Goal: Task Accomplishment & Management: Manage account settings

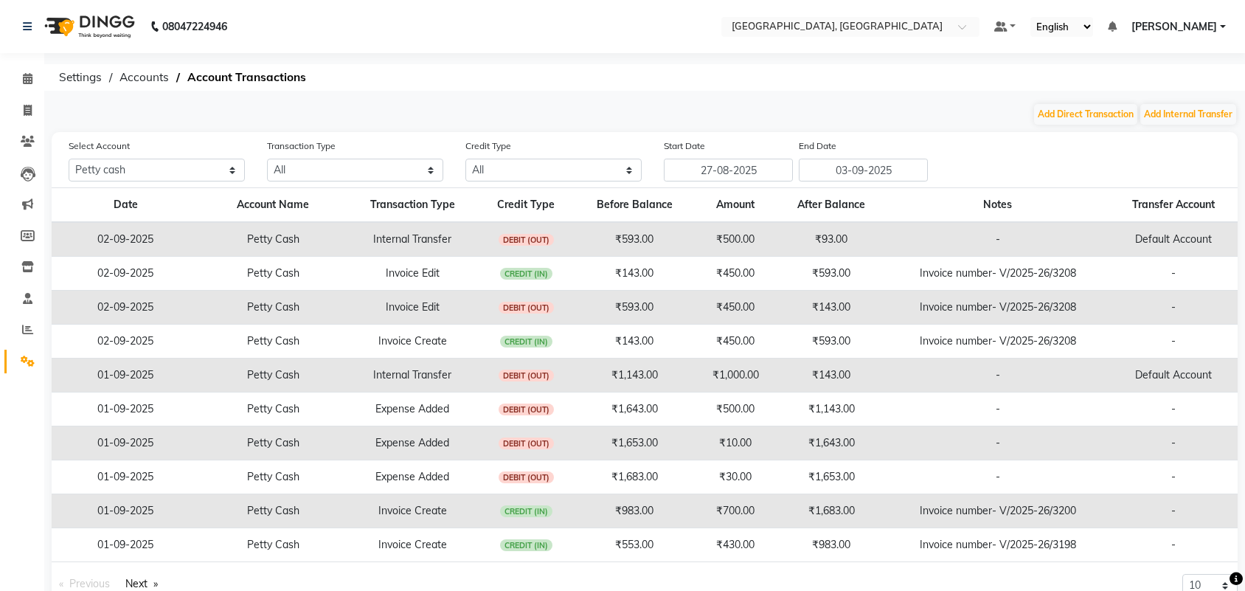
select select "3279"
click at [23, 82] on icon at bounding box center [28, 78] width 10 height 11
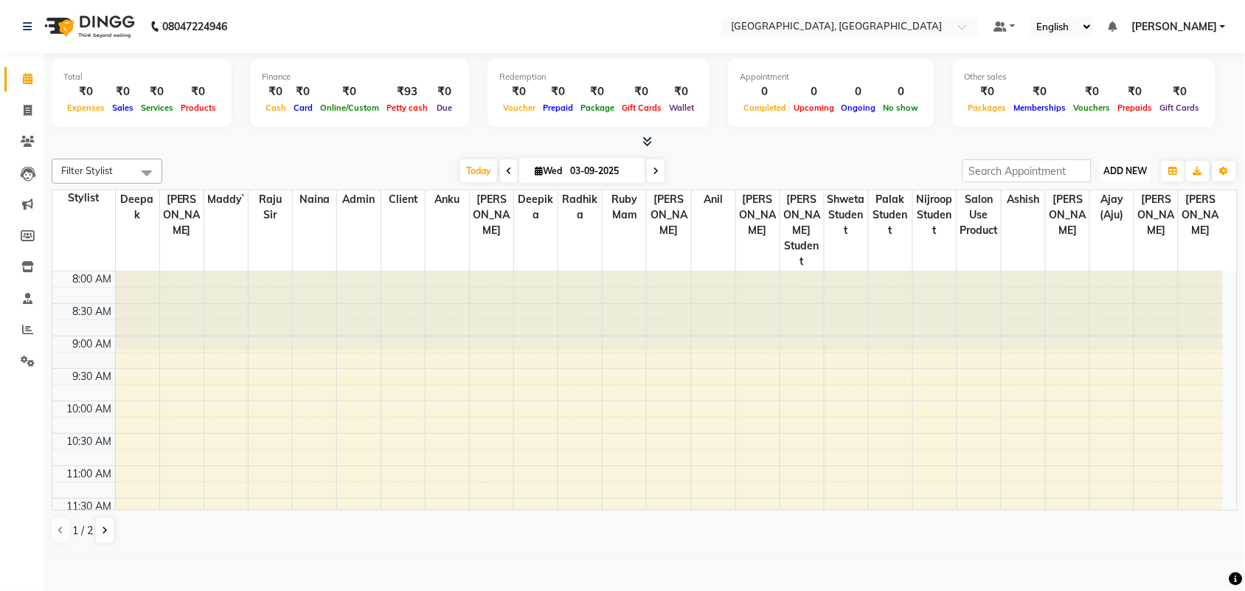
click at [1107, 176] on span "ADD NEW" at bounding box center [1126, 170] width 44 height 11
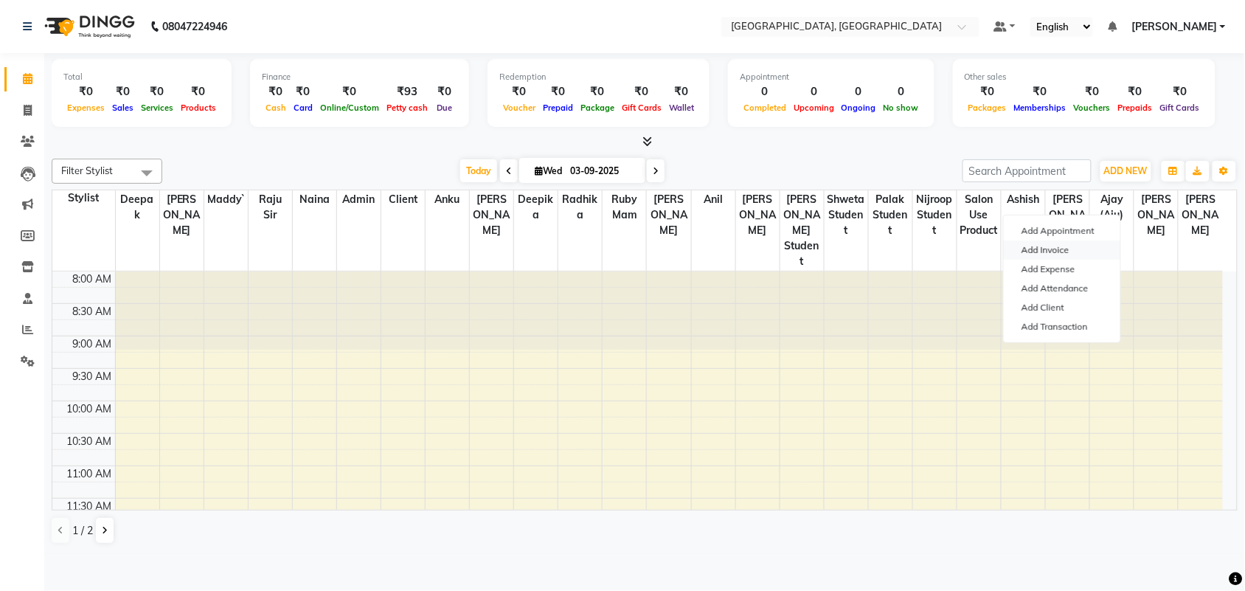
click at [1074, 260] on link "Add Invoice" at bounding box center [1061, 249] width 116 height 19
select select "service"
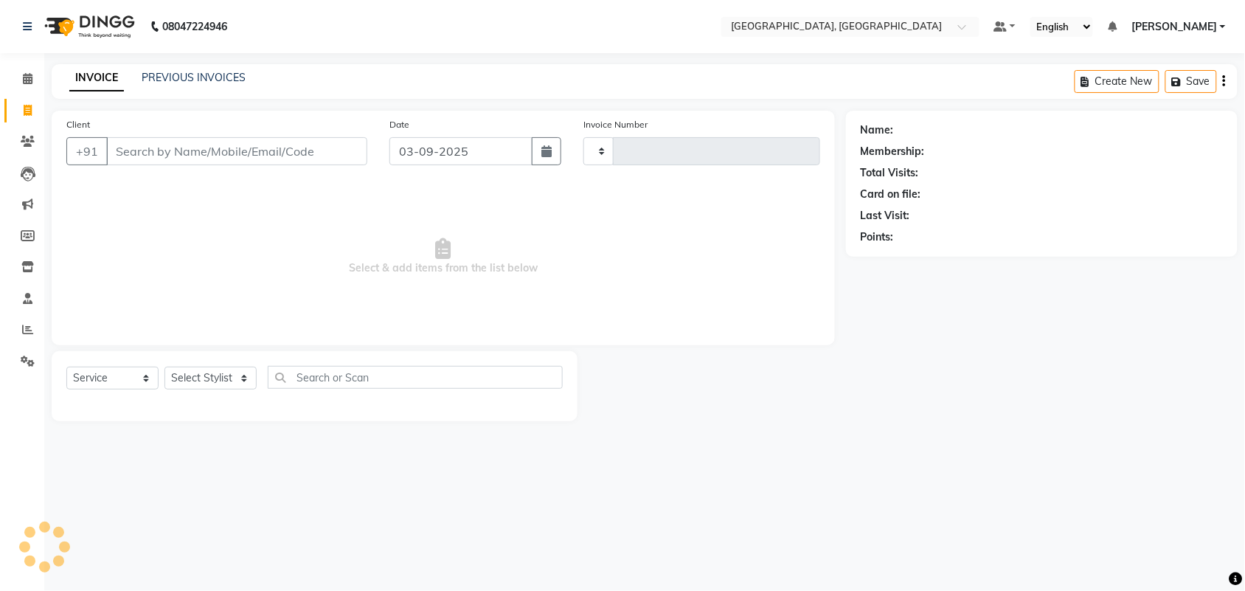
type input "3210"
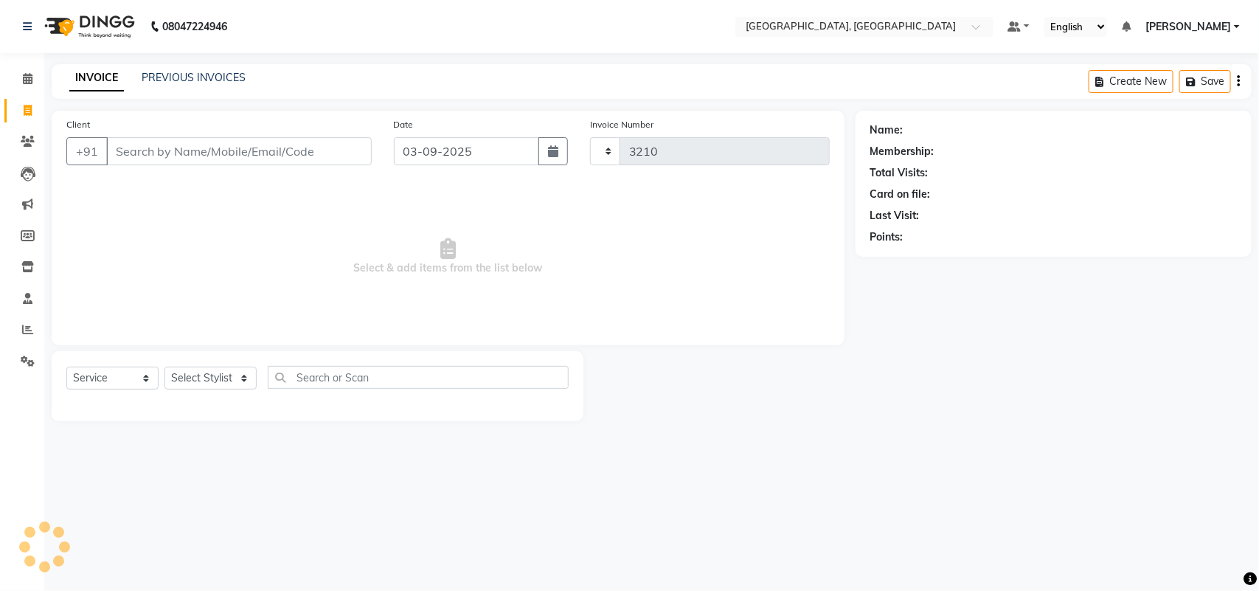
select select "4462"
click at [277, 165] on input "Client" at bounding box center [238, 151] width 265 height 28
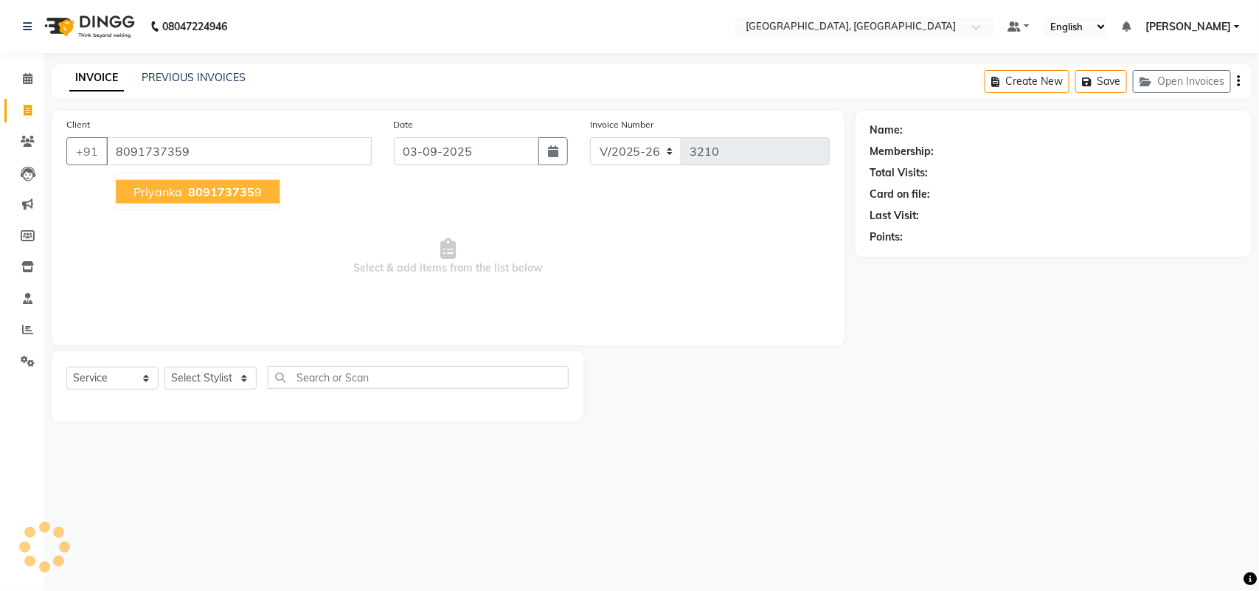
type input "8091737359"
select select "1: Object"
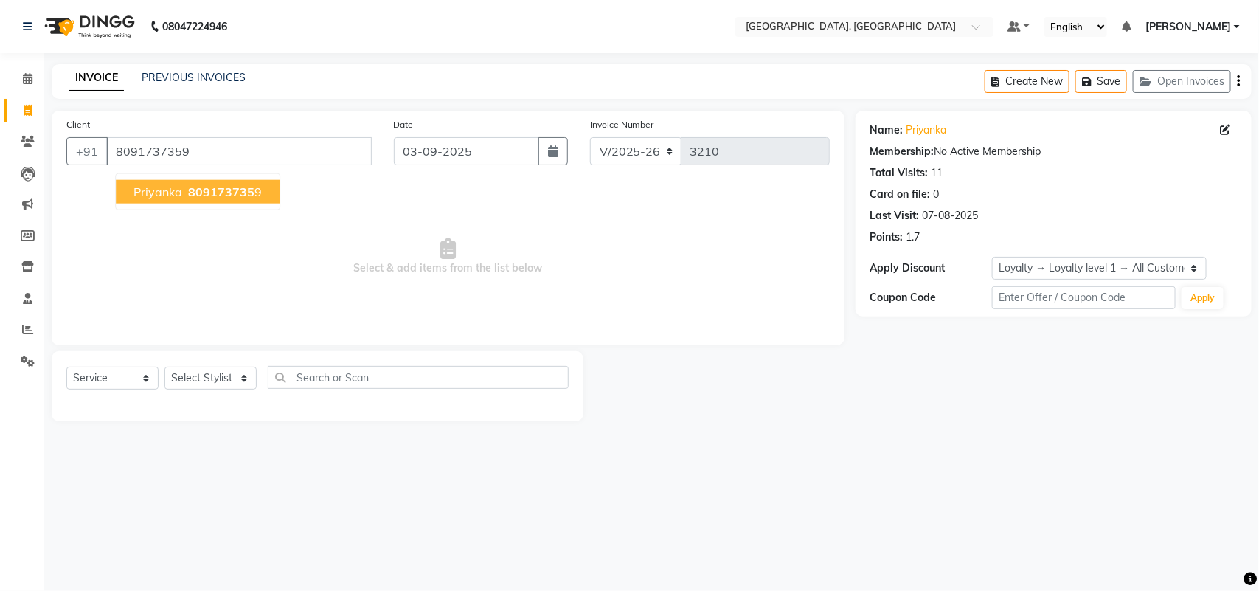
click at [260, 204] on button "priyanka 809173735 9" at bounding box center [198, 192] width 164 height 24
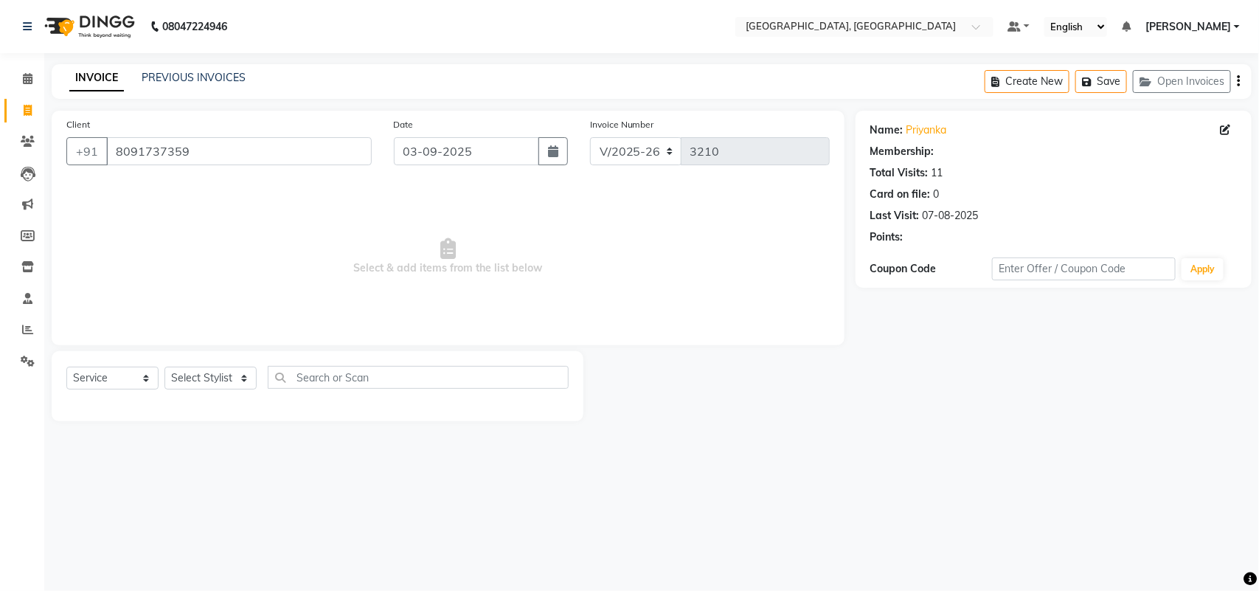
select select "1: Object"
click at [1220, 135] on icon at bounding box center [1225, 130] width 10 height 10
select select "[DEMOGRAPHIC_DATA]"
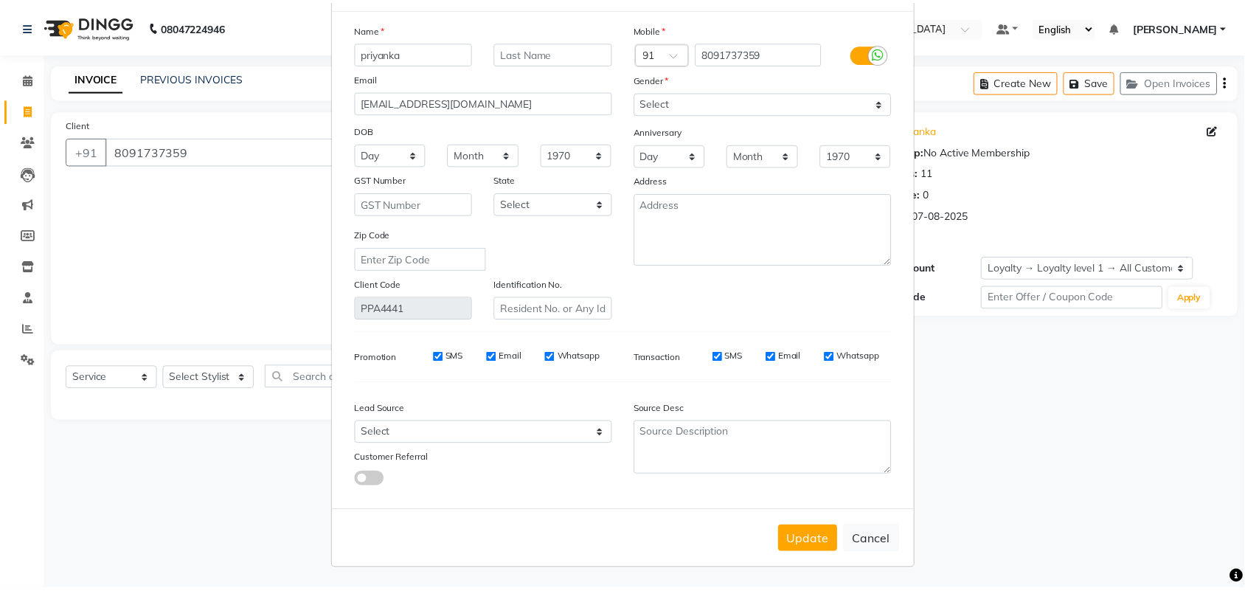
scroll to position [226, 0]
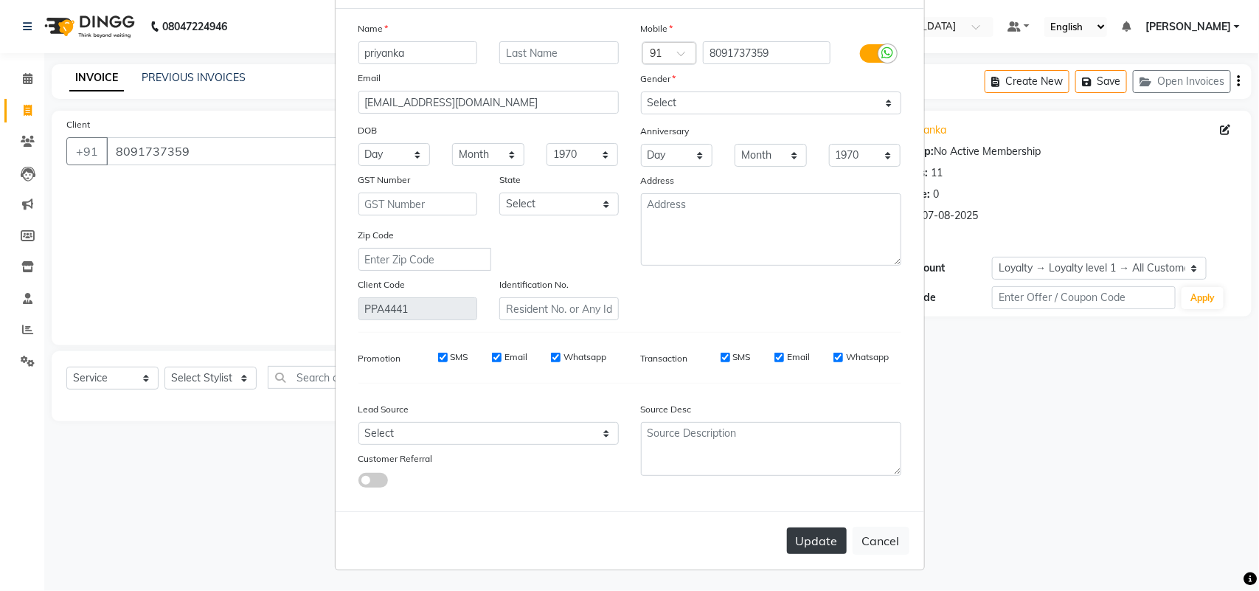
click at [787, 531] on button "Update" at bounding box center [817, 540] width 60 height 27
select select
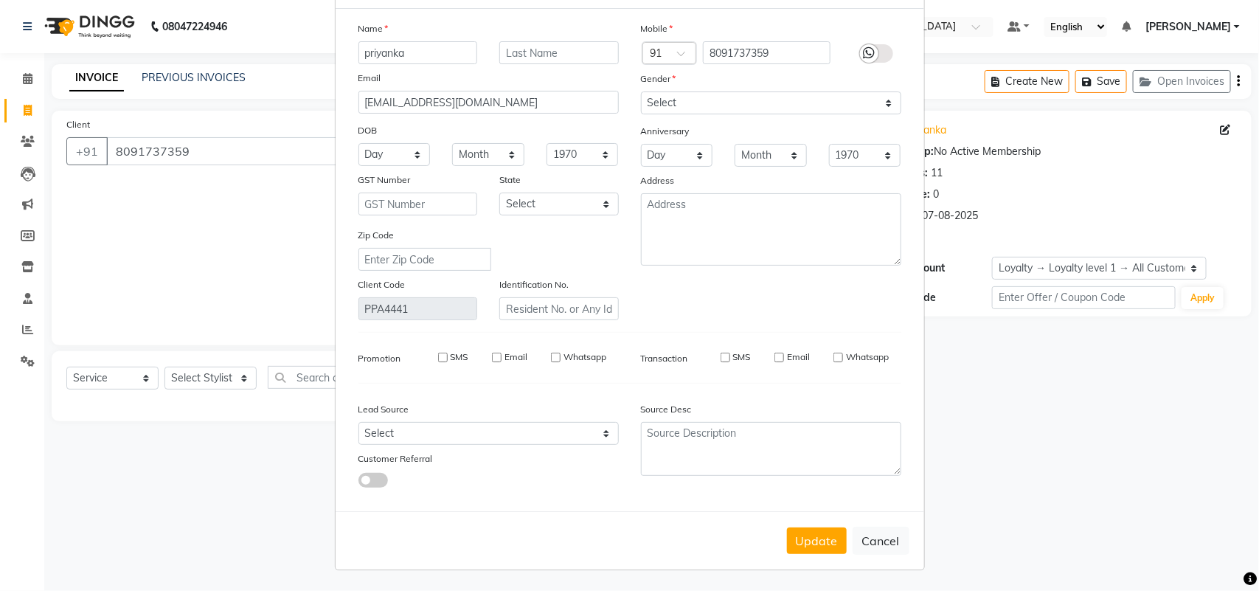
select select
checkbox input "false"
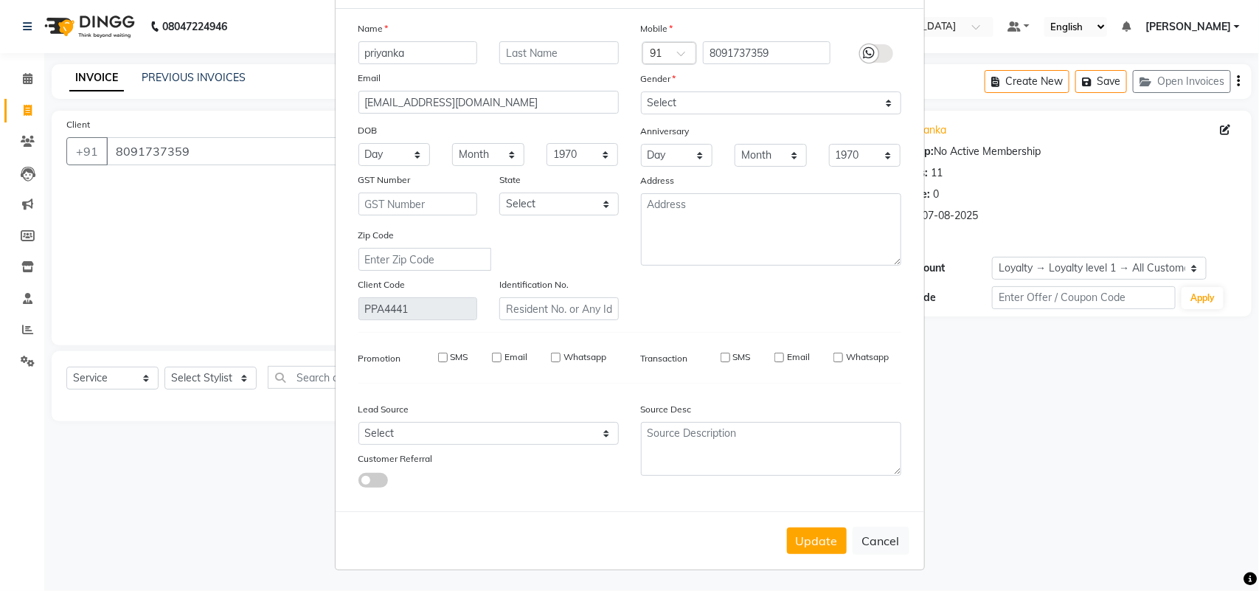
checkbox input "false"
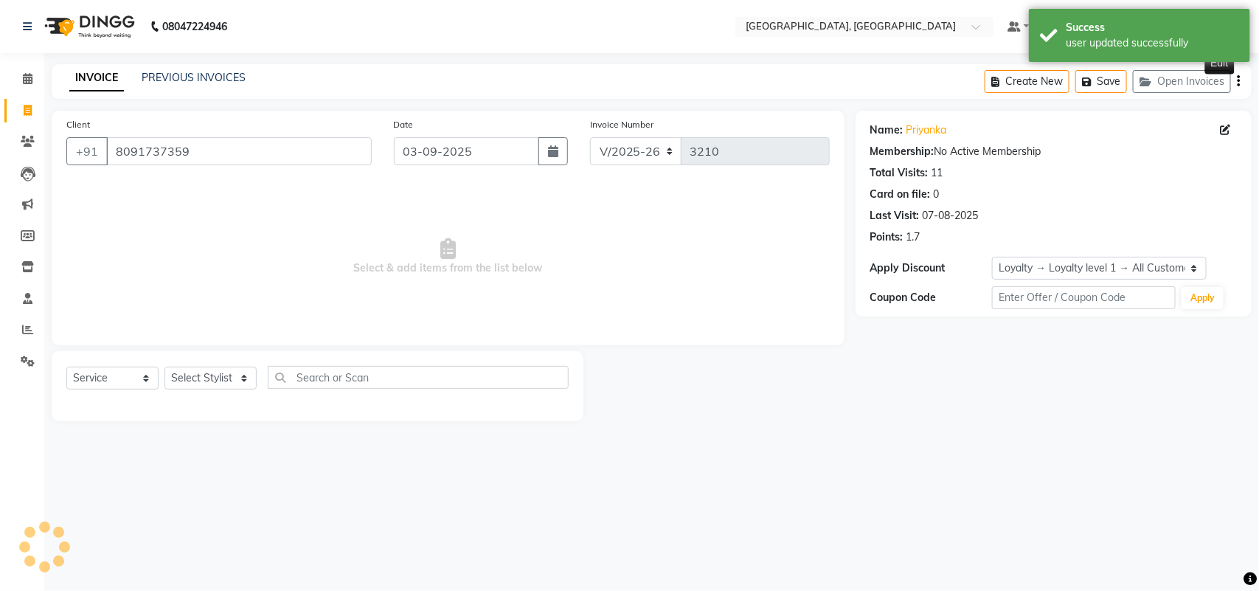
select select "1: Object"
drag, startPoint x: 219, startPoint y: 420, endPoint x: 229, endPoint y: 413, distance: 12.7
click at [219, 389] on select "Select Stylist admin Ajay (Aju) [PERSON_NAME] [PERSON_NAME] [PERSON_NAME] Clien…" at bounding box center [210, 377] width 92 height 23
select select "24999"
click at [170, 389] on select "Select Stylist admin Ajay (Aju) [PERSON_NAME] [PERSON_NAME] [PERSON_NAME] Clien…" at bounding box center [210, 377] width 92 height 23
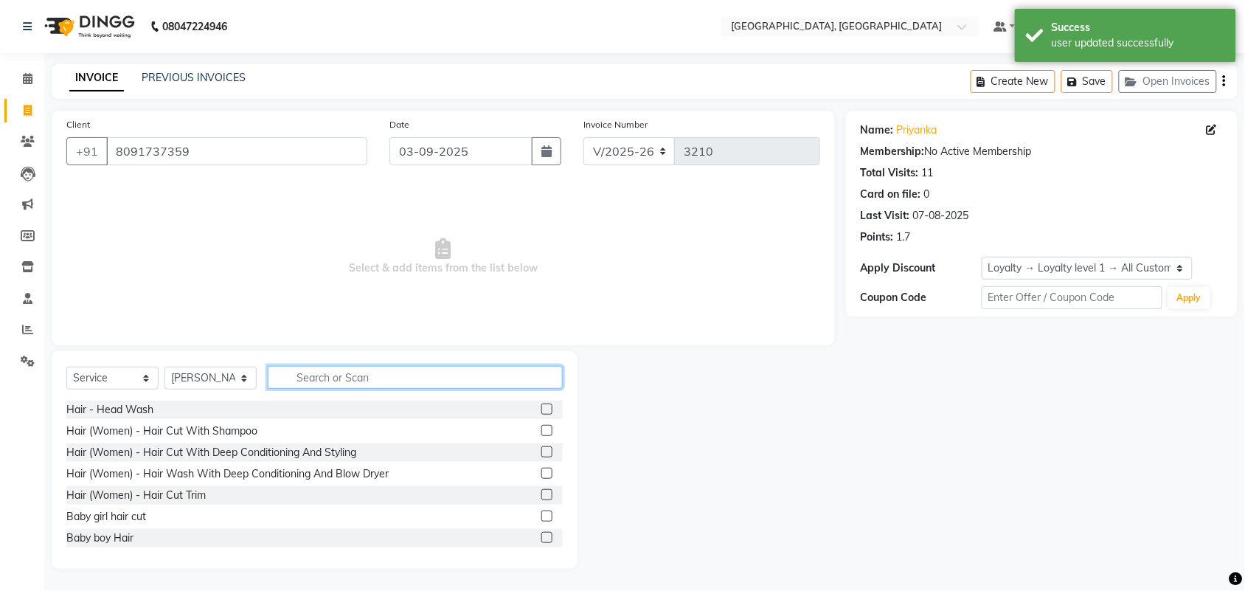
click at [375, 389] on input "text" at bounding box center [415, 377] width 295 height 23
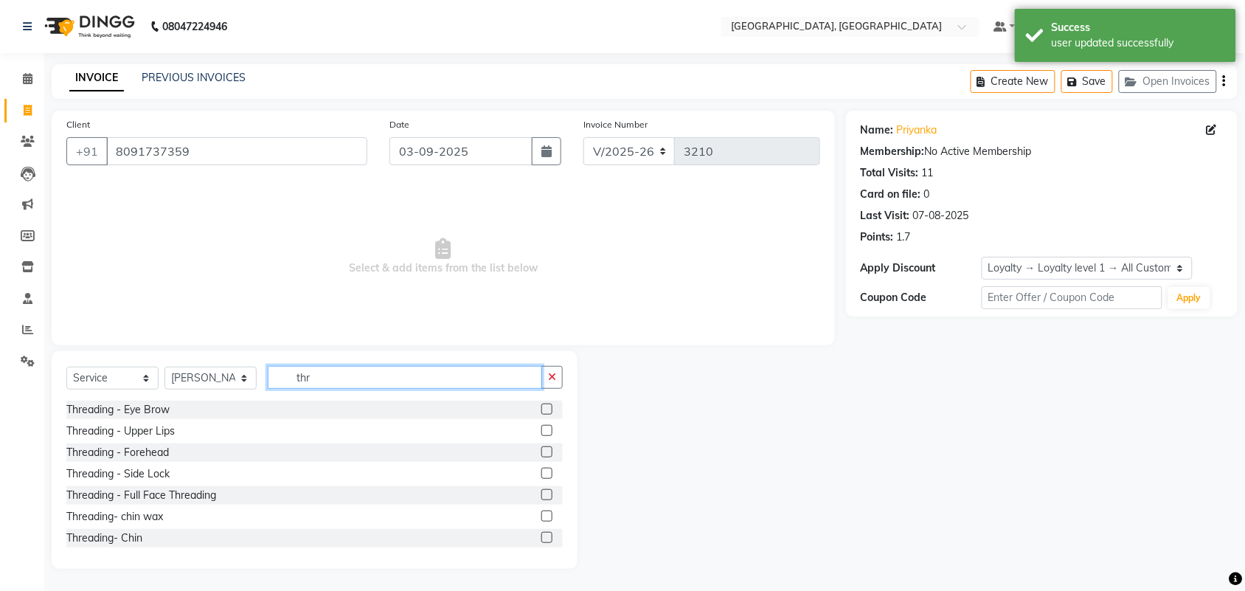
type input "thr"
drag, startPoint x: 525, startPoint y: 461, endPoint x: 537, endPoint y: 491, distance: 32.5
click at [541, 414] on label at bounding box center [546, 408] width 11 height 11
click at [541, 414] on input "checkbox" at bounding box center [546, 410] width 10 height 10
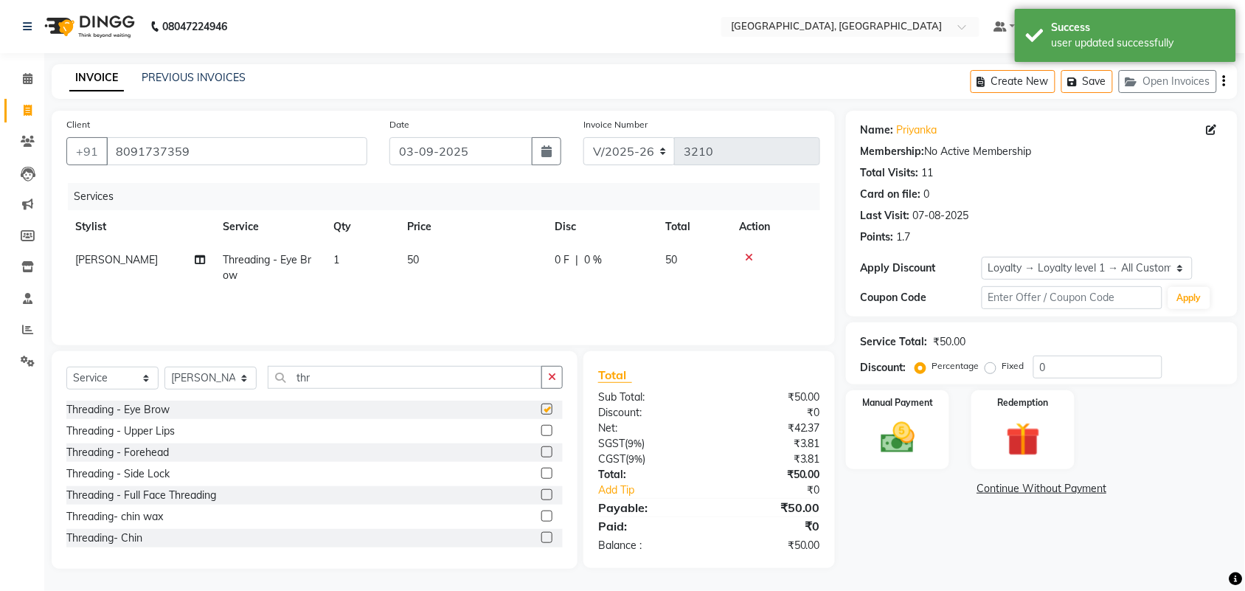
checkbox input "false"
click at [541, 436] on label at bounding box center [546, 430] width 11 height 11
click at [541, 436] on input "checkbox" at bounding box center [546, 431] width 10 height 10
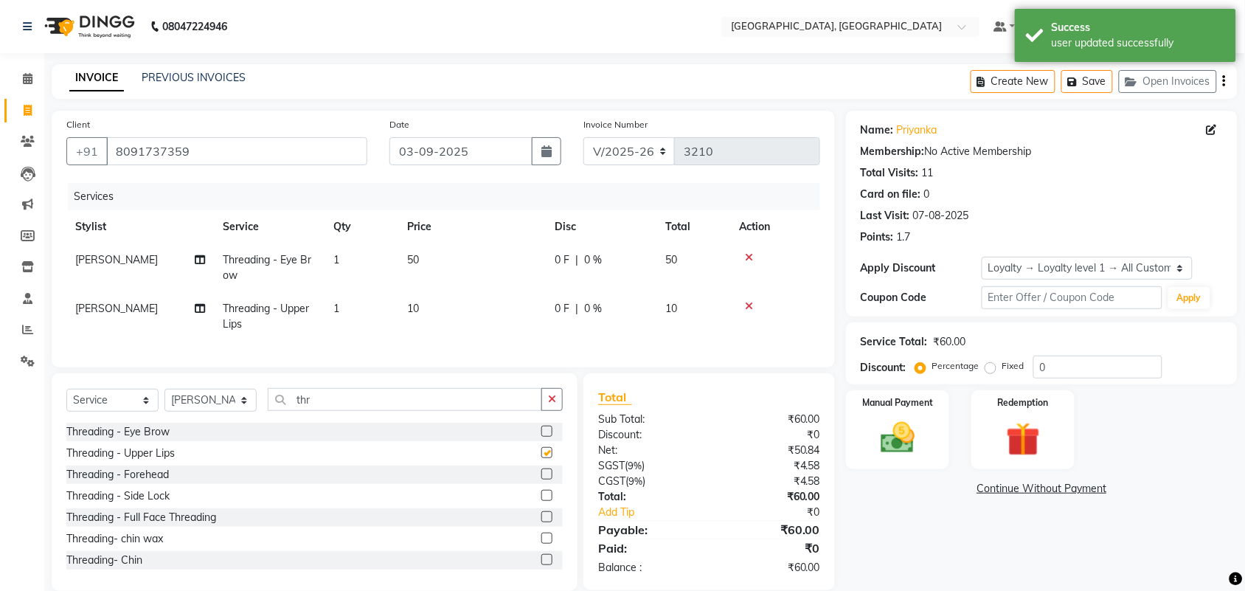
checkbox input "false"
click at [541, 479] on label at bounding box center [546, 473] width 11 height 11
click at [541, 479] on input "checkbox" at bounding box center [546, 475] width 10 height 10
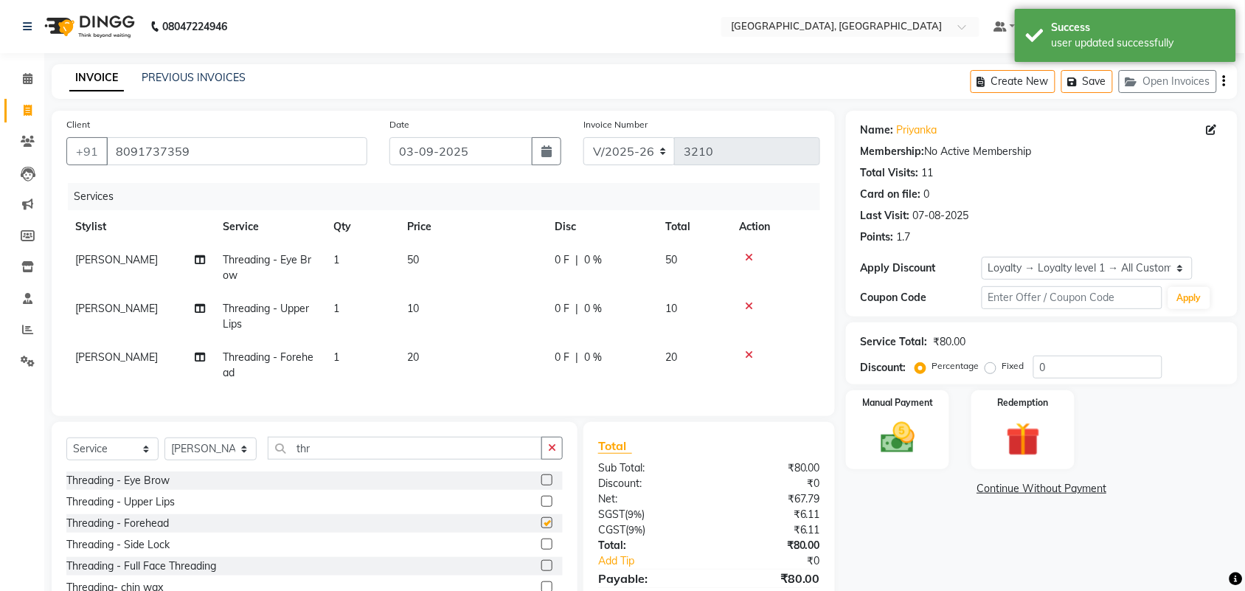
checkbox input "false"
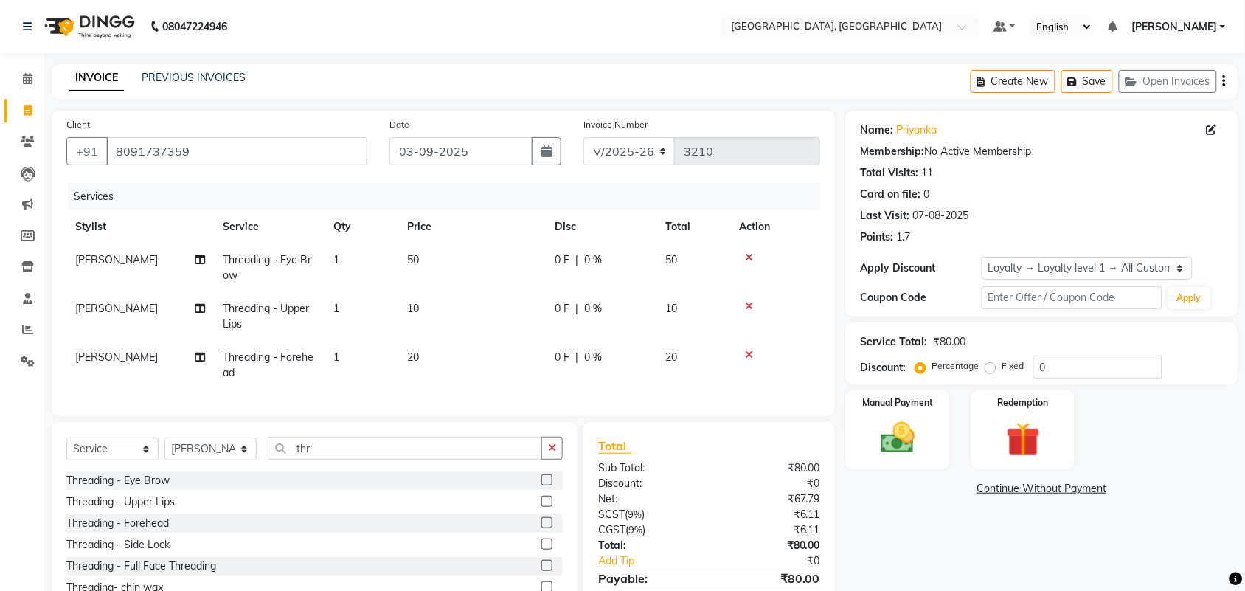
scroll to position [219, 0]
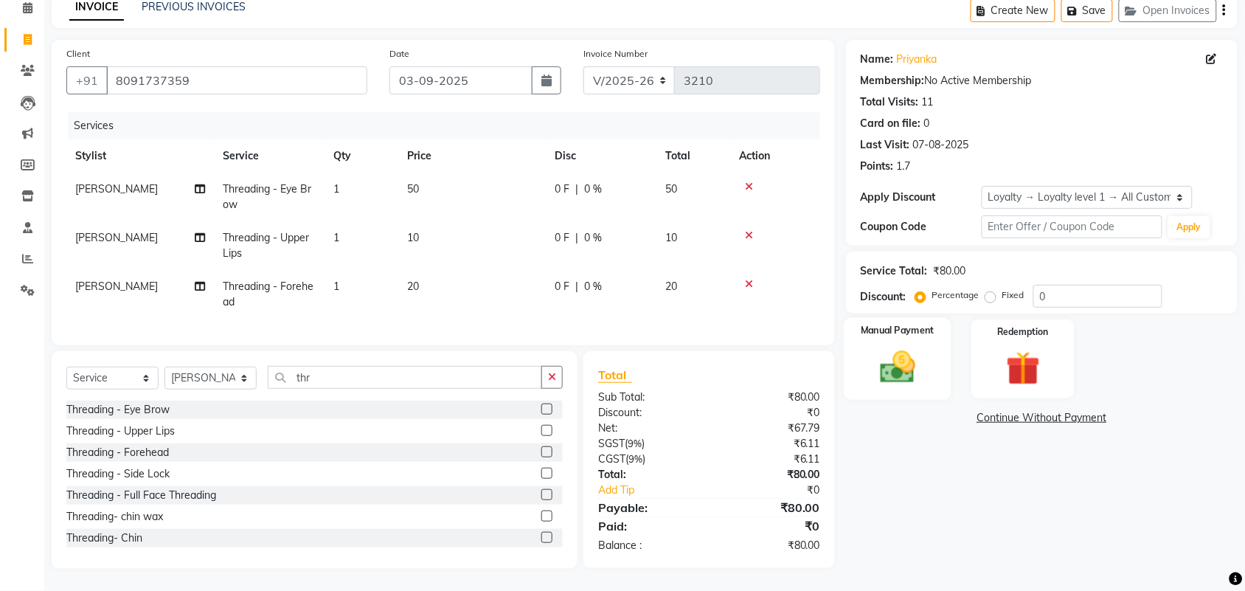
click at [898, 347] on img at bounding box center [898, 367] width 58 height 41
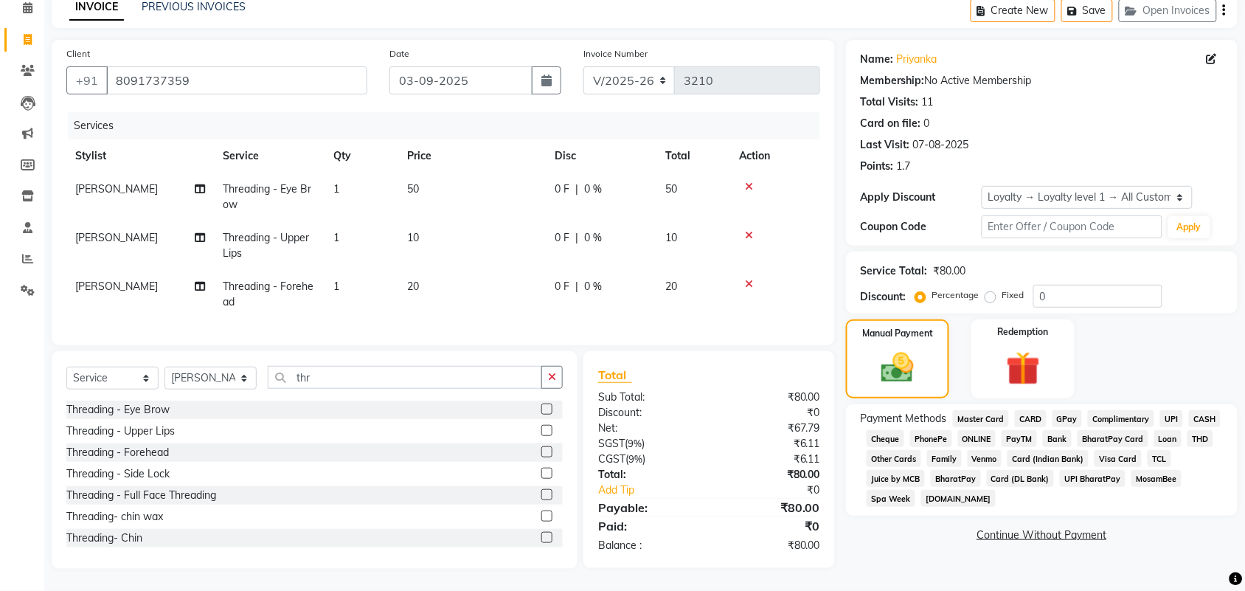
click at [1189, 410] on span "CASH" at bounding box center [1205, 418] width 32 height 17
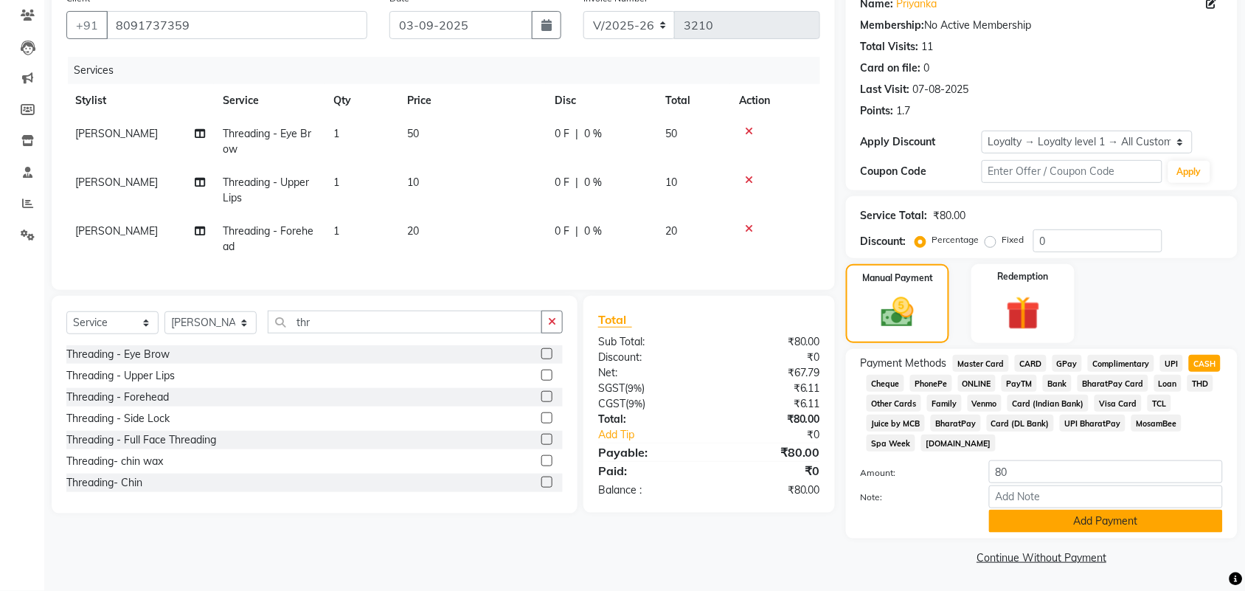
scroll to position [323, 0]
click at [1133, 511] on button "Add Payment" at bounding box center [1106, 520] width 234 height 23
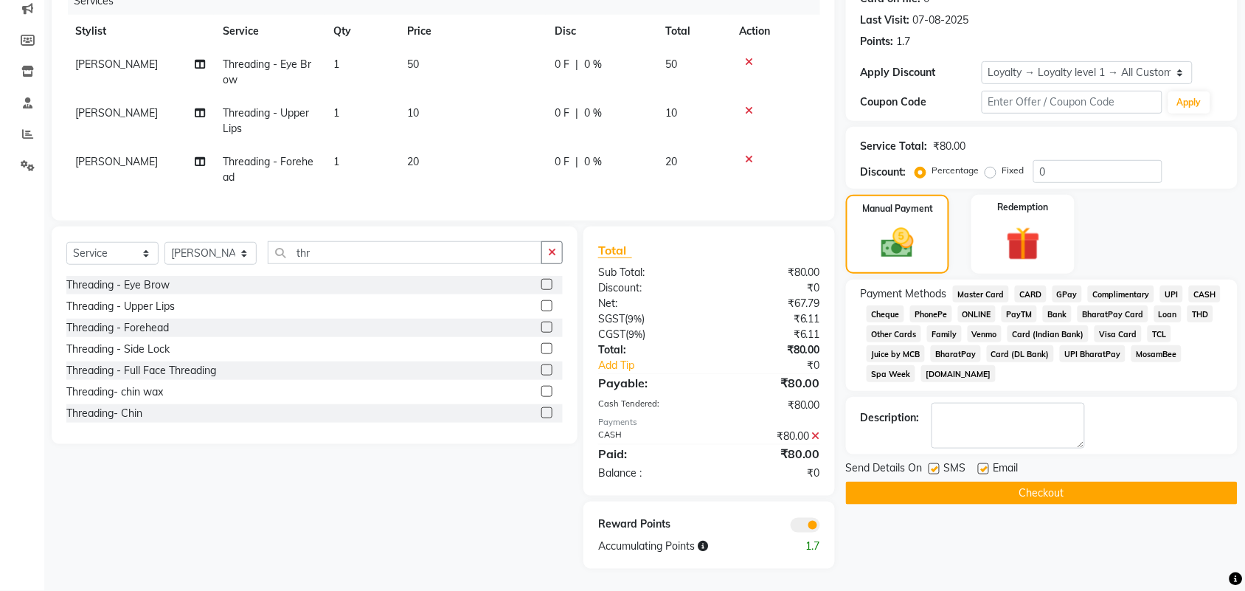
click at [1115, 504] on button "Checkout" at bounding box center [1042, 492] width 392 height 23
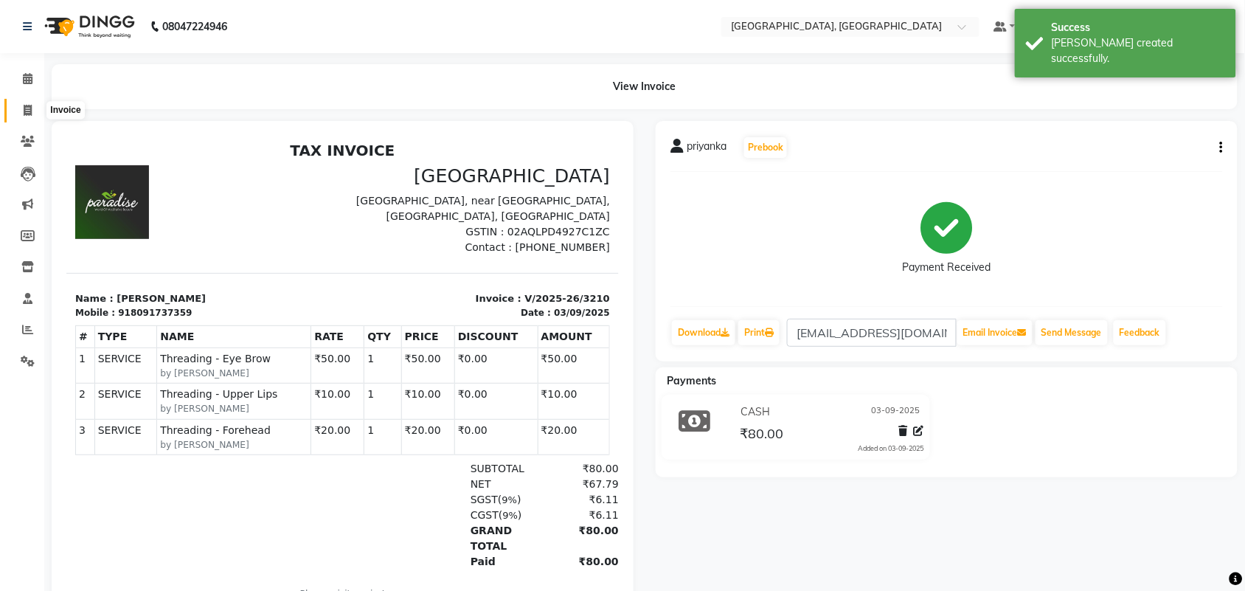
click at [24, 113] on icon at bounding box center [28, 110] width 8 height 11
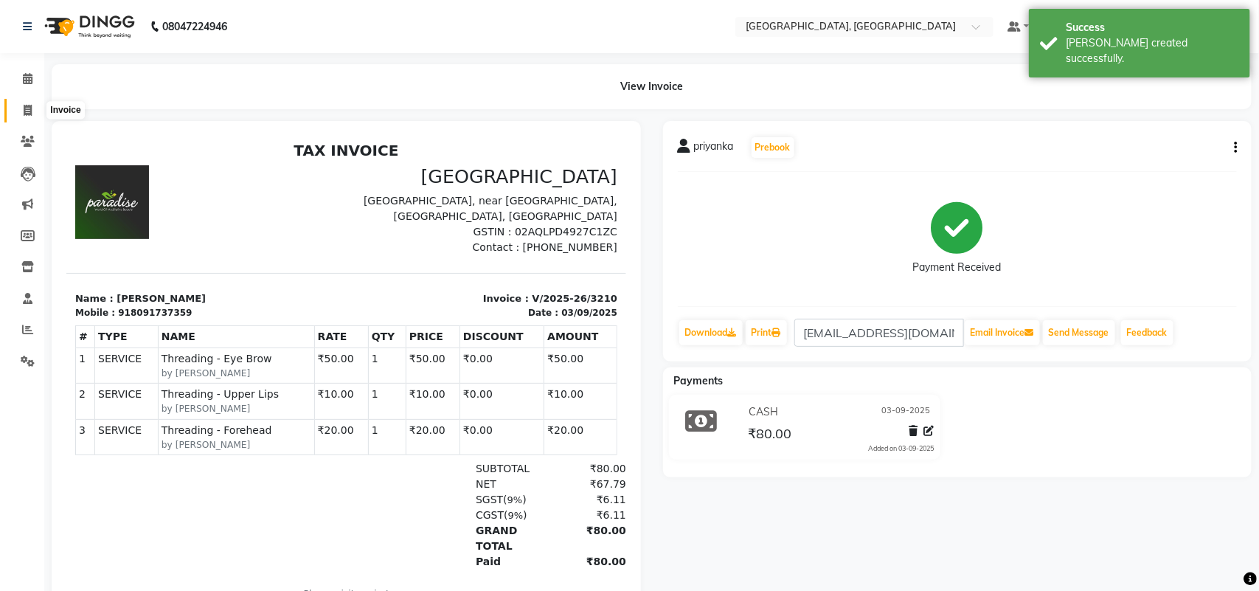
select select "service"
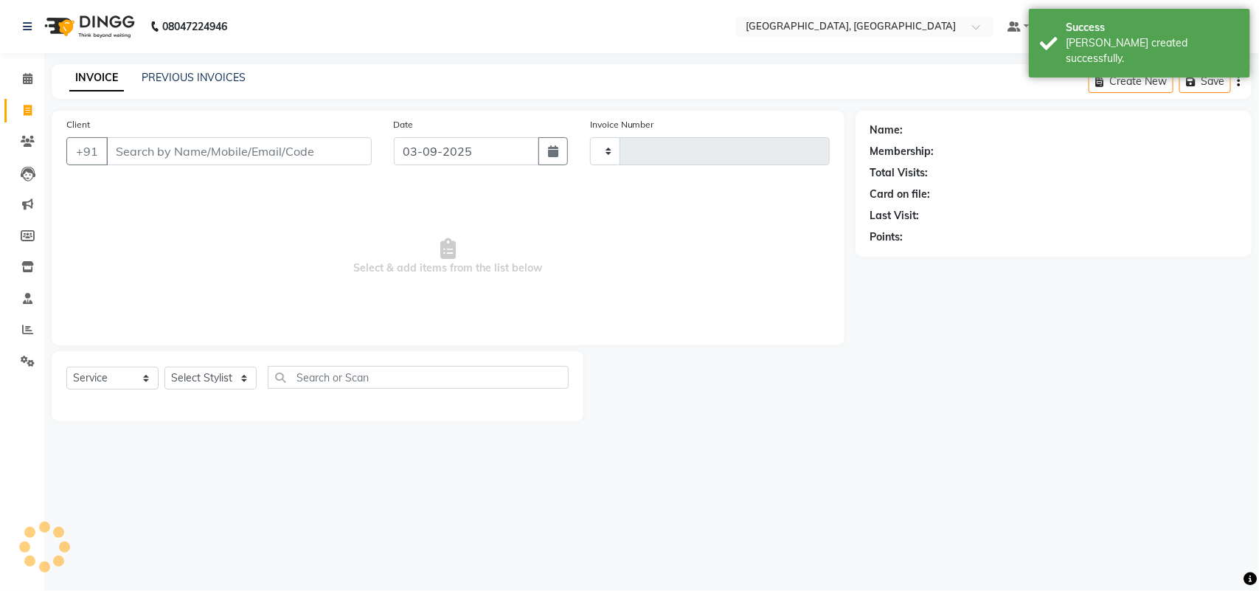
type input "3211"
select select "4462"
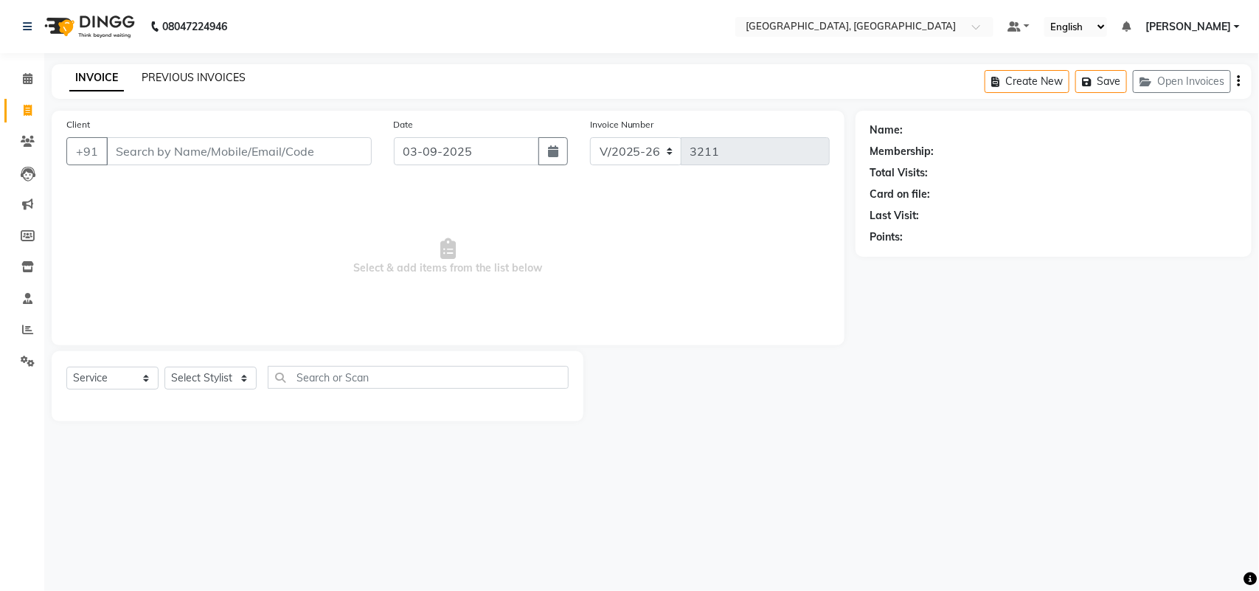
click at [246, 84] on link "PREVIOUS INVOICES" at bounding box center [194, 77] width 104 height 13
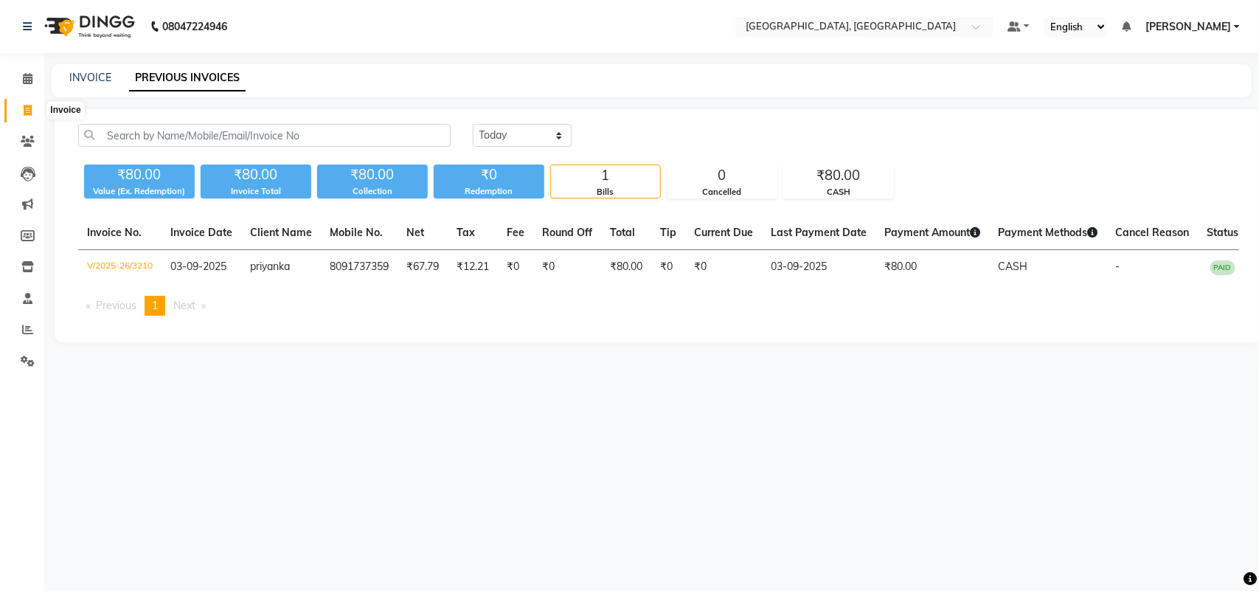
click at [24, 115] on icon at bounding box center [28, 110] width 8 height 11
select select "4462"
select select "service"
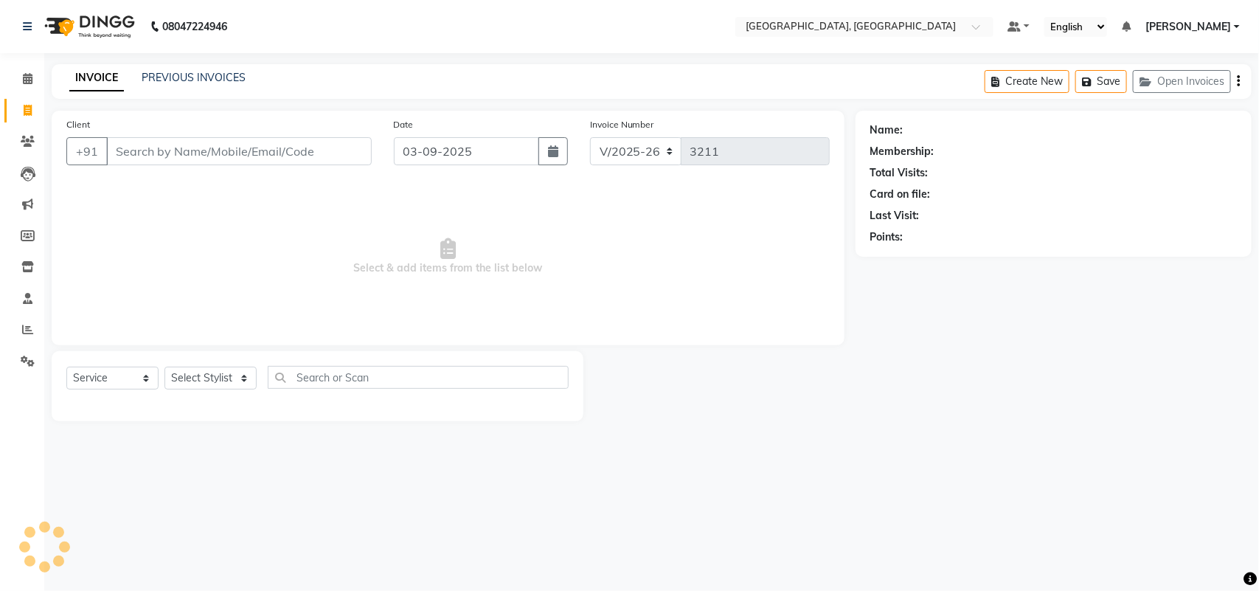
click at [170, 165] on input "Client" at bounding box center [238, 151] width 265 height 28
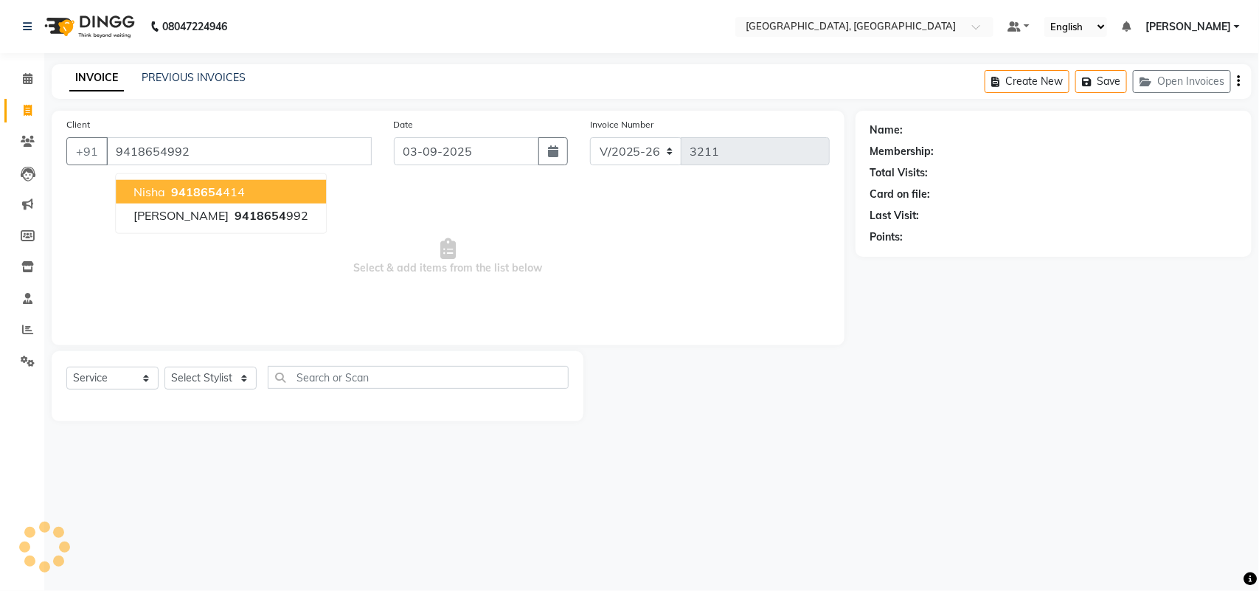
type input "9418654992"
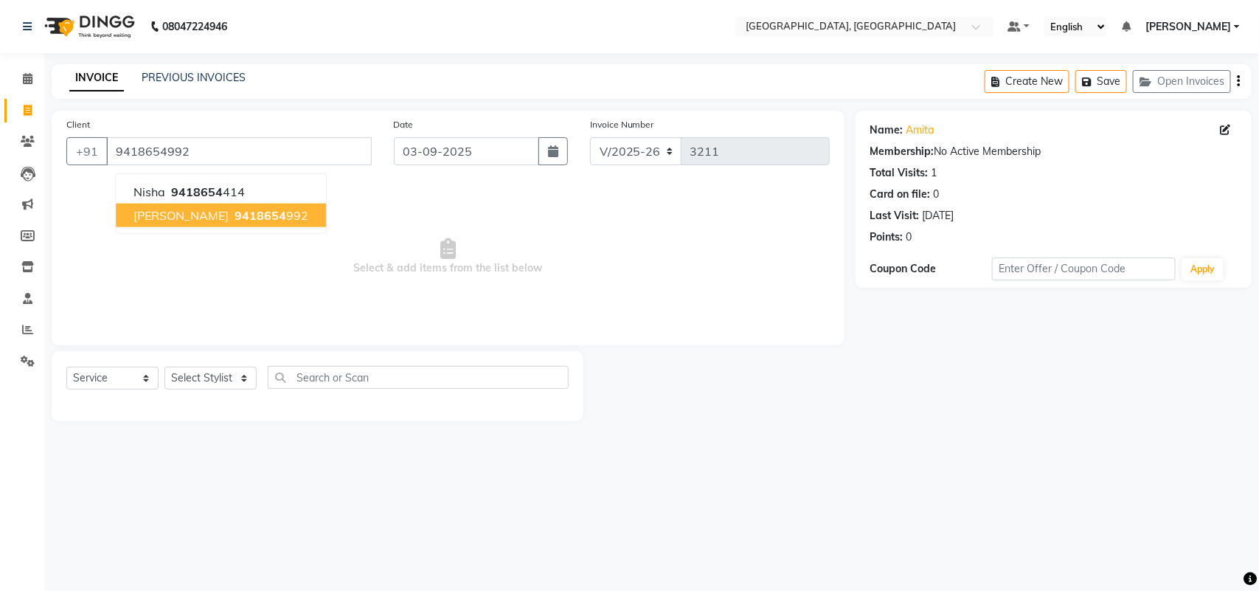
click at [251, 223] on span "9418654" at bounding box center [260, 215] width 52 height 15
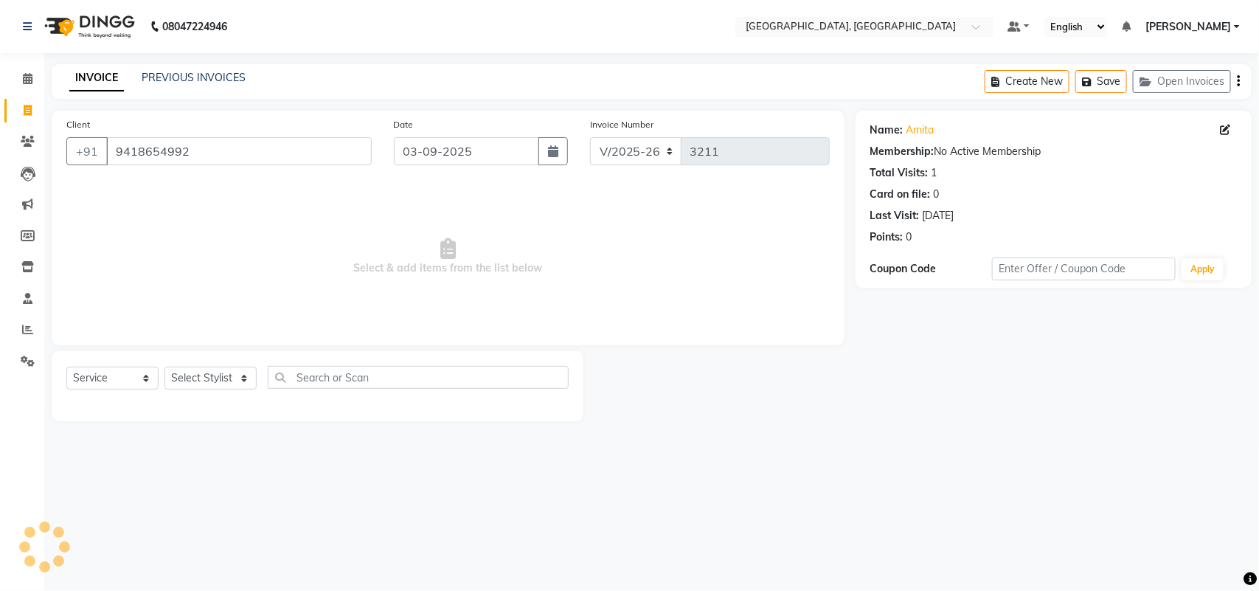
click at [192, 400] on div "Select Service Product Membership Package Voucher Prepaid Gift Card Select Styl…" at bounding box center [317, 383] width 502 height 35
click at [218, 389] on select "Select Stylist admin Ajay (Aju) [PERSON_NAME] [PERSON_NAME] [PERSON_NAME] Clien…" at bounding box center [210, 377] width 92 height 23
select select "24996"
click at [170, 389] on select "Select Stylist admin Ajay (Aju) [PERSON_NAME] [PERSON_NAME] [PERSON_NAME] Clien…" at bounding box center [210, 377] width 92 height 23
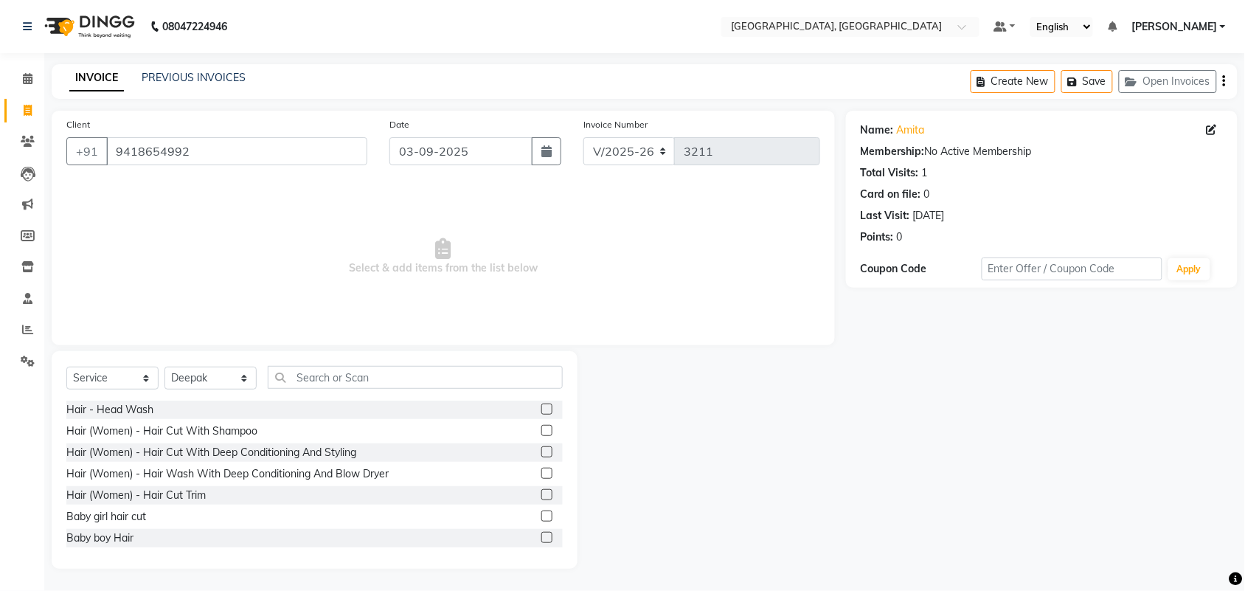
click at [364, 400] on div "Select Service Product Membership Package Voucher Prepaid Gift Card Select Styl…" at bounding box center [315, 460] width 526 height 218
click at [398, 389] on input "text" at bounding box center [415, 377] width 295 height 23
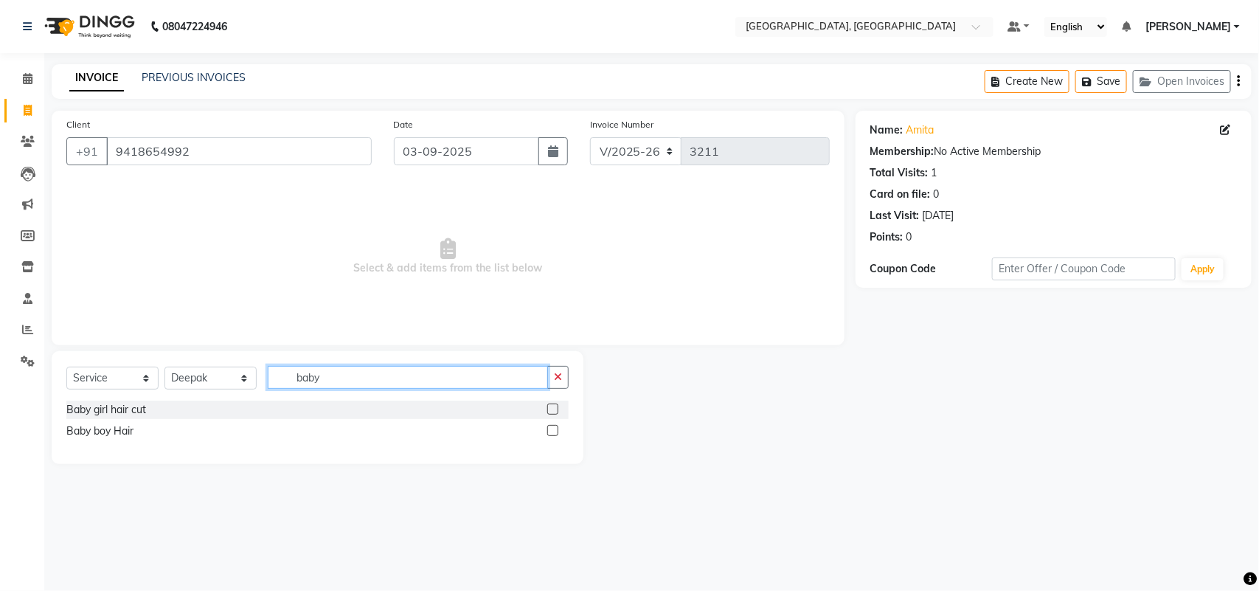
type input "baby"
click at [551, 436] on label at bounding box center [552, 430] width 11 height 11
click at [551, 436] on input "checkbox" at bounding box center [552, 431] width 10 height 10
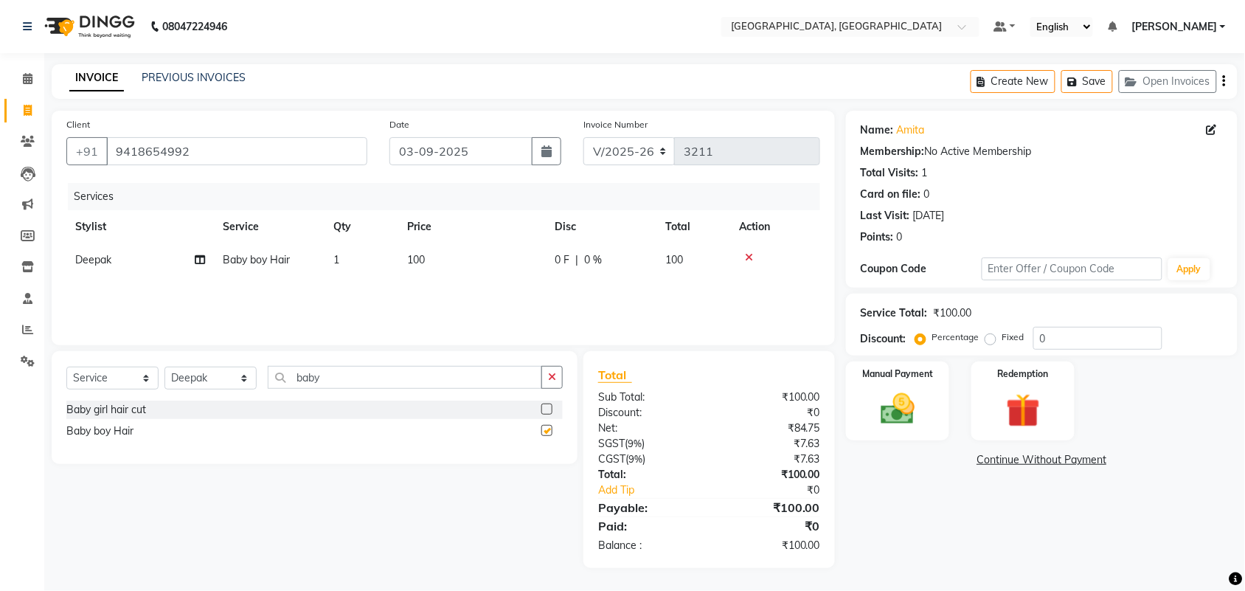
checkbox input "false"
click at [885, 428] on img at bounding box center [898, 409] width 58 height 41
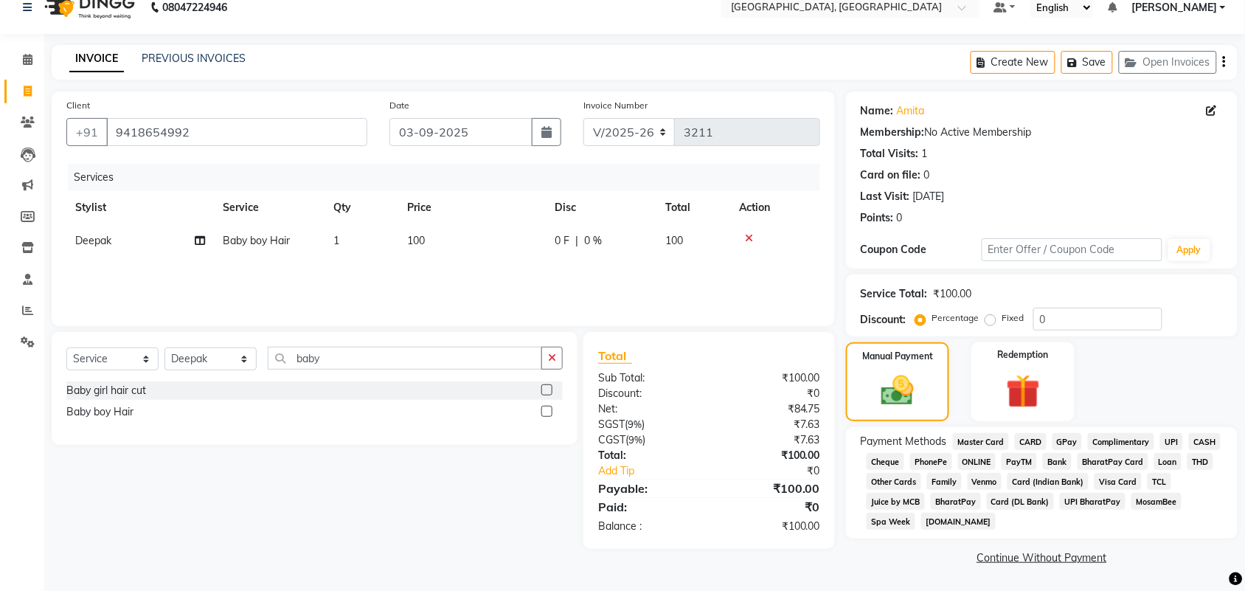
click at [1189, 450] on span "CASH" at bounding box center [1205, 441] width 32 height 17
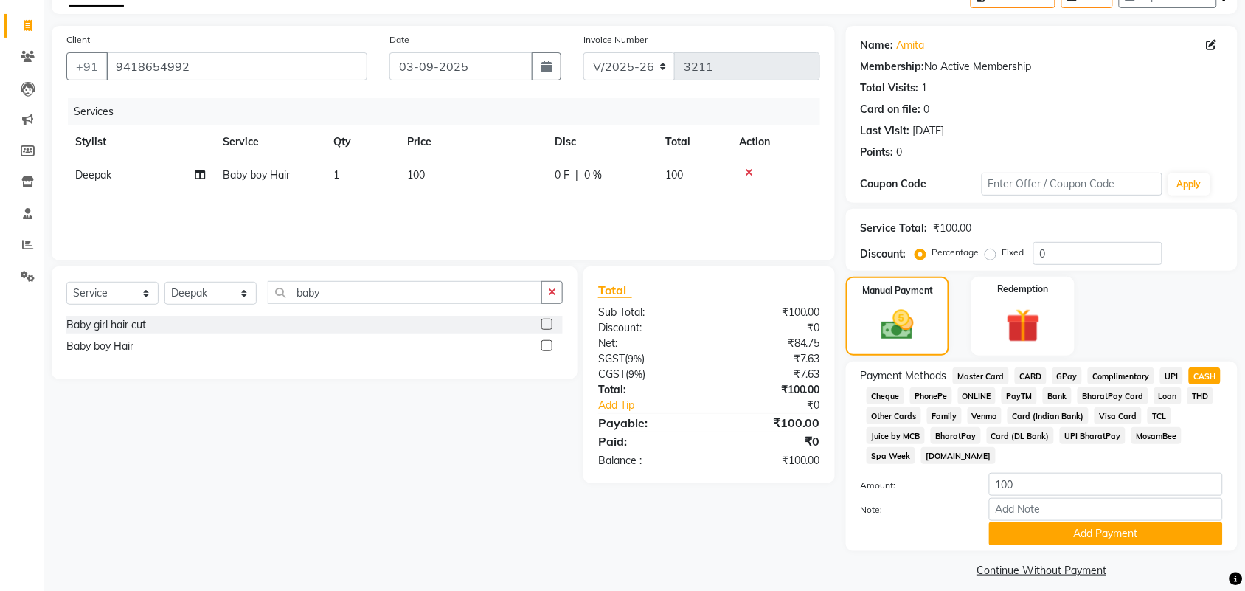
scroll to position [288, 0]
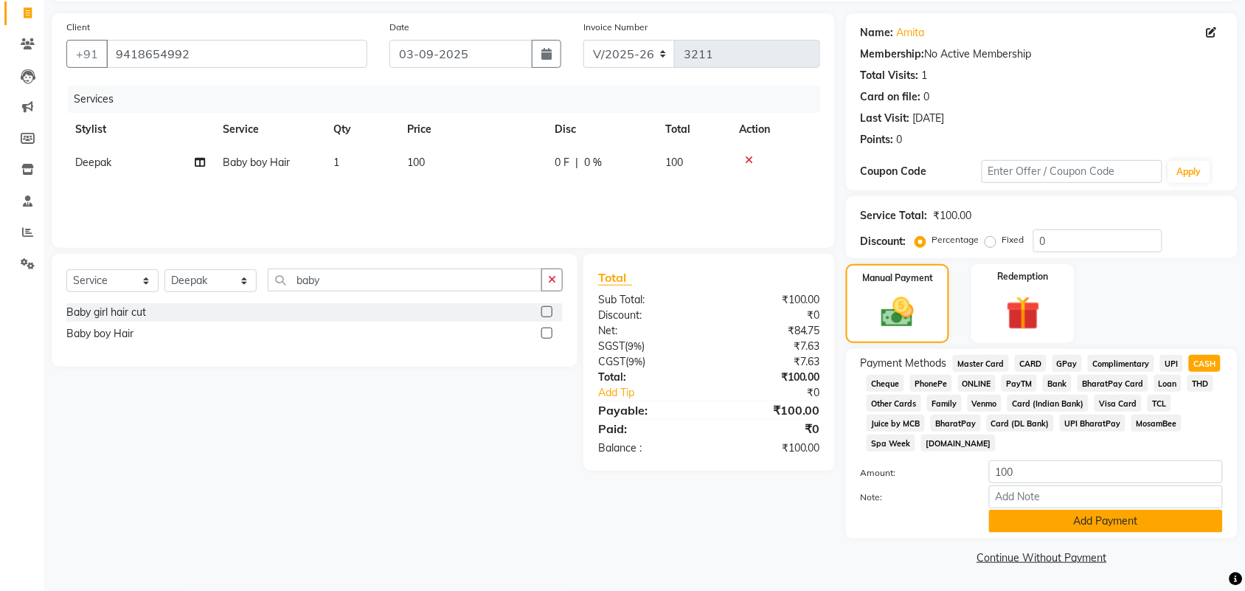
click at [1134, 509] on button "Add Payment" at bounding box center [1106, 520] width 234 height 23
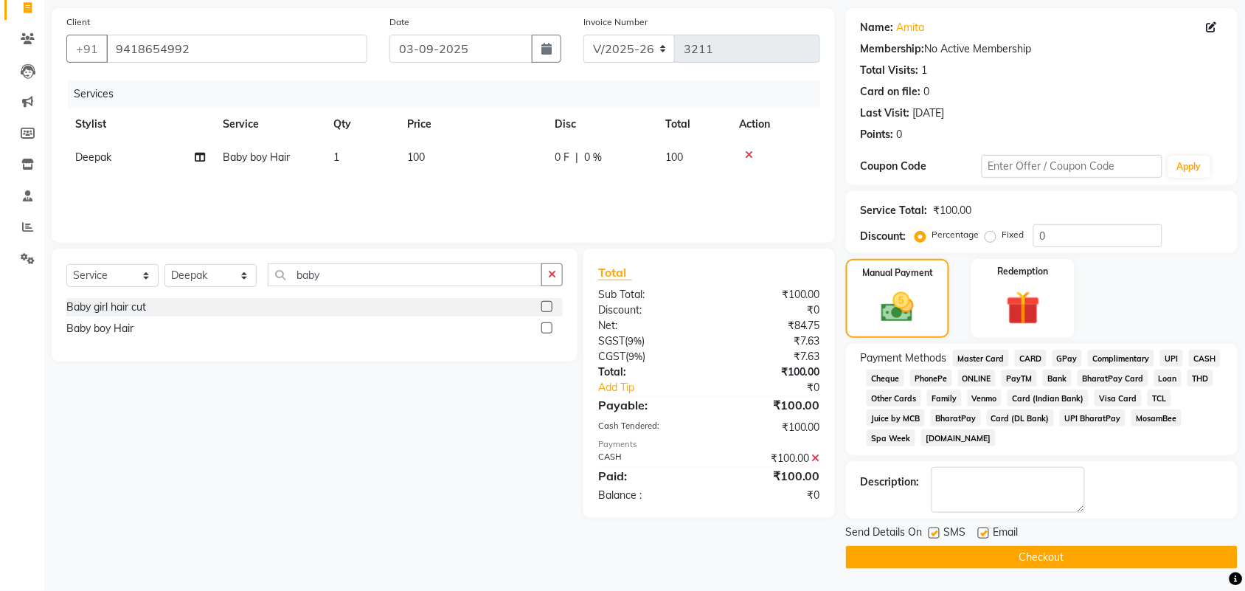
click at [1141, 562] on button "Checkout" at bounding box center [1042, 557] width 392 height 23
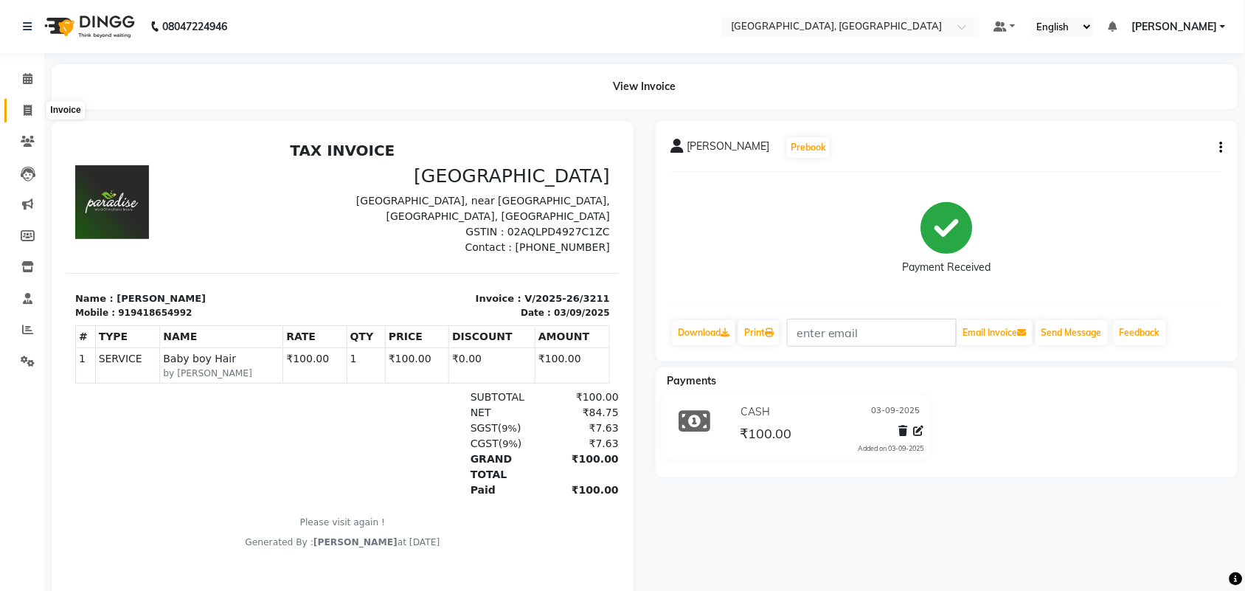
click at [24, 109] on icon at bounding box center [28, 110] width 8 height 11
select select "service"
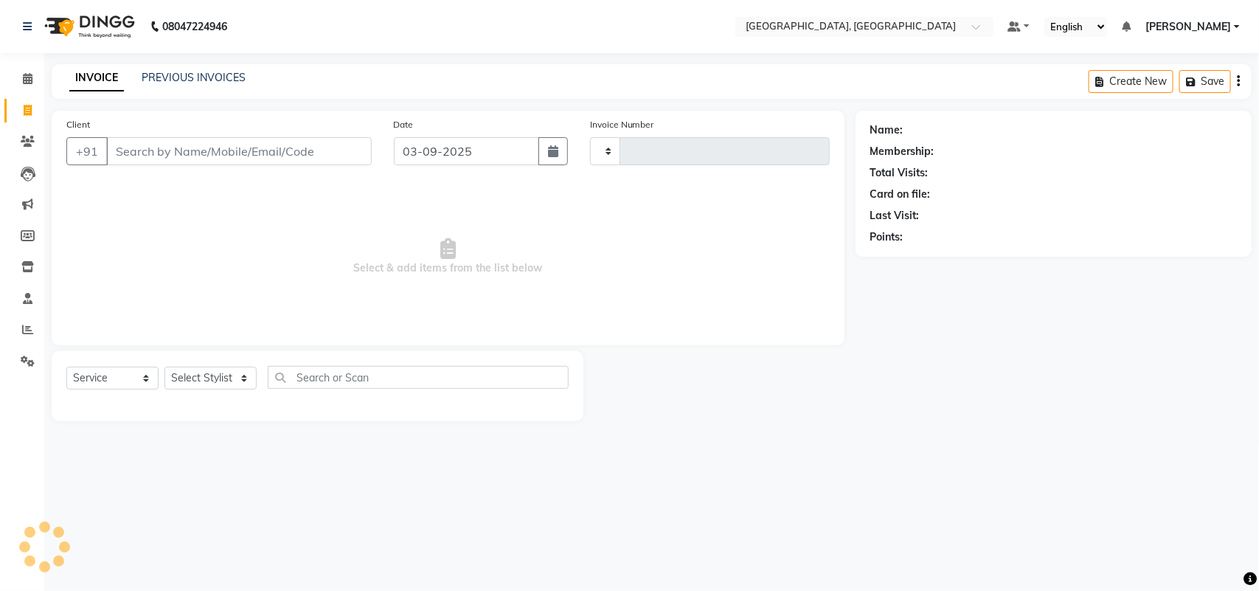
type input "3212"
select select "4462"
click at [246, 76] on link "PREVIOUS INVOICES" at bounding box center [194, 77] width 104 height 13
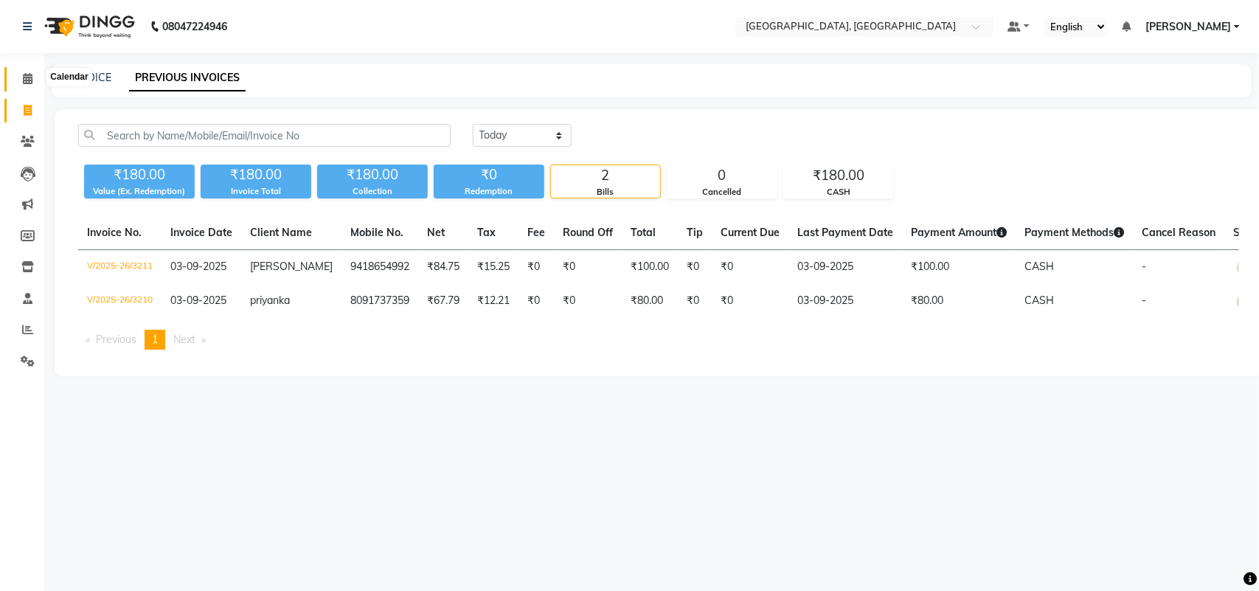
click at [26, 78] on icon at bounding box center [28, 78] width 10 height 11
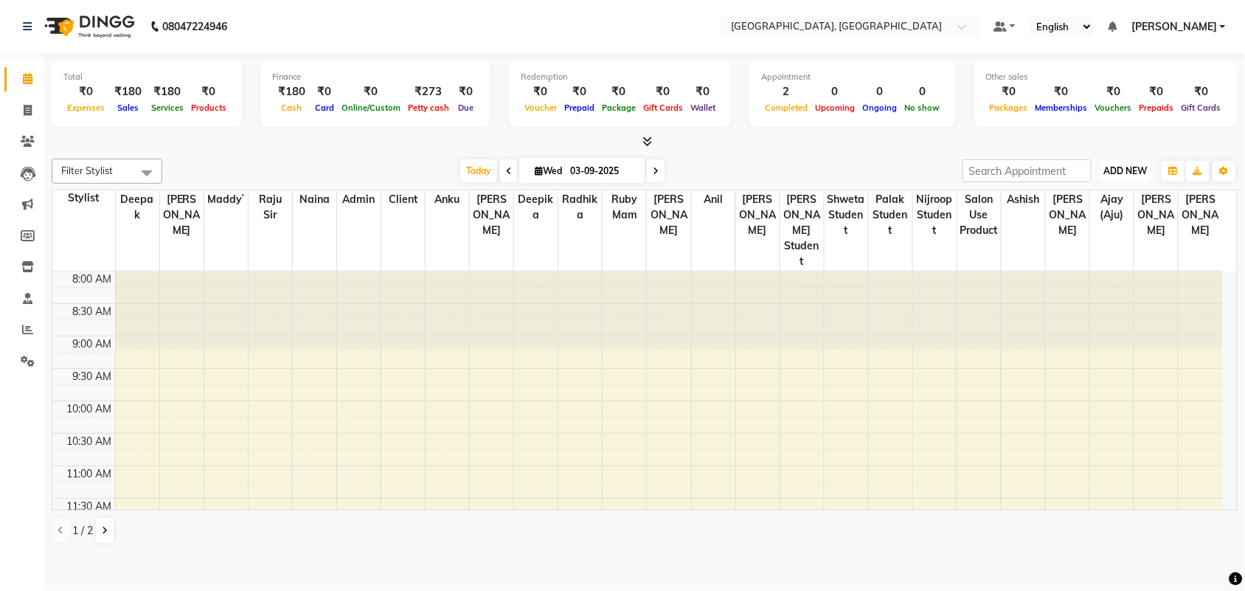
click at [1115, 176] on span "ADD NEW" at bounding box center [1126, 170] width 44 height 11
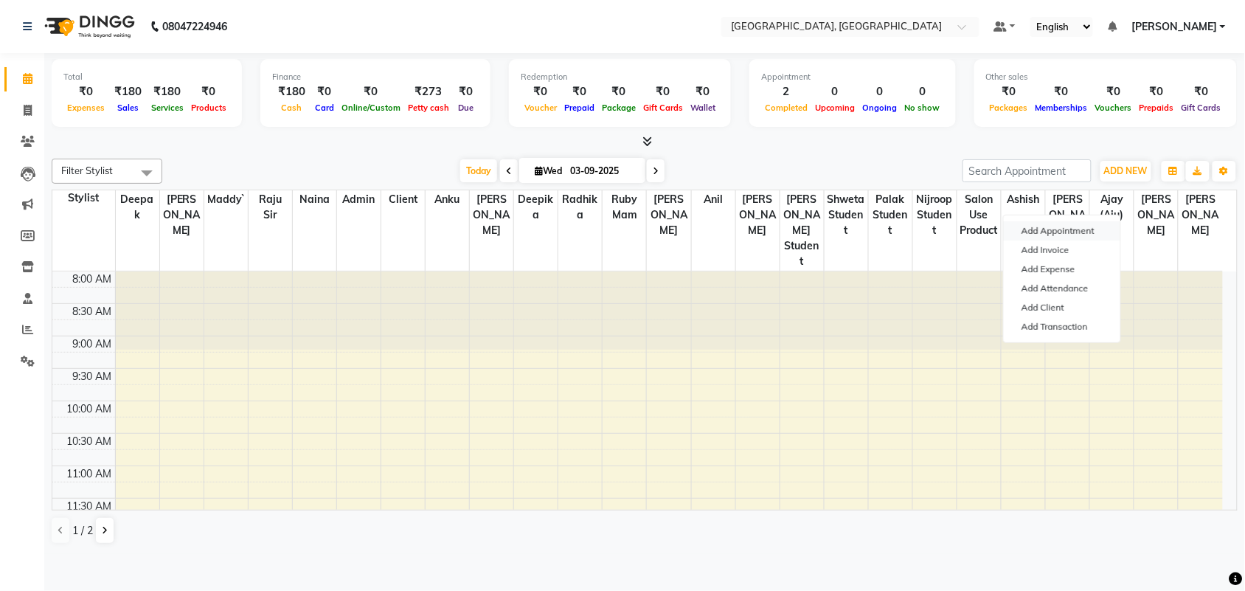
click at [1071, 237] on button "Add Appointment" at bounding box center [1061, 230] width 116 height 19
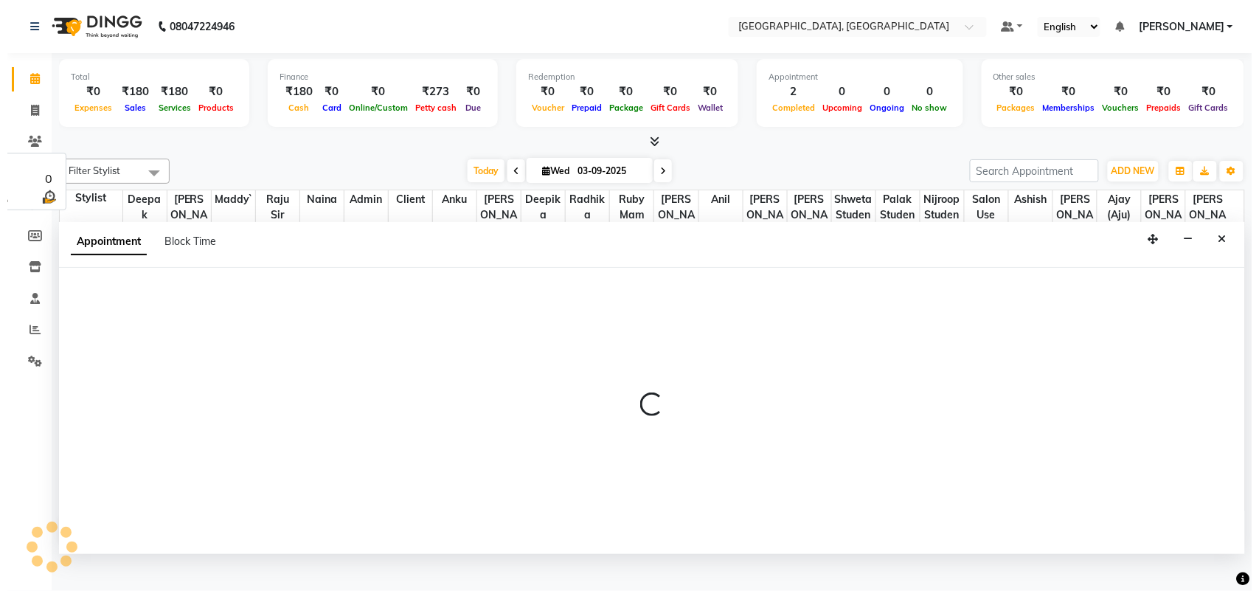
scroll to position [7, 0]
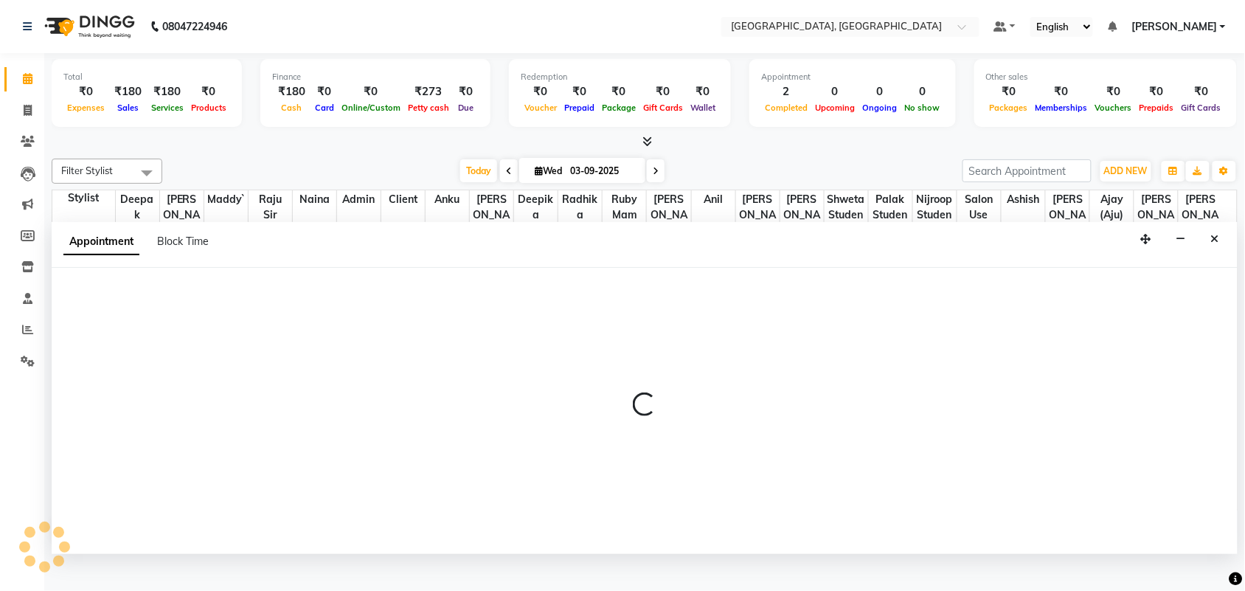
select select "540"
select select "tentative"
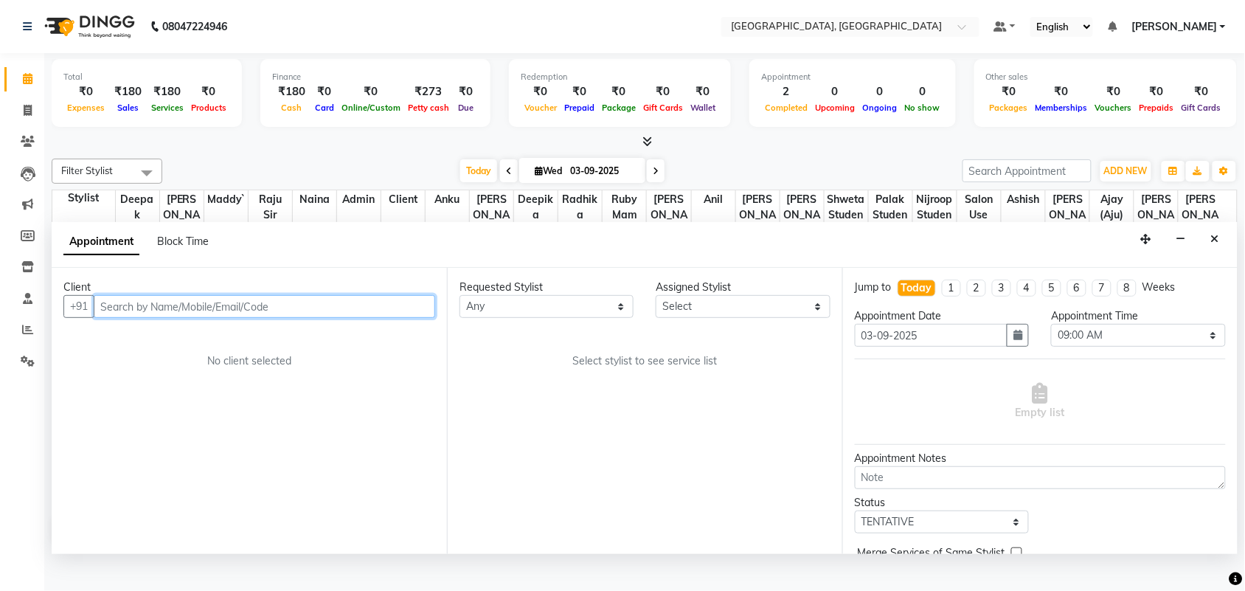
click at [194, 318] on input "text" at bounding box center [264, 306] width 341 height 23
type input "8219170931"
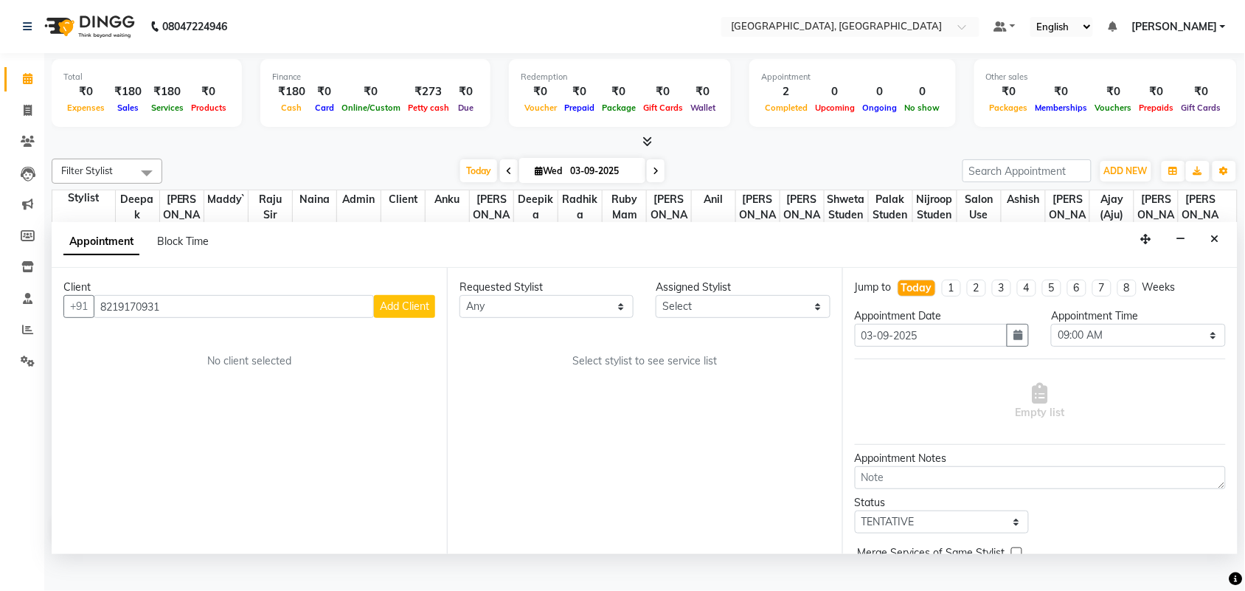
click at [392, 318] on button "Add Client" at bounding box center [404, 306] width 61 height 23
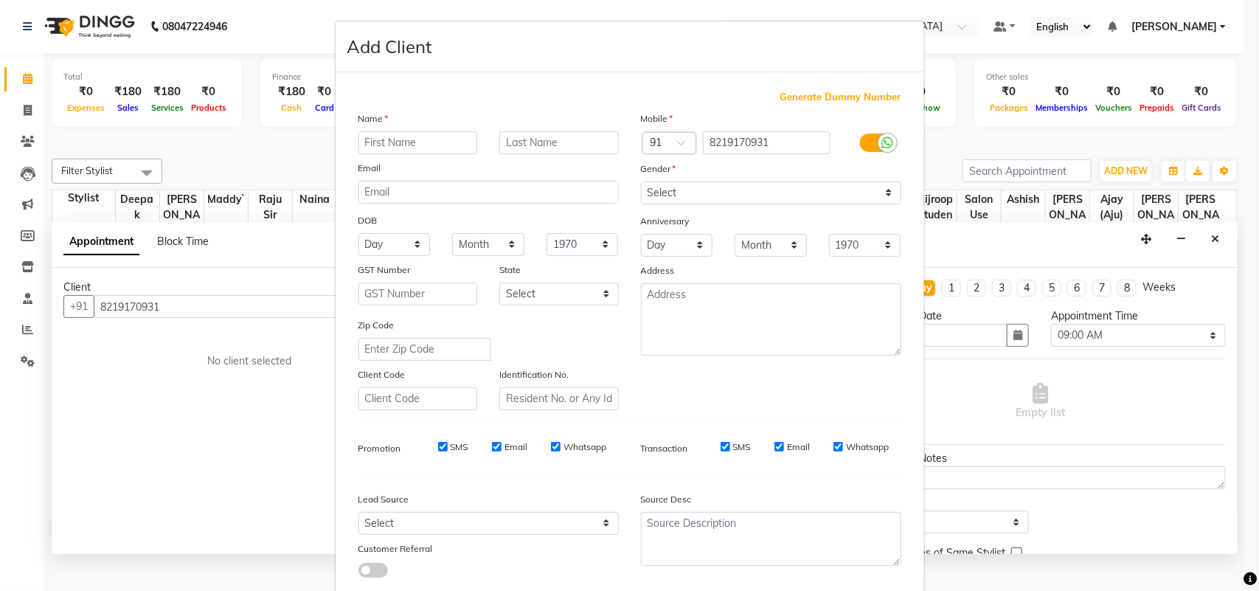
click at [392, 154] on input "text" at bounding box center [417, 142] width 119 height 23
type input "Grima"
click at [651, 204] on select "Select [DEMOGRAPHIC_DATA] [DEMOGRAPHIC_DATA] Other Prefer Not To Say" at bounding box center [771, 192] width 260 height 23
select select "[DEMOGRAPHIC_DATA]"
click at [641, 204] on select "Select [DEMOGRAPHIC_DATA] [DEMOGRAPHIC_DATA] Other Prefer Not To Say" at bounding box center [771, 192] width 260 height 23
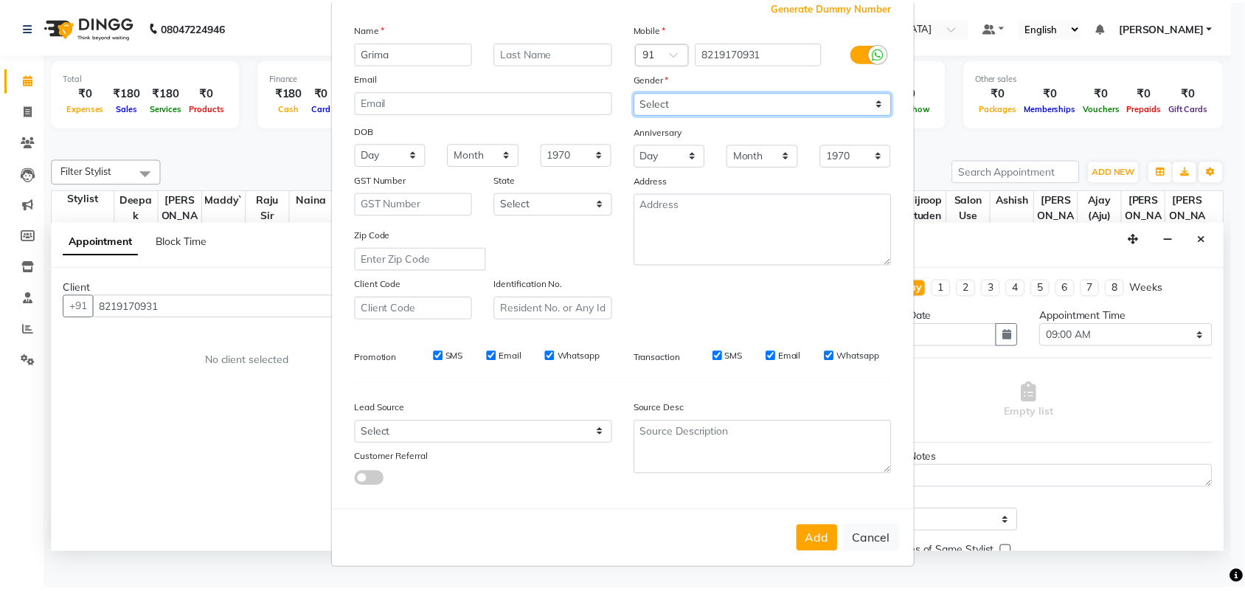
scroll to position [260, 0]
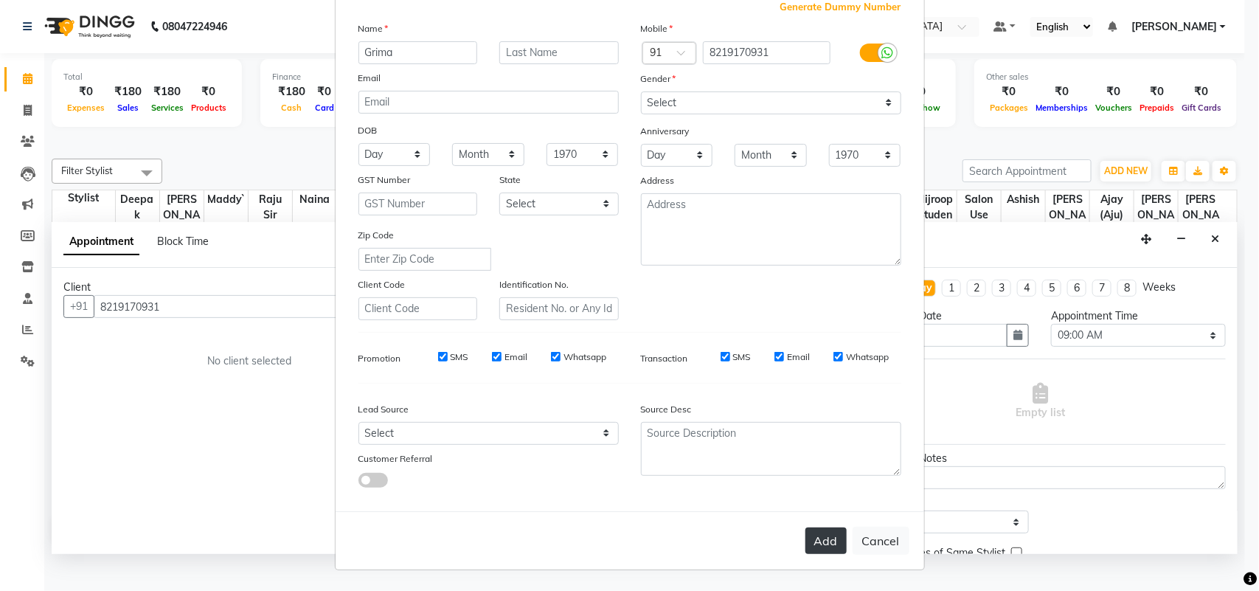
click at [805, 528] on button "Add" at bounding box center [825, 540] width 41 height 27
select select
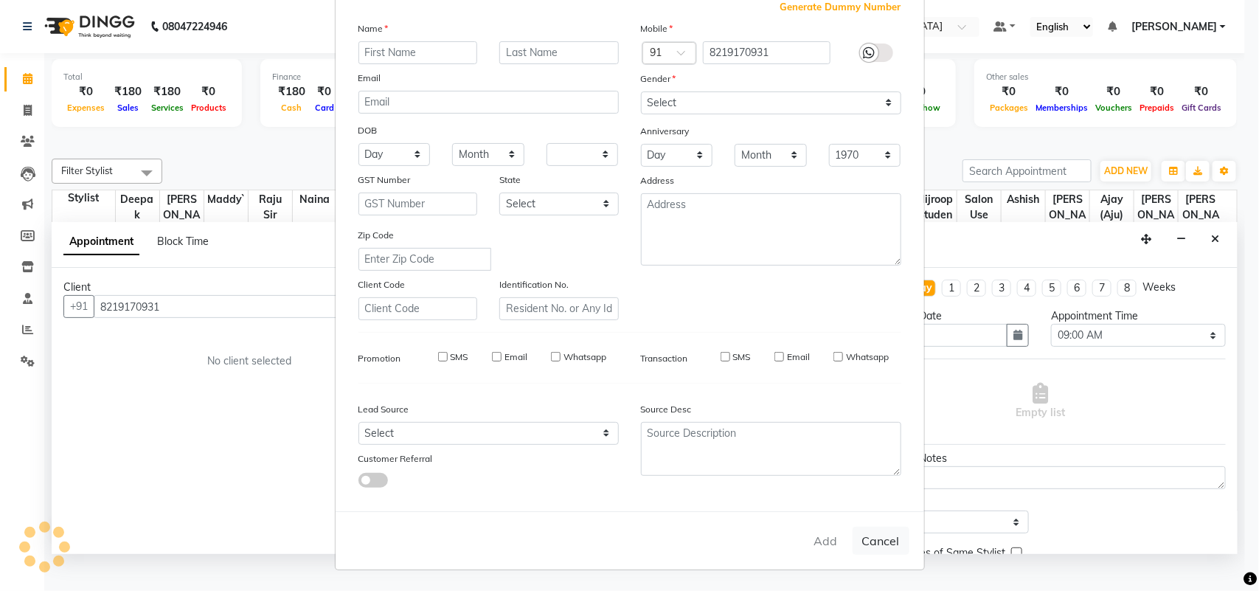
select select
checkbox input "false"
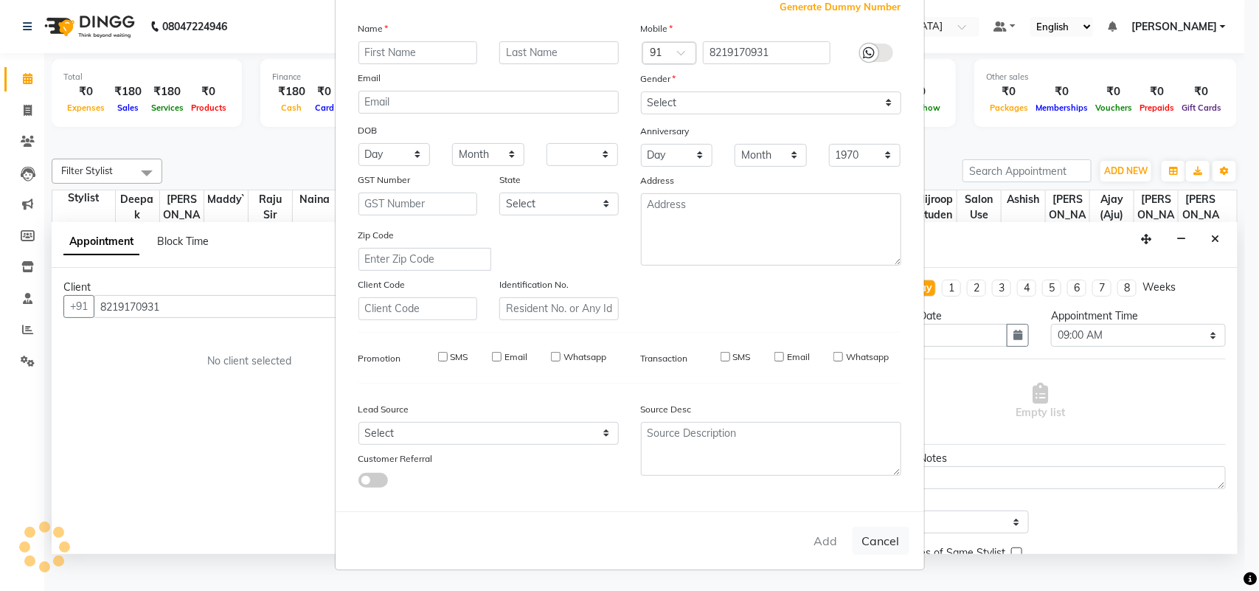
checkbox input "false"
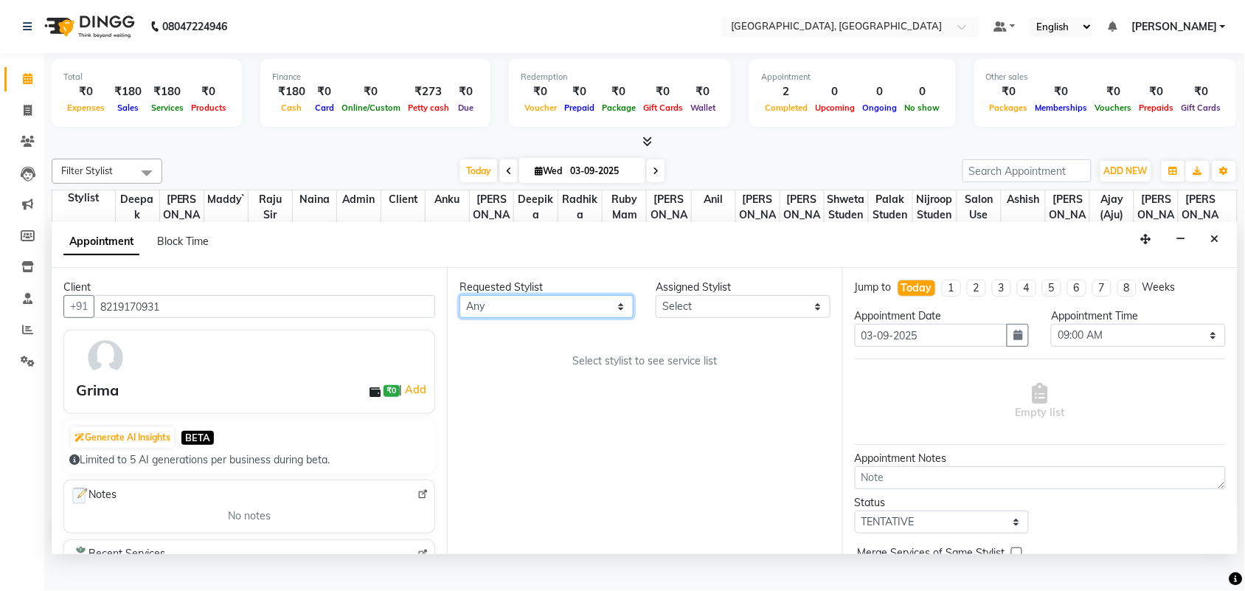
click at [507, 318] on select "Any admin Ajay (Aju) [PERSON_NAME] [PERSON_NAME] [PERSON_NAME] Client [PERSON_N…" at bounding box center [546, 306] width 174 height 23
select select "88982"
click at [462, 318] on select "Any admin Ajay (Aju) [PERSON_NAME] [PERSON_NAME] [PERSON_NAME] Client [PERSON_N…" at bounding box center [546, 306] width 174 height 23
select select "88982"
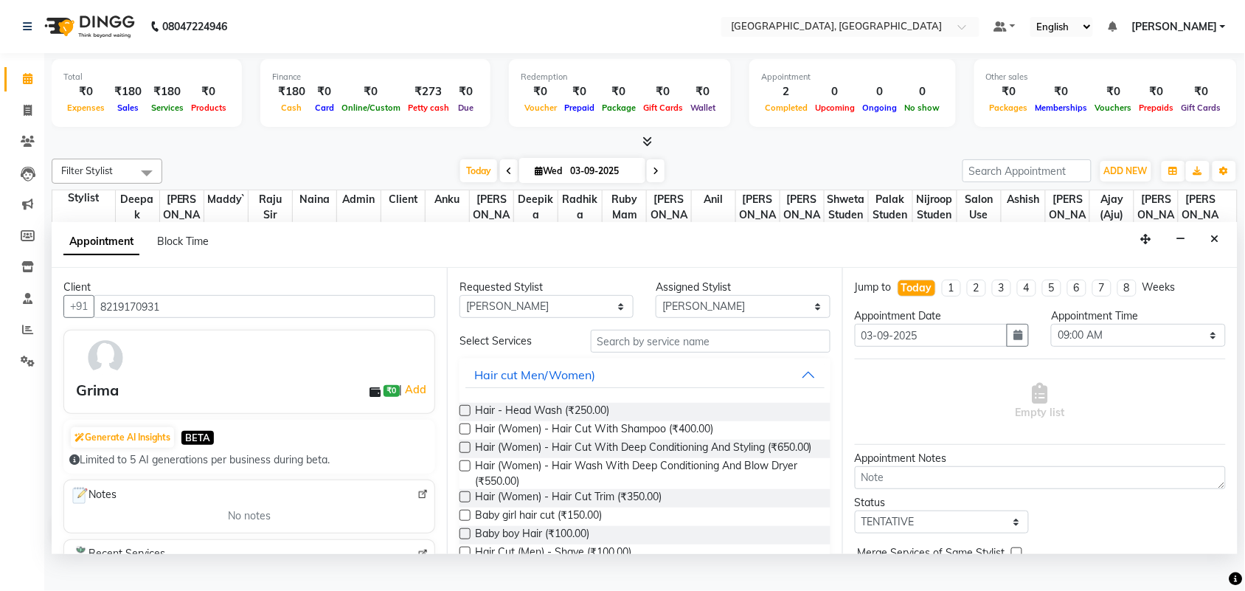
click at [470, 434] on label at bounding box center [464, 428] width 11 height 11
click at [469, 435] on input "checkbox" at bounding box center [464, 430] width 10 height 10
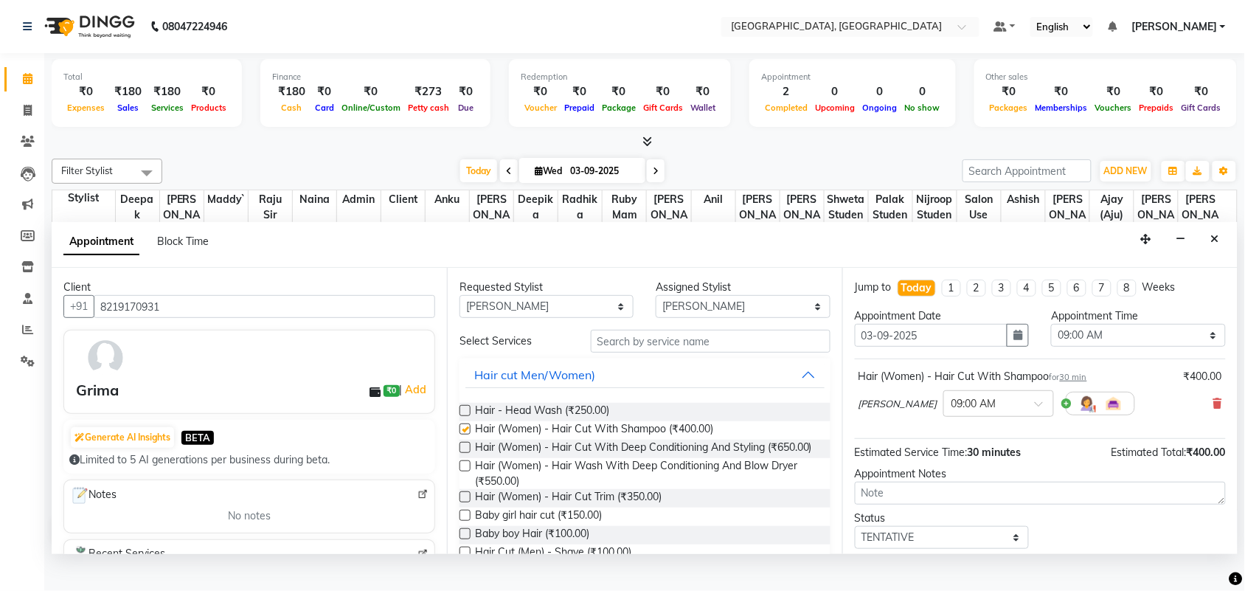
checkbox input "false"
click at [627, 352] on input "text" at bounding box center [711, 341] width 240 height 23
click at [532, 318] on select "Any admin Ajay (Aju) [PERSON_NAME] [PERSON_NAME] [PERSON_NAME] Client [PERSON_N…" at bounding box center [546, 306] width 174 height 23
select select "25595"
click at [462, 318] on select "Any admin Ajay (Aju) [PERSON_NAME] [PERSON_NAME] [PERSON_NAME] Client [PERSON_N…" at bounding box center [546, 306] width 174 height 23
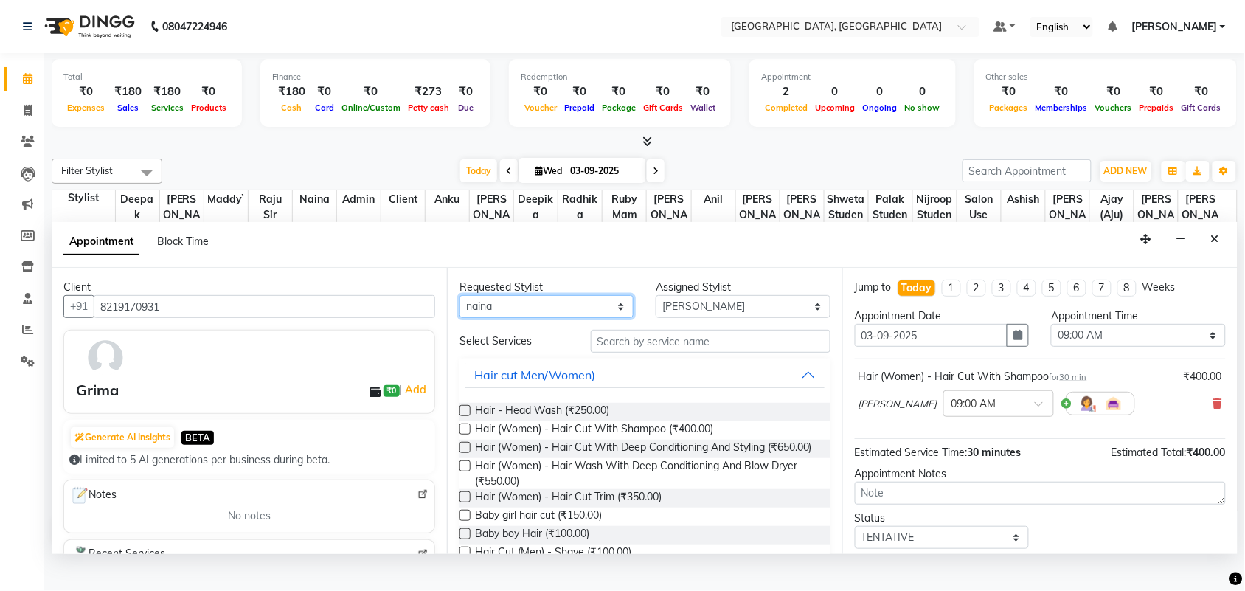
select select "25595"
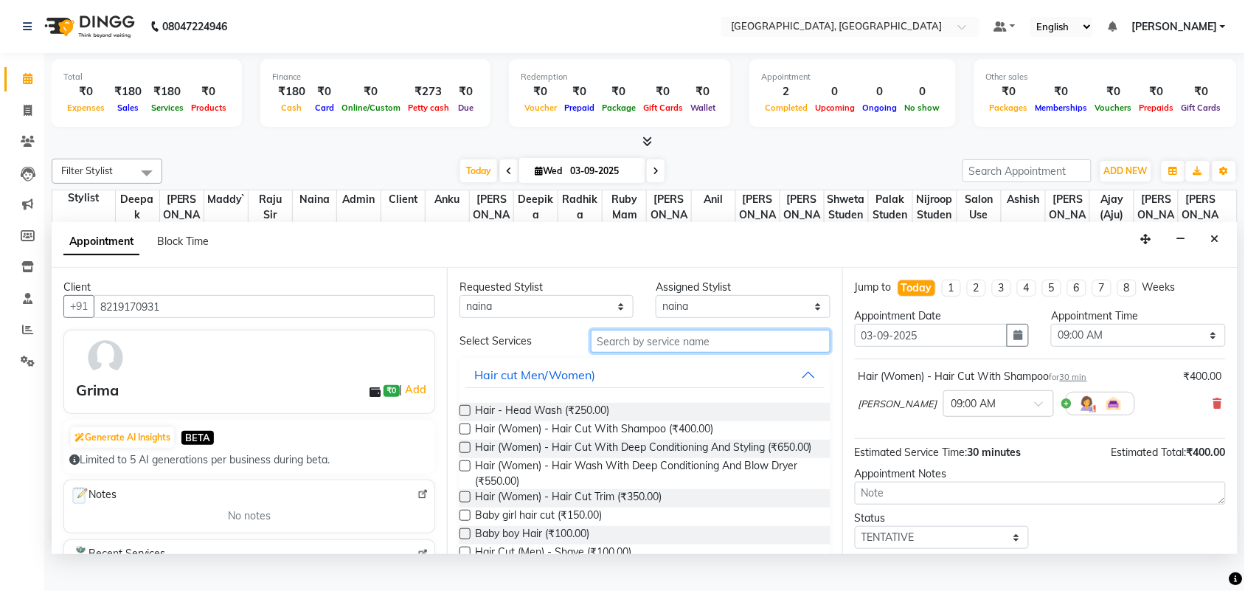
click at [682, 352] on input "text" at bounding box center [711, 341] width 240 height 23
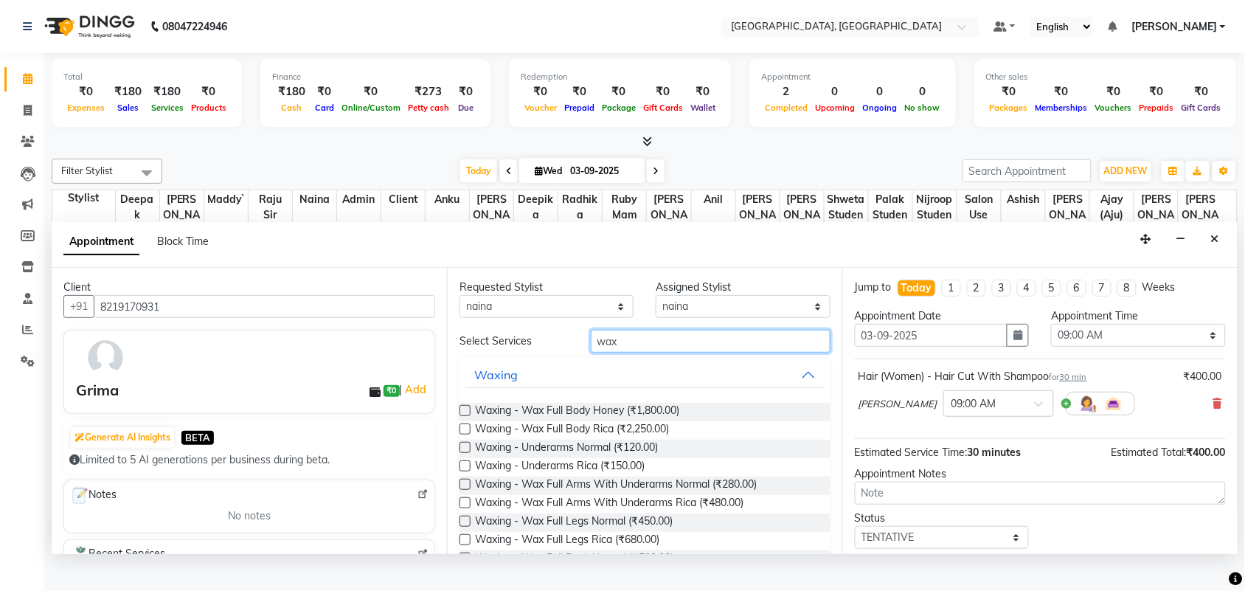
type input "wax"
click at [470, 434] on label at bounding box center [464, 428] width 11 height 11
click at [469, 435] on input "checkbox" at bounding box center [464, 430] width 10 height 10
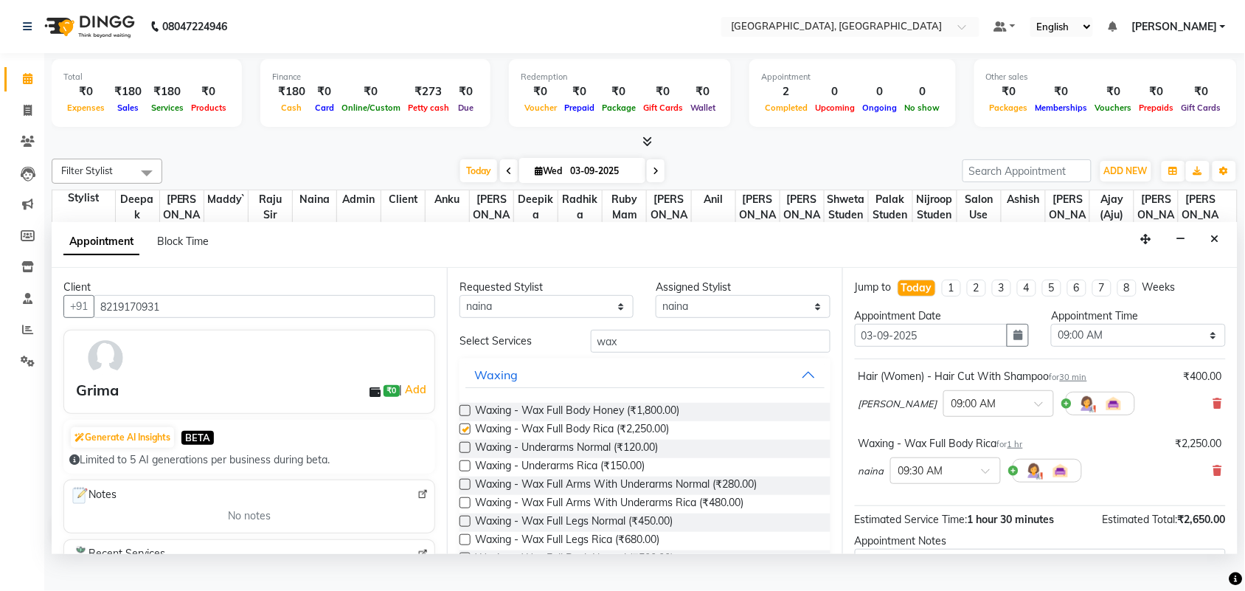
checkbox input "false"
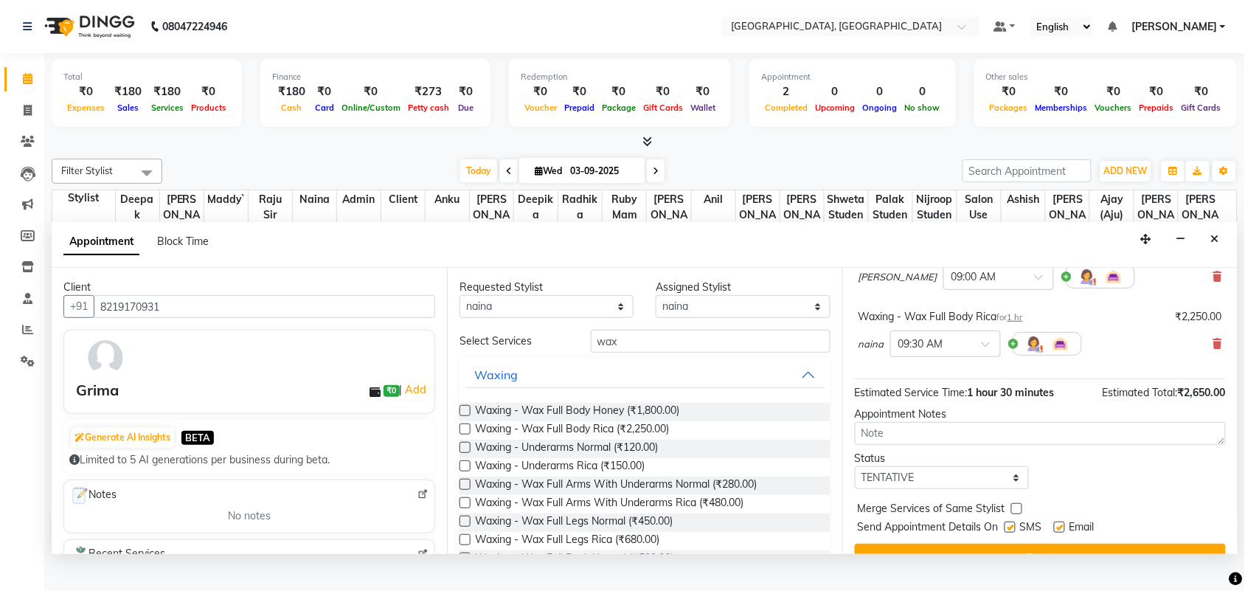
scroll to position [23, 0]
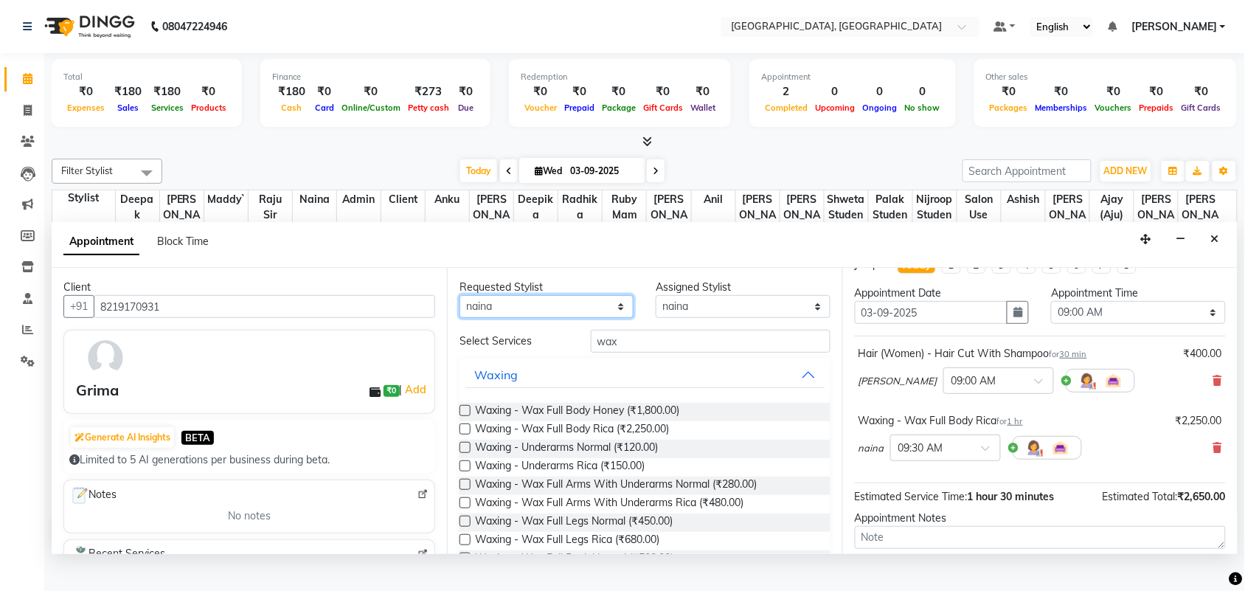
click at [554, 318] on select "Any admin Ajay (Aju) [PERSON_NAME] [PERSON_NAME] [PERSON_NAME] Client [PERSON_N…" at bounding box center [546, 306] width 174 height 23
select select "29611"
click at [462, 318] on select "Any admin Ajay (Aju) [PERSON_NAME] [PERSON_NAME] [PERSON_NAME] Client [PERSON_N…" at bounding box center [546, 306] width 174 height 23
select select "29611"
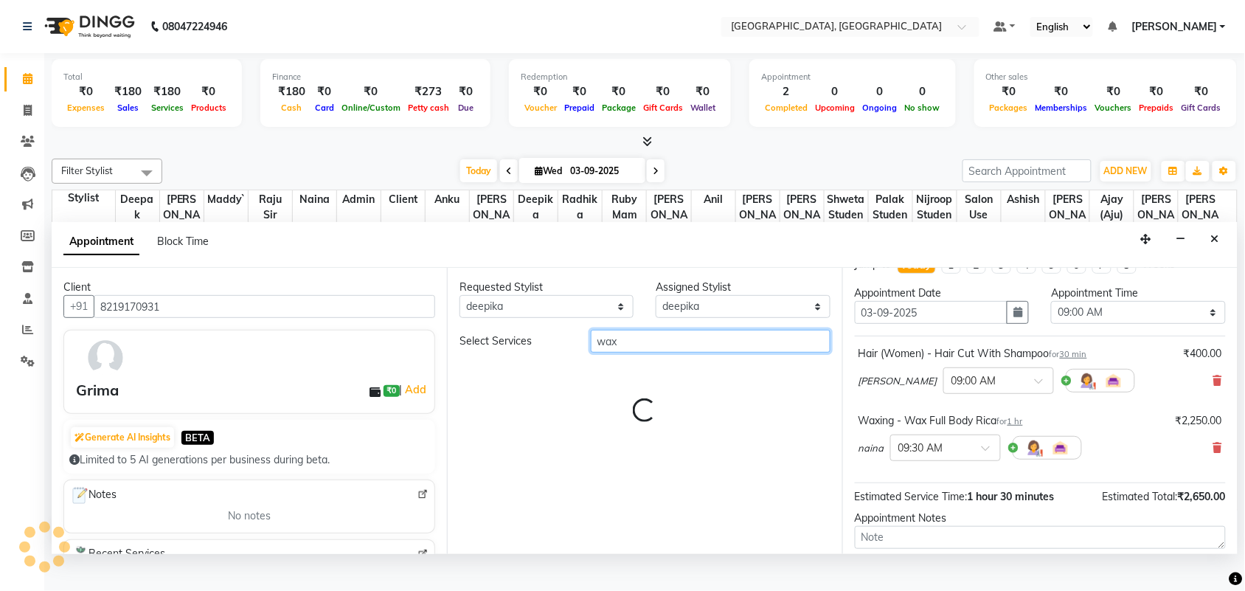
click at [653, 352] on input "wax" at bounding box center [711, 341] width 240 height 23
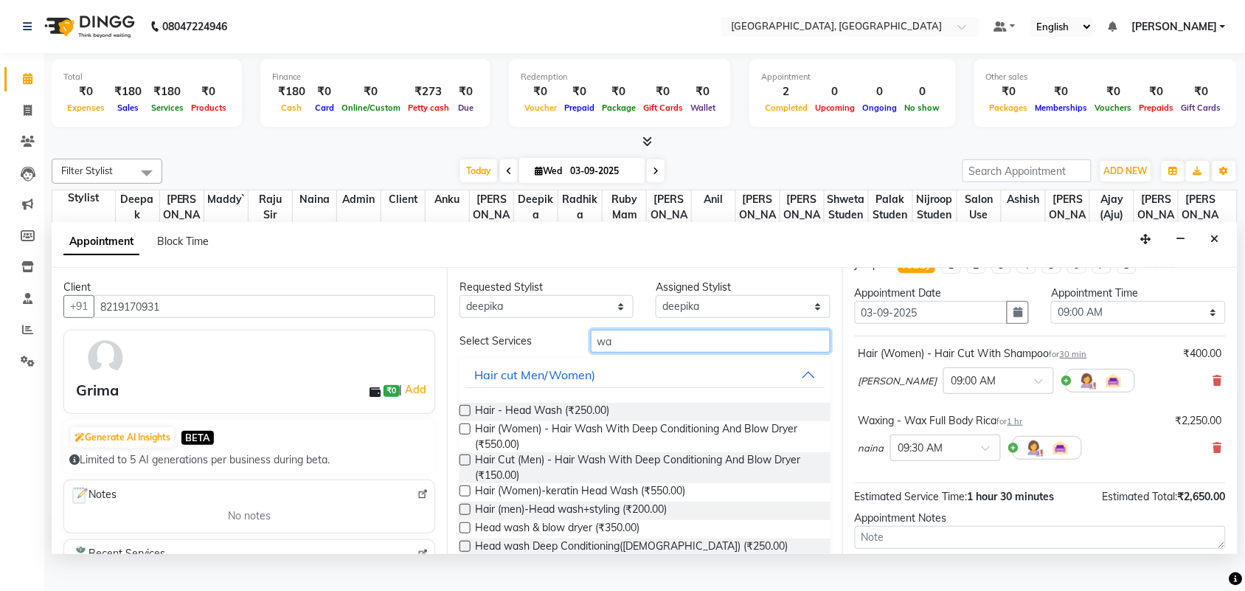
type input "w"
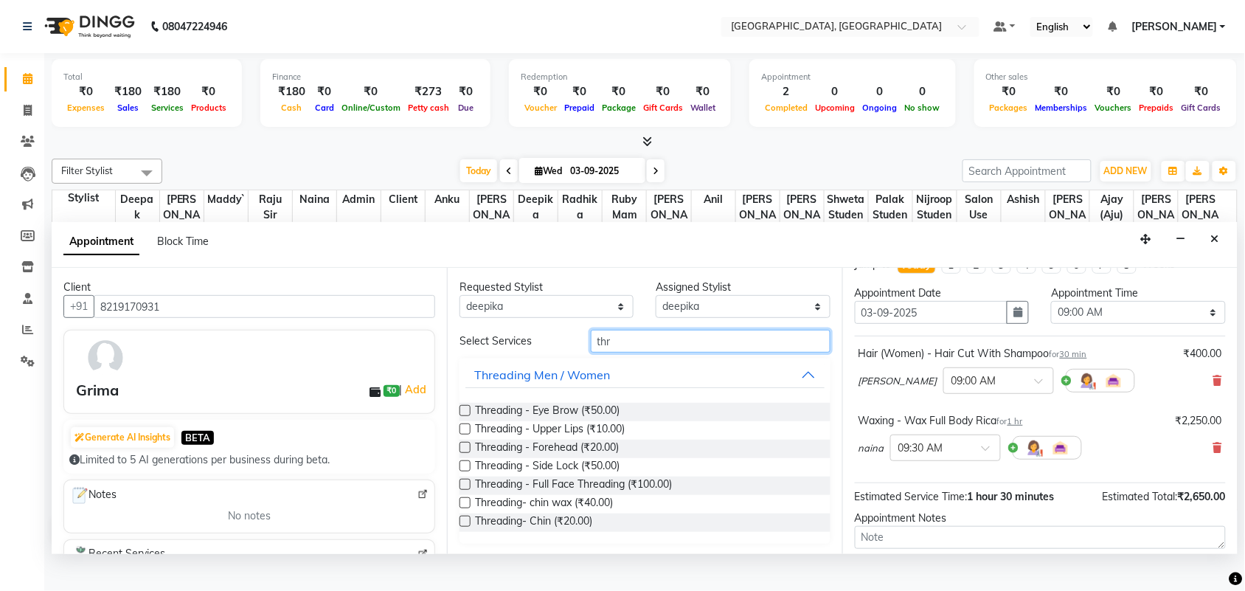
type input "thr"
click at [470, 416] on label at bounding box center [464, 410] width 11 height 11
click at [469, 417] on input "checkbox" at bounding box center [464, 412] width 10 height 10
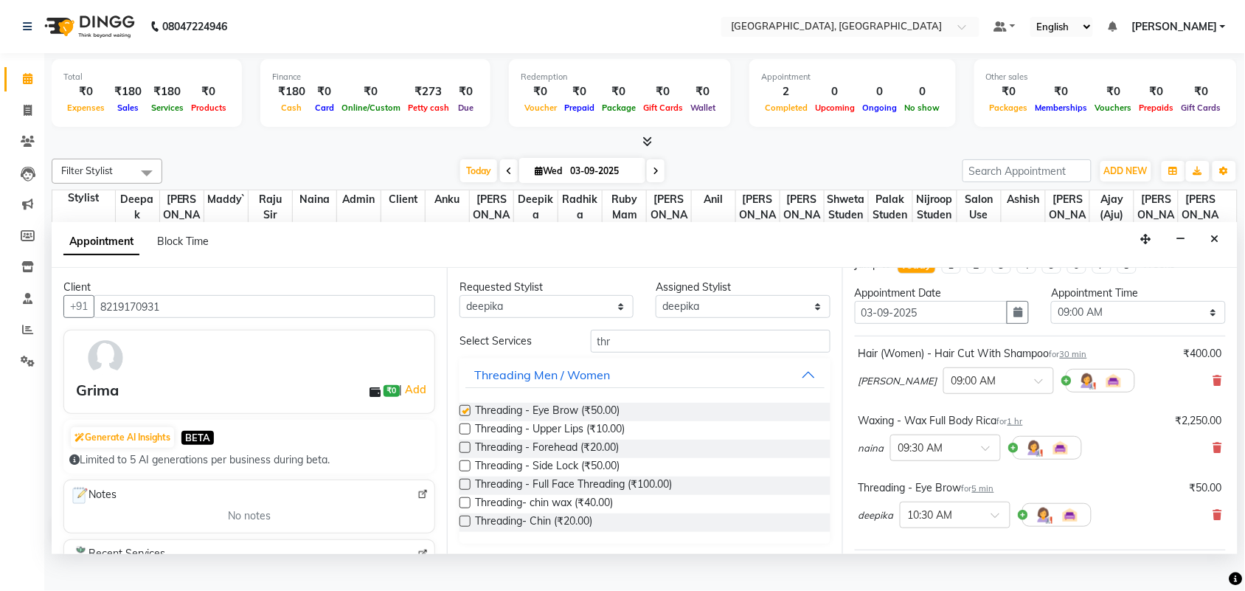
checkbox input "false"
click at [468, 434] on label at bounding box center [464, 428] width 11 height 11
click at [468, 435] on input "checkbox" at bounding box center [464, 430] width 10 height 10
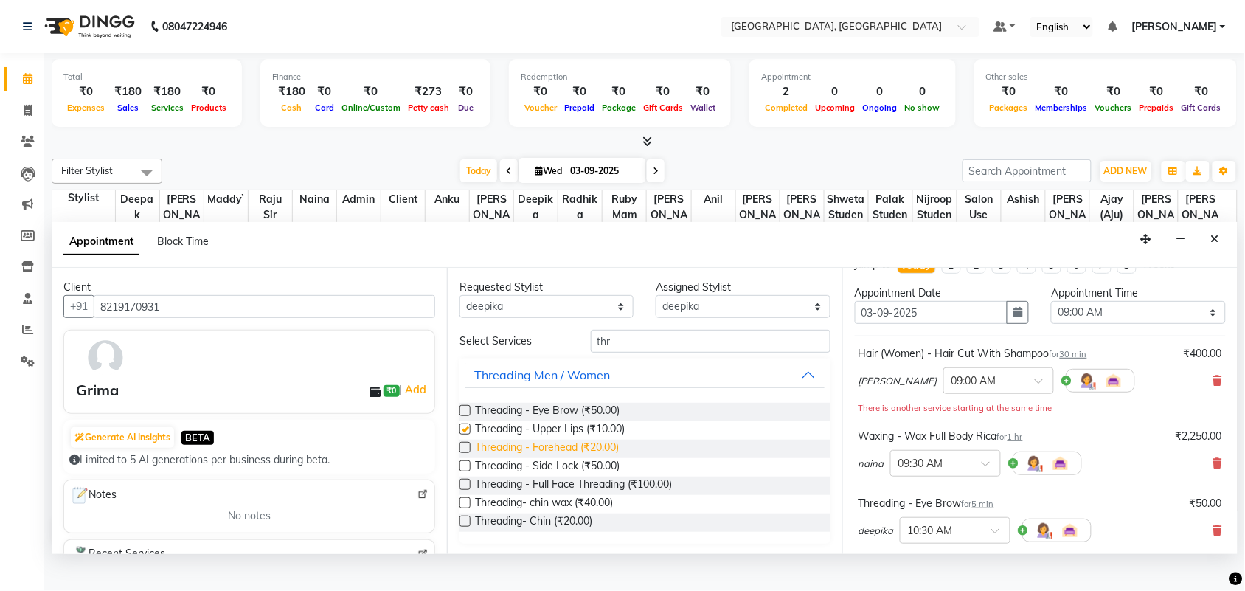
checkbox input "false"
click at [1102, 324] on select "Select 09:00 AM 09:15 AM 09:30 AM 09:45 AM 10:00 AM 10:15 AM 10:30 AM 10:45 AM …" at bounding box center [1138, 312] width 174 height 23
click at [1051, 324] on select "Select 09:00 AM 09:15 AM 09:30 AM 09:45 AM 10:00 AM 10:15 AM 10:30 AM 10:45 AM …" at bounding box center [1138, 312] width 174 height 23
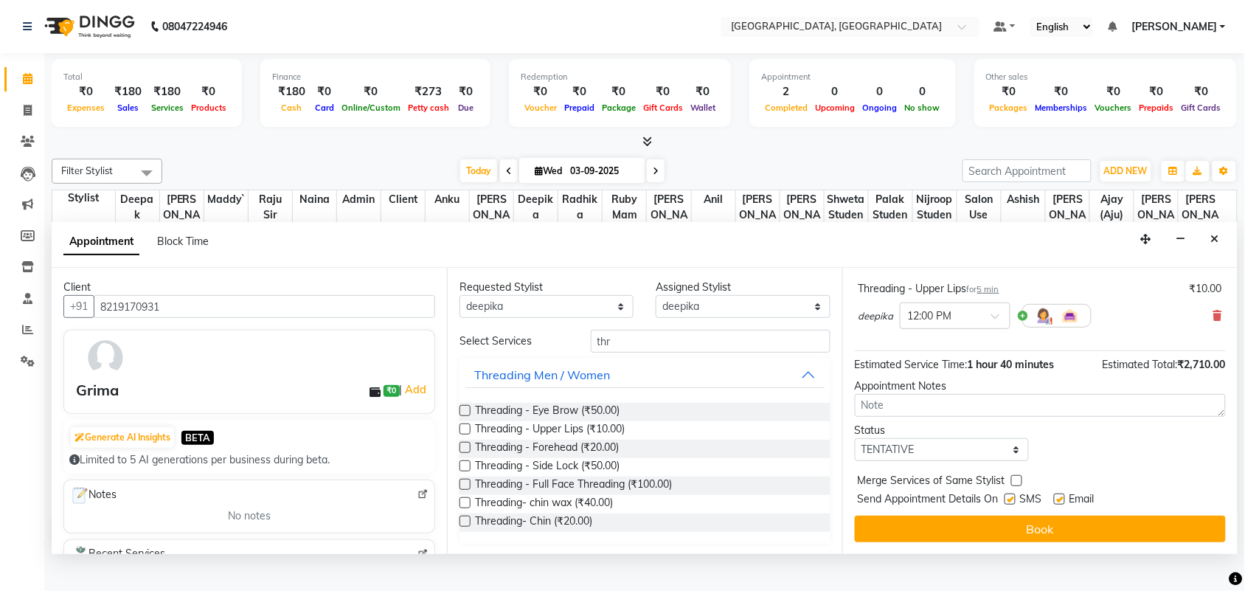
scroll to position [0, 0]
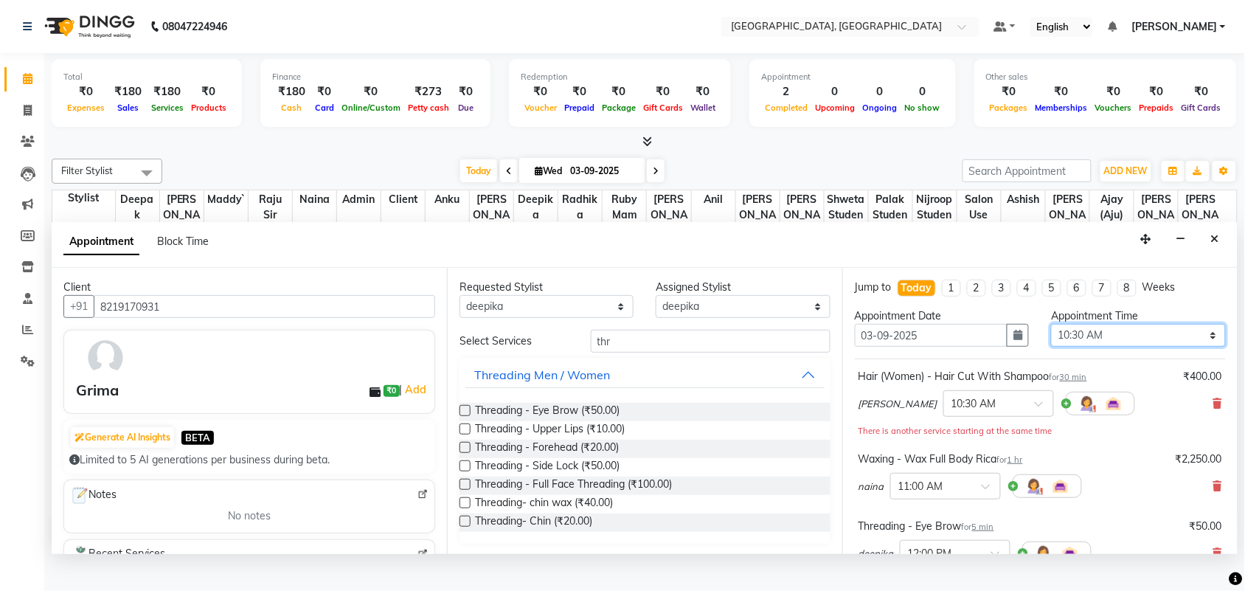
click at [1122, 347] on select "Select 09:00 AM 09:15 AM 09:30 AM 09:45 AM 10:00 AM 10:15 AM 10:30 AM 10:45 AM …" at bounding box center [1138, 335] width 174 height 23
select select "570"
click at [1051, 347] on select "Select 09:00 AM 09:15 AM 09:30 AM 09:45 AM 10:00 AM 10:15 AM 10:30 AM 10:45 AM …" at bounding box center [1138, 335] width 174 height 23
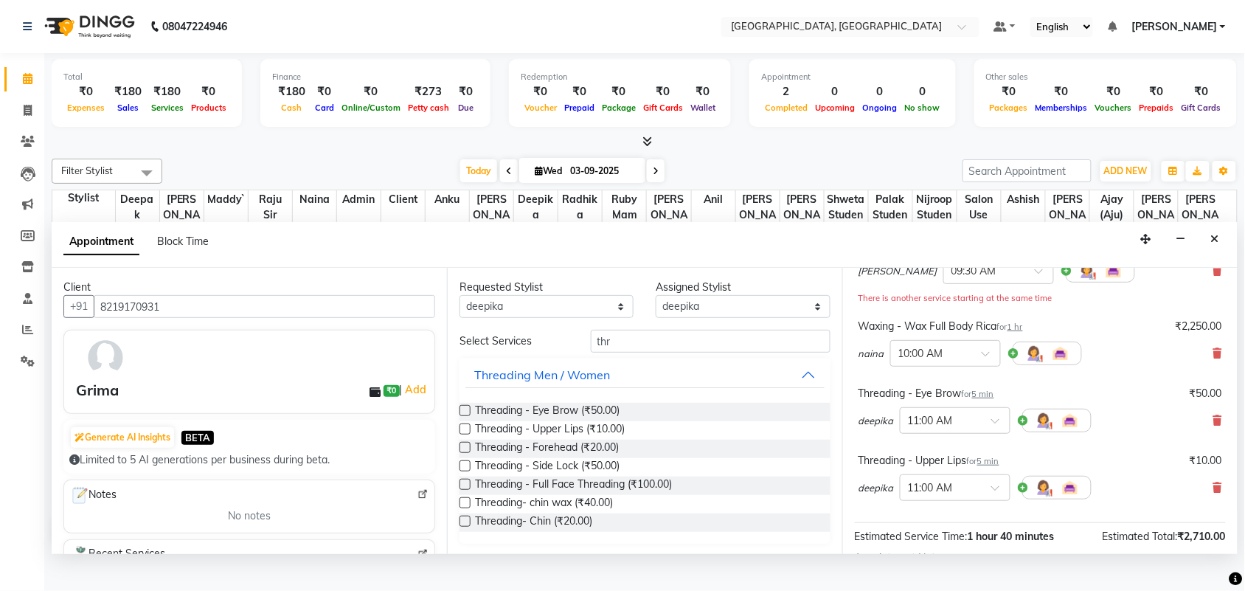
scroll to position [78, 0]
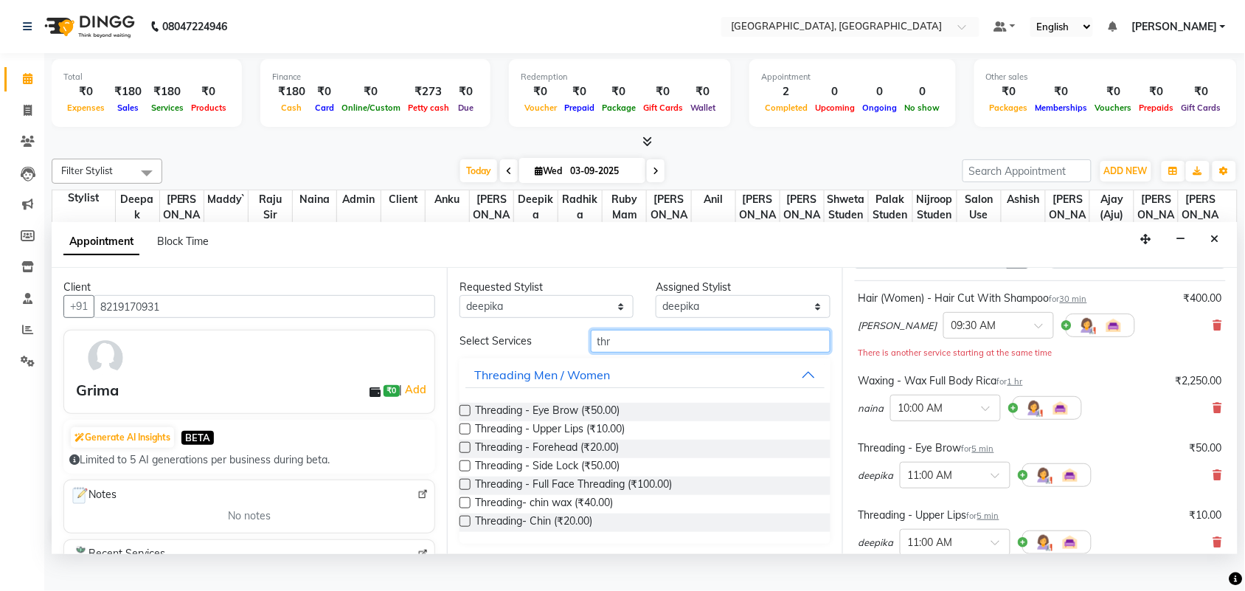
click at [654, 352] on input "thr" at bounding box center [711, 341] width 240 height 23
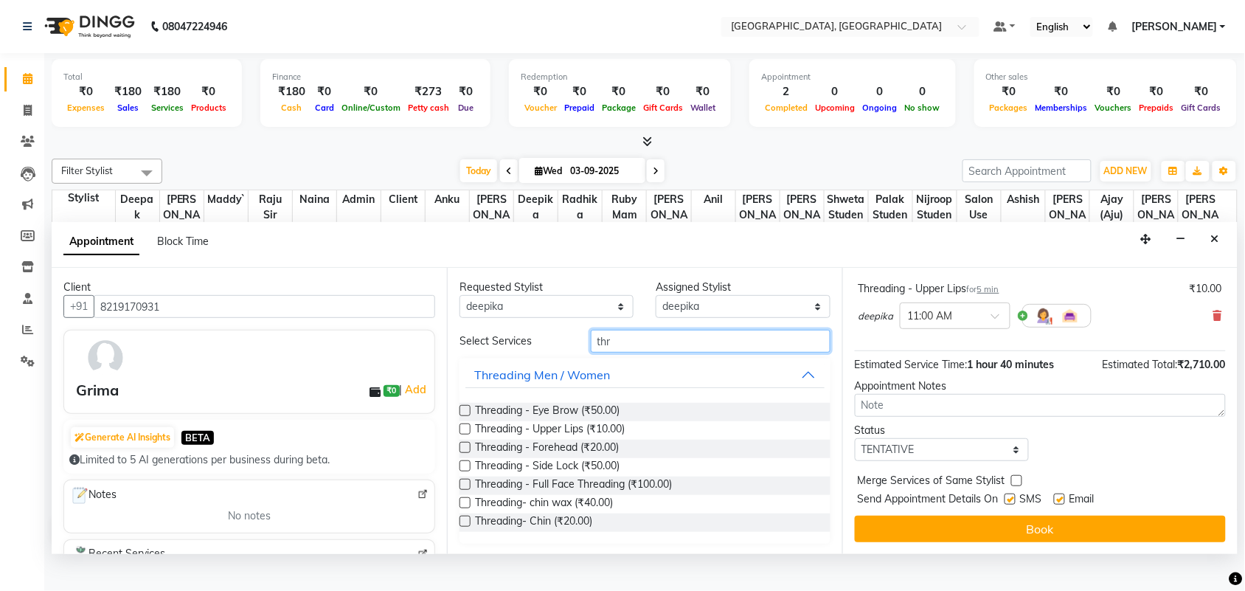
scroll to position [490, 0]
click at [915, 441] on select "Select TENTATIVE CONFIRM CHECK-IN UPCOMING" at bounding box center [942, 449] width 174 height 23
select select "check-in"
click at [858, 438] on select "Select TENTATIVE CONFIRM CHECK-IN UPCOMING" at bounding box center [942, 449] width 174 height 23
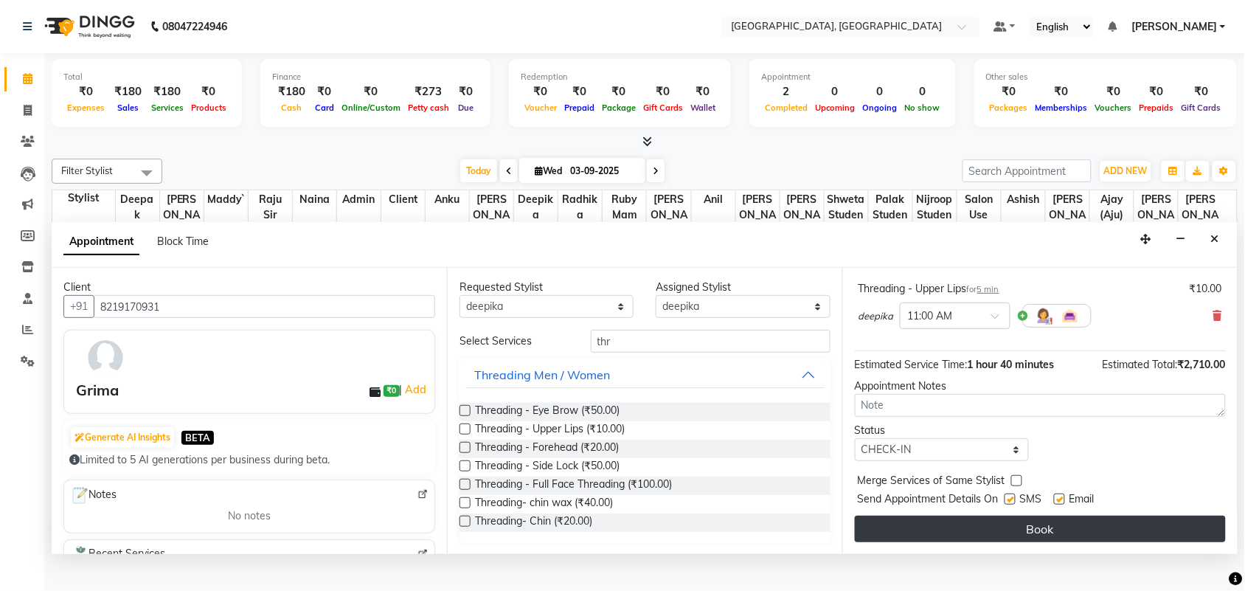
click at [1029, 536] on button "Book" at bounding box center [1040, 528] width 371 height 27
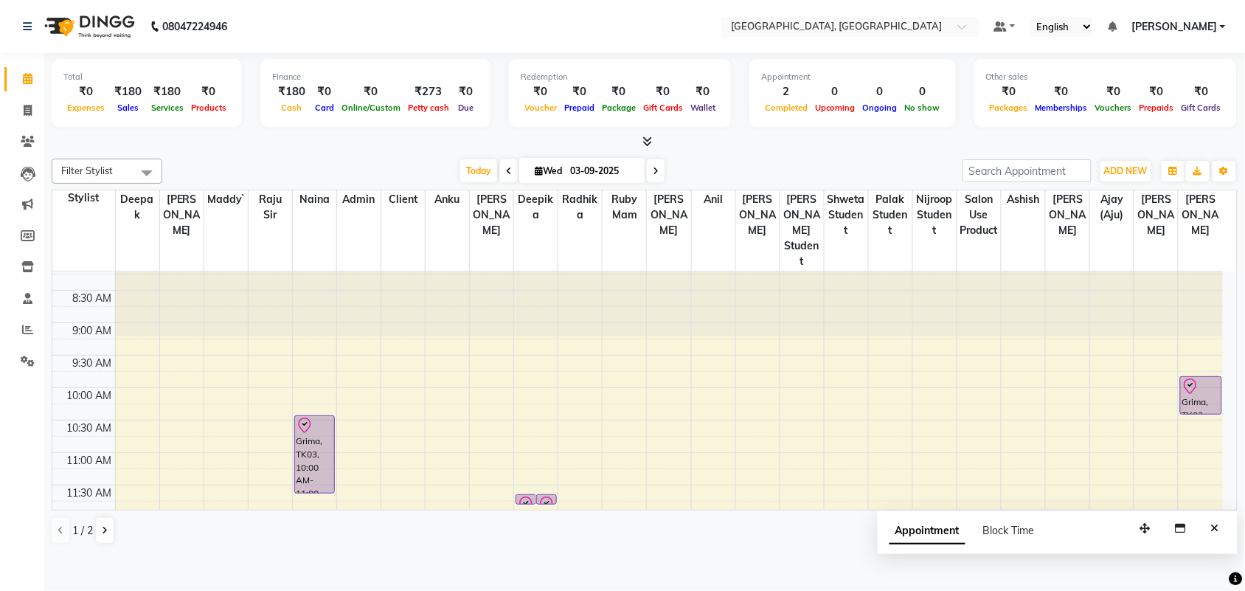
scroll to position [0, 0]
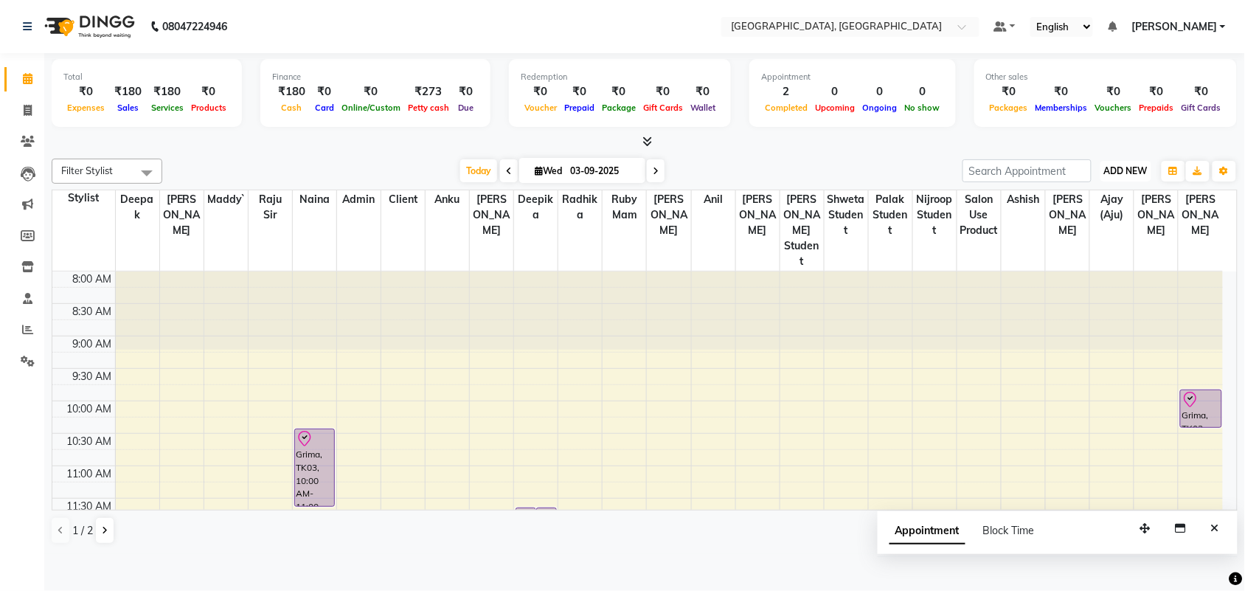
click at [1105, 176] on span "ADD NEW" at bounding box center [1126, 170] width 44 height 11
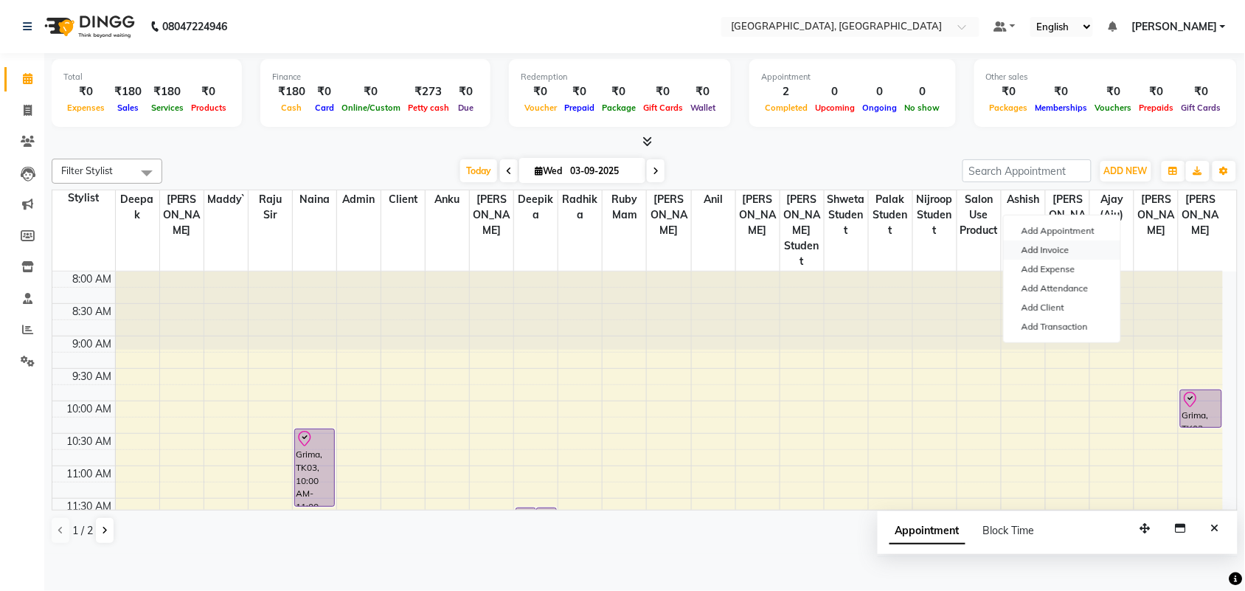
click at [1063, 260] on link "Add Invoice" at bounding box center [1061, 249] width 116 height 19
select select "service"
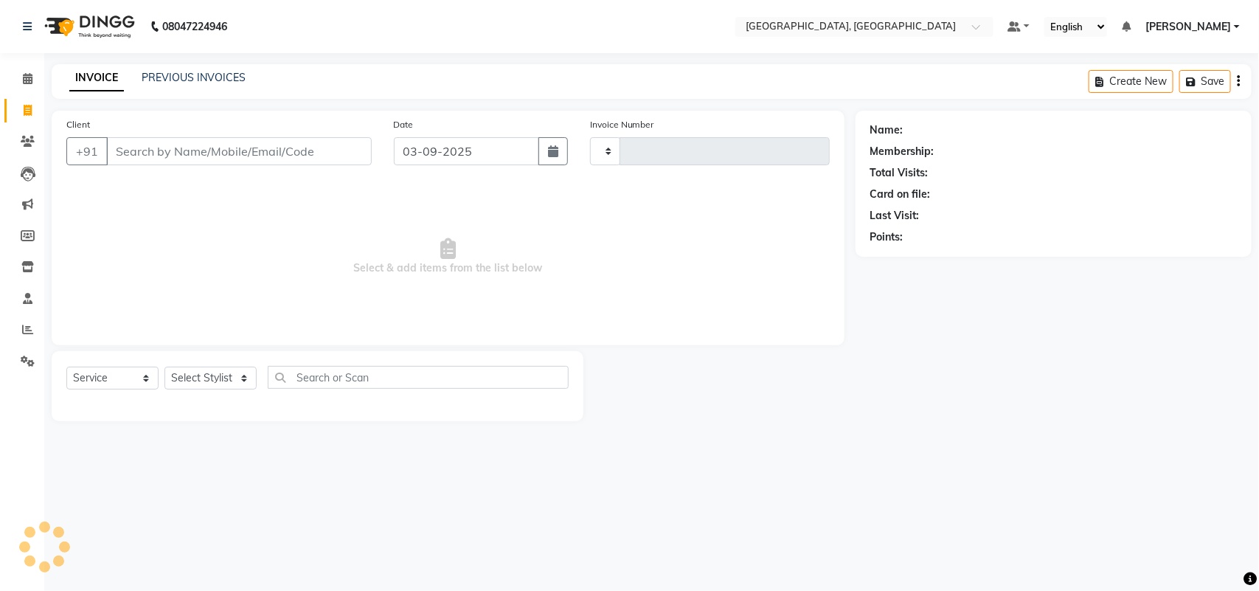
type input "3212"
select select "4462"
click at [290, 156] on div "Client +91" at bounding box center [218, 146] width 327 height 60
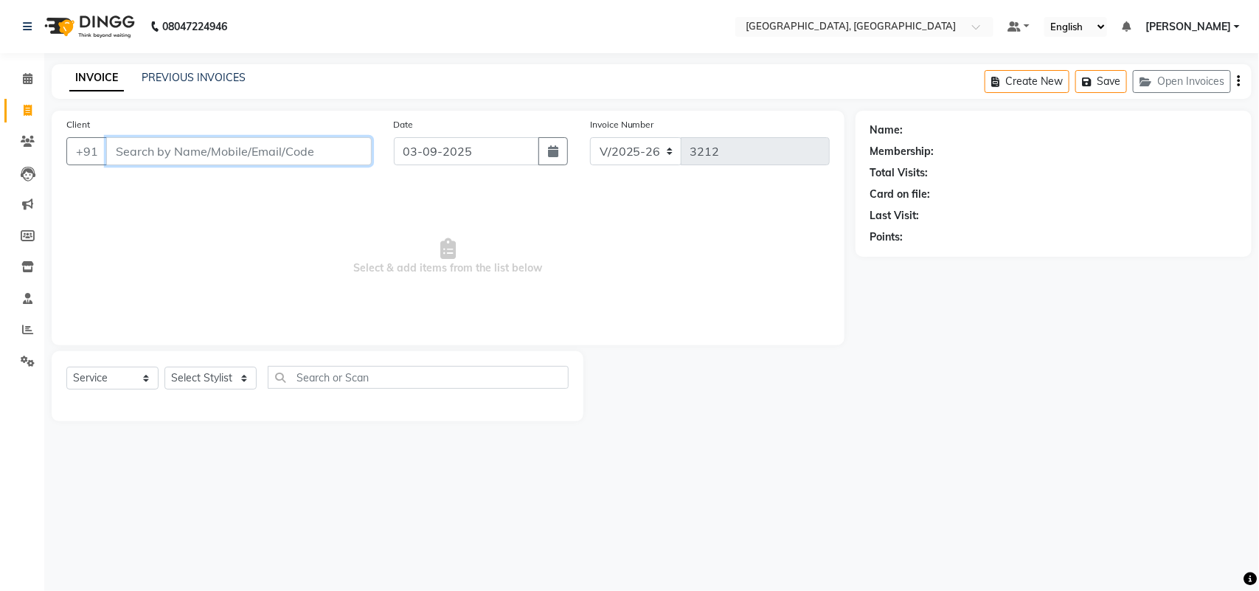
click at [285, 165] on input "Client" at bounding box center [238, 151] width 265 height 28
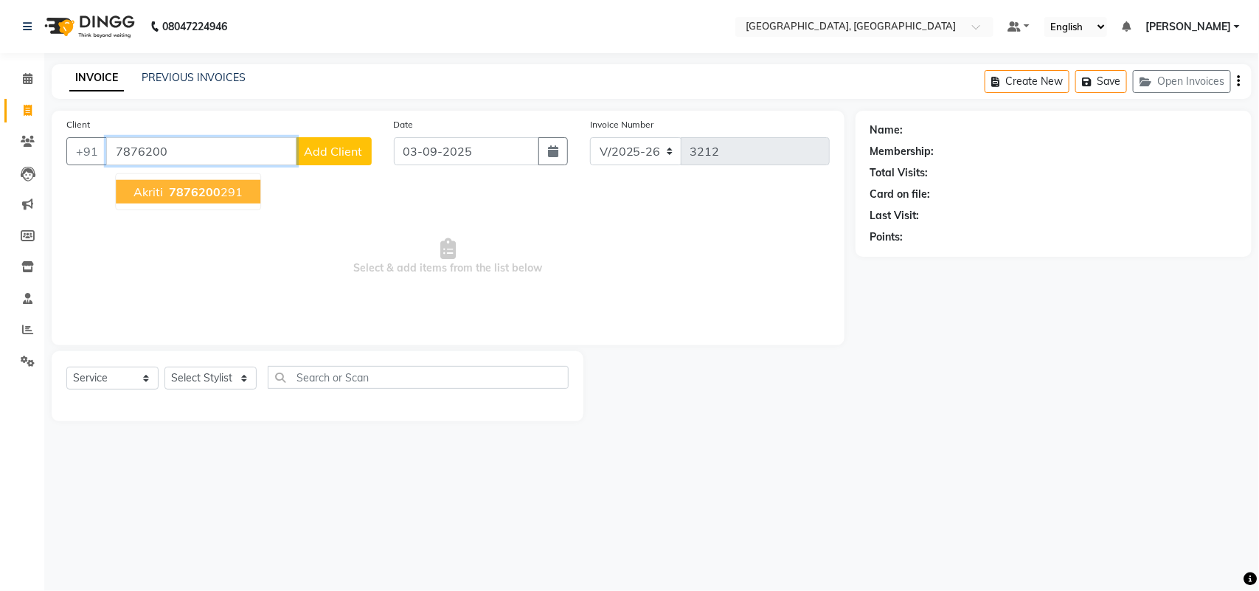
click at [243, 199] on ngb-highlight "7876200 291" at bounding box center [204, 191] width 77 height 15
type input "7876200291"
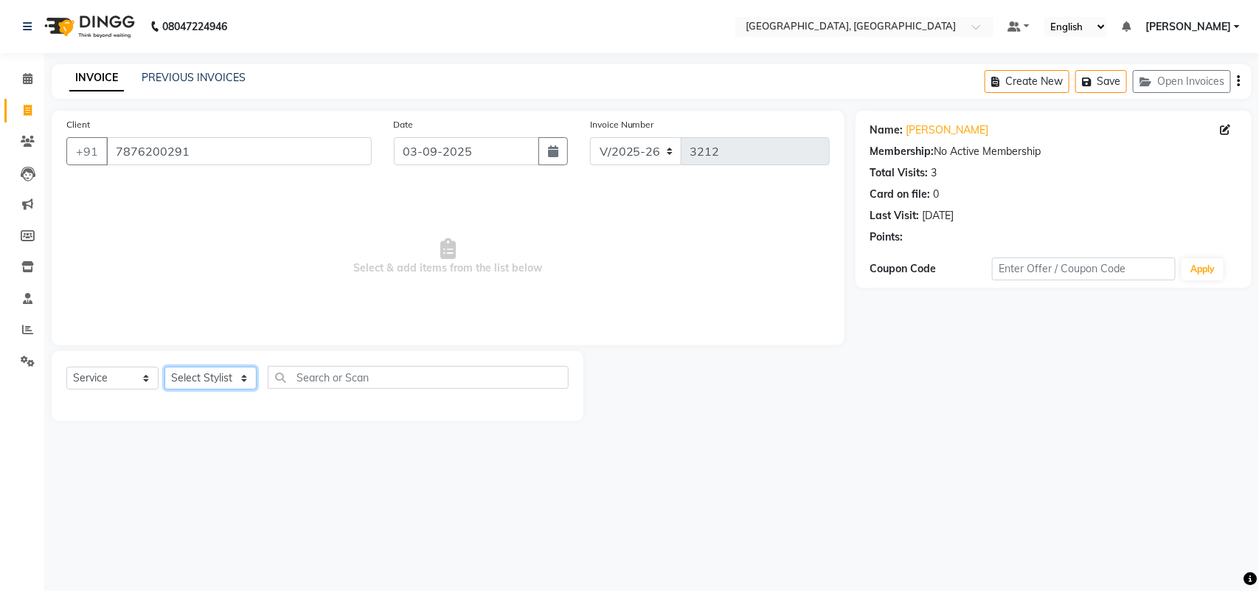
click at [198, 389] on select "Select Stylist admin Ajay (Aju) [PERSON_NAME] [PERSON_NAME] [PERSON_NAME] Clien…" at bounding box center [210, 377] width 92 height 23
select select "24999"
click at [170, 389] on select "Select Stylist admin Ajay (Aju) [PERSON_NAME] [PERSON_NAME] [PERSON_NAME] Clien…" at bounding box center [210, 377] width 92 height 23
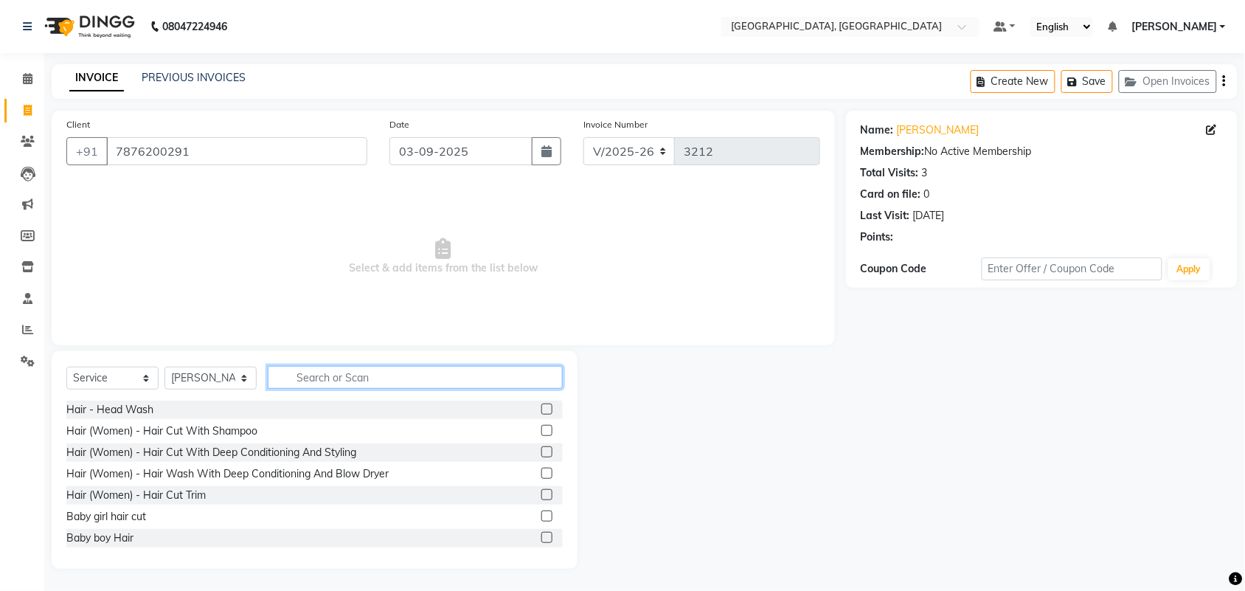
click at [347, 389] on input "text" at bounding box center [415, 377] width 295 height 23
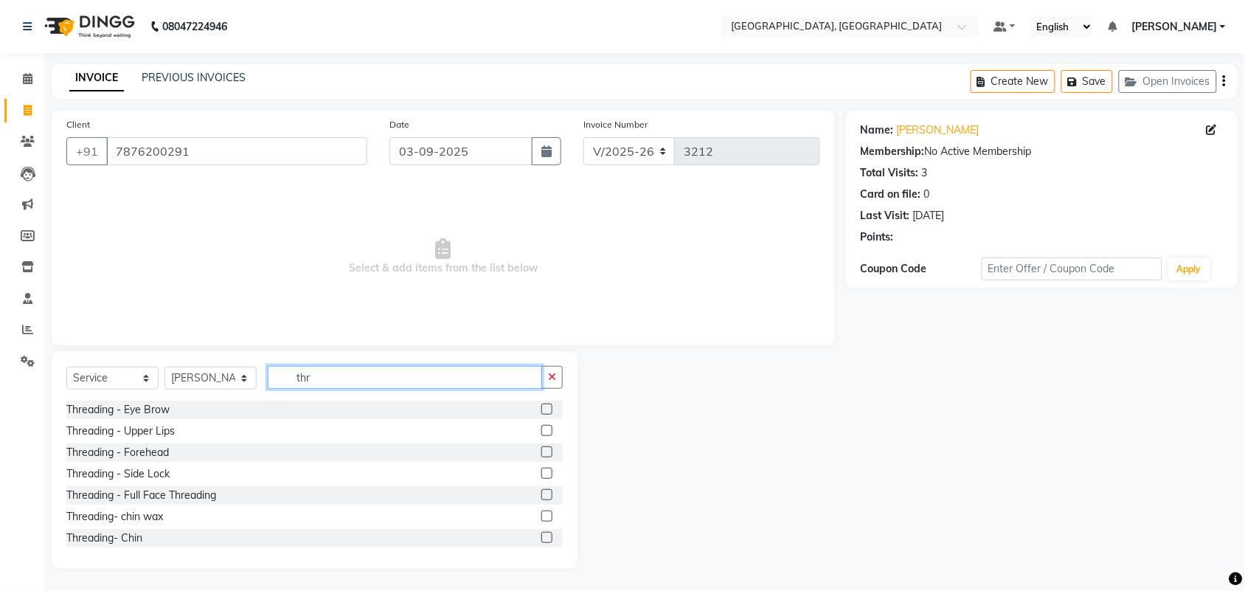
type input "thr"
click at [541, 414] on label at bounding box center [546, 408] width 11 height 11
click at [541, 414] on input "checkbox" at bounding box center [546, 410] width 10 height 10
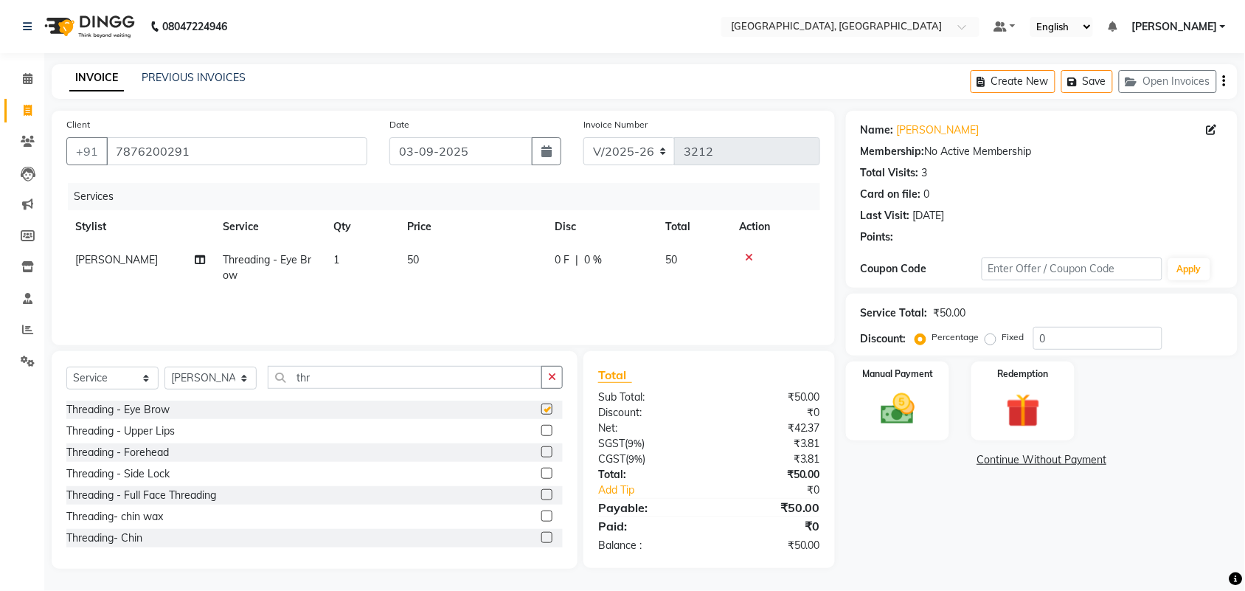
checkbox input "false"
click at [541, 436] on label at bounding box center [546, 430] width 11 height 11
click at [541, 436] on input "checkbox" at bounding box center [546, 431] width 10 height 10
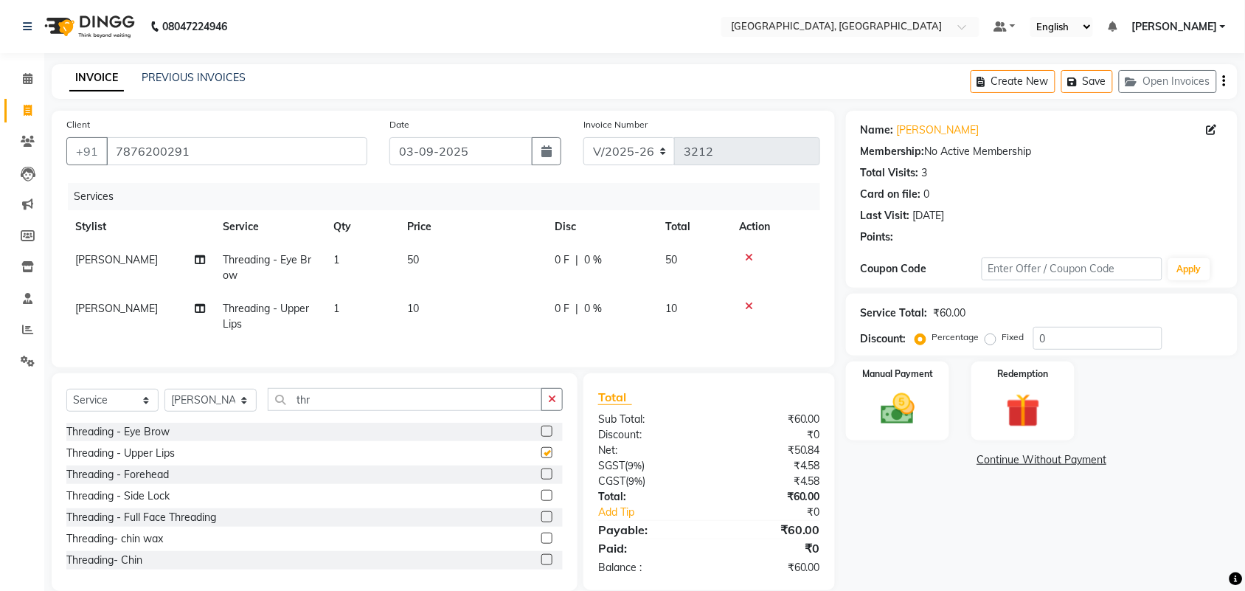
checkbox input "false"
click at [541, 479] on label at bounding box center [546, 473] width 11 height 11
click at [541, 479] on input "checkbox" at bounding box center [546, 475] width 10 height 10
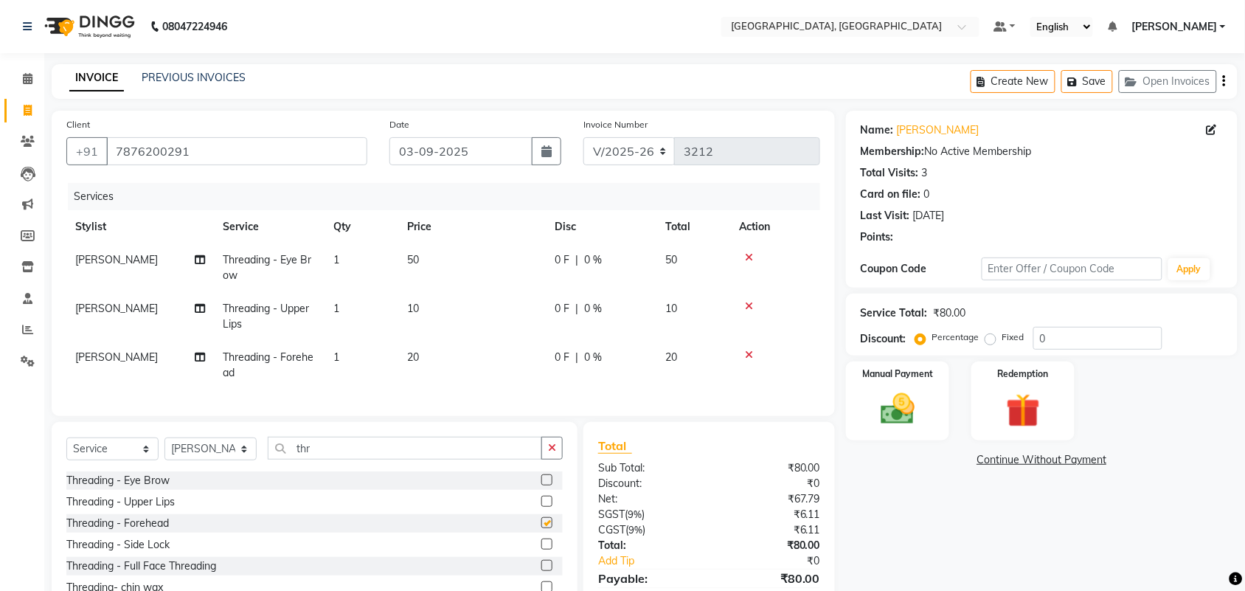
checkbox input "false"
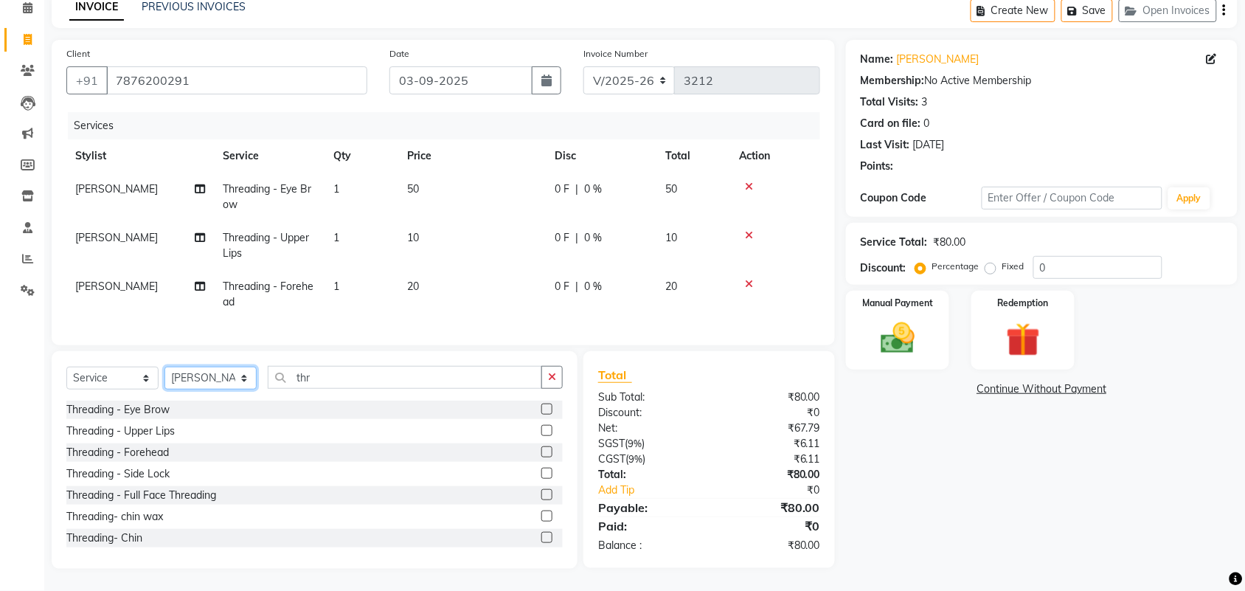
click at [207, 366] on select "Select Stylist admin Ajay (Aju) [PERSON_NAME] [PERSON_NAME] [PERSON_NAME] Clien…" at bounding box center [210, 377] width 92 height 23
select select "88918"
click at [170, 366] on select "Select Stylist admin Ajay (Aju) [PERSON_NAME] [PERSON_NAME] [PERSON_NAME] Clien…" at bounding box center [210, 377] width 92 height 23
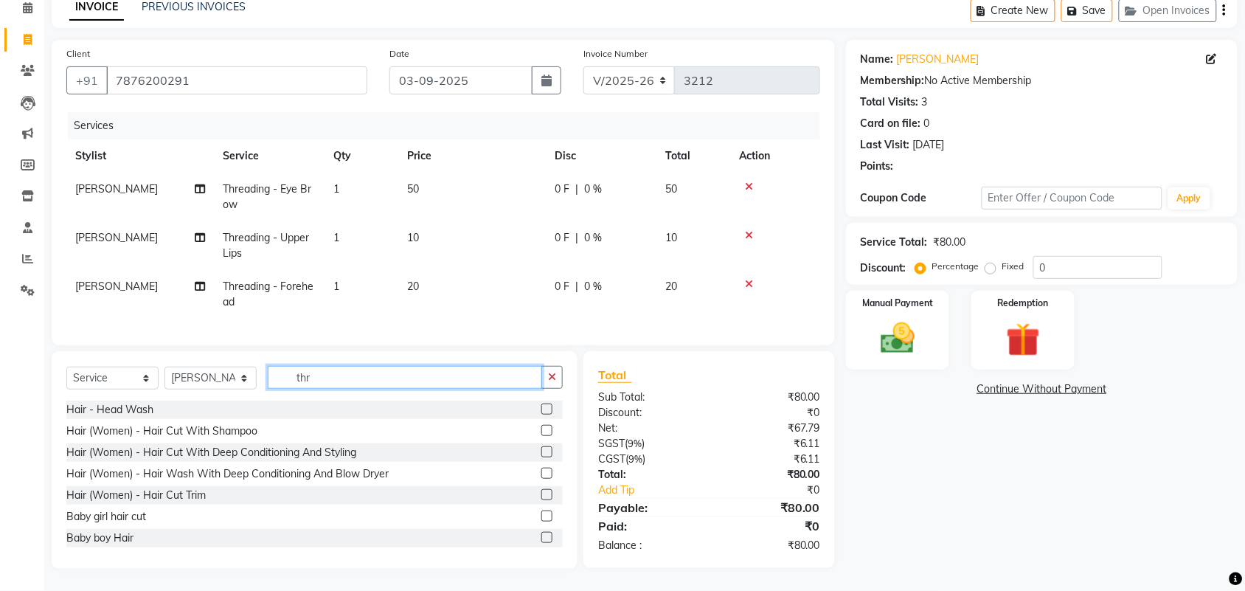
click at [360, 366] on input "thr" at bounding box center [405, 377] width 274 height 23
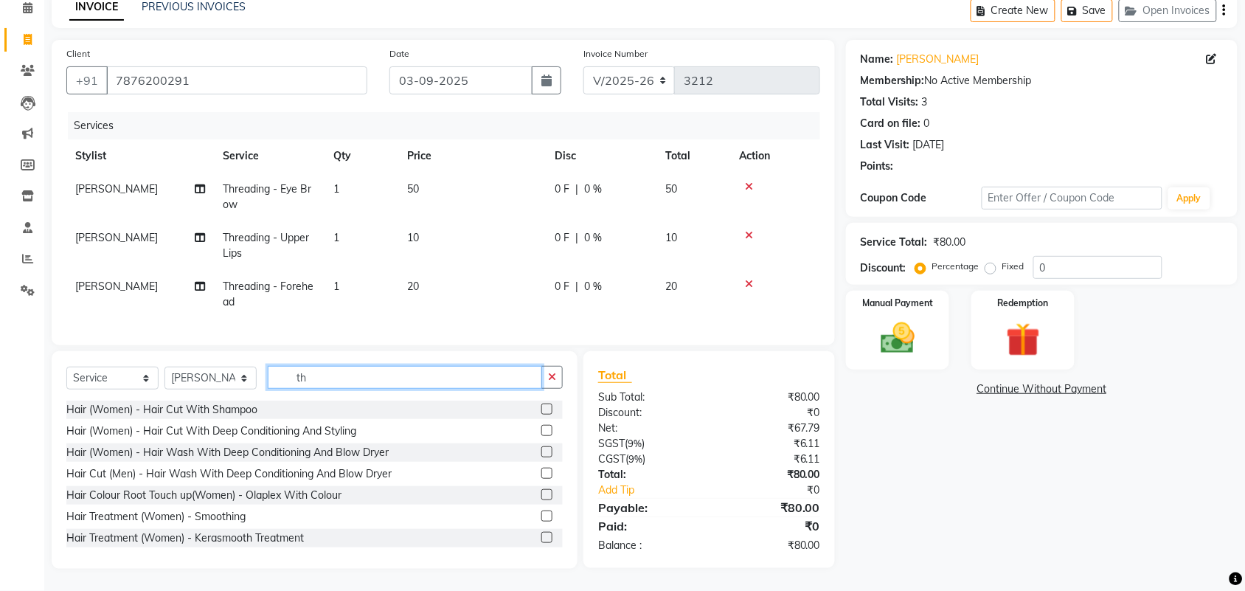
type input "thr"
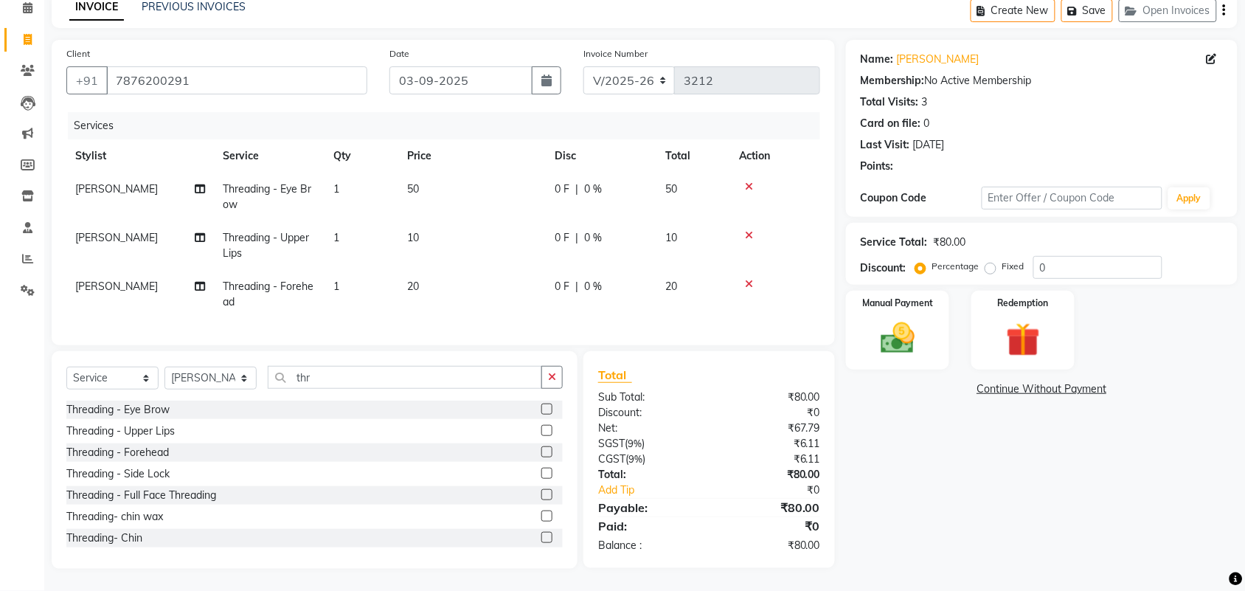
click at [541, 403] on label at bounding box center [546, 408] width 11 height 11
click at [541, 405] on input "checkbox" at bounding box center [546, 410] width 10 height 10
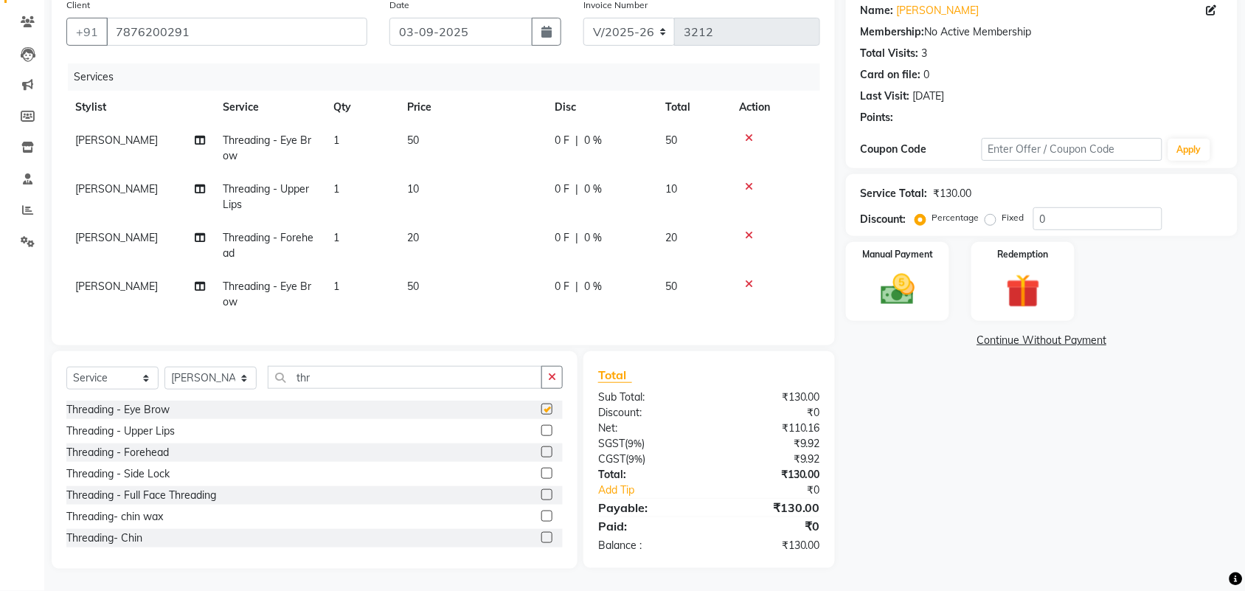
checkbox input "false"
click at [904, 295] on img at bounding box center [898, 289] width 58 height 41
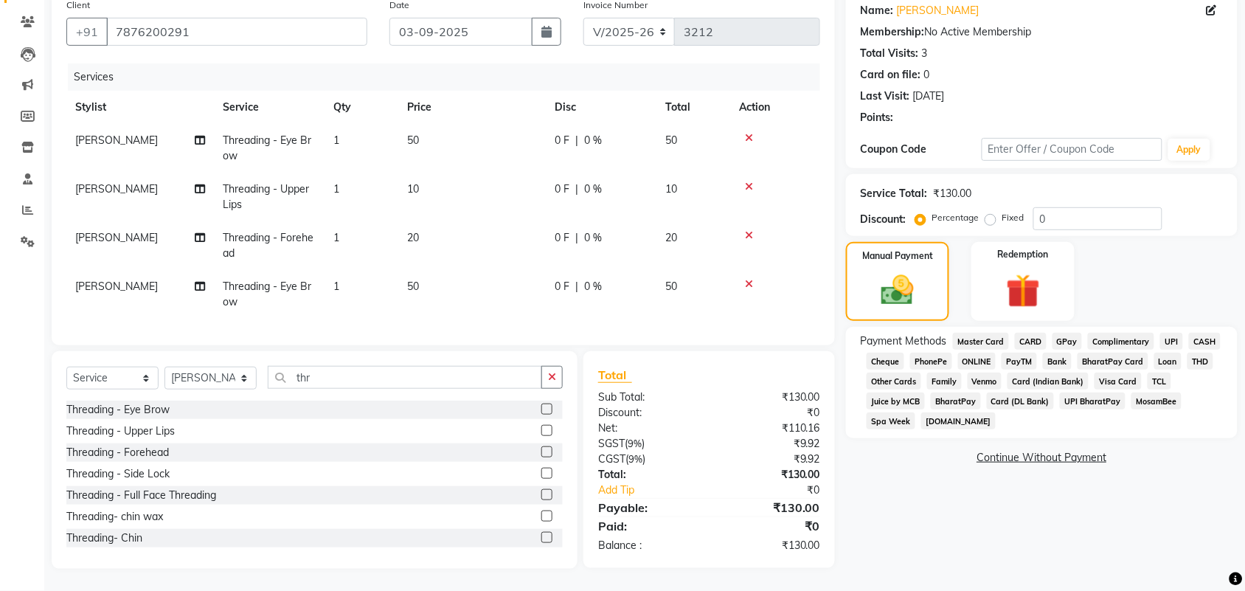
click at [1189, 349] on span "CASH" at bounding box center [1205, 341] width 32 height 17
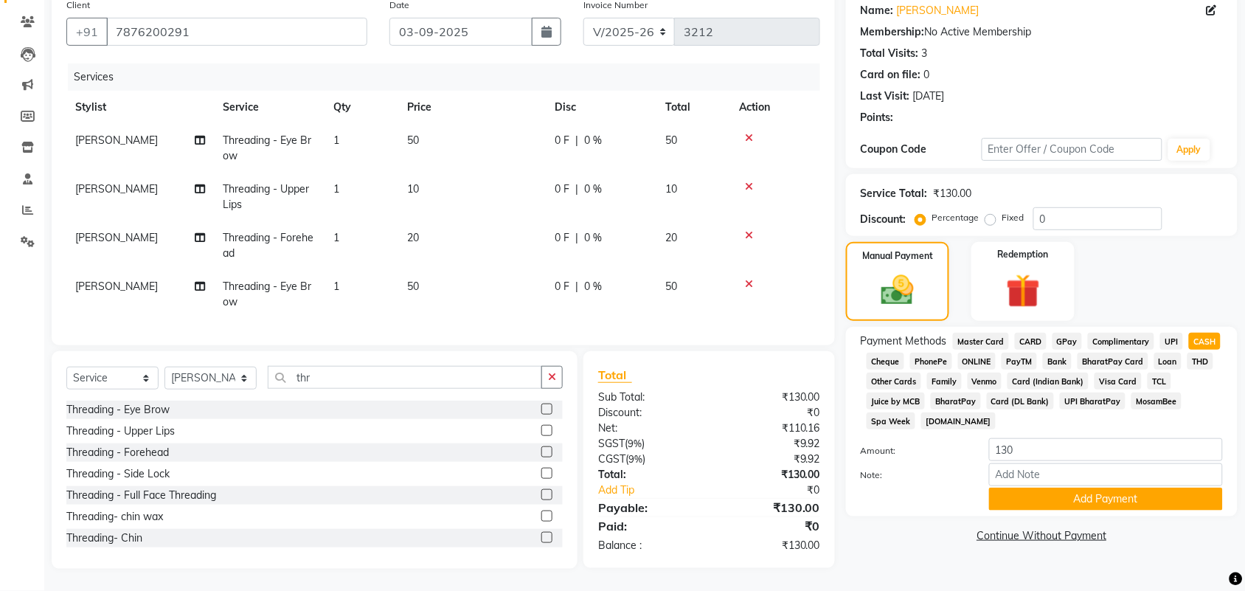
scroll to position [288, 0]
click at [1159, 510] on button "Add Payment" at bounding box center [1106, 498] width 234 height 23
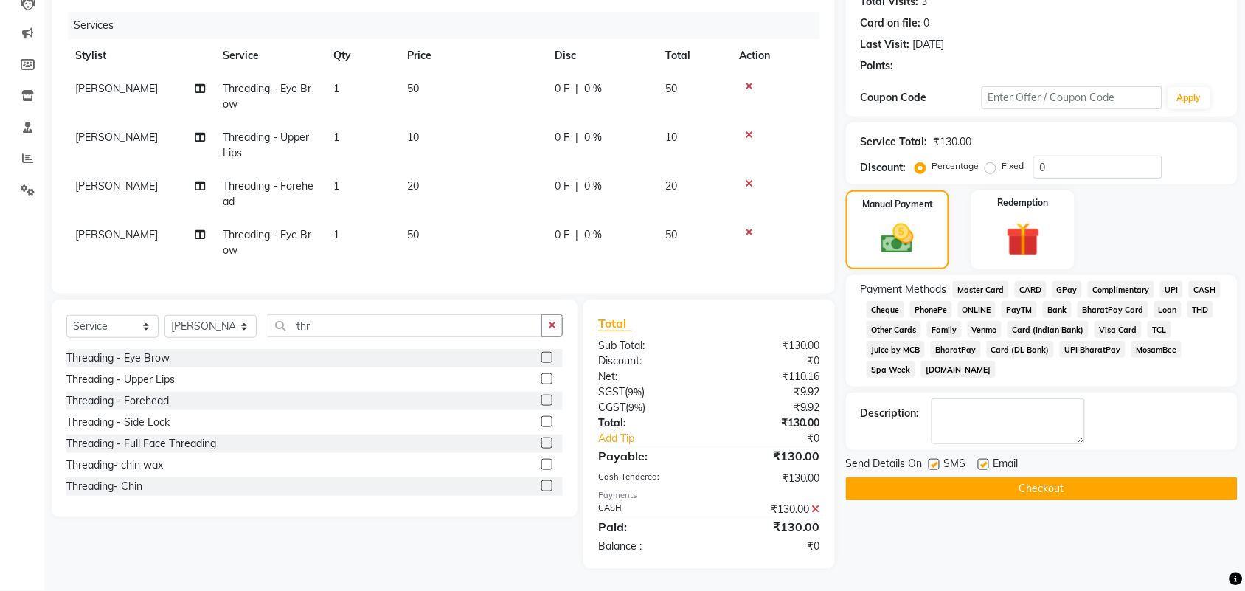
click at [1038, 500] on button "Checkout" at bounding box center [1042, 488] width 392 height 23
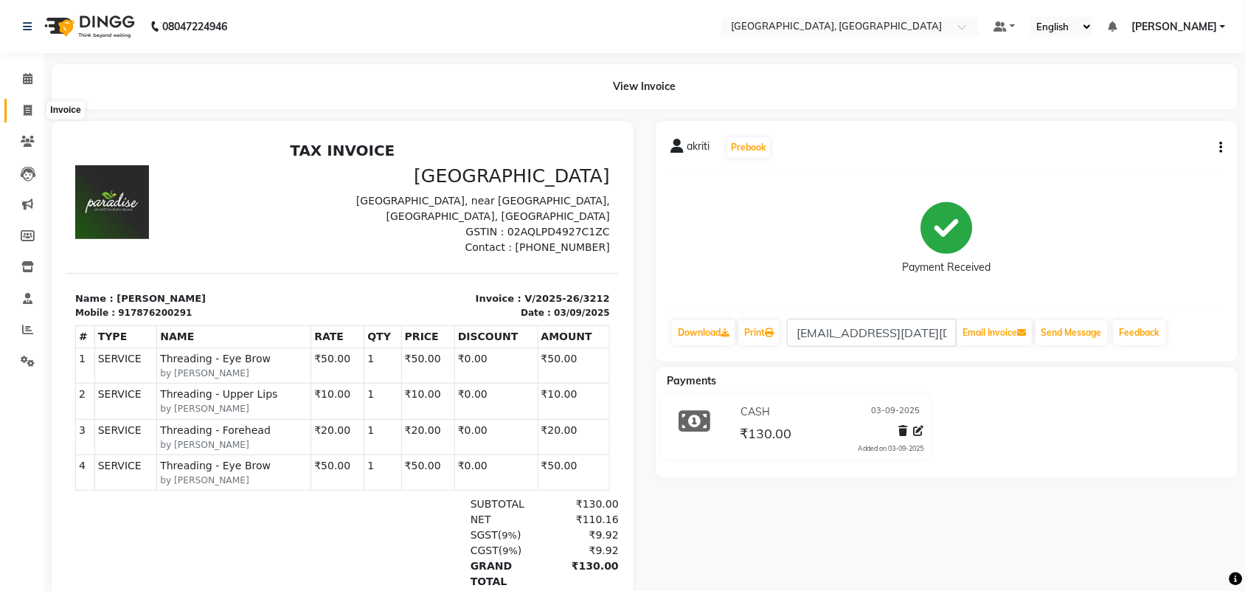
click at [26, 112] on icon at bounding box center [28, 110] width 8 height 11
select select "service"
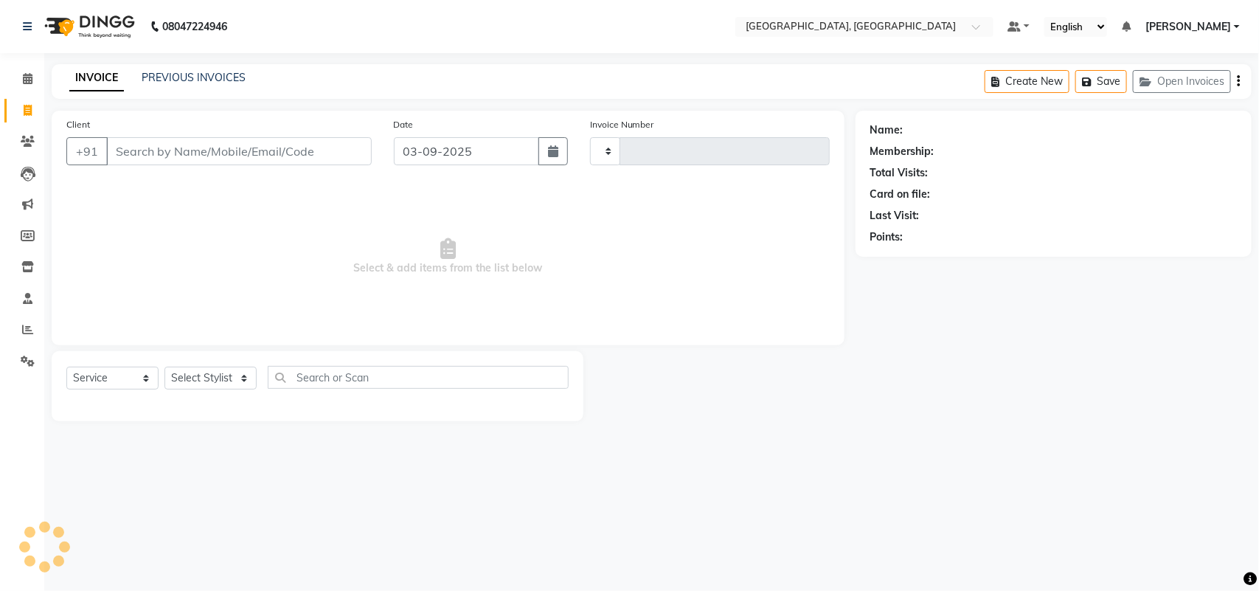
type input "3213"
select select "4462"
click at [206, 165] on input "Client" at bounding box center [238, 151] width 265 height 28
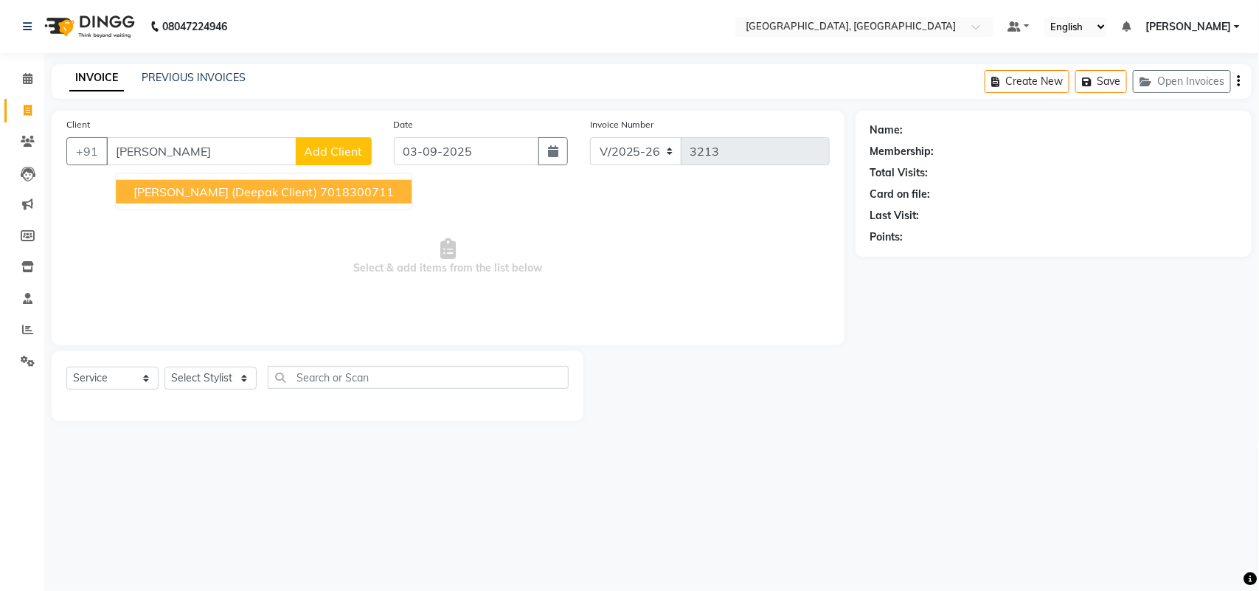
click at [247, 199] on span "[PERSON_NAME] (deepak client)" at bounding box center [225, 191] width 184 height 15
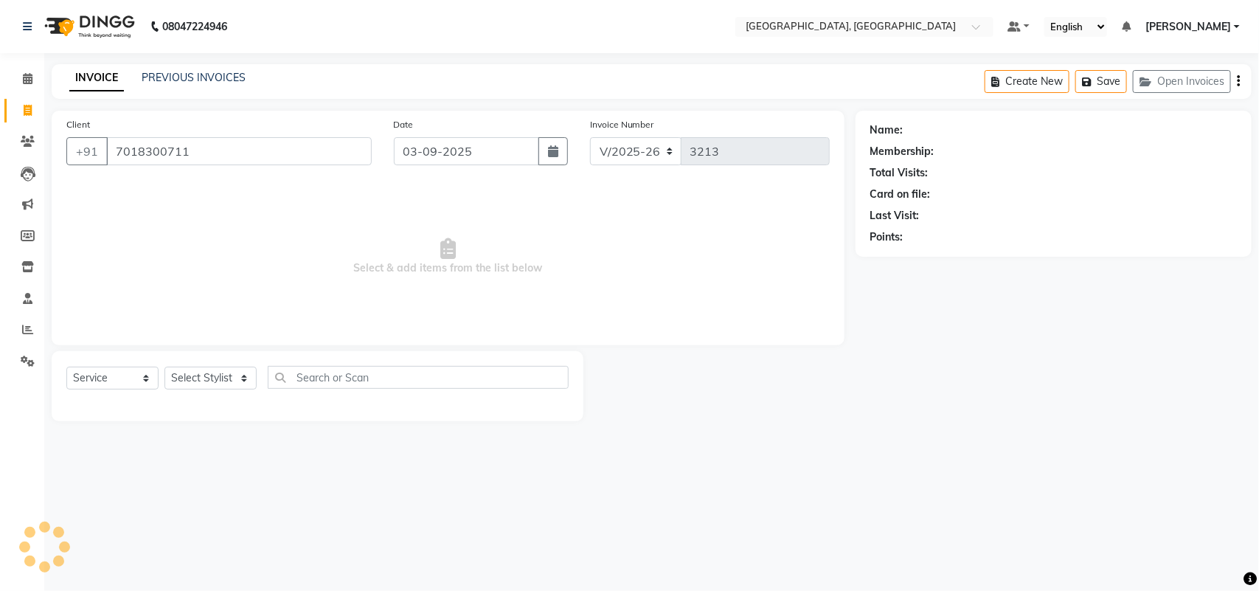
type input "7018300711"
select select "1: Object"
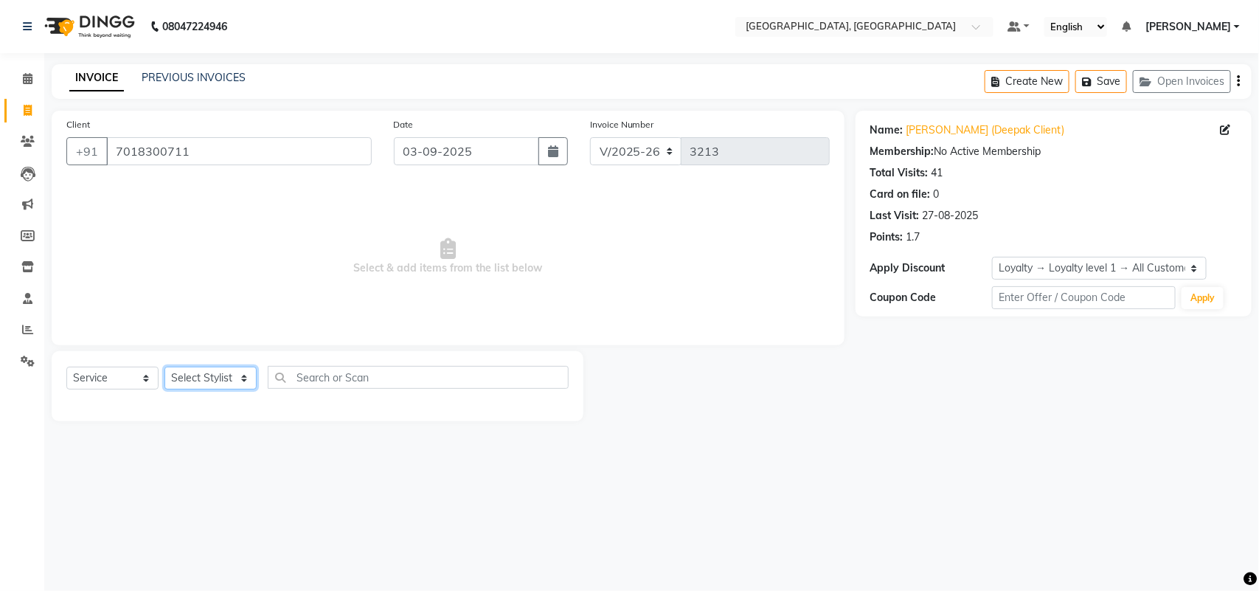
click at [208, 389] on select "Select Stylist admin Ajay (Aju) [PERSON_NAME] [PERSON_NAME] [PERSON_NAME] Clien…" at bounding box center [210, 377] width 92 height 23
select select "88213"
click at [170, 389] on select "Select Stylist admin Ajay (Aju) [PERSON_NAME] [PERSON_NAME] [PERSON_NAME] Clien…" at bounding box center [210, 377] width 92 height 23
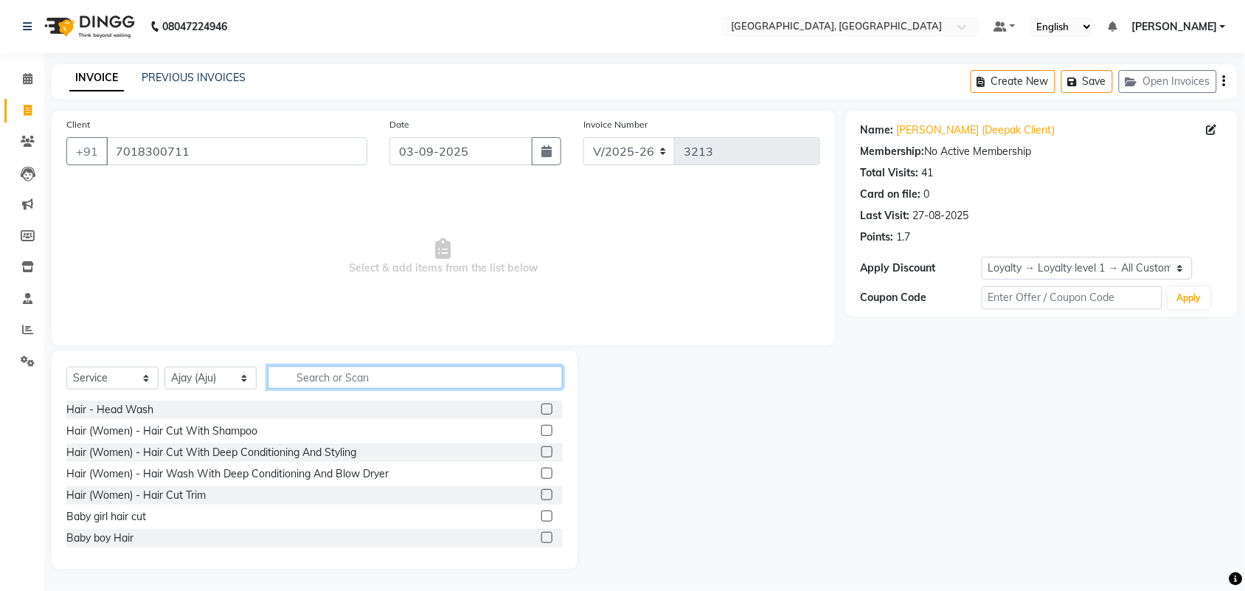
click at [388, 389] on input "text" at bounding box center [415, 377] width 295 height 23
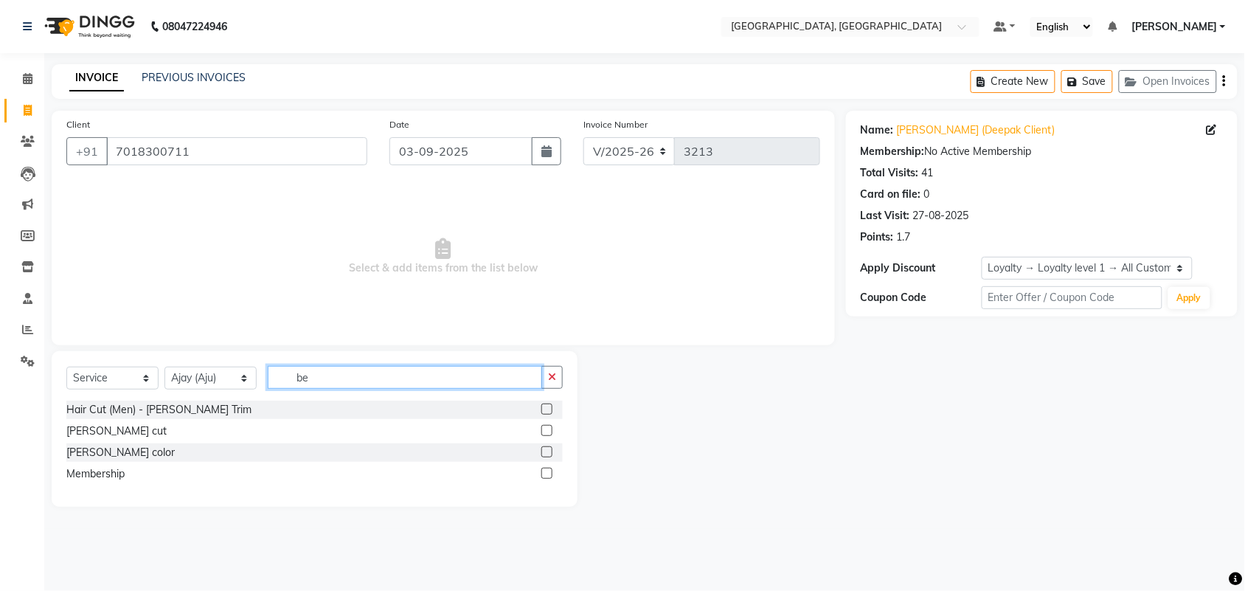
type input "be"
click at [541, 414] on label at bounding box center [546, 408] width 11 height 11
click at [541, 414] on input "checkbox" at bounding box center [546, 410] width 10 height 10
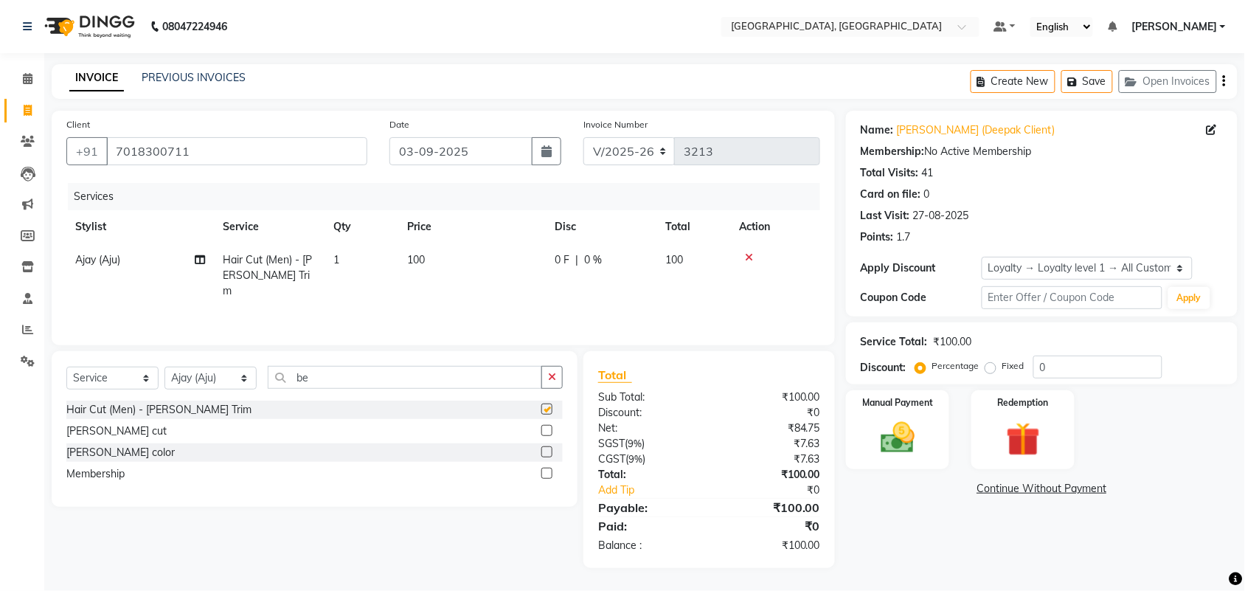
checkbox input "false"
click at [566, 252] on span "0 F" at bounding box center [561, 259] width 15 height 15
select select "88213"
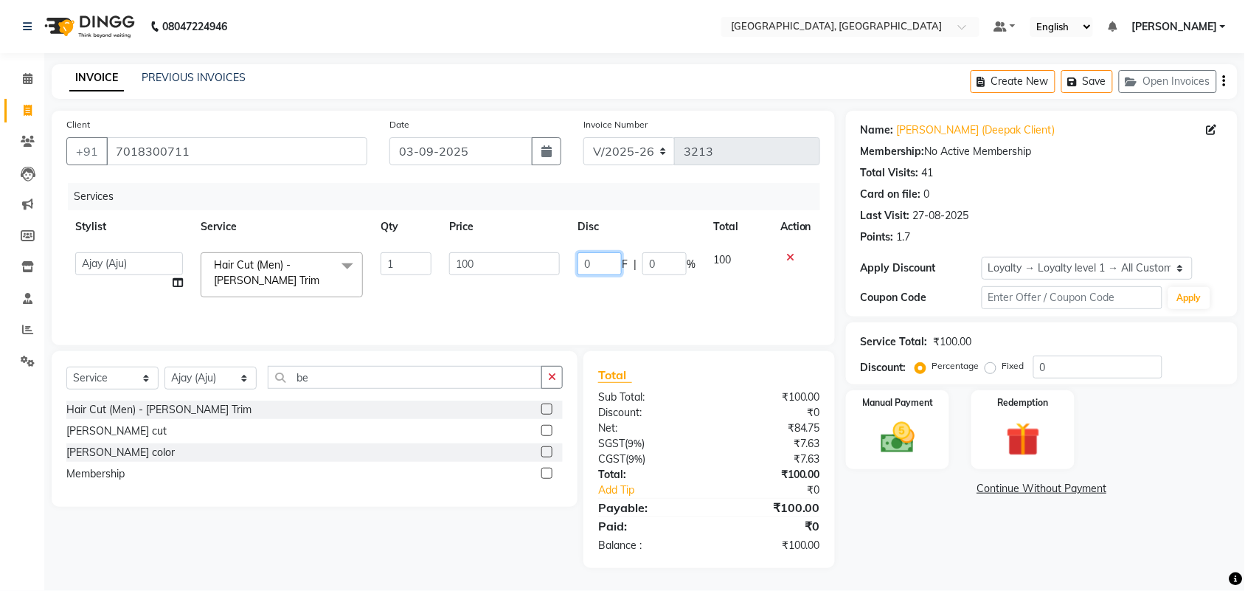
click at [582, 252] on input "0" at bounding box center [599, 263] width 44 height 23
click at [1116, 355] on input "0" at bounding box center [1097, 366] width 129 height 23
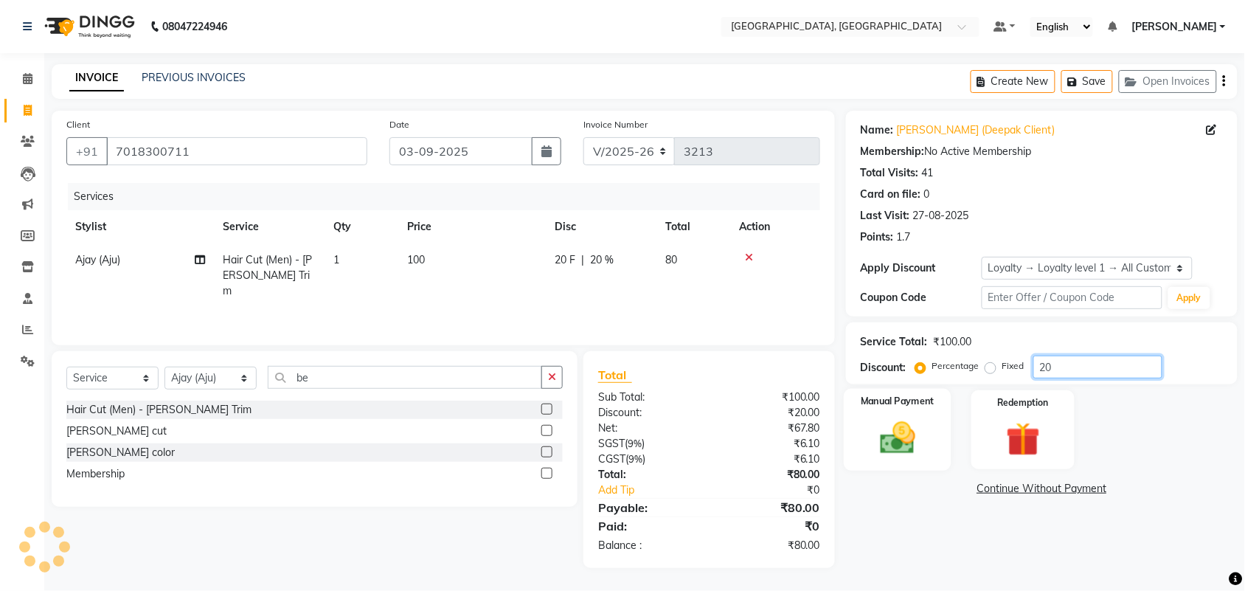
type input "20"
click at [886, 447] on img at bounding box center [898, 437] width 58 height 41
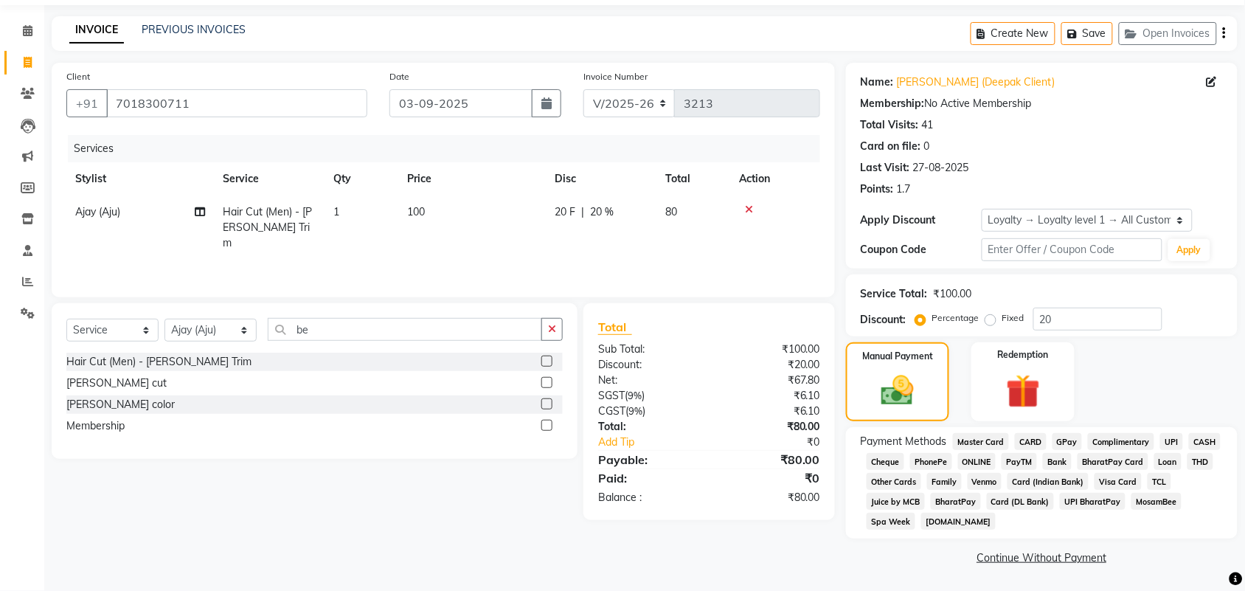
click at [1189, 450] on span "CASH" at bounding box center [1205, 441] width 32 height 17
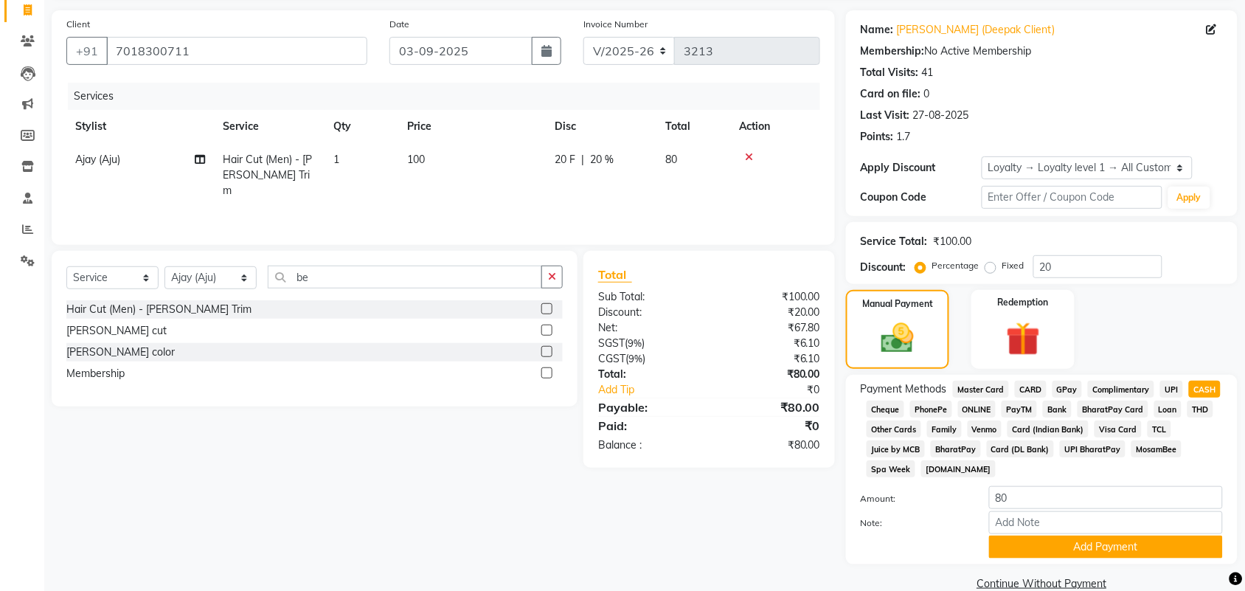
scroll to position [323, 0]
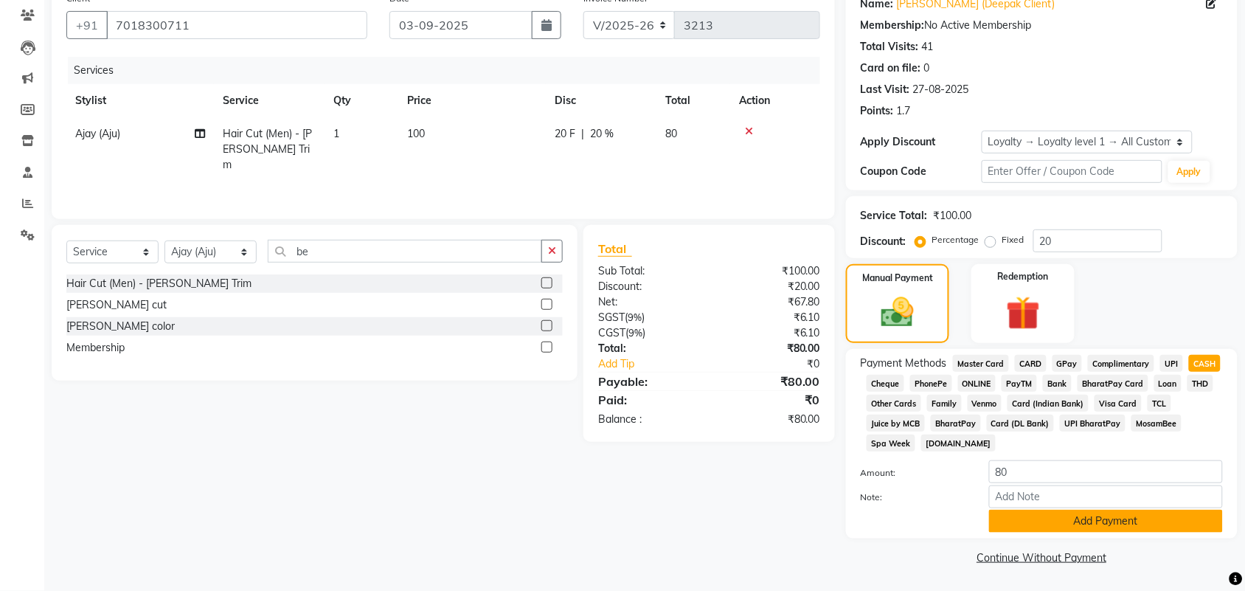
click at [1130, 509] on button "Add Payment" at bounding box center [1106, 520] width 234 height 23
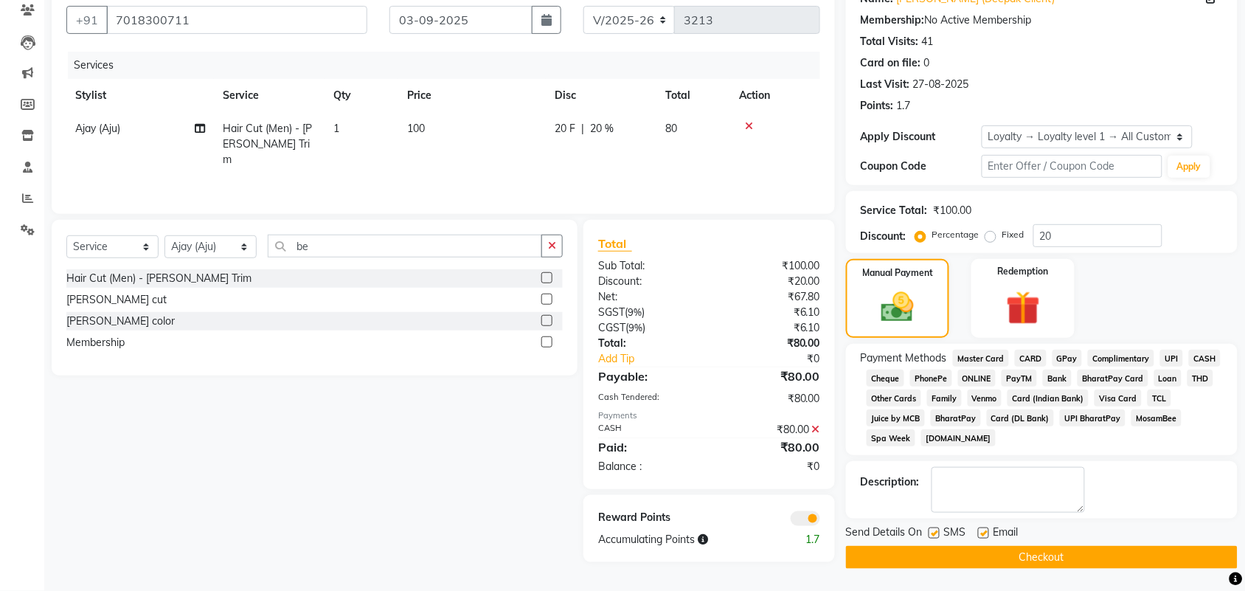
click at [1130, 551] on button "Checkout" at bounding box center [1042, 557] width 392 height 23
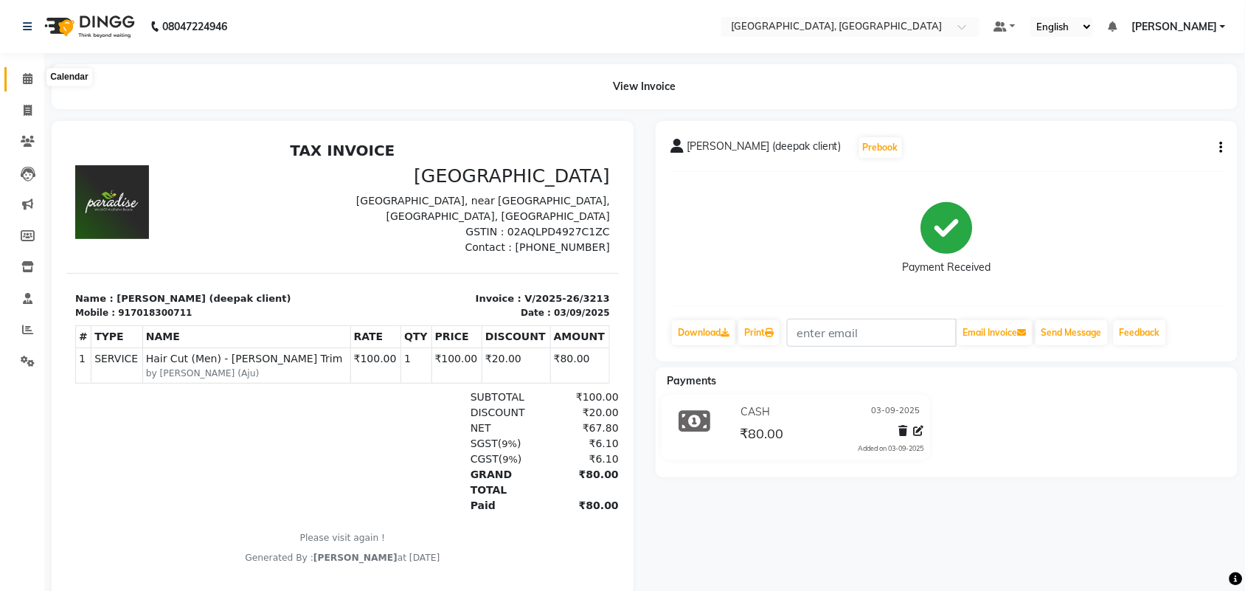
click at [31, 77] on icon at bounding box center [28, 78] width 10 height 11
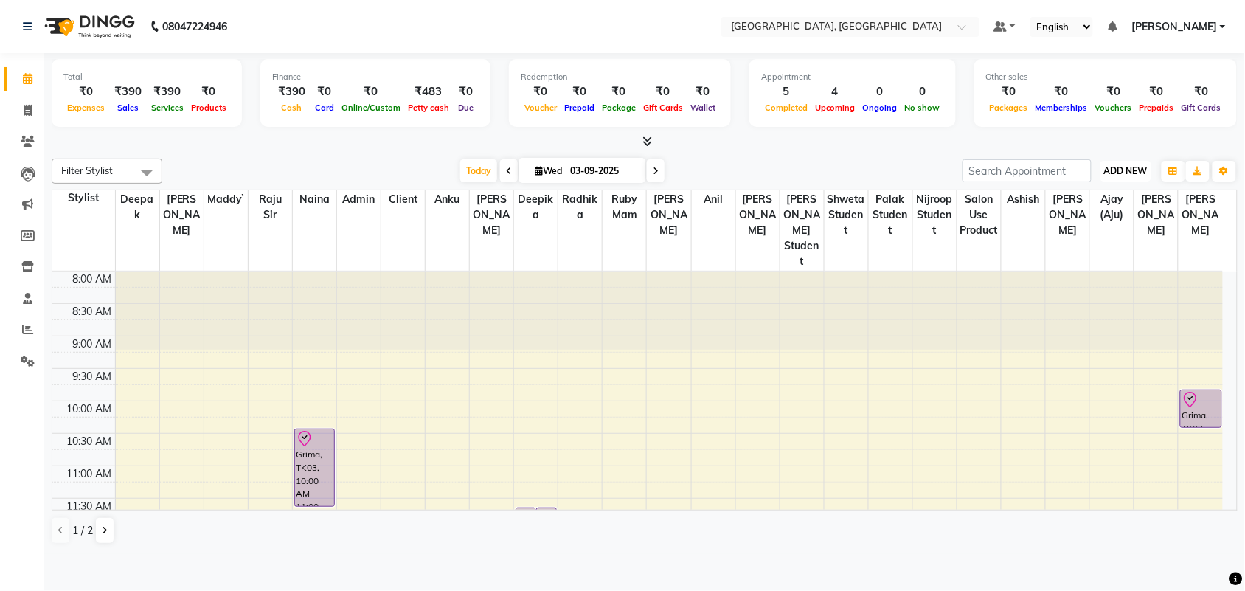
click at [1116, 176] on span "ADD NEW" at bounding box center [1126, 170] width 44 height 11
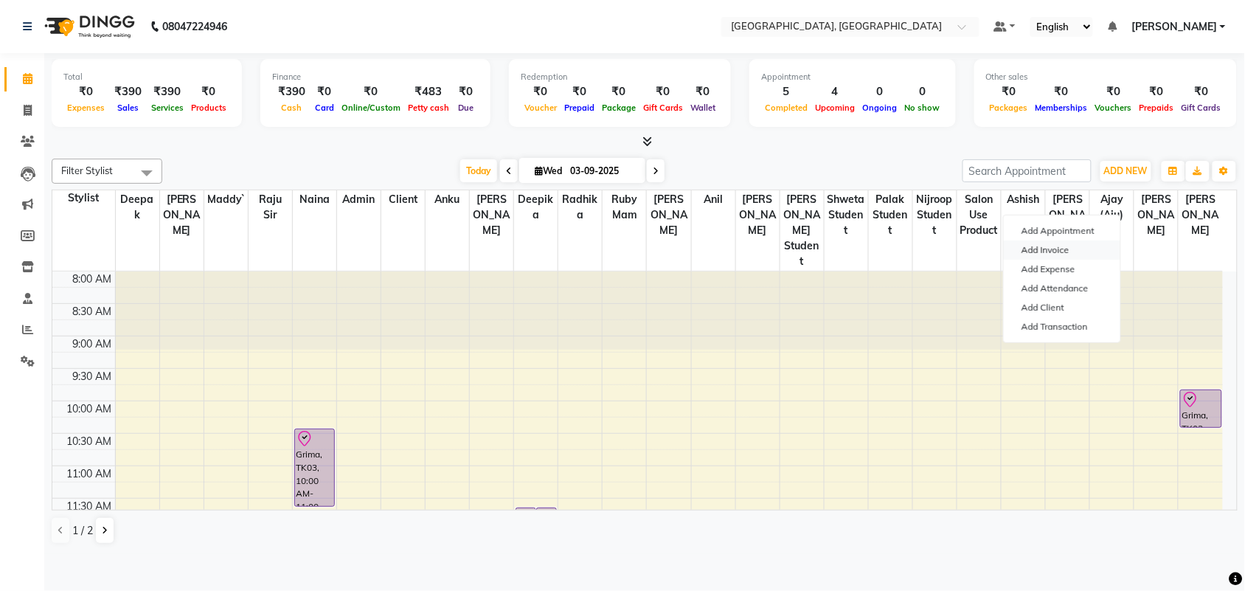
click at [1071, 260] on link "Add Invoice" at bounding box center [1061, 249] width 116 height 19
select select "service"
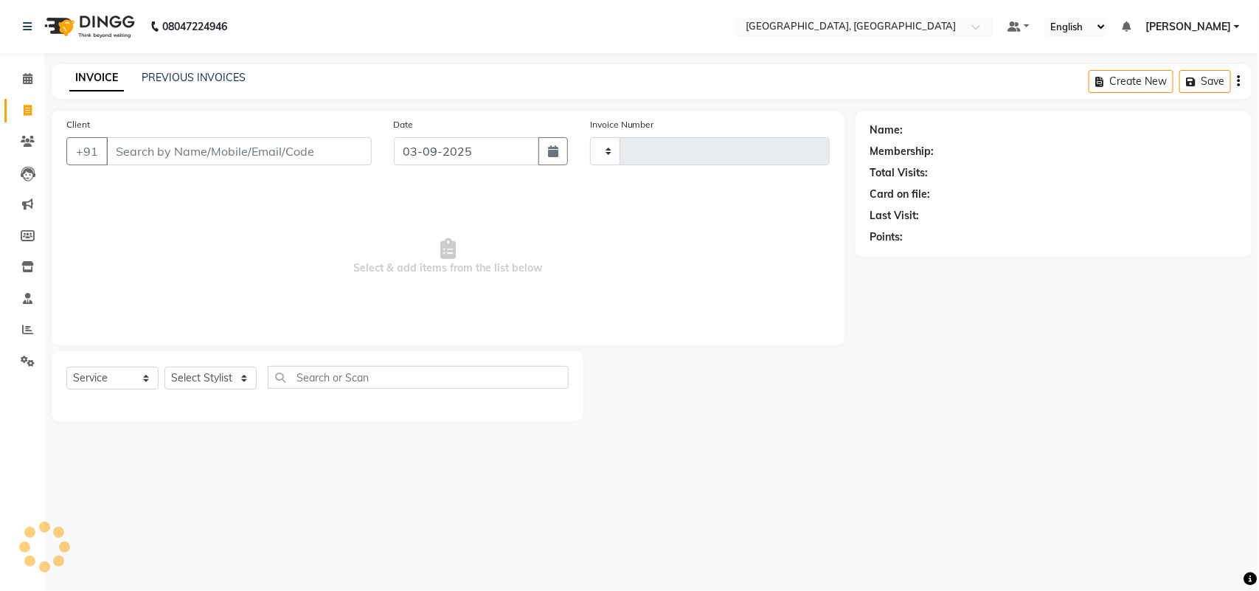
type input "3214"
select select "4462"
click at [218, 84] on link "PREVIOUS INVOICES" at bounding box center [194, 77] width 104 height 13
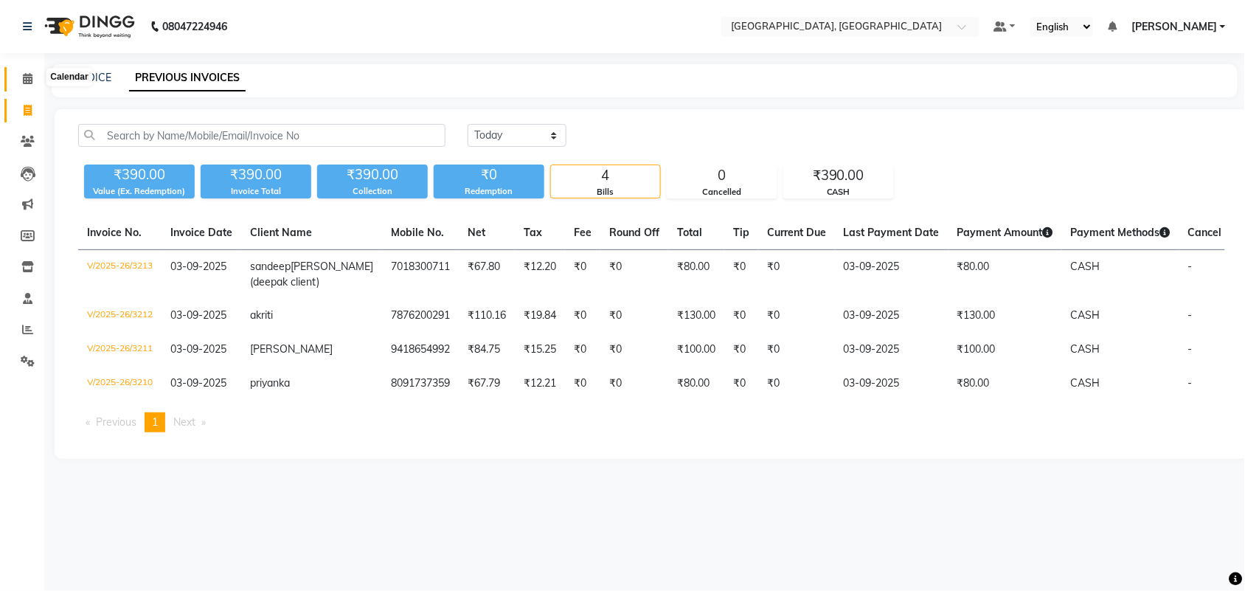
click at [24, 77] on icon at bounding box center [28, 78] width 10 height 11
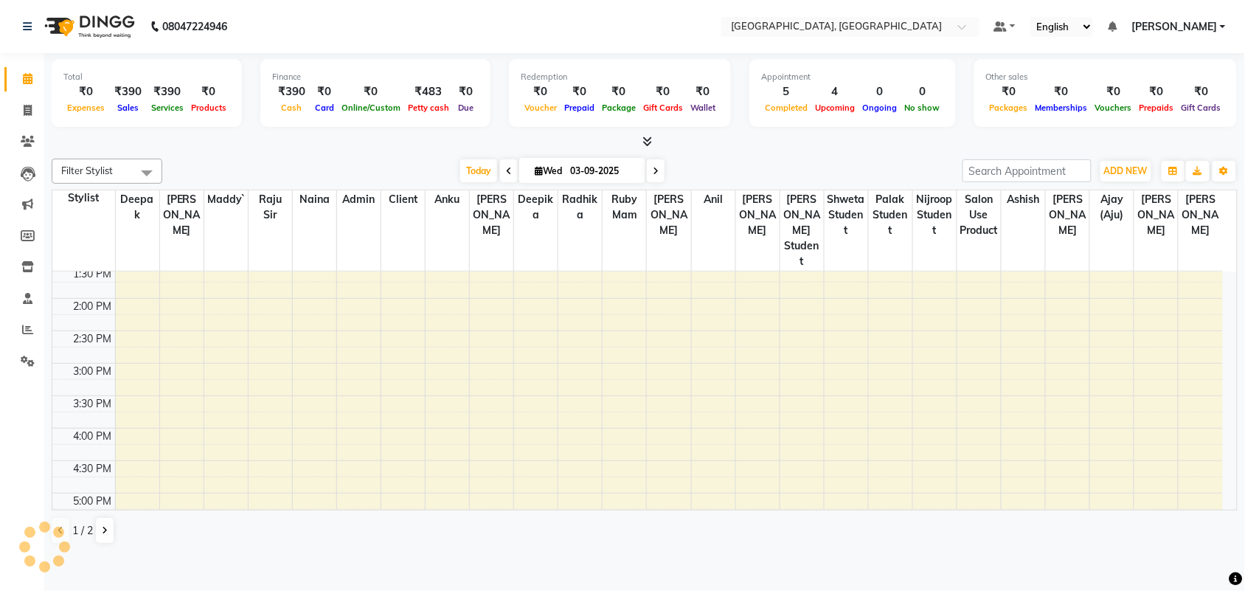
scroll to position [46, 0]
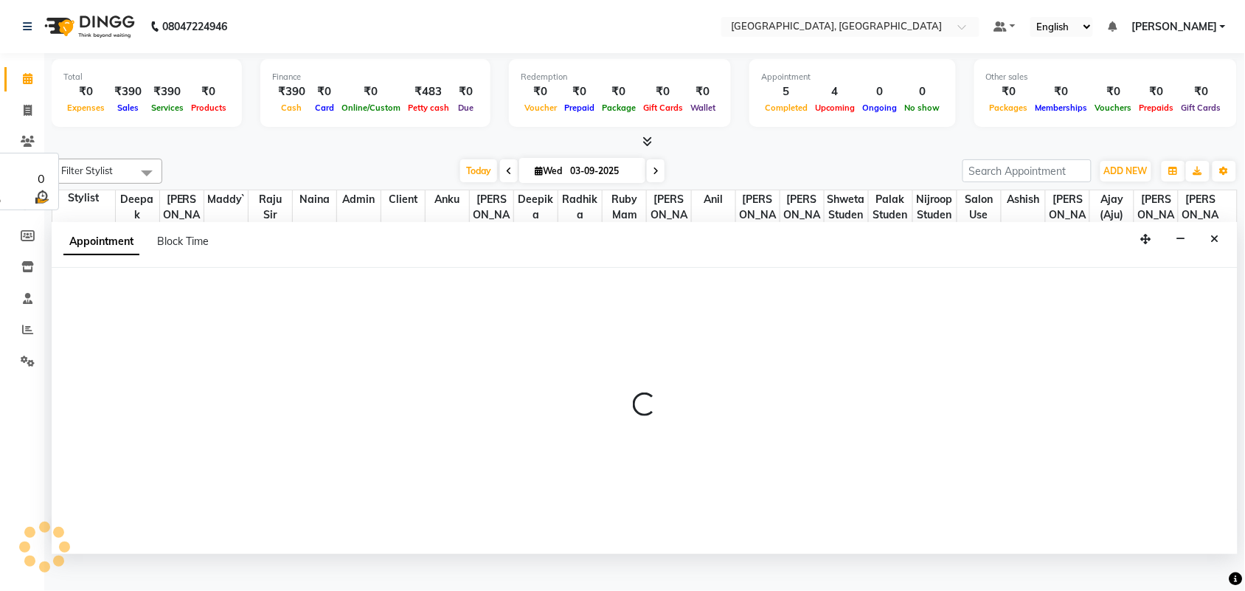
scroll to position [7, 0]
click at [1211, 244] on icon "Close" at bounding box center [1215, 239] width 8 height 10
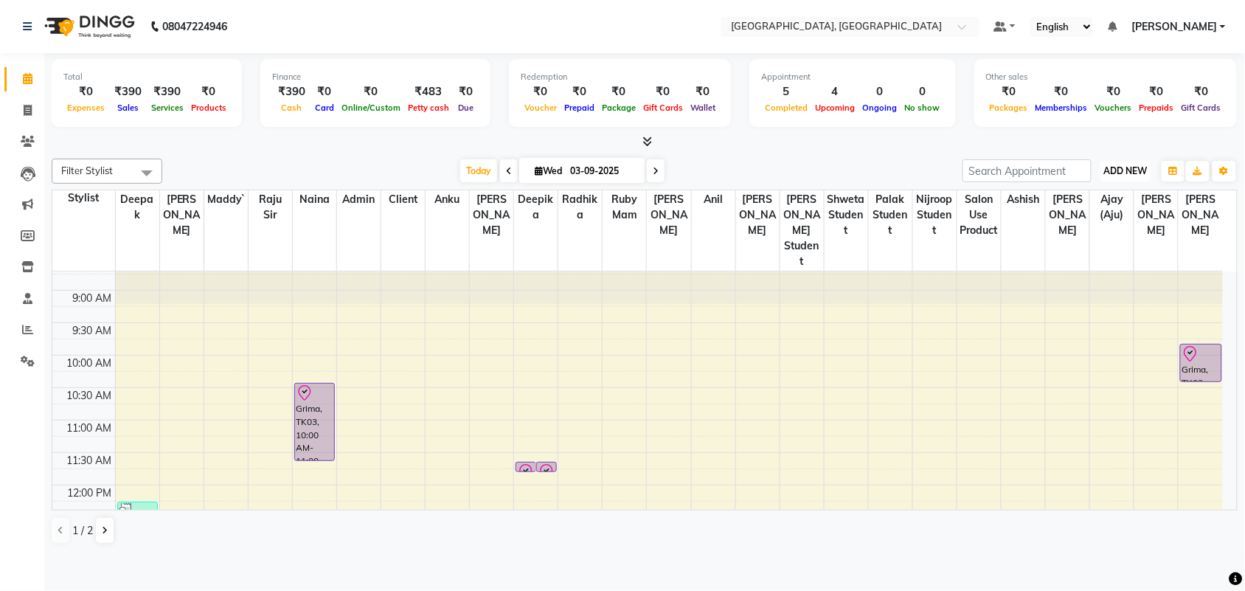
click at [1110, 176] on span "ADD NEW" at bounding box center [1126, 170] width 44 height 11
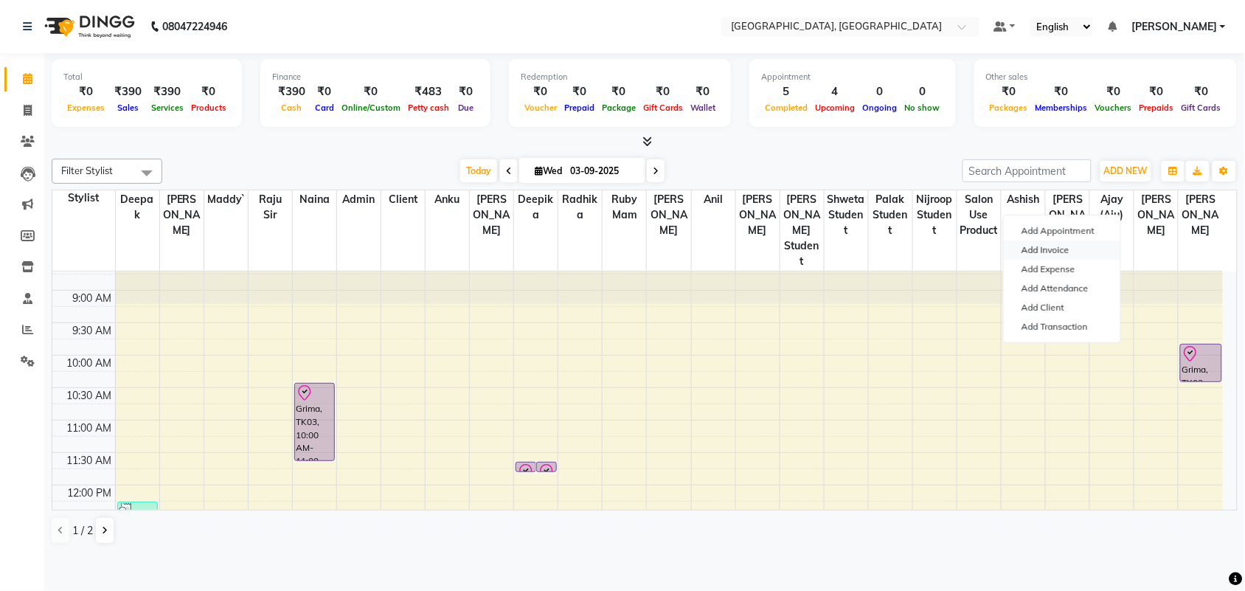
click at [1063, 260] on link "Add Invoice" at bounding box center [1061, 249] width 116 height 19
select select "service"
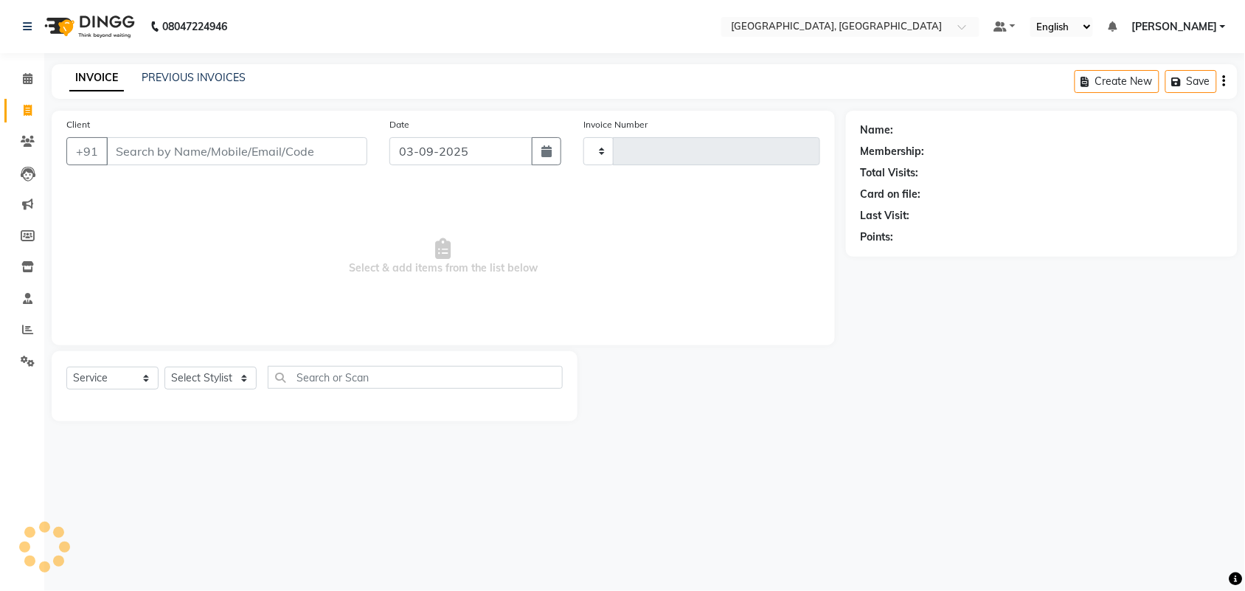
type input "3214"
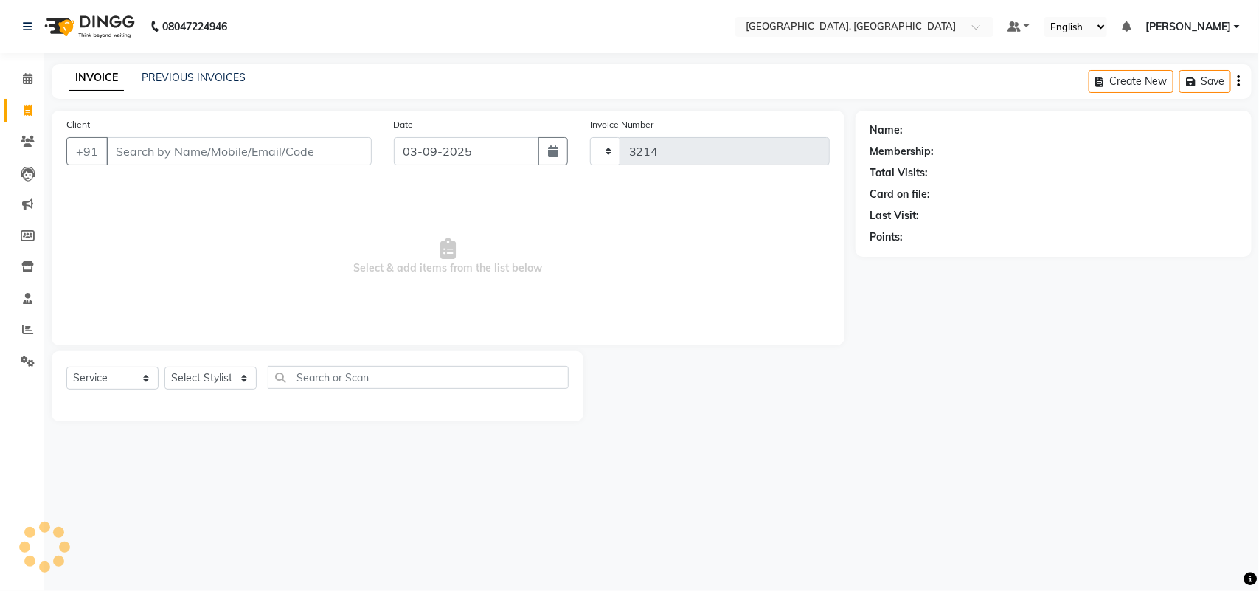
select select "4462"
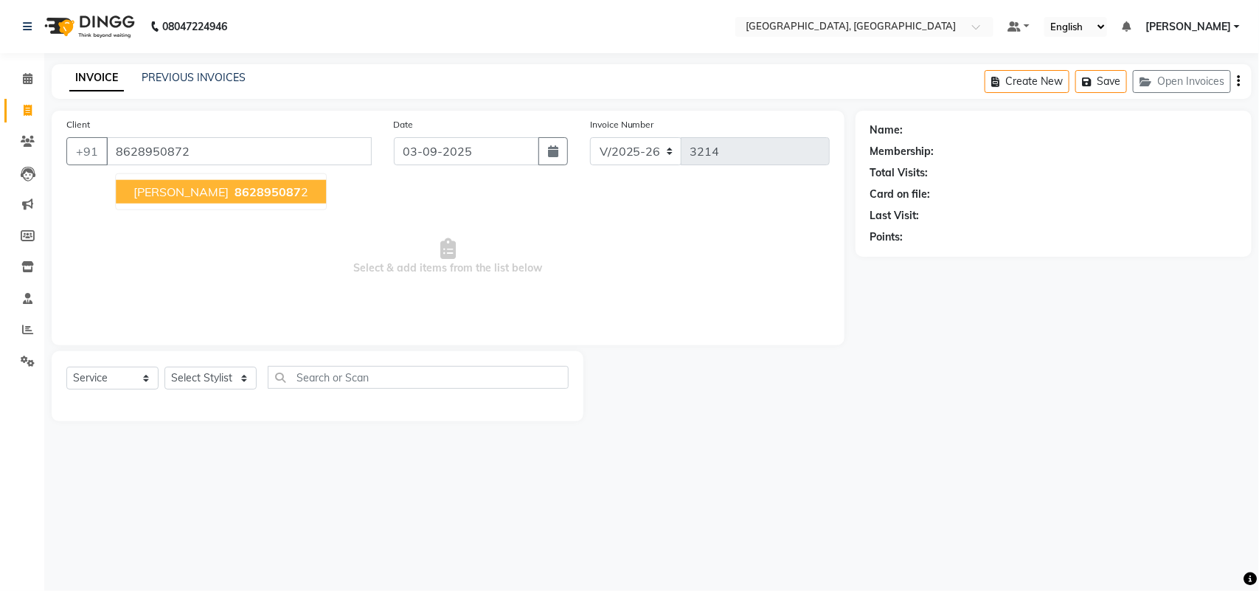
type input "8628950872"
click at [234, 199] on span "862895087" at bounding box center [267, 191] width 66 height 15
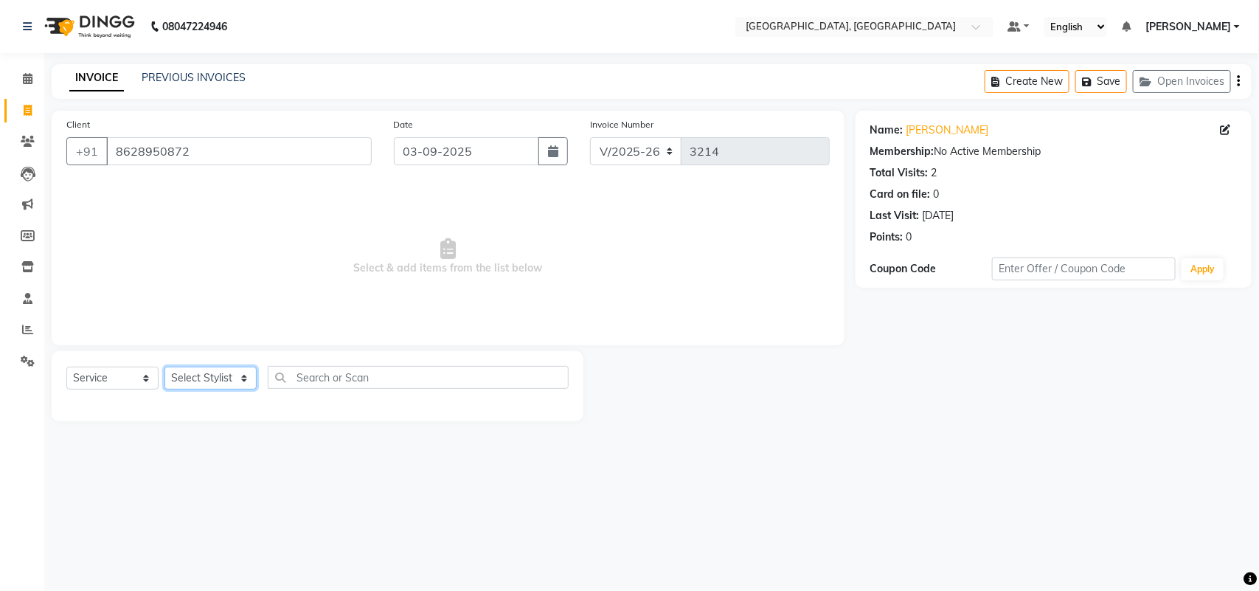
click at [212, 389] on select "Select Stylist admin Ajay (Aju) [PERSON_NAME] [PERSON_NAME] [PERSON_NAME] Clien…" at bounding box center [210, 377] width 92 height 23
select select "24999"
click at [170, 389] on select "Select Stylist admin Ajay (Aju) [PERSON_NAME] [PERSON_NAME] [PERSON_NAME] Clien…" at bounding box center [210, 377] width 92 height 23
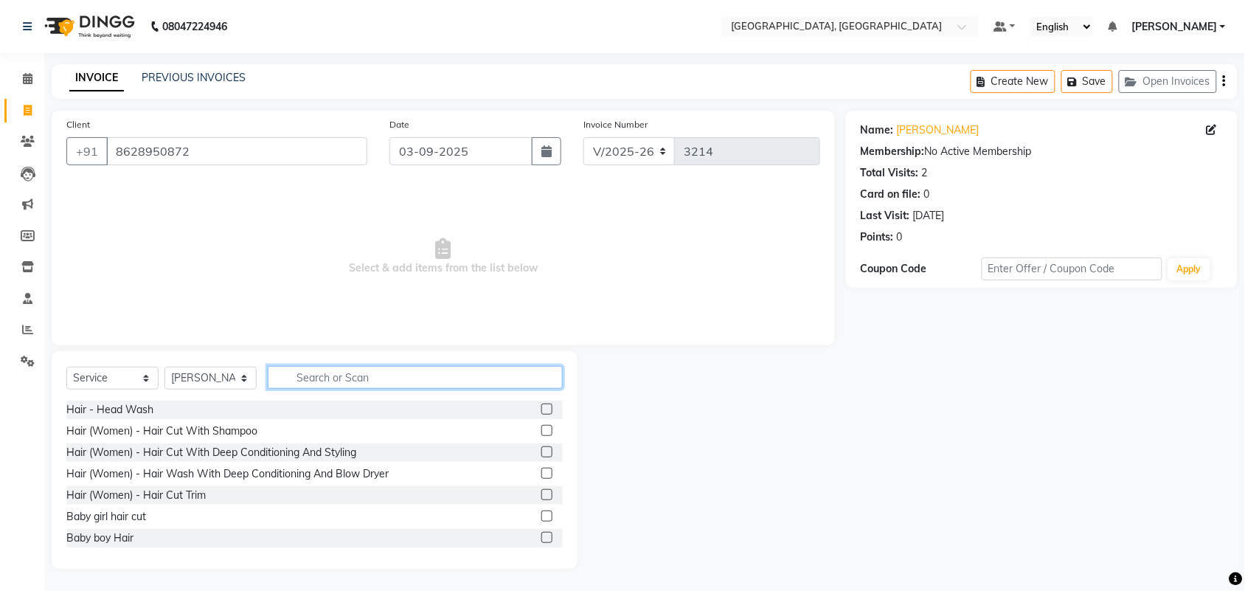
click at [366, 389] on input "text" at bounding box center [415, 377] width 295 height 23
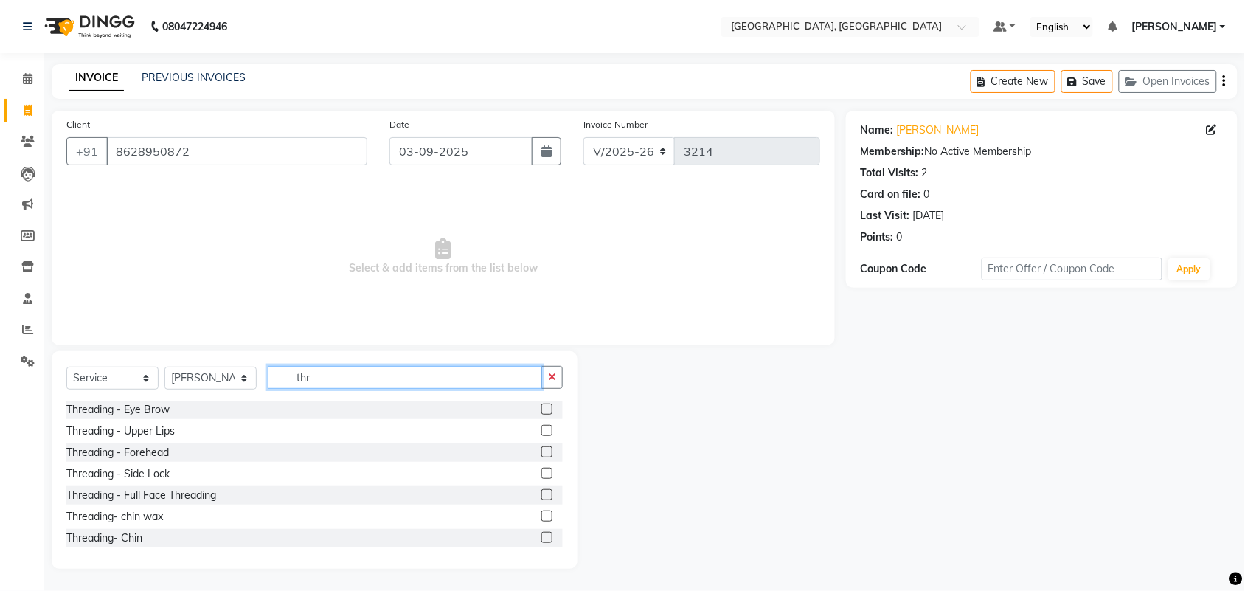
type input "thr"
click at [541, 414] on label at bounding box center [546, 408] width 11 height 11
click at [541, 414] on input "checkbox" at bounding box center [546, 410] width 10 height 10
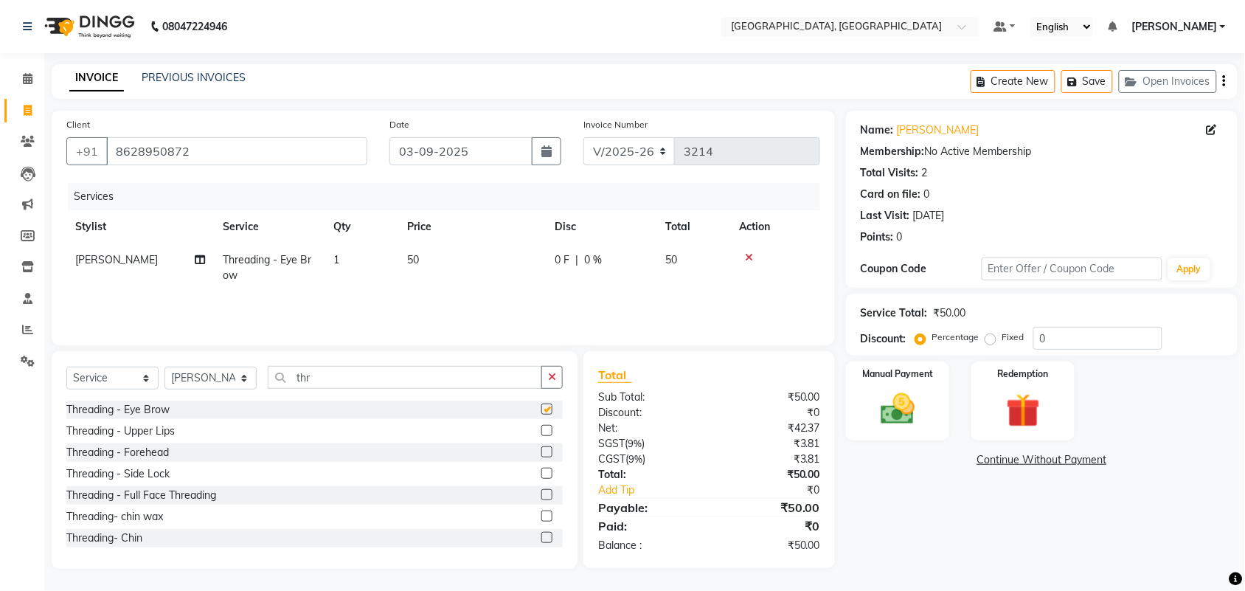
checkbox input "false"
click at [898, 429] on img at bounding box center [898, 409] width 58 height 41
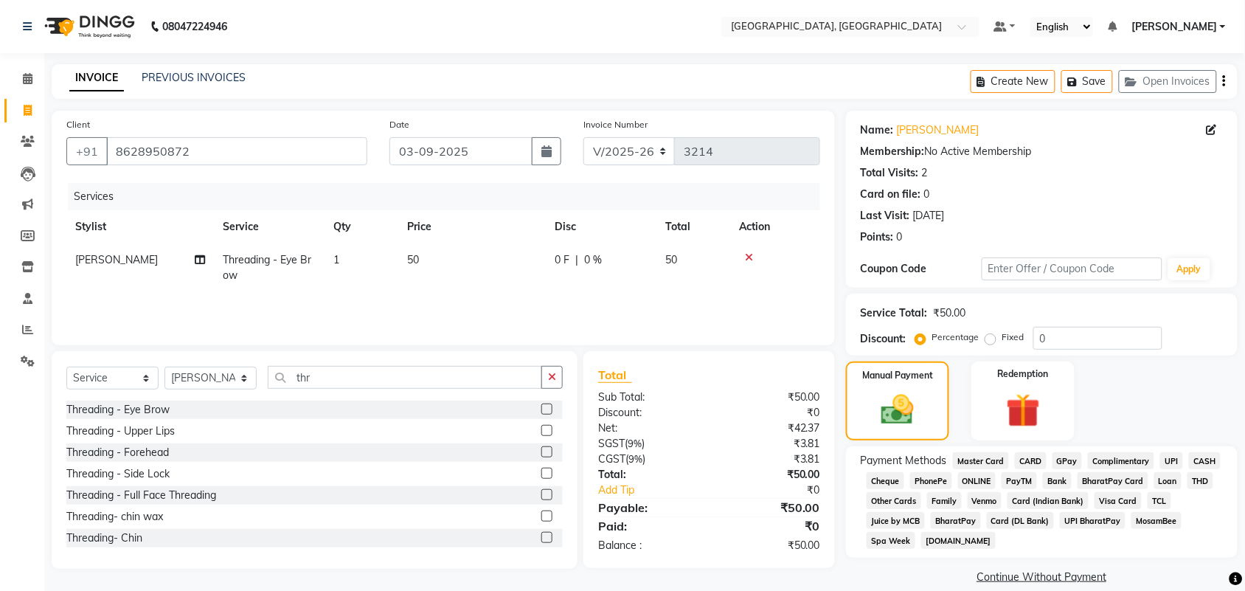
scroll to position [189, 0]
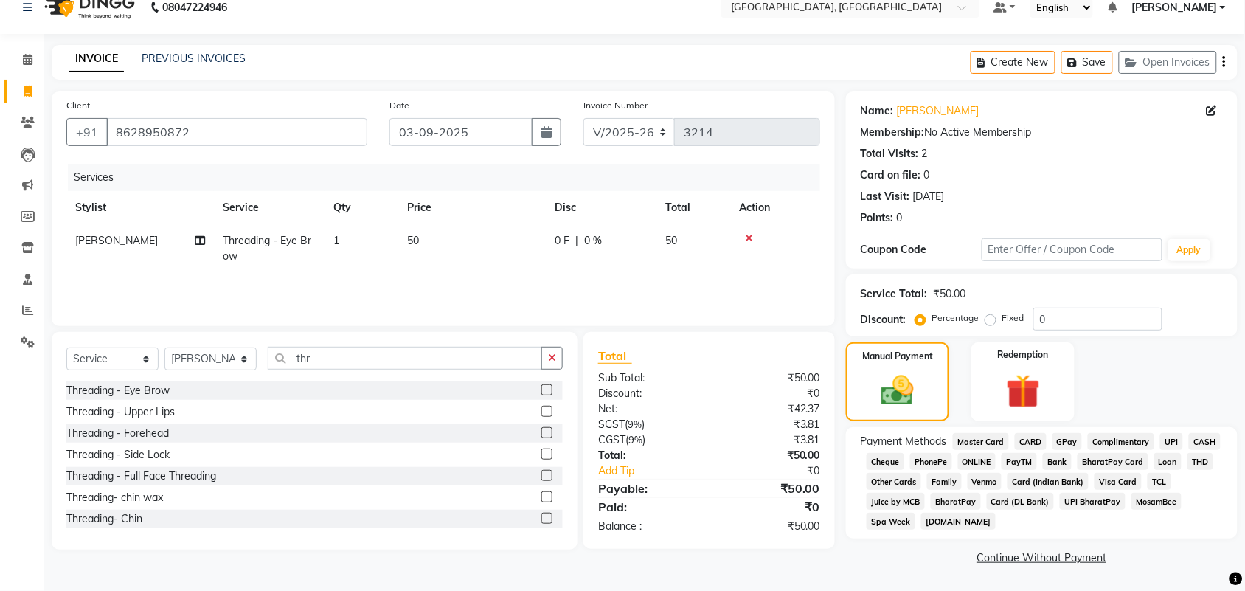
click at [1160, 433] on span "UPI" at bounding box center [1171, 441] width 23 height 17
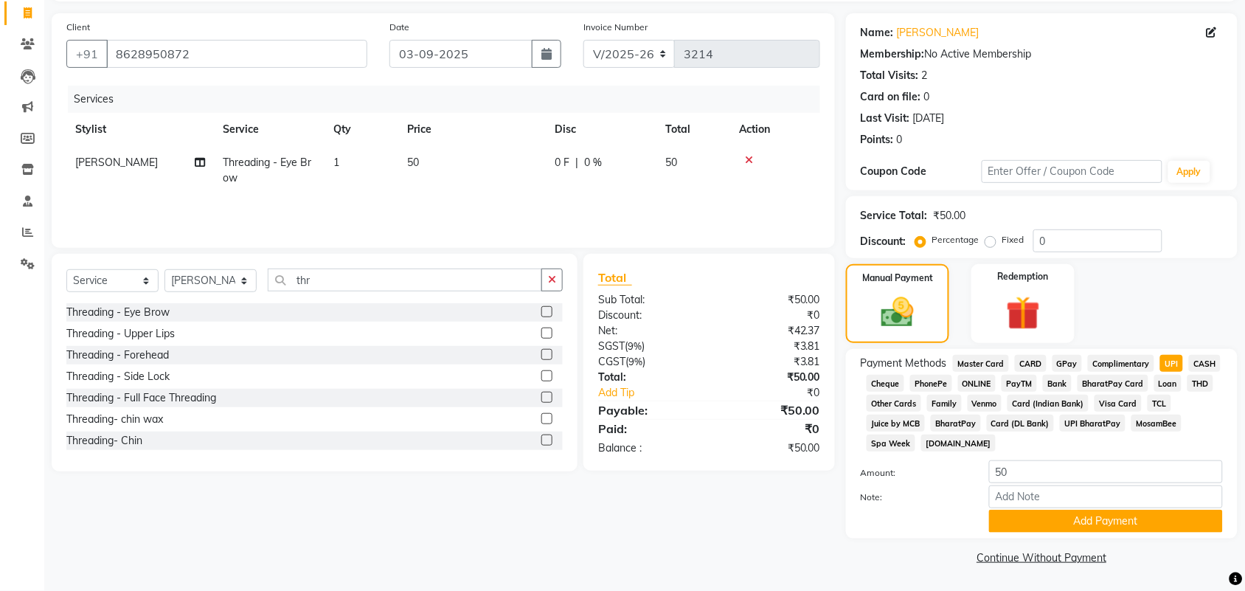
scroll to position [288, 0]
click at [1133, 510] on button "Add Payment" at bounding box center [1106, 520] width 234 height 23
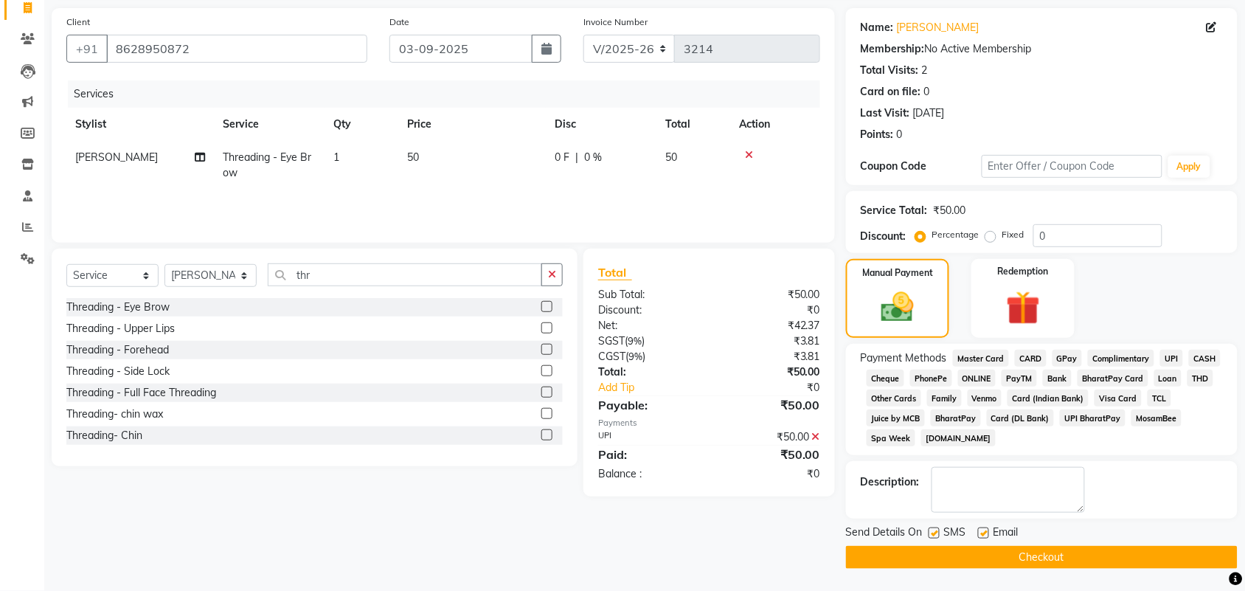
click at [1085, 568] on button "Checkout" at bounding box center [1042, 557] width 392 height 23
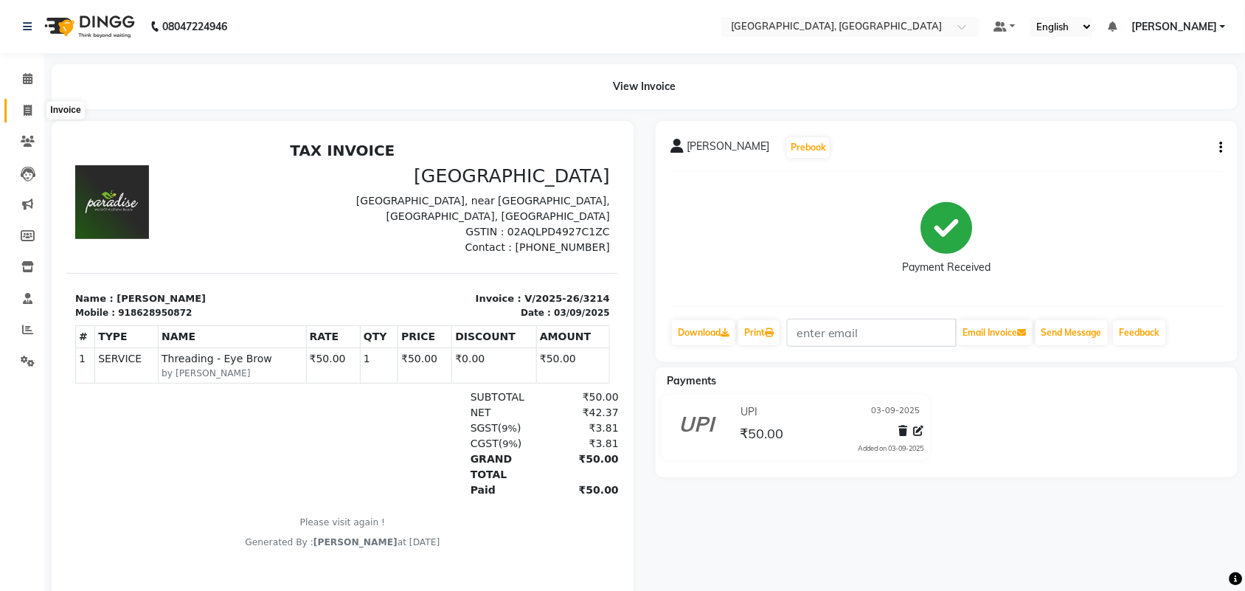
click at [24, 111] on icon at bounding box center [28, 110] width 8 height 11
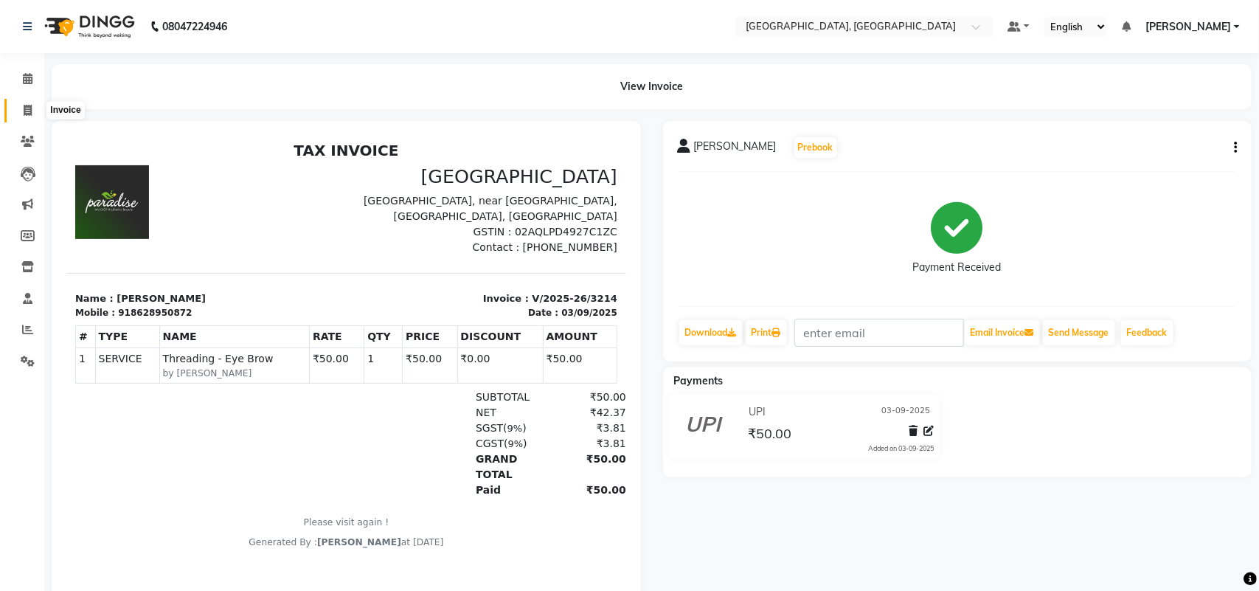
select select "4462"
select select "service"
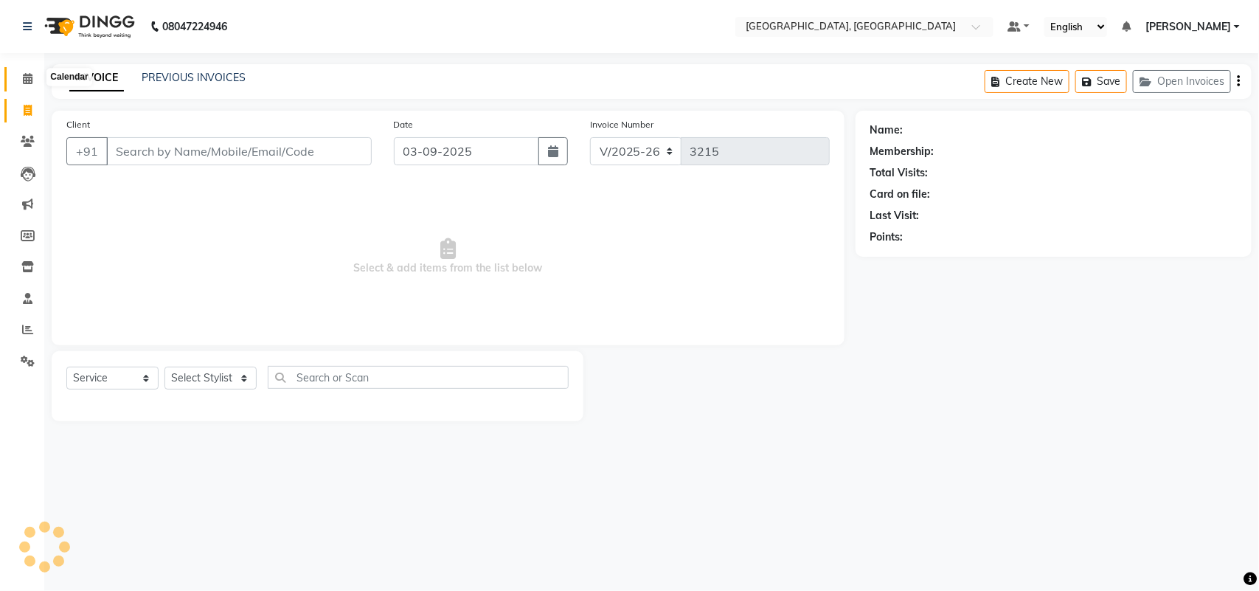
click at [31, 83] on icon at bounding box center [28, 78] width 10 height 11
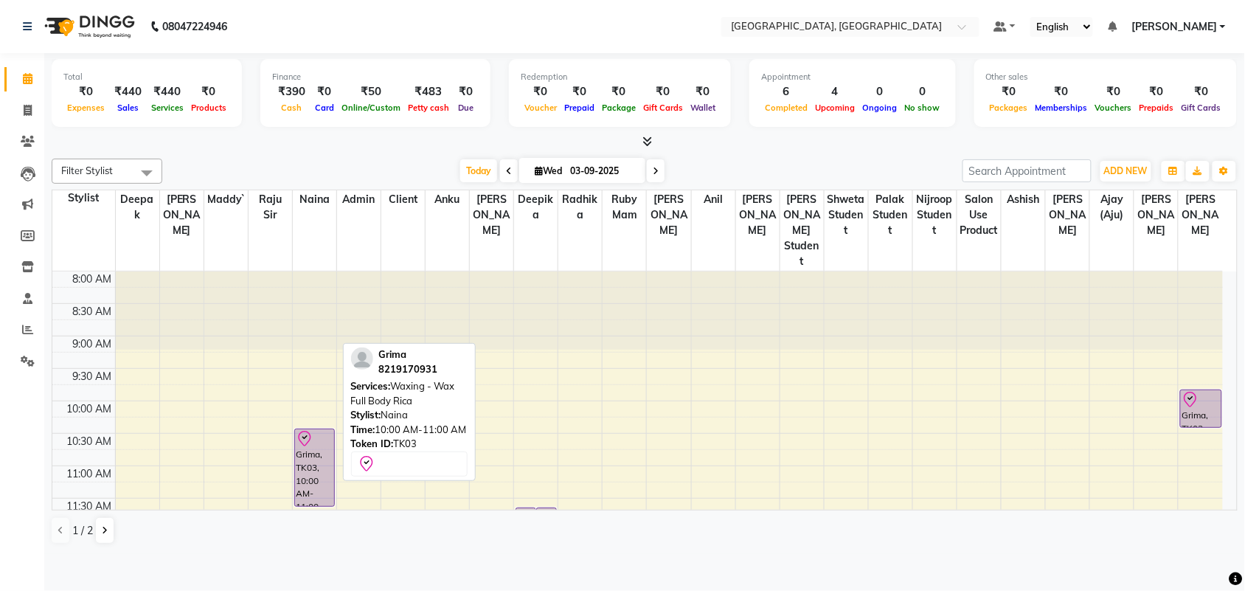
click at [308, 484] on div "Grima, TK03, 10:00 AM-11:00 AM, Waxing - Wax Full Body Rica" at bounding box center [315, 467] width 40 height 77
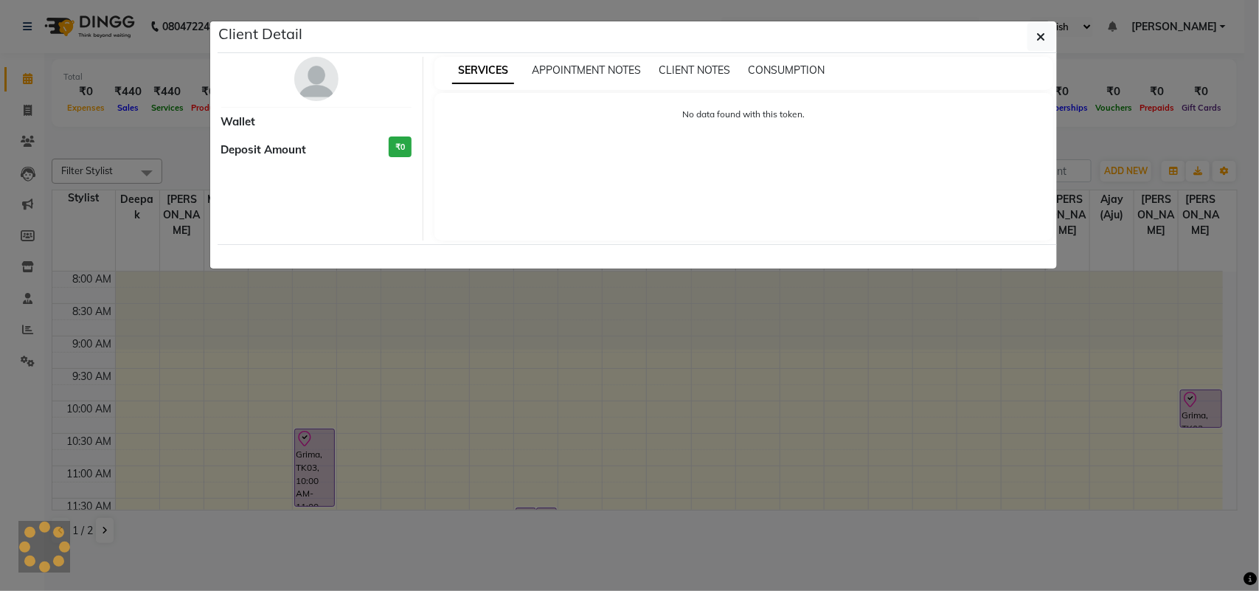
select select "8"
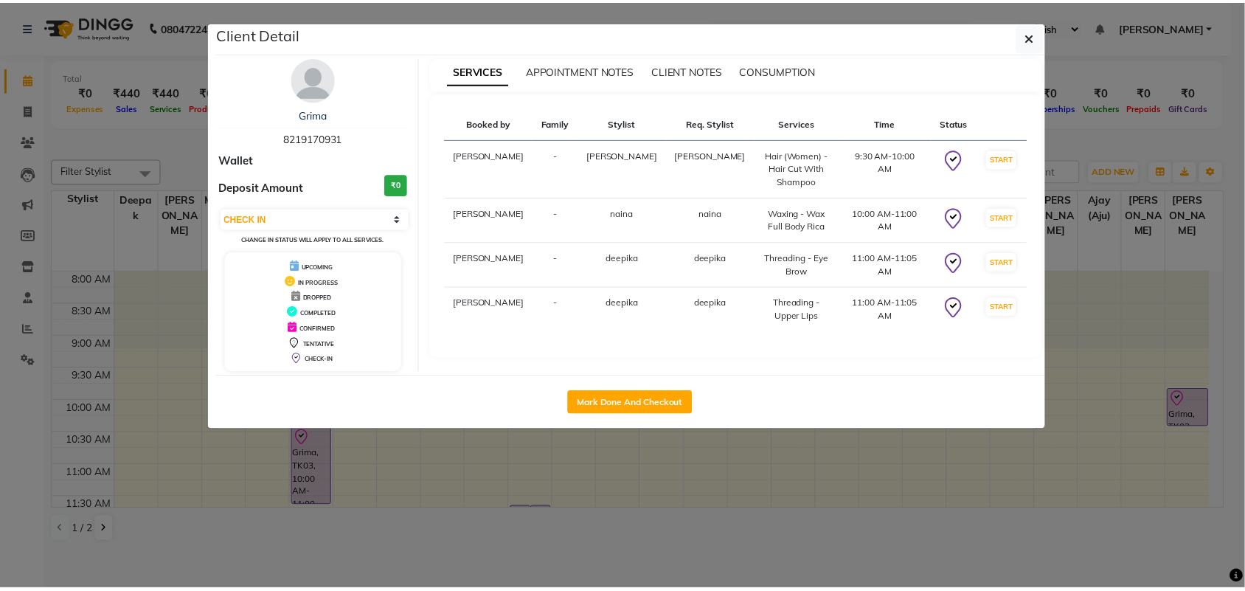
scroll to position [89, 0]
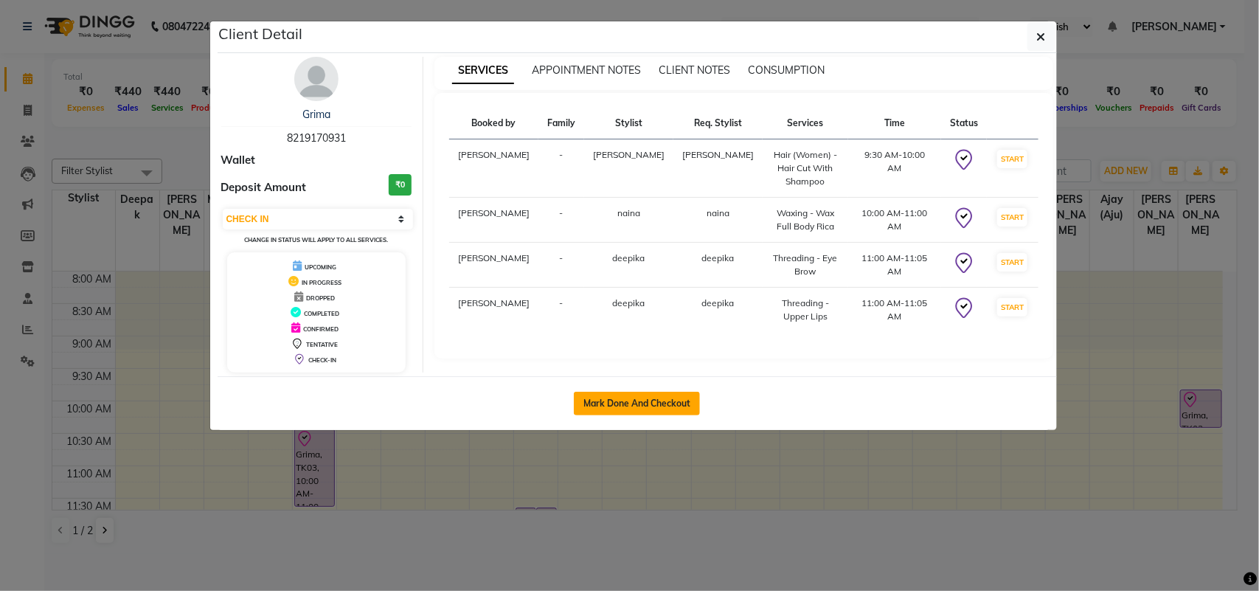
click at [613, 415] on button "Mark Done And Checkout" at bounding box center [637, 404] width 126 height 24
select select "service"
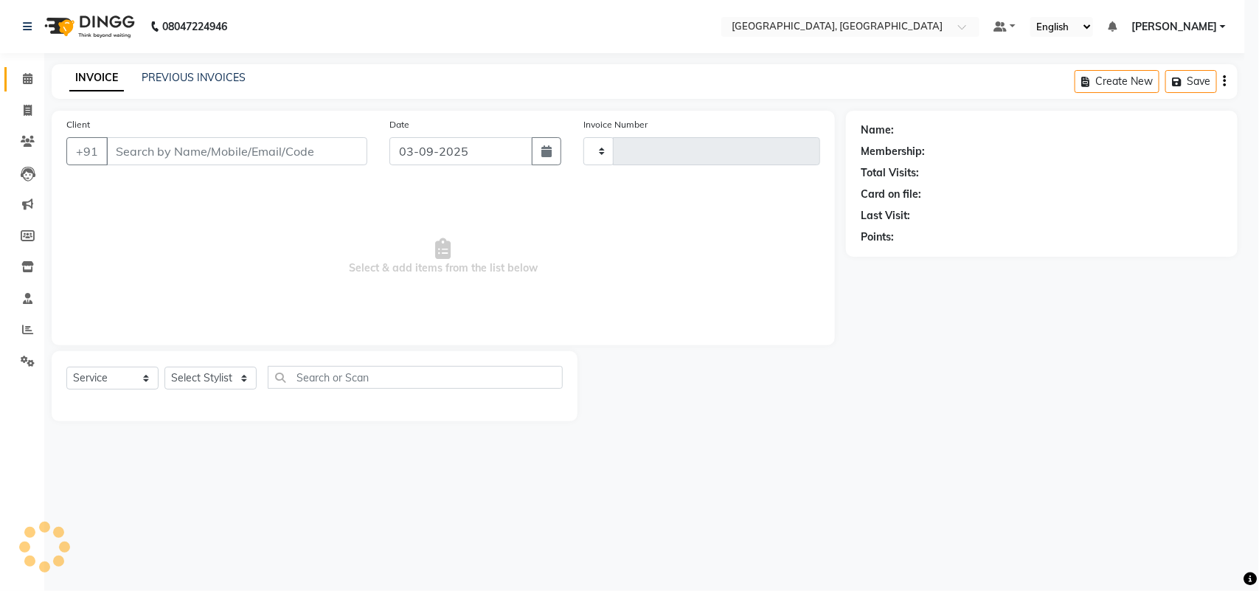
type input "3215"
select select "4462"
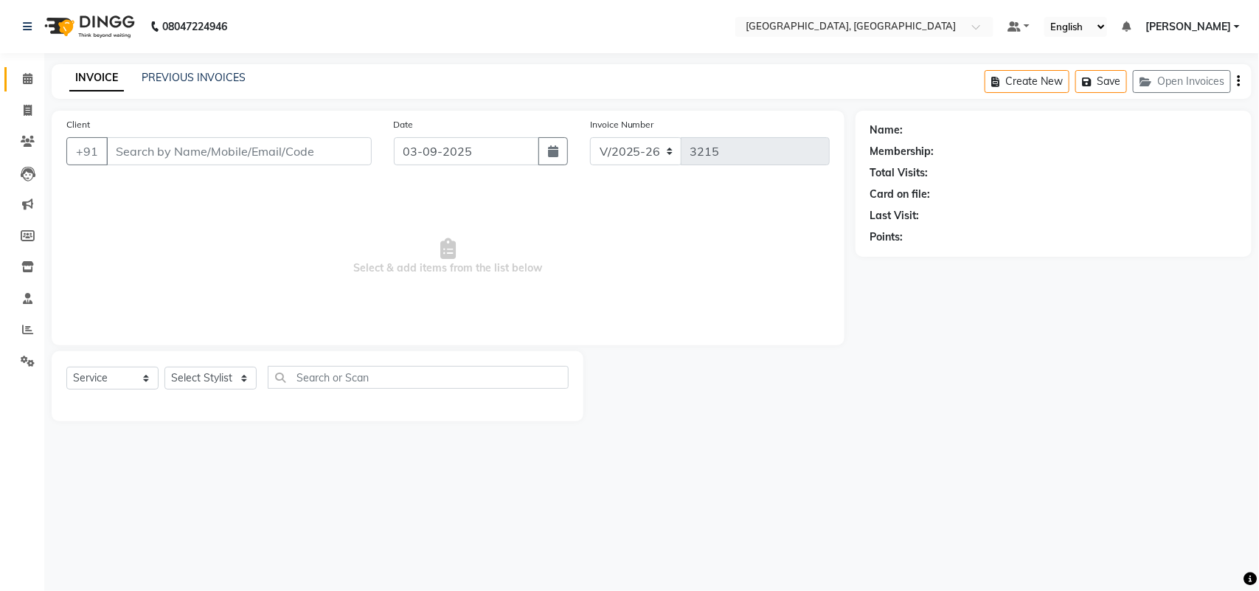
type input "8219170931"
select select "88982"
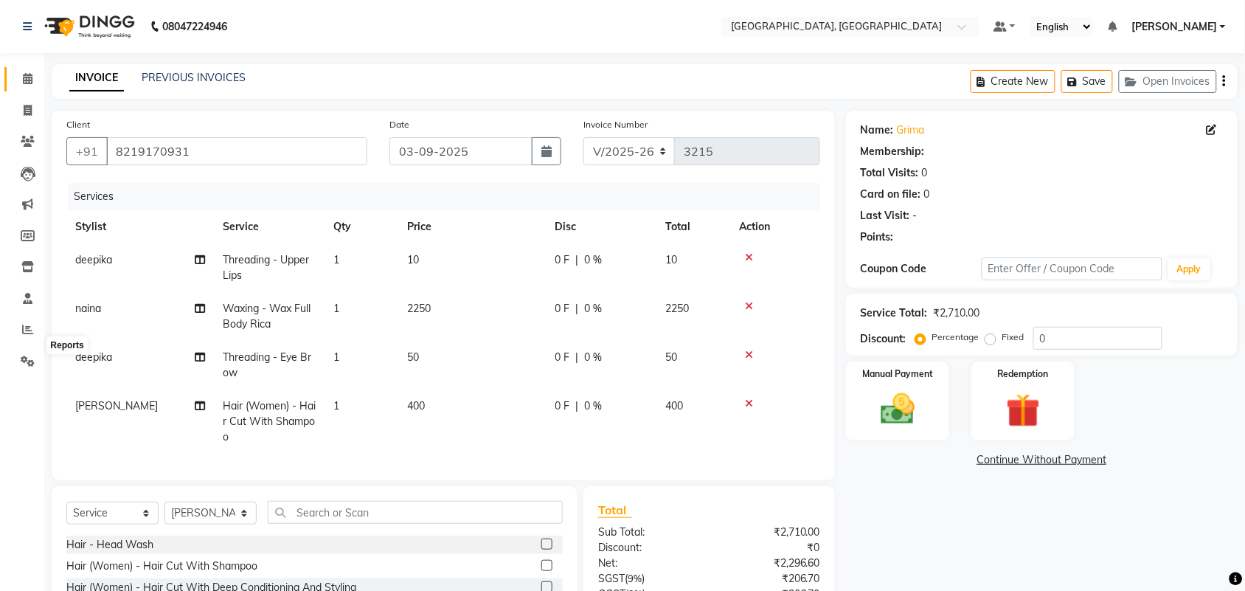
select select "1: Object"
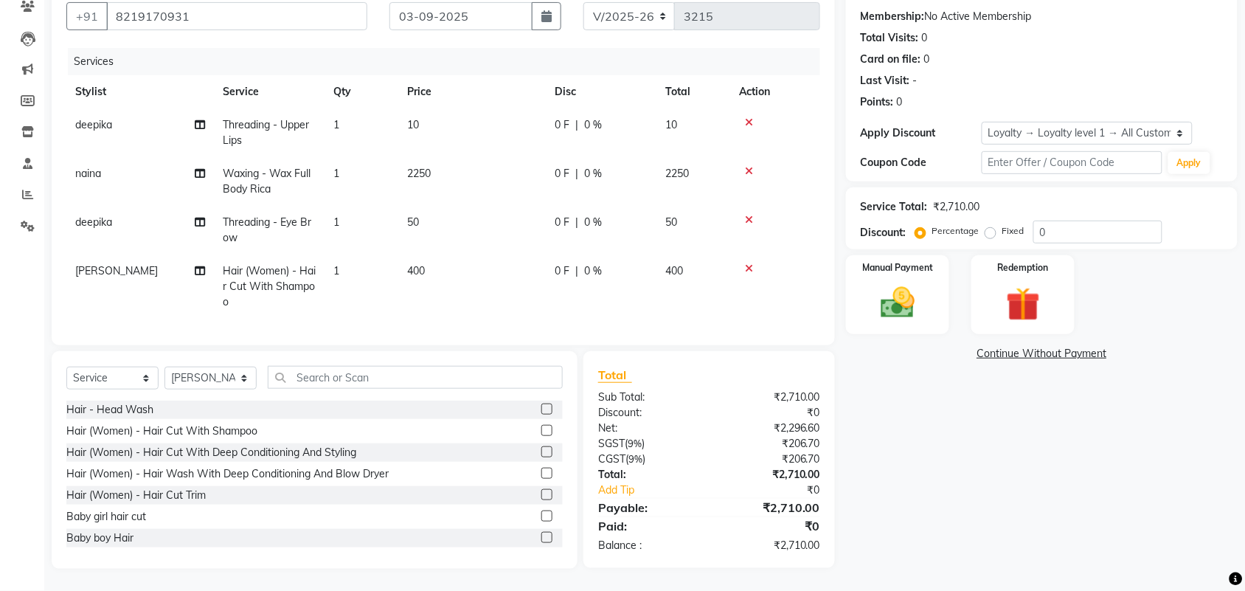
scroll to position [299, 0]
click at [208, 366] on select "Select Stylist admin Ajay (Aju) [PERSON_NAME] [PERSON_NAME] [PERSON_NAME] Clien…" at bounding box center [210, 377] width 92 height 23
select select "29611"
click at [170, 366] on select "Select Stylist admin Ajay (Aju) [PERSON_NAME] [PERSON_NAME] [PERSON_NAME] Clien…" at bounding box center [210, 377] width 92 height 23
click at [431, 366] on input "text" at bounding box center [415, 377] width 295 height 23
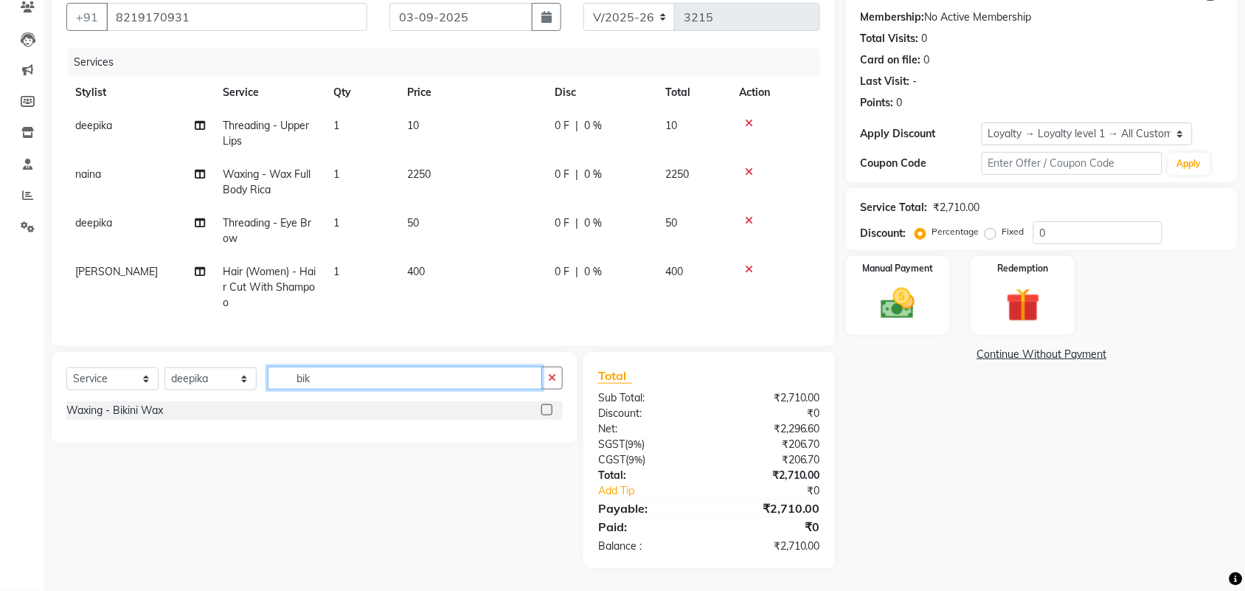
type input "bik"
click at [541, 404] on label at bounding box center [546, 409] width 11 height 11
click at [541, 406] on input "checkbox" at bounding box center [546, 411] width 10 height 10
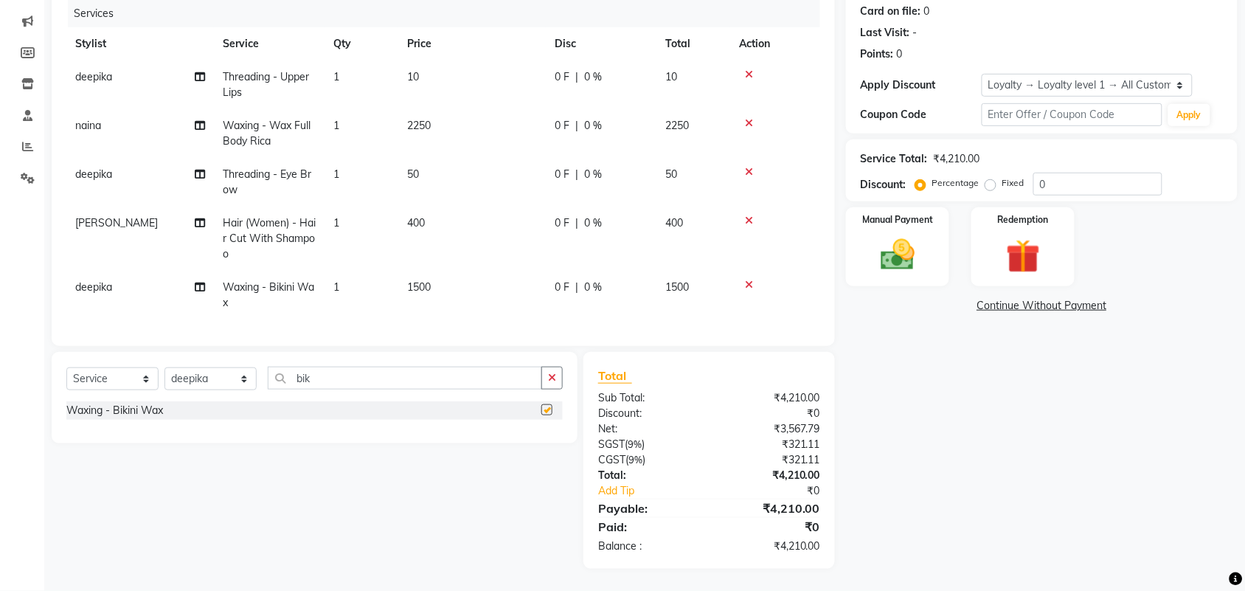
checkbox input "false"
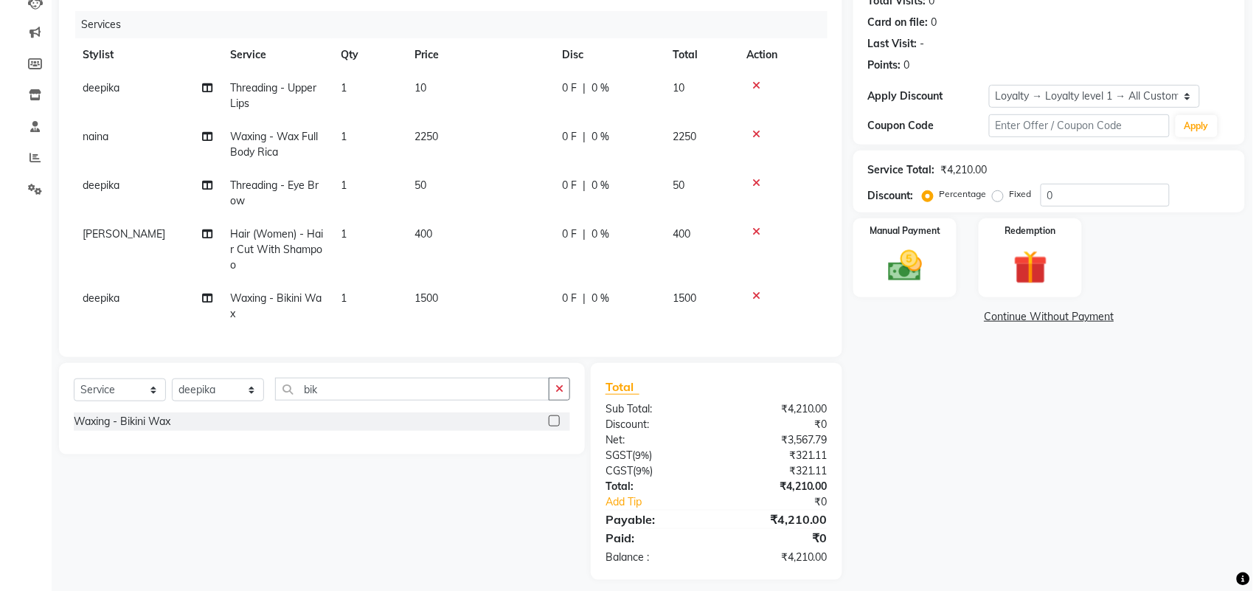
scroll to position [0, 0]
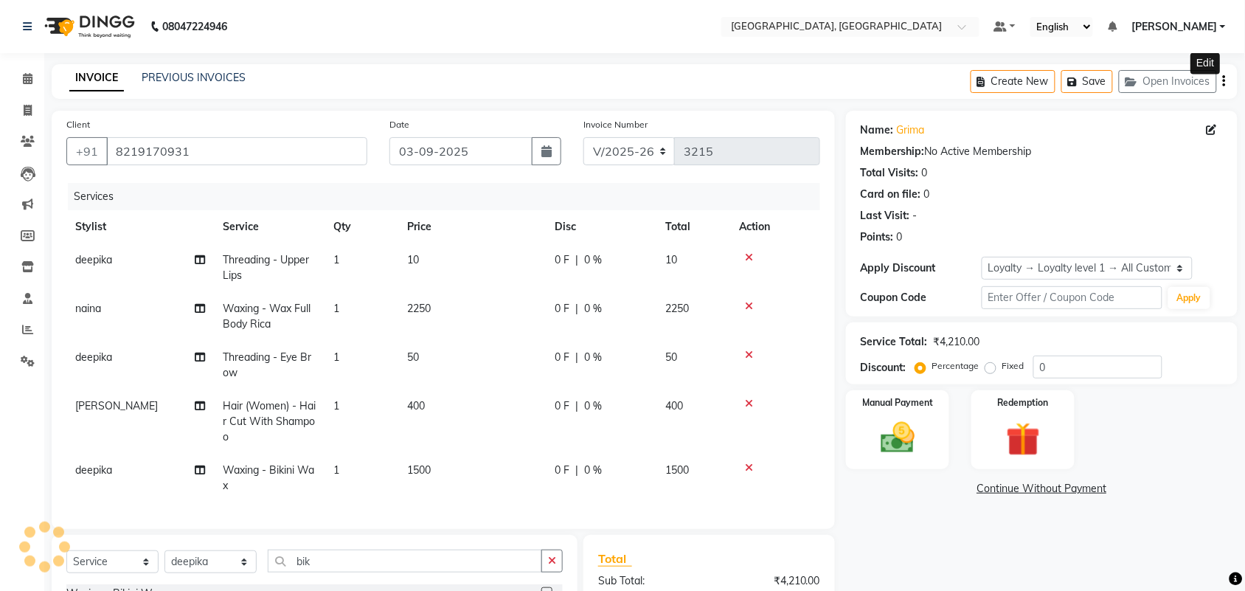
click at [1208, 135] on icon at bounding box center [1211, 130] width 10 height 10
select select "[DEMOGRAPHIC_DATA]"
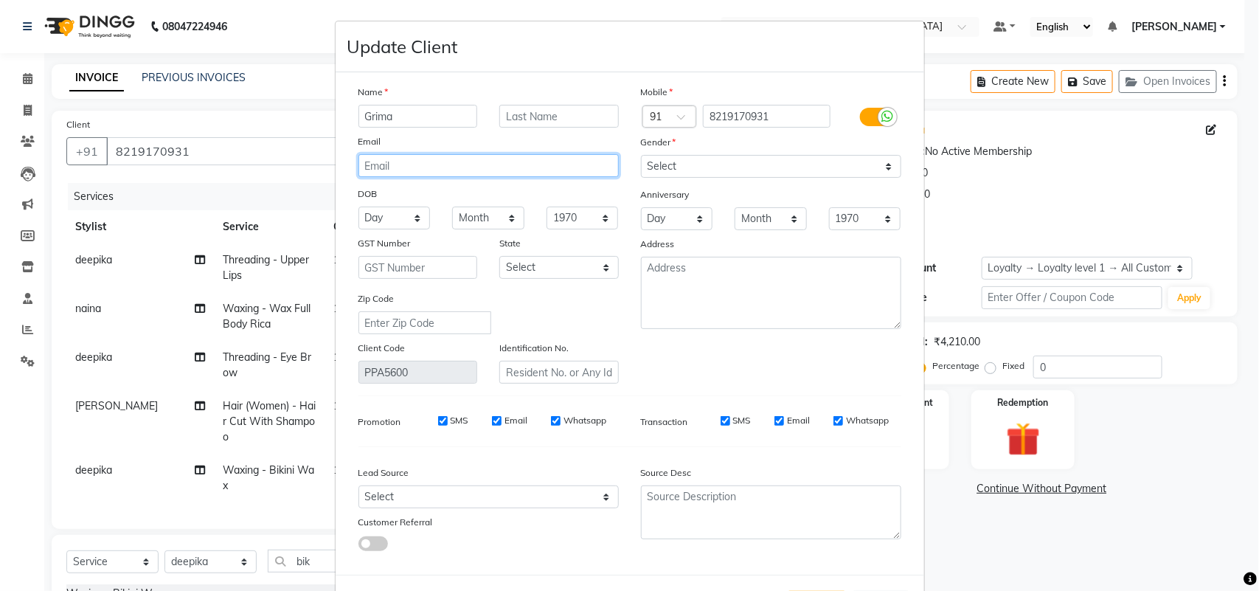
click at [422, 177] on input "email" at bounding box center [488, 165] width 260 height 23
type input "G"
type input "[PERSON_NAME][EMAIL_ADDRESS][DOMAIN_NAME]"
click at [380, 229] on select "Day 01 02 03 04 05 06 07 08 09 10 11 12 13 14 15 16 17 18 19 20 21 22 23 24 25 …" at bounding box center [394, 217] width 72 height 23
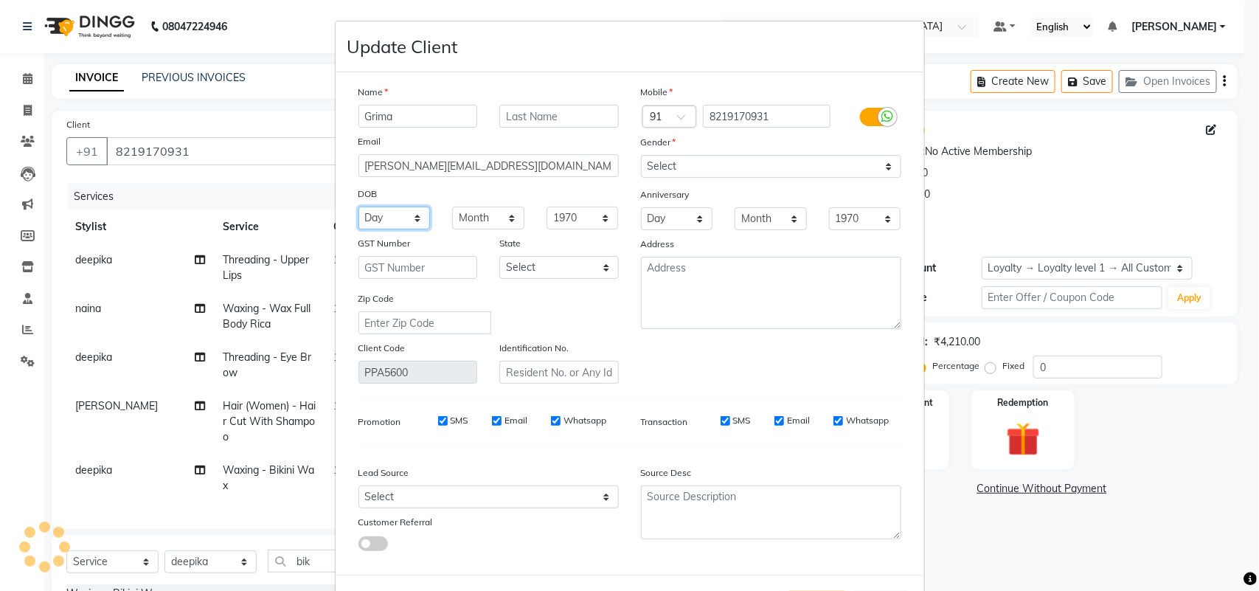
select select "14"
click at [358, 229] on select "Day 01 02 03 04 05 06 07 08 09 10 11 12 13 14 15 16 17 18 19 20 21 22 23 24 25 …" at bounding box center [394, 217] width 72 height 23
click at [455, 229] on select "Month January February March April May June July August September October Novem…" at bounding box center [488, 217] width 72 height 23
select select "01"
click at [452, 229] on select "Month January February March April May June July August September October Novem…" at bounding box center [488, 217] width 72 height 23
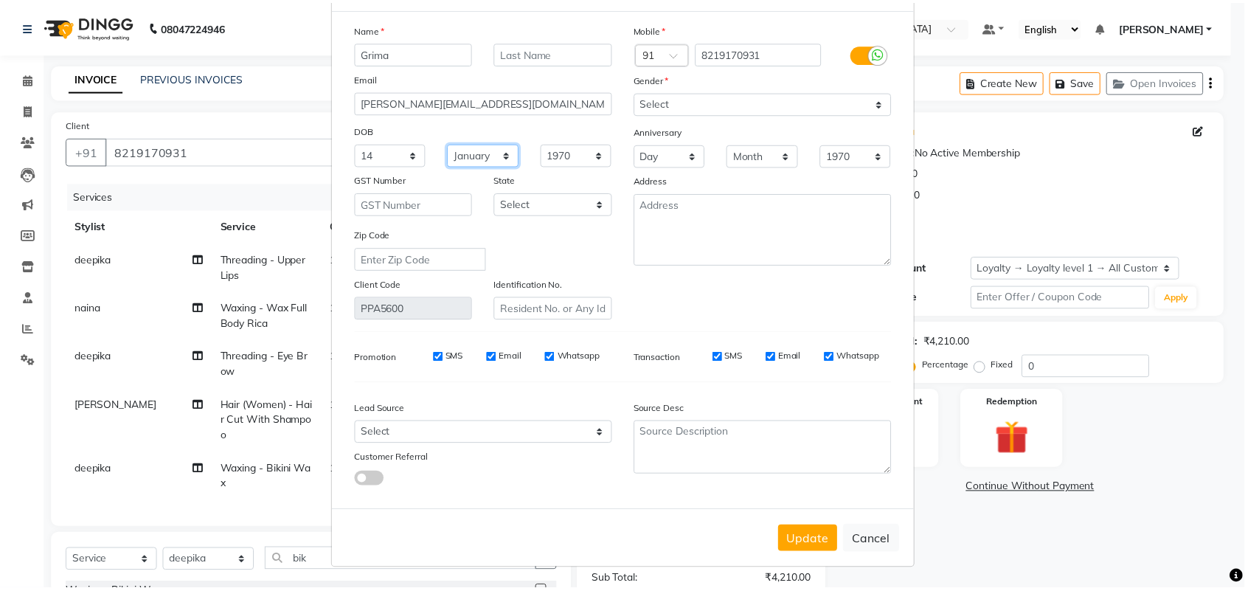
scroll to position [226, 0]
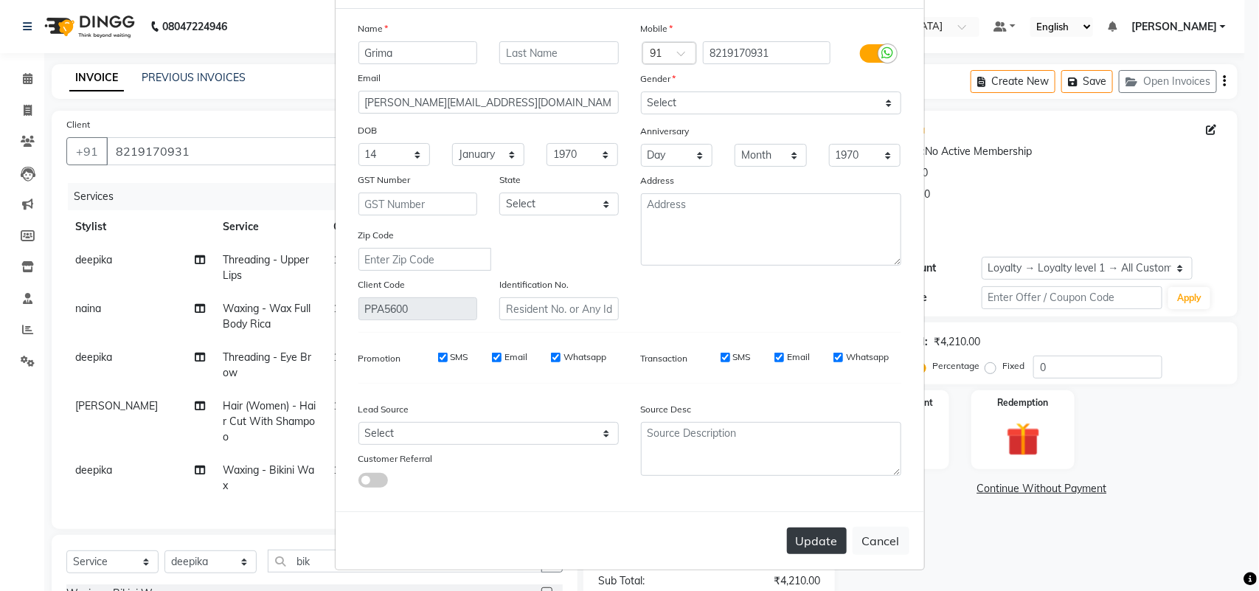
click at [806, 527] on button "Update" at bounding box center [817, 540] width 60 height 27
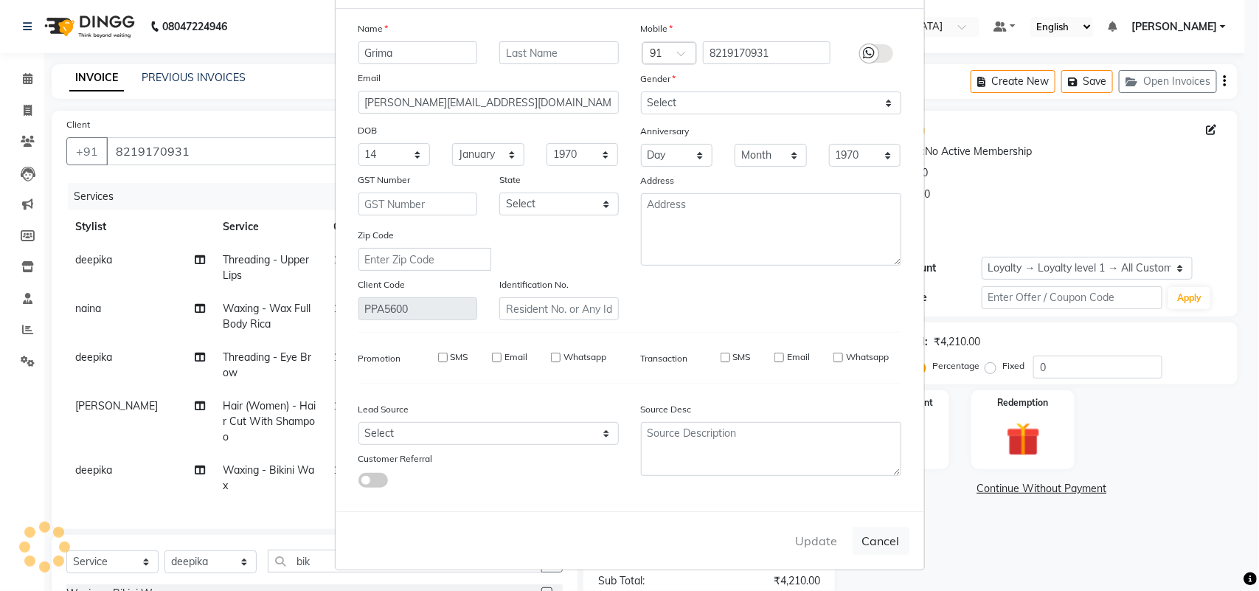
select select
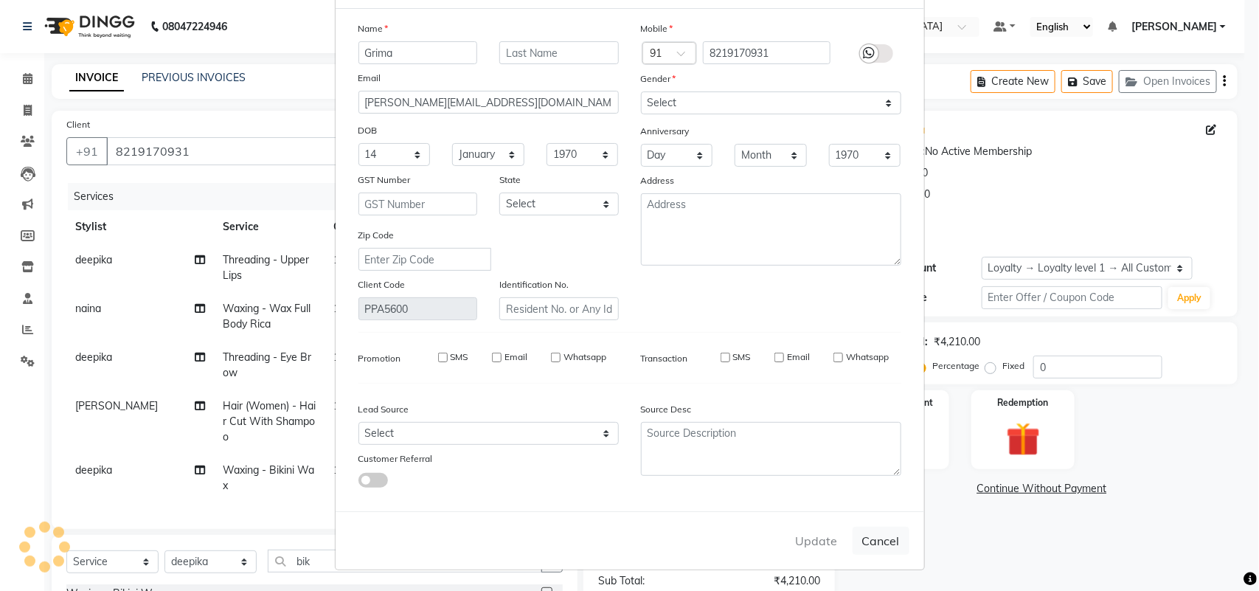
select select
checkbox input "false"
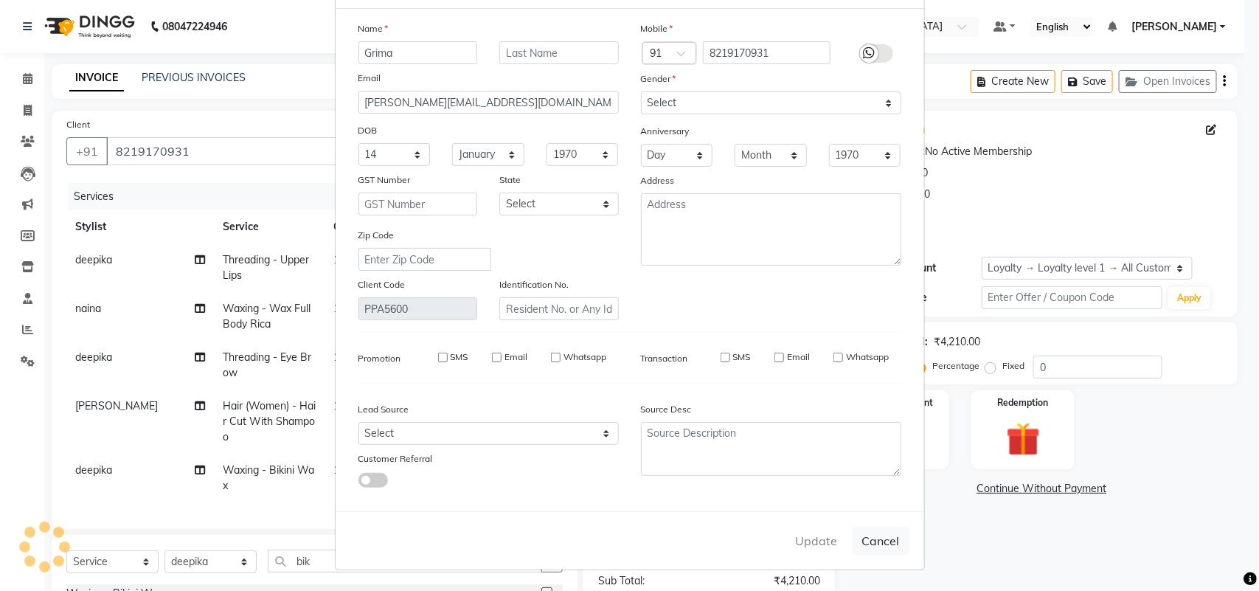
checkbox input "false"
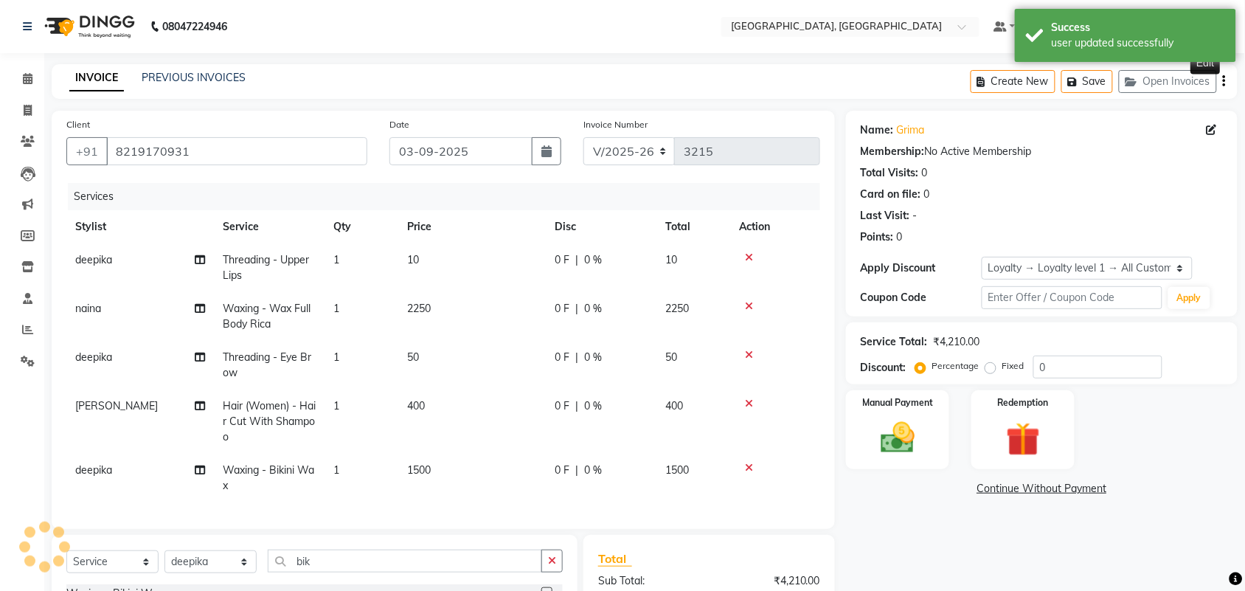
select select "1: Object"
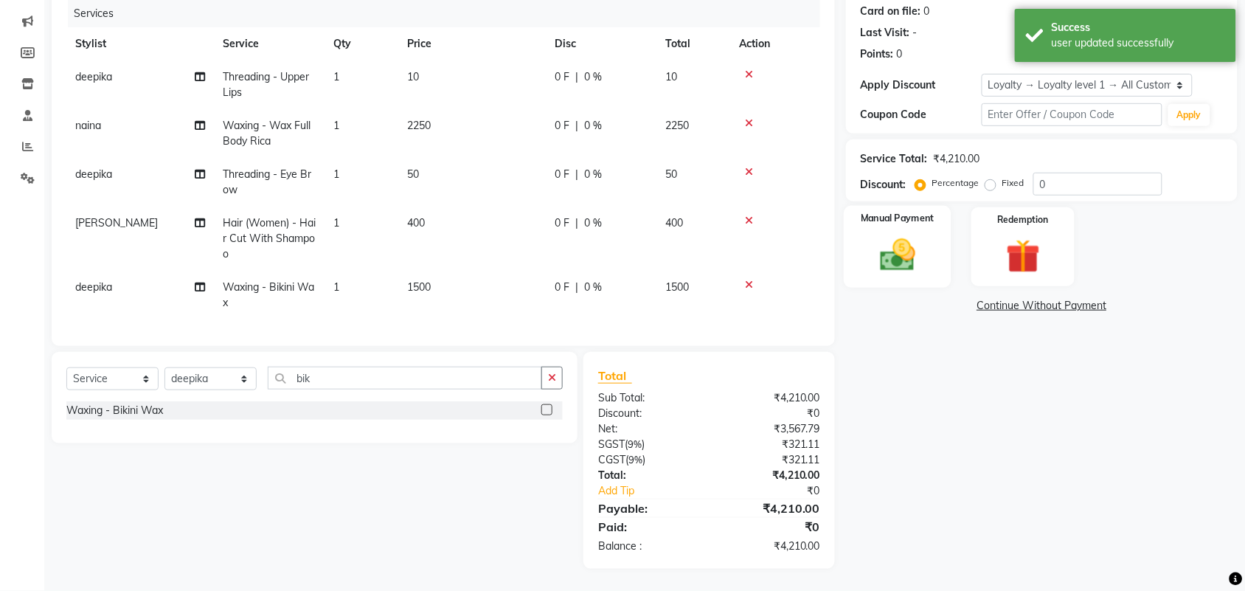
click at [897, 244] on img at bounding box center [898, 254] width 58 height 41
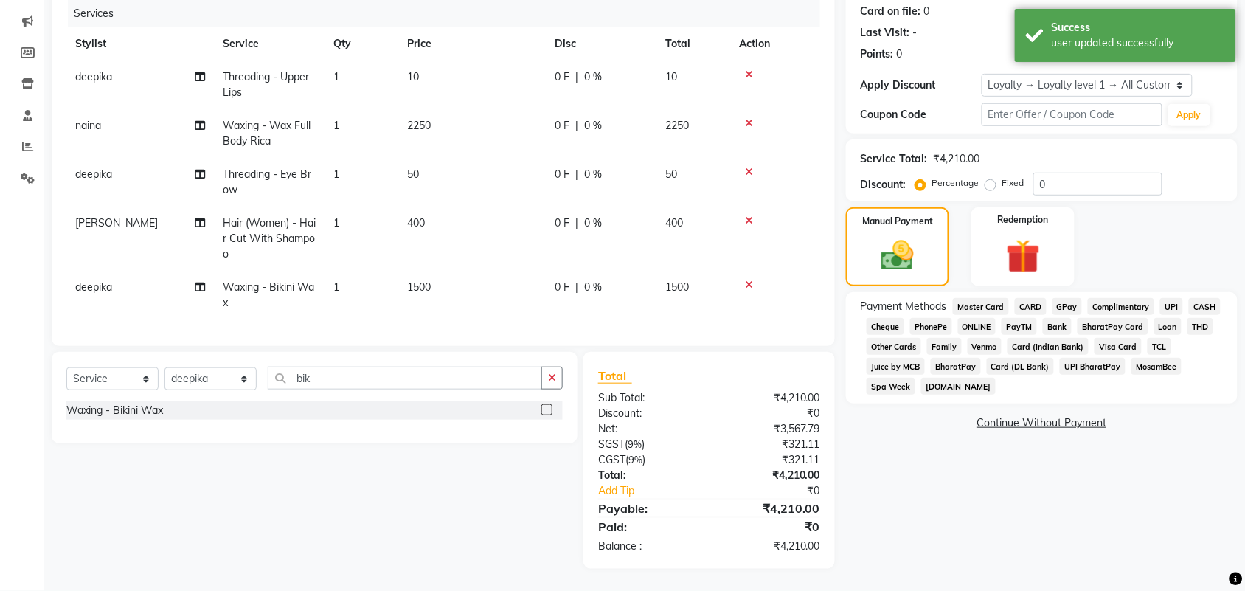
click at [1189, 315] on span "CASH" at bounding box center [1205, 306] width 32 height 17
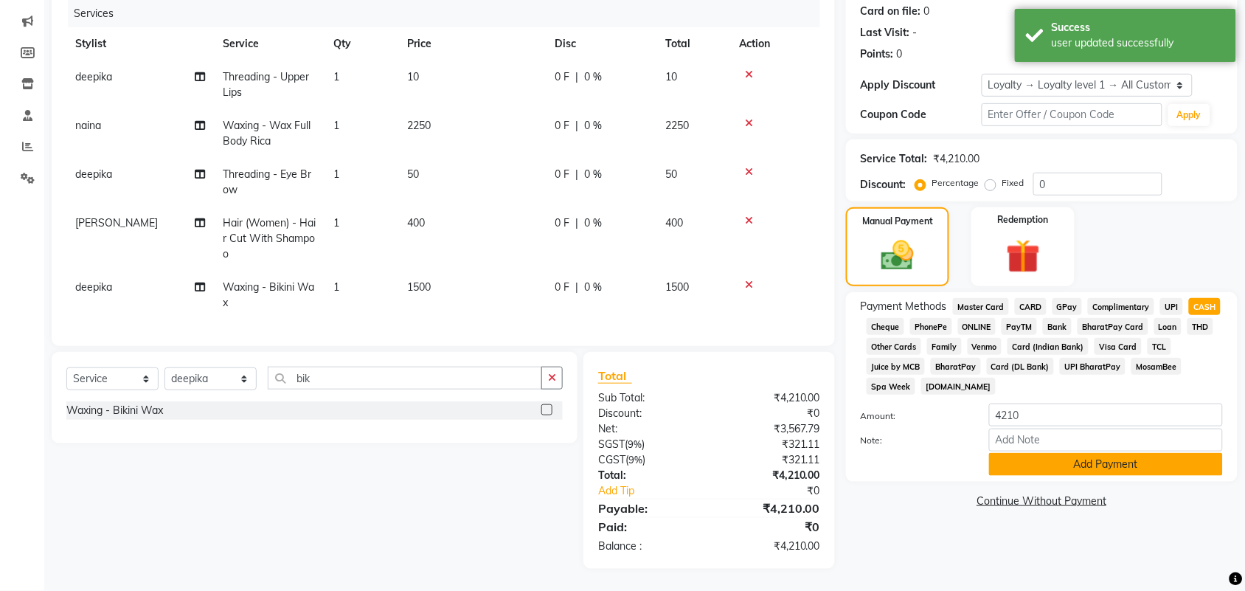
click at [1099, 476] on button "Add Payment" at bounding box center [1106, 464] width 234 height 23
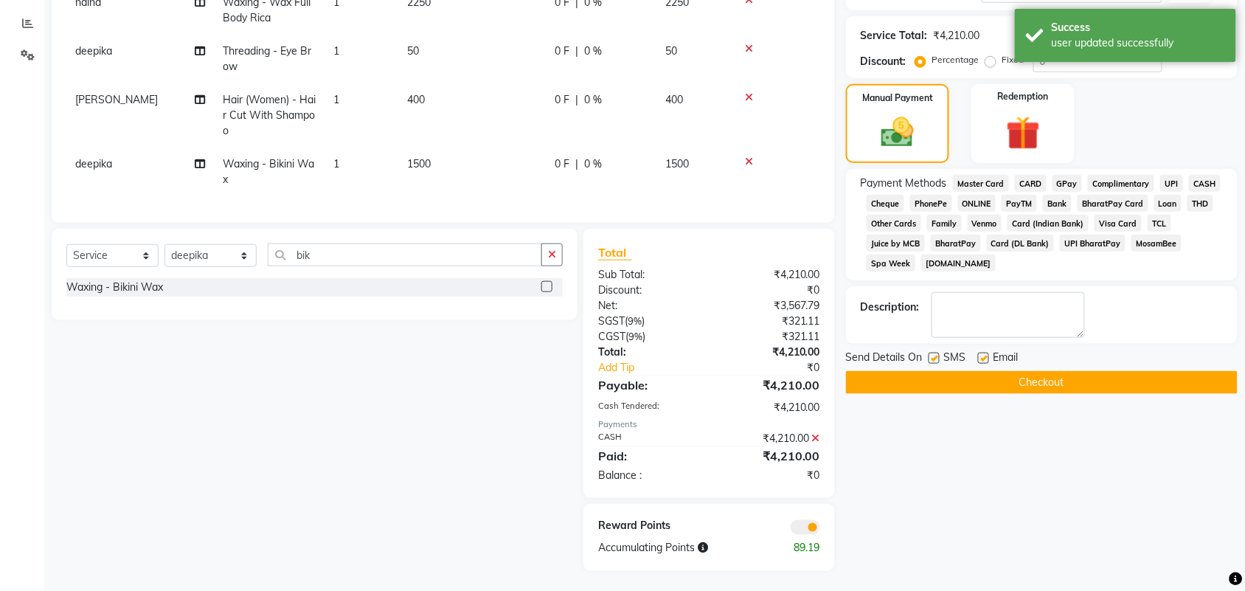
click at [1079, 394] on button "Checkout" at bounding box center [1042, 382] width 392 height 23
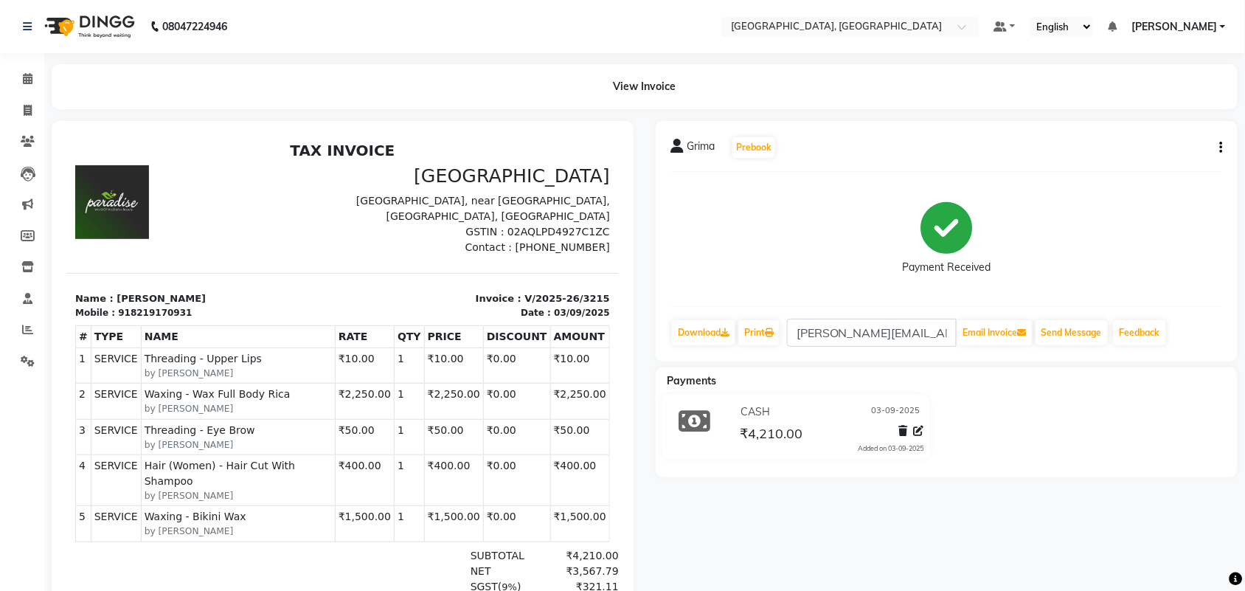
click at [1220, 148] on icon "button" at bounding box center [1221, 147] width 3 height 1
click at [1096, 179] on div "Edit Invoice" at bounding box center [1143, 170] width 101 height 18
select select "service"
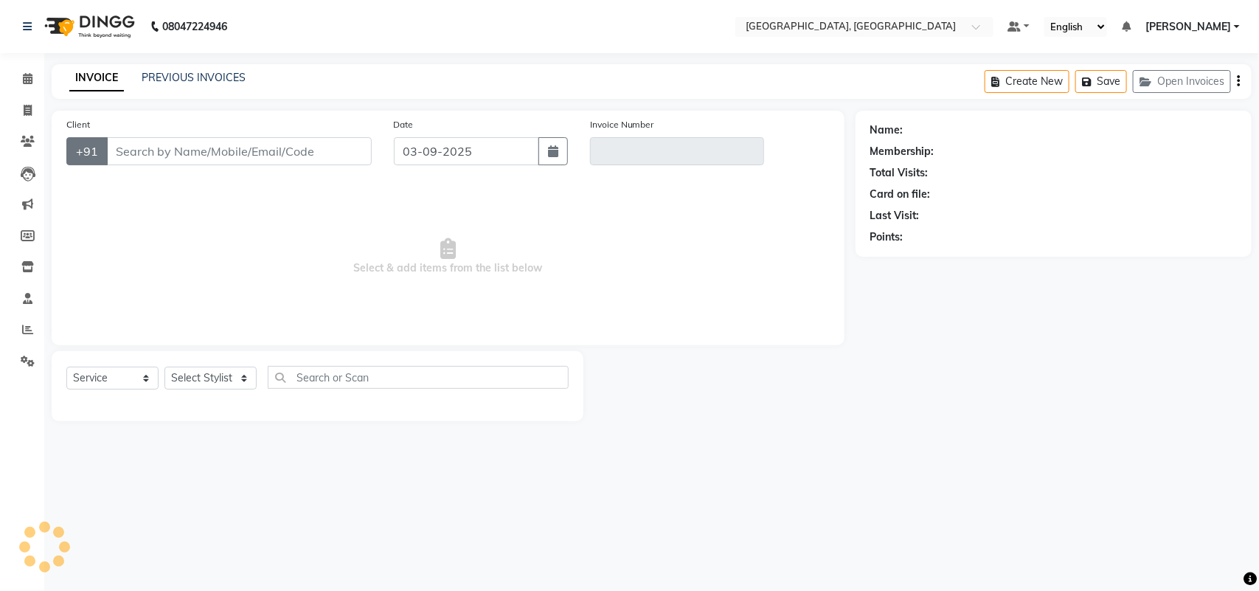
type input "8219170931"
type input "V/2025-26/3215"
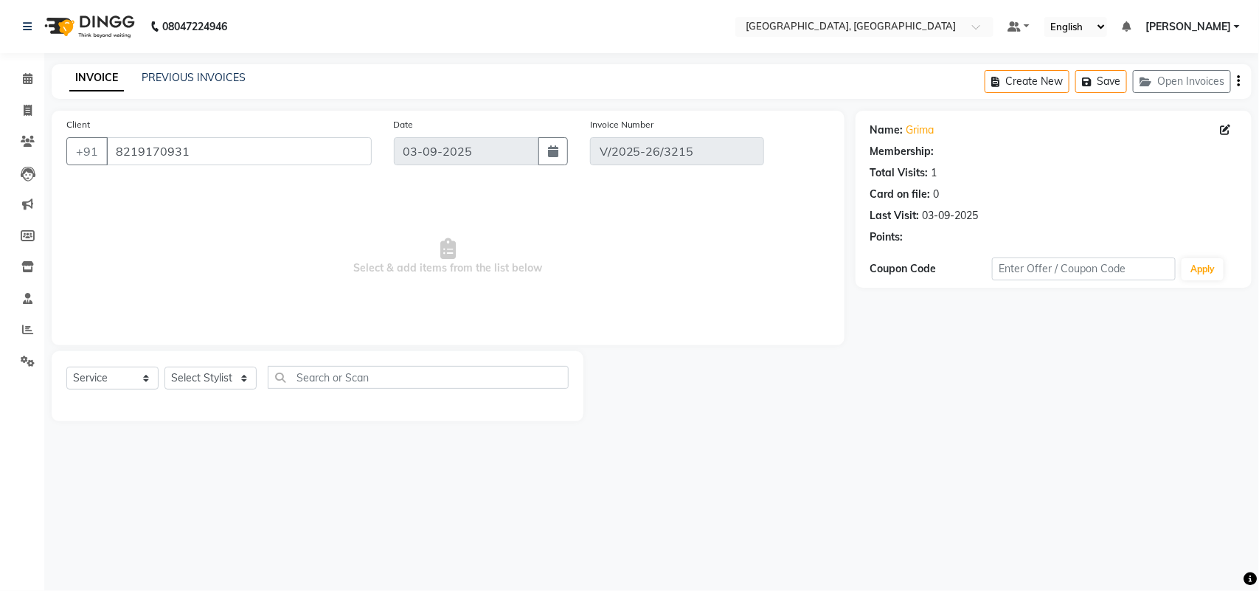
select select "1: Object"
select select "select"
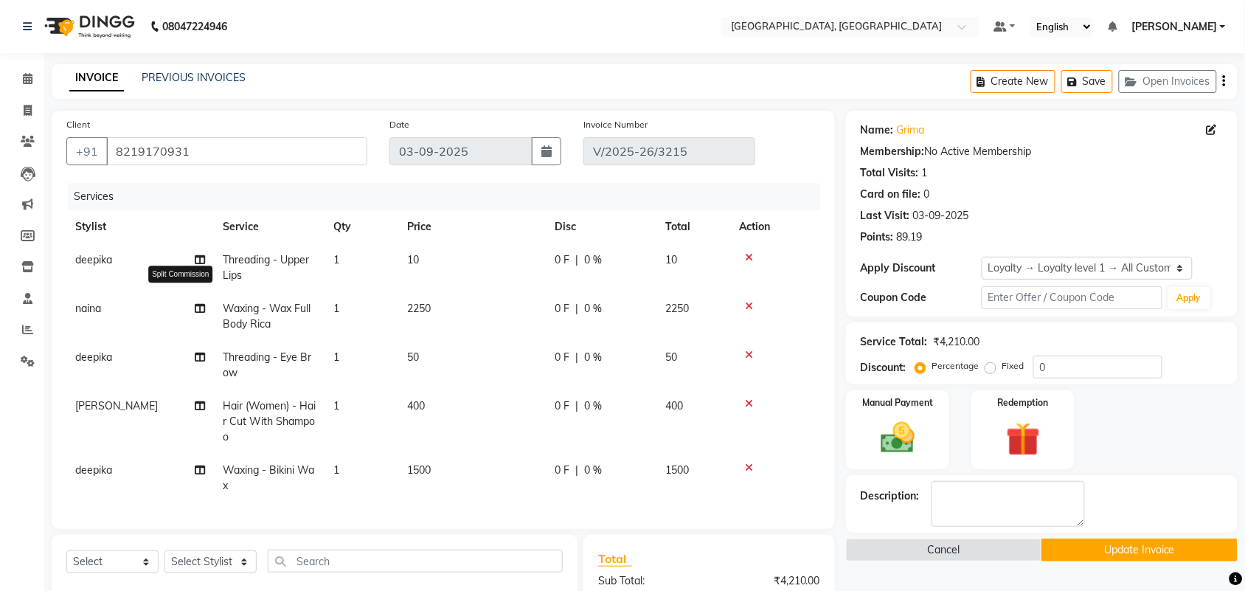
click at [201, 313] on icon at bounding box center [200, 308] width 10 height 10
select select "25595"
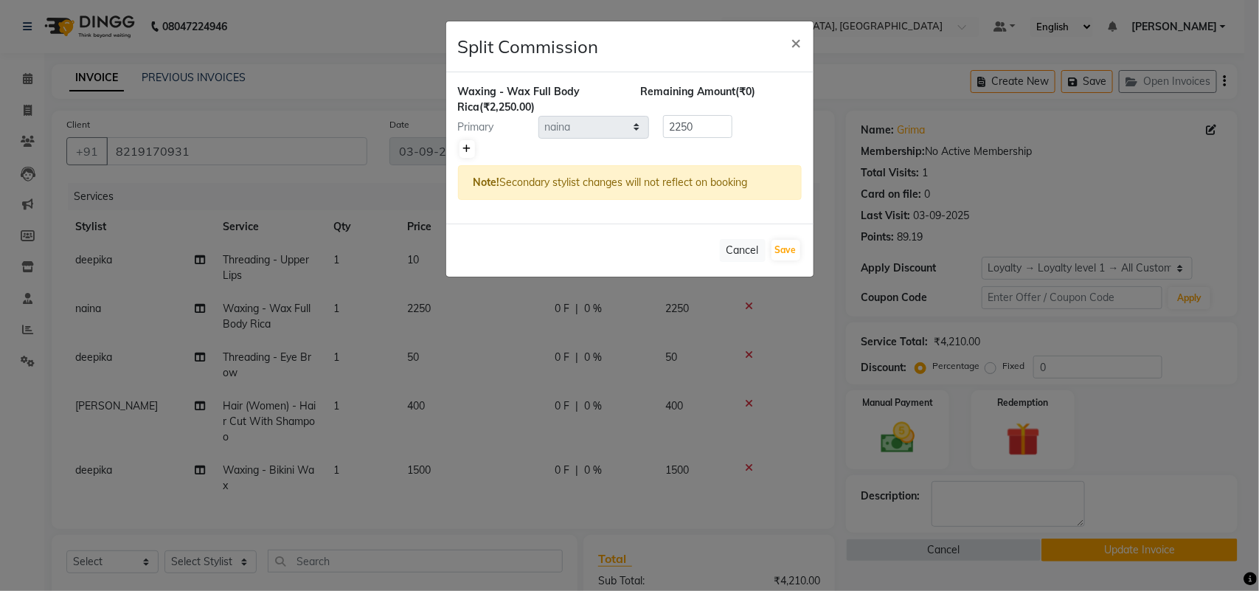
click at [471, 153] on icon at bounding box center [467, 149] width 8 height 9
type input "1125"
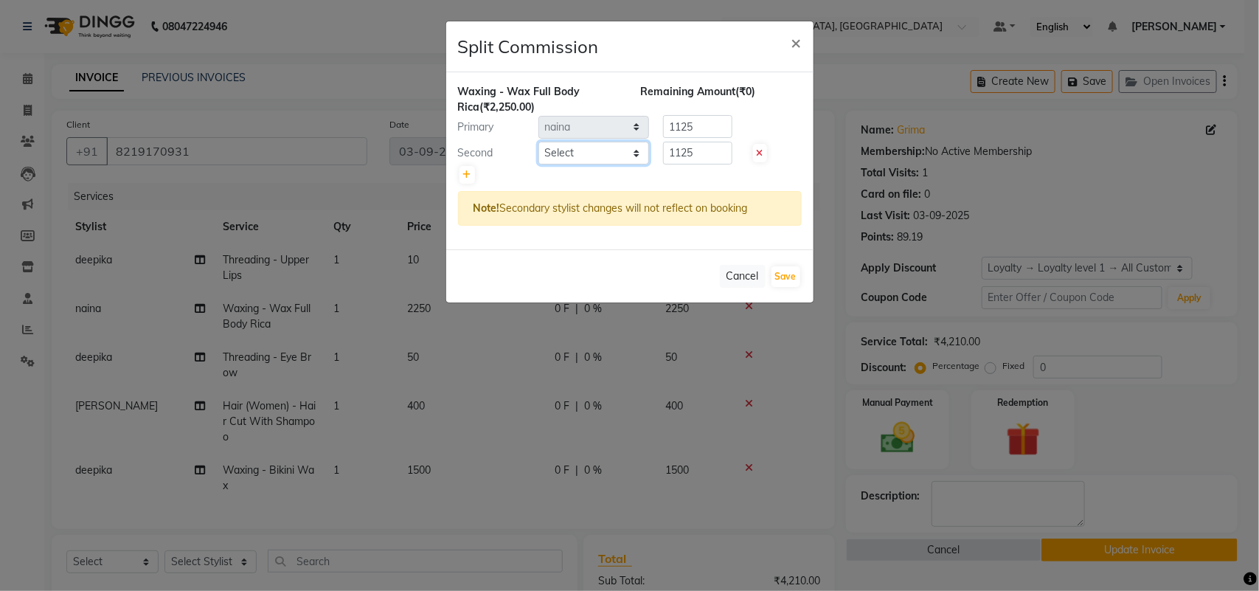
drag, startPoint x: 605, startPoint y: 192, endPoint x: 620, endPoint y: 203, distance: 18.6
click at [605, 164] on select "Select admin Ajay (Aju) [PERSON_NAME] [PERSON_NAME] [PERSON_NAME] Client [PERSO…" at bounding box center [593, 153] width 111 height 23
select select "29611"
click at [539, 164] on select "Select admin Ajay (Aju) [PERSON_NAME] [PERSON_NAME] [PERSON_NAME] Client [PERSO…" at bounding box center [593, 153] width 111 height 23
click at [782, 287] on button "Save" at bounding box center [785, 276] width 29 height 21
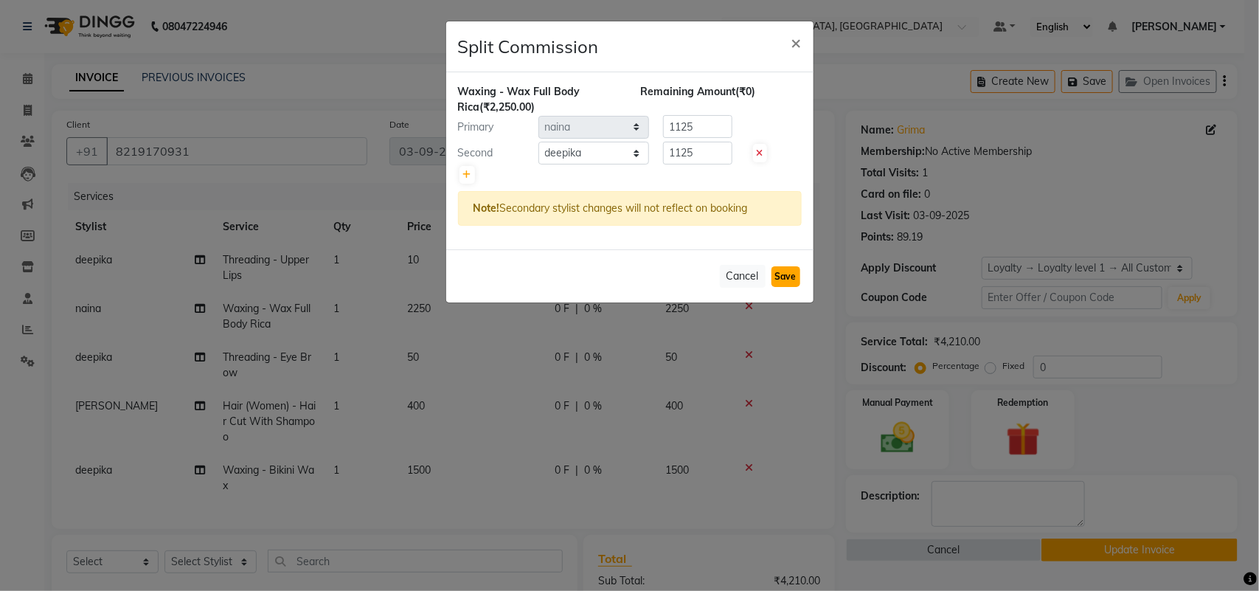
select select "Select"
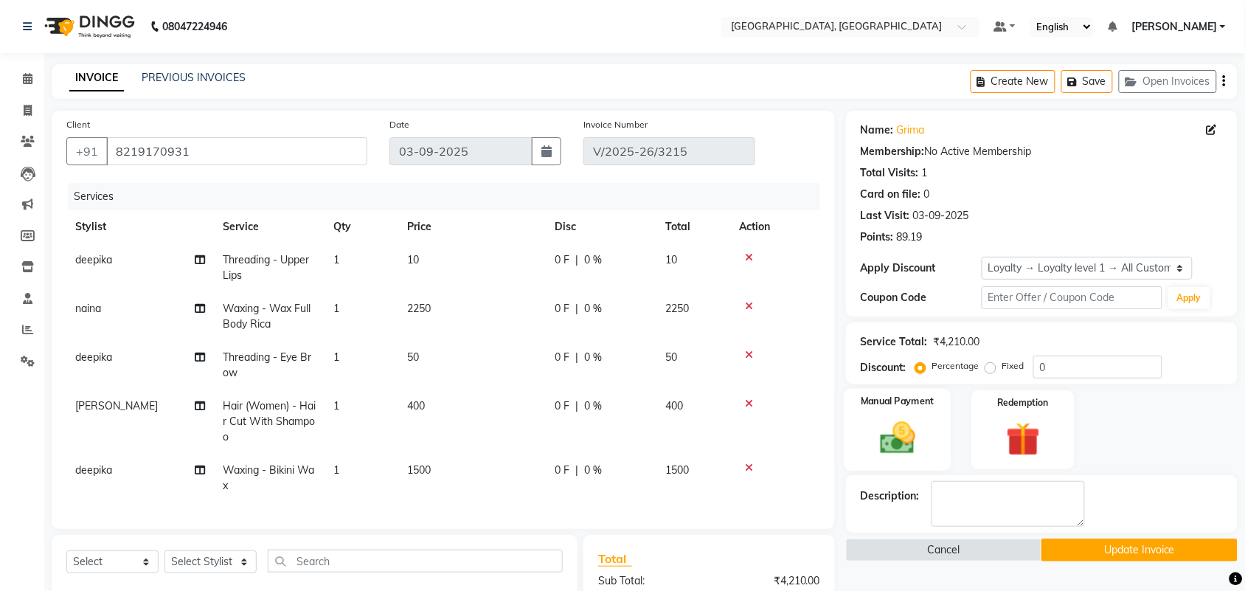
scroll to position [462, 0]
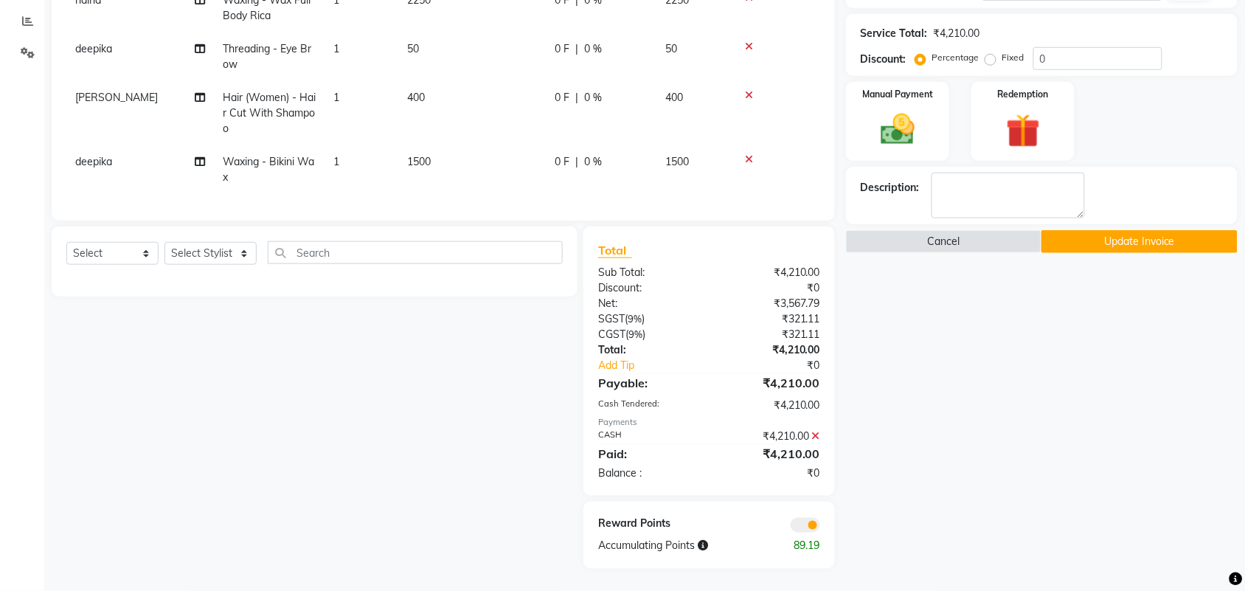
click at [1099, 230] on button "Update Invoice" at bounding box center [1138, 241] width 195 height 23
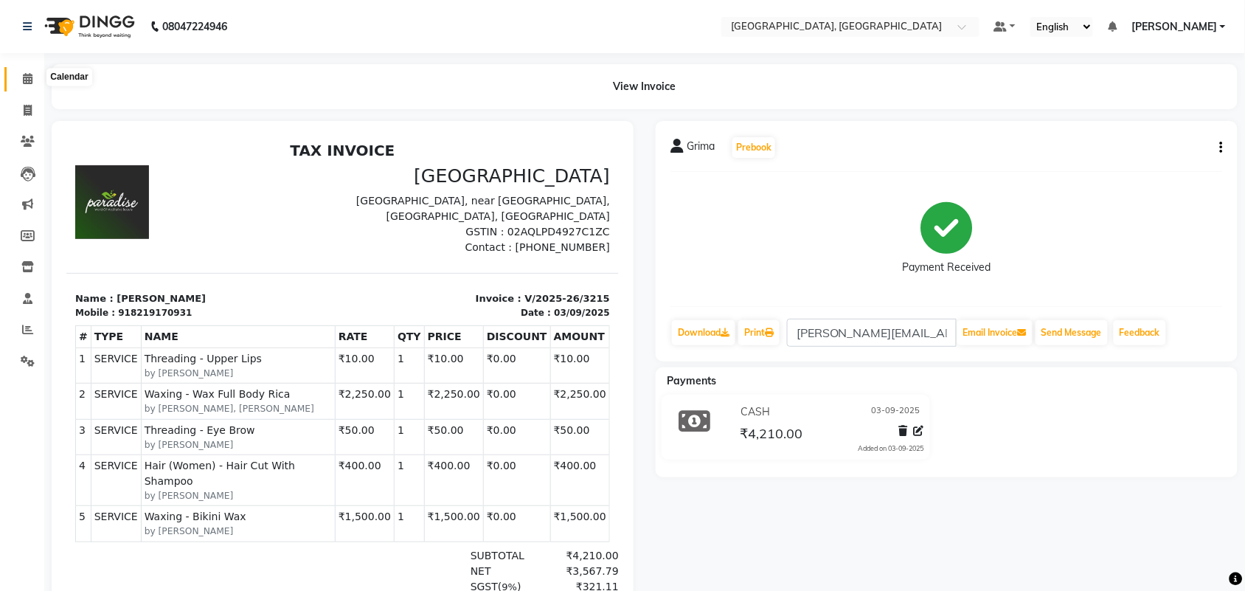
click at [27, 77] on icon at bounding box center [28, 78] width 10 height 11
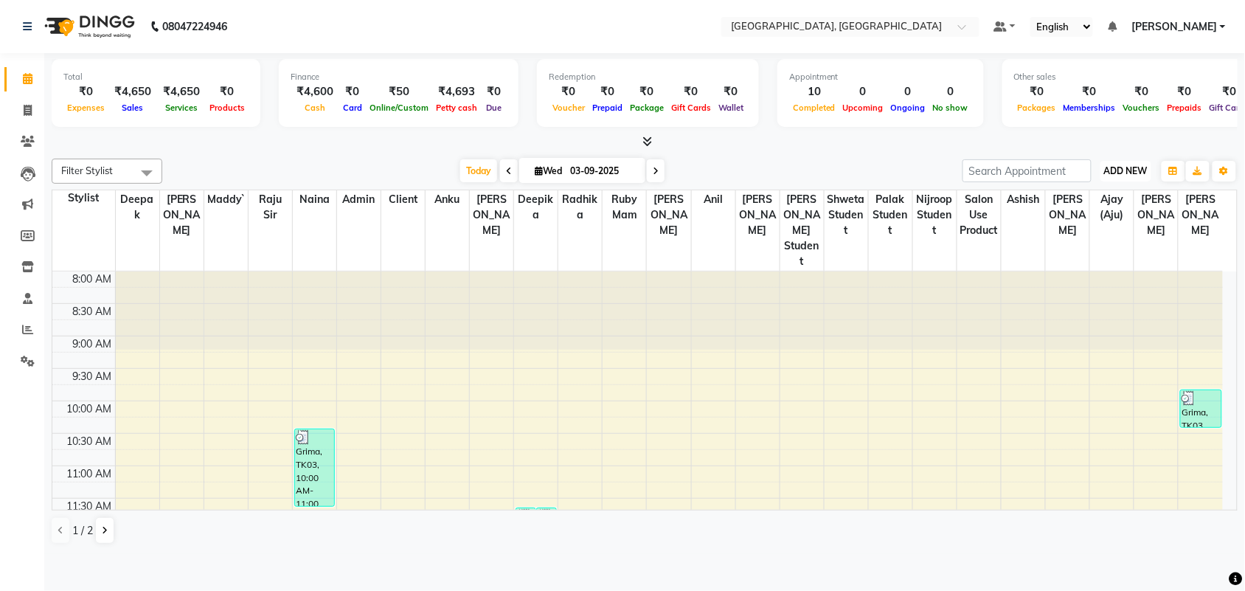
click at [1140, 176] on span "ADD NEW" at bounding box center [1126, 170] width 44 height 11
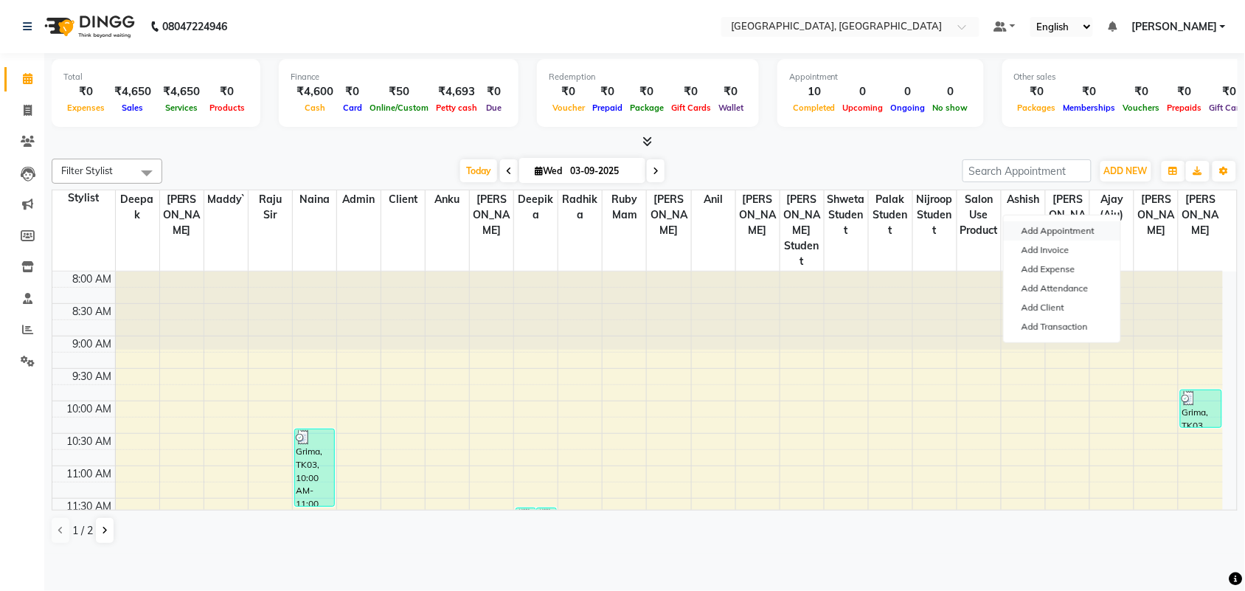
click at [1113, 240] on button "Add Appointment" at bounding box center [1061, 230] width 116 height 19
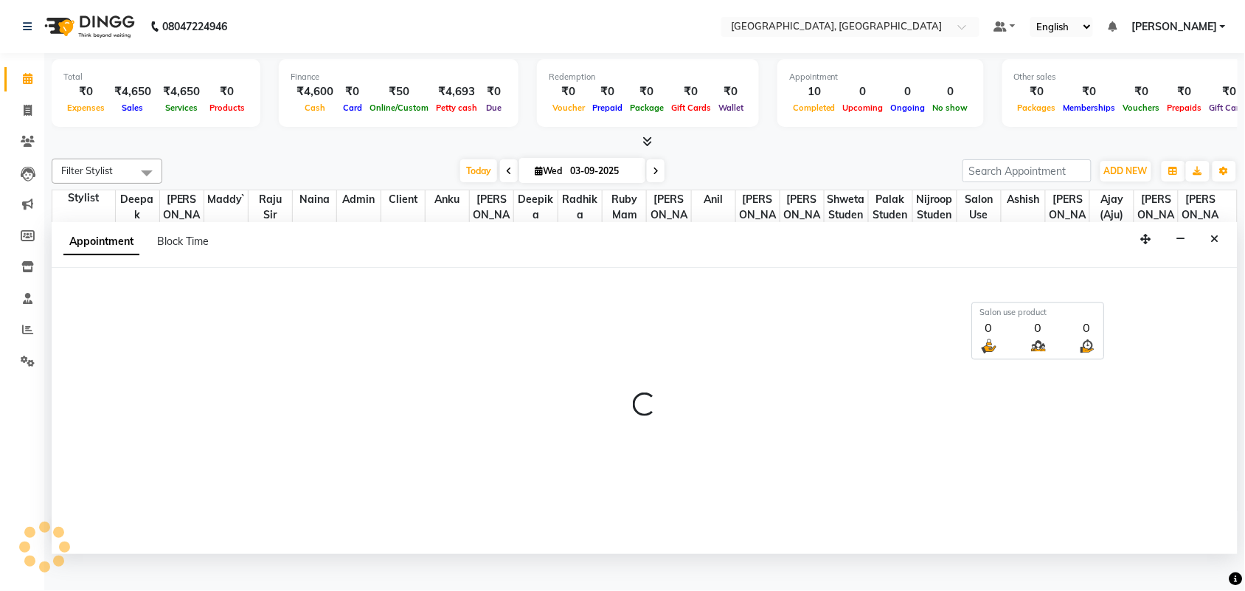
scroll to position [7, 0]
select select "540"
select select "tentative"
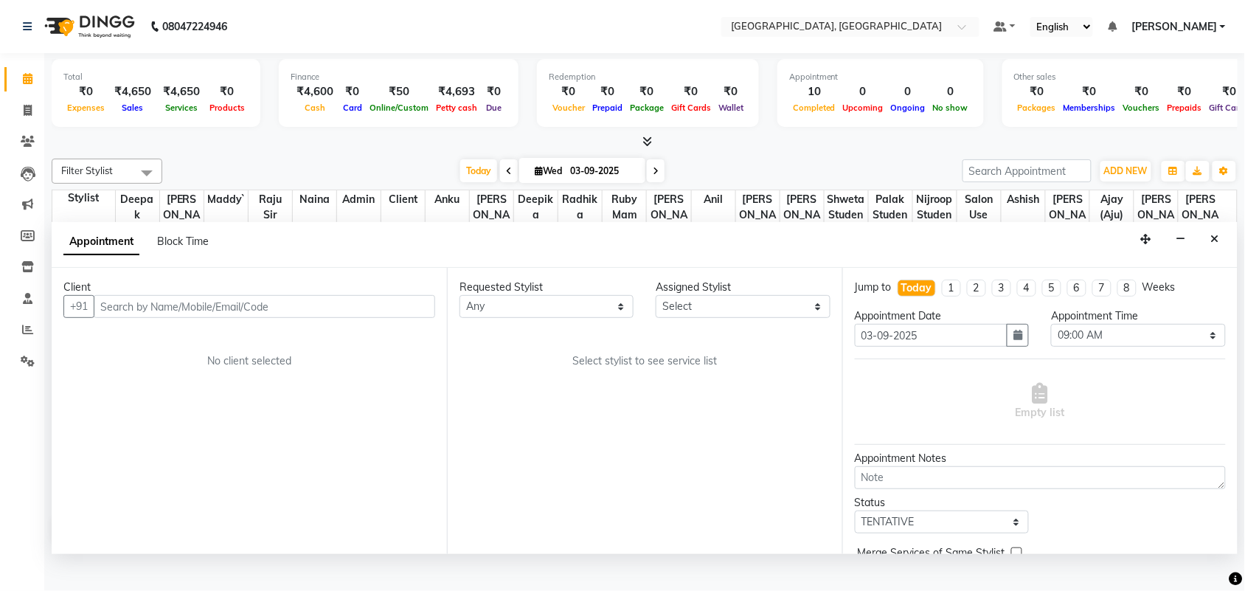
click at [150, 318] on input "text" at bounding box center [264, 306] width 341 height 23
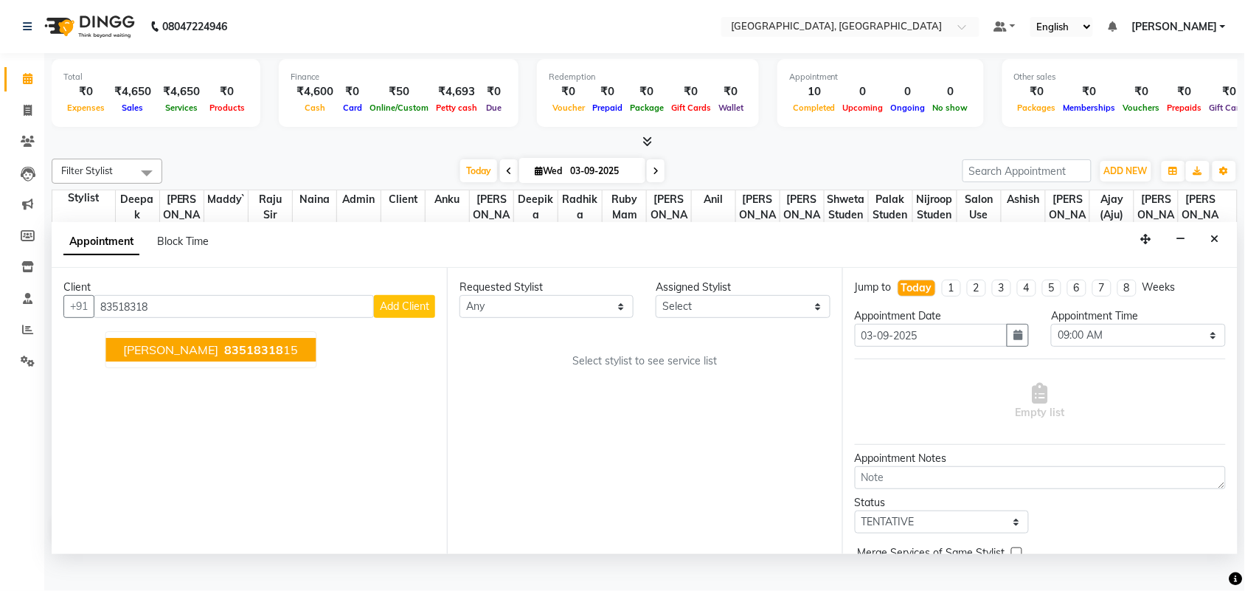
click at [209, 358] on span "[PERSON_NAME]" at bounding box center [171, 350] width 95 height 15
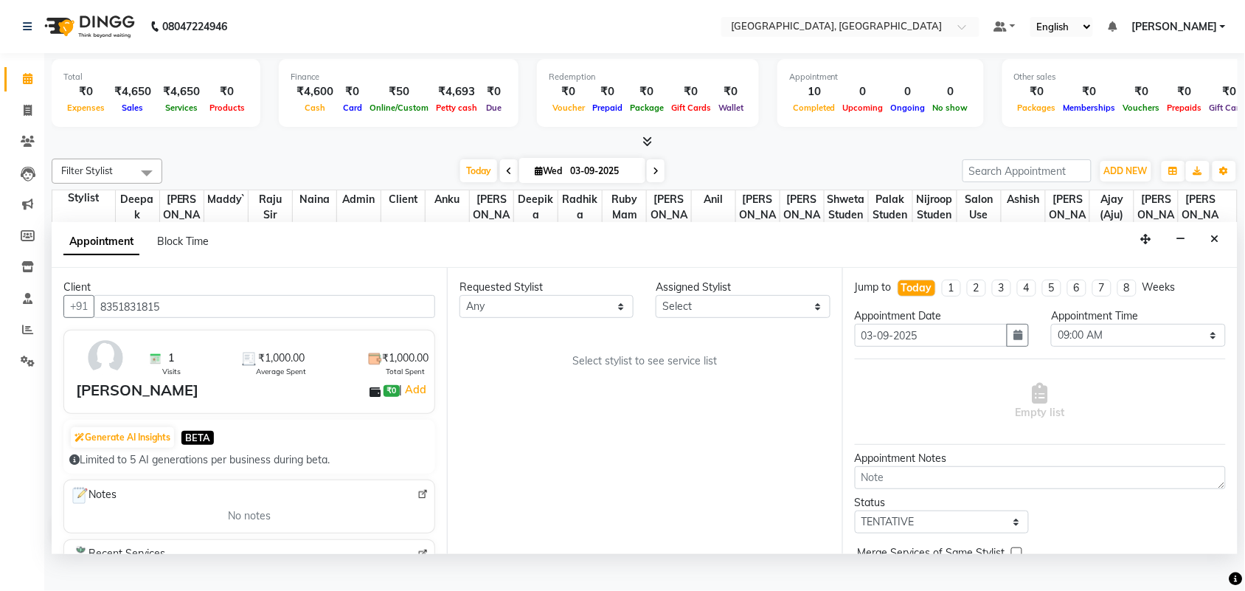
type input "8351831815"
click at [499, 318] on select "Any admin Ajay (Aju) [PERSON_NAME] [PERSON_NAME] [PERSON_NAME] Client [PERSON_N…" at bounding box center [546, 306] width 174 height 23
select select "24996"
click at [462, 318] on select "Any admin Ajay (Aju) [PERSON_NAME] [PERSON_NAME] [PERSON_NAME] Client [PERSON_N…" at bounding box center [546, 306] width 174 height 23
select select "24996"
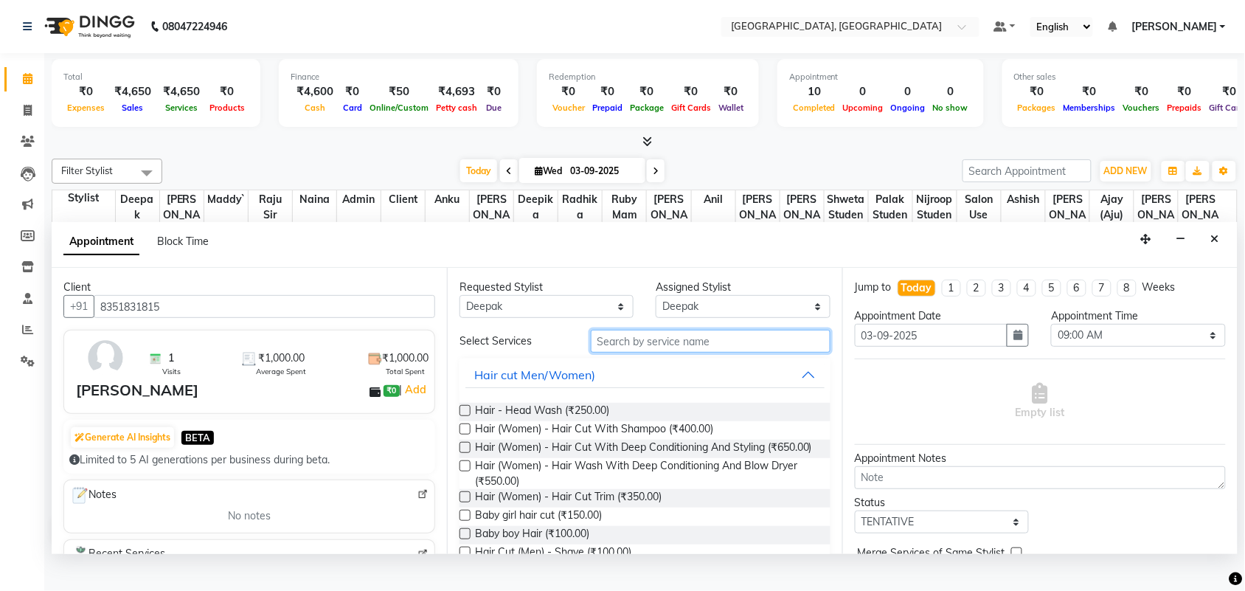
click at [650, 352] on input "text" at bounding box center [711, 341] width 240 height 23
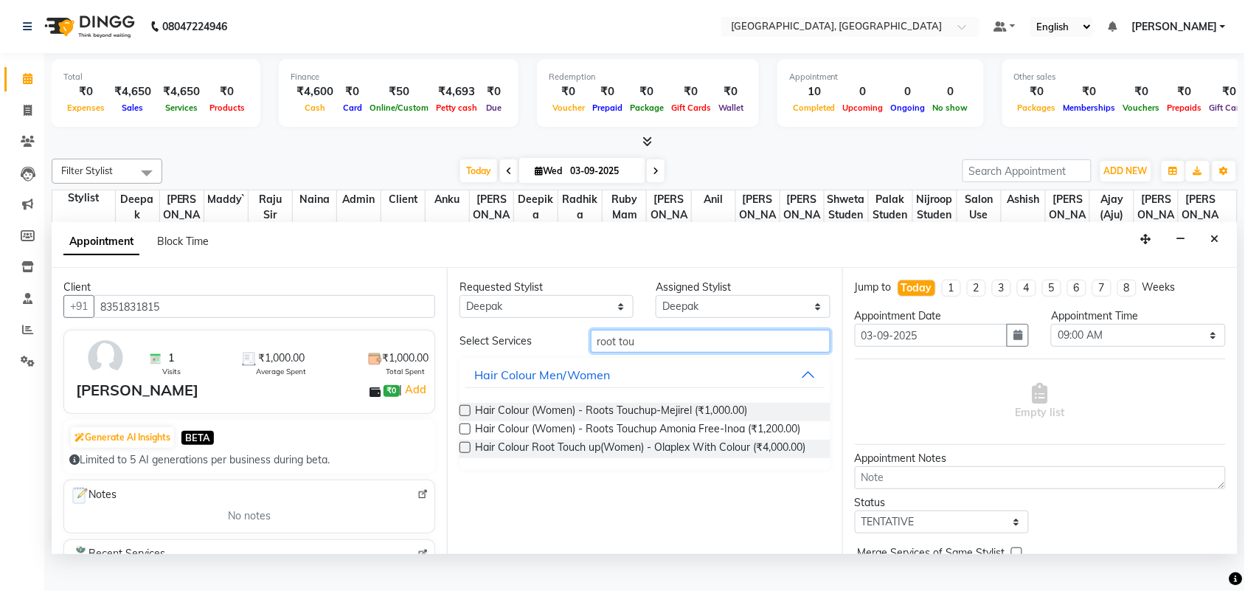
scroll to position [34, 0]
type input "root tou"
click at [470, 434] on label at bounding box center [464, 428] width 11 height 11
click at [469, 435] on input "checkbox" at bounding box center [464, 430] width 10 height 10
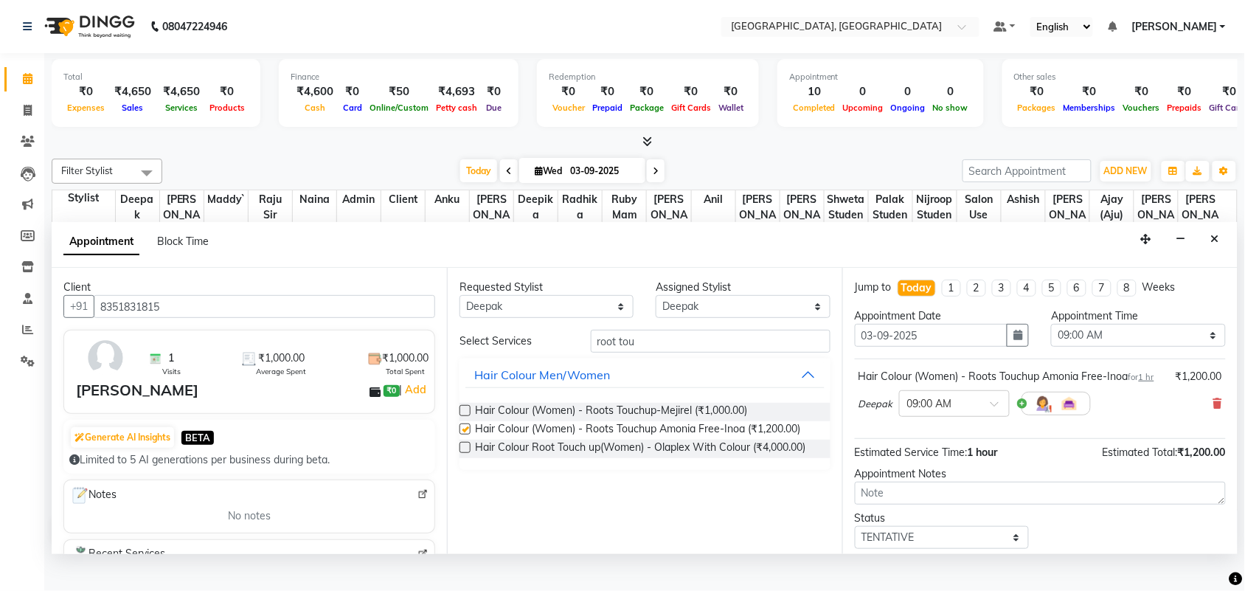
checkbox input "false"
click at [1125, 347] on select "Select 09:00 AM 09:15 AM 09:30 AM 09:45 AM 10:00 AM 10:15 AM 10:30 AM 10:45 AM …" at bounding box center [1138, 335] width 174 height 23
select select "810"
click at [1051, 347] on select "Select 09:00 AM 09:15 AM 09:30 AM 09:45 AM 10:00 AM 10:15 AM 10:30 AM 10:45 AM …" at bounding box center [1138, 335] width 174 height 23
click at [1213, 408] on icon at bounding box center [1217, 403] width 9 height 10
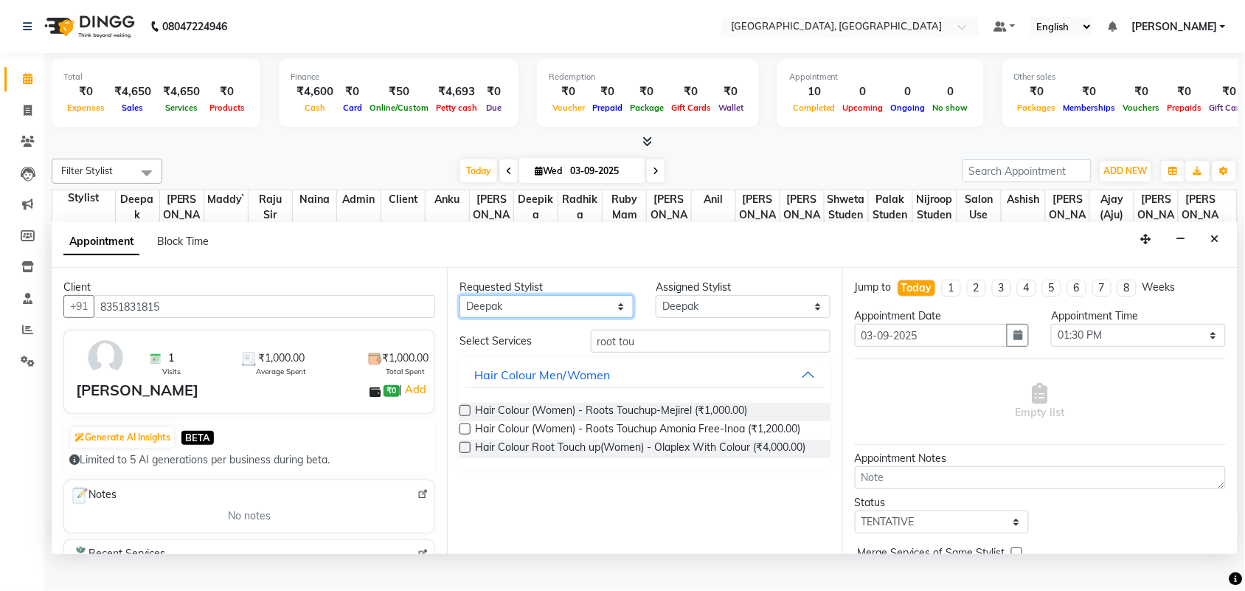
scroll to position [33, 0]
click at [585, 318] on select "Any admin Ajay (Aju) [PERSON_NAME] [PERSON_NAME] [PERSON_NAME] Client [PERSON_N…" at bounding box center [546, 306] width 174 height 23
select select "88918"
click at [462, 318] on select "Any admin Ajay (Aju) [PERSON_NAME] [PERSON_NAME] [PERSON_NAME] Client [PERSON_N…" at bounding box center [546, 306] width 174 height 23
select select "88918"
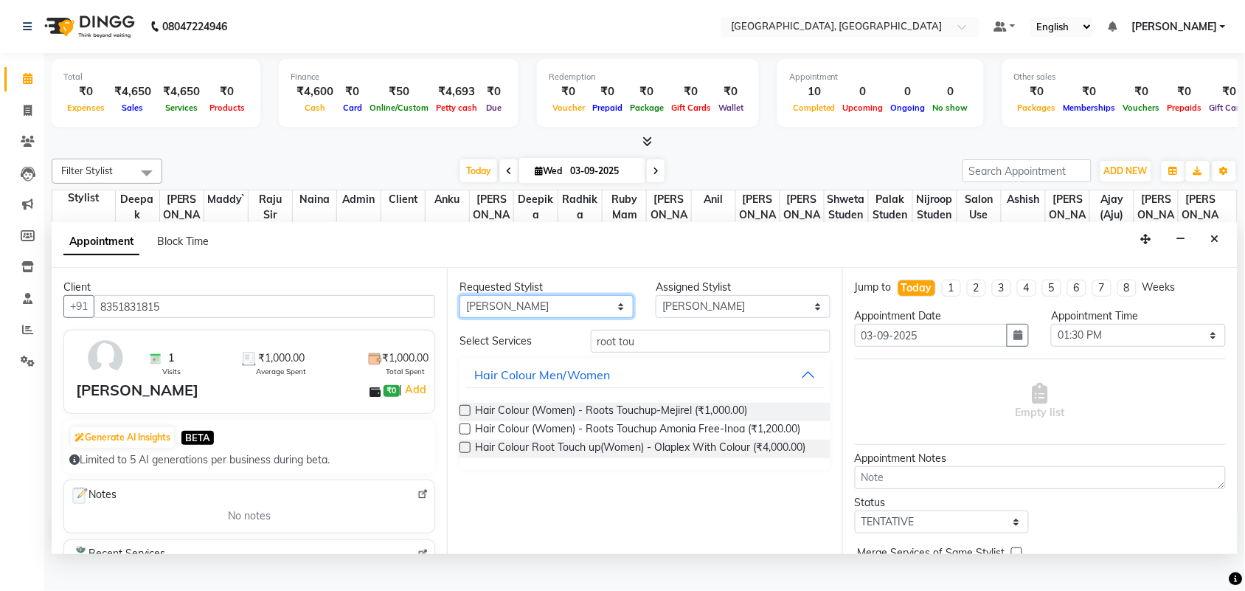
scroll to position [0, 0]
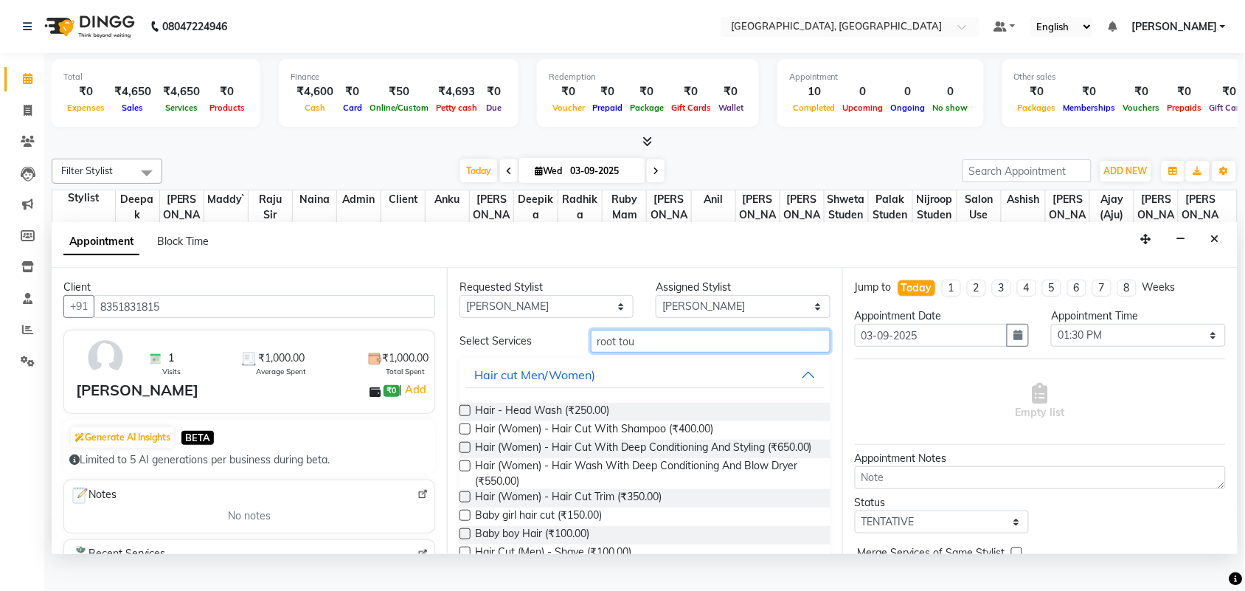
click at [688, 352] on input "root tou" at bounding box center [711, 341] width 240 height 23
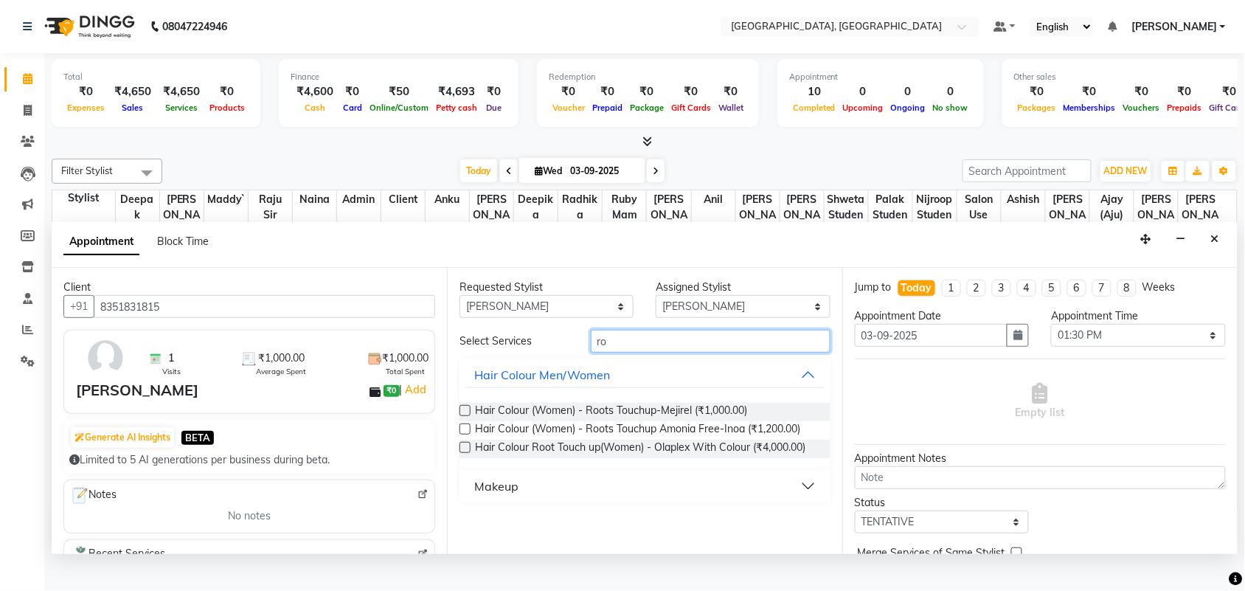
type input "r"
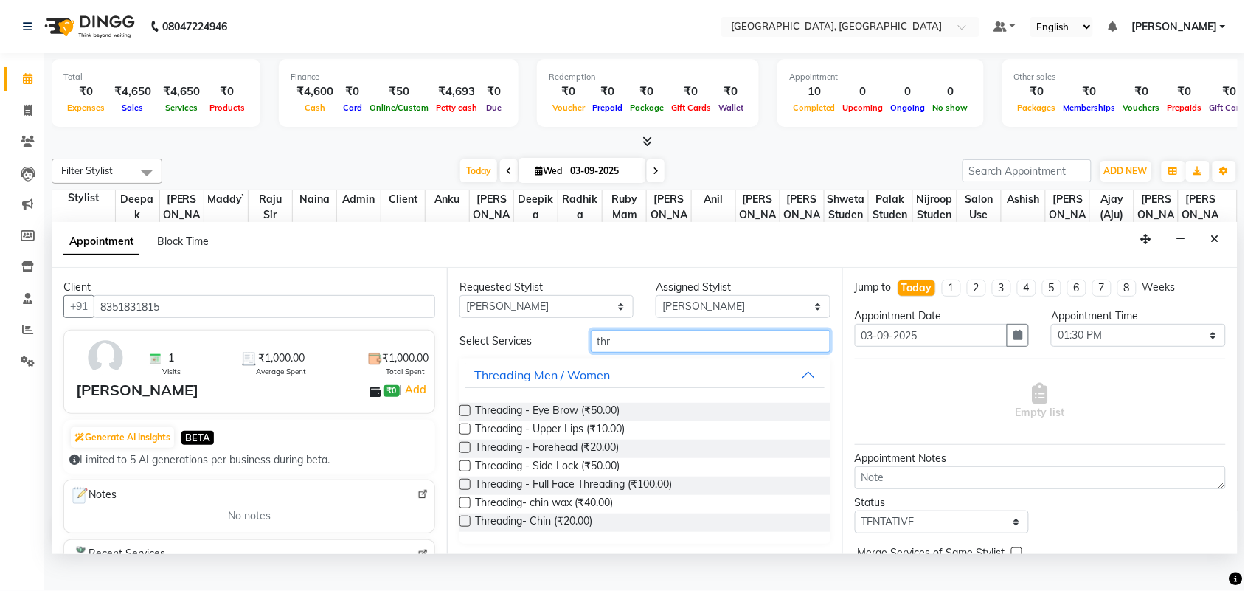
type input "thr"
click at [470, 416] on label at bounding box center [464, 410] width 11 height 11
click at [469, 417] on input "checkbox" at bounding box center [464, 412] width 10 height 10
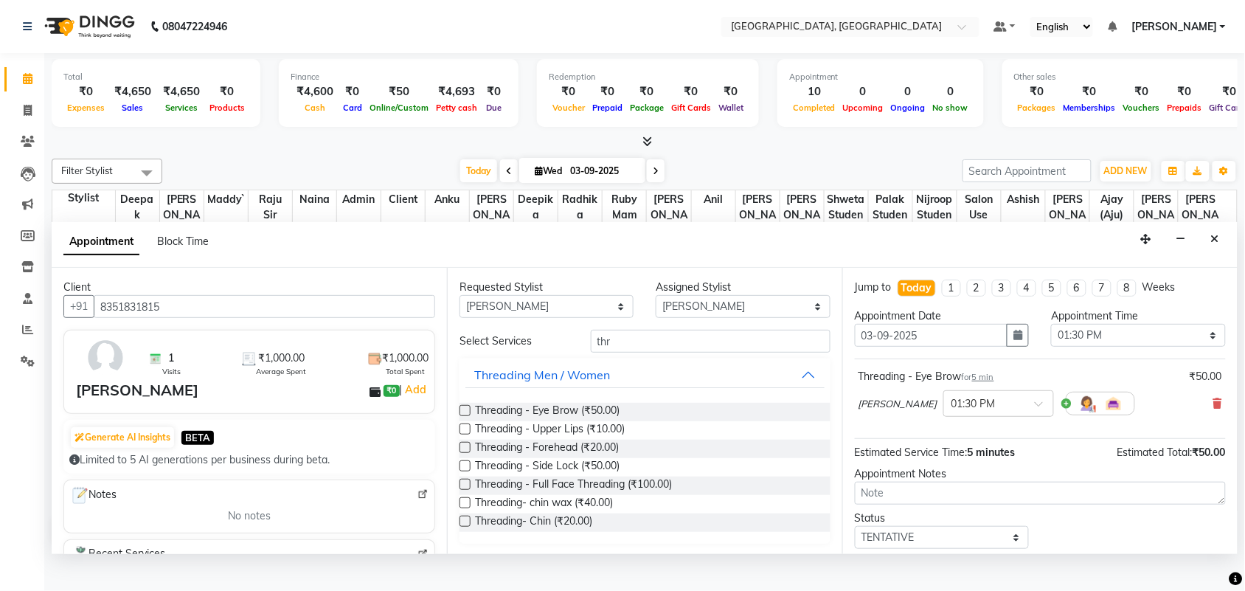
checkbox input "false"
click at [470, 434] on label at bounding box center [464, 428] width 11 height 11
click at [469, 435] on input "checkbox" at bounding box center [464, 430] width 10 height 10
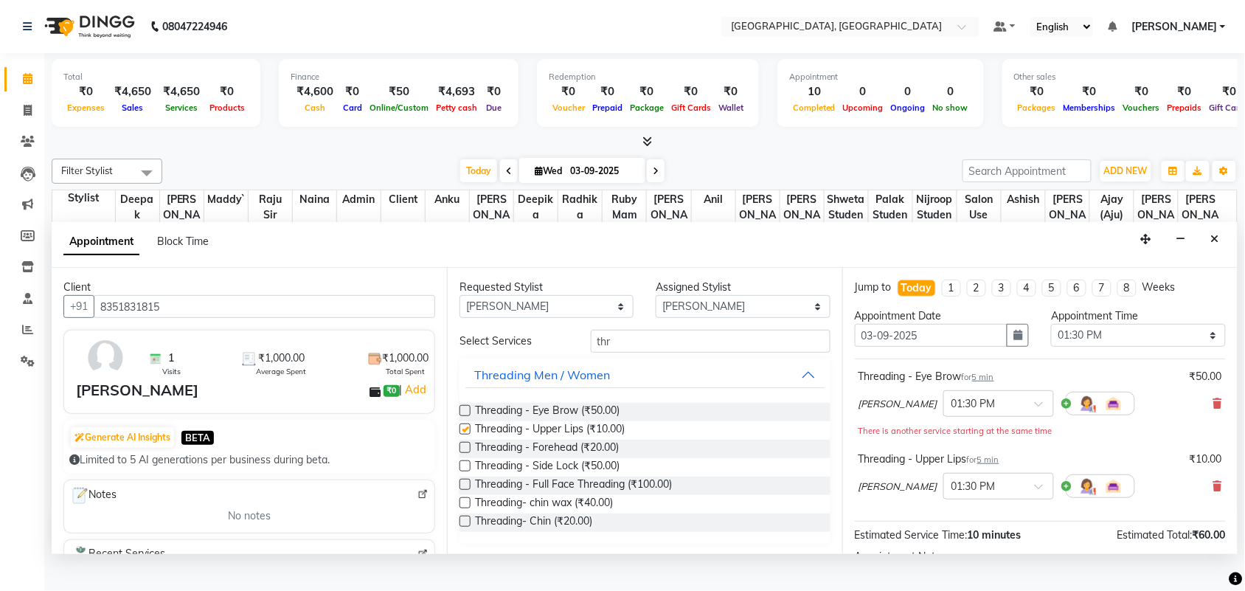
checkbox input "false"
click at [669, 352] on input "thr" at bounding box center [711, 341] width 240 height 23
click at [470, 416] on label at bounding box center [464, 410] width 11 height 11
click at [469, 417] on input "checkbox" at bounding box center [464, 412] width 10 height 10
checkbox input "false"
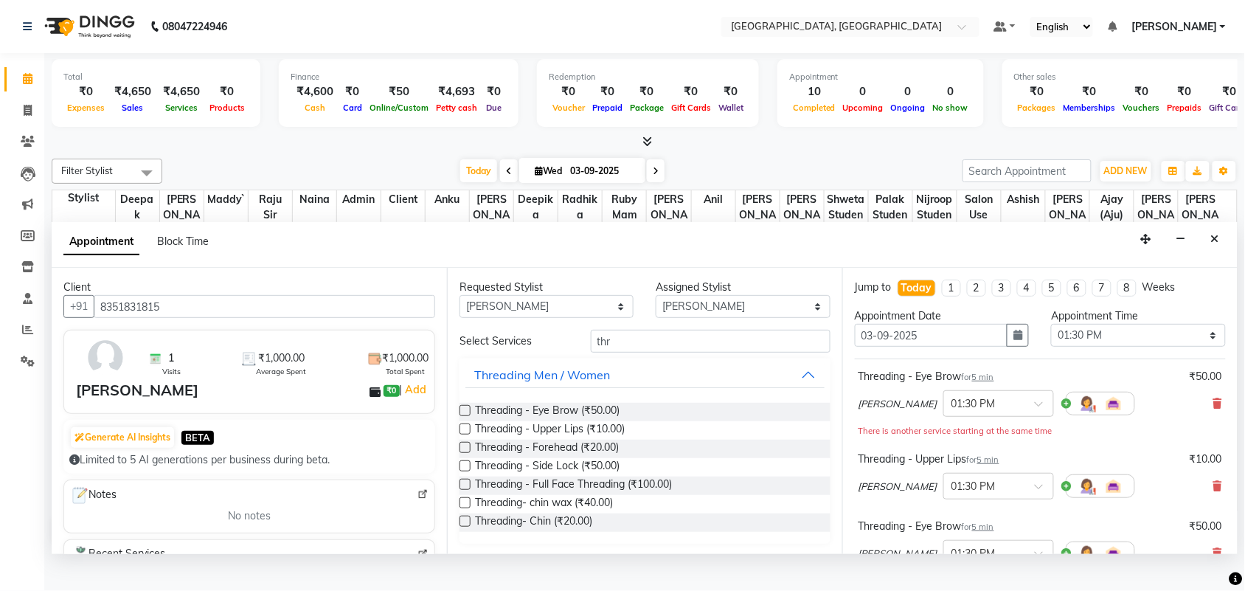
click at [467, 434] on label at bounding box center [464, 428] width 11 height 11
click at [467, 435] on input "checkbox" at bounding box center [464, 430] width 10 height 10
checkbox input "false"
click at [543, 318] on select "Any admin Ajay (Aju) [PERSON_NAME] [PERSON_NAME] [PERSON_NAME] Client [PERSON_N…" at bounding box center [546, 306] width 174 height 23
select select "24996"
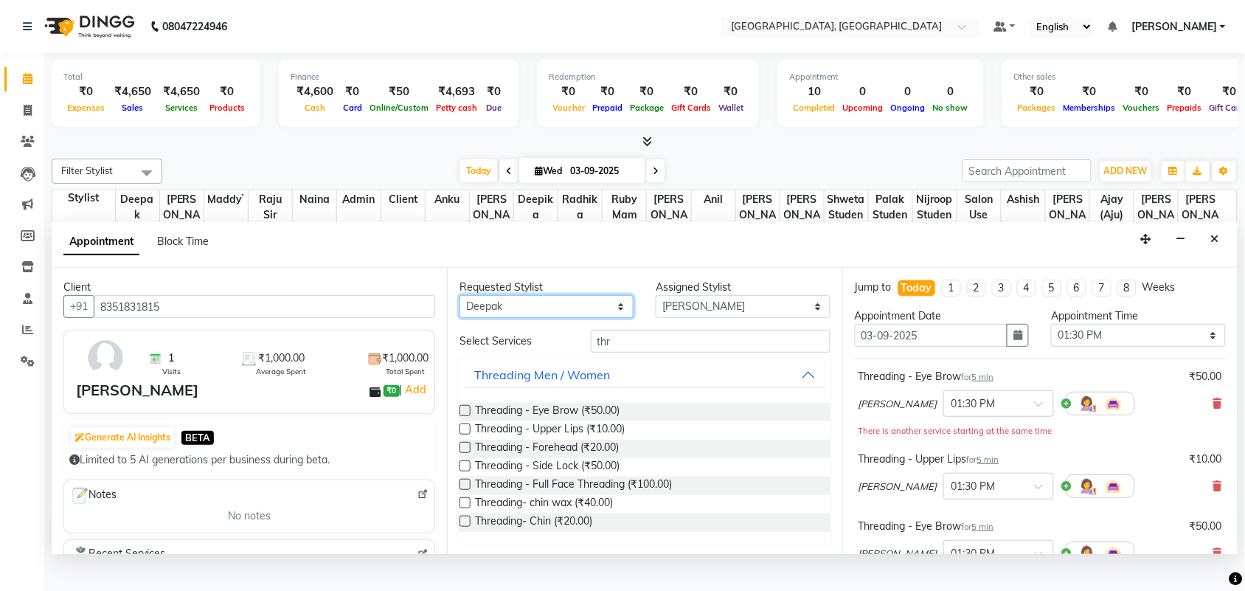
click at [462, 318] on select "Any admin Ajay (Aju) [PERSON_NAME] [PERSON_NAME] [PERSON_NAME] Client [PERSON_N…" at bounding box center [546, 306] width 174 height 23
select select "24996"
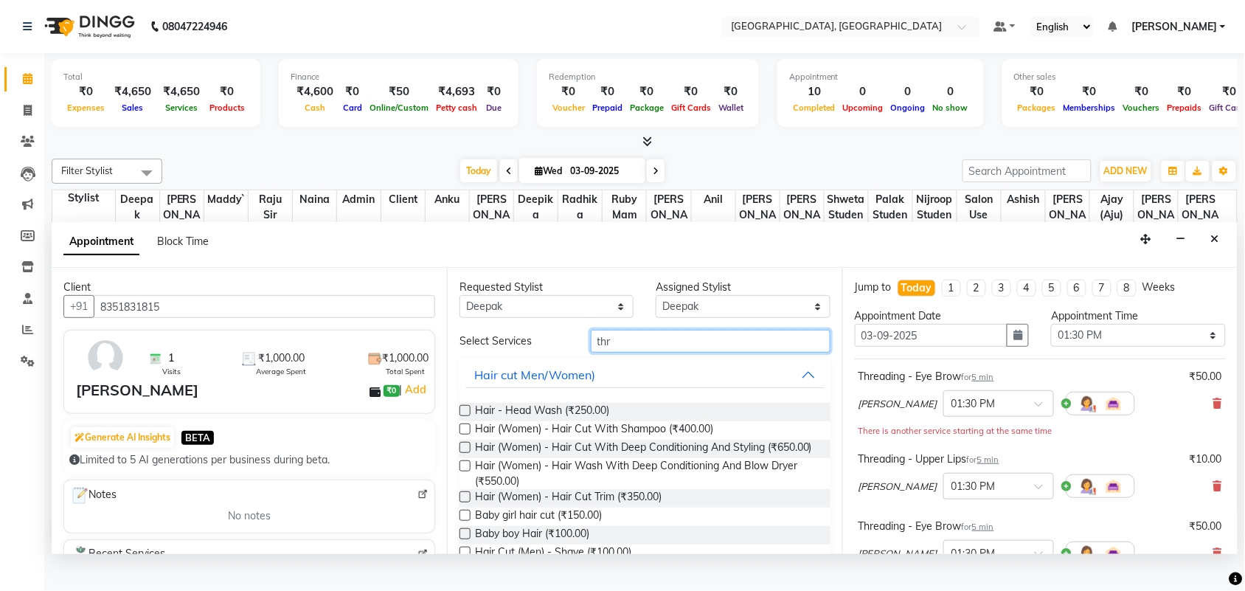
click at [657, 352] on input "thr" at bounding box center [711, 341] width 240 height 23
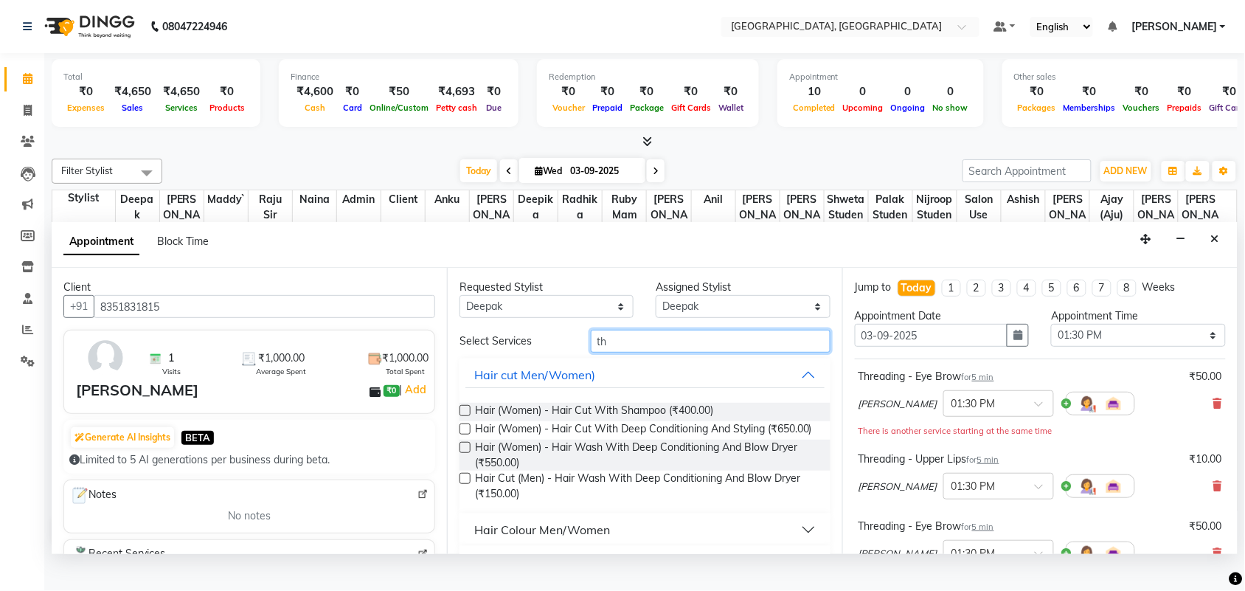
type input "t"
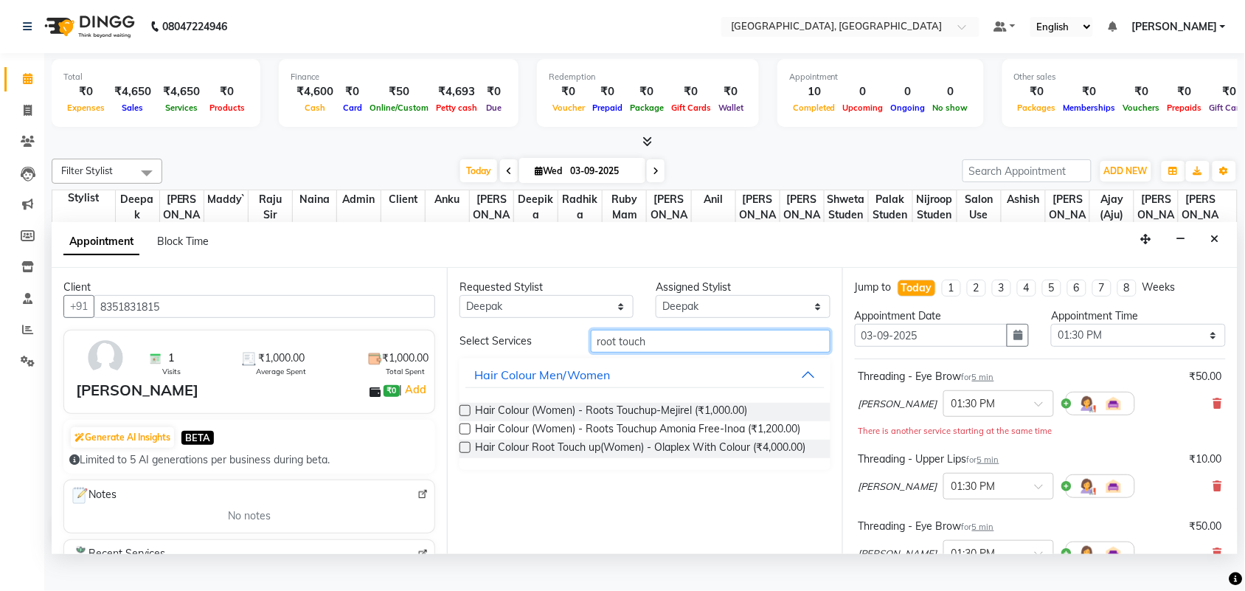
type input "root touch"
click at [470, 434] on label at bounding box center [464, 428] width 11 height 11
click at [469, 435] on input "checkbox" at bounding box center [464, 430] width 10 height 10
checkbox input "false"
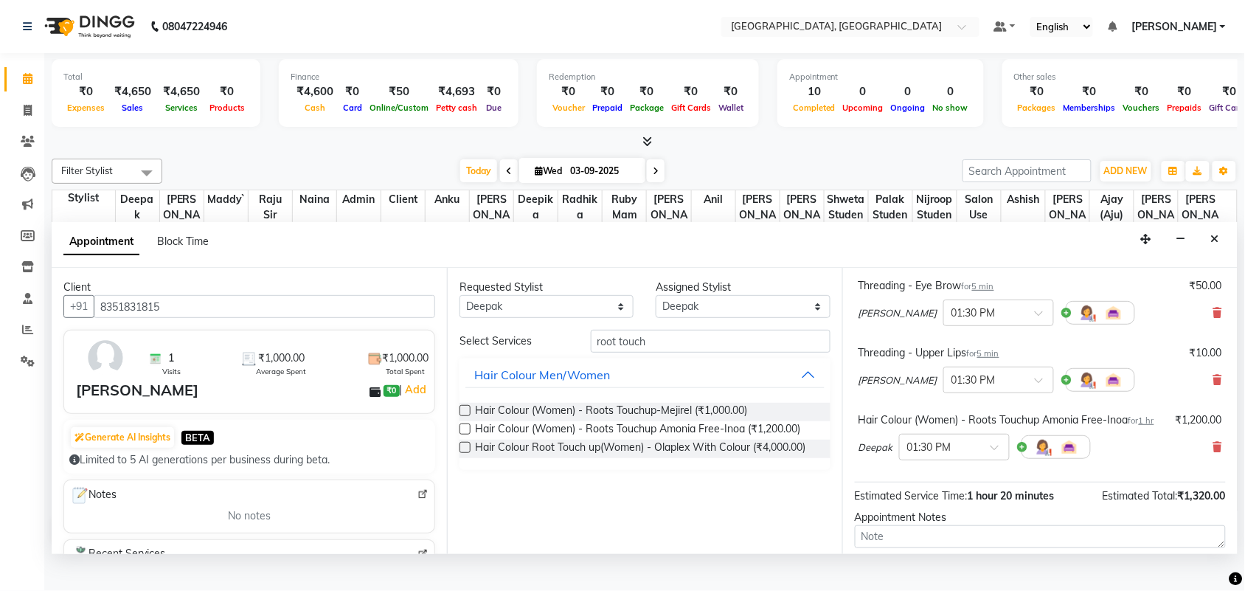
scroll to position [204, 0]
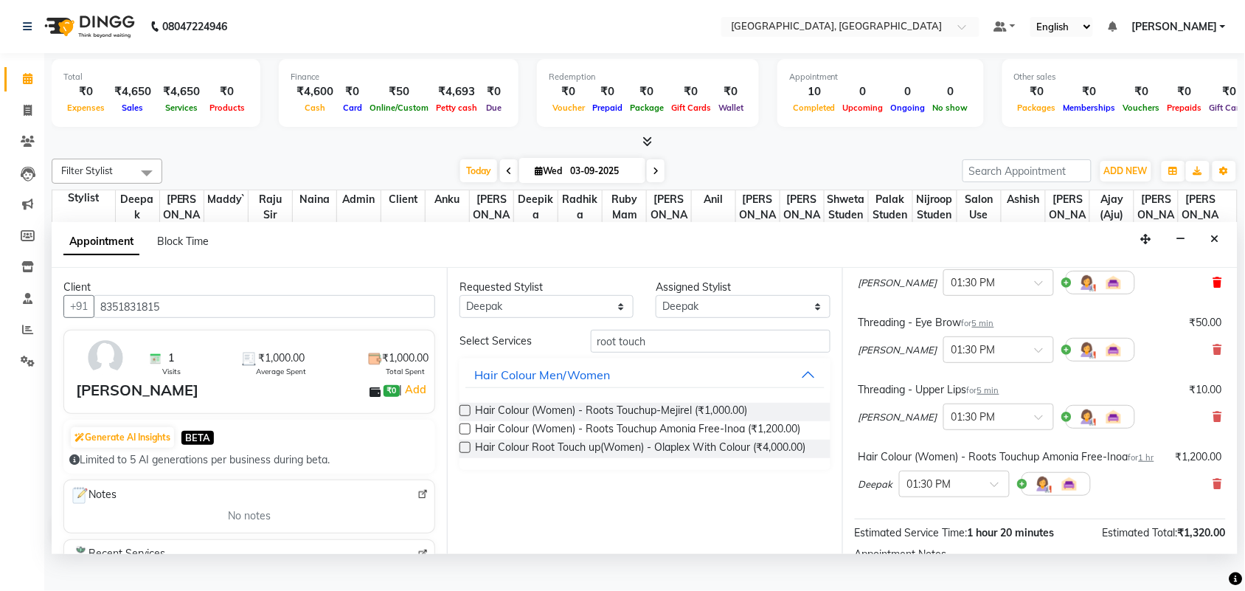
click at [1213, 291] on span at bounding box center [1217, 282] width 9 height 15
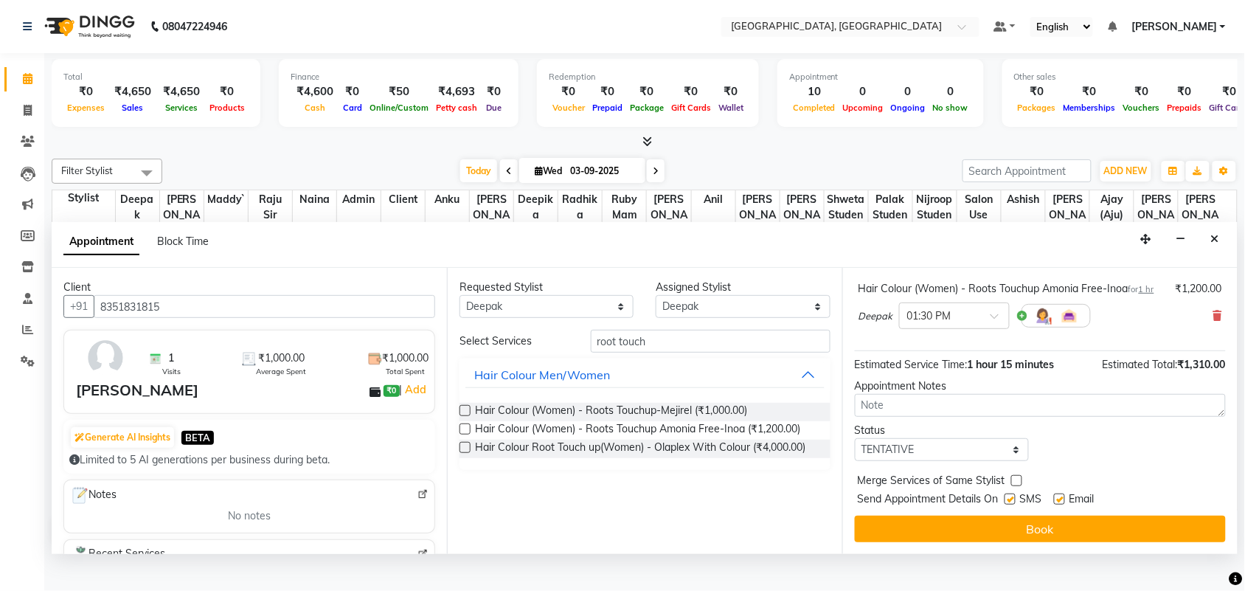
scroll to position [470, 0]
click at [977, 461] on select "Select TENTATIVE CONFIRM CHECK-IN UPCOMING" at bounding box center [942, 449] width 174 height 23
select select "check-in"
click at [858, 453] on select "Select TENTATIVE CONFIRM CHECK-IN UPCOMING" at bounding box center [942, 449] width 174 height 23
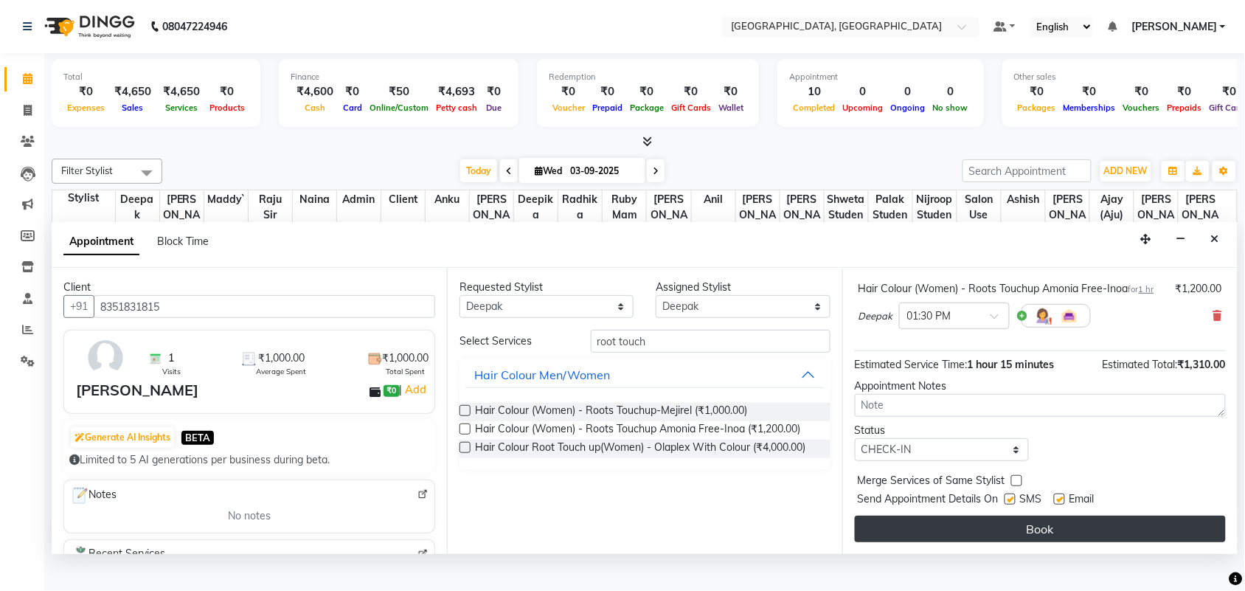
click at [1008, 542] on button "Book" at bounding box center [1040, 528] width 371 height 27
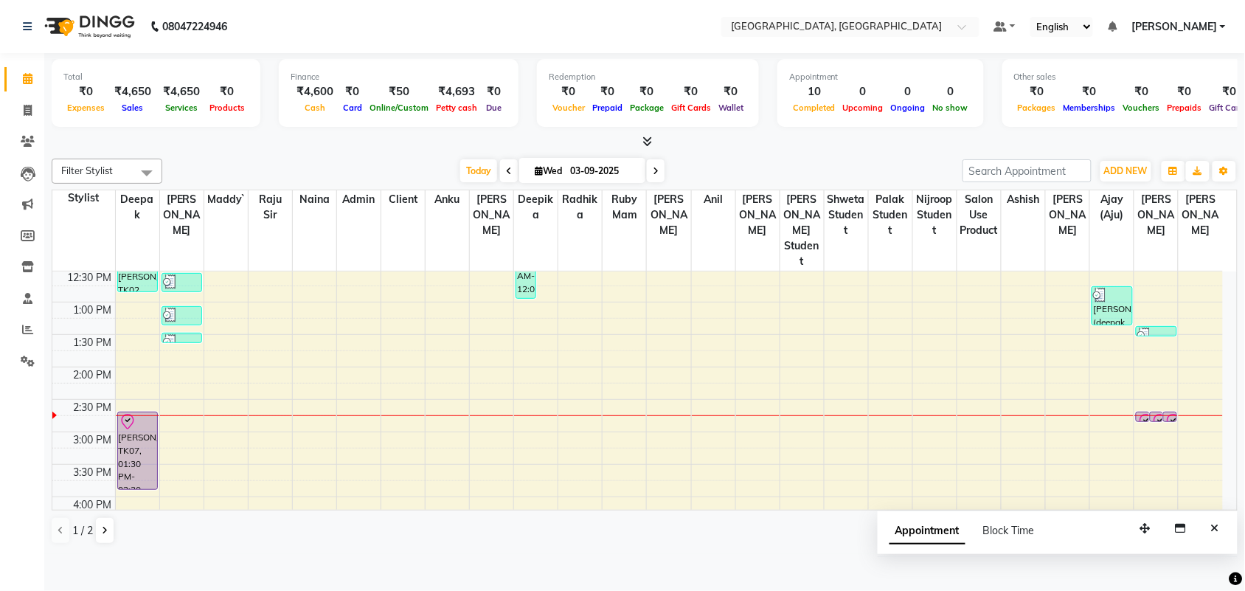
scroll to position [348, 0]
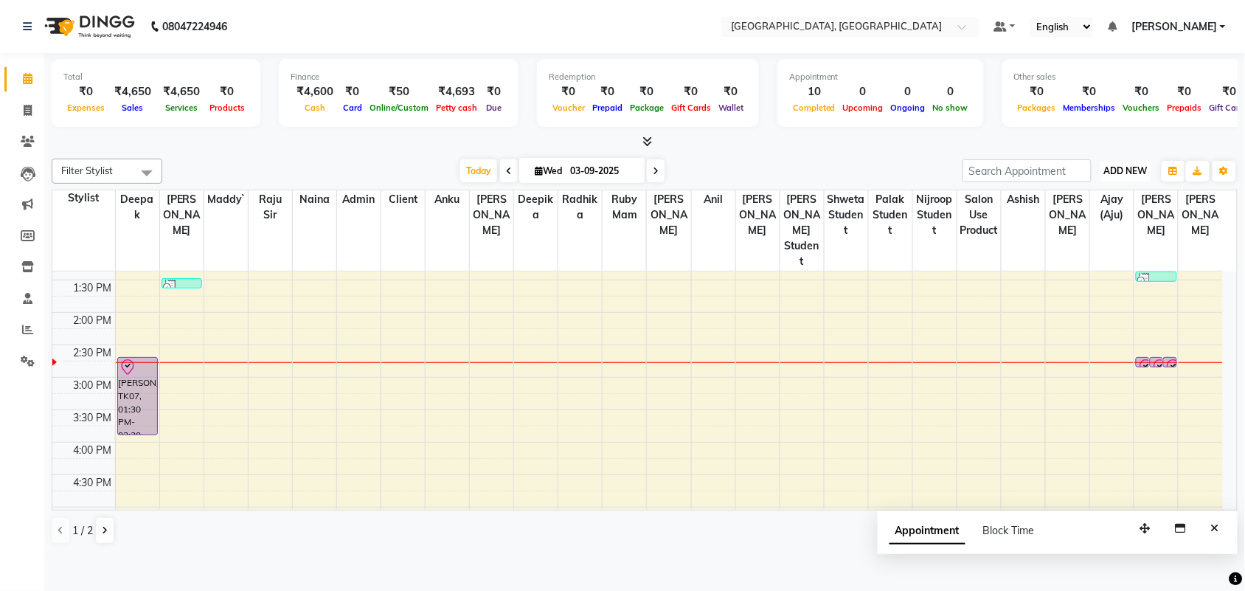
click at [1114, 176] on span "ADD NEW" at bounding box center [1126, 170] width 44 height 11
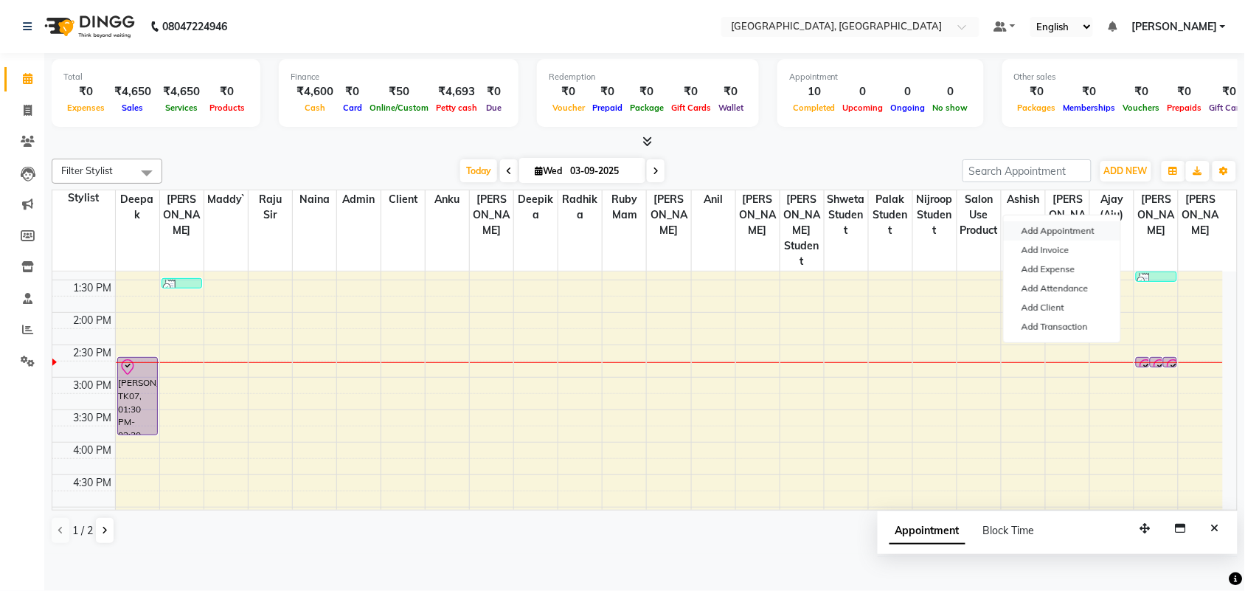
click at [1080, 240] on button "Add Appointment" at bounding box center [1061, 230] width 116 height 19
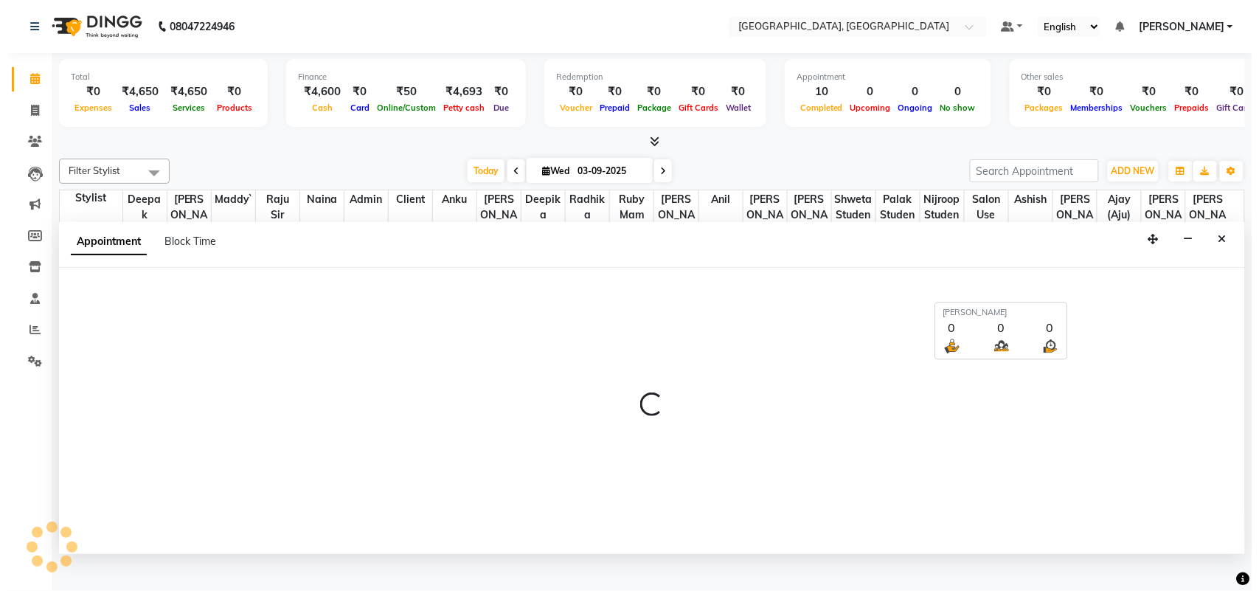
scroll to position [7, 0]
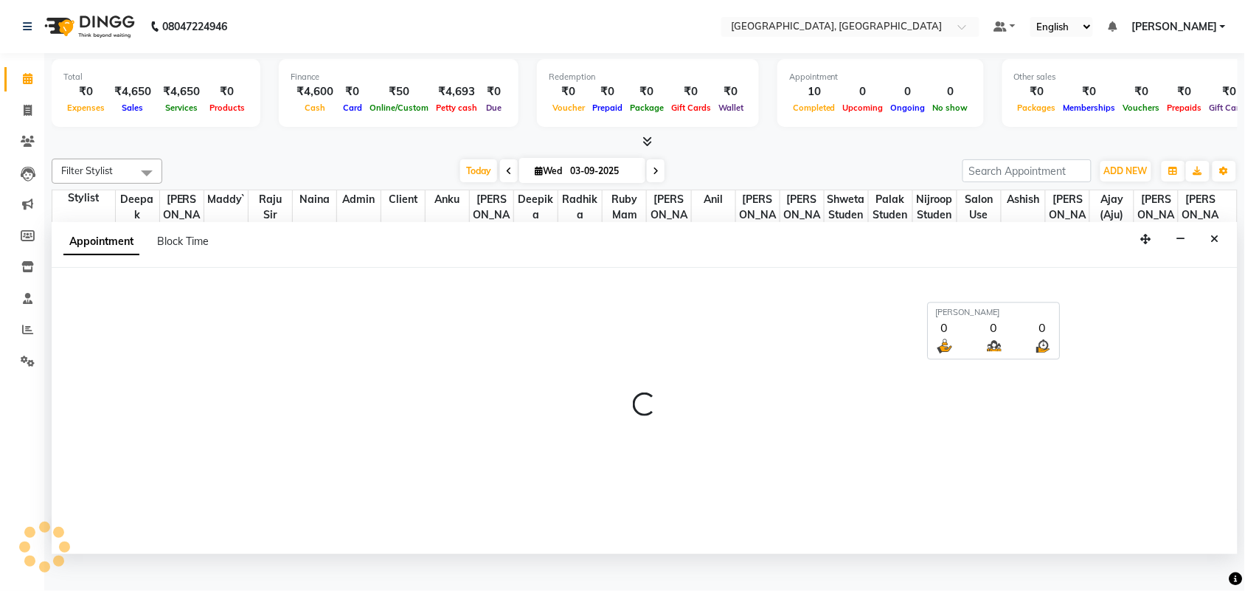
select select "540"
select select "tentative"
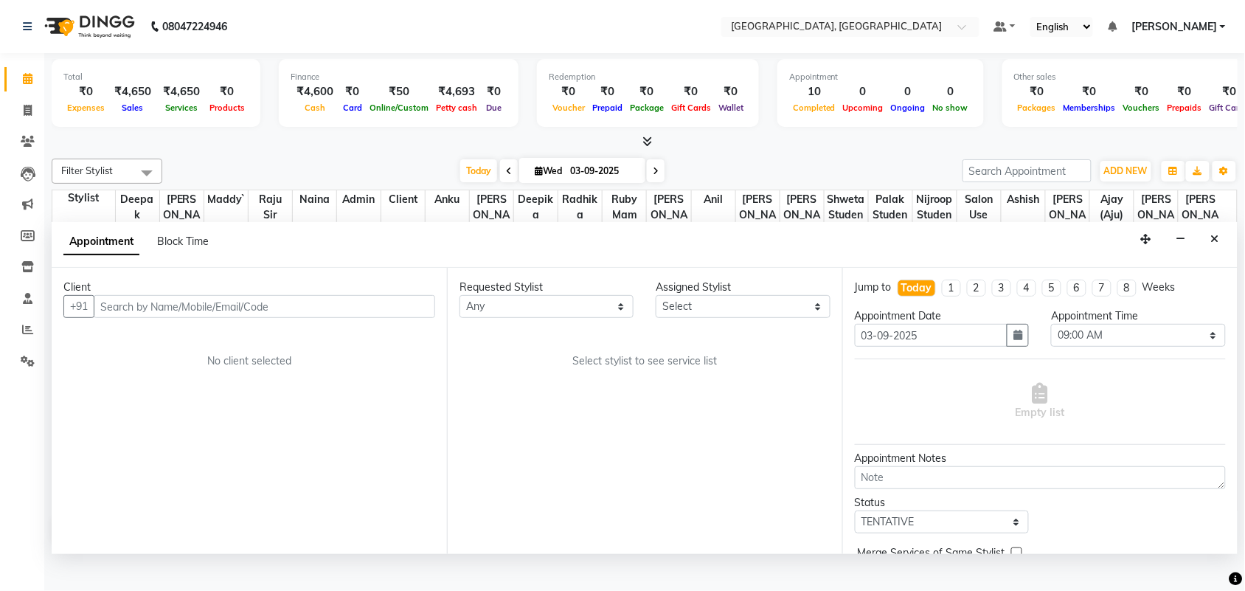
click at [206, 318] on input "text" at bounding box center [264, 306] width 341 height 23
type input "8580864384"
click at [414, 318] on button "Add Client" at bounding box center [404, 306] width 61 height 23
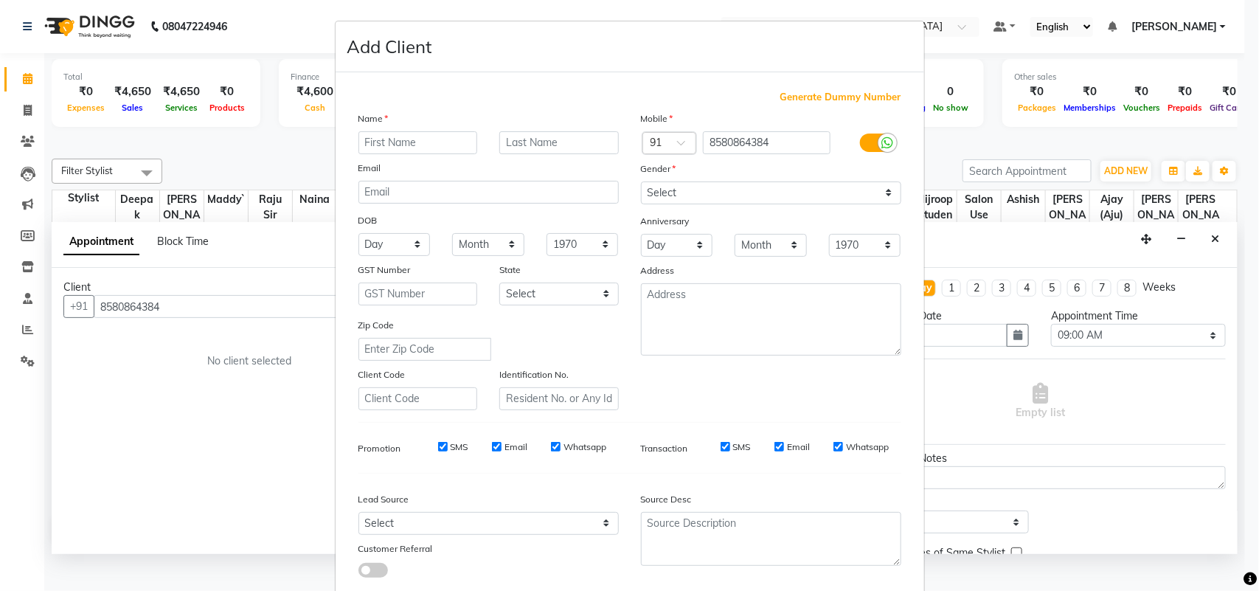
click at [388, 154] on input "text" at bounding box center [417, 142] width 119 height 23
type input "Diksha"
click at [703, 204] on select "Select [DEMOGRAPHIC_DATA] [DEMOGRAPHIC_DATA] Other Prefer Not To Say" at bounding box center [771, 192] width 260 height 23
select select "[DEMOGRAPHIC_DATA]"
click at [641, 204] on select "Select [DEMOGRAPHIC_DATA] [DEMOGRAPHIC_DATA] Other Prefer Not To Say" at bounding box center [771, 192] width 260 height 23
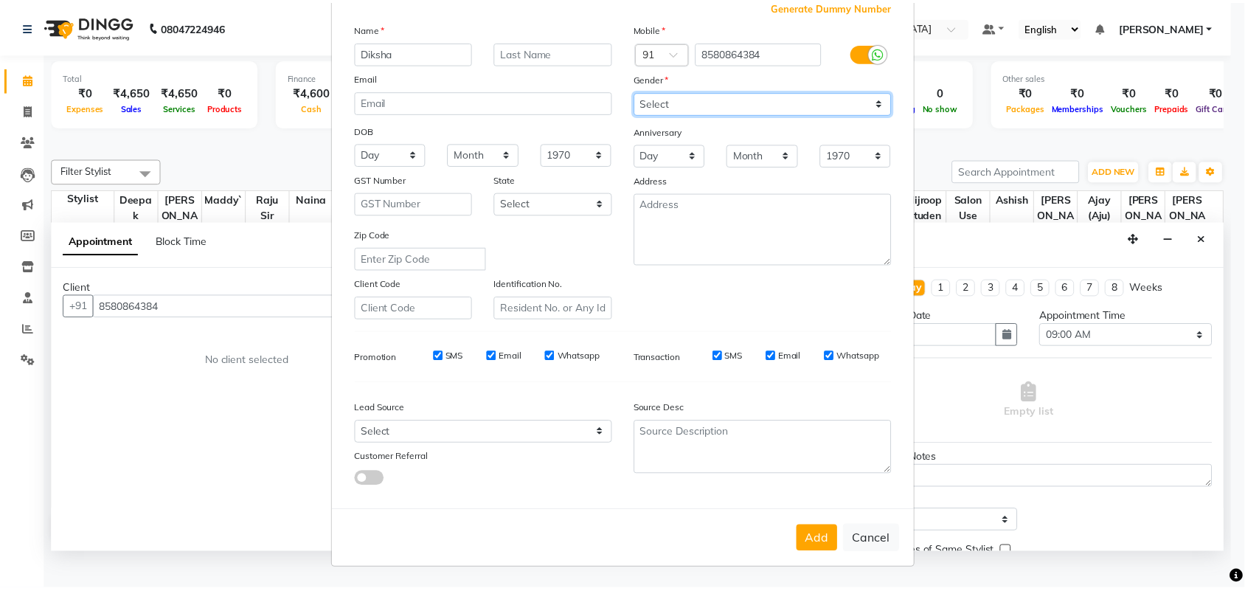
scroll to position [260, 0]
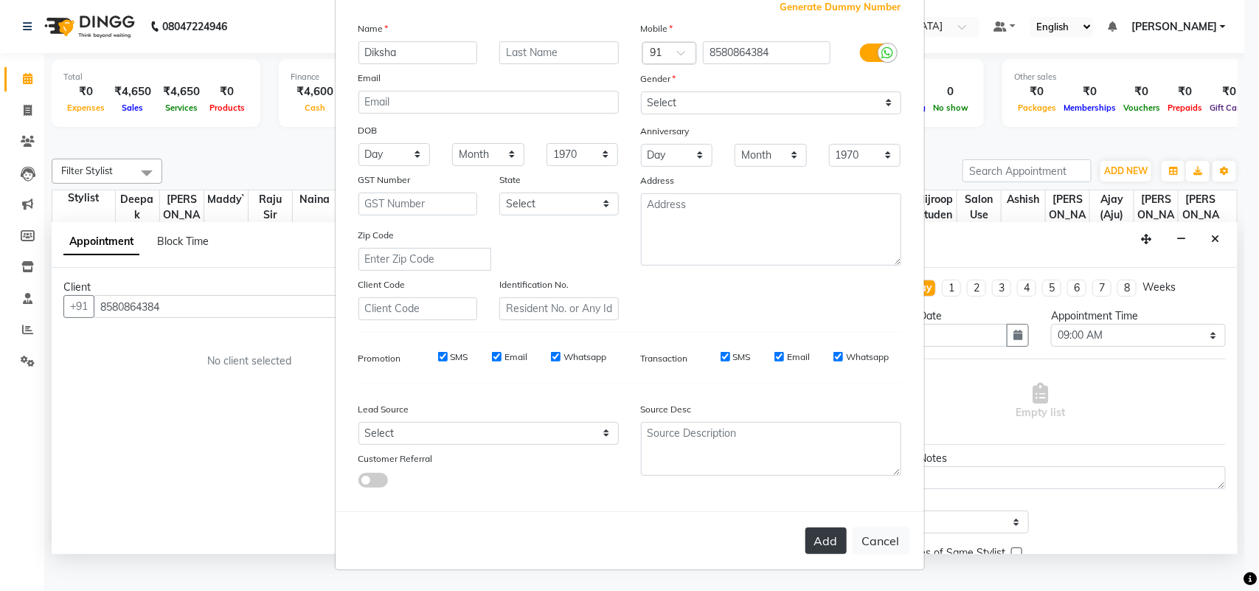
click at [805, 537] on button "Add" at bounding box center [825, 540] width 41 height 27
select select
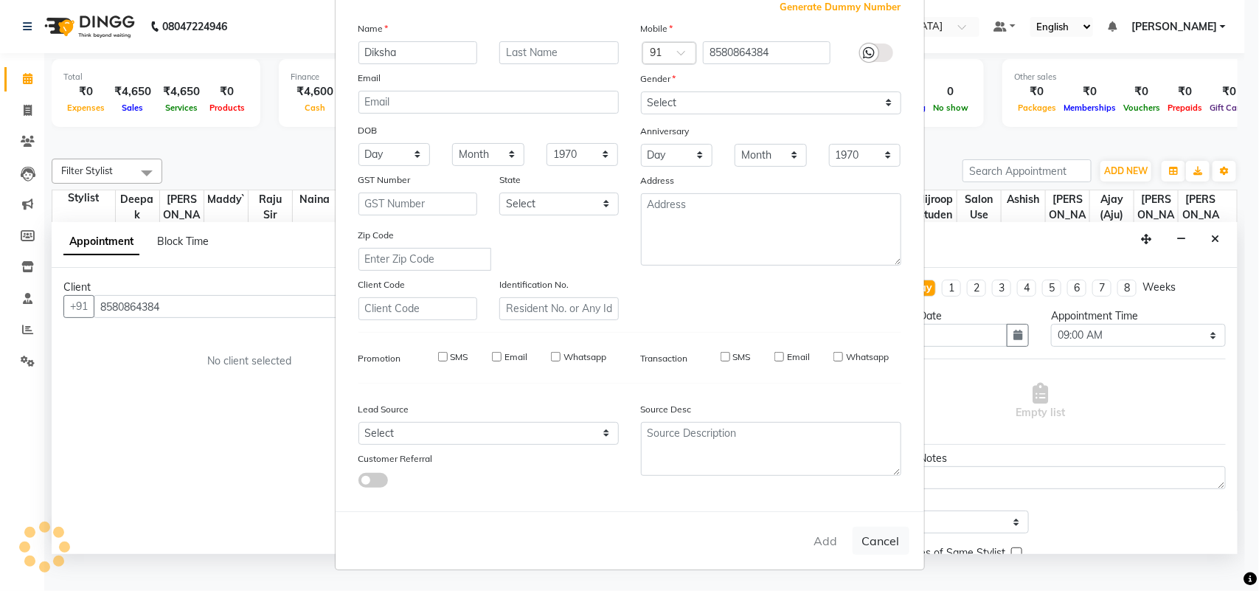
select select
checkbox input "false"
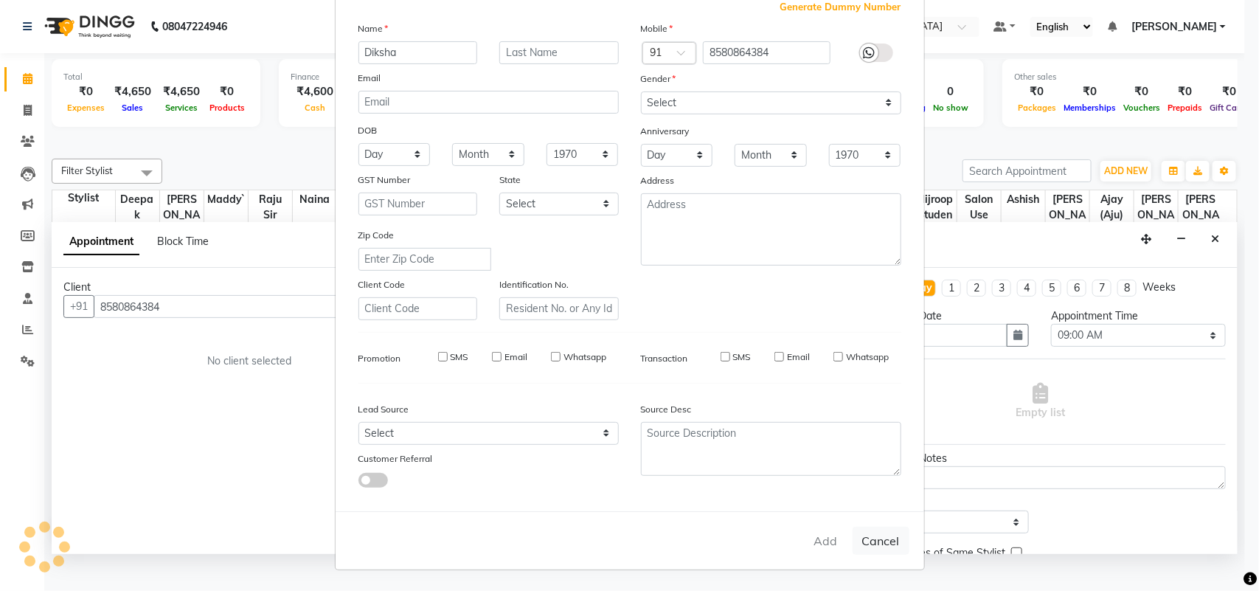
checkbox input "false"
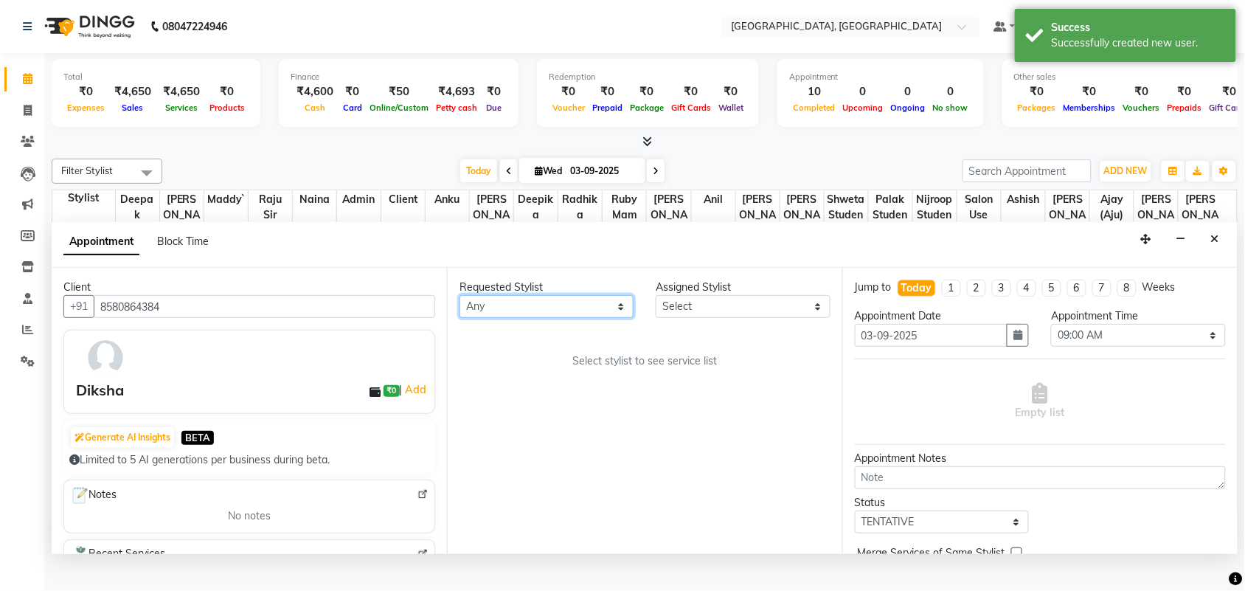
click at [543, 318] on select "Any admin Ajay (Aju) [PERSON_NAME] [PERSON_NAME] [PERSON_NAME] Client [PERSON_N…" at bounding box center [546, 306] width 174 height 23
select select "88982"
click at [462, 318] on select "Any admin Ajay (Aju) [PERSON_NAME] [PERSON_NAME] [PERSON_NAME] Client [PERSON_N…" at bounding box center [546, 306] width 174 height 23
select select "88982"
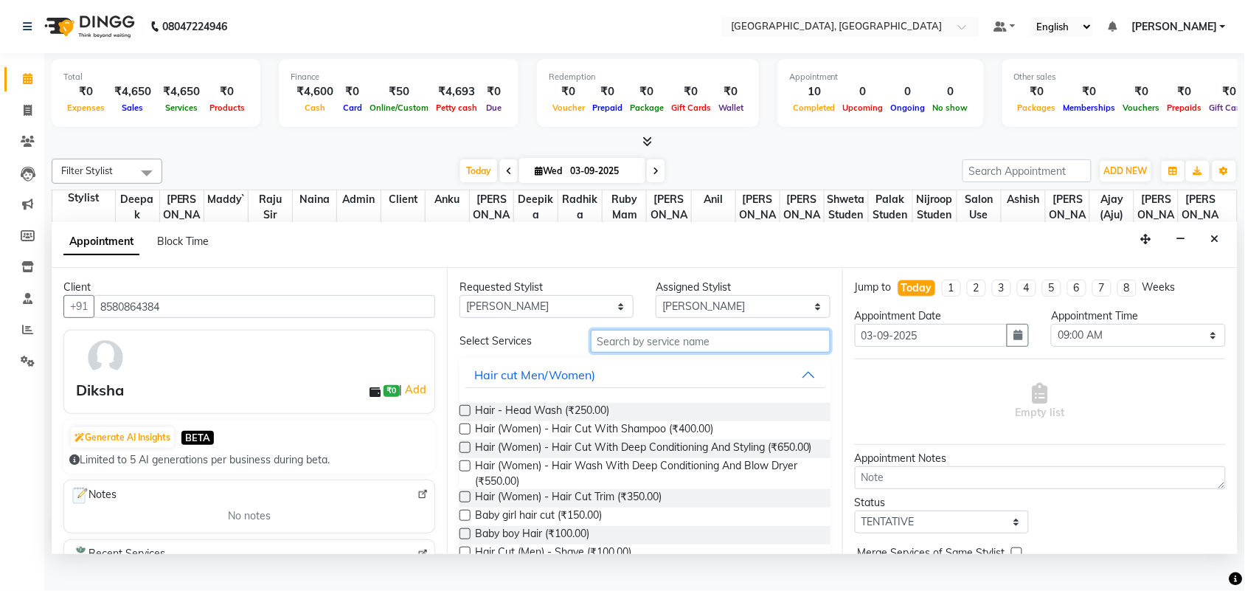
click at [686, 352] on input "text" at bounding box center [711, 341] width 240 height 23
drag, startPoint x: 473, startPoint y: 513, endPoint x: 465, endPoint y: 517, distance: 8.2
click at [466, 434] on label at bounding box center [464, 428] width 11 height 11
click at [466, 435] on input "checkbox" at bounding box center [464, 430] width 10 height 10
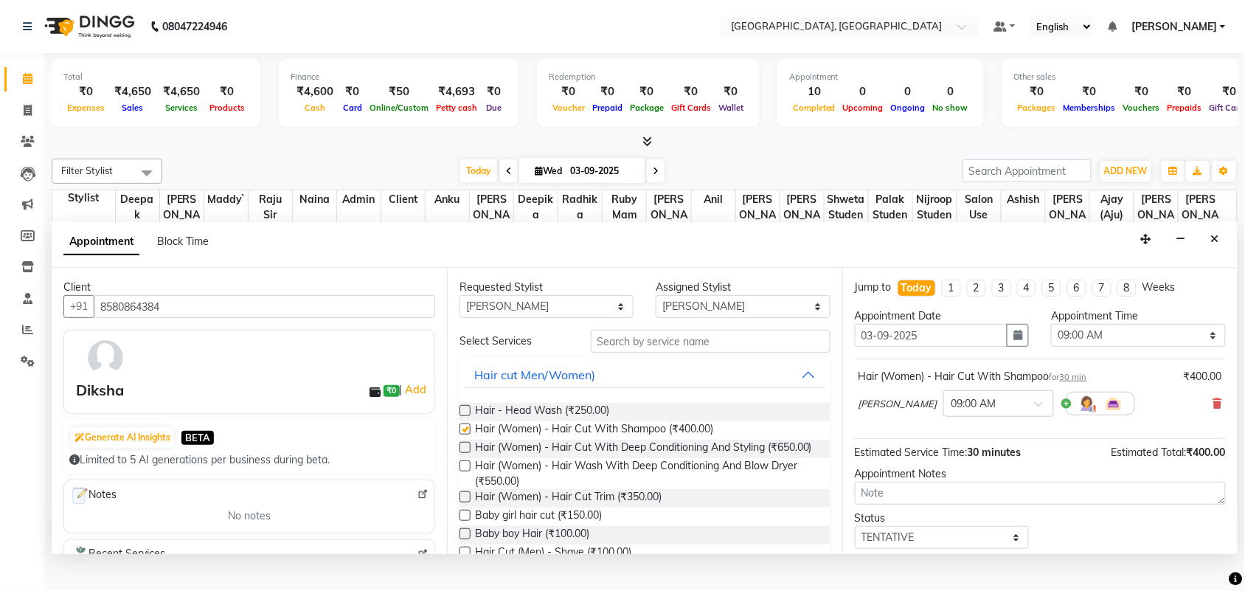
checkbox input "false"
click at [1085, 347] on select "Select 09:00 AM 09:15 AM 09:30 AM 09:45 AM 10:00 AM 10:15 AM 10:30 AM 10:45 AM …" at bounding box center [1138, 335] width 174 height 23
select select "795"
click at [1051, 347] on select "Select 09:00 AM 09:15 AM 09:30 AM 09:45 AM 10:00 AM 10:15 AM 10:30 AM 10:45 AM …" at bounding box center [1138, 335] width 174 height 23
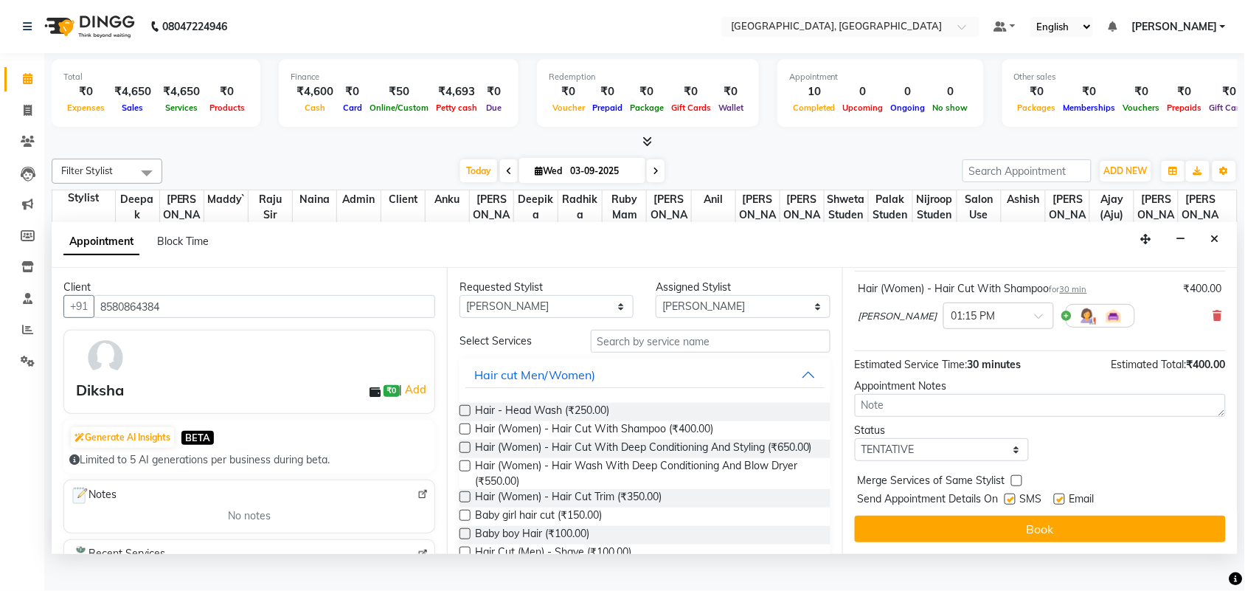
scroll to position [247, 0]
click at [923, 446] on select "Select TENTATIVE CONFIRM CHECK-IN UPCOMING" at bounding box center [942, 449] width 174 height 23
select select "check-in"
click at [858, 438] on select "Select TENTATIVE CONFIRM CHECK-IN UPCOMING" at bounding box center [942, 449] width 174 height 23
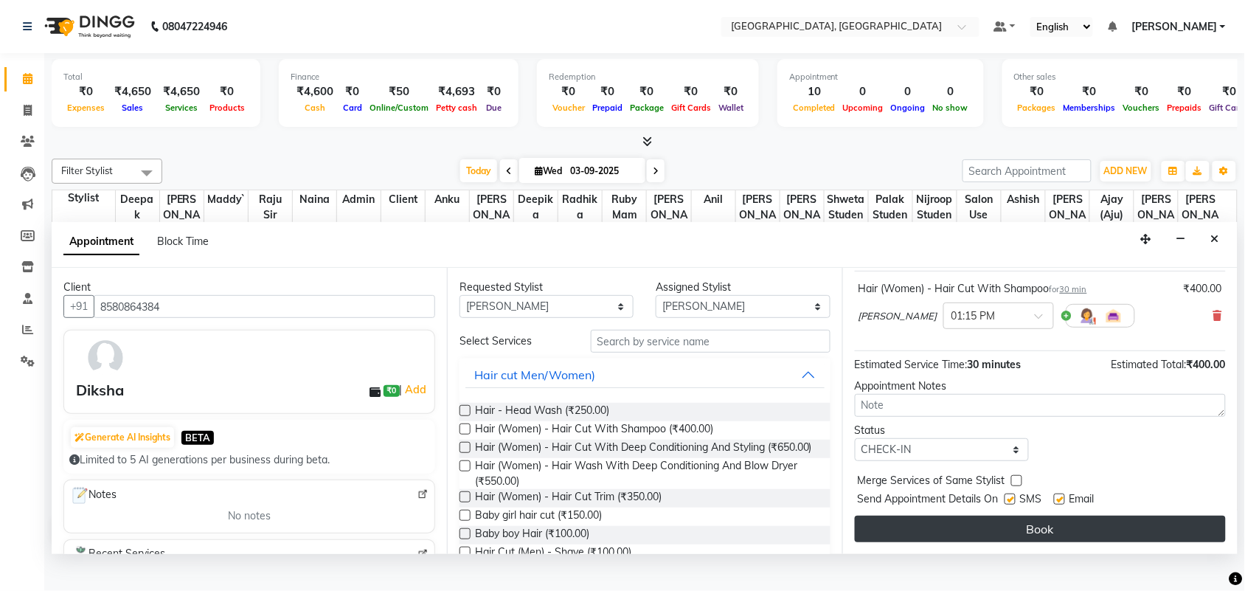
click at [1048, 542] on button "Book" at bounding box center [1040, 528] width 371 height 27
click at [1066, 542] on button "Book" at bounding box center [1040, 528] width 371 height 27
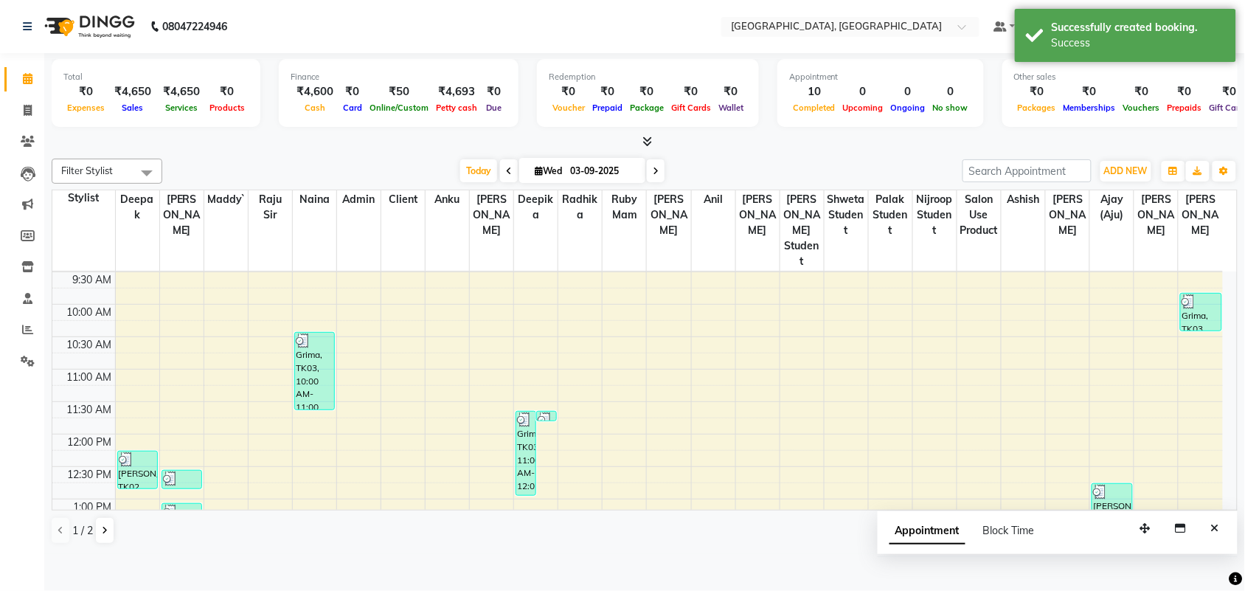
scroll to position [0, 0]
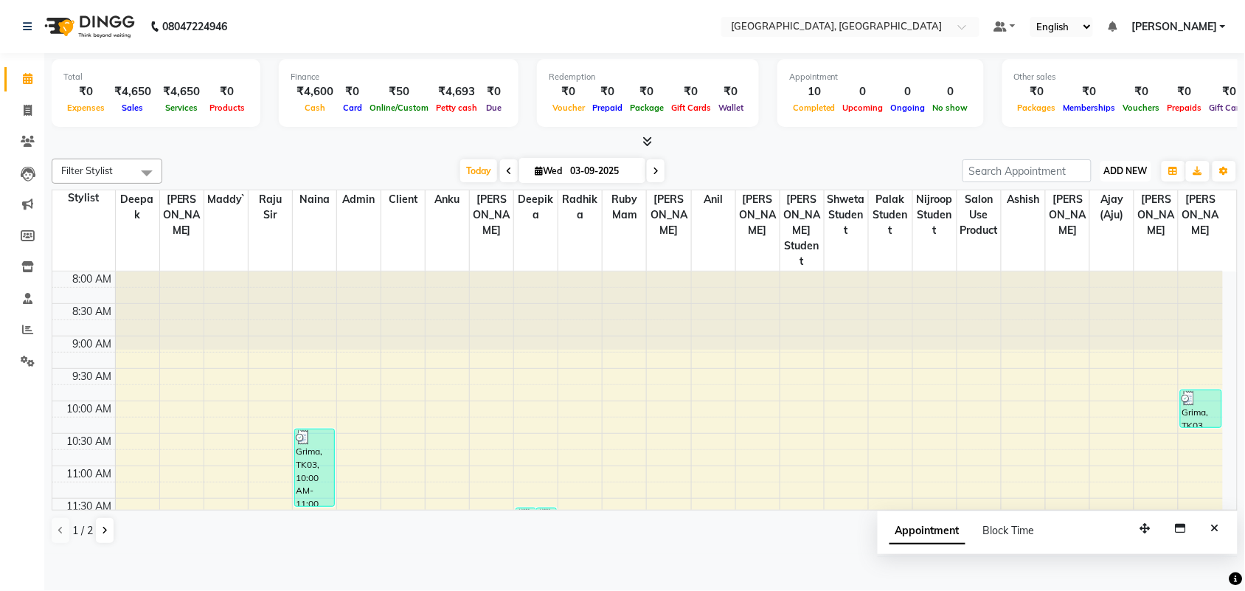
click at [1112, 176] on span "ADD NEW" at bounding box center [1126, 170] width 44 height 11
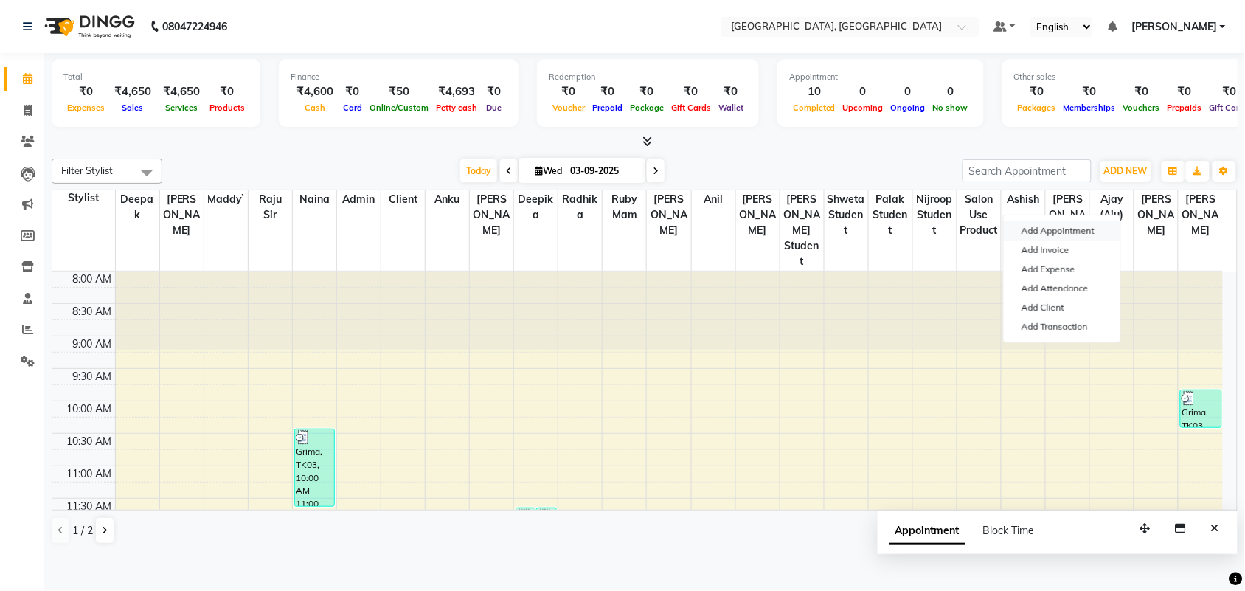
click at [1064, 240] on button "Add Appointment" at bounding box center [1061, 230] width 116 height 19
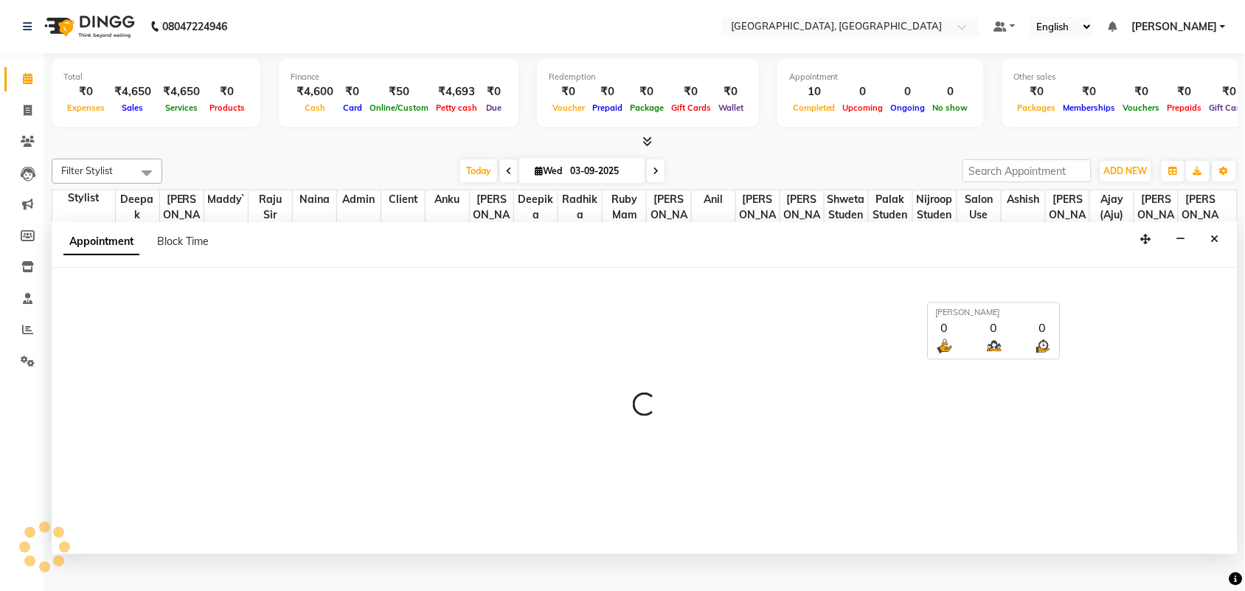
scroll to position [7, 0]
select select "540"
select select "tentative"
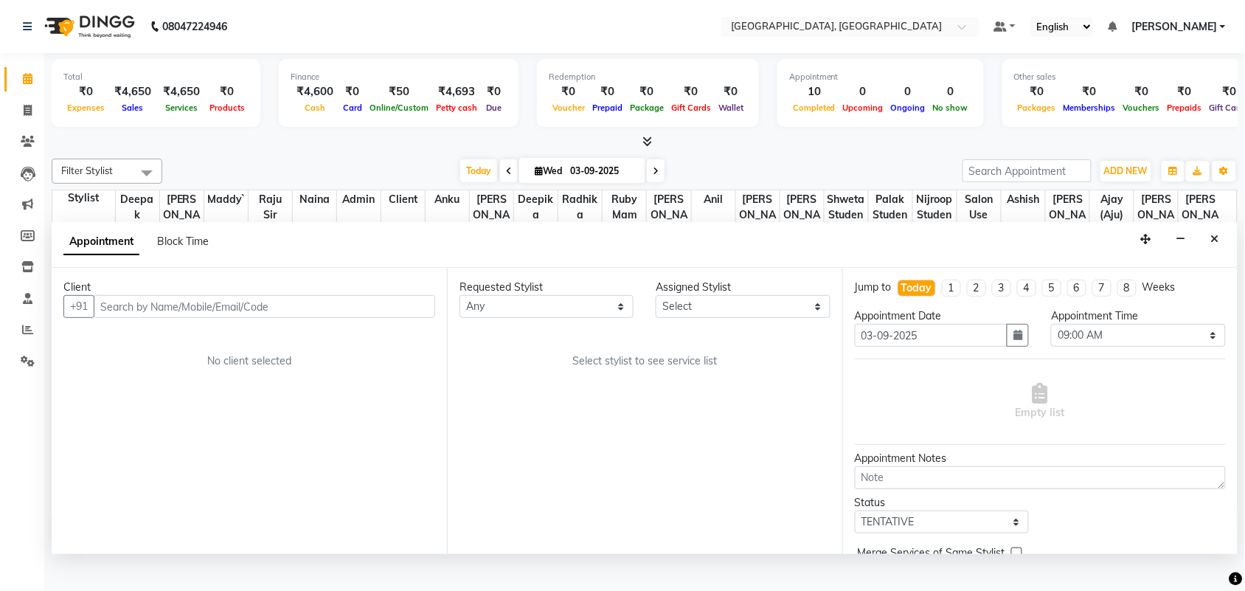
click at [367, 318] on input "text" at bounding box center [264, 306] width 341 height 23
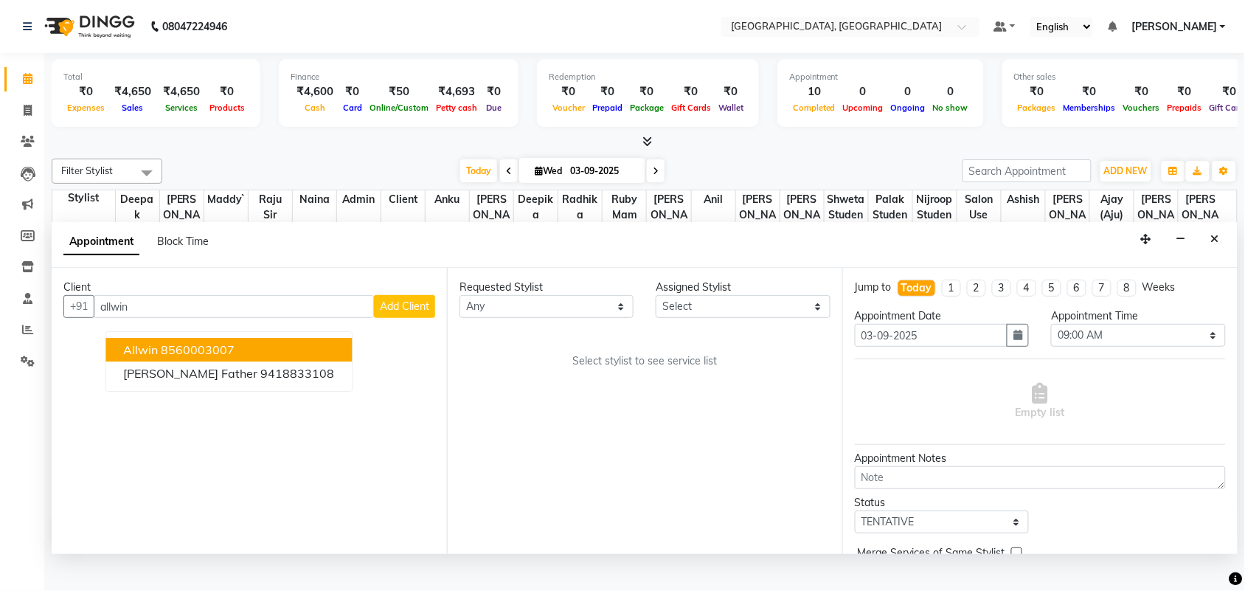
click at [321, 362] on button "allwin 8560003007" at bounding box center [229, 350] width 246 height 24
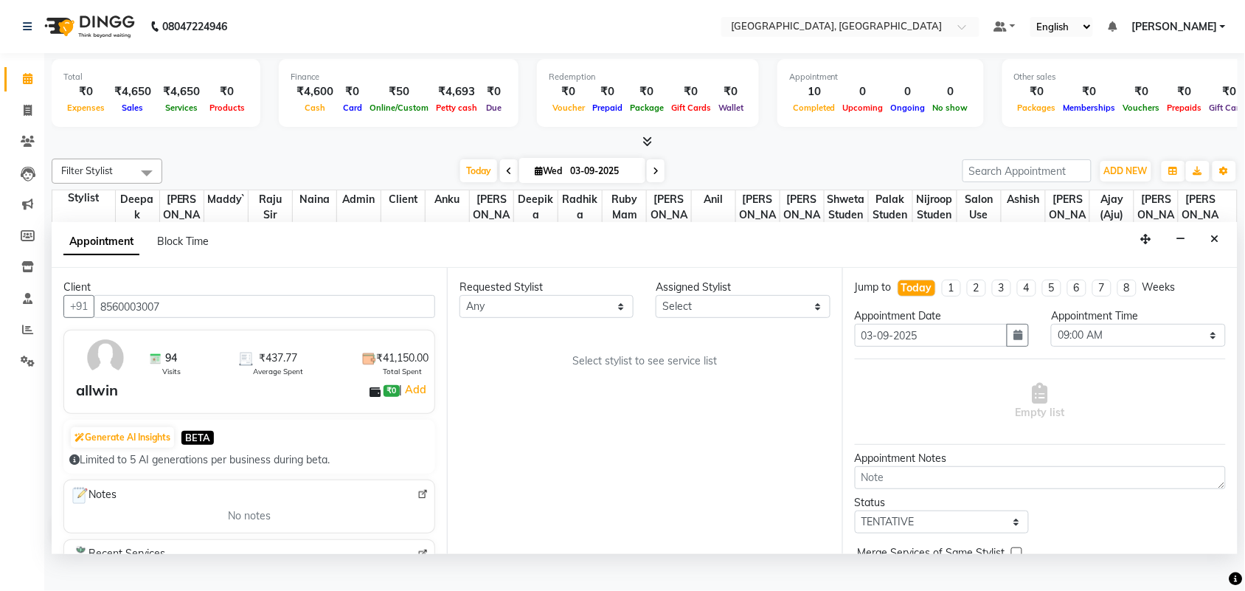
type input "8560003007"
click at [547, 318] on select "Any admin Ajay (Aju) [PERSON_NAME] [PERSON_NAME] [PERSON_NAME] Client [PERSON_N…" at bounding box center [546, 306] width 174 height 23
select select "88213"
click at [462, 318] on select "Any admin Ajay (Aju) [PERSON_NAME] [PERSON_NAME] [PERSON_NAME] Client [PERSON_N…" at bounding box center [546, 306] width 174 height 23
select select "88213"
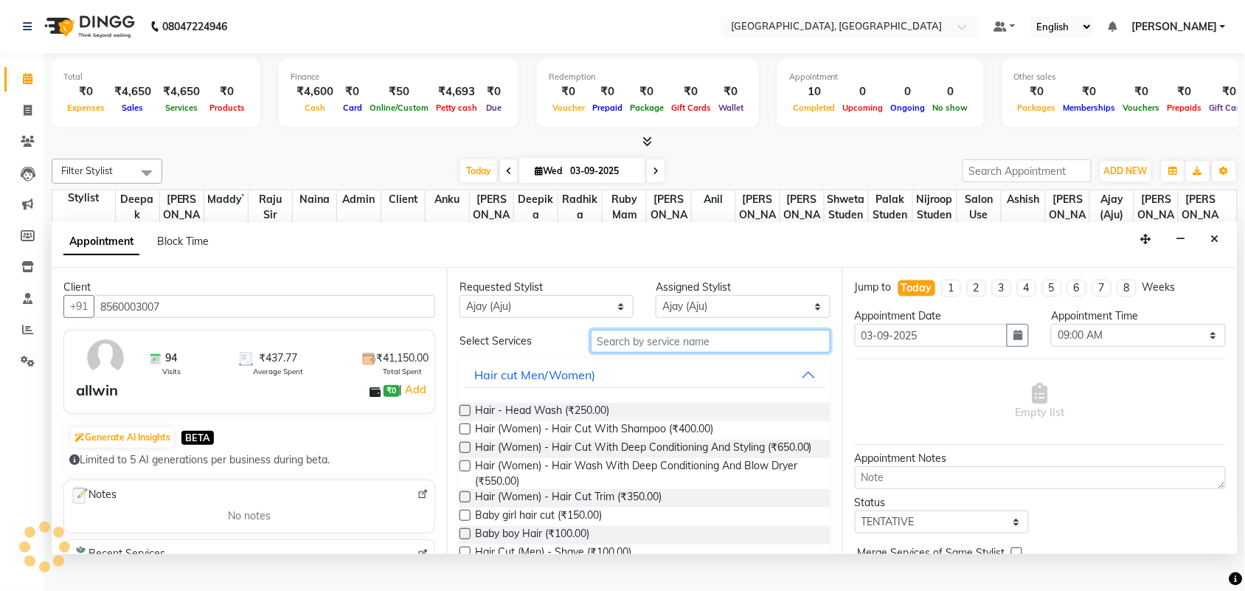
click at [646, 352] on input "text" at bounding box center [711, 341] width 240 height 23
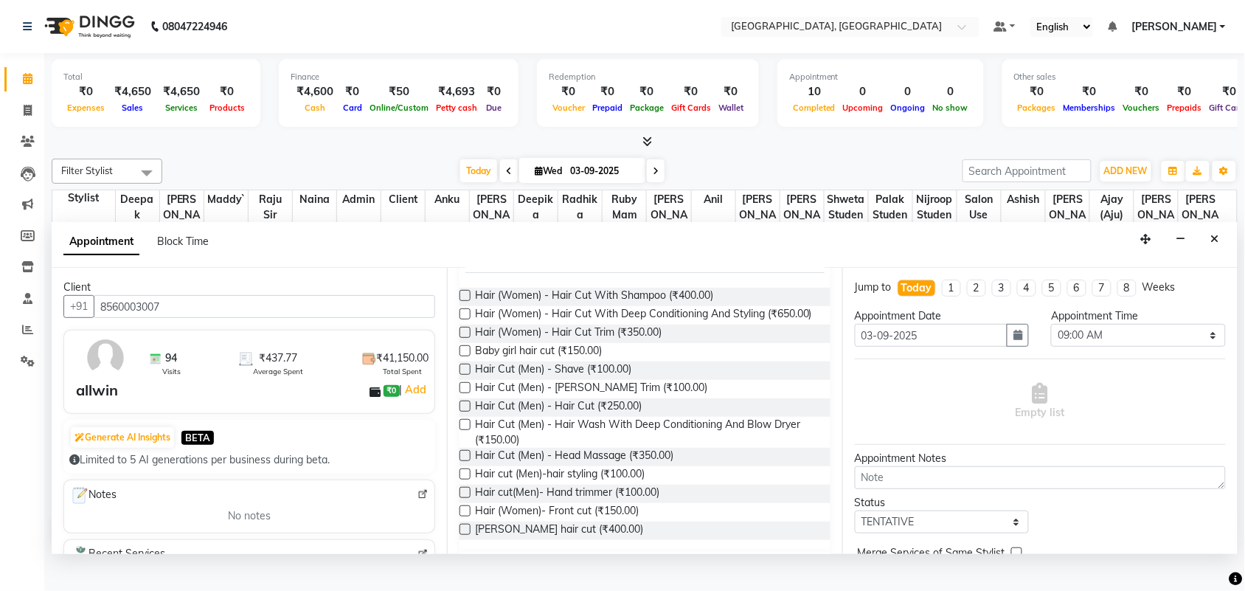
scroll to position [133, 0]
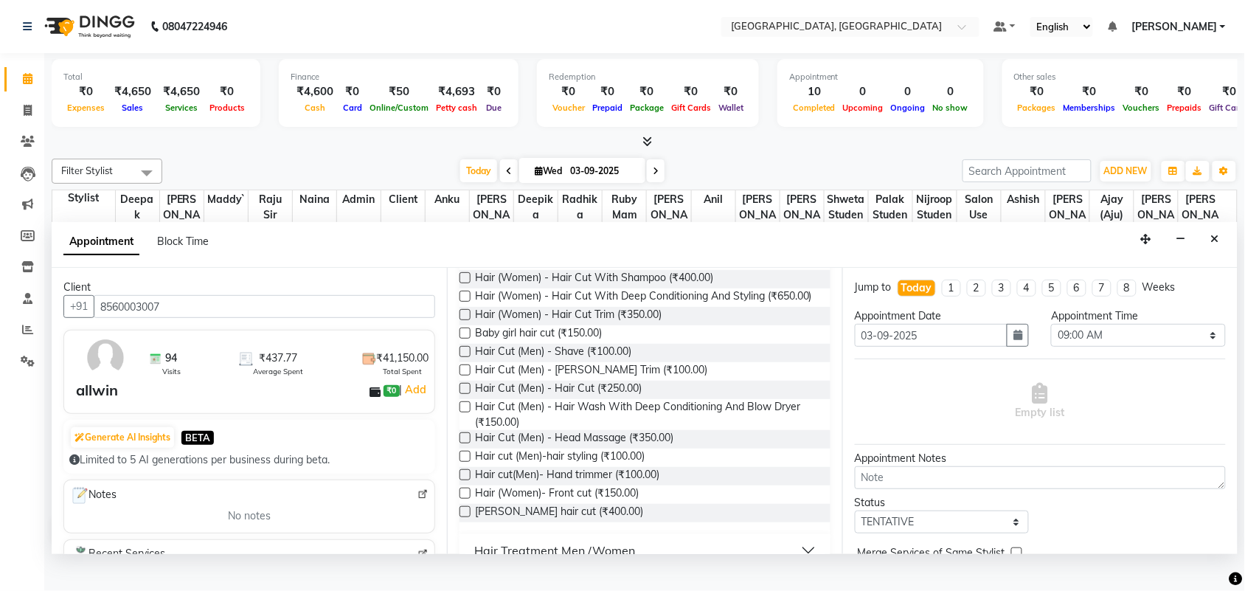
type input "hair cut"
click at [470, 394] on label at bounding box center [464, 388] width 11 height 11
click at [469, 394] on input "checkbox" at bounding box center [464, 390] width 10 height 10
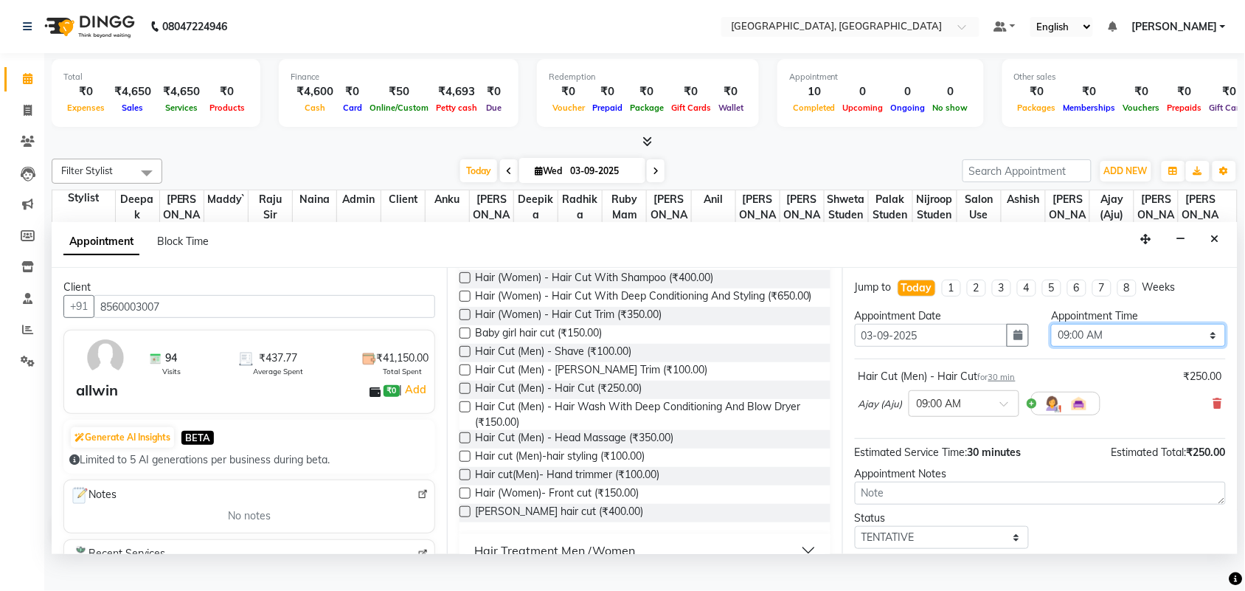
click at [1077, 347] on select "Select 09:00 AM 09:15 AM 09:30 AM 09:45 AM 10:00 AM 10:15 AM 10:30 AM 10:45 AM …" at bounding box center [1138, 335] width 174 height 23
click at [1051, 347] on select "Select 09:00 AM 09:15 AM 09:30 AM 09:45 AM 10:00 AM 10:15 AM 10:30 AM 10:45 AM …" at bounding box center [1138, 335] width 174 height 23
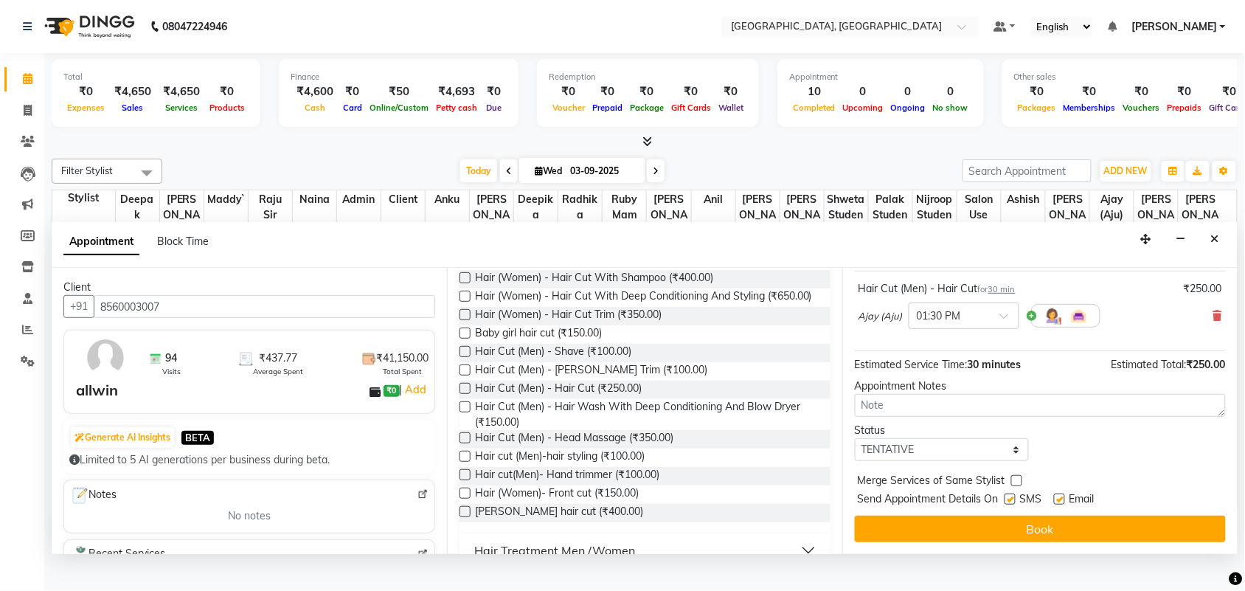
scroll to position [227, 0]
click at [924, 444] on select "Select TENTATIVE CONFIRM CHECK-IN UPCOMING" at bounding box center [942, 449] width 174 height 23
click at [858, 438] on select "Select TENTATIVE CONFIRM CHECK-IN UPCOMING" at bounding box center [942, 449] width 174 height 23
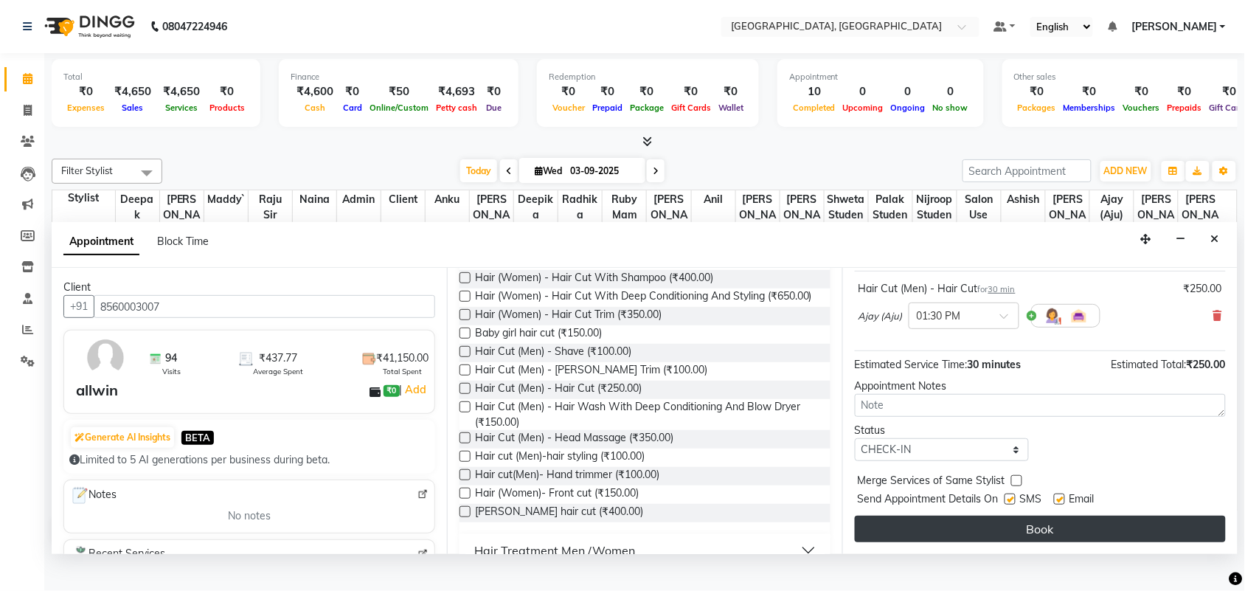
click at [998, 542] on button "Book" at bounding box center [1040, 528] width 371 height 27
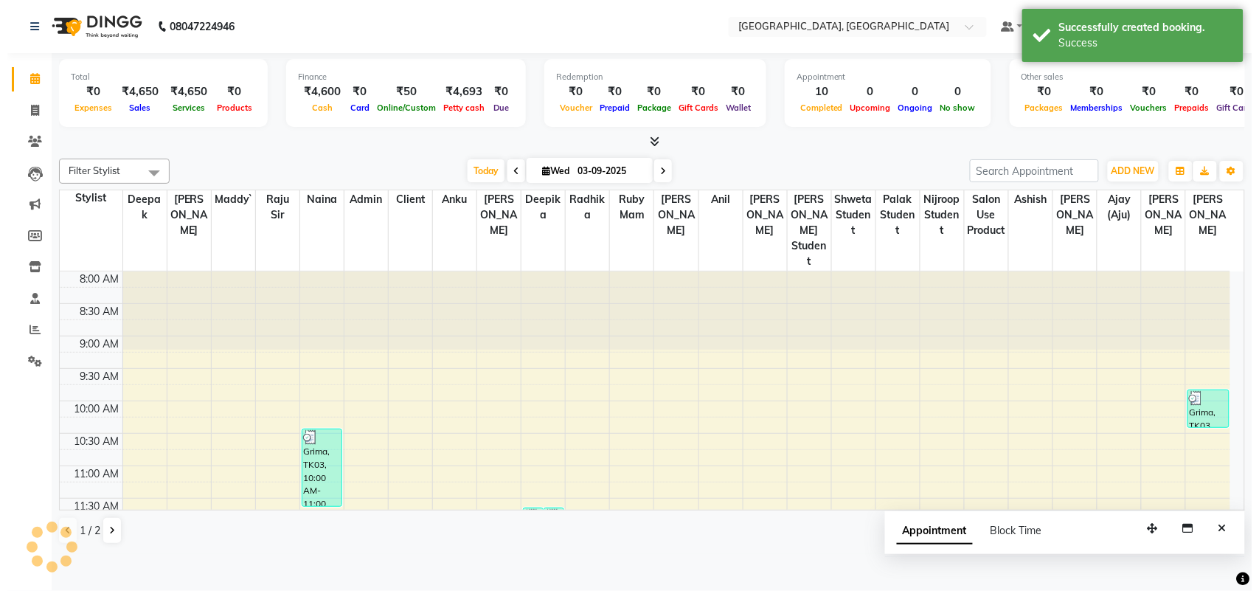
scroll to position [0, 0]
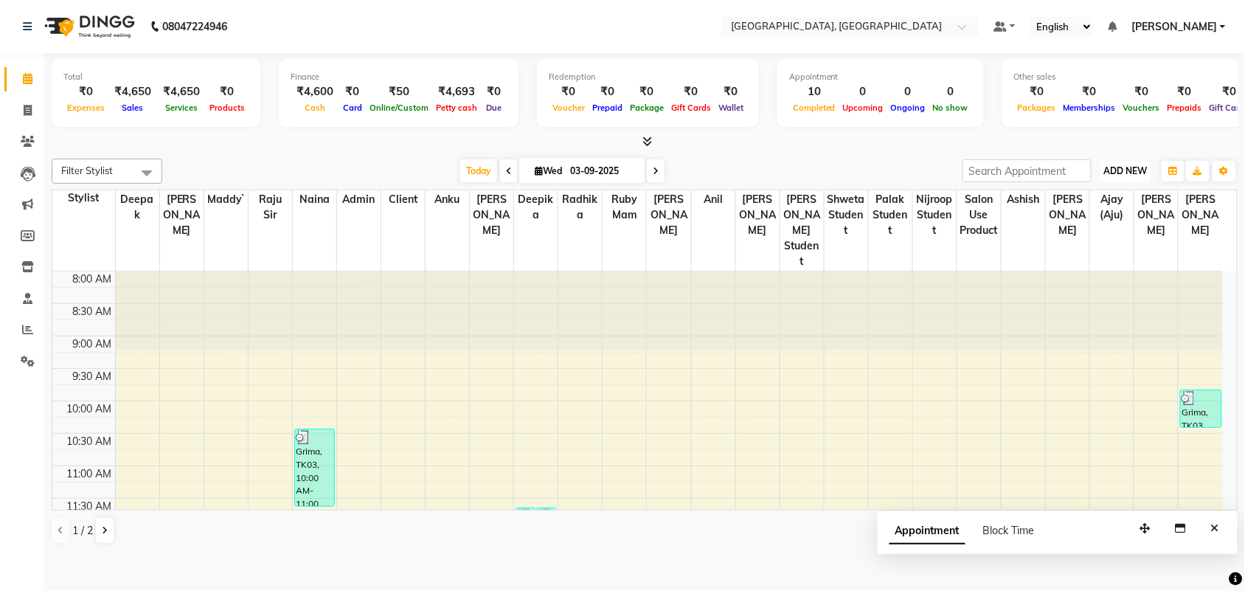
click at [1130, 176] on span "ADD NEW" at bounding box center [1126, 170] width 44 height 11
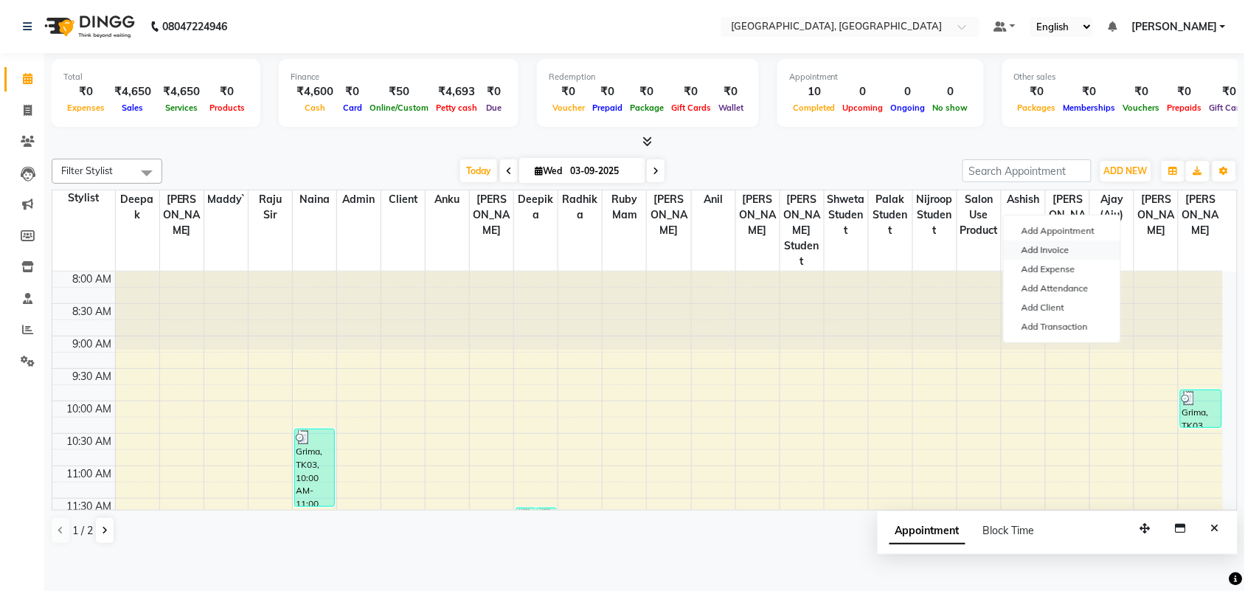
click at [1074, 260] on link "Add Invoice" at bounding box center [1061, 249] width 116 height 19
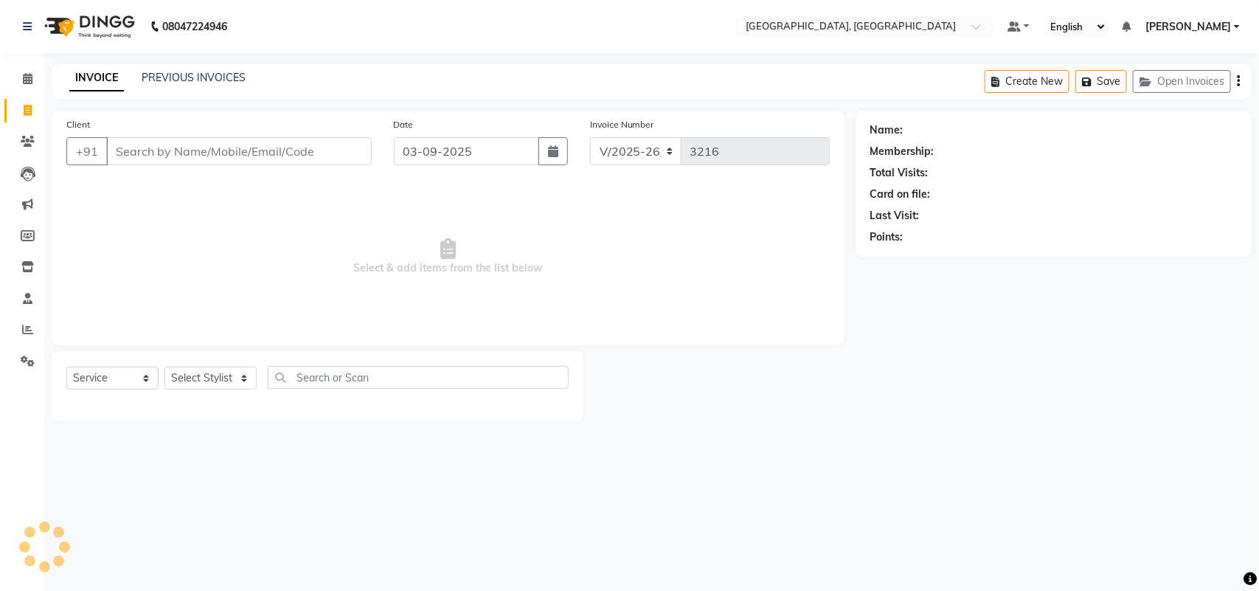
click at [139, 165] on input "Client" at bounding box center [238, 151] width 265 height 28
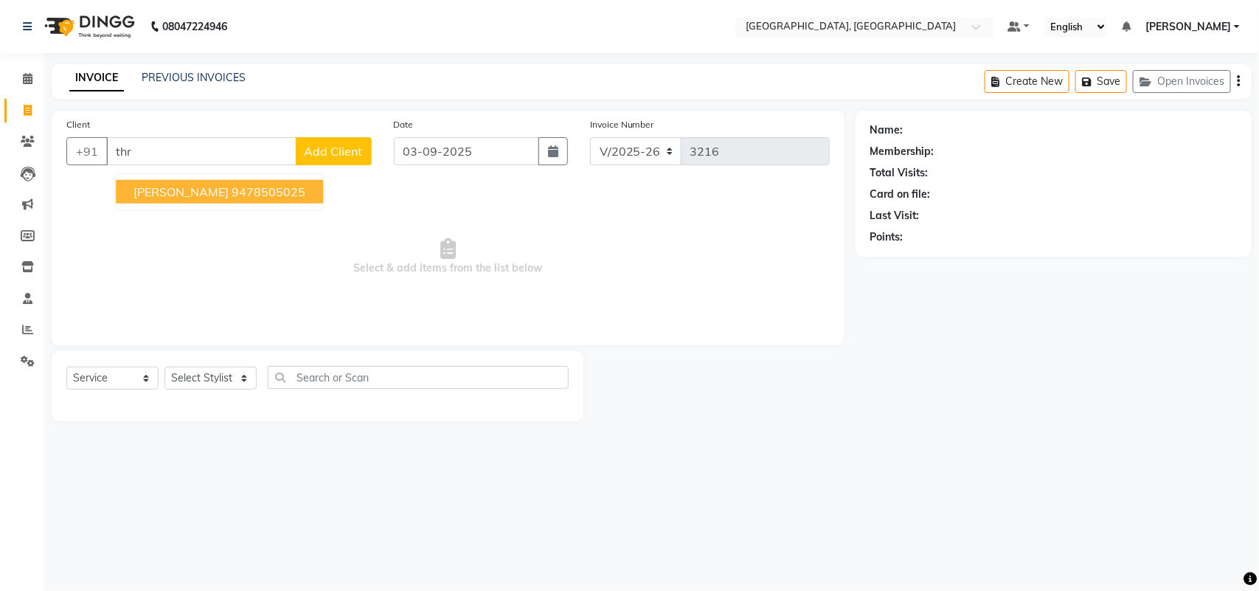
click at [178, 165] on input "thr" at bounding box center [201, 151] width 190 height 28
click at [211, 204] on button "[PERSON_NAME] 88943950 49" at bounding box center [221, 192] width 210 height 24
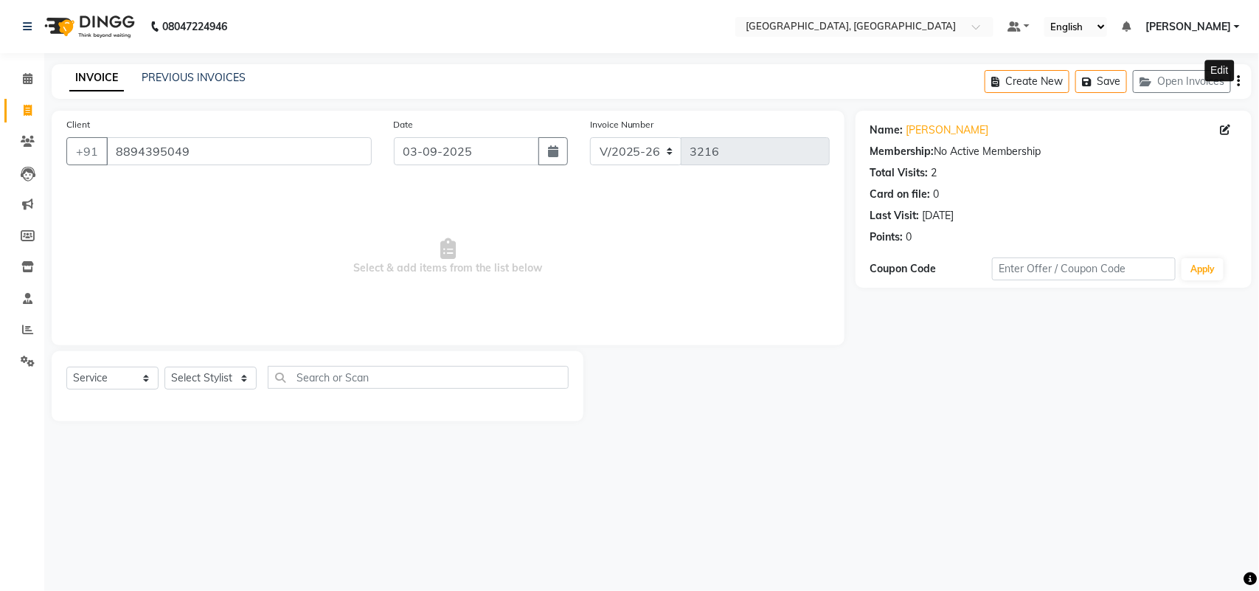
click at [1222, 135] on icon at bounding box center [1225, 130] width 10 height 10
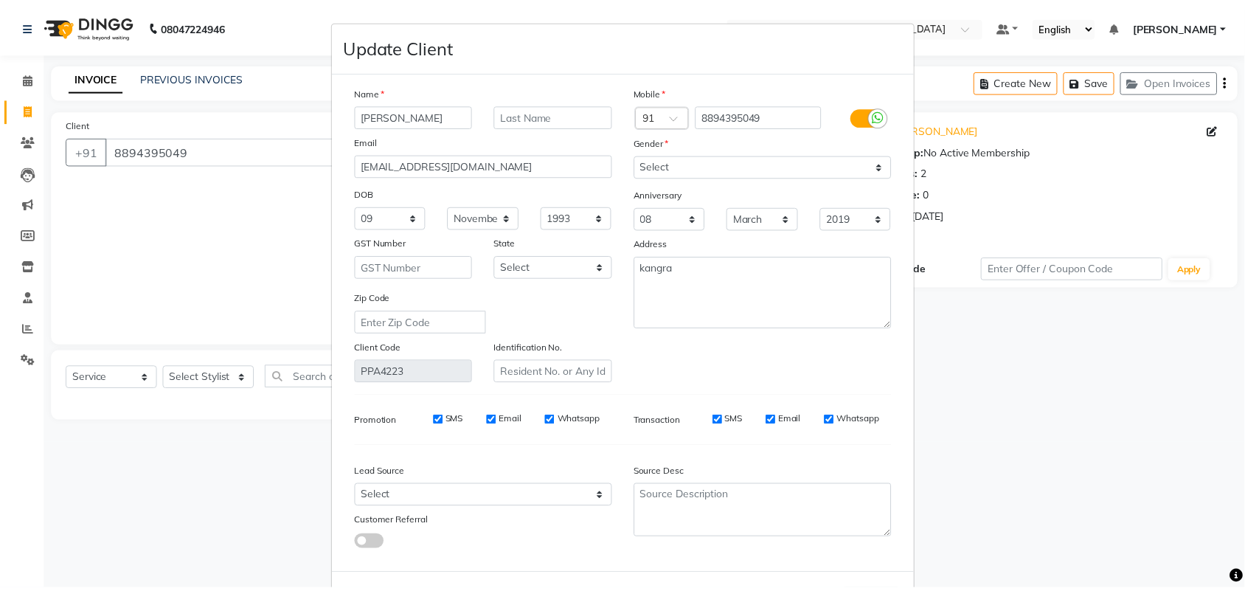
scroll to position [226, 0]
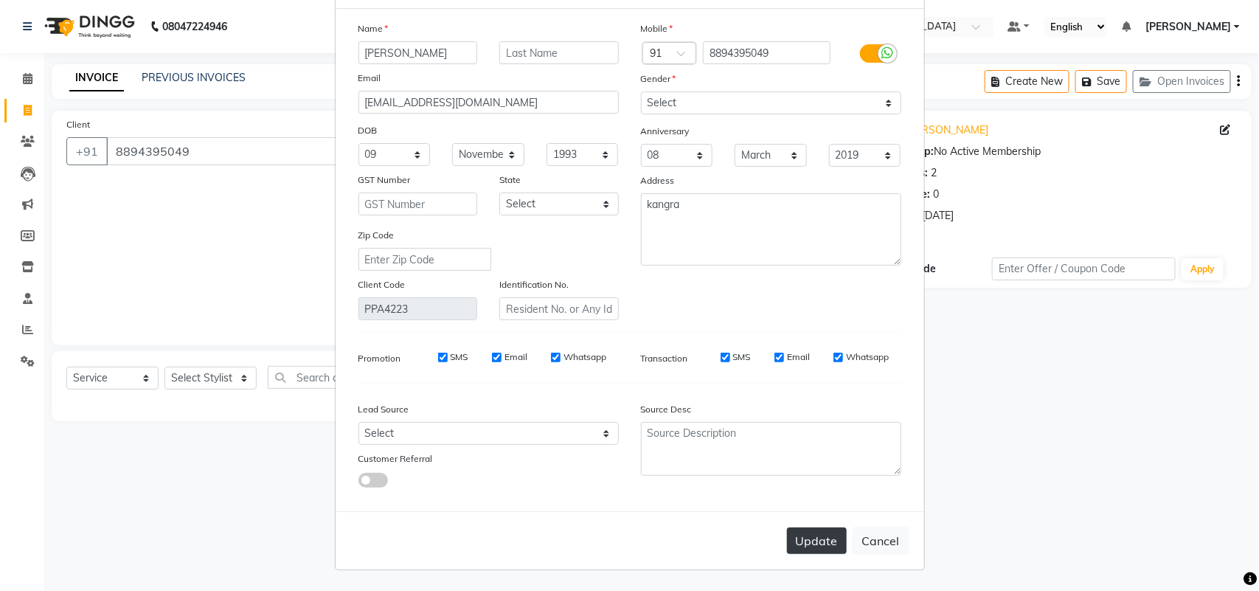
click at [787, 527] on button "Update" at bounding box center [817, 540] width 60 height 27
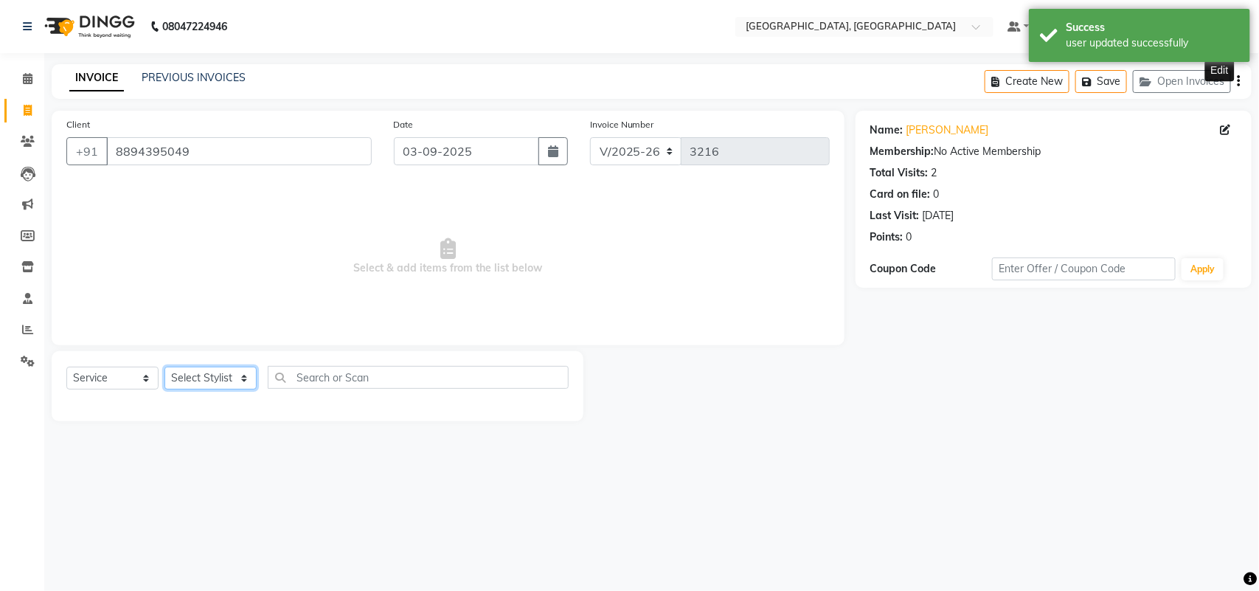
click at [200, 389] on select "Select Stylist admin Ajay (Aju) [PERSON_NAME] [PERSON_NAME] [PERSON_NAME] Clien…" at bounding box center [210, 377] width 92 height 23
click at [170, 389] on select "Select Stylist admin Ajay (Aju) [PERSON_NAME] [PERSON_NAME] [PERSON_NAME] Clien…" at bounding box center [210, 377] width 92 height 23
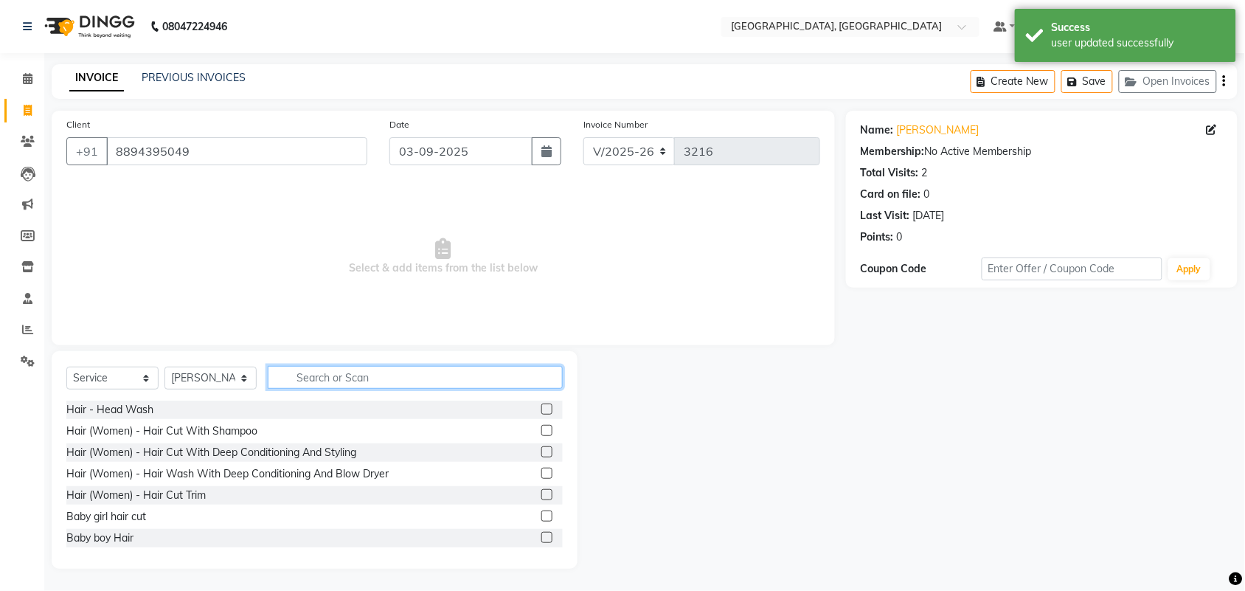
click at [366, 389] on input "text" at bounding box center [415, 377] width 295 height 23
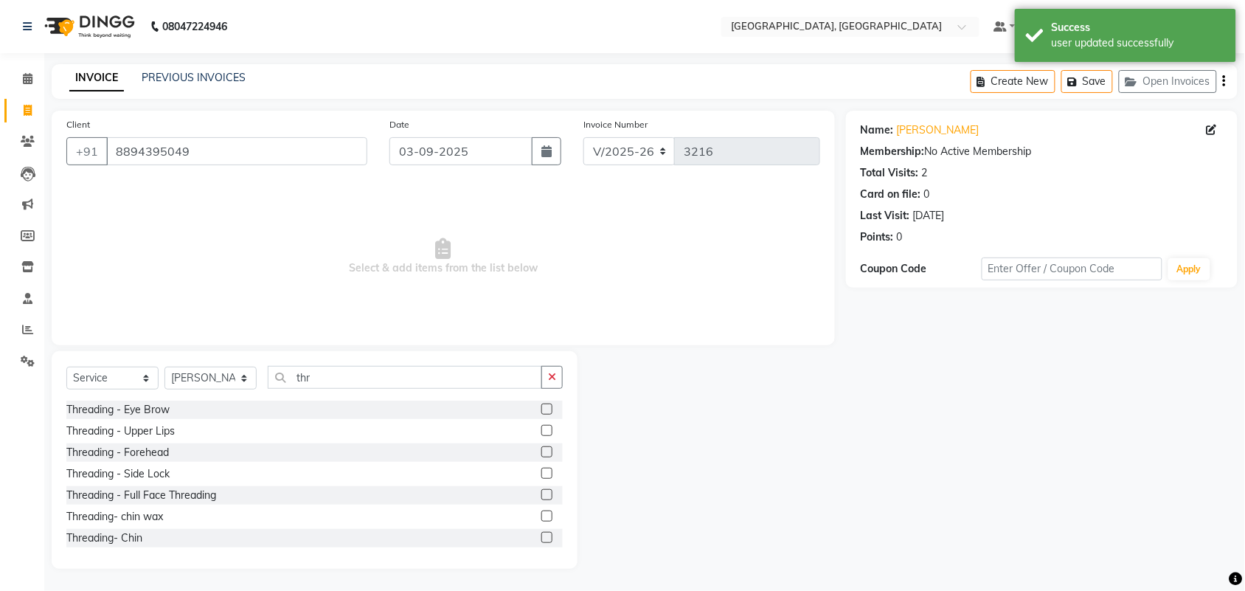
click at [541, 414] on label at bounding box center [546, 408] width 11 height 11
click at [541, 414] on input "checkbox" at bounding box center [546, 410] width 10 height 10
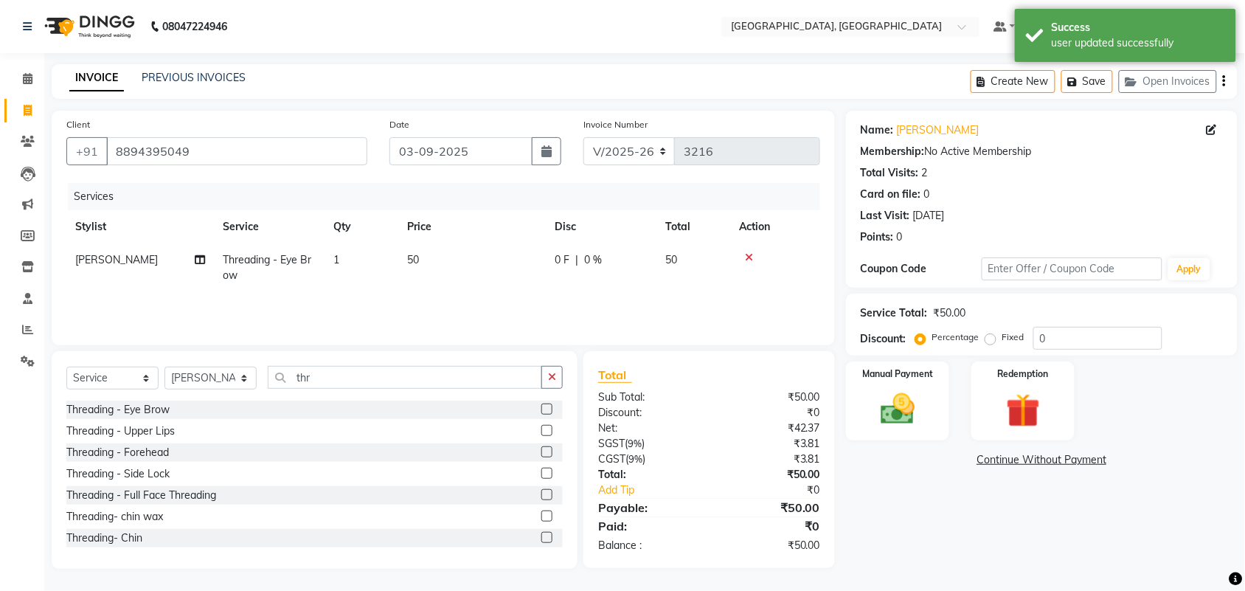
click at [541, 436] on label at bounding box center [546, 430] width 11 height 11
click at [541, 436] on input "checkbox" at bounding box center [546, 431] width 10 height 10
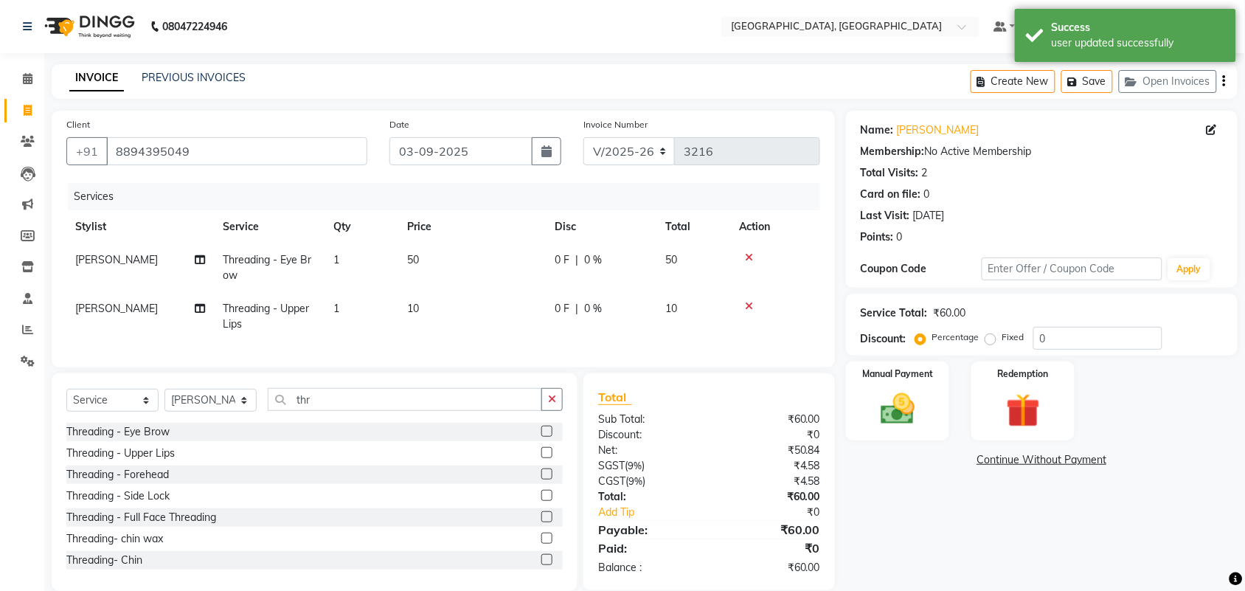
scroll to position [160, 0]
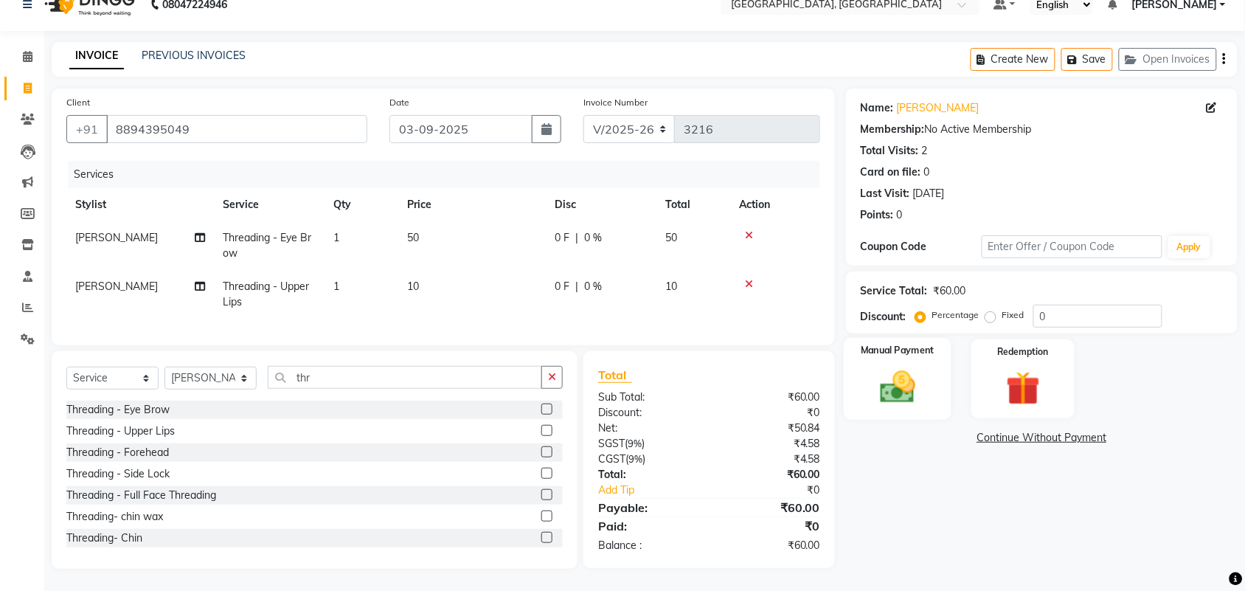
click at [912, 366] on img at bounding box center [898, 386] width 58 height 41
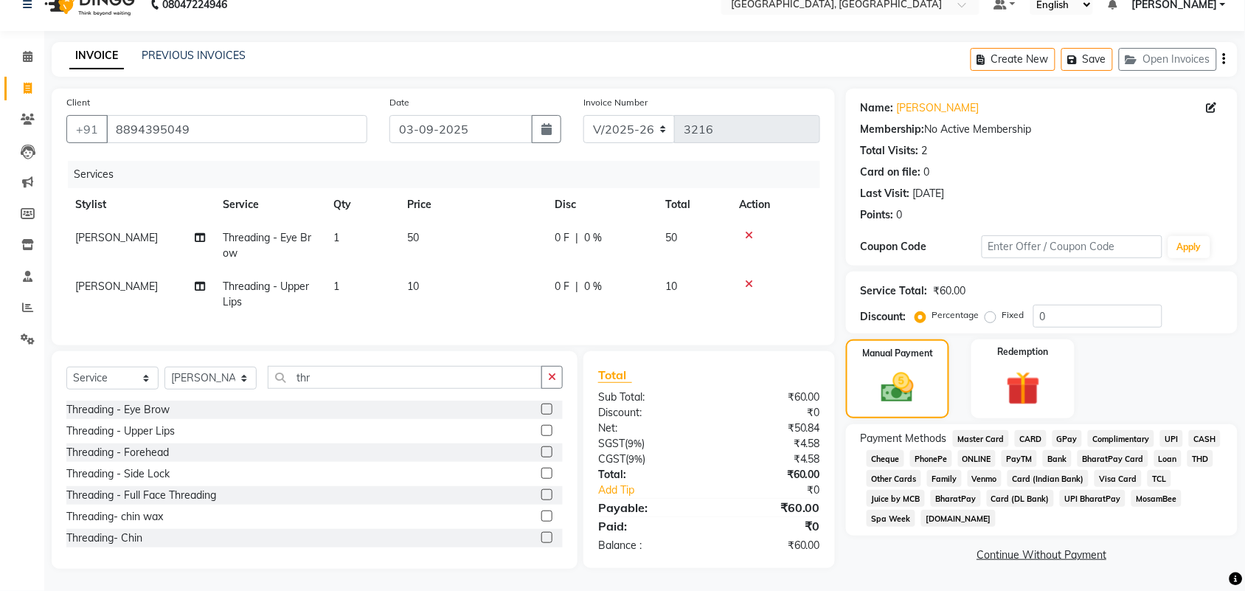
click at [1189, 431] on span "CASH" at bounding box center [1205, 438] width 32 height 17
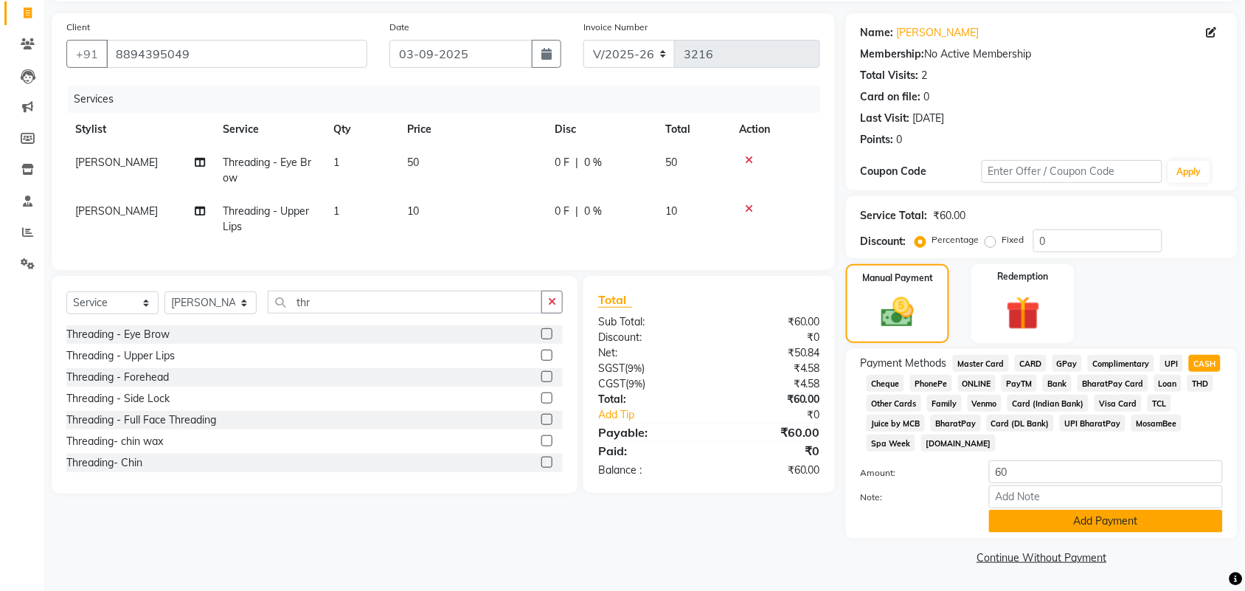
click at [1084, 514] on button "Add Payment" at bounding box center [1106, 520] width 234 height 23
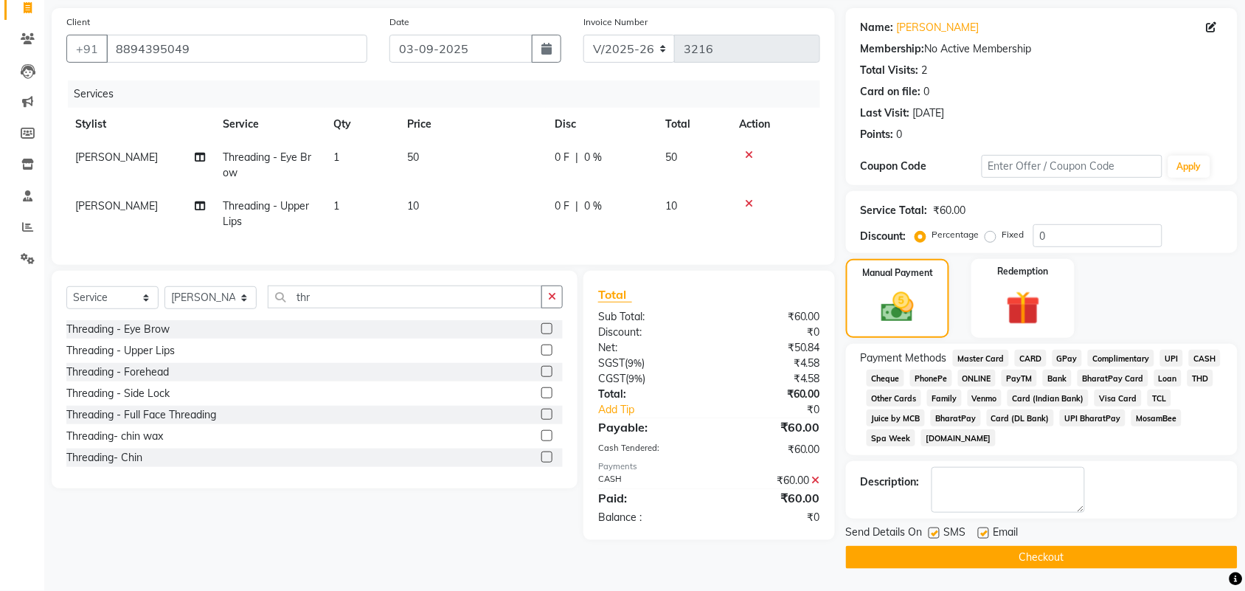
click at [1089, 558] on button "Checkout" at bounding box center [1042, 557] width 392 height 23
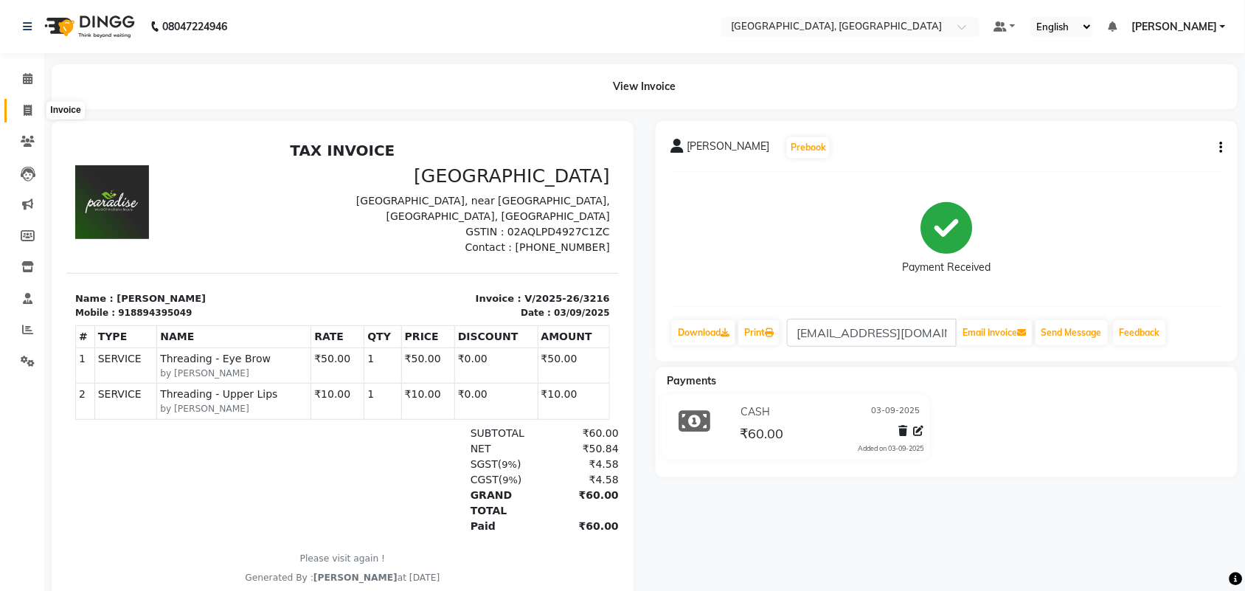
click at [24, 116] on icon at bounding box center [28, 110] width 8 height 11
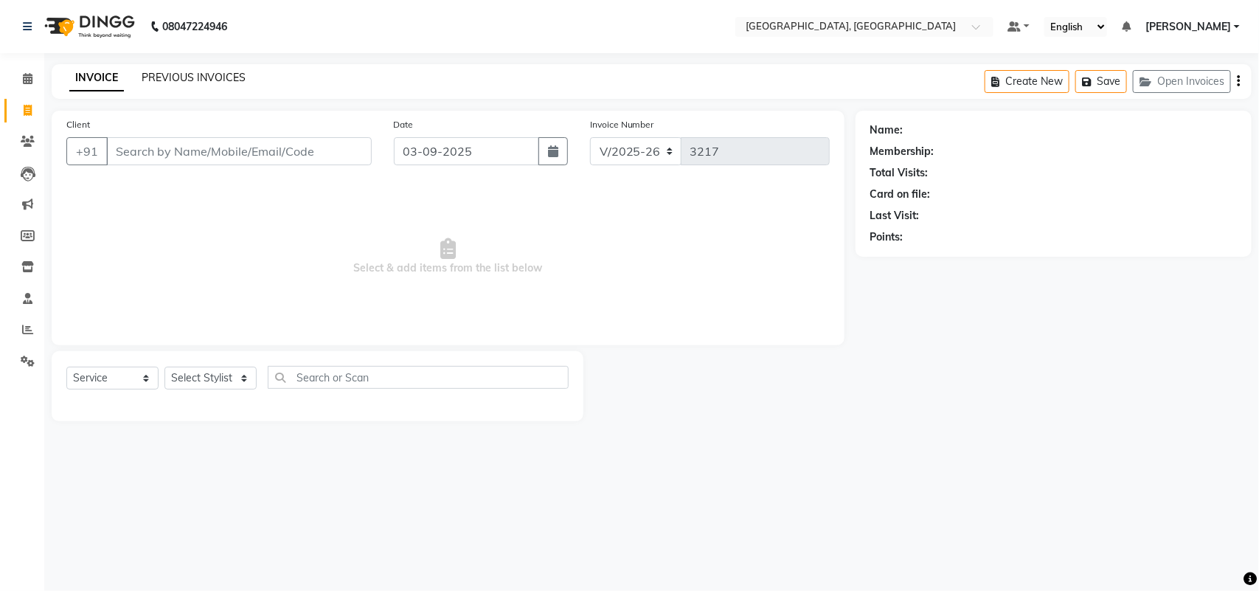
click at [246, 84] on link "PREVIOUS INVOICES" at bounding box center [194, 77] width 104 height 13
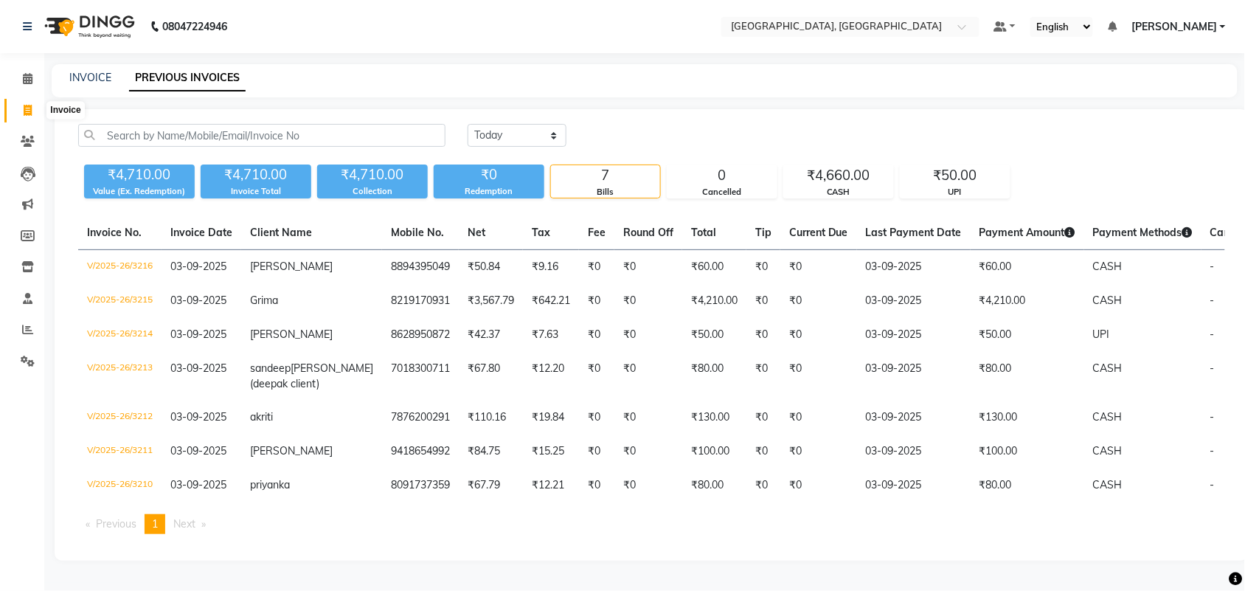
click at [26, 116] on icon at bounding box center [28, 110] width 8 height 11
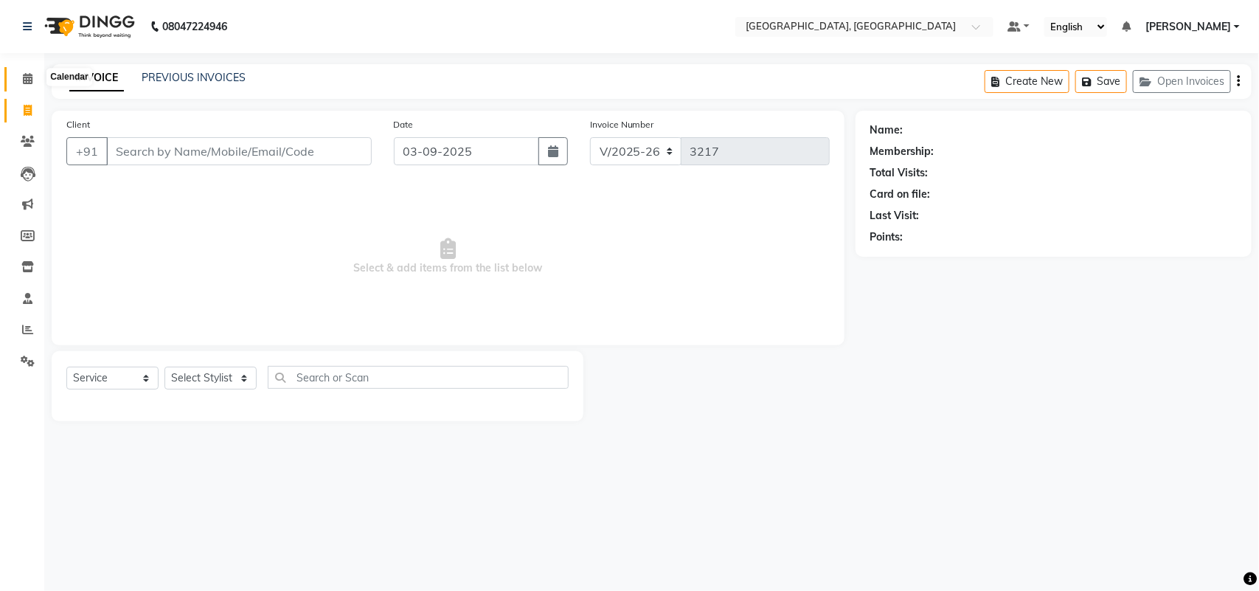
click at [31, 81] on icon at bounding box center [28, 78] width 10 height 11
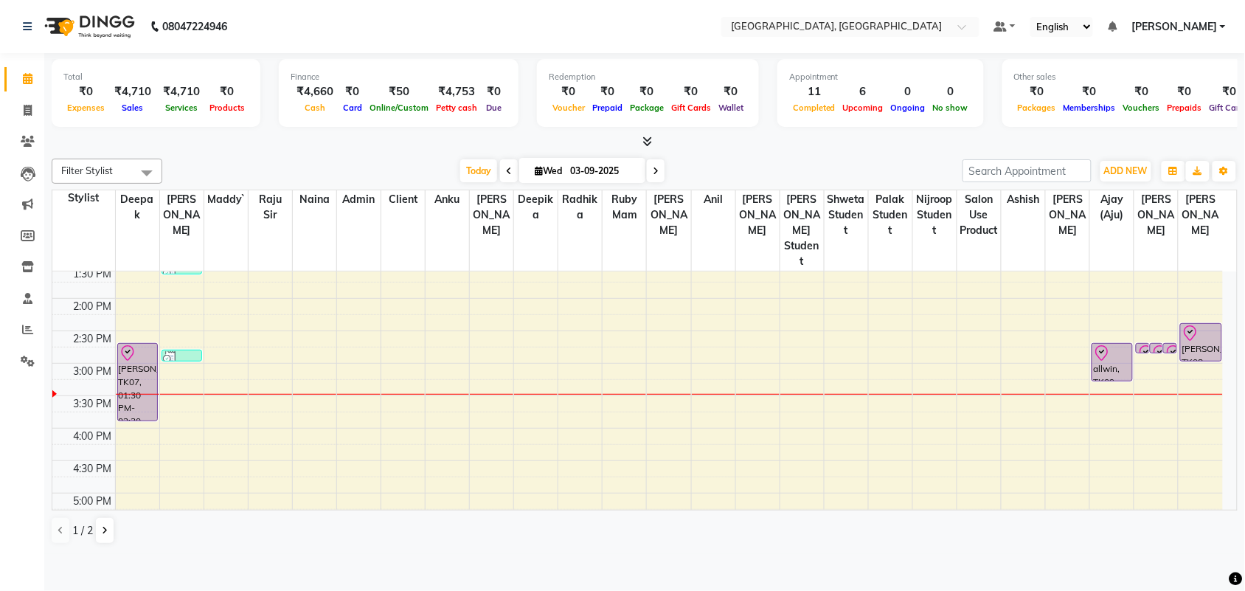
scroll to position [376, 0]
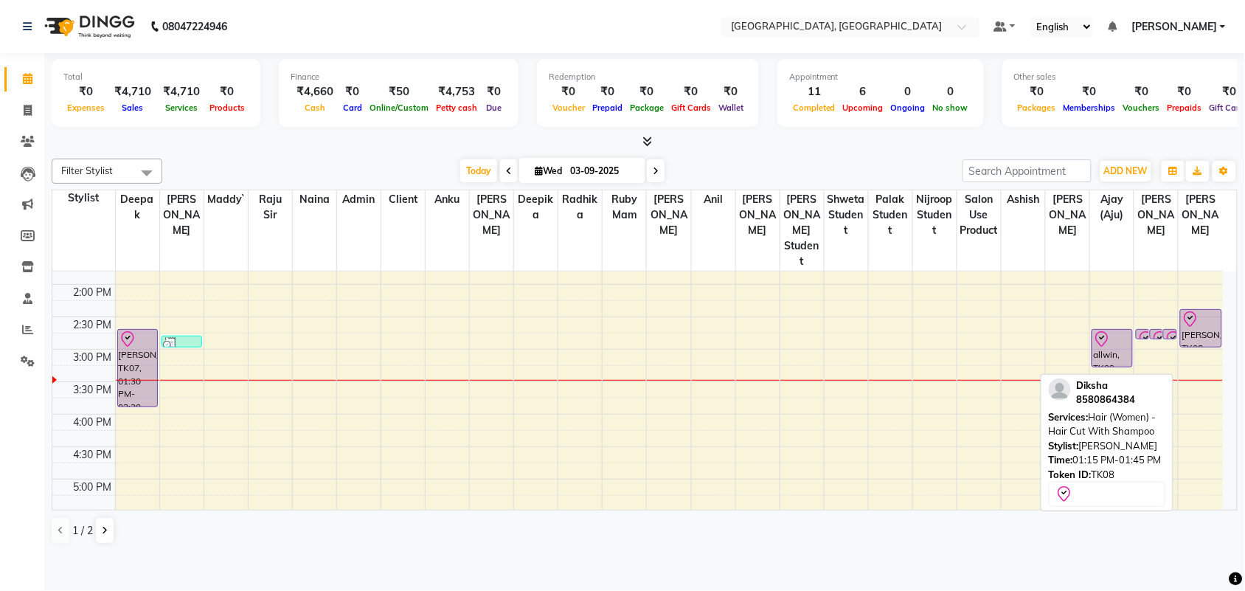
click at [1193, 347] on div "[PERSON_NAME], TK08, 01:15 PM-01:45 PM, Hair (Women) - Hair Cut With Shampoo" at bounding box center [1200, 328] width 40 height 37
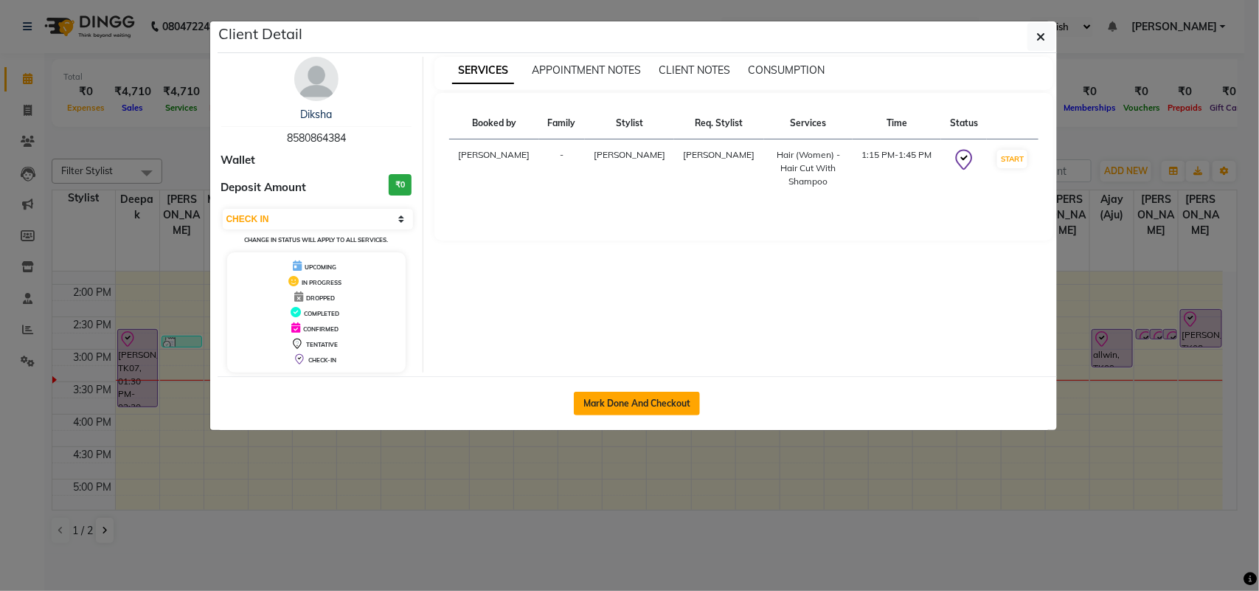
click at [624, 415] on button "Mark Done And Checkout" at bounding box center [637, 404] width 126 height 24
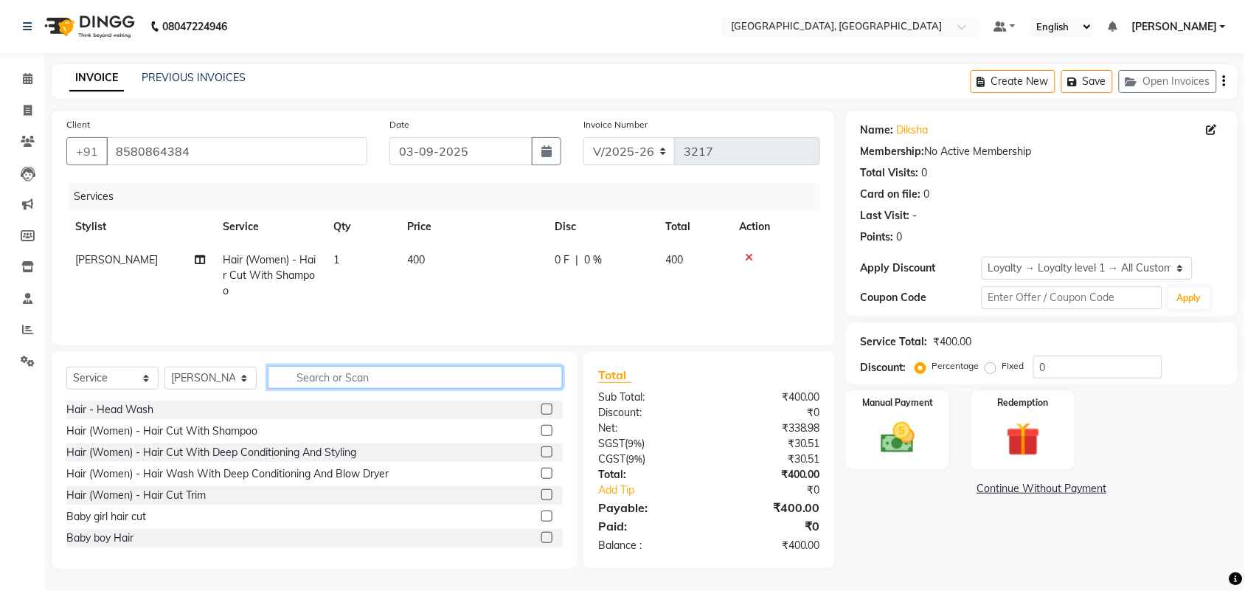
click at [360, 389] on input "text" at bounding box center [415, 377] width 295 height 23
click at [393, 389] on input "text" at bounding box center [415, 377] width 295 height 23
click at [885, 428] on img at bounding box center [898, 437] width 58 height 41
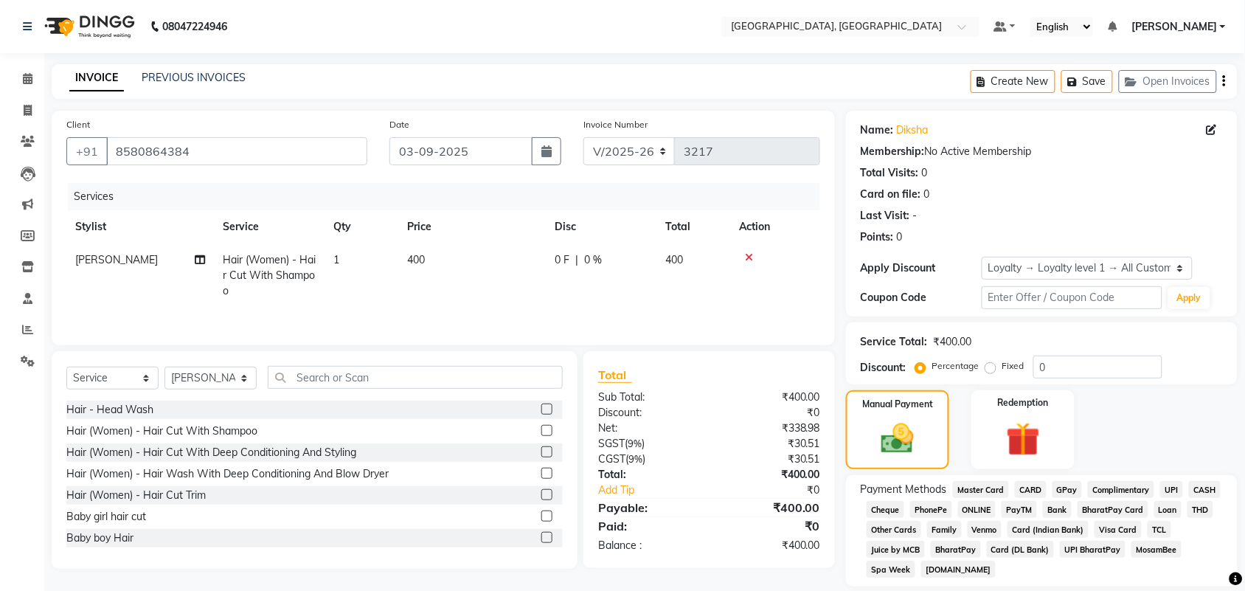
scroll to position [226, 0]
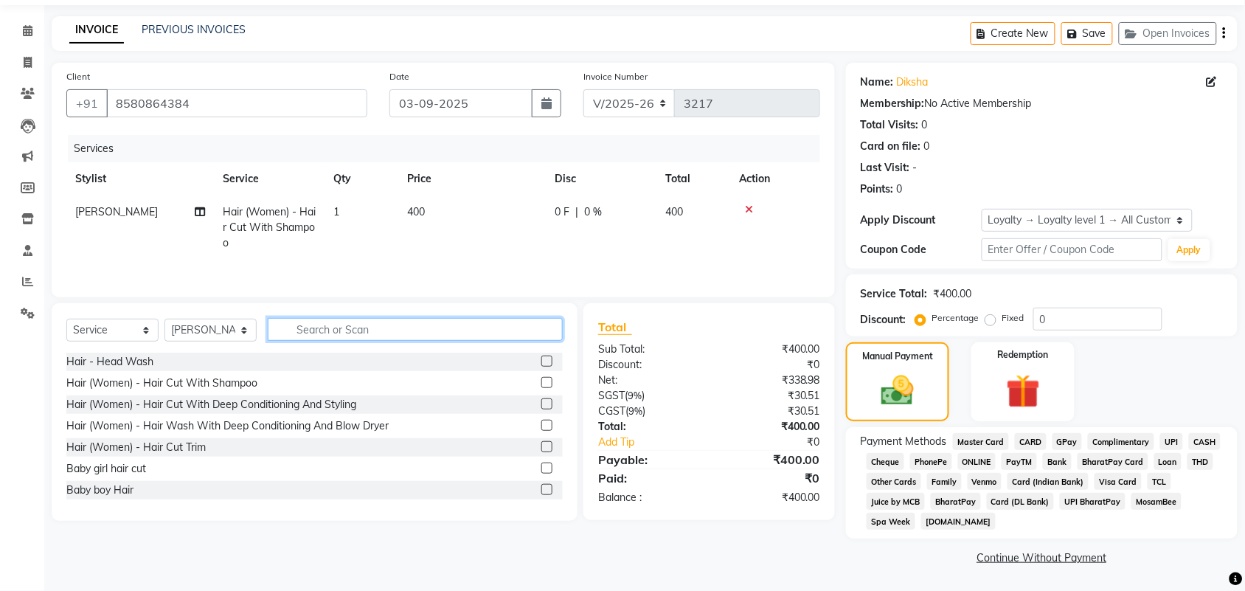
click at [406, 318] on input "text" at bounding box center [415, 329] width 295 height 23
click at [428, 318] on input "text" at bounding box center [415, 329] width 295 height 23
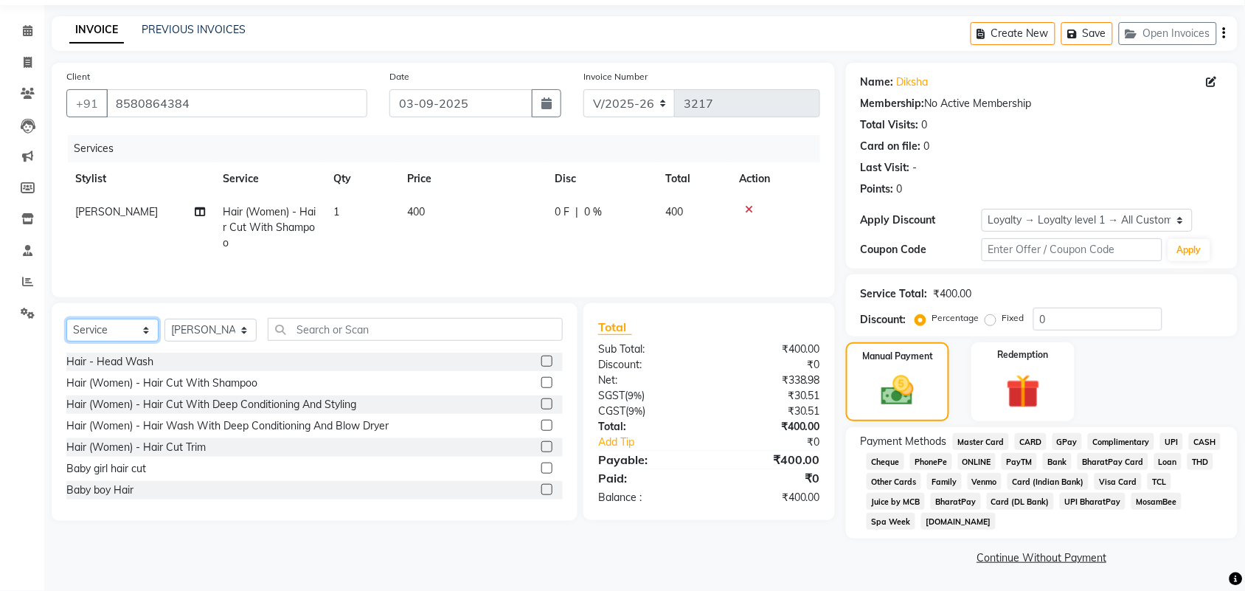
drag, startPoint x: 136, startPoint y: 226, endPoint x: 120, endPoint y: 232, distance: 17.5
click at [122, 319] on select "Select Service Product Membership Package Voucher Prepaid Gift Card" at bounding box center [112, 330] width 92 height 23
click at [70, 319] on select "Select Service Product Membership Package Voucher Prepaid Gift Card" at bounding box center [112, 330] width 92 height 23
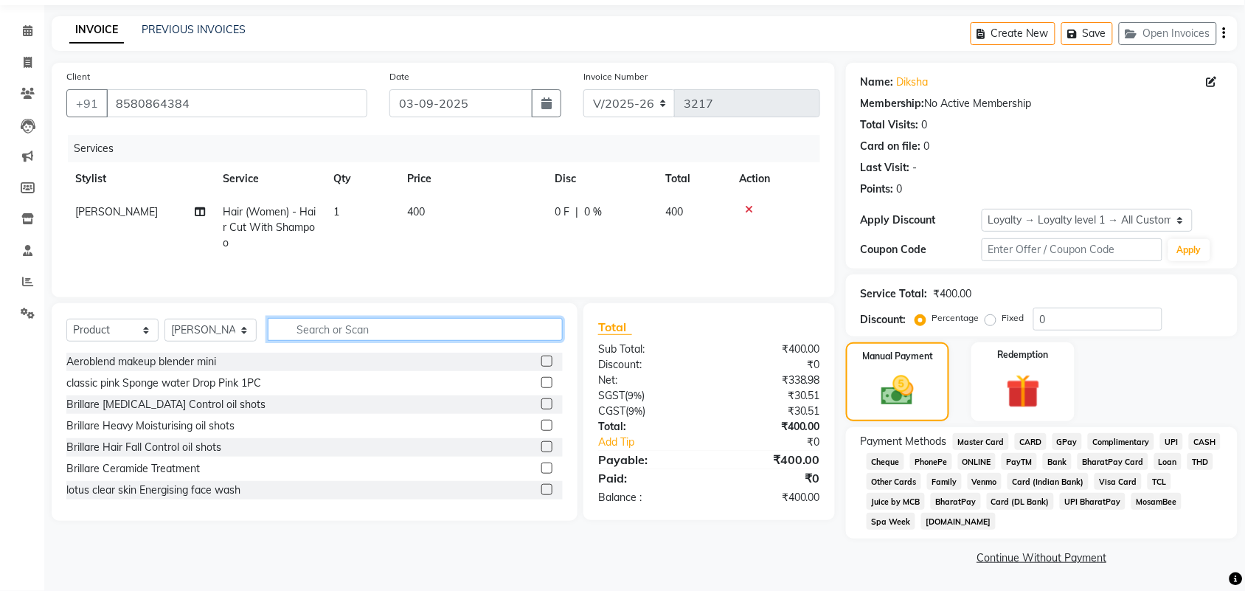
click at [348, 318] on input "text" at bounding box center [415, 329] width 295 height 23
click at [344, 318] on input "text" at bounding box center [415, 329] width 295 height 23
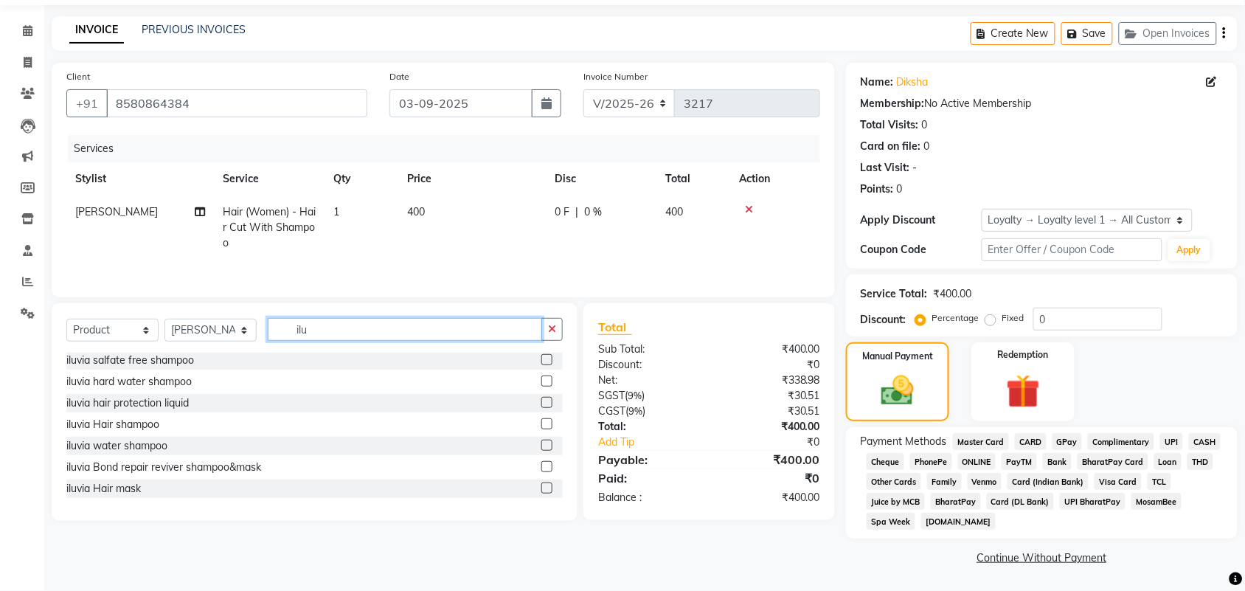
scroll to position [0, 0]
click at [394, 318] on input "ilu" at bounding box center [405, 329] width 274 height 23
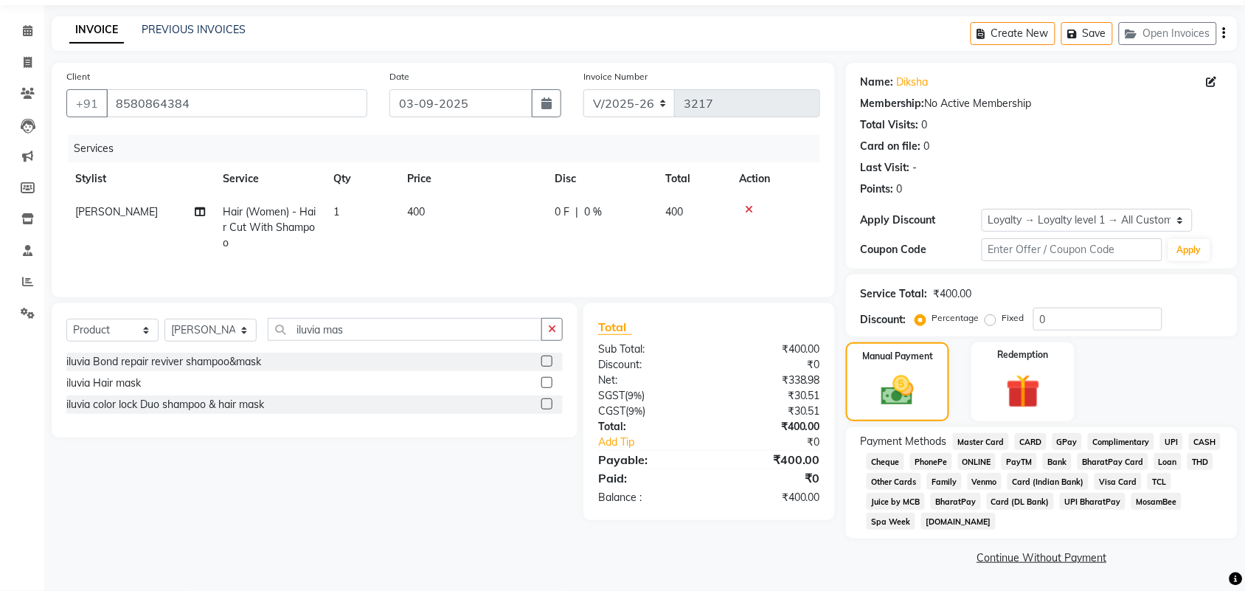
click at [541, 377] on label at bounding box center [546, 382] width 11 height 11
click at [541, 378] on input "checkbox" at bounding box center [546, 383] width 10 height 10
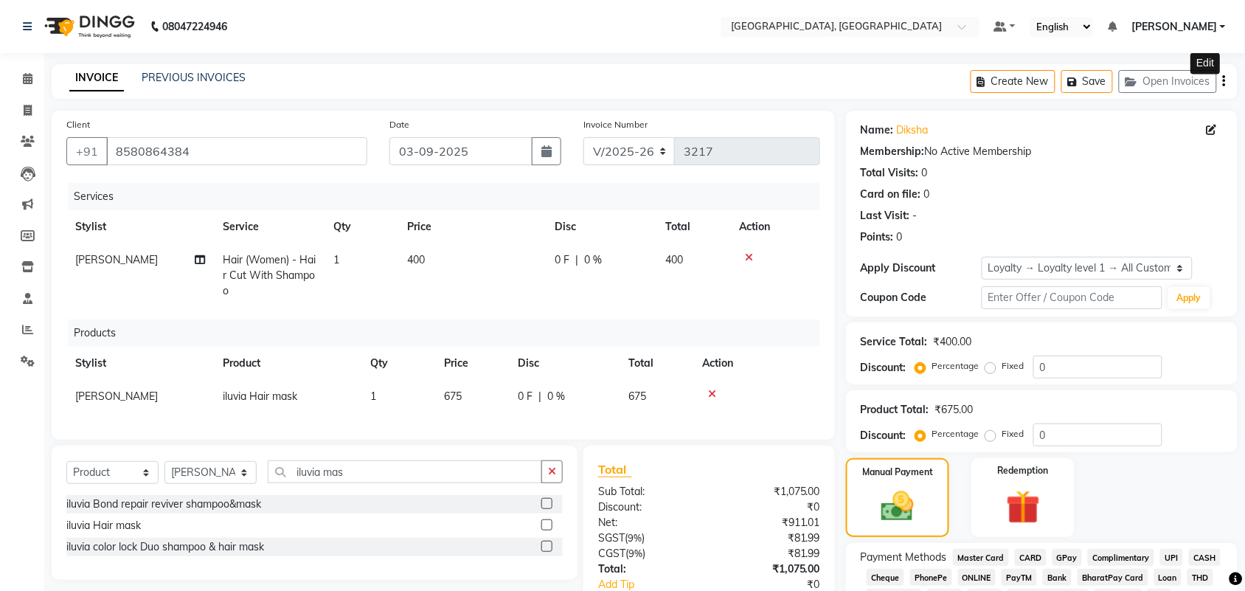
click at [1206, 135] on icon at bounding box center [1211, 130] width 10 height 10
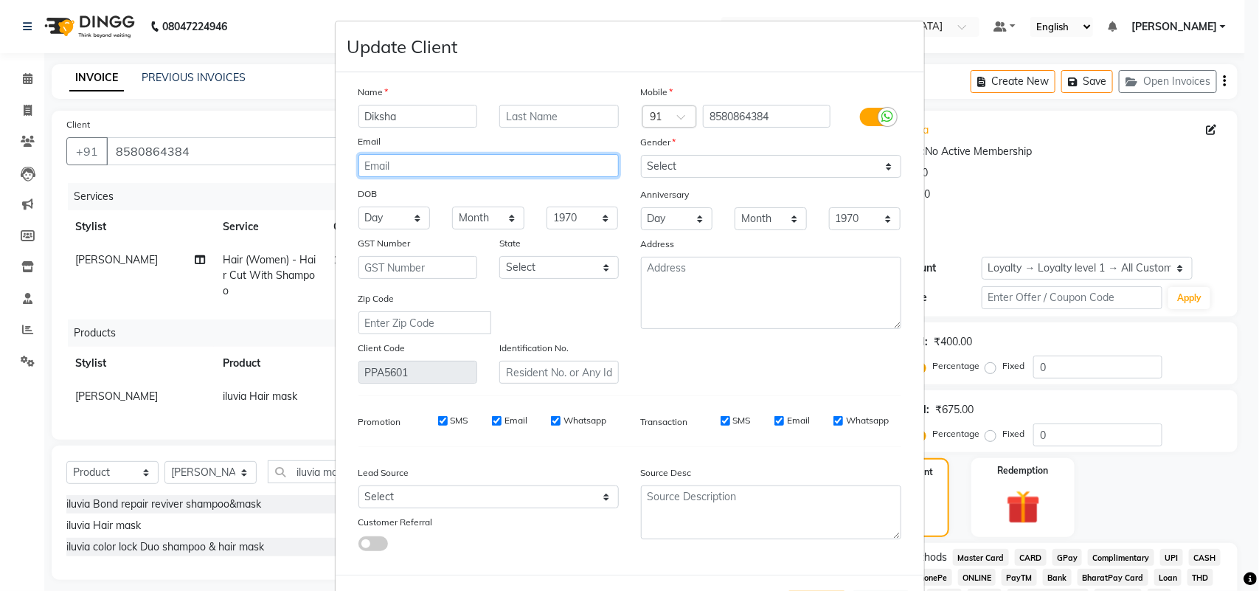
click at [437, 177] on input "email" at bounding box center [488, 165] width 260 height 23
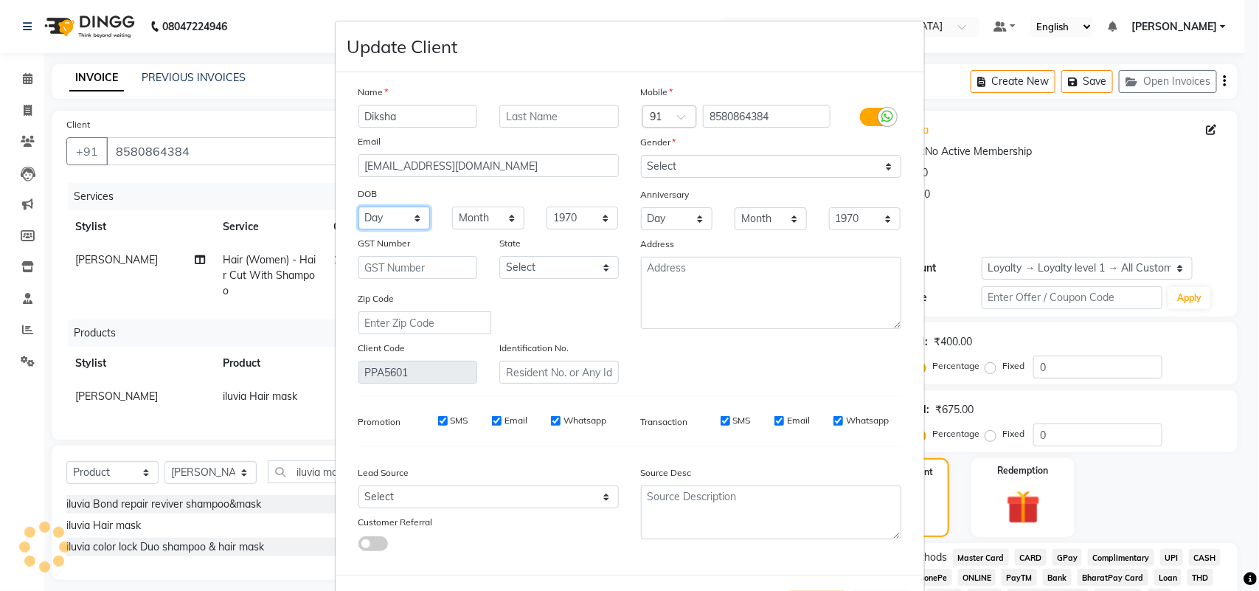
click at [389, 229] on select "Day 01 02 03 04 05 06 07 08 09 10 11 12 13 14 15 16 17 18 19 20 21 22 23 24 25 …" at bounding box center [394, 217] width 72 height 23
click at [358, 229] on select "Day 01 02 03 04 05 06 07 08 09 10 11 12 13 14 15 16 17 18 19 20 21 22 23 24 25 …" at bounding box center [394, 217] width 72 height 23
drag, startPoint x: 481, startPoint y: 271, endPoint x: 484, endPoint y: 264, distance: 7.7
click at [481, 229] on select "Month January February March April May June July August September October Novem…" at bounding box center [488, 217] width 72 height 23
click at [452, 229] on select "Month January February March April May June July August September October Novem…" at bounding box center [488, 217] width 72 height 23
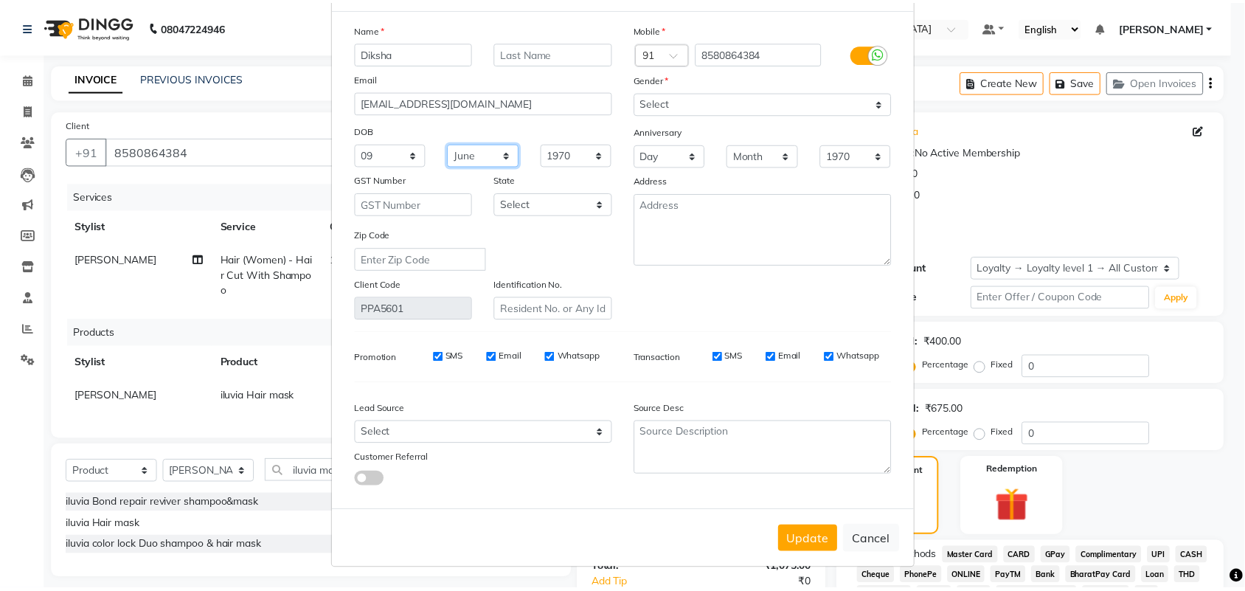
scroll to position [226, 0]
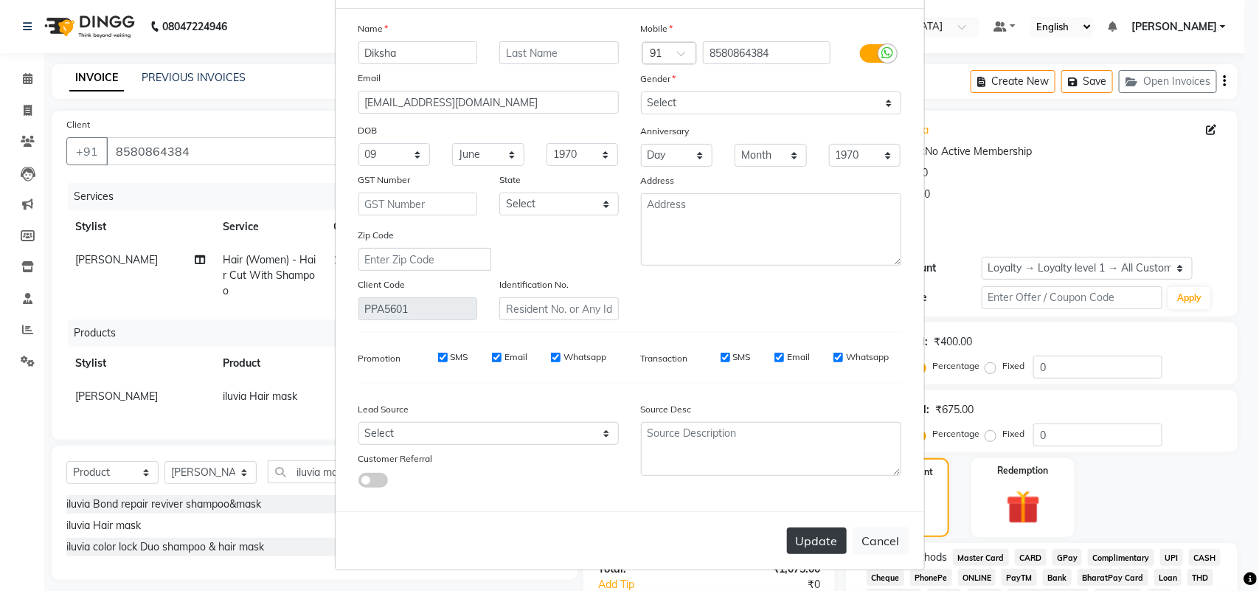
click at [787, 527] on button "Update" at bounding box center [817, 540] width 60 height 27
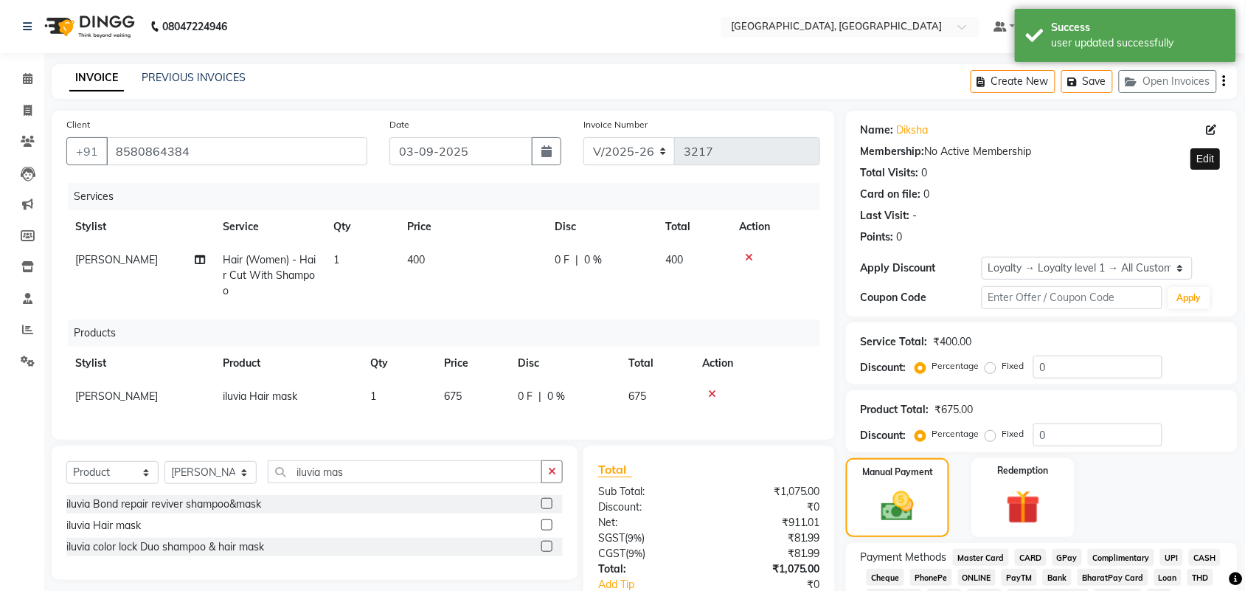
scroll to position [332, 0]
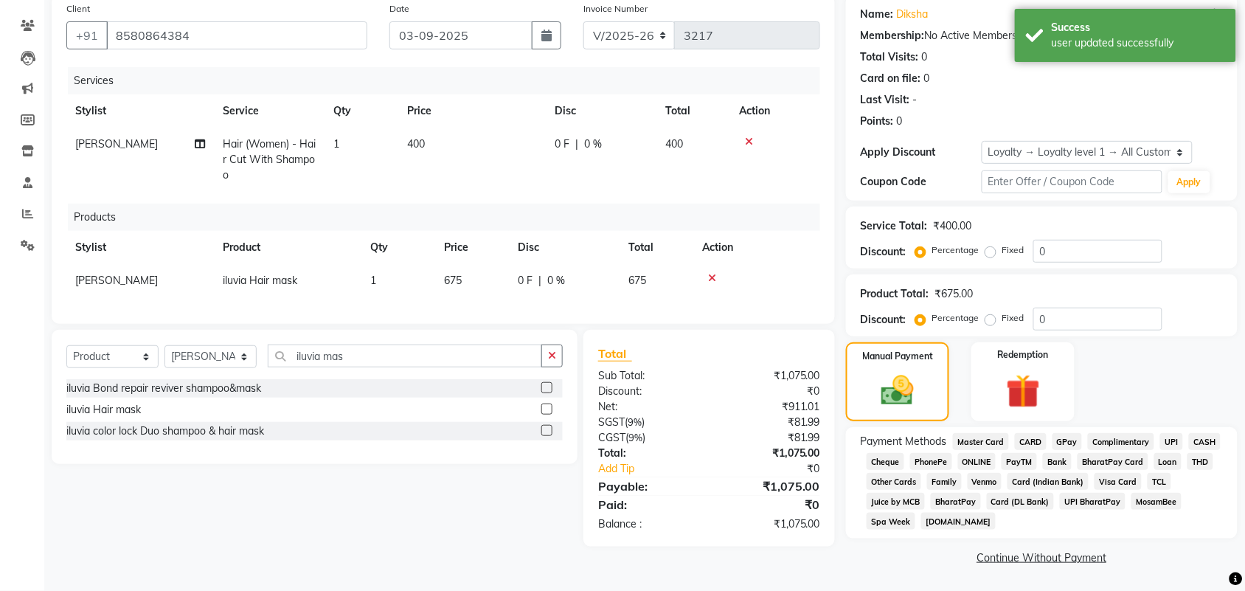
click at [1160, 433] on span "UPI" at bounding box center [1171, 441] width 23 height 17
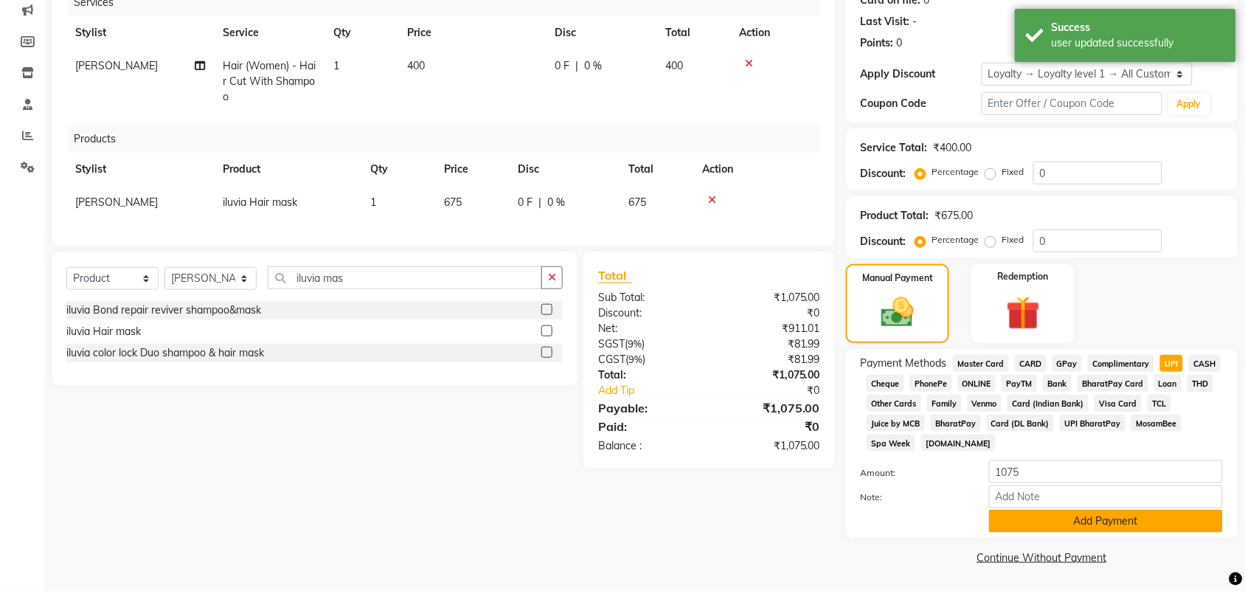
scroll to position [429, 0]
click at [1068, 518] on button "Add Payment" at bounding box center [1106, 520] width 234 height 23
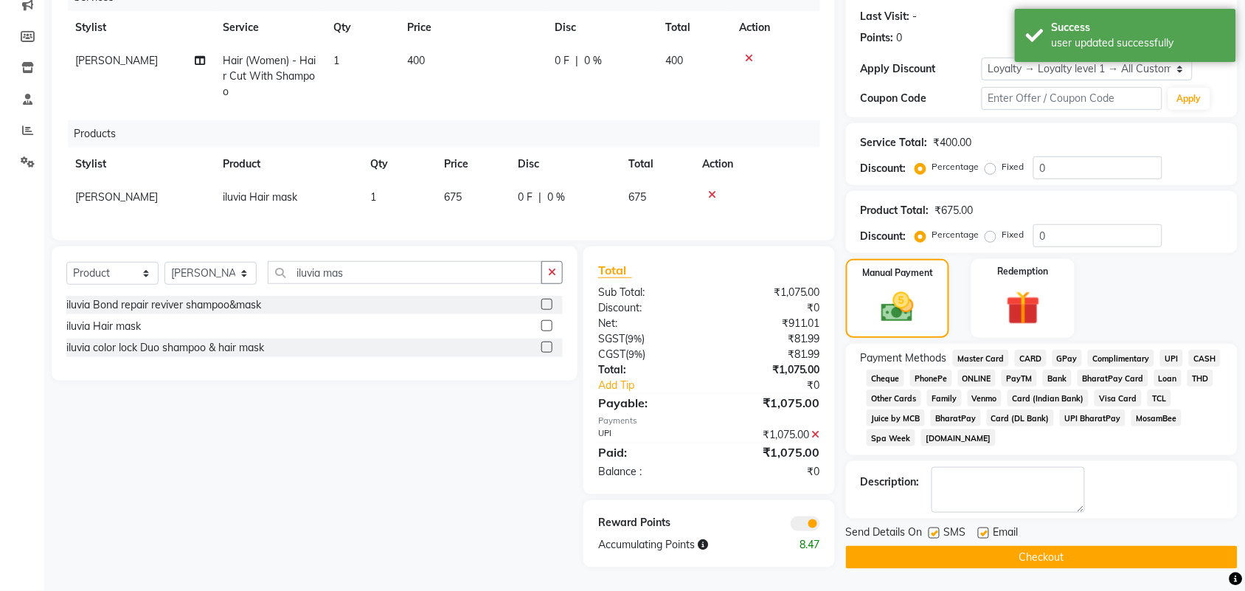
click at [1060, 563] on button "Checkout" at bounding box center [1042, 557] width 392 height 23
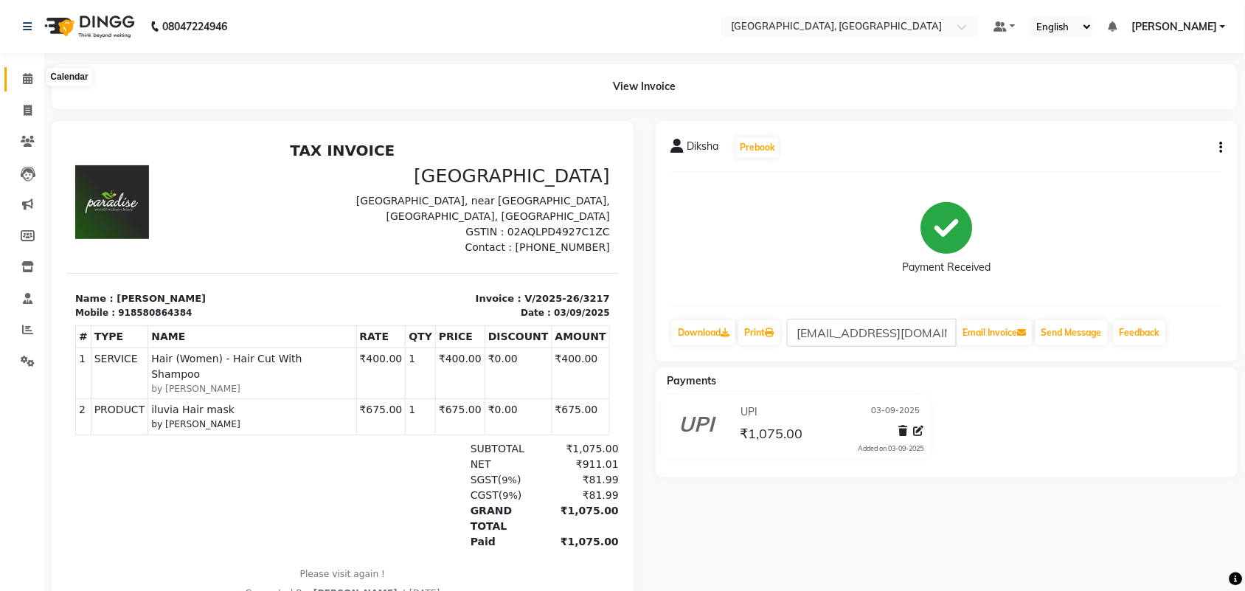
click at [23, 84] on icon at bounding box center [28, 78] width 10 height 11
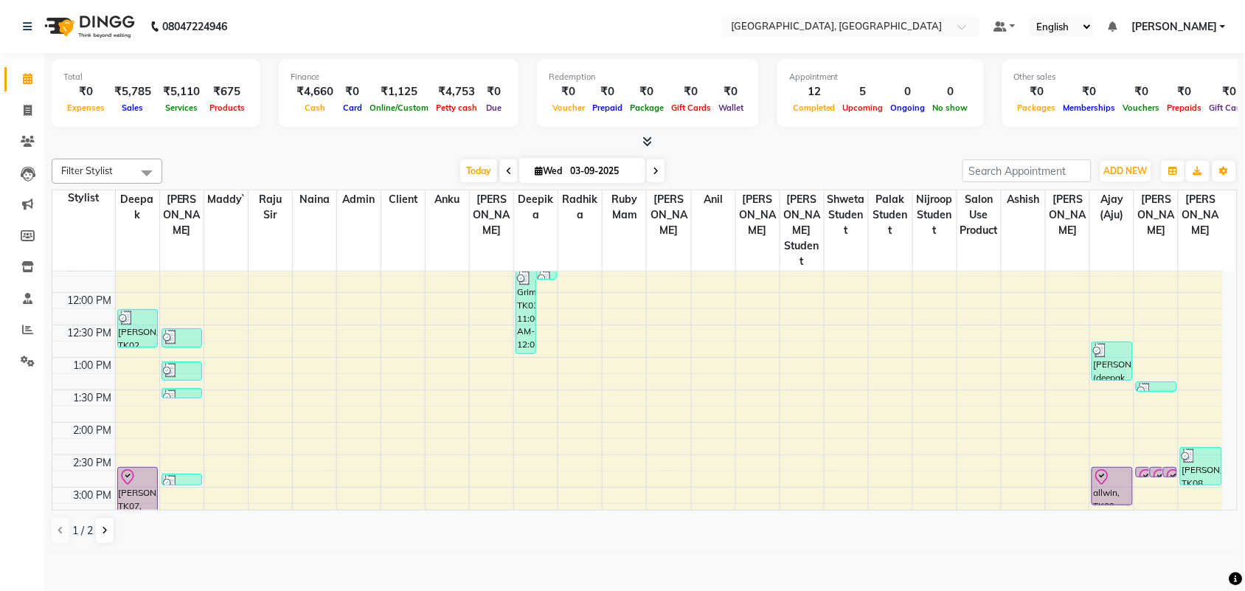
scroll to position [307, 0]
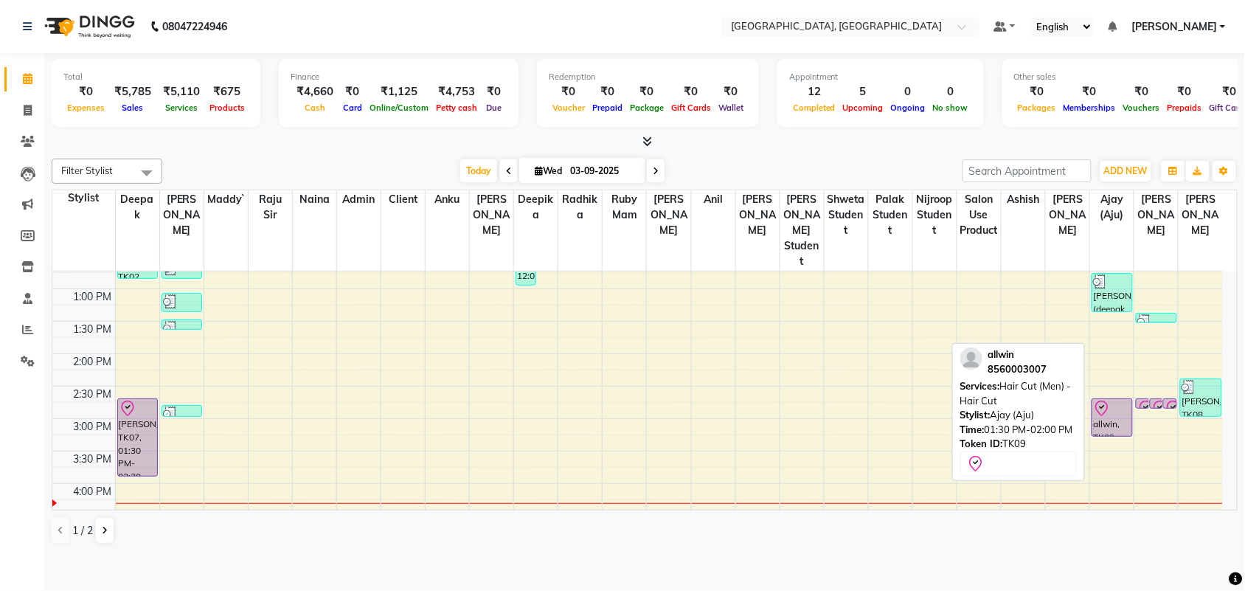
click at [1102, 439] on div at bounding box center [1112, 436] width 40 height 6
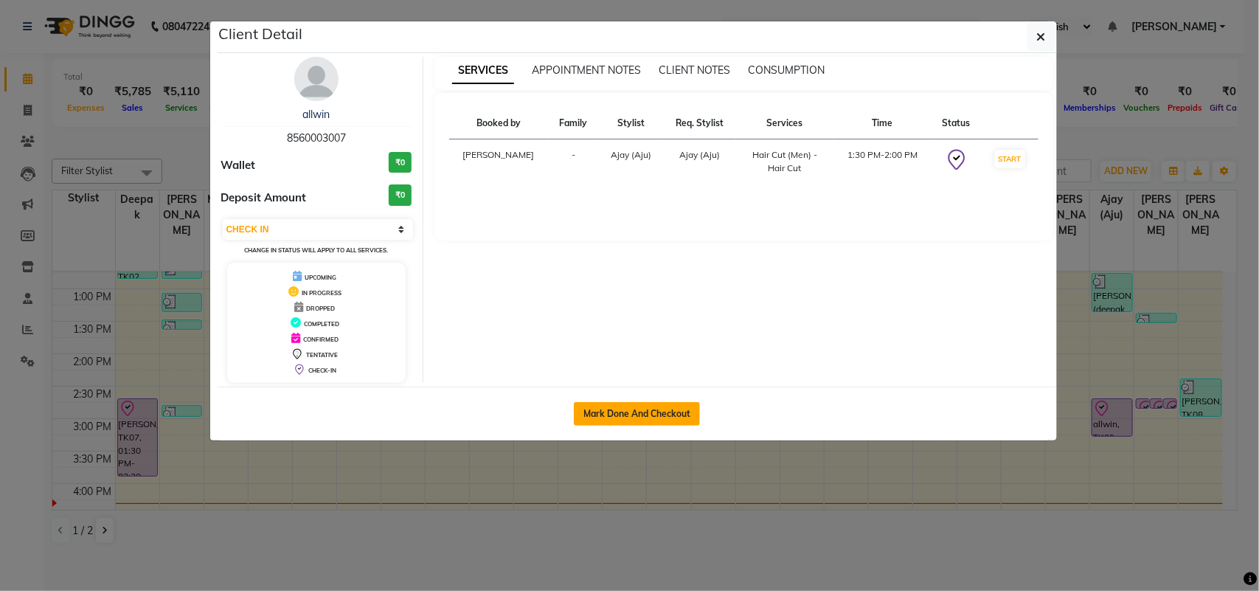
click at [644, 425] on button "Mark Done And Checkout" at bounding box center [637, 414] width 126 height 24
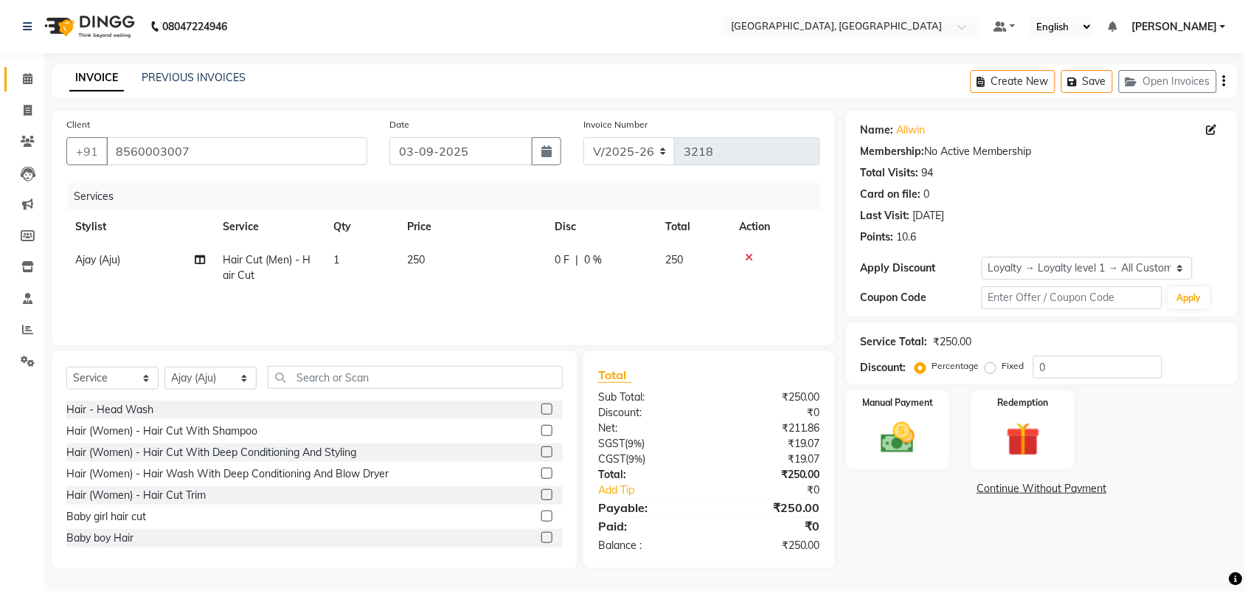
scroll to position [100, 0]
click at [355, 366] on div "Select Service Product Membership Package Voucher Prepaid Gift Card Select Styl…" at bounding box center [314, 383] width 496 height 35
click at [358, 366] on input "text" at bounding box center [415, 377] width 295 height 23
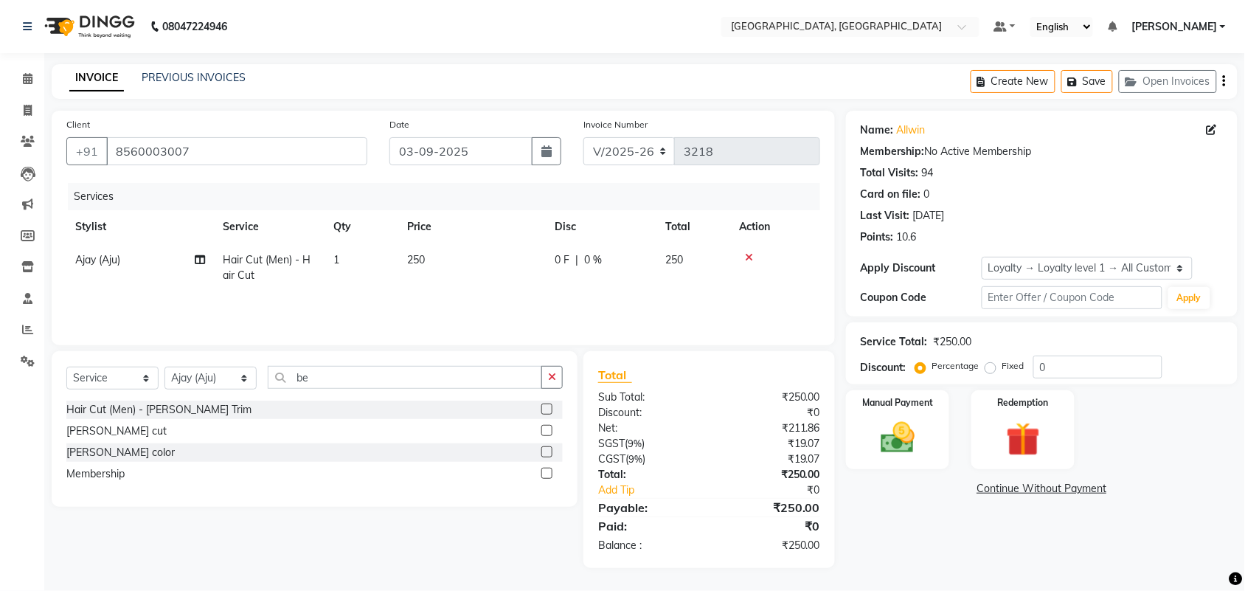
click at [541, 403] on label at bounding box center [546, 408] width 11 height 11
click at [541, 405] on input "checkbox" at bounding box center [546, 410] width 10 height 10
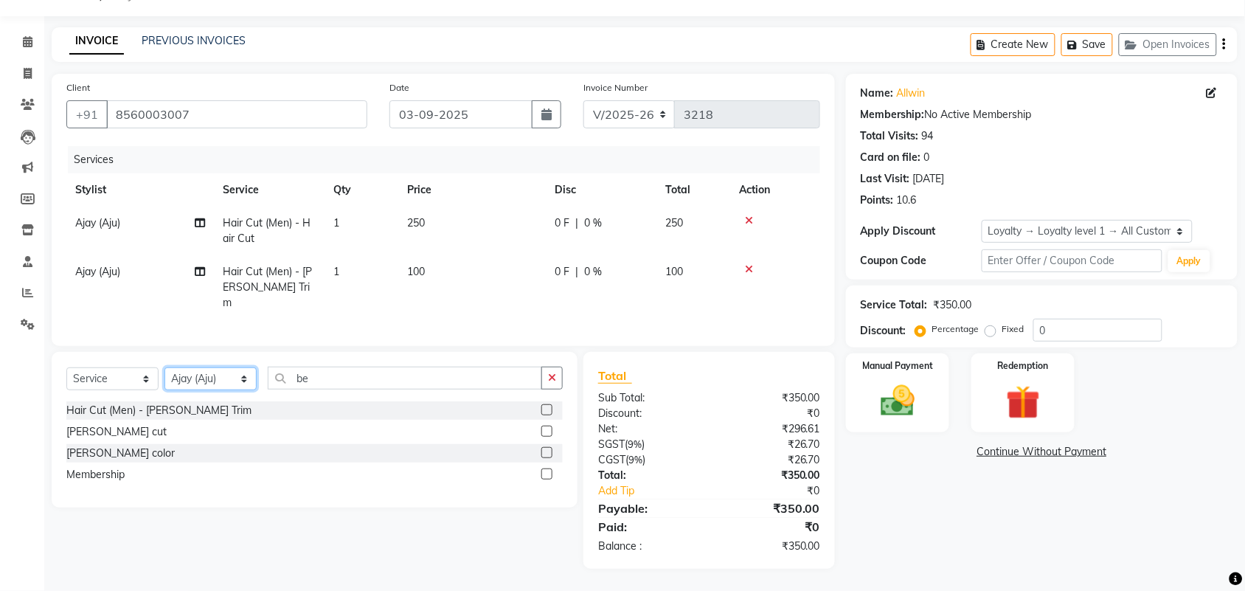
scroll to position [160, 0]
click at [221, 367] on select "Select Stylist admin Ajay (Aju) [PERSON_NAME] [PERSON_NAME] [PERSON_NAME] Clien…" at bounding box center [210, 378] width 92 height 23
click at [170, 367] on select "Select Stylist admin Ajay (Aju) [PERSON_NAME] [PERSON_NAME] [PERSON_NAME] Clien…" at bounding box center [210, 378] width 92 height 23
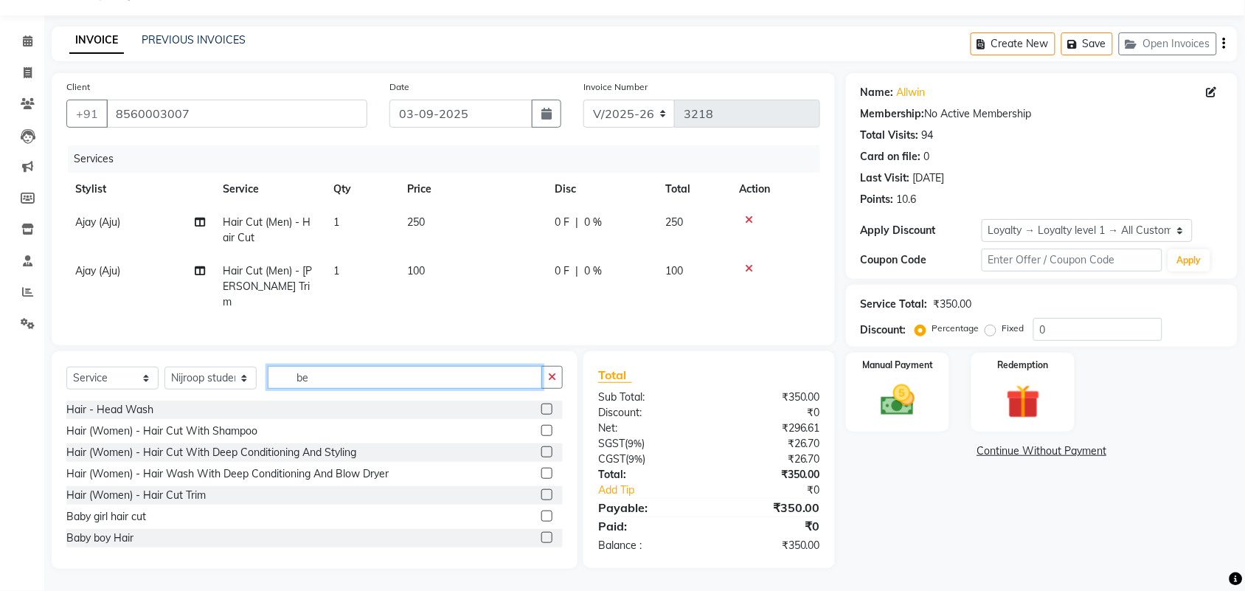
click at [389, 366] on input "be" at bounding box center [405, 377] width 274 height 23
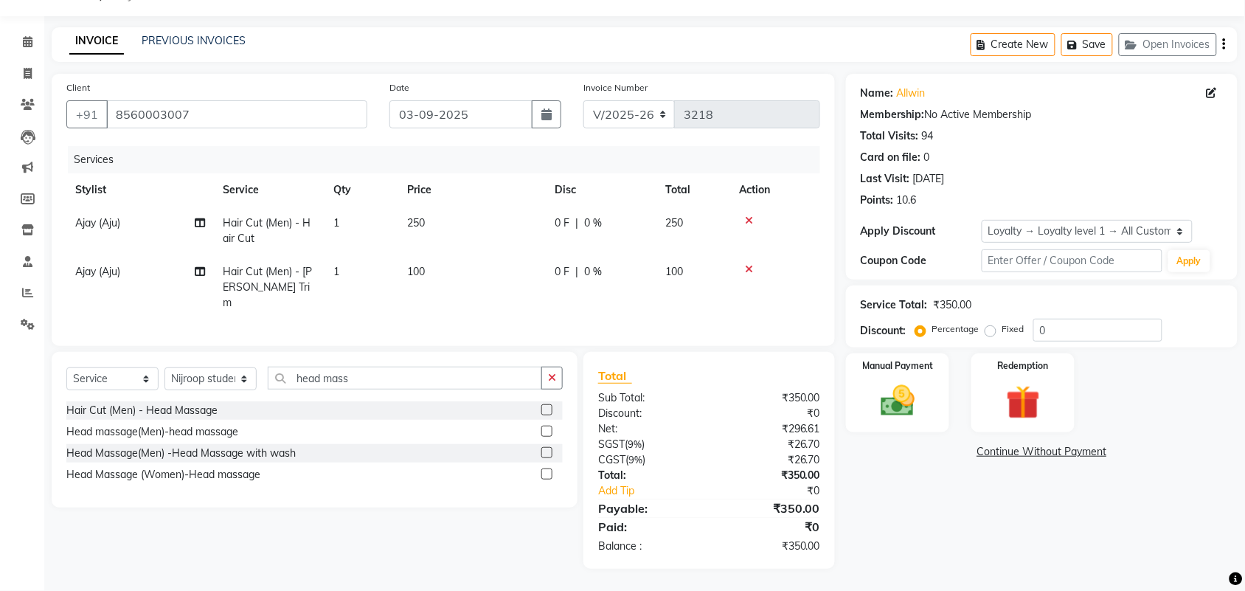
click at [543, 447] on label at bounding box center [546, 452] width 11 height 11
click at [543, 448] on input "checkbox" at bounding box center [546, 453] width 10 height 10
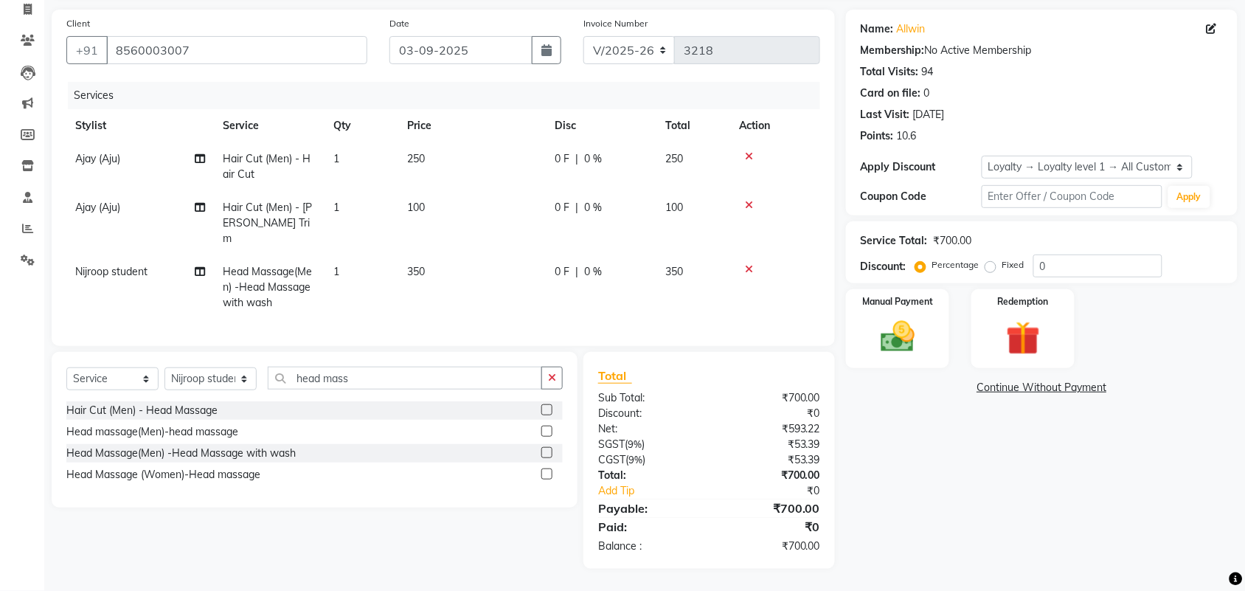
scroll to position [257, 0]
click at [192, 367] on select "Select Stylist admin Ajay (Aju) [PERSON_NAME] [PERSON_NAME] [PERSON_NAME] Clien…" at bounding box center [210, 378] width 92 height 23
click at [170, 367] on select "Select Stylist admin Ajay (Aju) [PERSON_NAME] [PERSON_NAME] [PERSON_NAME] Clien…" at bounding box center [210, 378] width 92 height 23
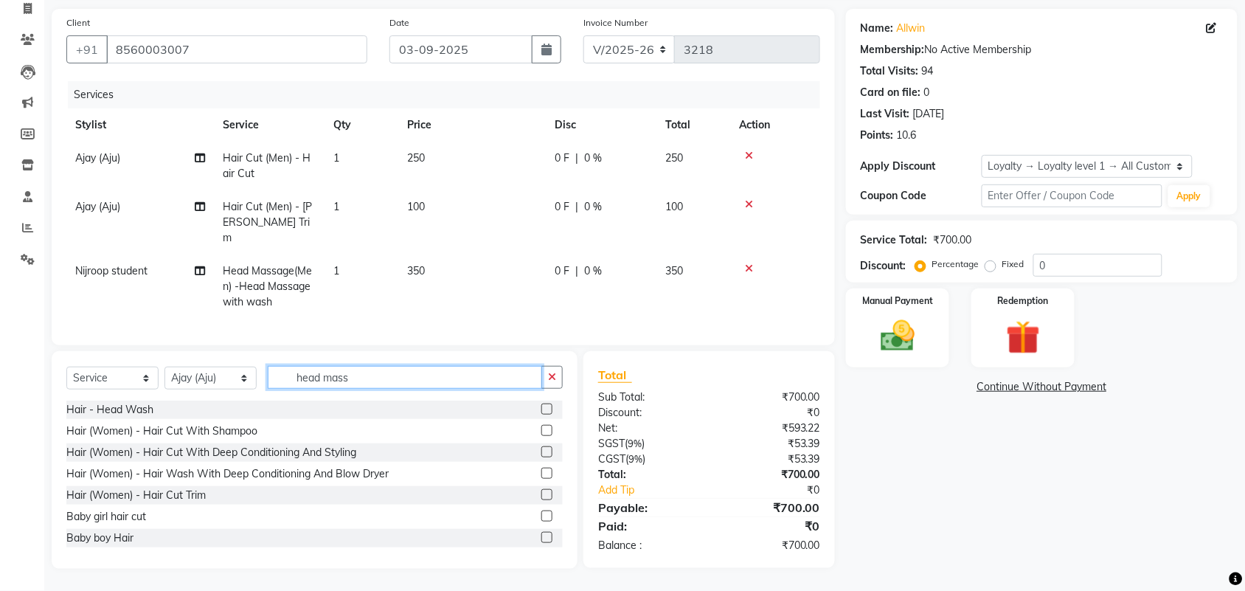
click at [391, 366] on input "head mass" at bounding box center [405, 377] width 274 height 23
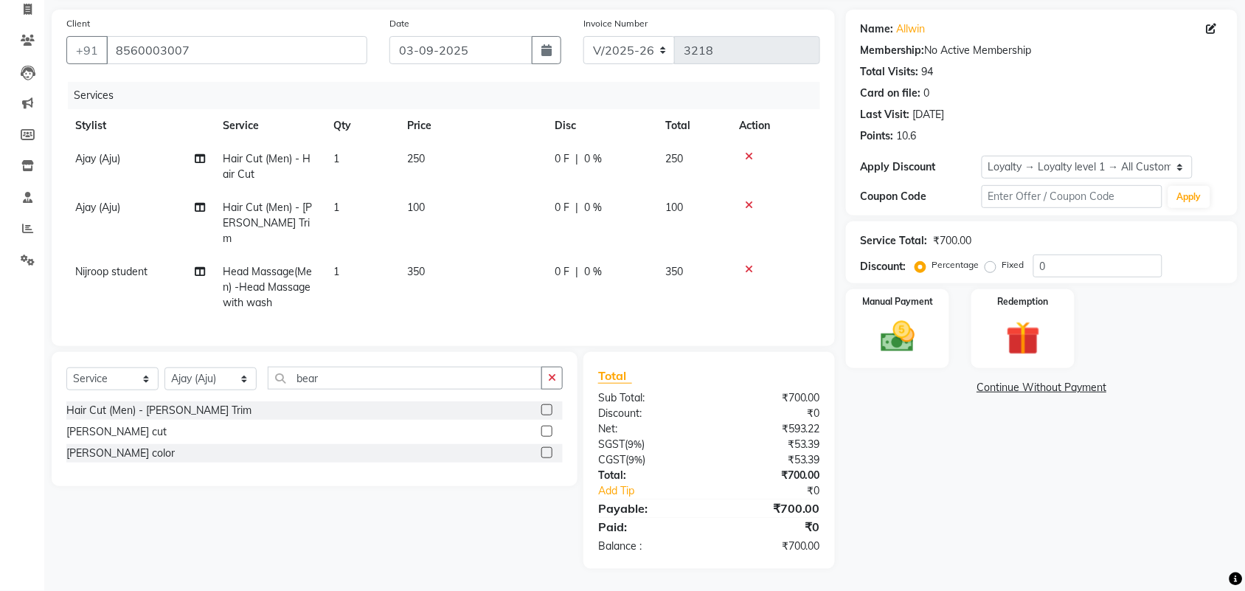
click at [542, 404] on label at bounding box center [546, 409] width 11 height 11
click at [542, 406] on input "checkbox" at bounding box center [546, 411] width 10 height 10
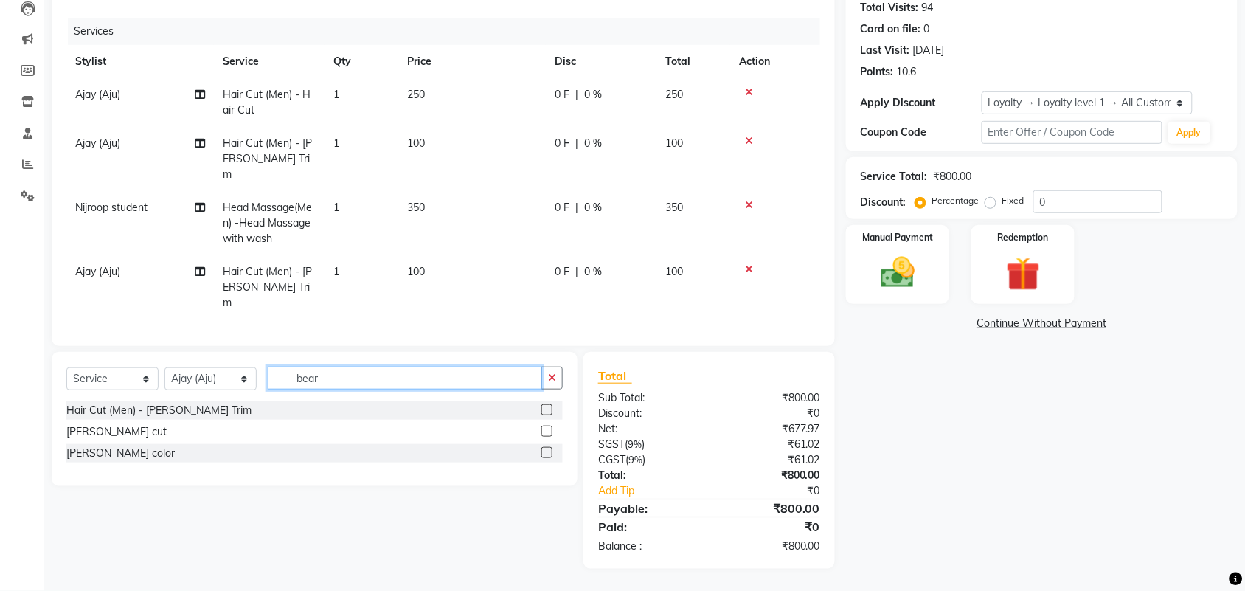
click at [426, 384] on input "bear" at bounding box center [405, 377] width 274 height 23
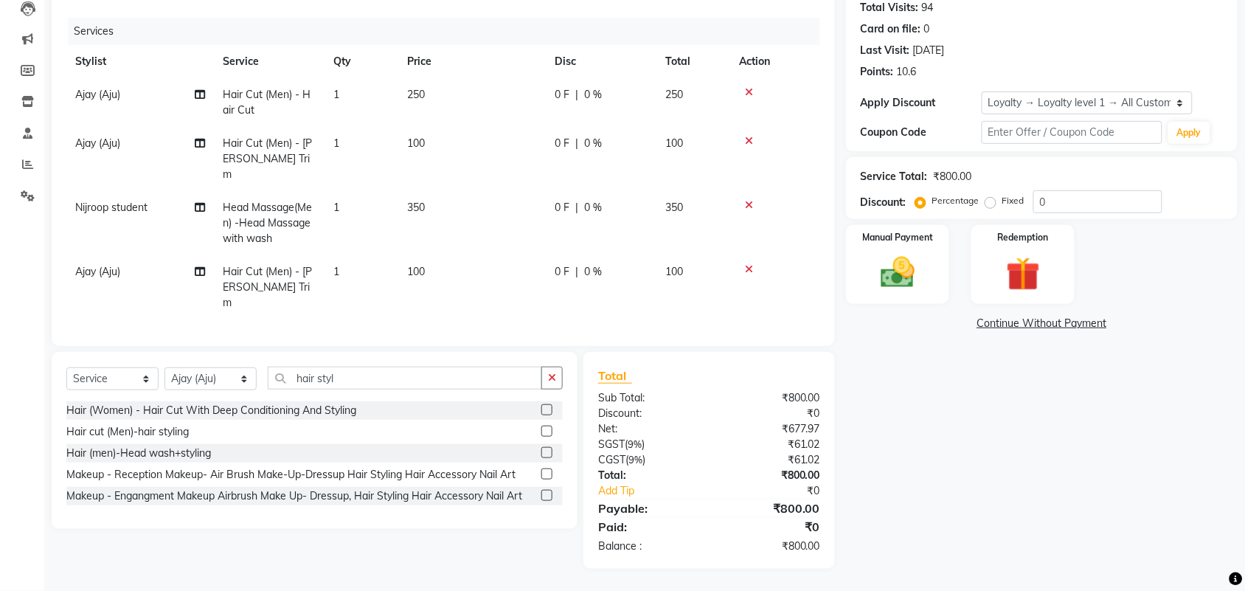
click at [541, 436] on label at bounding box center [546, 430] width 11 height 11
click at [541, 436] on input "checkbox" at bounding box center [546, 432] width 10 height 10
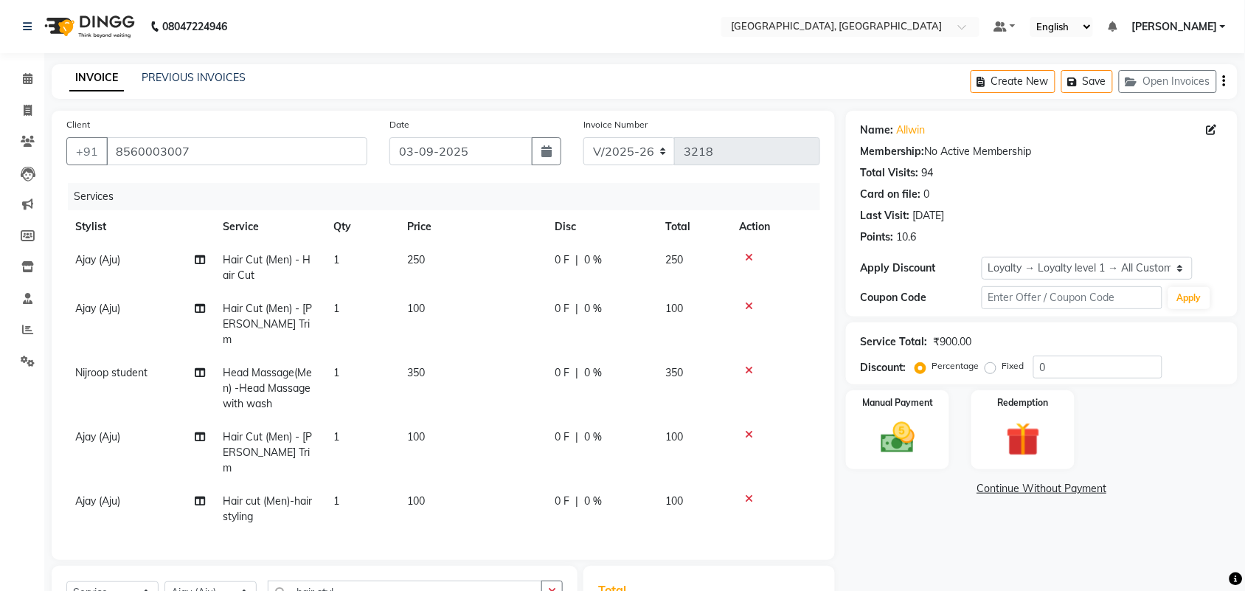
scroll to position [70, 0]
click at [1061, 92] on button "Save" at bounding box center [1087, 81] width 52 height 23
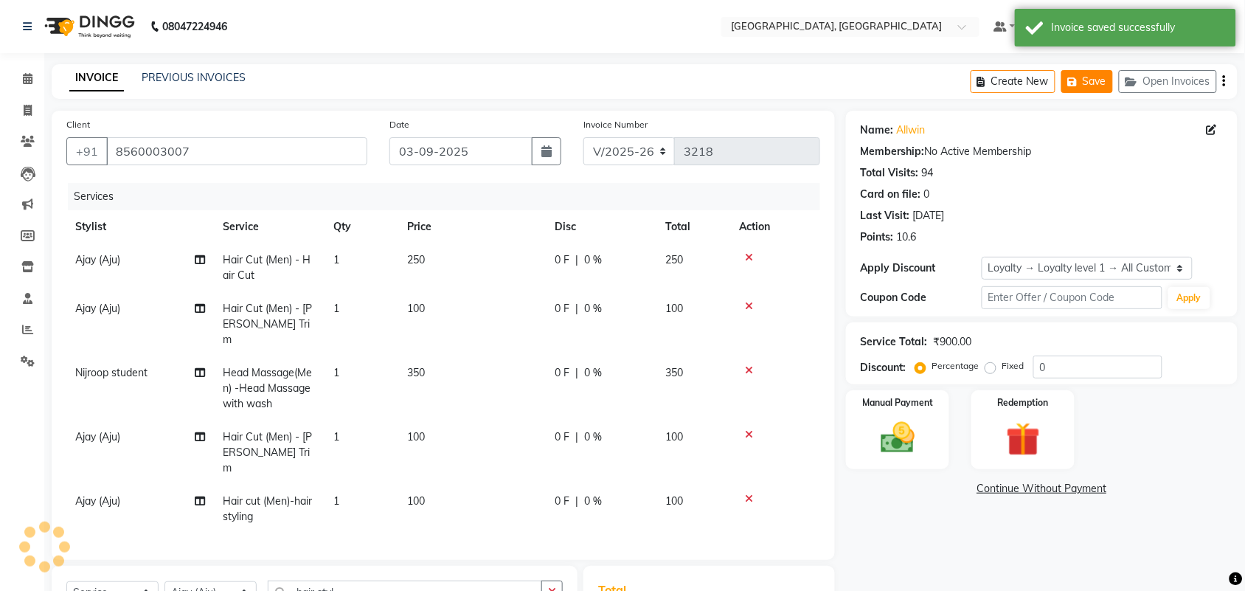
click at [1068, 85] on icon "button" at bounding box center [1075, 82] width 15 height 10
click at [23, 82] on icon at bounding box center [28, 78] width 10 height 11
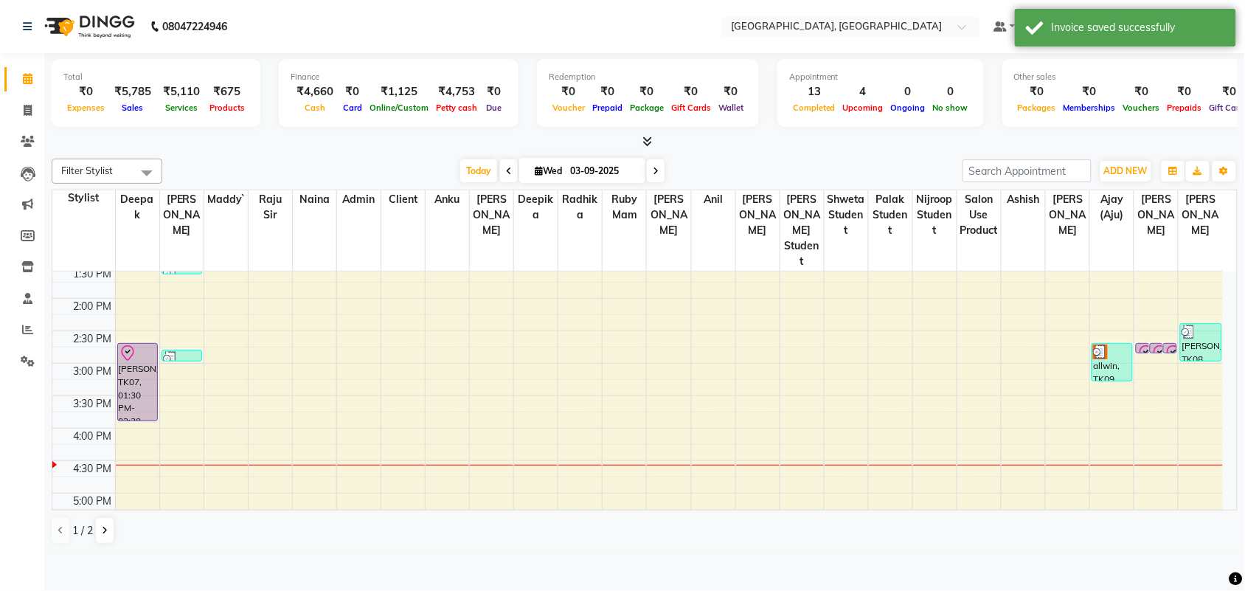
scroll to position [399, 0]
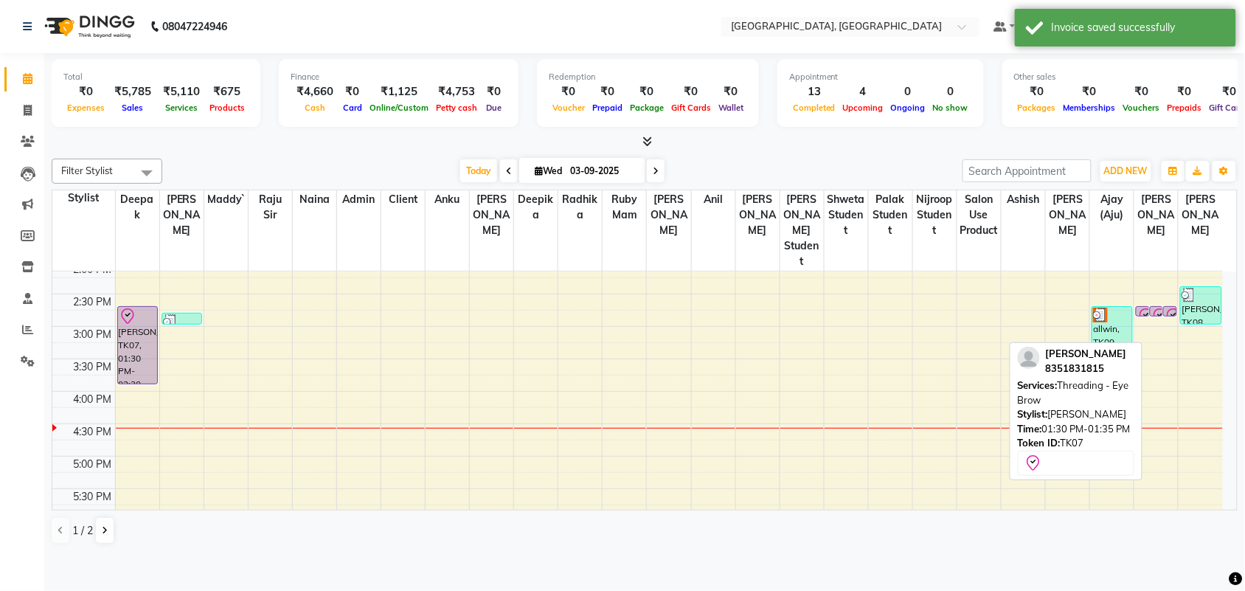
click at [1155, 325] on icon at bounding box center [1160, 316] width 18 height 18
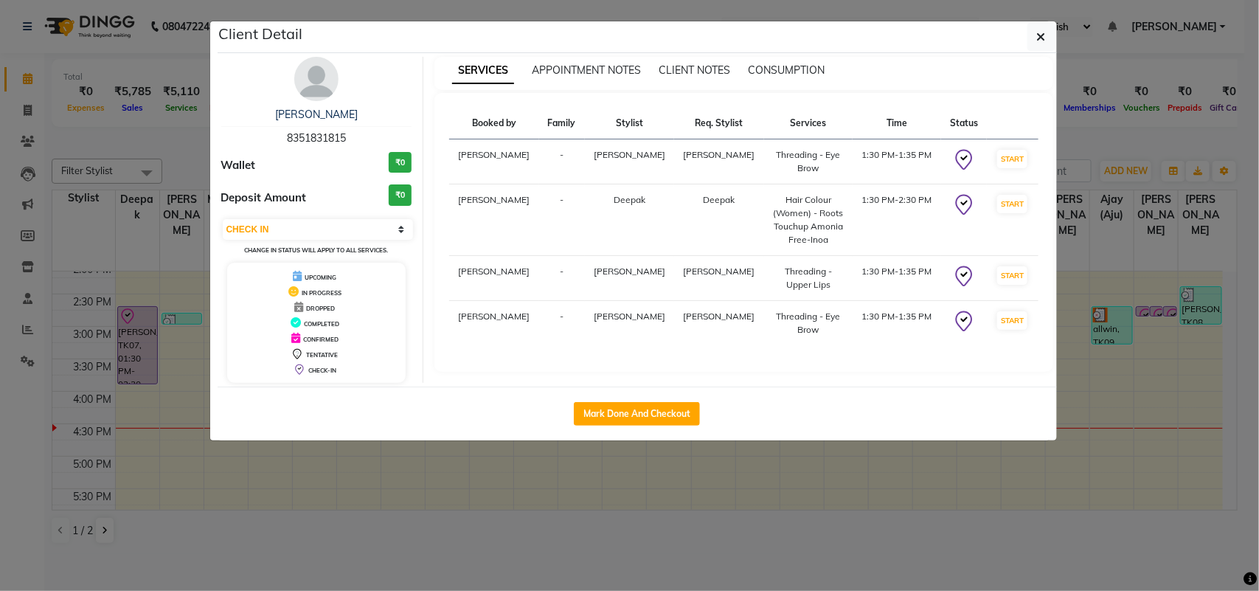
drag, startPoint x: 347, startPoint y: 156, endPoint x: 271, endPoint y: 153, distance: 76.0
click at [287, 145] on span "8351831815" at bounding box center [316, 137] width 59 height 13
copy span "8351831815"
click at [1027, 43] on button "button" at bounding box center [1041, 37] width 28 height 28
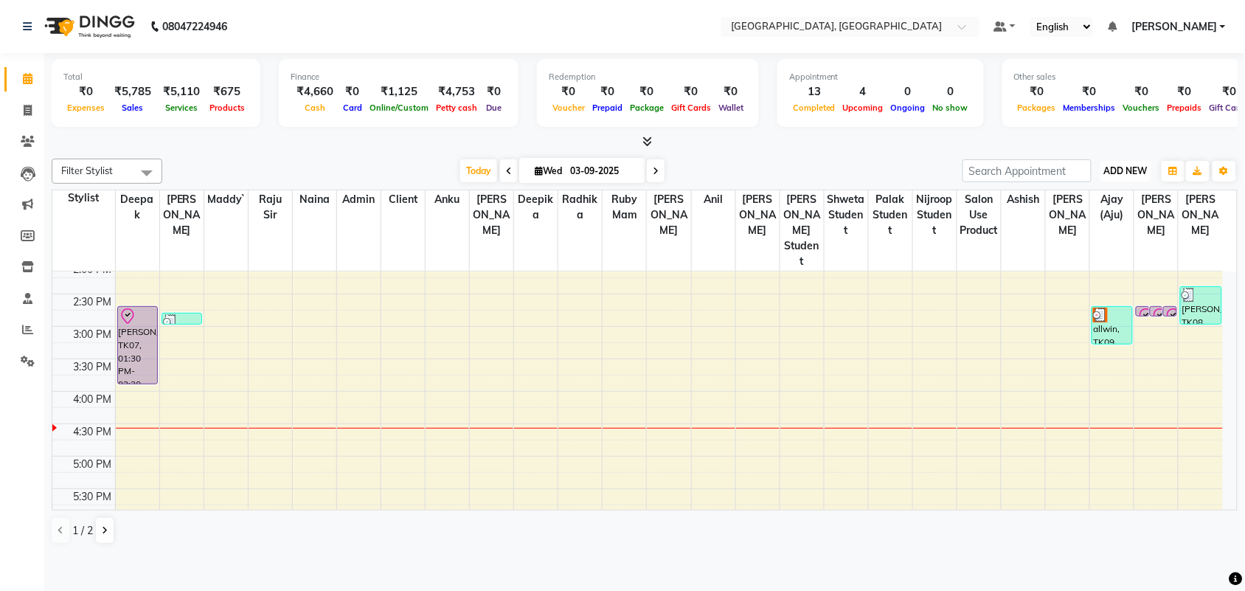
click at [1100, 181] on button "ADD NEW Toggle Dropdown" at bounding box center [1125, 171] width 51 height 21
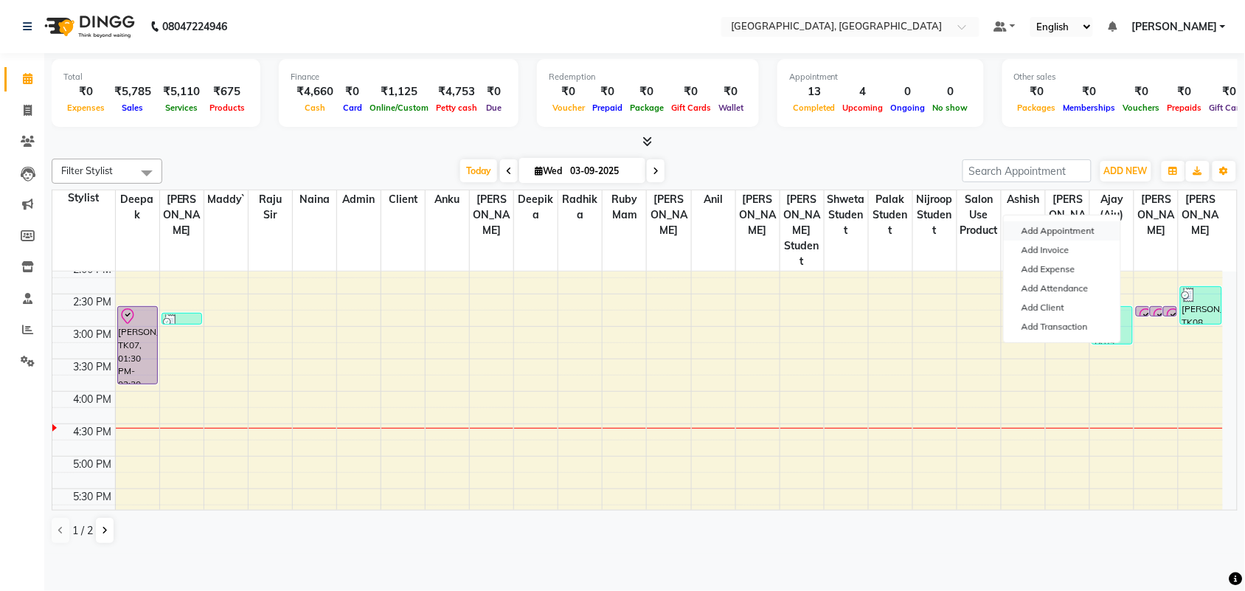
click at [1052, 238] on button "Add Appointment" at bounding box center [1061, 230] width 116 height 19
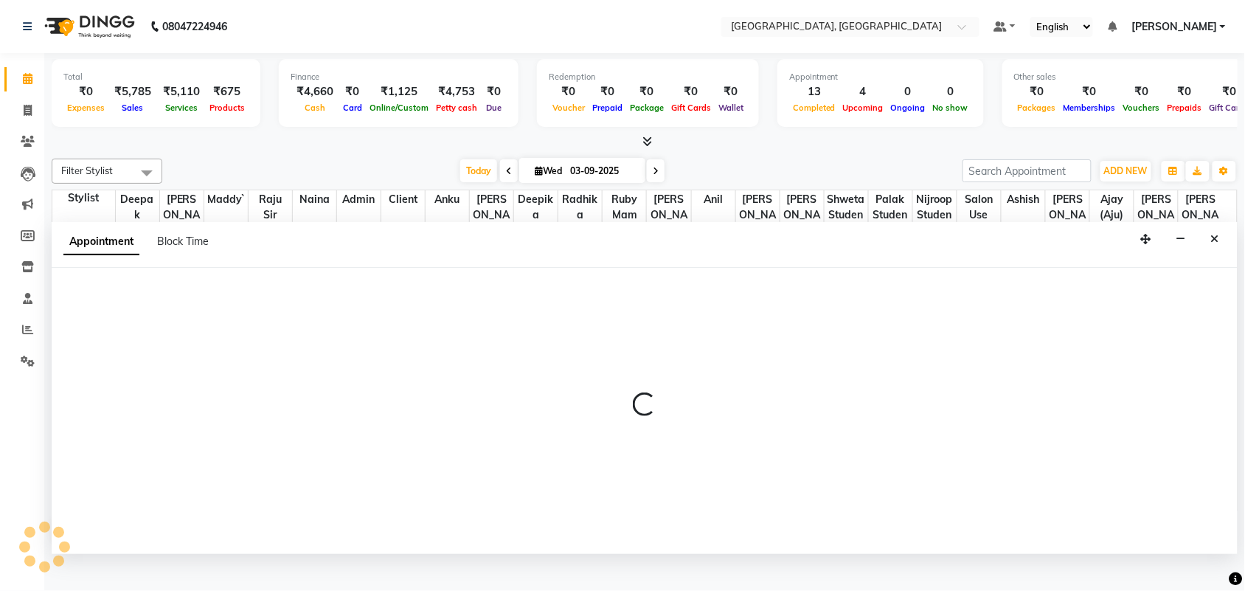
scroll to position [7, 0]
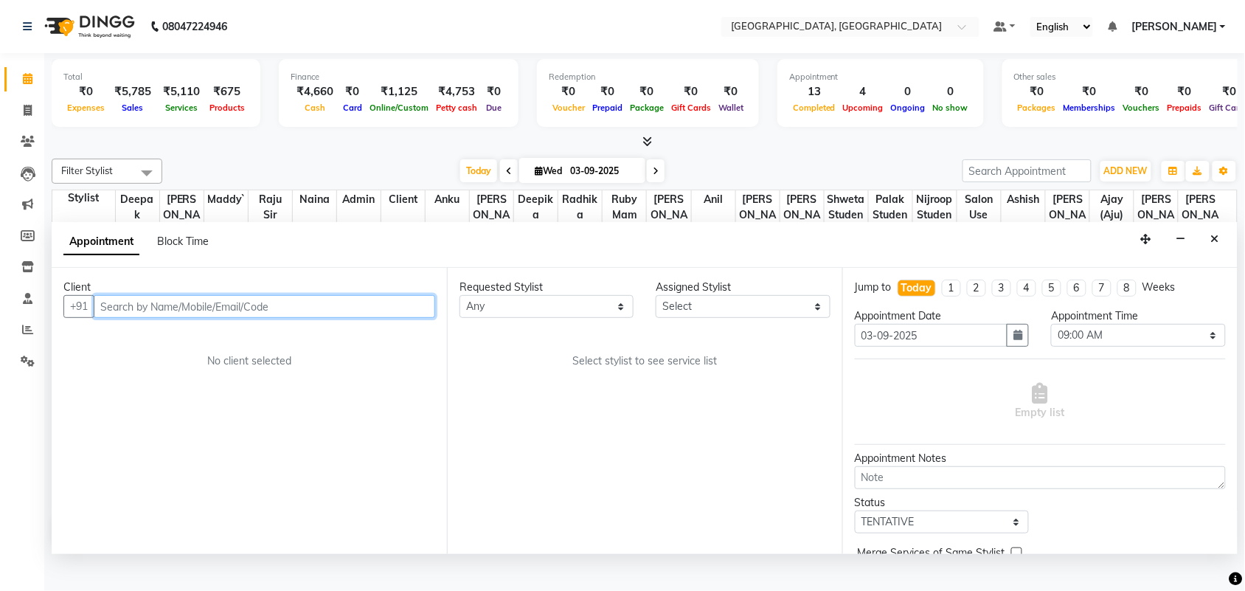
click at [253, 318] on input "text" at bounding box center [264, 306] width 341 height 23
paste input "8351831815"
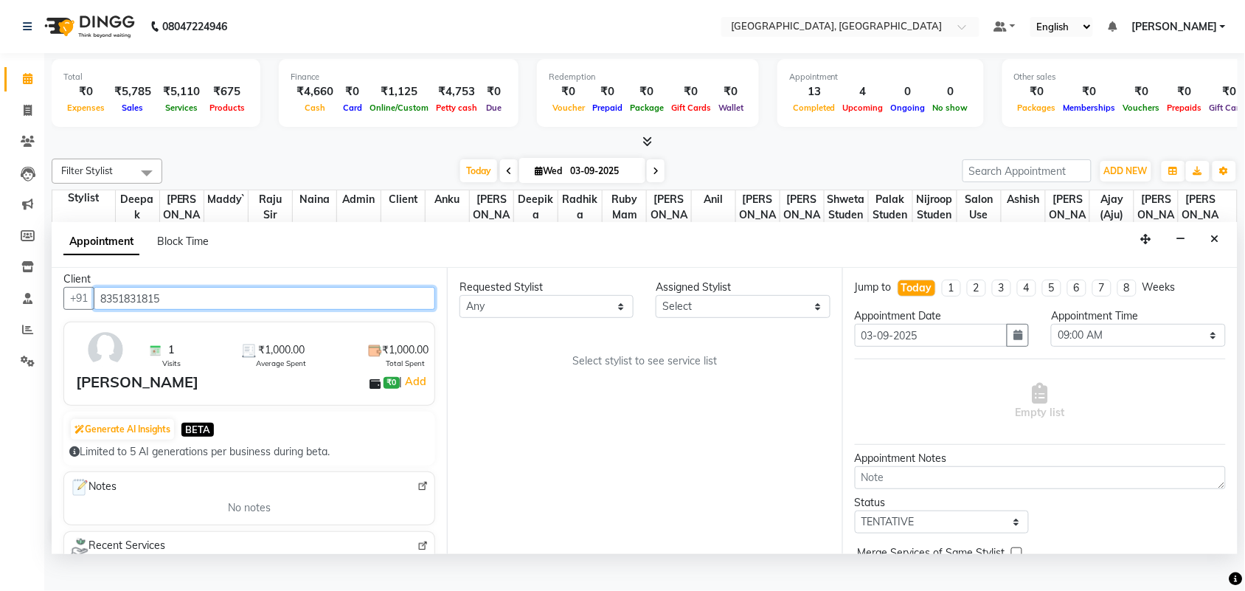
scroll to position [0, 0]
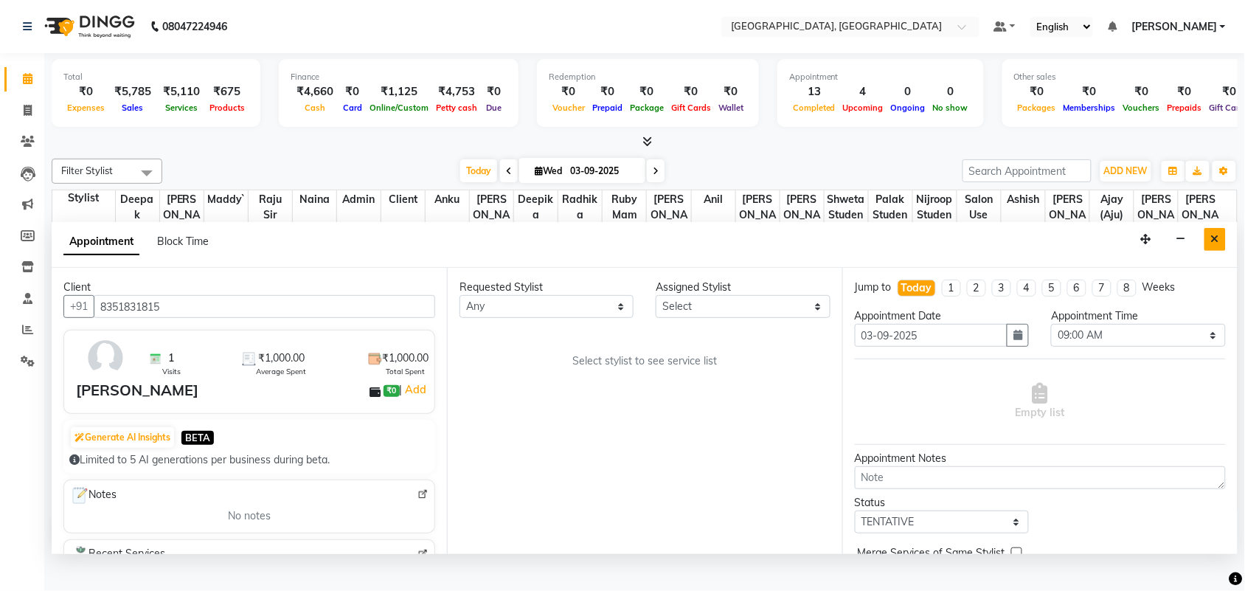
click at [1211, 244] on icon "Close" at bounding box center [1215, 239] width 8 height 10
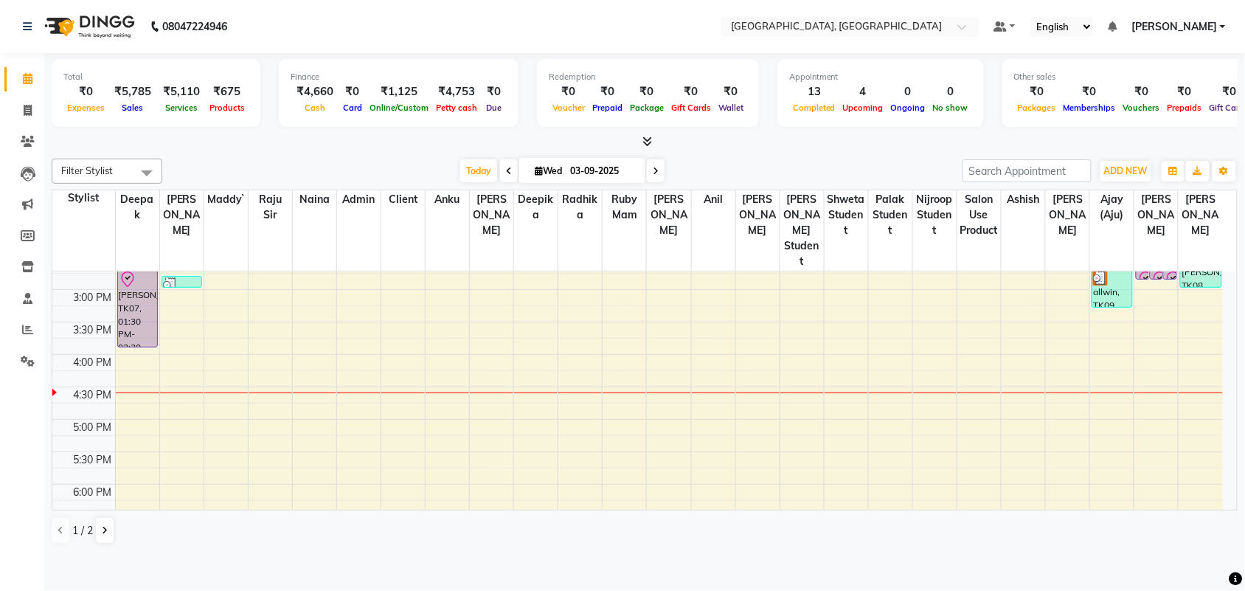
scroll to position [302, 0]
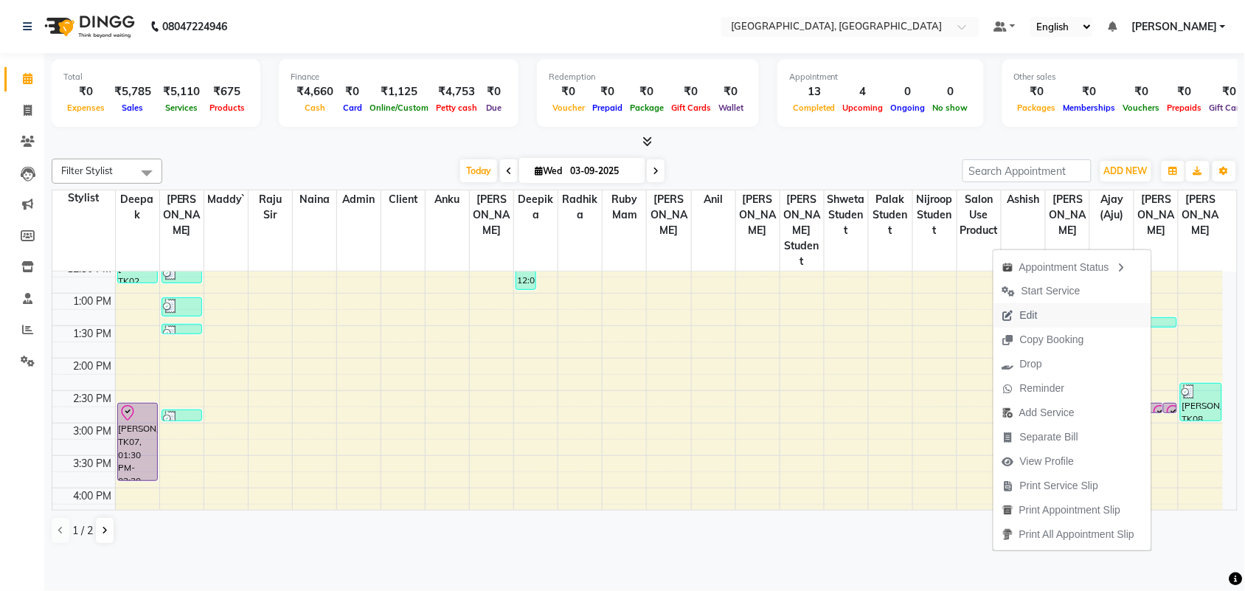
click at [1026, 323] on button "Edit" at bounding box center [1072, 315] width 158 height 24
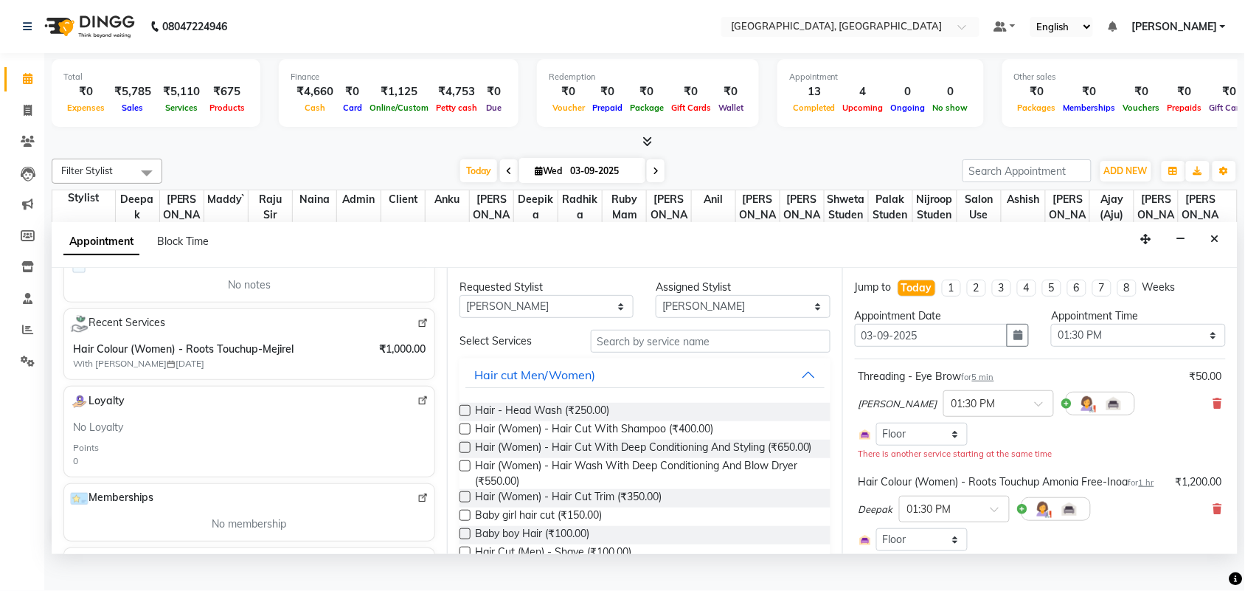
scroll to position [258, 0]
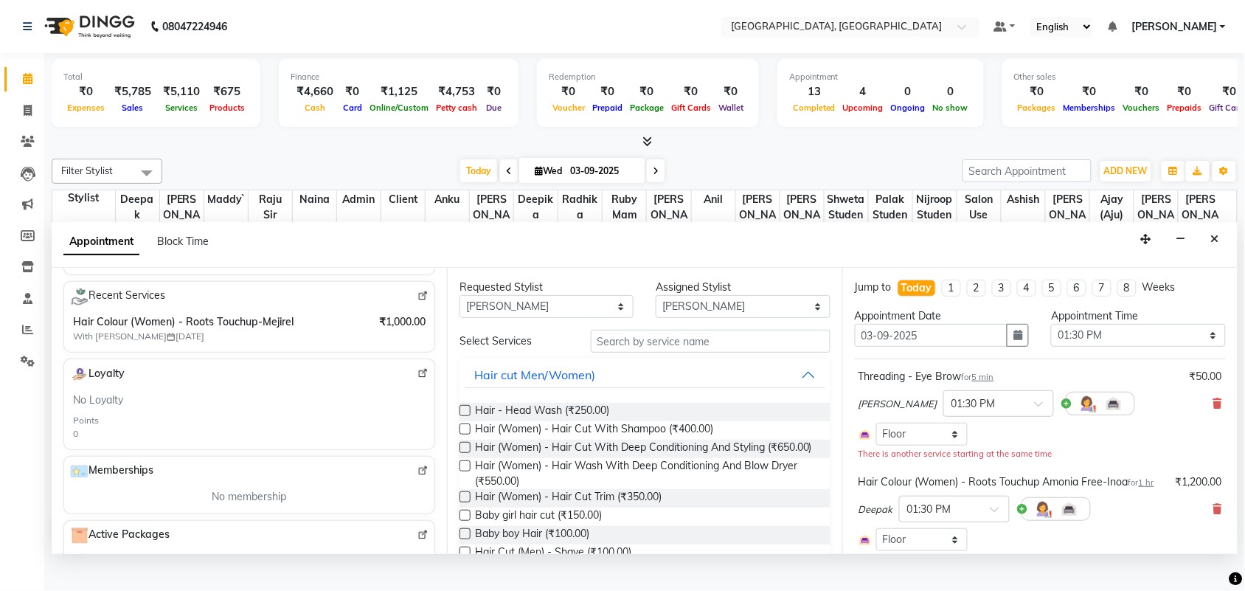
click at [417, 302] on img at bounding box center [422, 296] width 11 height 11
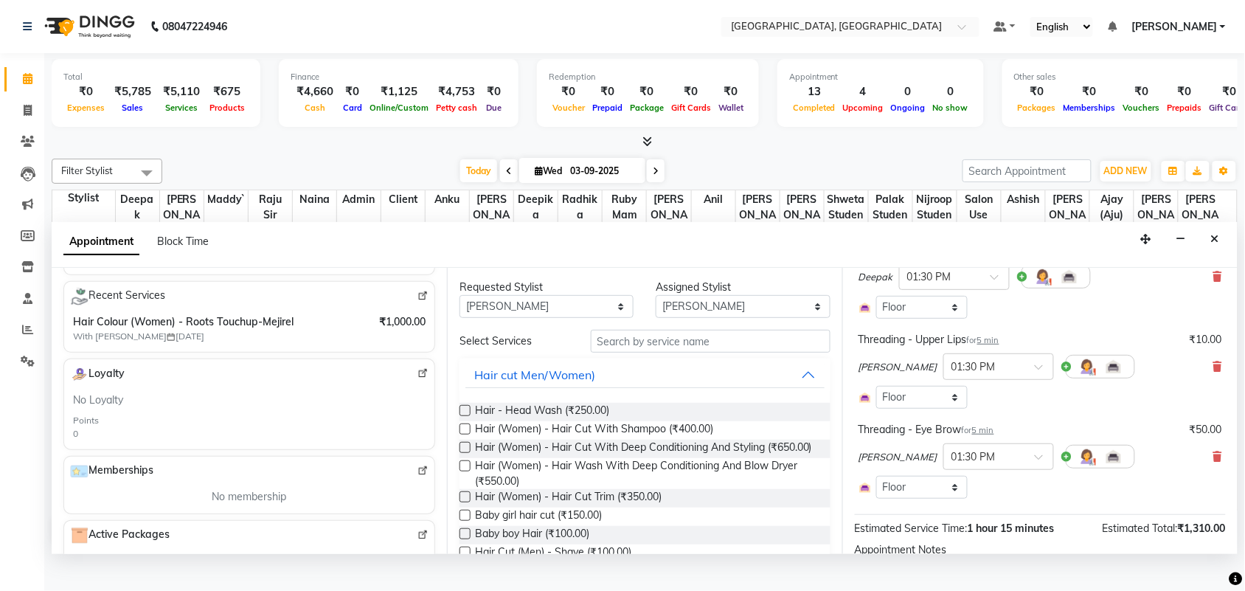
scroll to position [200, 0]
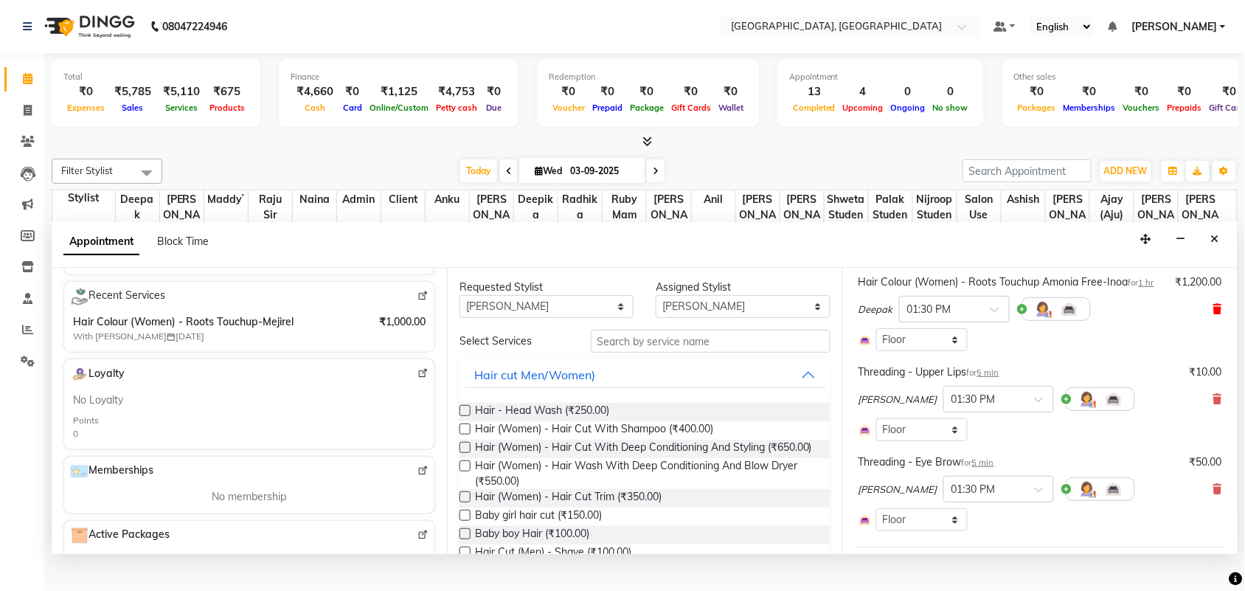
click at [1213, 314] on icon at bounding box center [1217, 309] width 9 height 10
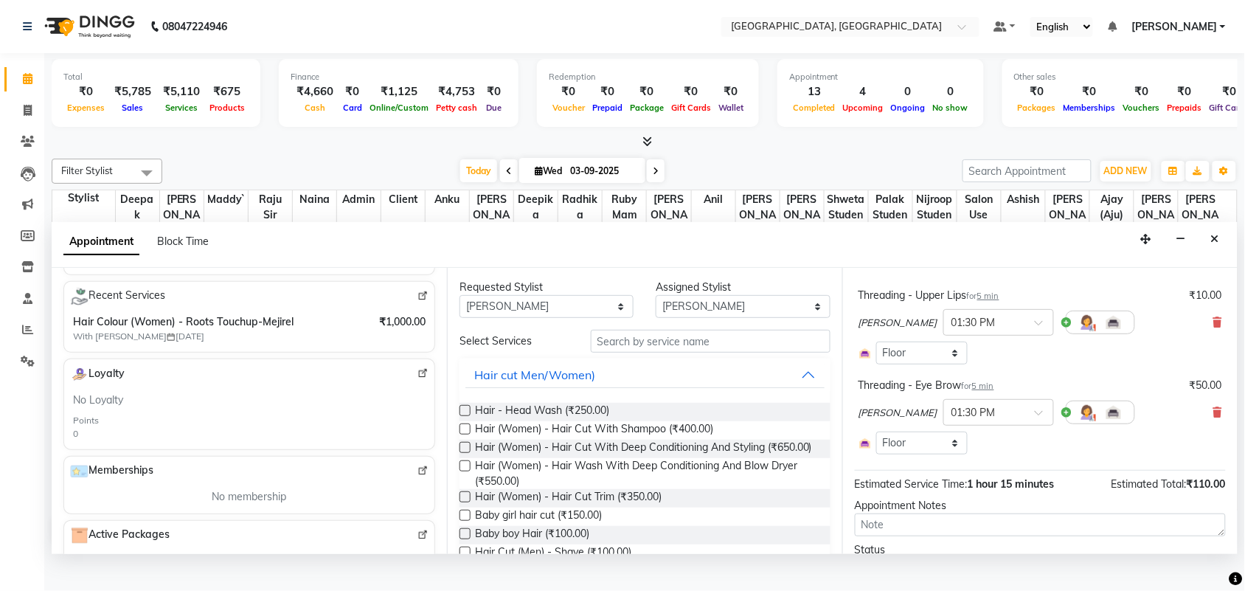
scroll to position [0, 0]
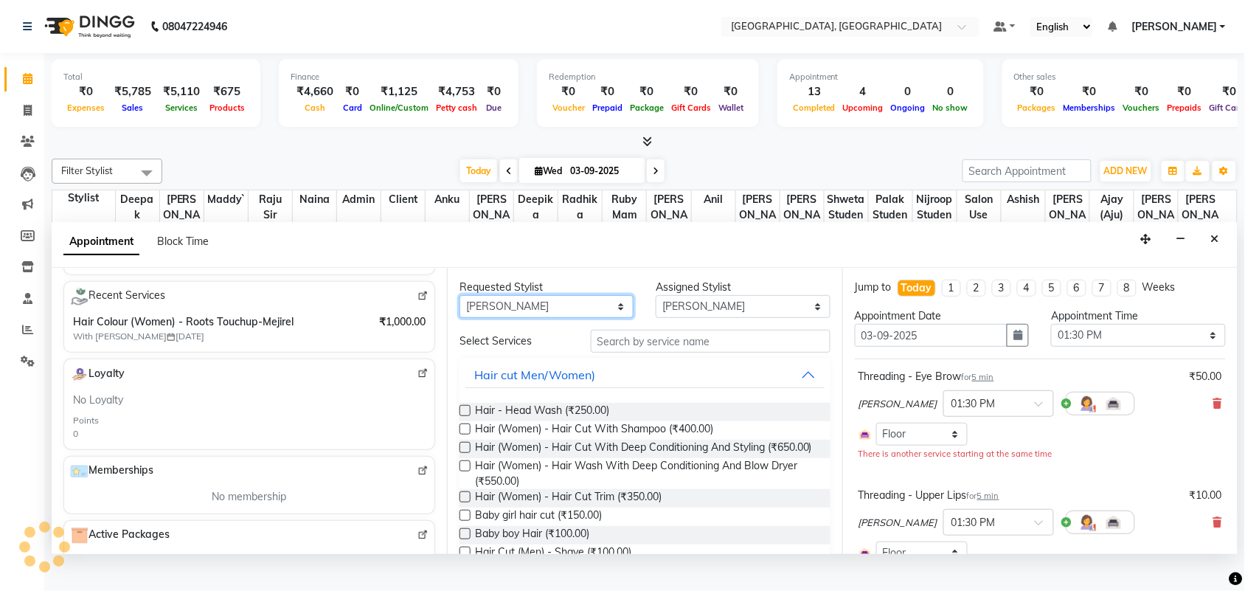
click at [546, 318] on select "Any admin Ajay (Aju) [PERSON_NAME] [PERSON_NAME] [PERSON_NAME] Client [PERSON_N…" at bounding box center [546, 306] width 174 height 23
click at [462, 318] on select "Any admin Ajay (Aju) [PERSON_NAME] [PERSON_NAME] [PERSON_NAME] Client [PERSON_N…" at bounding box center [546, 306] width 174 height 23
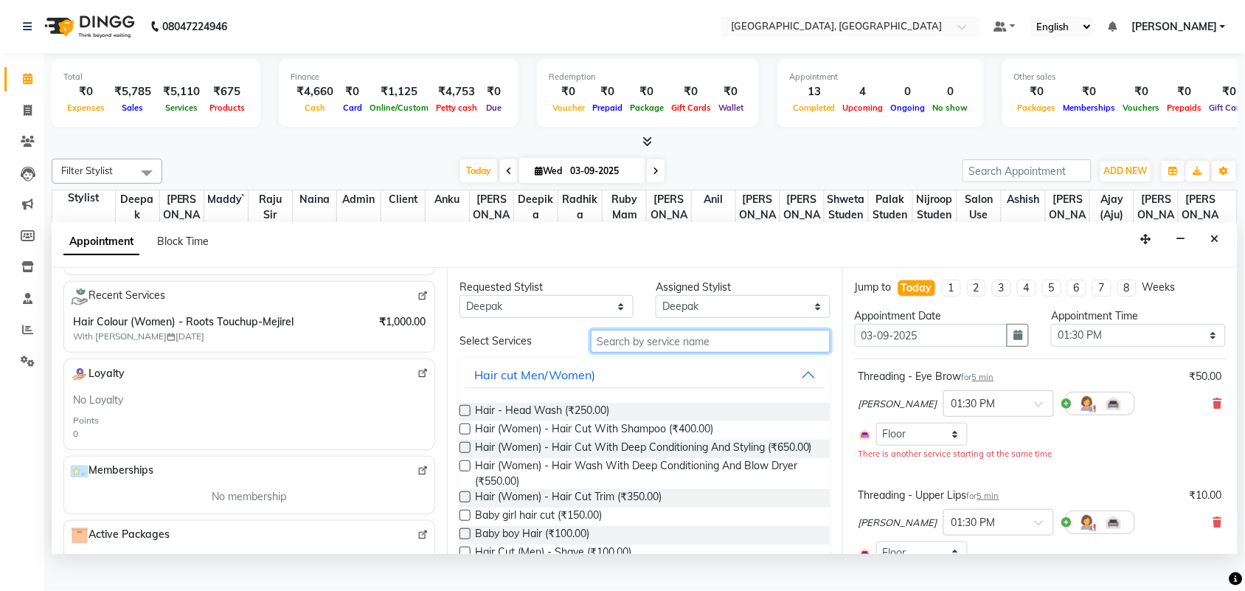
click at [646, 352] on input "text" at bounding box center [711, 341] width 240 height 23
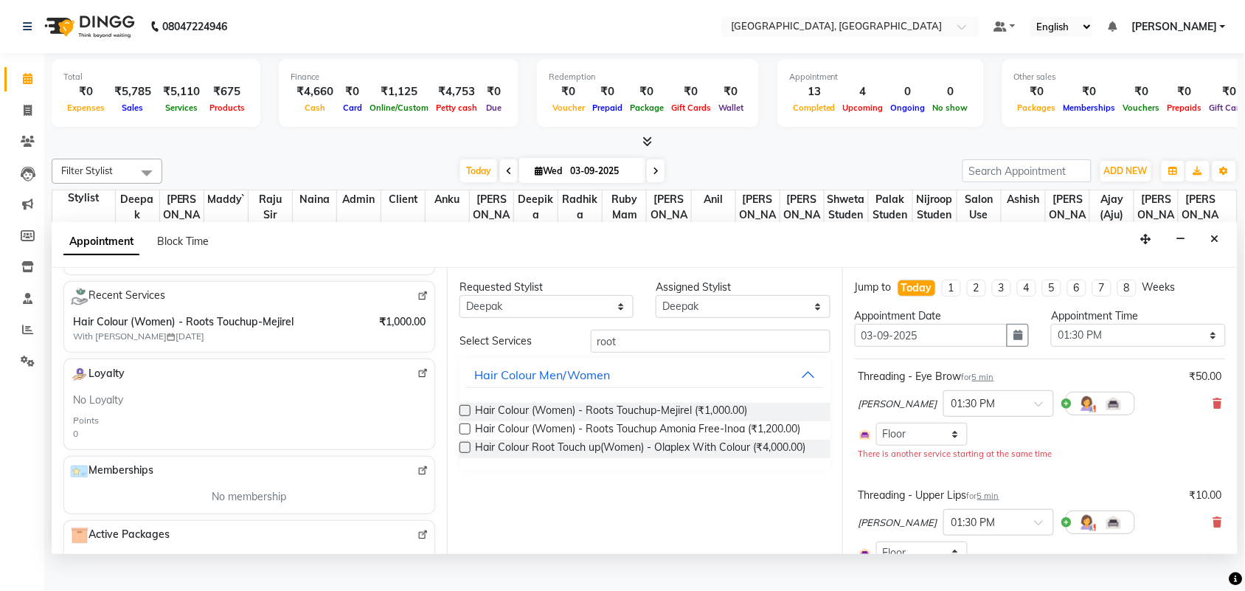
click at [470, 416] on label at bounding box center [464, 410] width 11 height 11
click at [469, 417] on input "checkbox" at bounding box center [464, 412] width 10 height 10
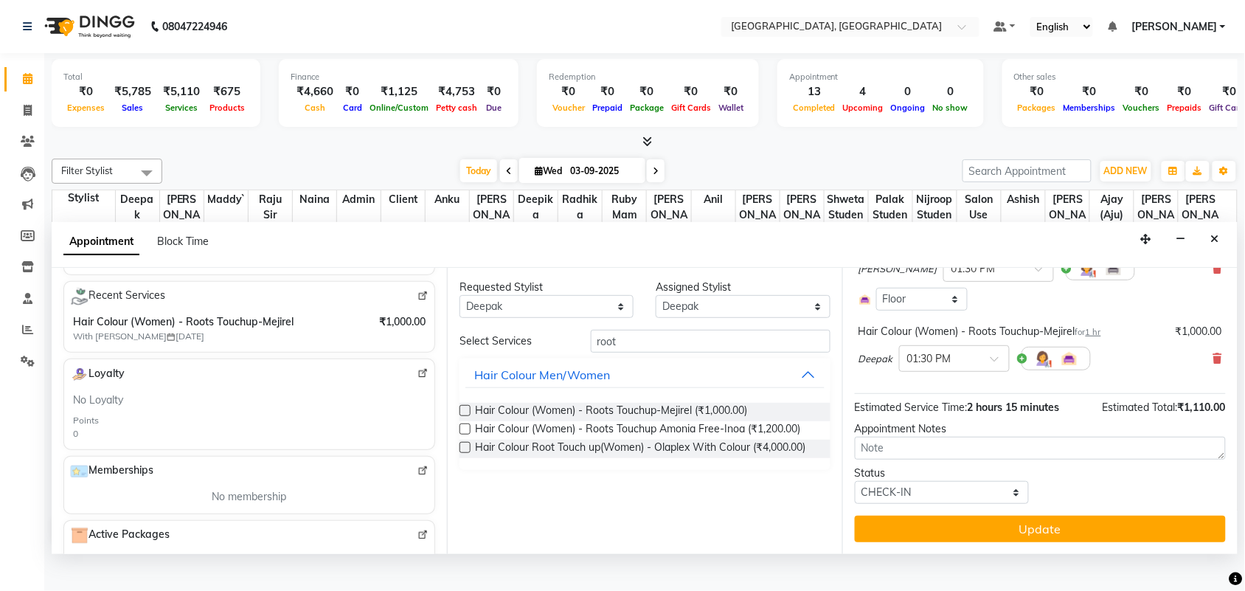
scroll to position [537, 0]
click at [1016, 542] on button "Update" at bounding box center [1040, 528] width 371 height 27
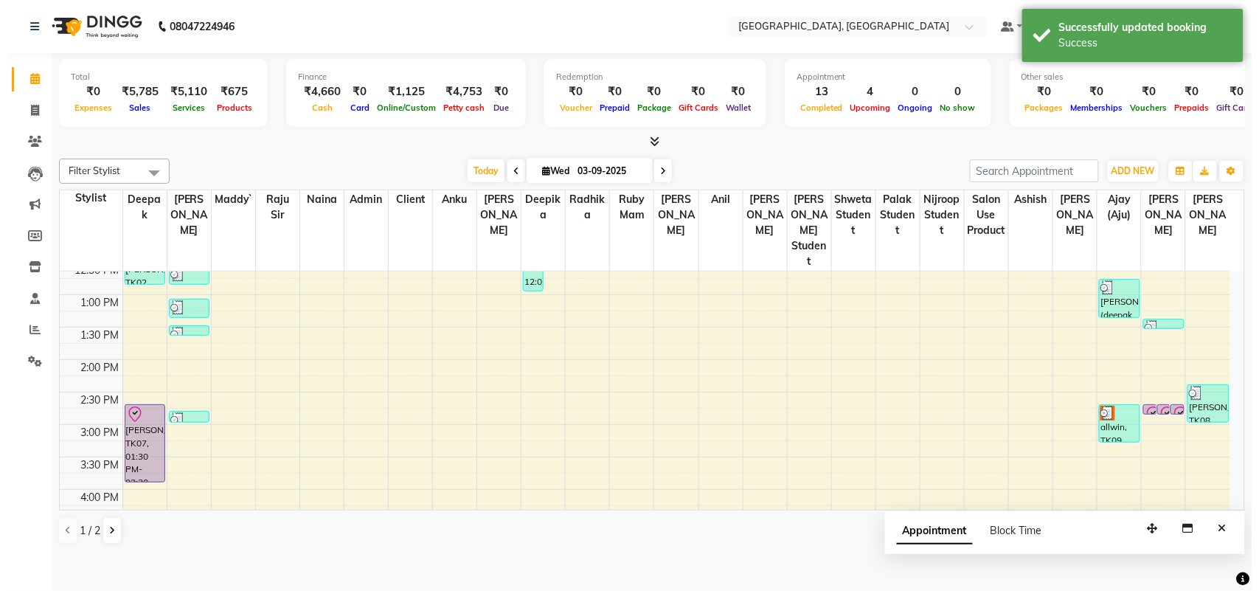
scroll to position [296, 0]
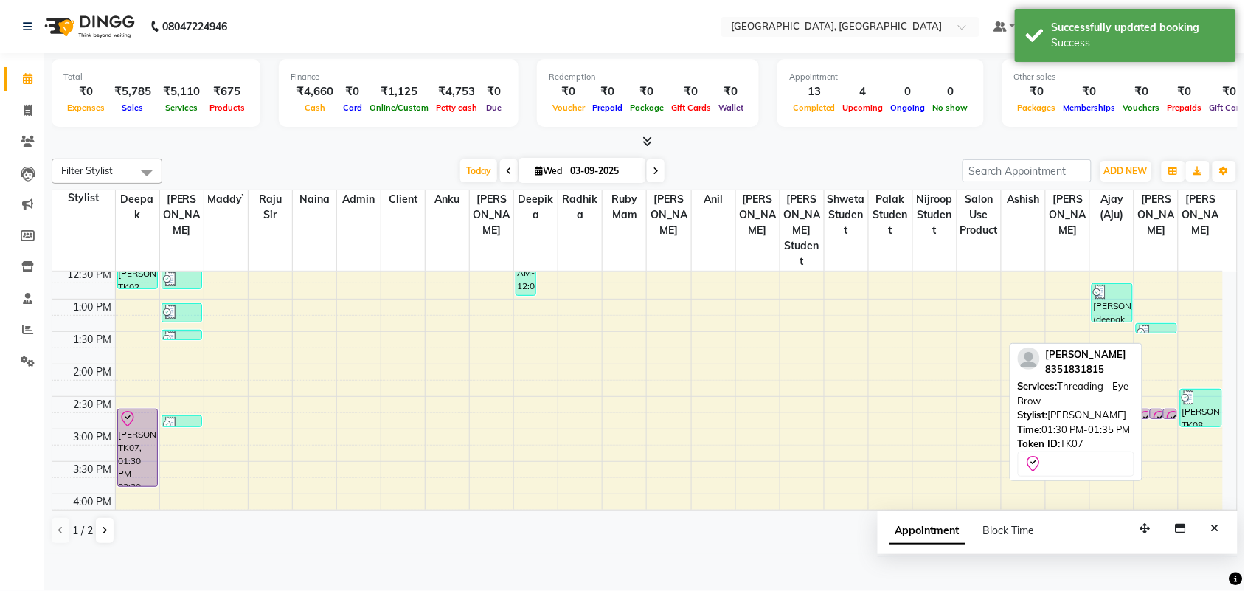
click at [1155, 428] on icon at bounding box center [1160, 419] width 18 height 18
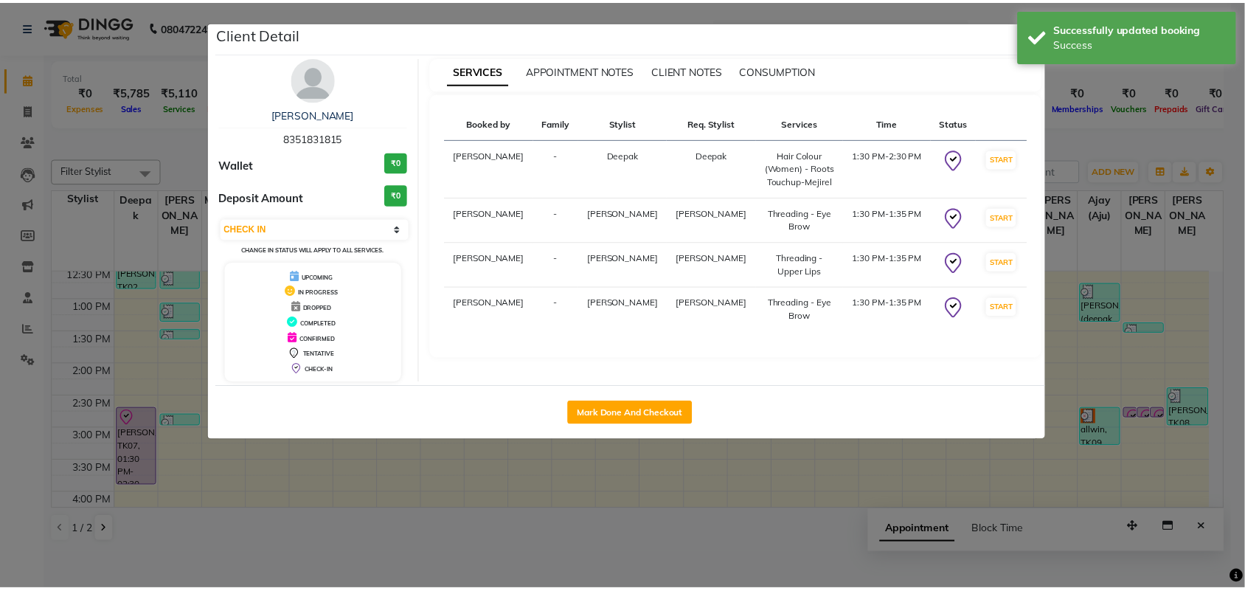
scroll to position [108, 0]
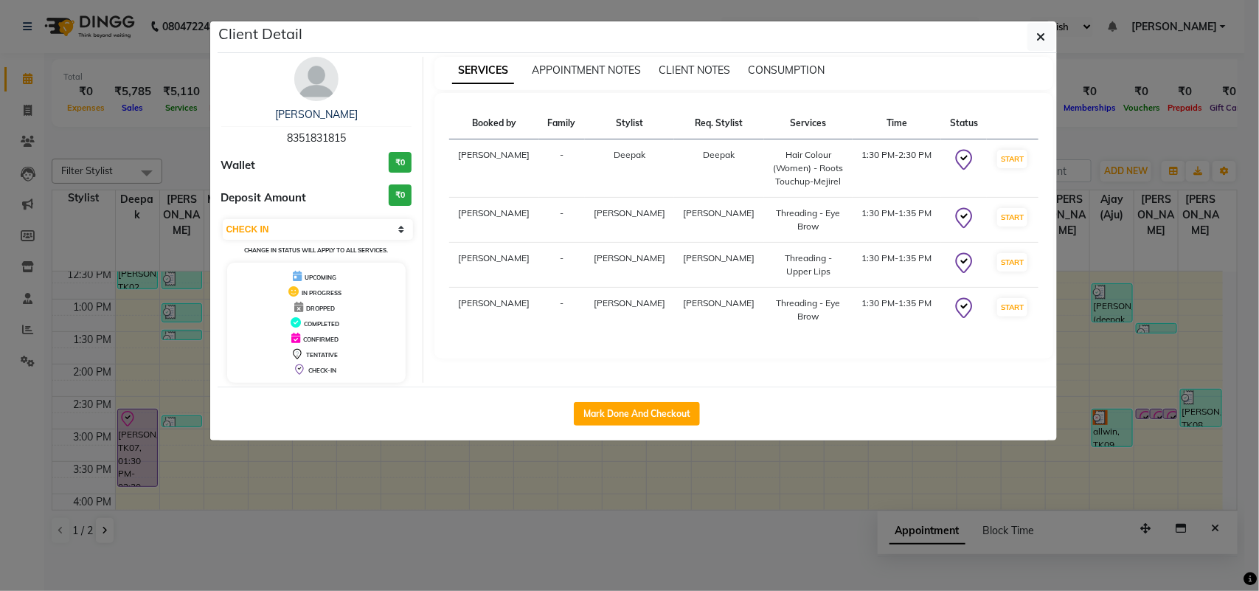
click at [1112, 502] on ngb-modal-window "Client Detail [PERSON_NAME] 8351831815 Wallet ₹0 Deposit Amount ₹0 Select IN SE…" at bounding box center [629, 295] width 1259 height 591
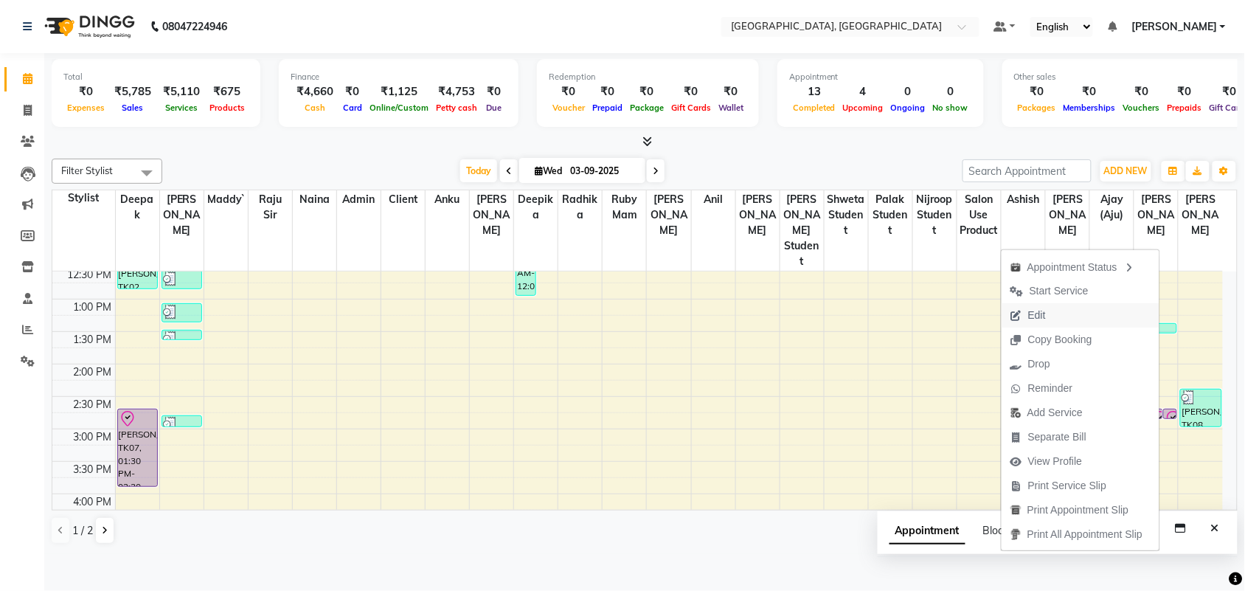
click at [1028, 322] on span "Edit" at bounding box center [1037, 314] width 18 height 15
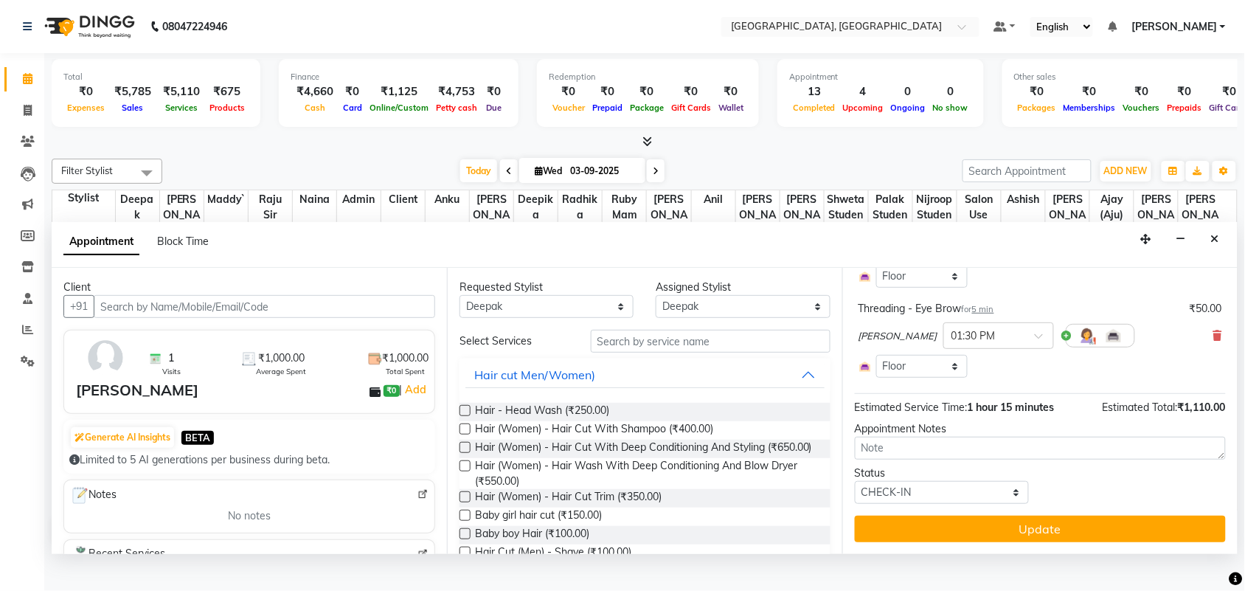
scroll to position [373, 0]
click at [1213, 341] on icon at bounding box center [1217, 335] width 9 height 10
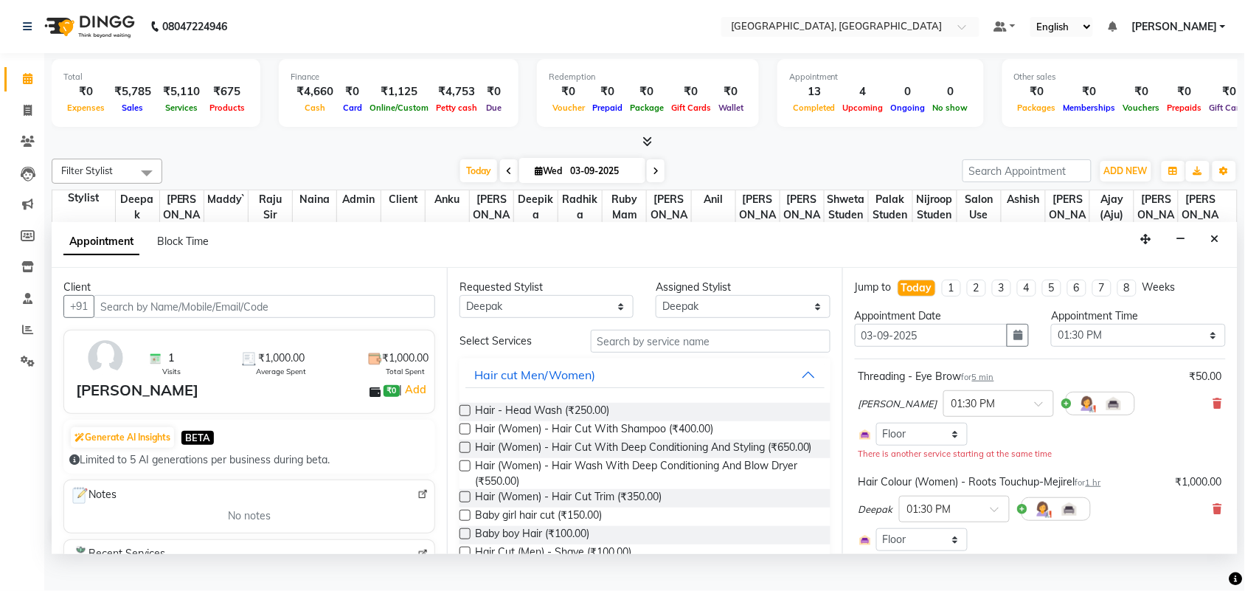
scroll to position [462, 0]
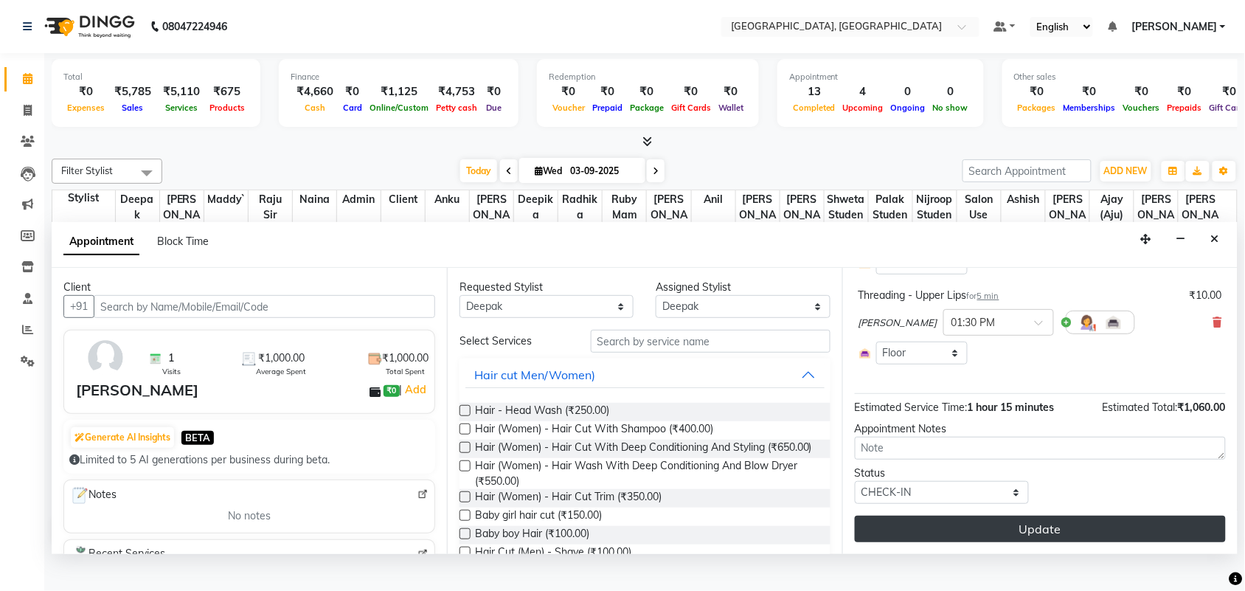
click at [1053, 542] on button "Update" at bounding box center [1040, 528] width 371 height 27
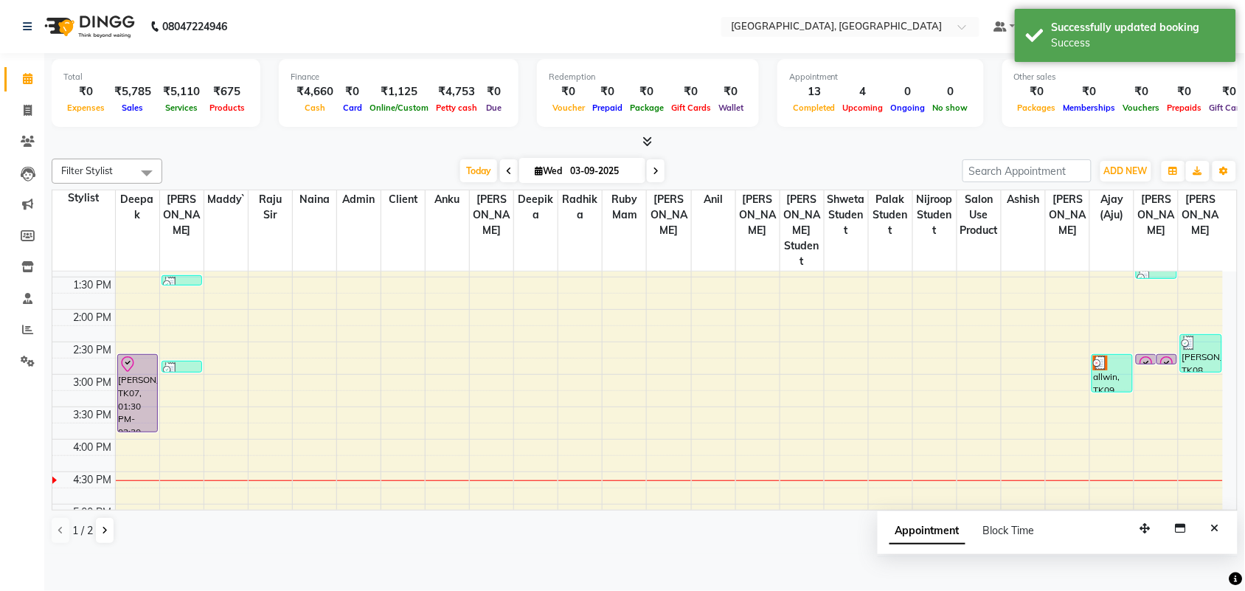
scroll to position [355, 0]
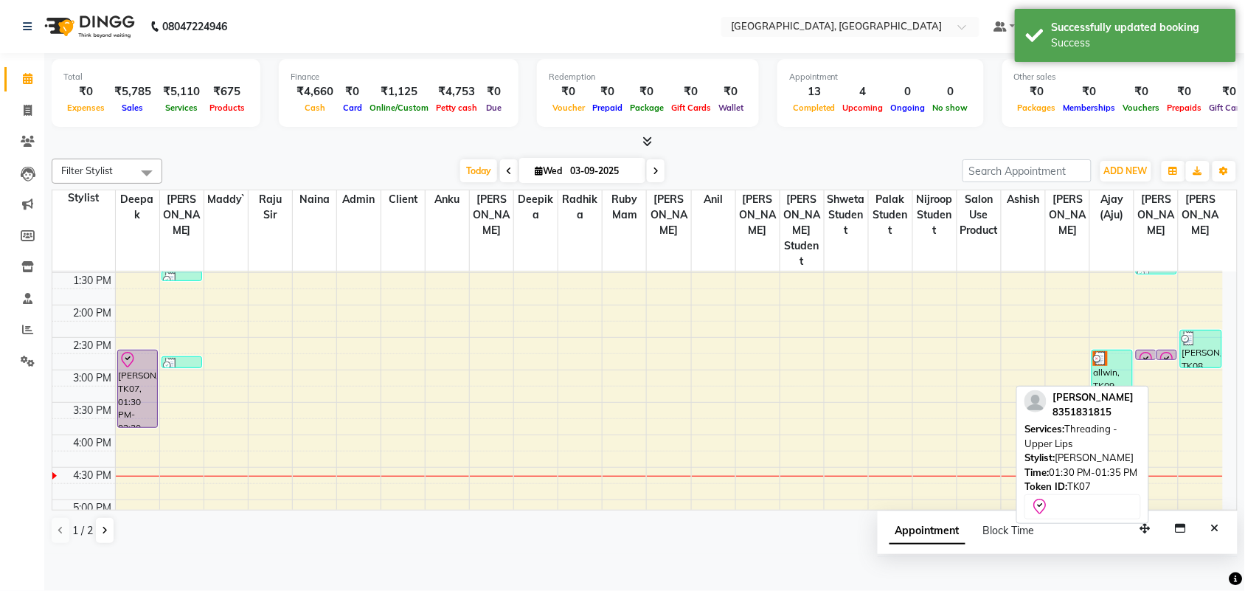
click at [1163, 369] on icon at bounding box center [1167, 360] width 18 height 18
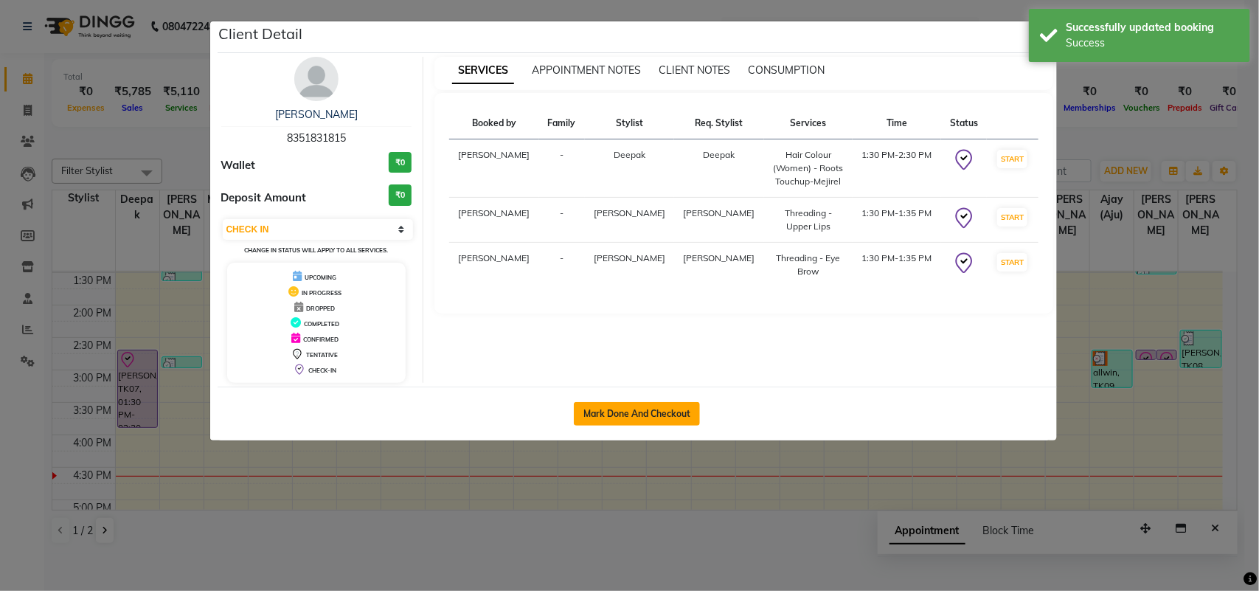
click at [645, 425] on button "Mark Done And Checkout" at bounding box center [637, 414] width 126 height 24
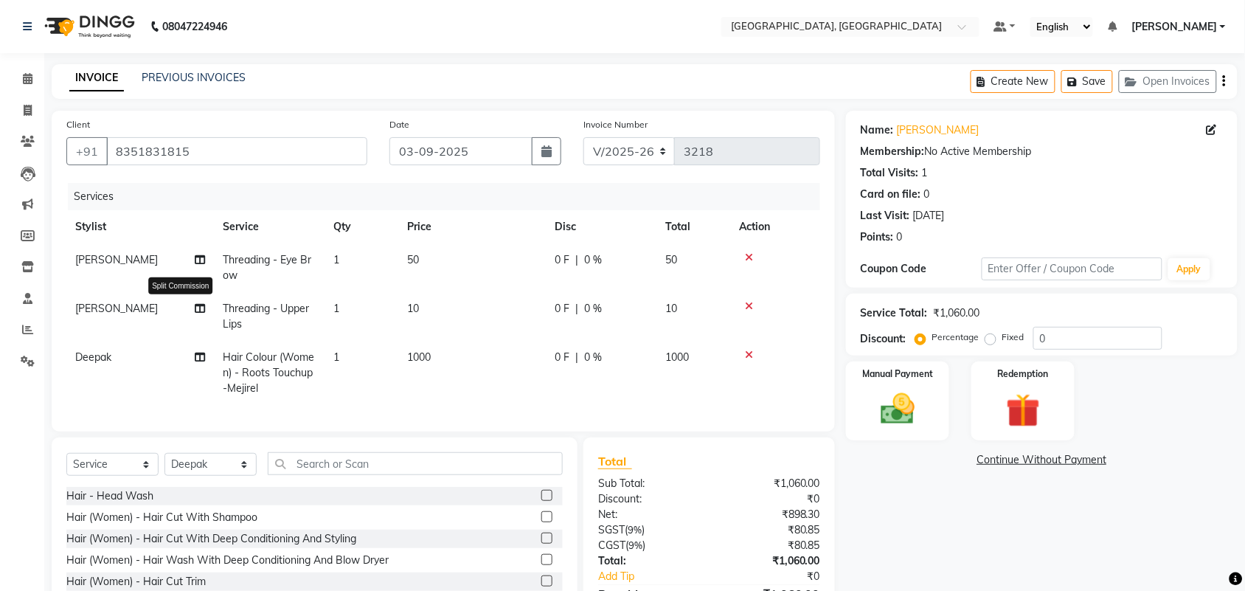
click at [197, 362] on icon at bounding box center [200, 357] width 10 height 10
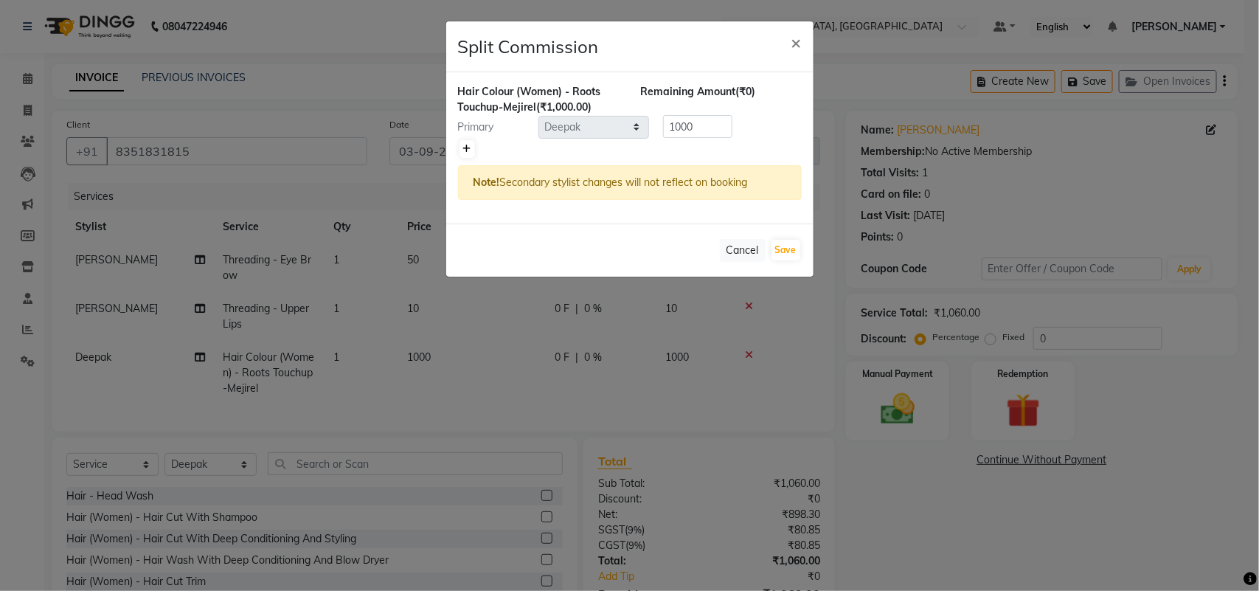
click at [467, 153] on icon at bounding box center [467, 149] width 8 height 9
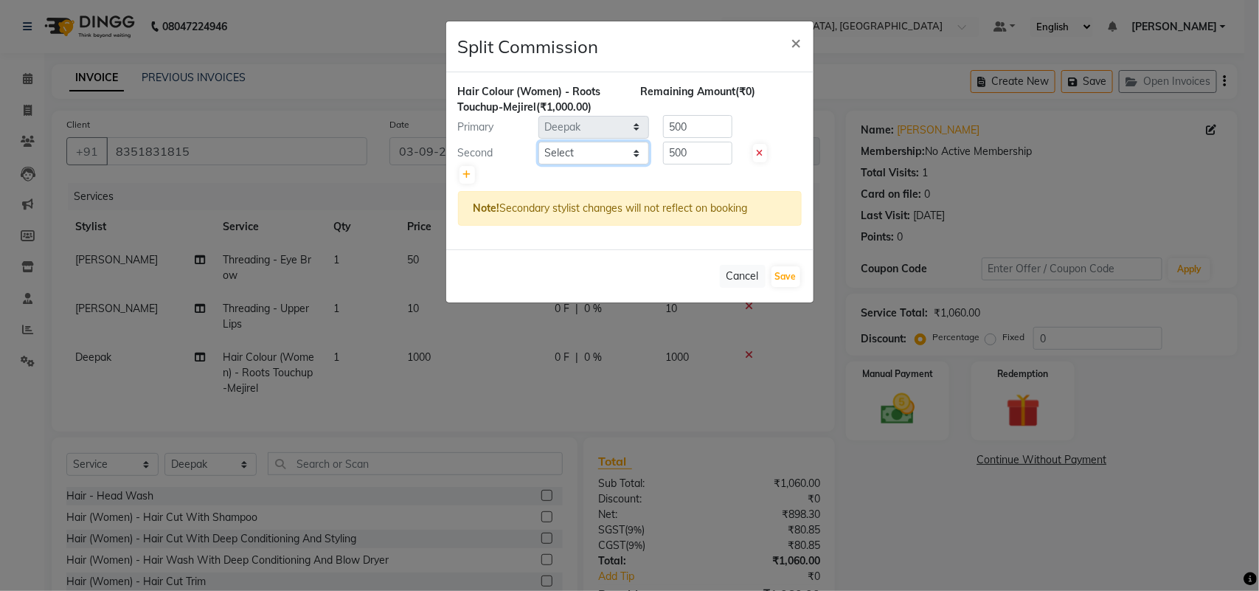
drag, startPoint x: 584, startPoint y: 204, endPoint x: 621, endPoint y: 220, distance: 40.0
click at [584, 164] on select "Select admin Ajay (Aju) [PERSON_NAME] [PERSON_NAME] [PERSON_NAME] Client [PERSO…" at bounding box center [593, 153] width 111 height 23
click at [539, 164] on select "Select admin Ajay (Aju) [PERSON_NAME] [PERSON_NAME] [PERSON_NAME] Client [PERSO…" at bounding box center [593, 153] width 111 height 23
click at [727, 164] on input "500" at bounding box center [697, 153] width 69 height 23
click at [698, 138] on input "500" at bounding box center [697, 126] width 69 height 23
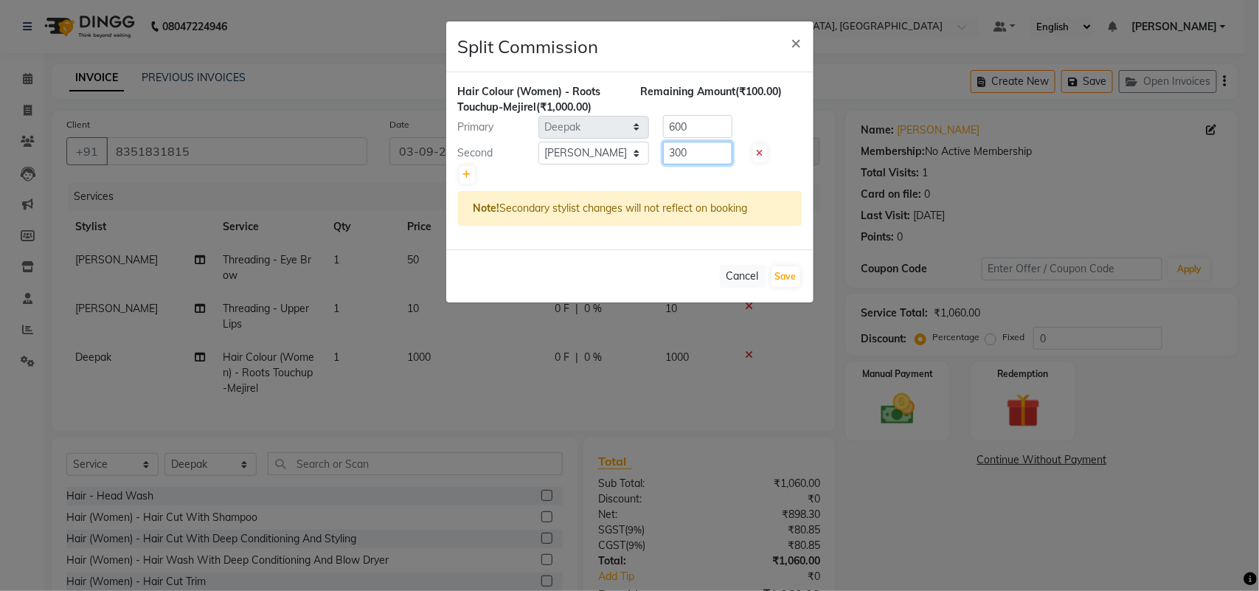
click at [705, 164] on input "300" at bounding box center [697, 153] width 69 height 23
click at [780, 287] on button "Save" at bounding box center [785, 276] width 29 height 21
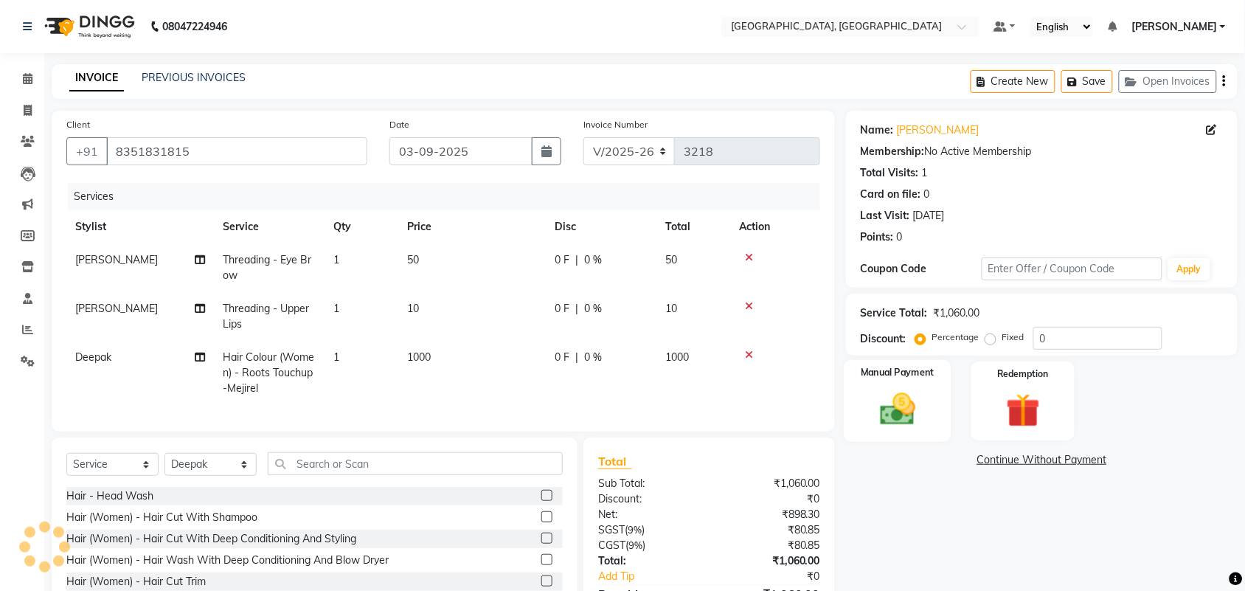
scroll to position [257, 0]
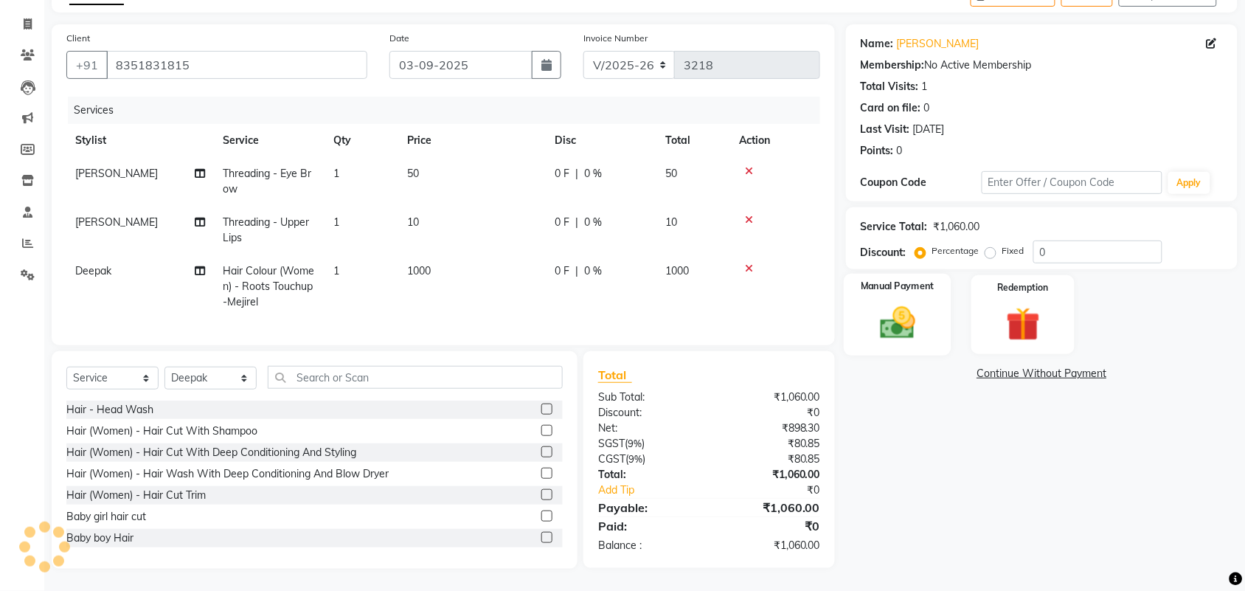
click at [904, 302] on img at bounding box center [898, 322] width 58 height 41
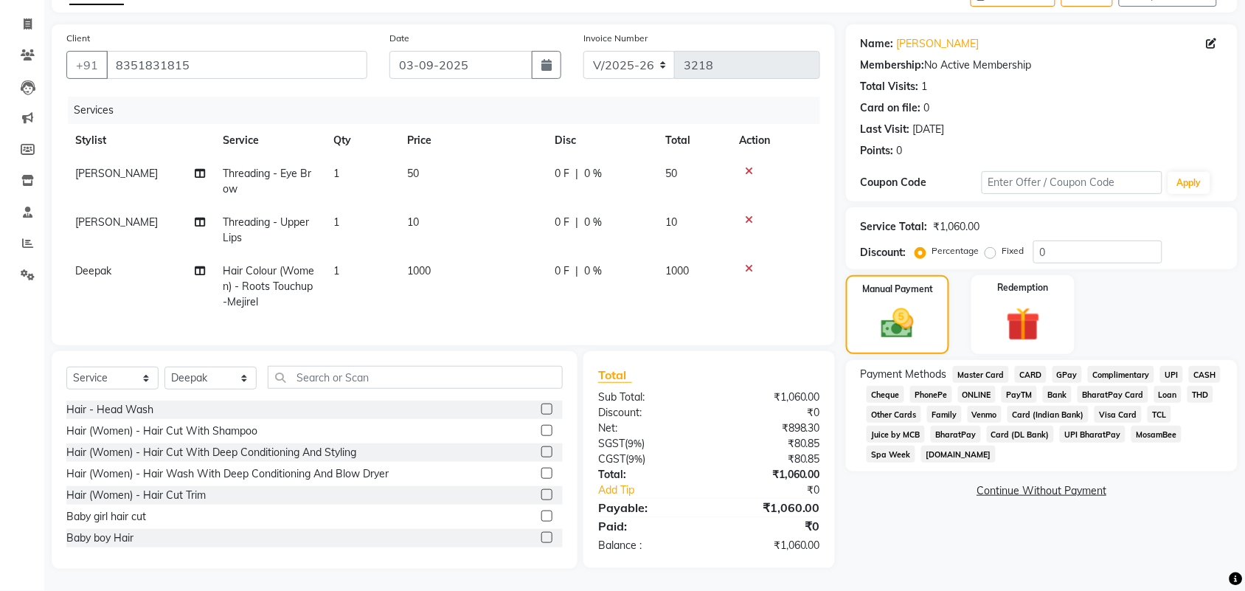
click at [1160, 366] on span "UPI" at bounding box center [1171, 374] width 23 height 17
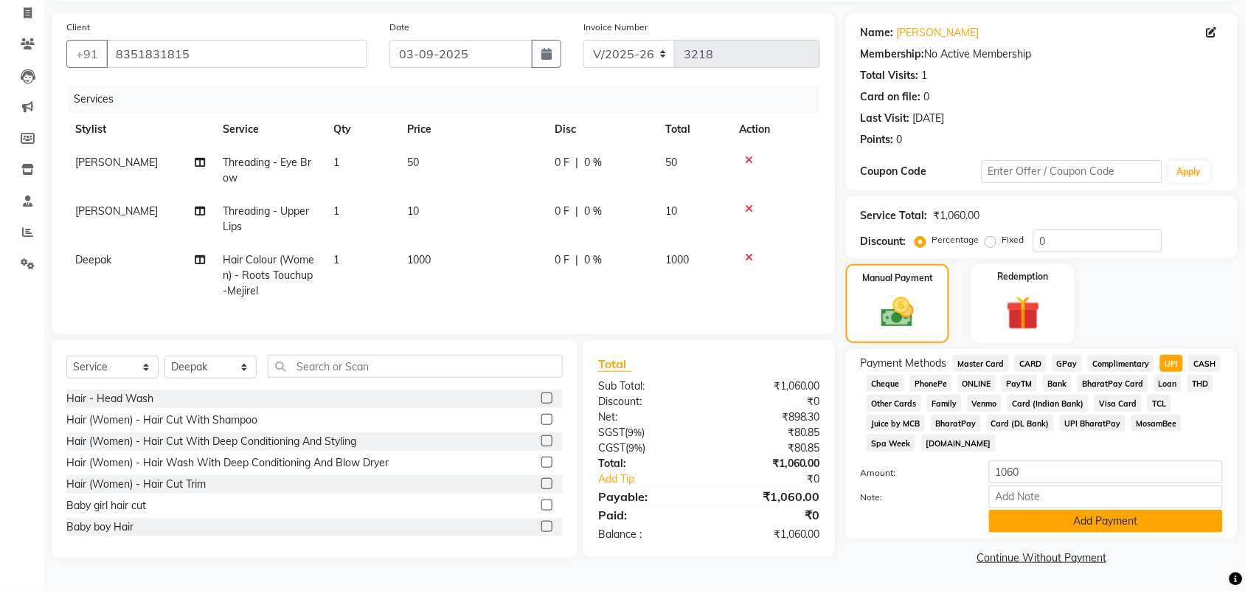
scroll to position [288, 0]
click at [1099, 513] on button "Add Payment" at bounding box center [1106, 520] width 234 height 23
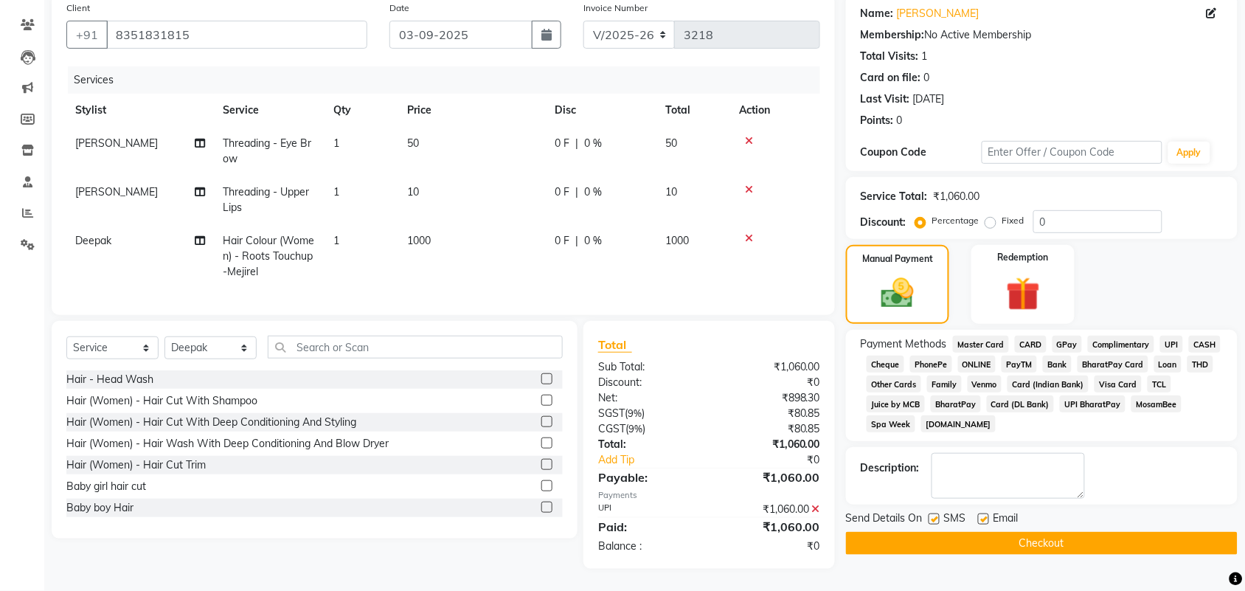
click at [1119, 554] on button "Checkout" at bounding box center [1042, 543] width 392 height 23
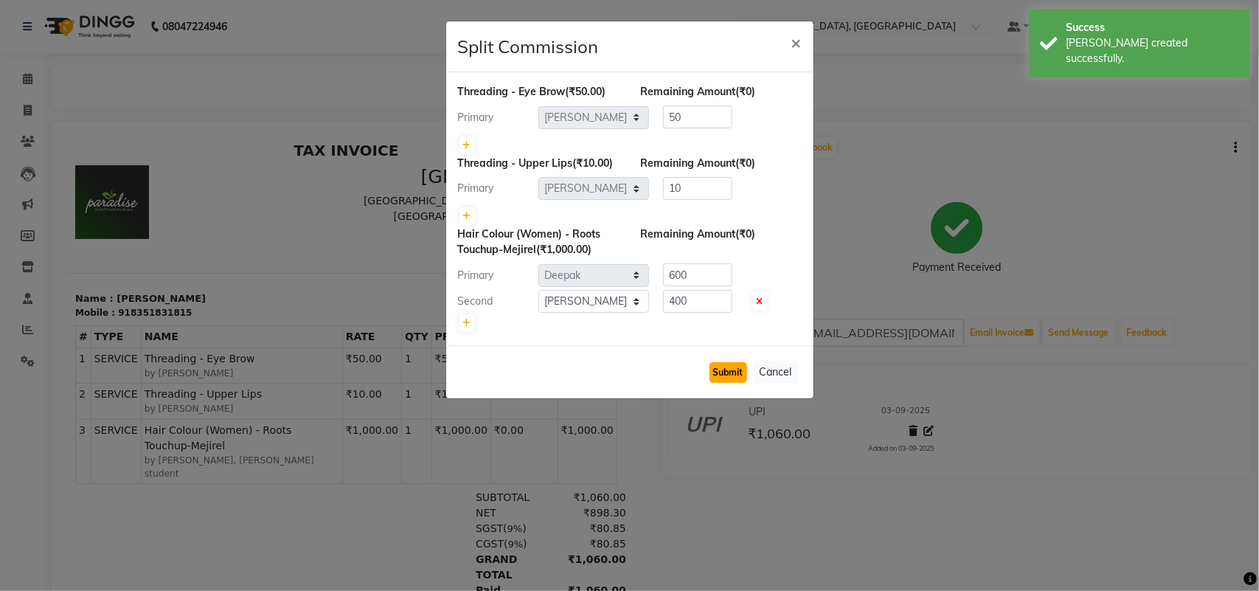
click at [709, 383] on button "Submit" at bounding box center [728, 372] width 38 height 21
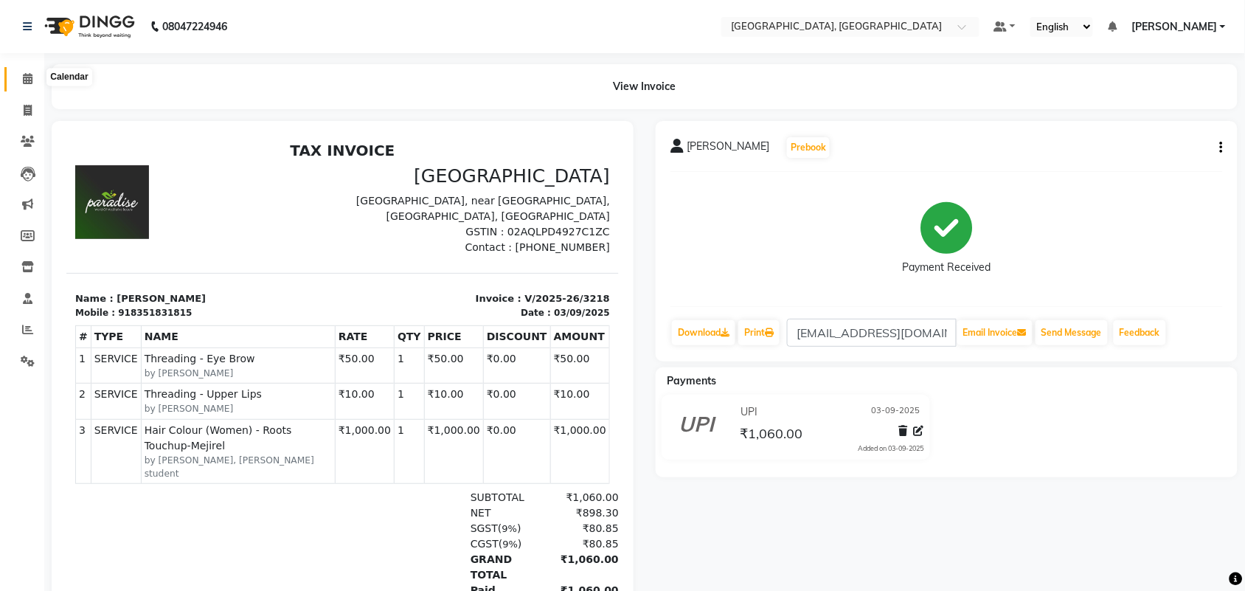
click at [28, 79] on icon at bounding box center [28, 78] width 10 height 11
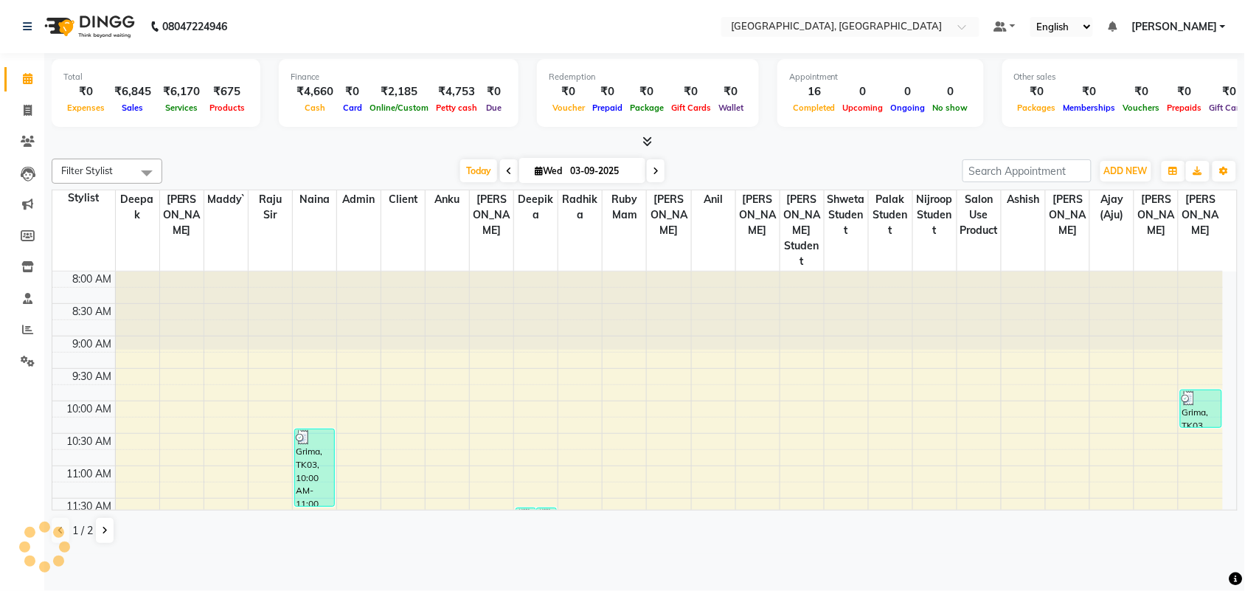
scroll to position [553, 0]
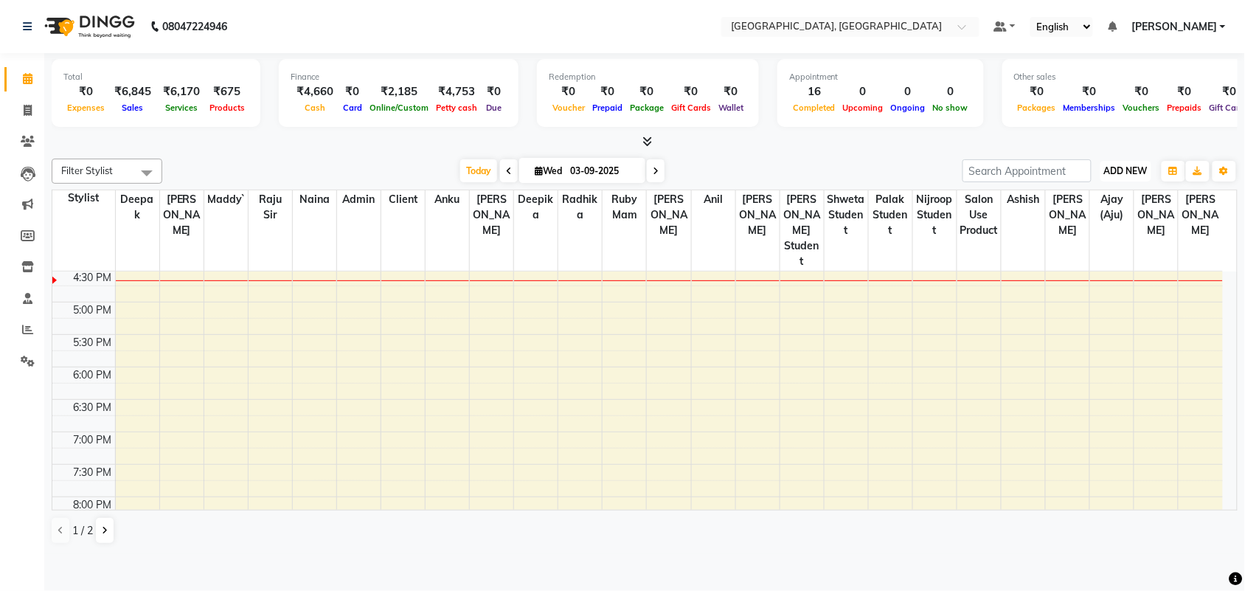
click at [1121, 176] on span "ADD NEW" at bounding box center [1126, 170] width 44 height 11
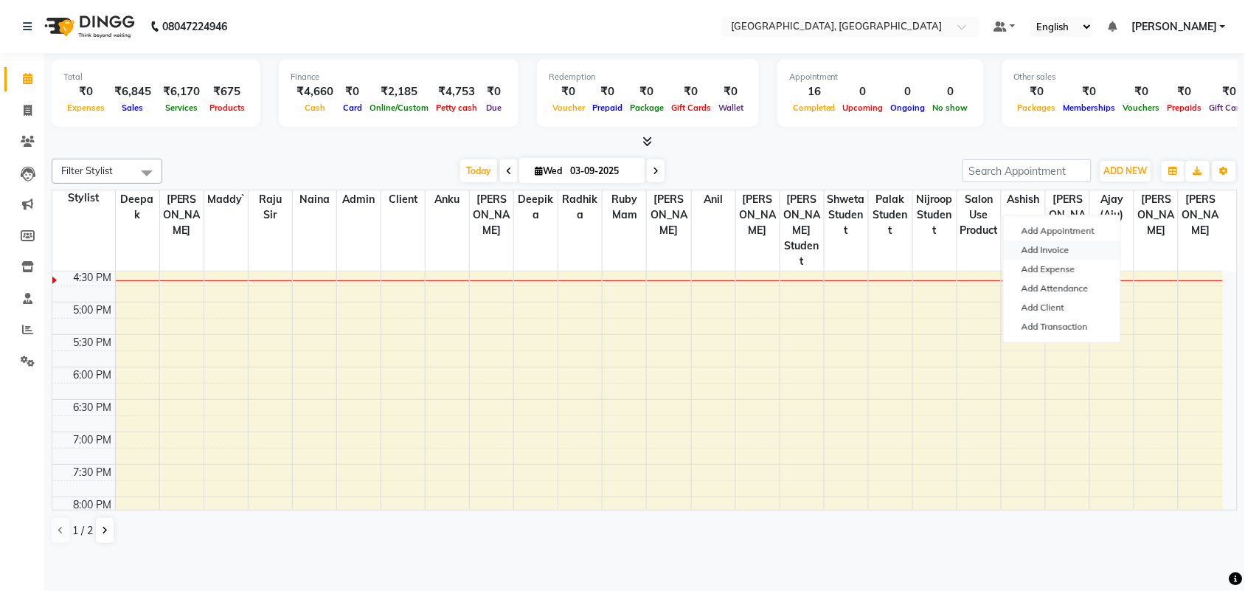
click at [1091, 260] on link "Add Invoice" at bounding box center [1061, 249] width 116 height 19
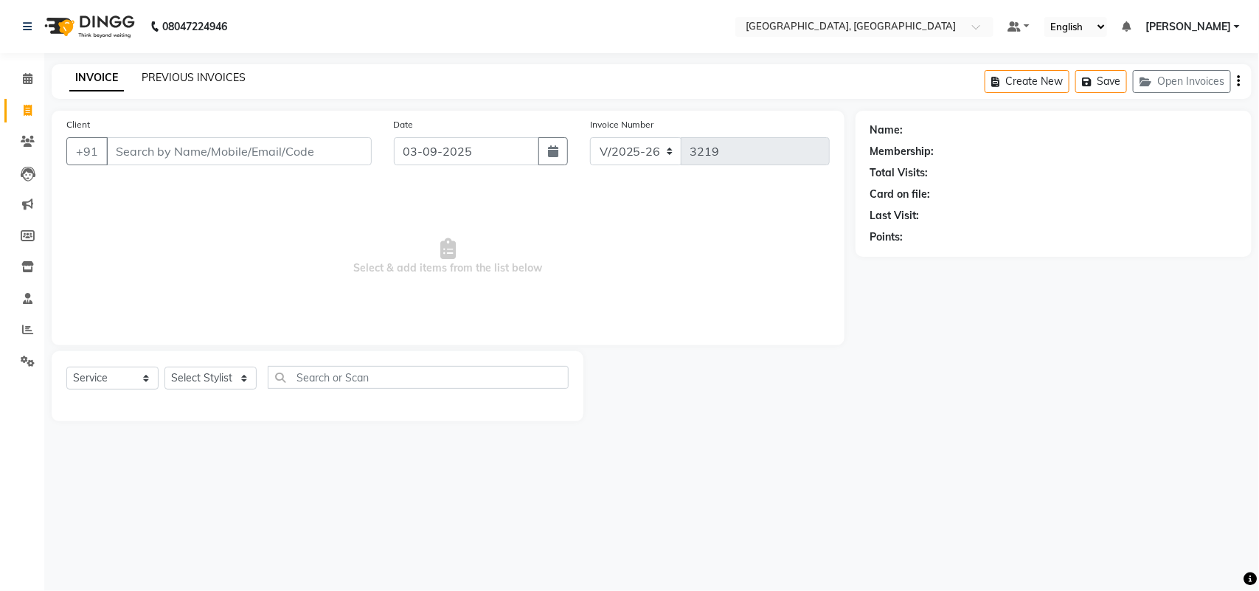
click at [197, 83] on link "PREVIOUS INVOICES" at bounding box center [194, 77] width 104 height 13
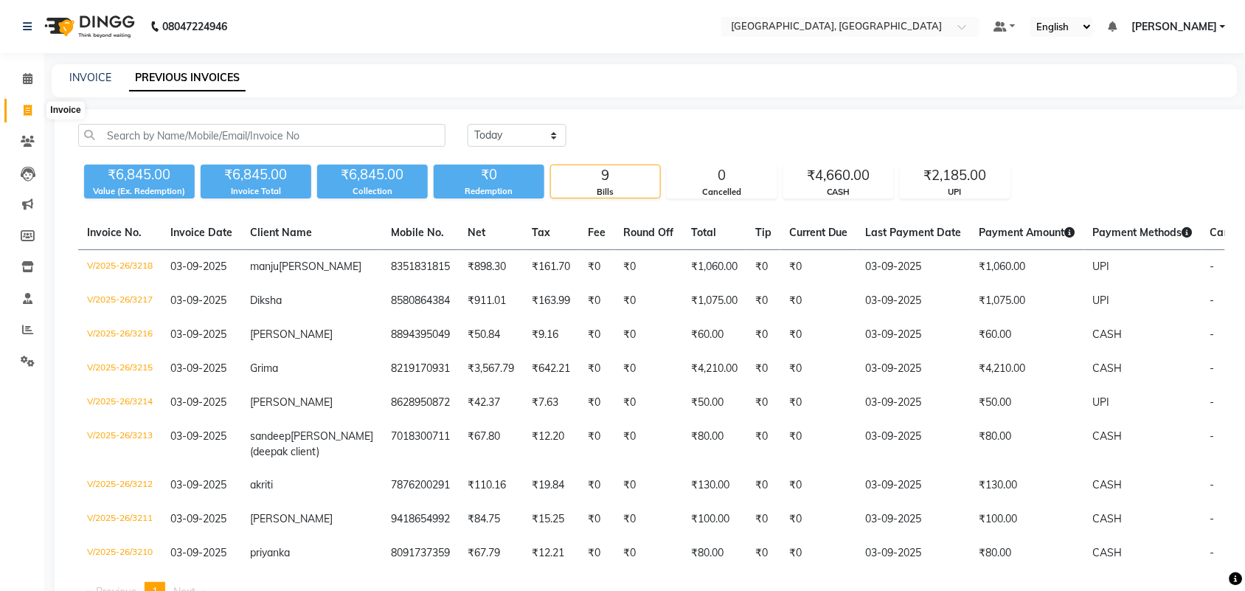
click at [19, 113] on span at bounding box center [28, 110] width 26 height 17
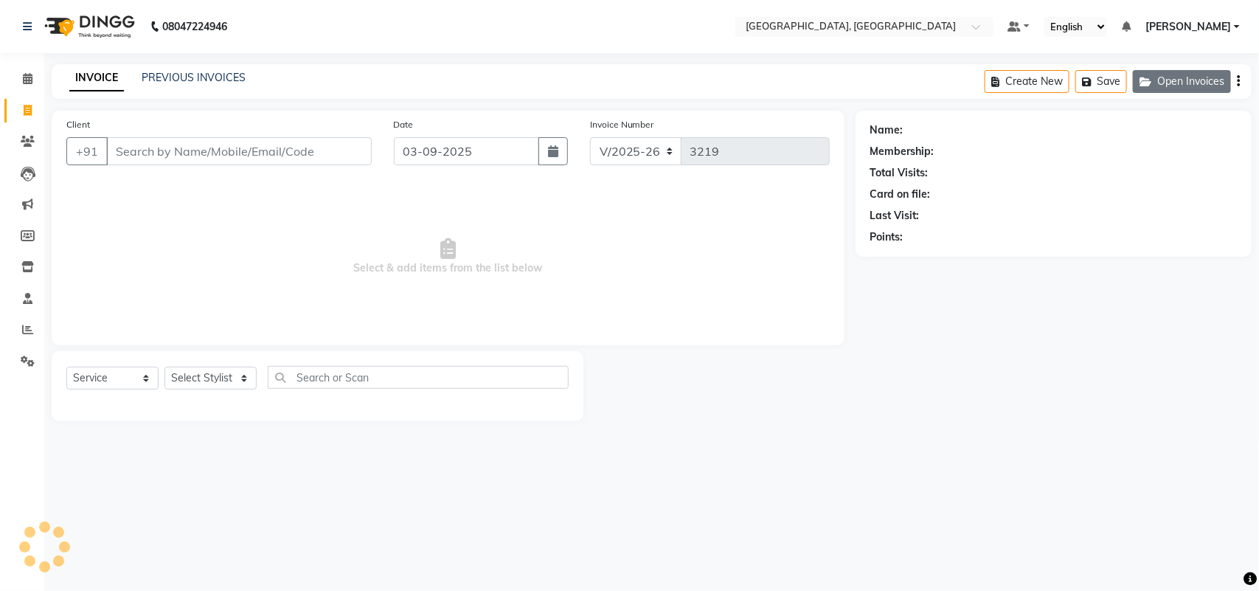
click at [1152, 80] on button "Open Invoices" at bounding box center [1182, 81] width 98 height 23
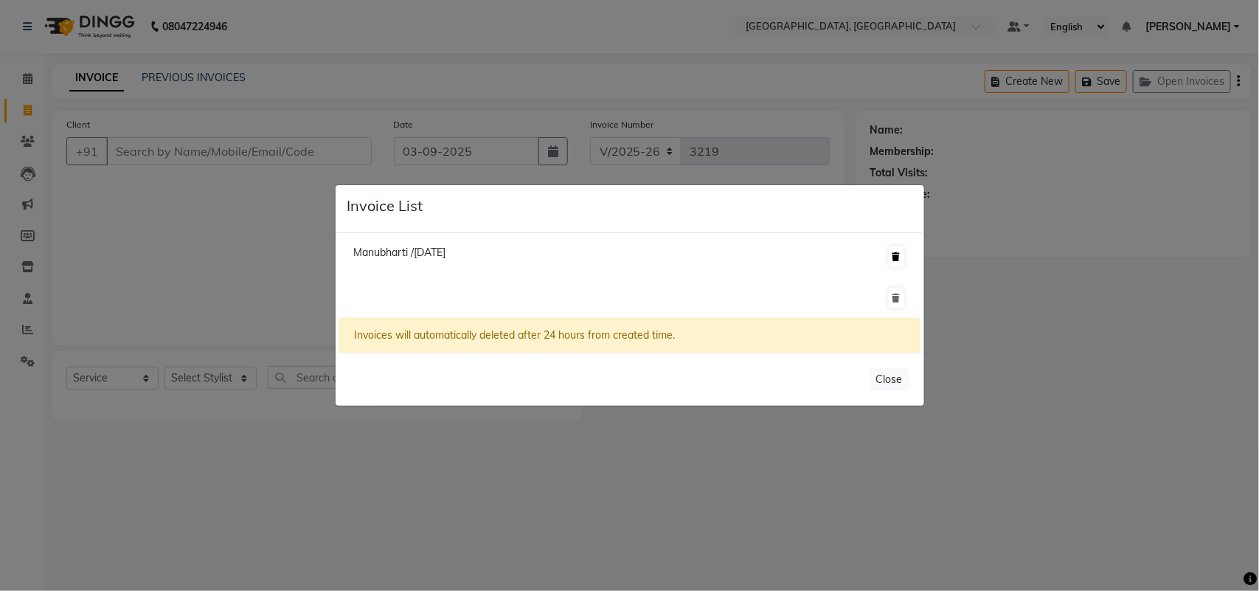
click at [892, 252] on icon at bounding box center [896, 256] width 8 height 9
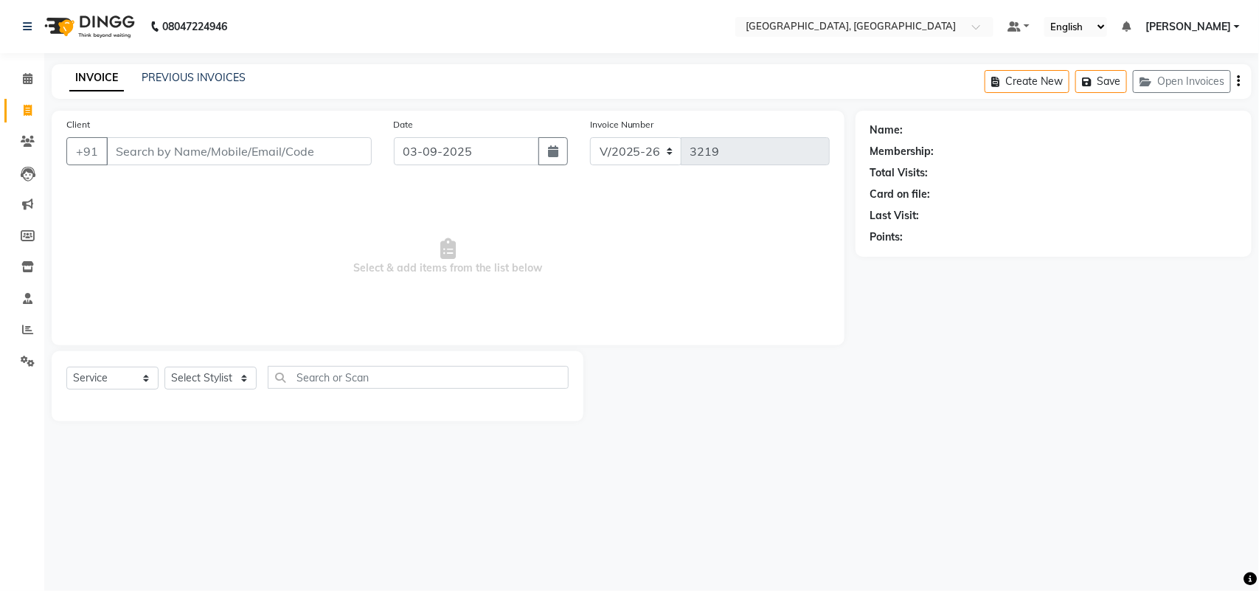
click at [1119, 421] on div "Name: Membership: Total Visits: Card on file: Last Visit: Points:" at bounding box center [1058, 266] width 407 height 310
click at [1167, 91] on button "Open Invoices" at bounding box center [1182, 81] width 98 height 23
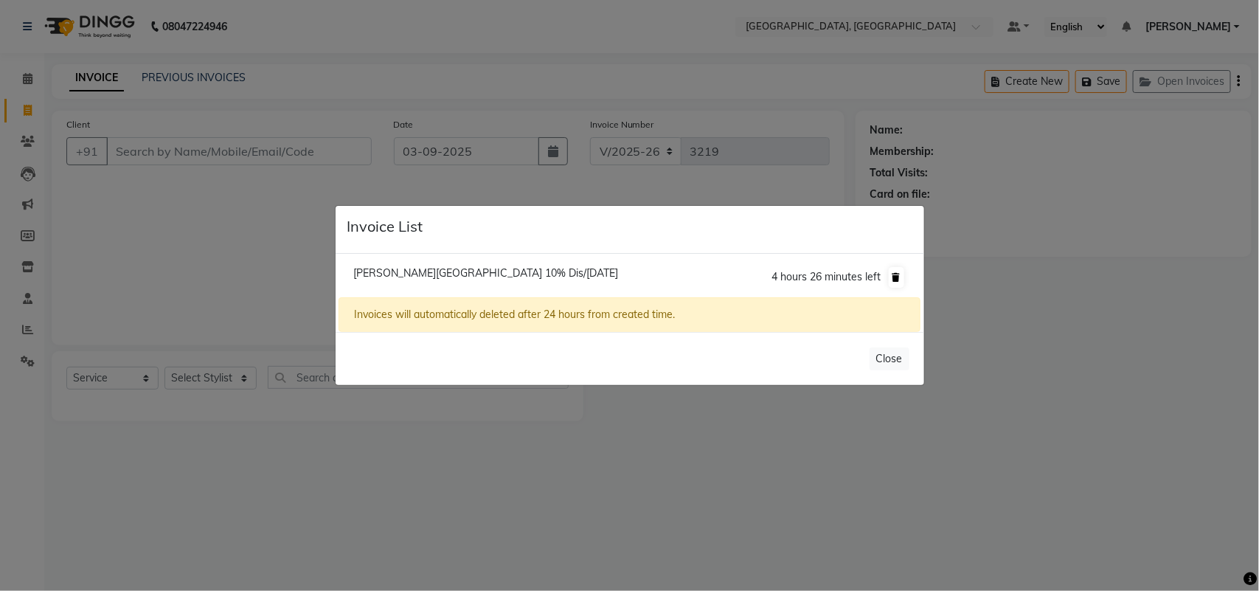
click at [892, 273] on icon at bounding box center [896, 277] width 8 height 9
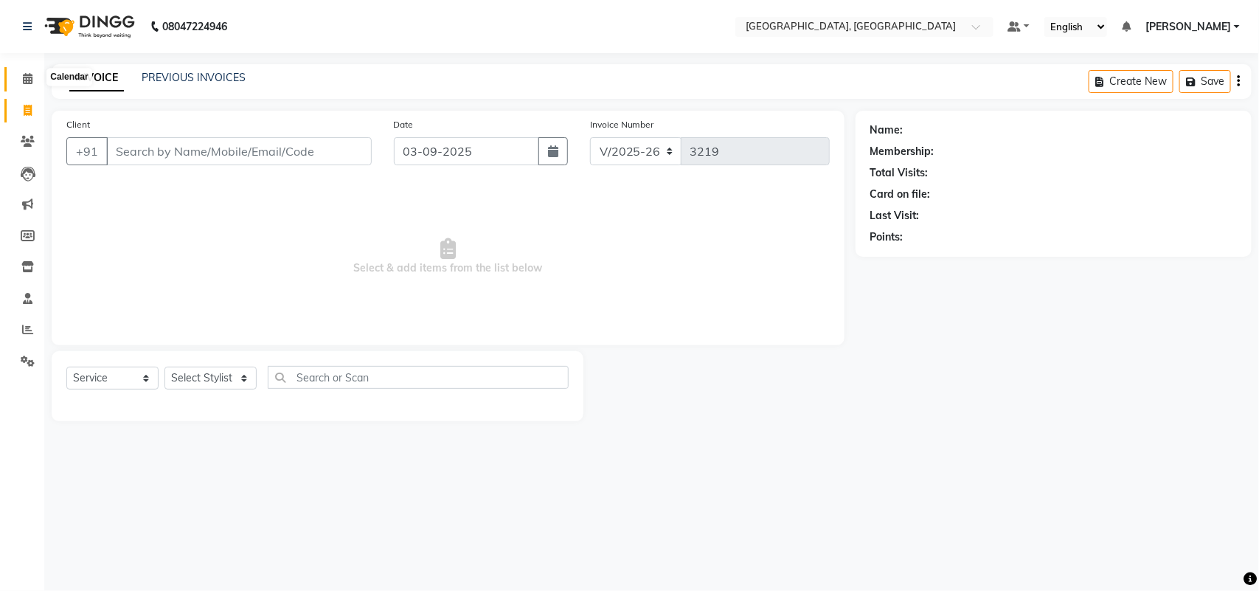
click at [34, 74] on span at bounding box center [28, 79] width 26 height 17
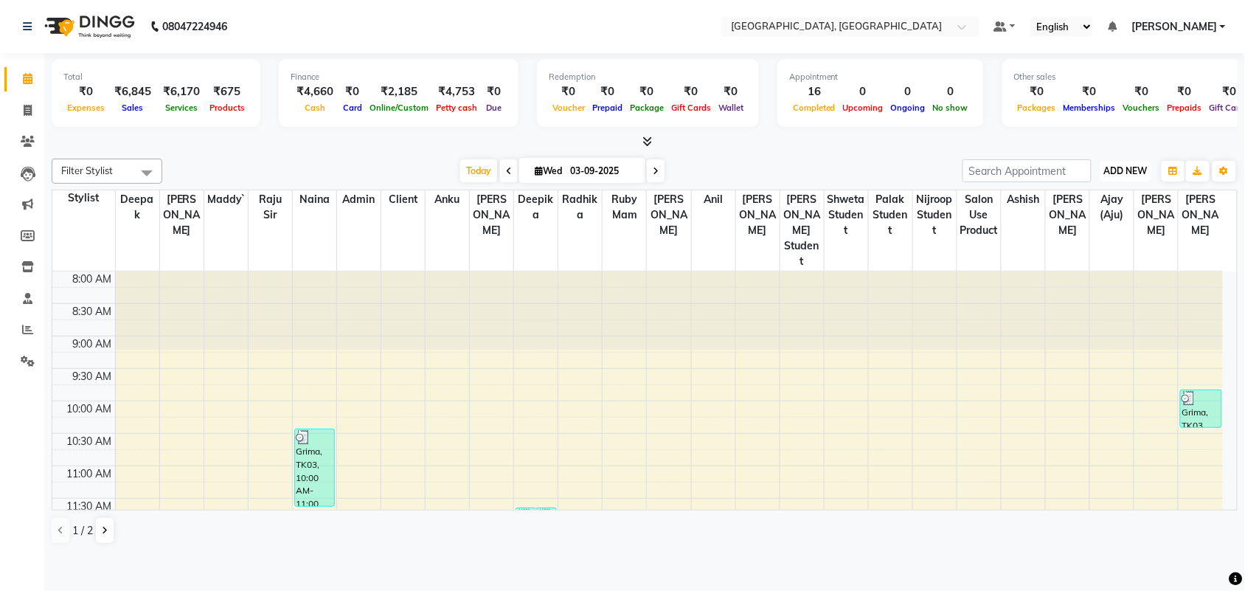
click at [1121, 176] on span "ADD NEW" at bounding box center [1126, 170] width 44 height 11
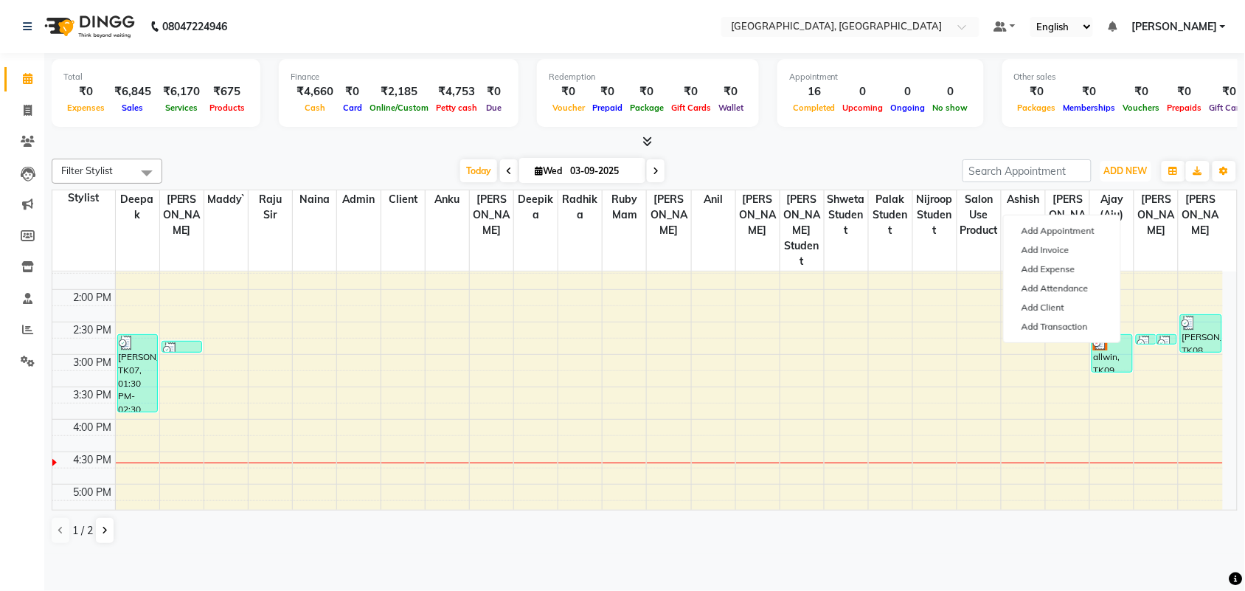
scroll to position [275, 0]
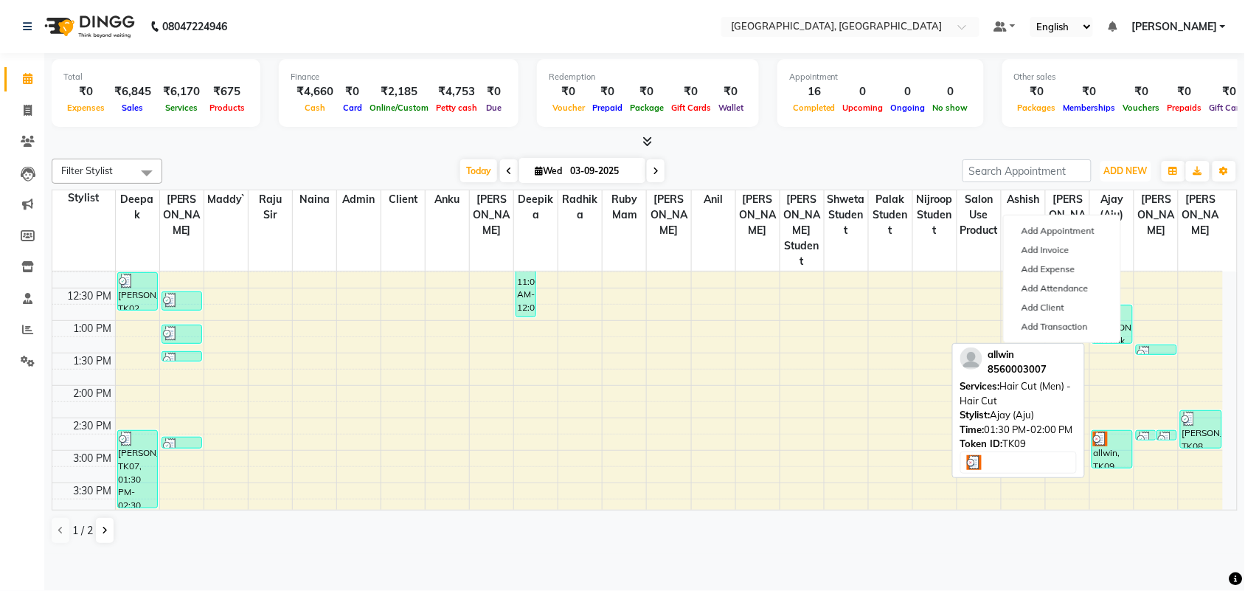
click at [1103, 467] on div "allwin, TK09, 01:30 PM-02:00 PM, Hair Cut (Men) - Hair Cut" at bounding box center [1112, 449] width 40 height 37
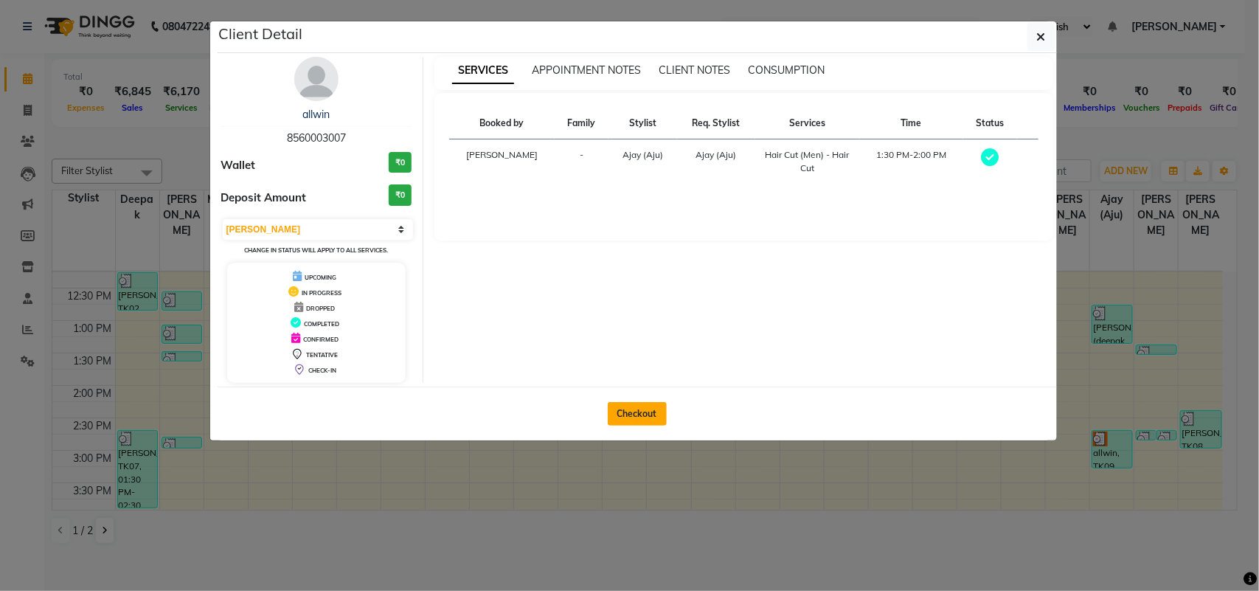
click at [634, 425] on button "Checkout" at bounding box center [637, 414] width 59 height 24
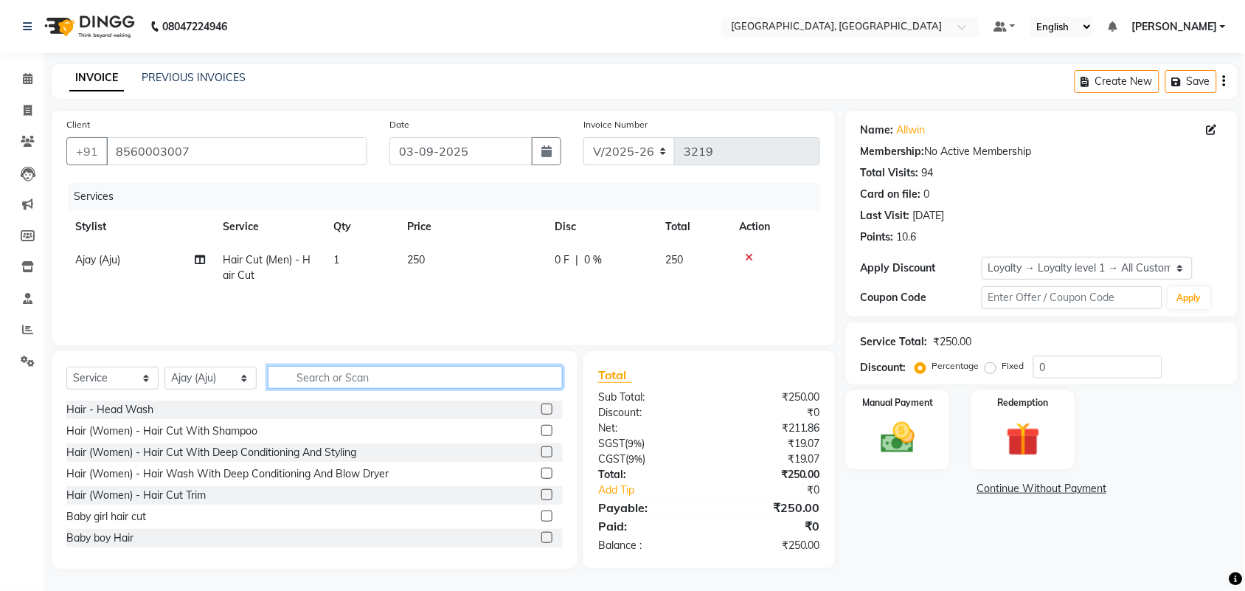
click at [417, 389] on input "text" at bounding box center [415, 377] width 295 height 23
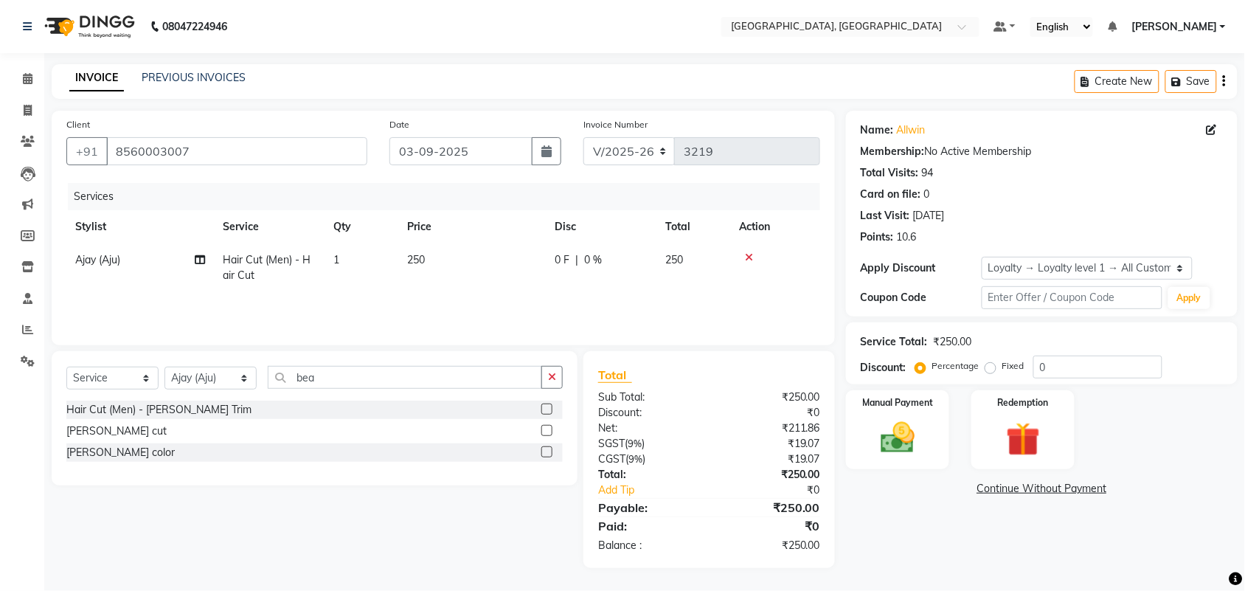
click at [541, 414] on label at bounding box center [546, 408] width 11 height 11
click at [541, 414] on input "checkbox" at bounding box center [546, 410] width 10 height 10
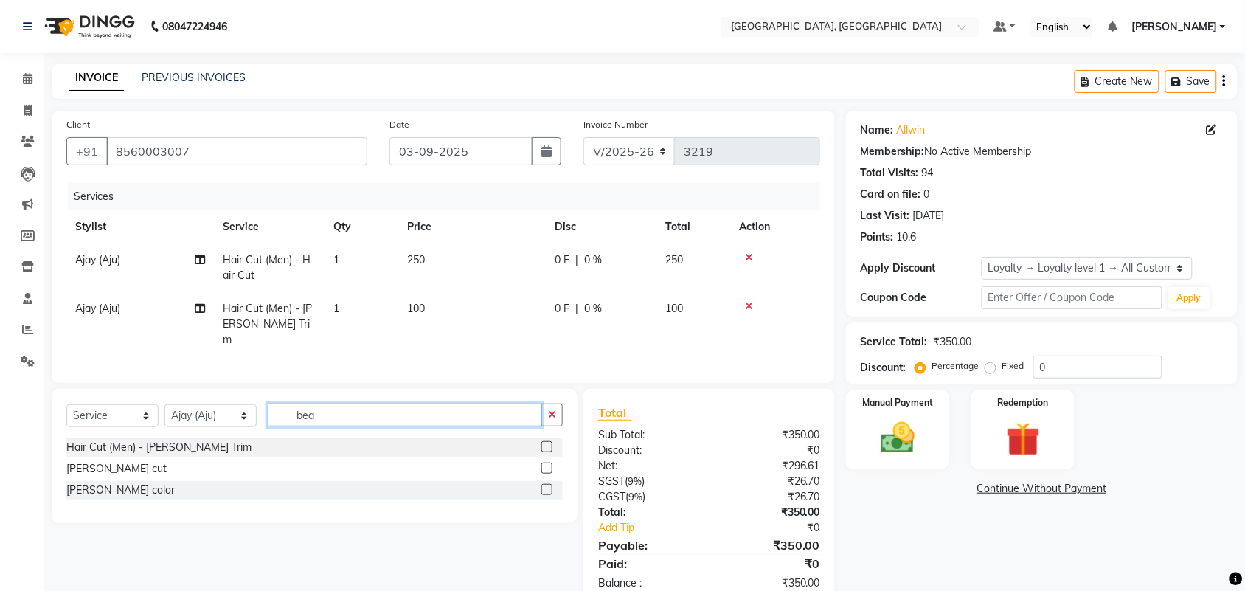
click at [411, 426] on input "bea" at bounding box center [405, 414] width 274 height 23
click at [541, 452] on label at bounding box center [546, 446] width 11 height 11
click at [541, 452] on input "checkbox" at bounding box center [546, 447] width 10 height 10
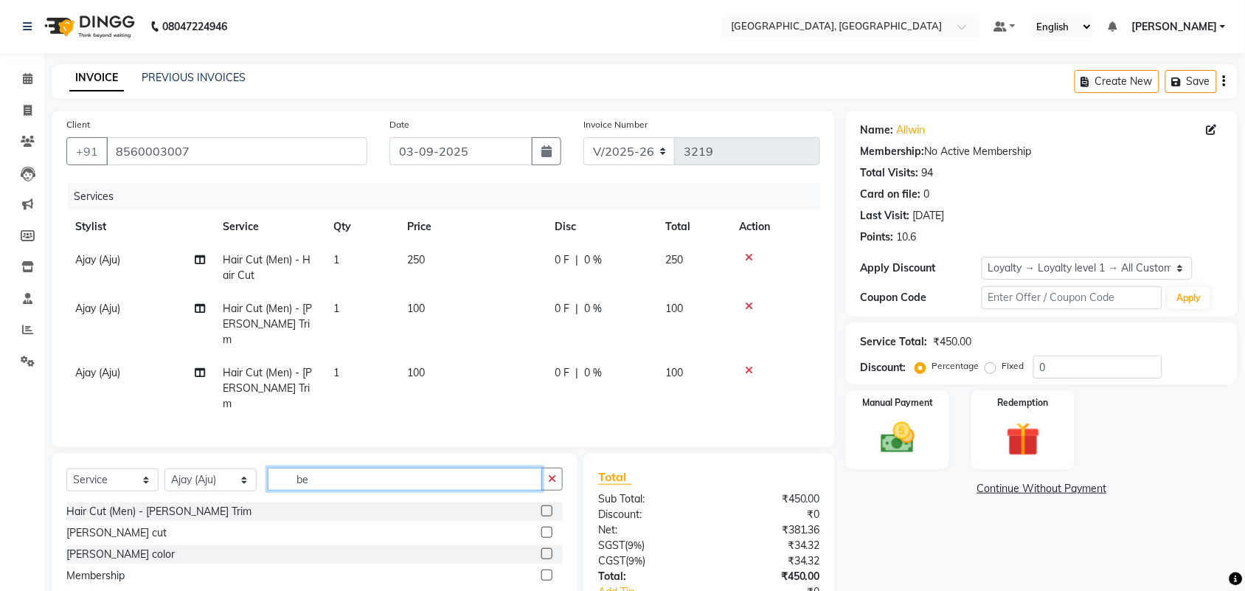
click at [481, 490] on input "be" at bounding box center [405, 478] width 274 height 23
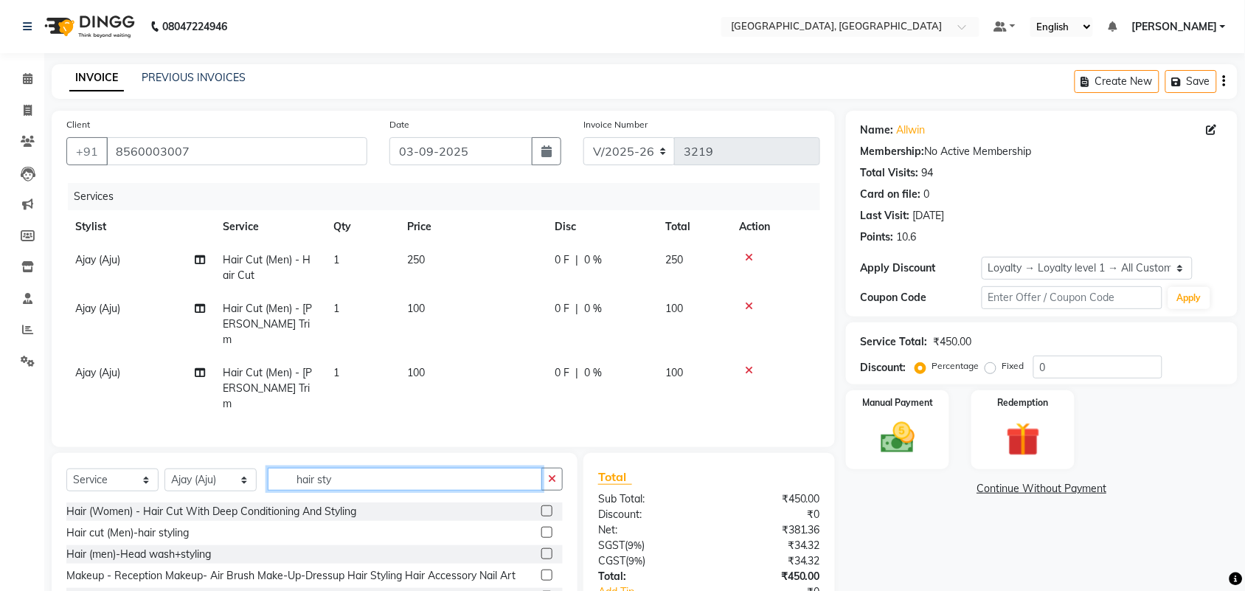
scroll to position [103, 0]
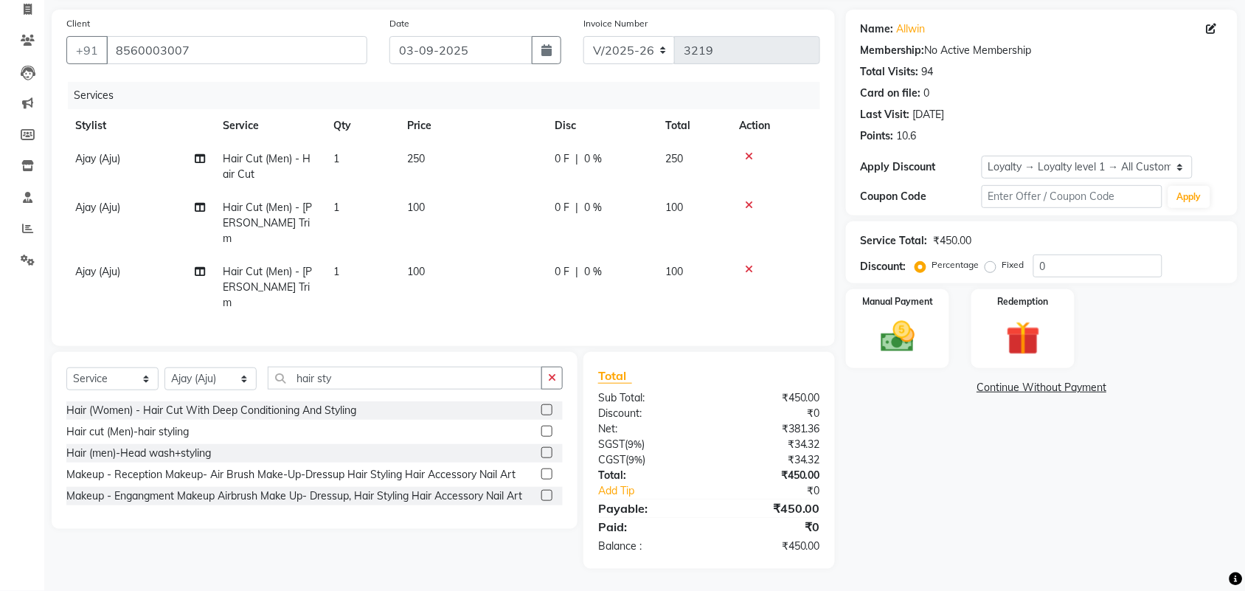
click at [541, 436] on label at bounding box center [546, 430] width 11 height 11
click at [541, 436] on input "checkbox" at bounding box center [546, 432] width 10 height 10
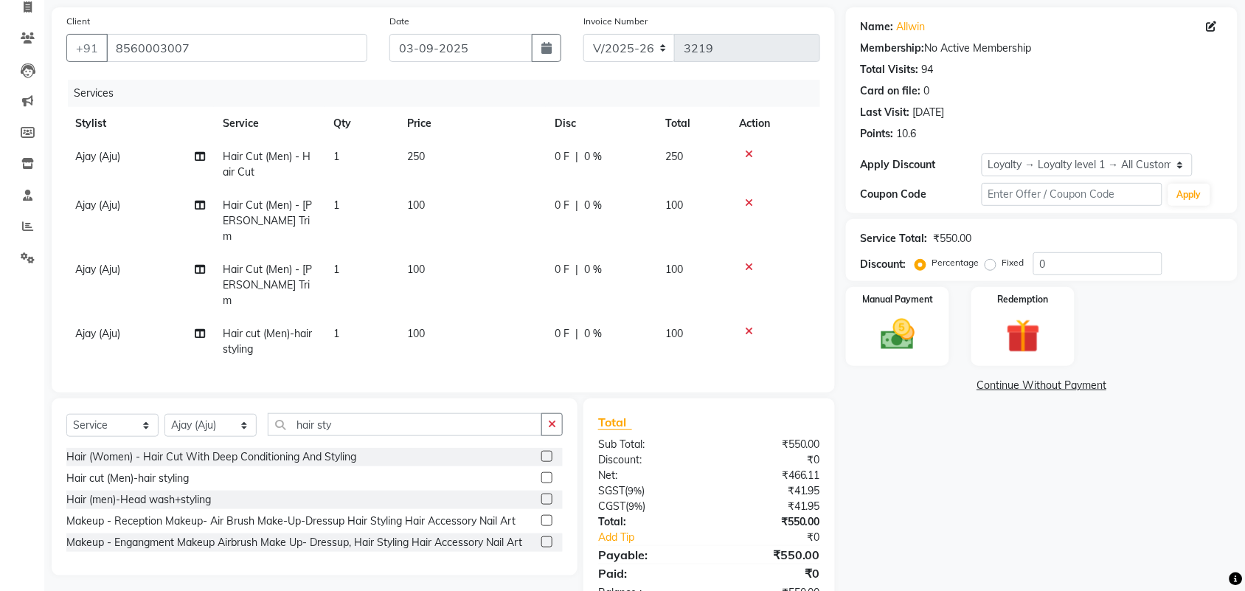
scroll to position [279, 0]
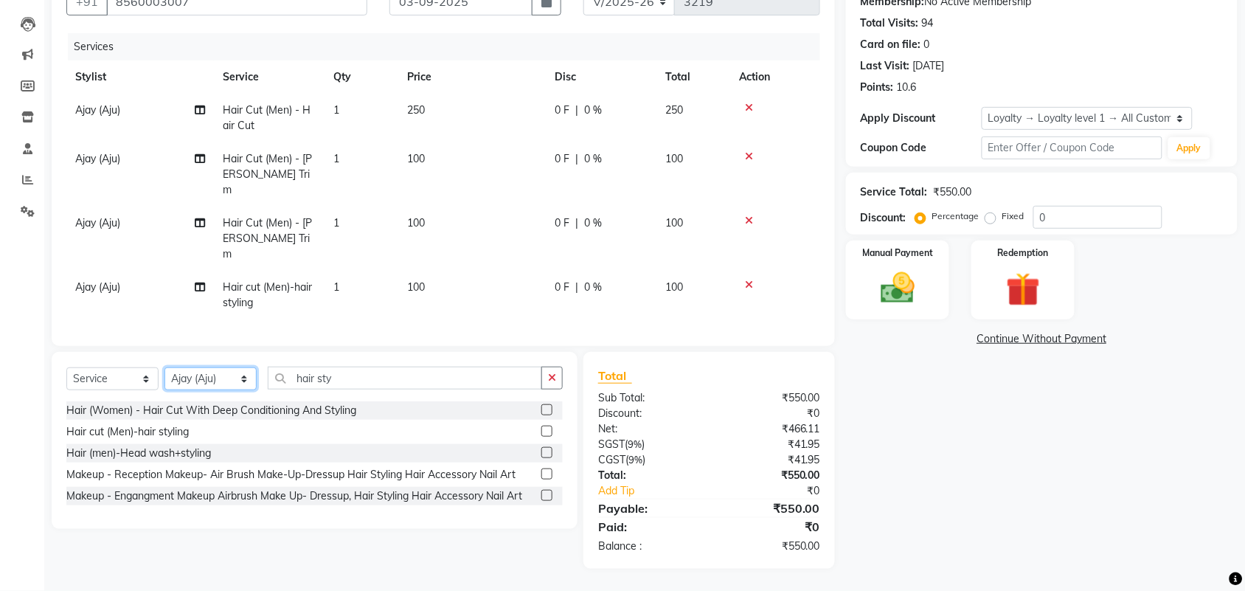
click at [203, 367] on select "Select Stylist admin Ajay (Aju) [PERSON_NAME] [PERSON_NAME] [PERSON_NAME] Clien…" at bounding box center [210, 378] width 92 height 23
click at [170, 367] on select "Select Stylist admin Ajay (Aju) [PERSON_NAME] [PERSON_NAME] [PERSON_NAME] Clien…" at bounding box center [210, 378] width 92 height 23
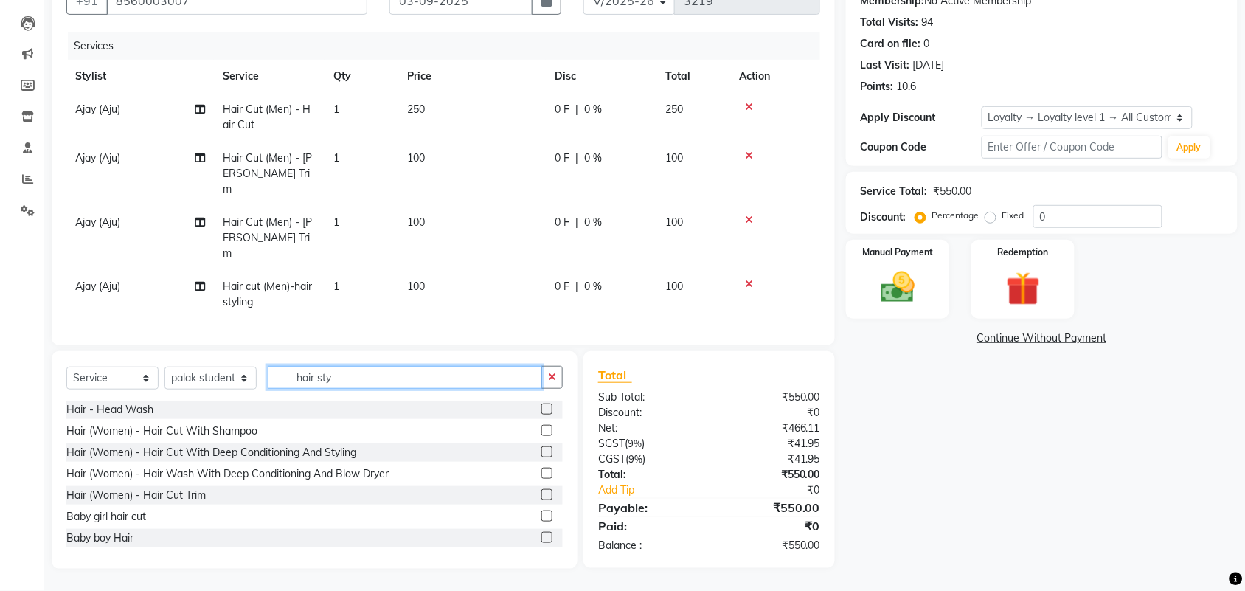
click at [371, 366] on input "hair sty" at bounding box center [405, 377] width 274 height 23
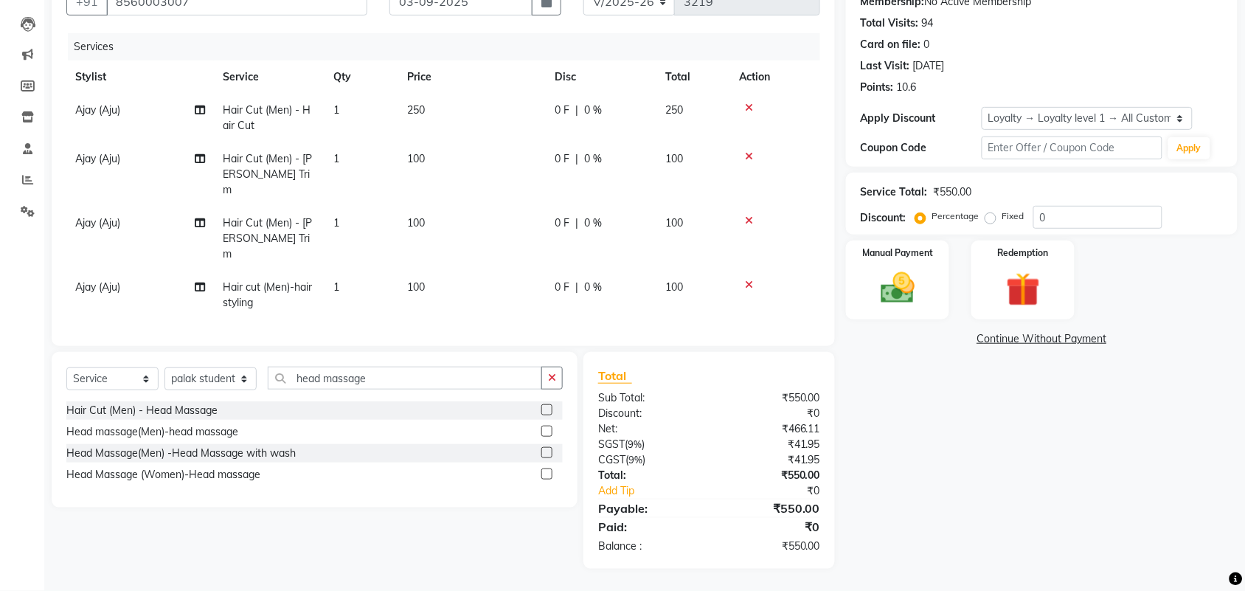
click at [542, 447] on label at bounding box center [546, 452] width 11 height 11
click at [542, 448] on input "checkbox" at bounding box center [546, 453] width 10 height 10
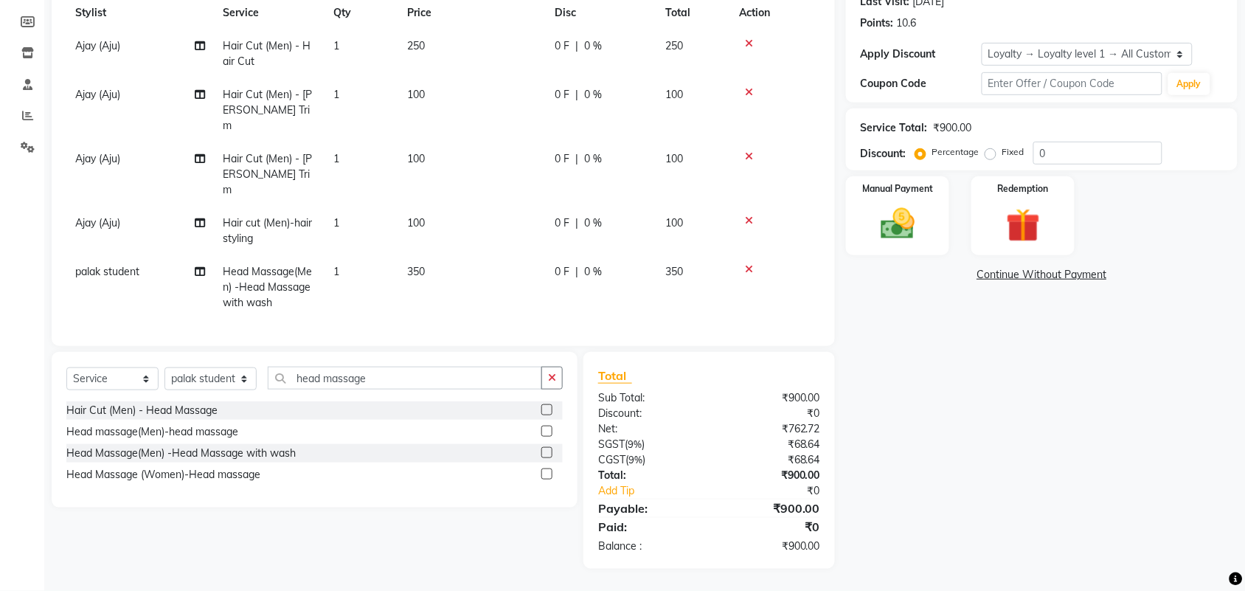
scroll to position [70, 0]
click at [897, 244] on img at bounding box center [898, 224] width 58 height 41
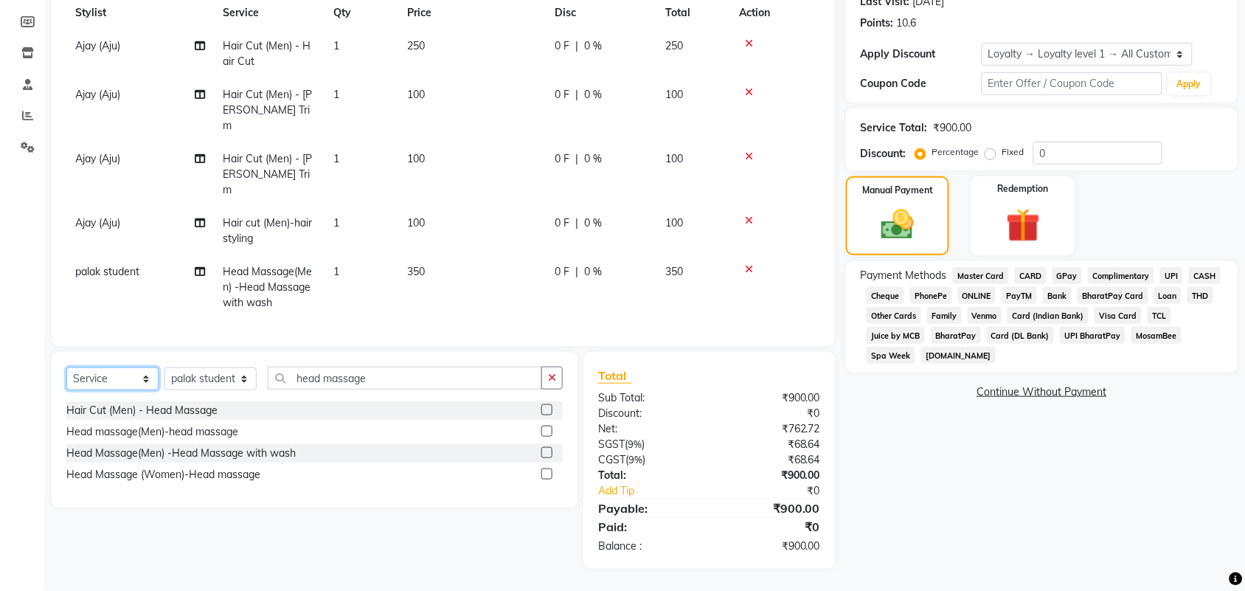
click at [80, 367] on select "Select Service Product Membership Package Voucher Prepaid Gift Card" at bounding box center [112, 378] width 92 height 23
click at [223, 367] on select "Select Stylist admin Ajay (Aju) [PERSON_NAME] [PERSON_NAME] [PERSON_NAME] Clien…" at bounding box center [210, 378] width 92 height 23
click at [447, 383] on div "Select Service Product Membership Package Voucher Prepaid Gift Card Select Styl…" at bounding box center [314, 383] width 496 height 35
click at [753, 264] on icon at bounding box center [749, 269] width 8 height 10
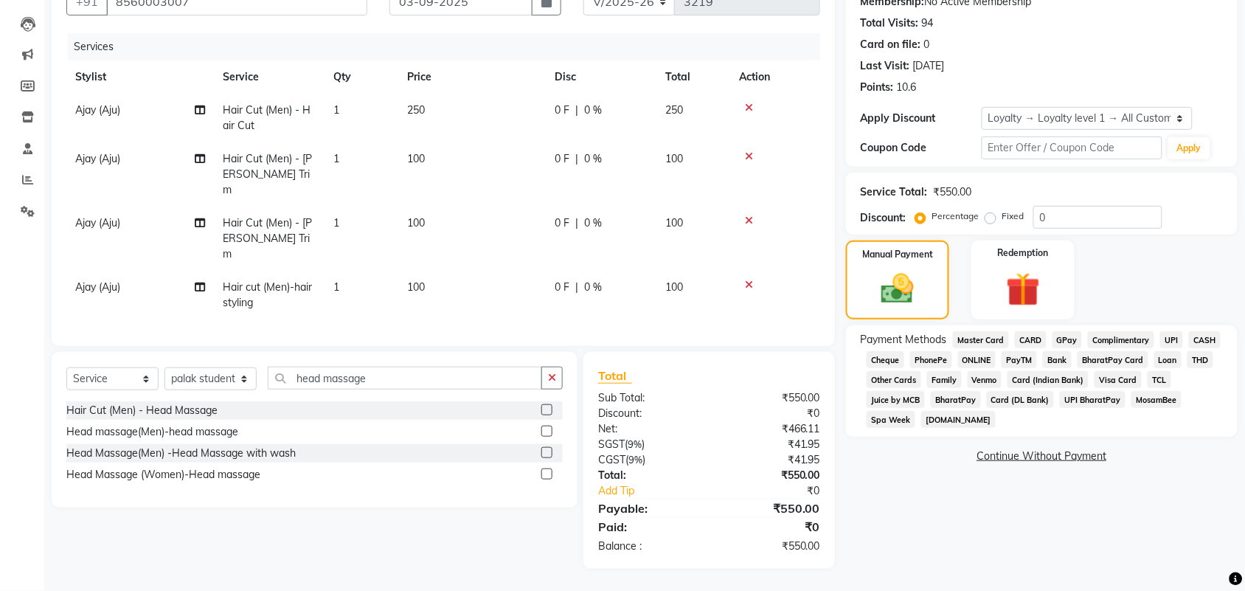
scroll to position [0, 0]
click at [220, 367] on select "Select Stylist admin Ajay (Aju) [PERSON_NAME] [PERSON_NAME] [PERSON_NAME] Clien…" at bounding box center [210, 378] width 92 height 23
click at [170, 367] on select "Select Stylist admin Ajay (Aju) [PERSON_NAME] [PERSON_NAME] [PERSON_NAME] Clien…" at bounding box center [210, 378] width 92 height 23
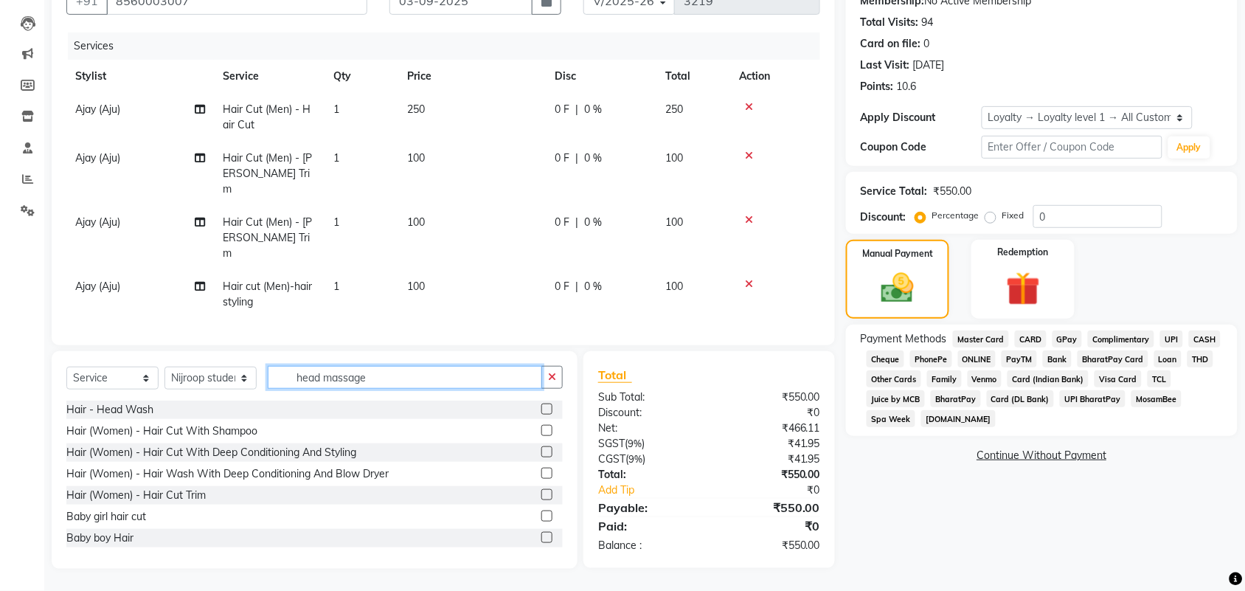
click at [403, 366] on input "head massage" at bounding box center [405, 377] width 274 height 23
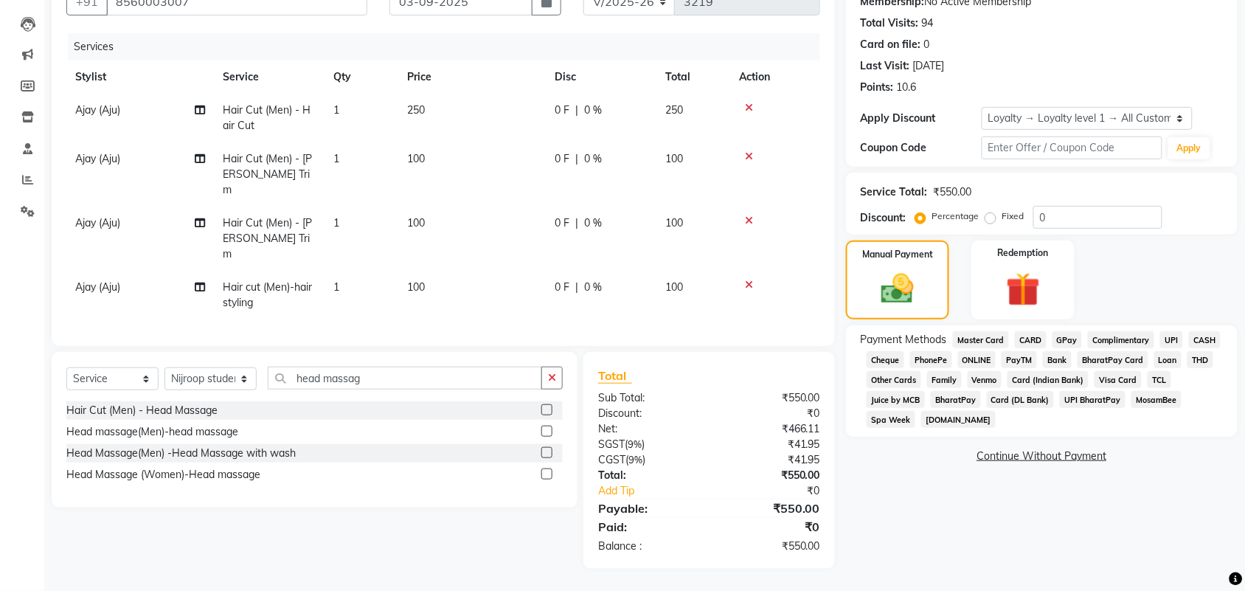
click at [541, 447] on label at bounding box center [546, 452] width 11 height 11
click at [541, 448] on input "checkbox" at bounding box center [546, 453] width 10 height 10
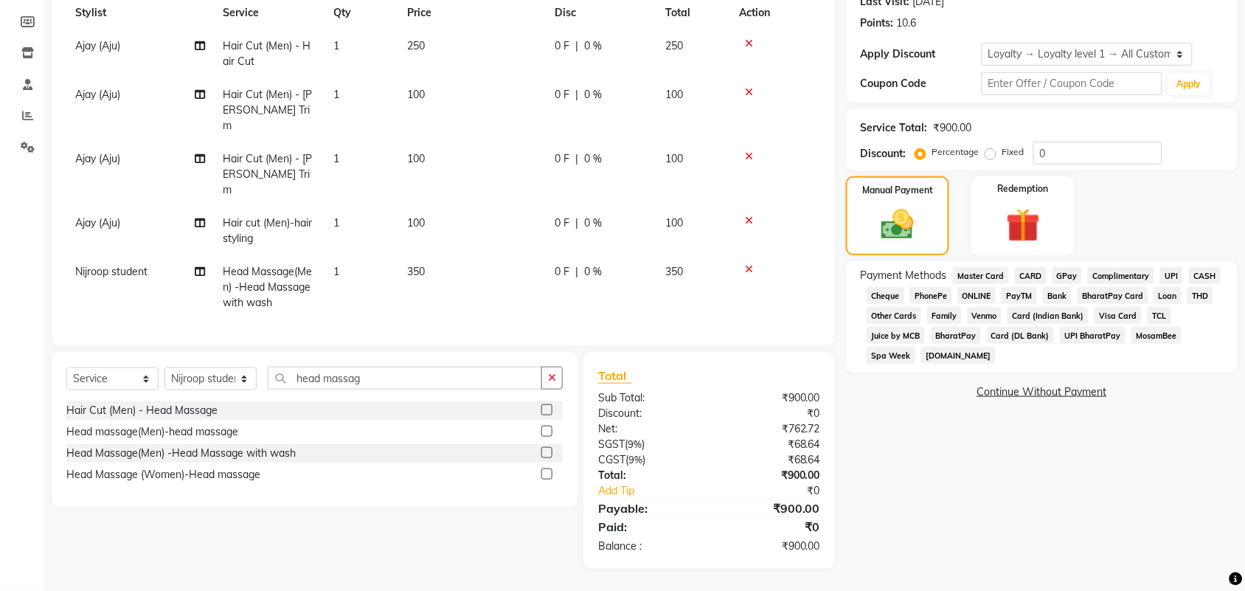
scroll to position [70, 0]
click at [195, 380] on select "Select Stylist admin Ajay (Aju) [PERSON_NAME] [PERSON_NAME] [PERSON_NAME] Clien…" at bounding box center [210, 378] width 92 height 23
click at [170, 367] on select "Select Stylist admin Ajay (Aju) [PERSON_NAME] [PERSON_NAME] [PERSON_NAME] Clien…" at bounding box center [210, 378] width 92 height 23
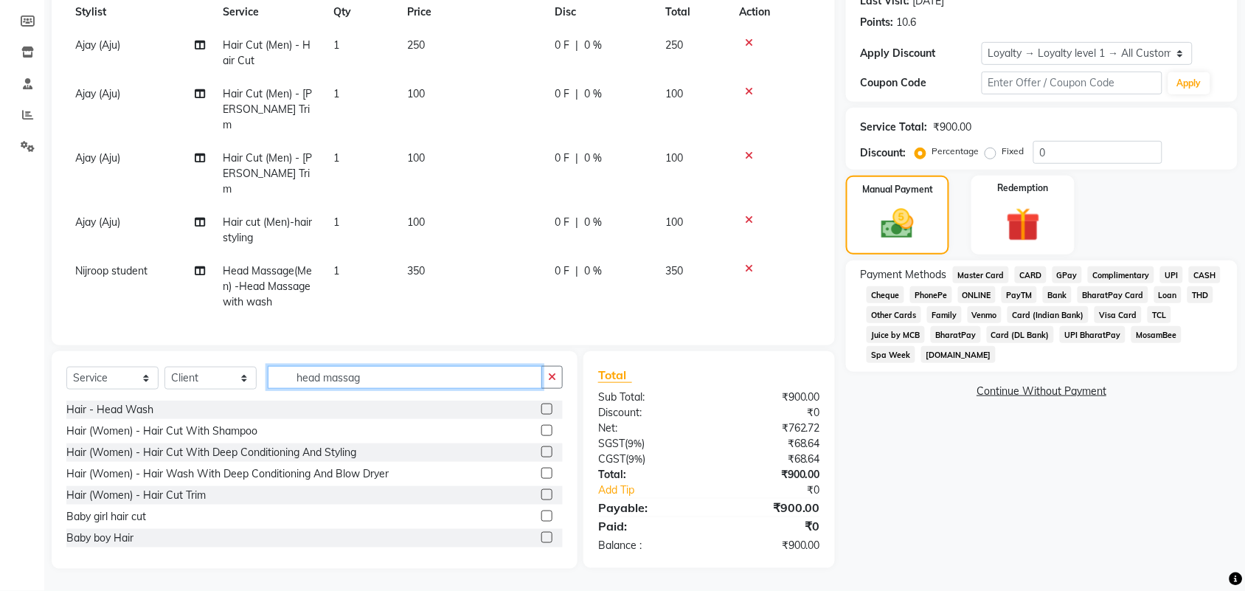
click at [439, 383] on input "head massag" at bounding box center [405, 377] width 274 height 23
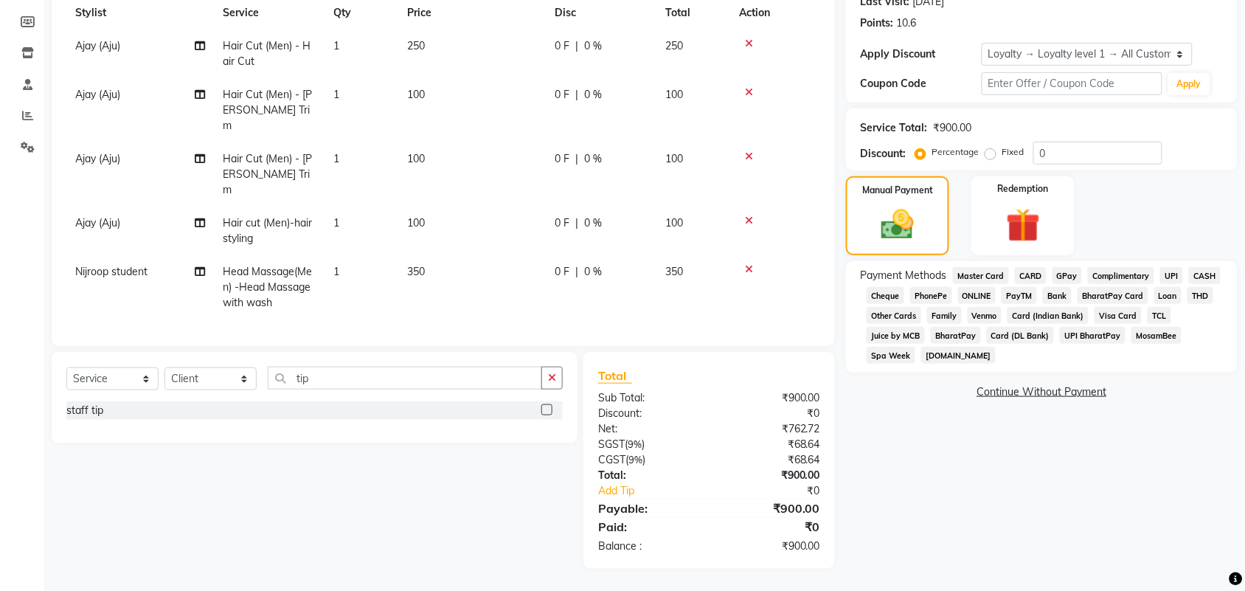
click at [542, 413] on label at bounding box center [546, 409] width 11 height 11
click at [542, 413] on input "checkbox" at bounding box center [546, 411] width 10 height 10
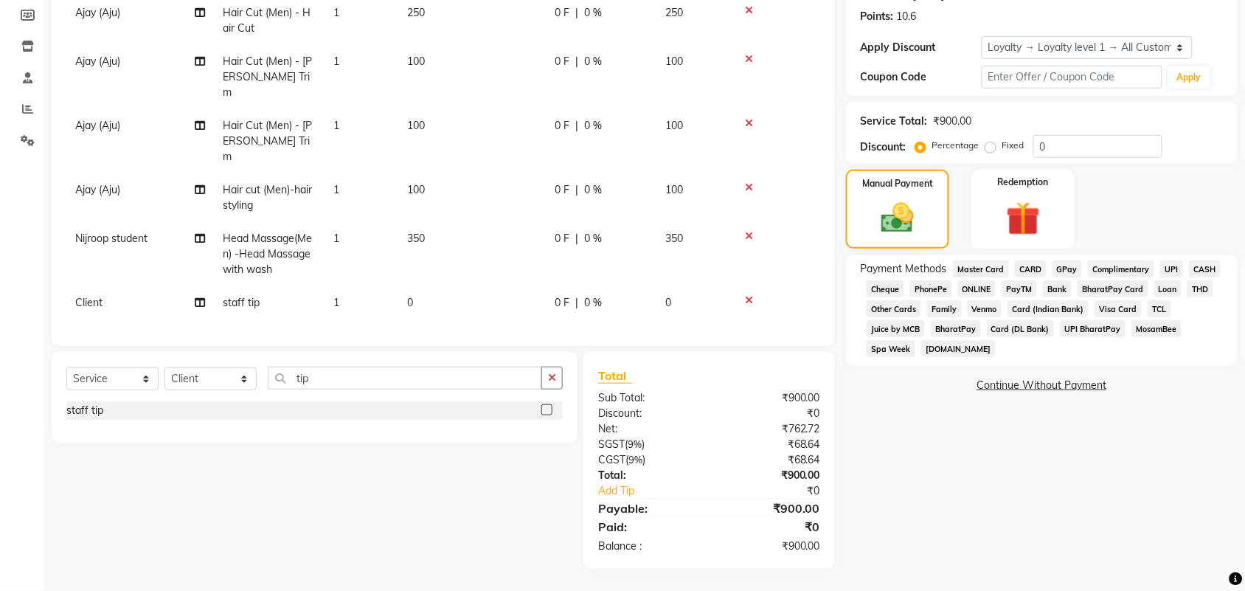
scroll to position [111, 0]
click at [437, 286] on td "0" at bounding box center [471, 302] width 147 height 33
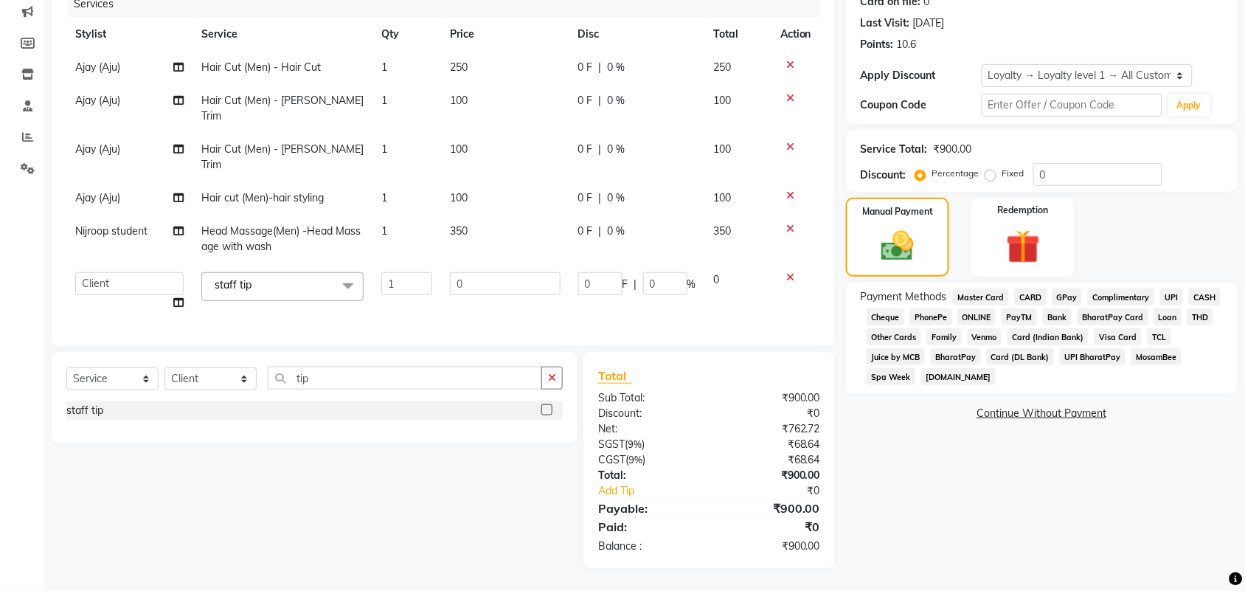
scroll to position [27, 0]
click at [467, 272] on input "0" at bounding box center [505, 283] width 111 height 23
click at [399, 366] on input "tip" at bounding box center [405, 377] width 274 height 23
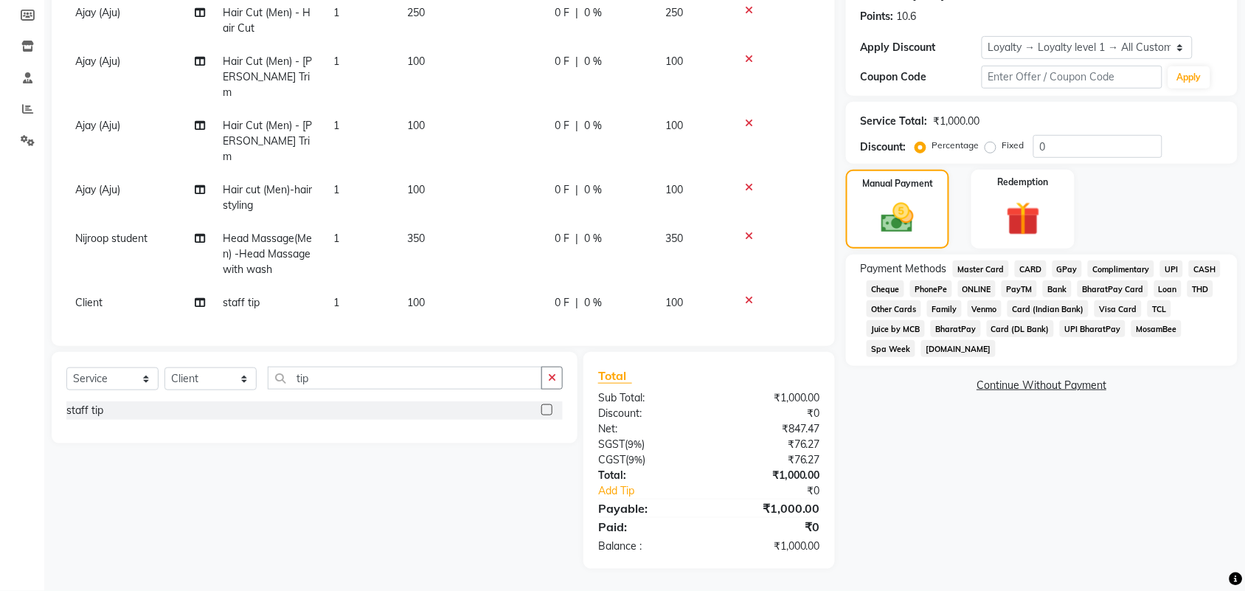
click at [1160, 277] on span "UPI" at bounding box center [1171, 268] width 23 height 17
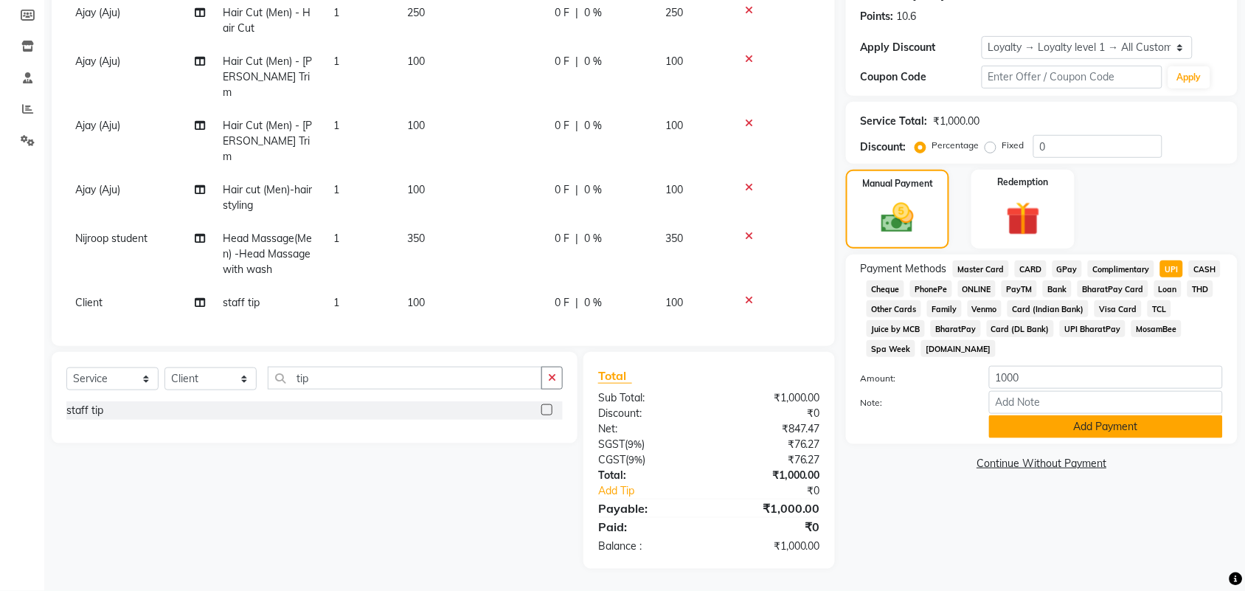
scroll to position [323, 0]
click at [1129, 438] on button "Add Payment" at bounding box center [1106, 426] width 234 height 23
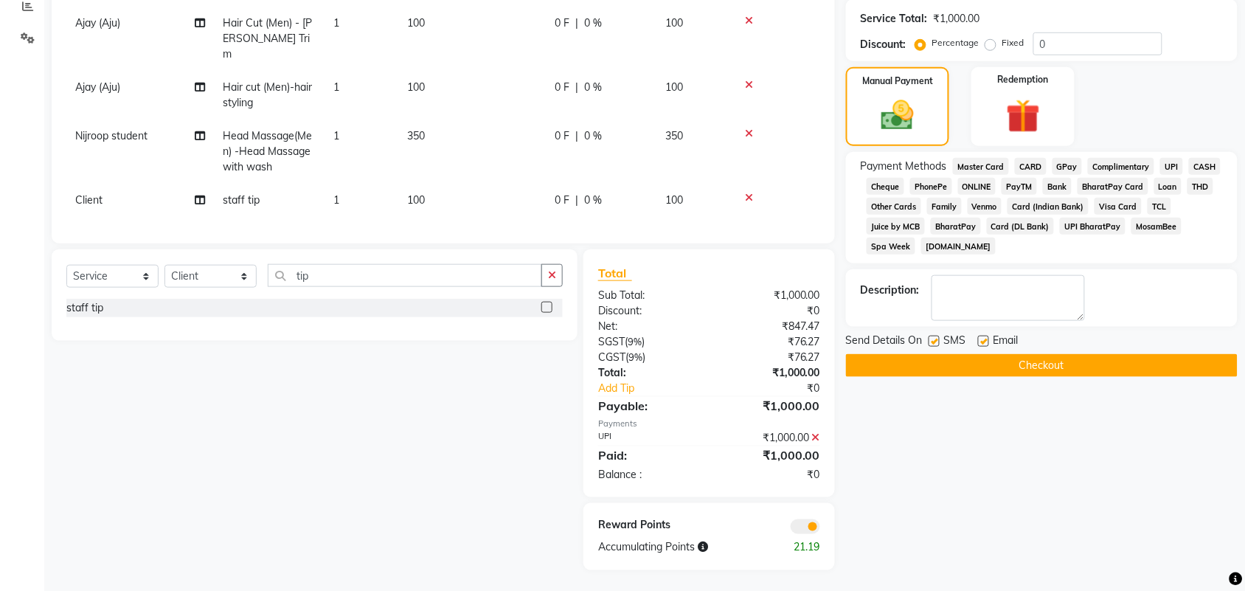
click at [1139, 377] on button "Checkout" at bounding box center [1042, 365] width 392 height 23
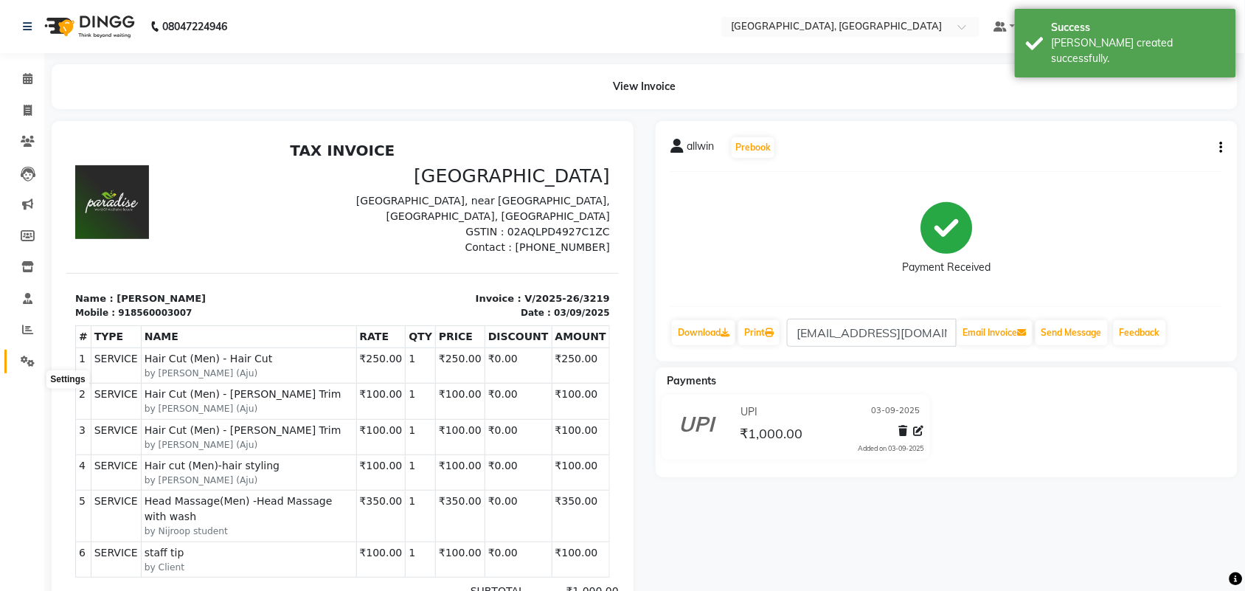
drag, startPoint x: 28, startPoint y: 378, endPoint x: 17, endPoint y: 383, distance: 12.5
click at [27, 366] on icon at bounding box center [28, 360] width 14 height 11
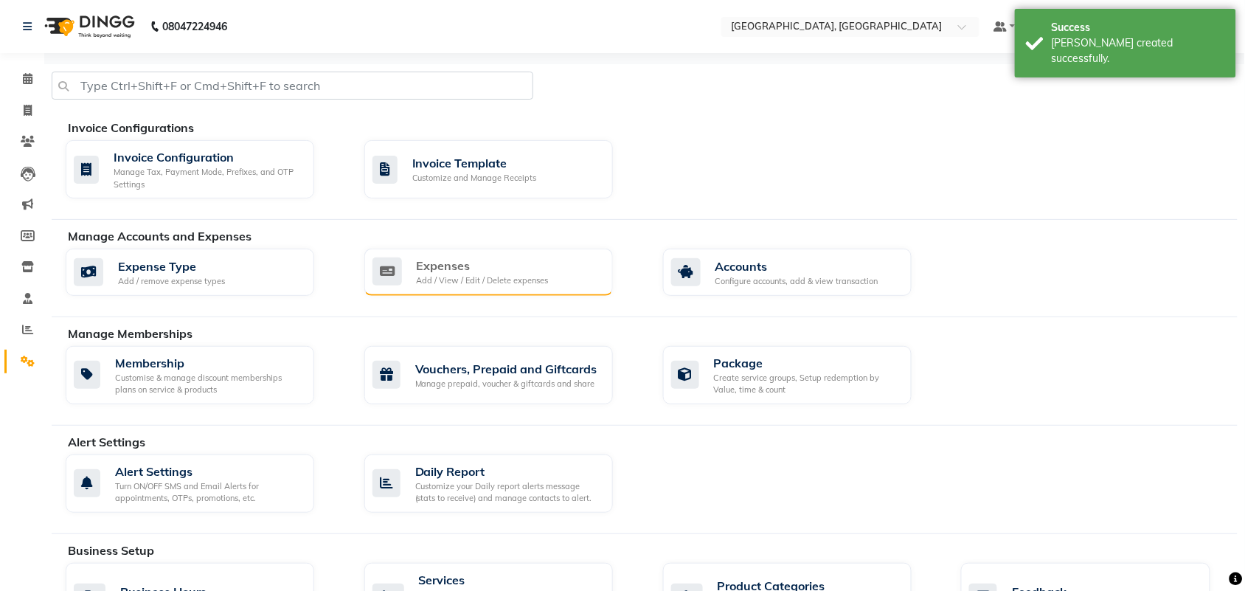
click at [501, 287] on div "Add / View / Edit / Delete expenses" at bounding box center [483, 280] width 132 height 13
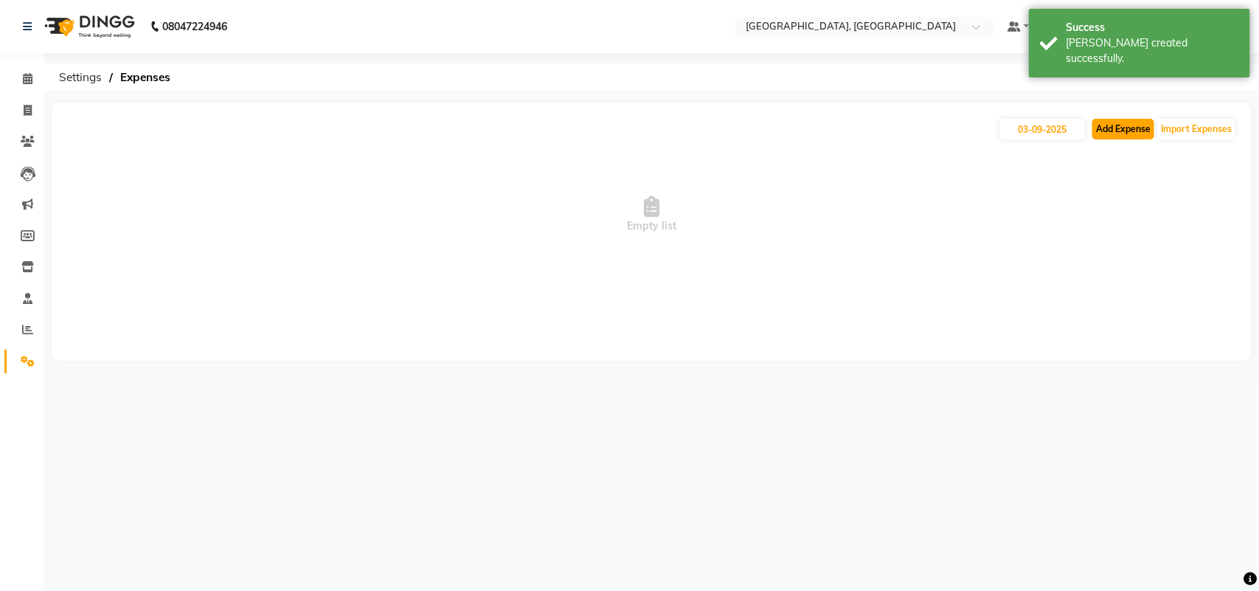
click at [1107, 137] on button "Add Expense" at bounding box center [1123, 129] width 62 height 21
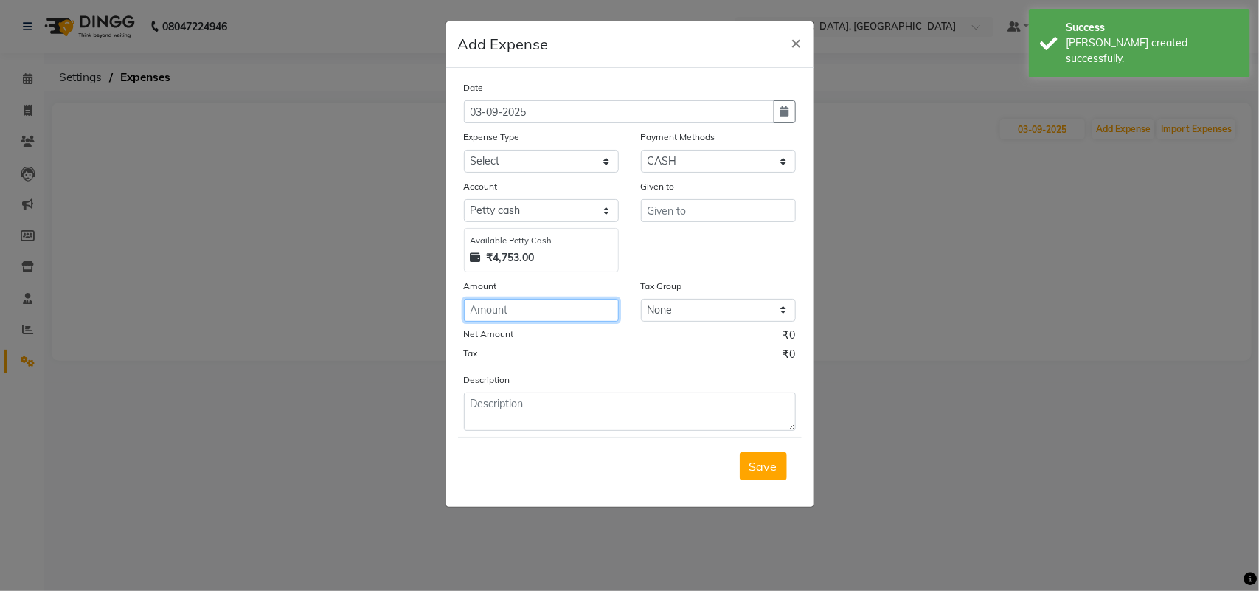
click at [520, 321] on input "number" at bounding box center [541, 310] width 155 height 23
click at [500, 173] on select "Select Advance Salary Bank charges Car maintenance Cash transfer to bank Cash t…" at bounding box center [541, 161] width 155 height 23
click at [650, 293] on label "Tax Group" at bounding box center [661, 285] width 41 height 13
click at [529, 173] on select "Select Advance Salary Bank charges Car maintenance Cash transfer to bank Cash t…" at bounding box center [541, 161] width 155 height 23
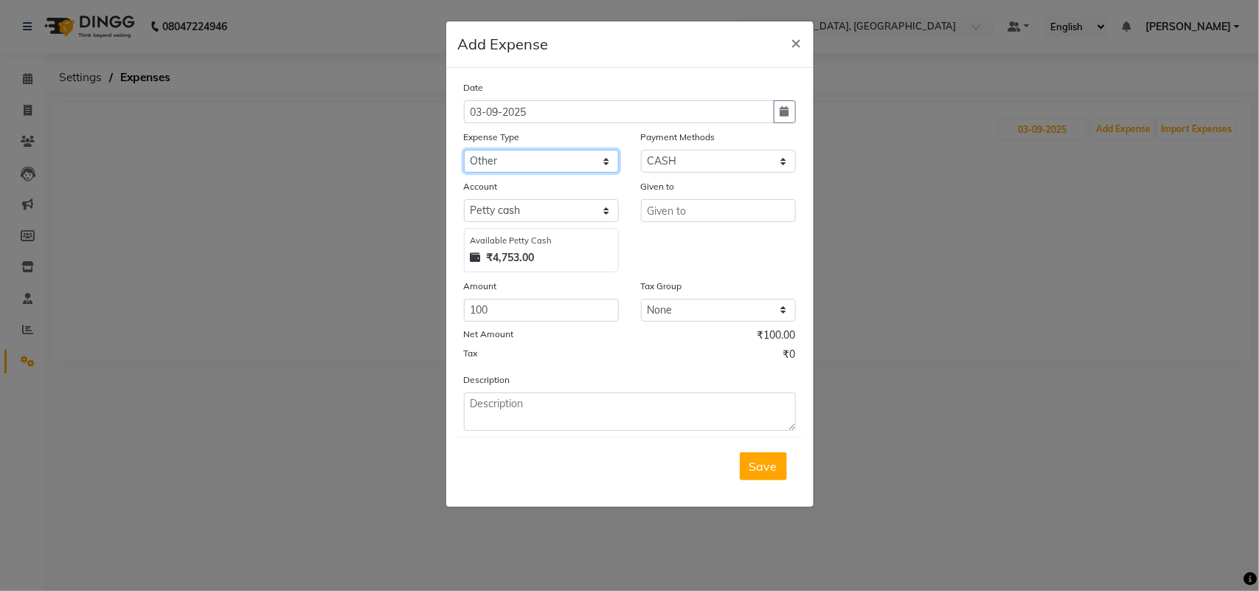
click at [464, 173] on select "Select Advance Salary Bank charges Car maintenance Cash transfer to bank Cash t…" at bounding box center [541, 161] width 155 height 23
drag, startPoint x: 579, startPoint y: 495, endPoint x: 581, endPoint y: 513, distance: 17.8
click at [581, 431] on div "Description" at bounding box center [630, 401] width 354 height 59
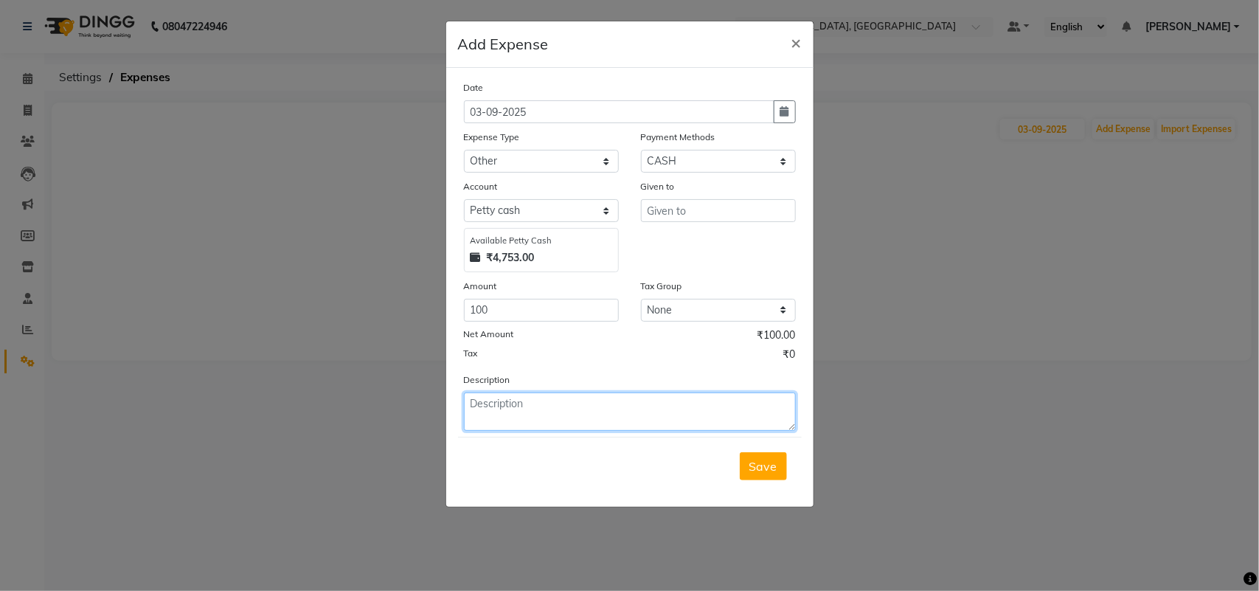
click at [584, 431] on textarea at bounding box center [630, 411] width 332 height 38
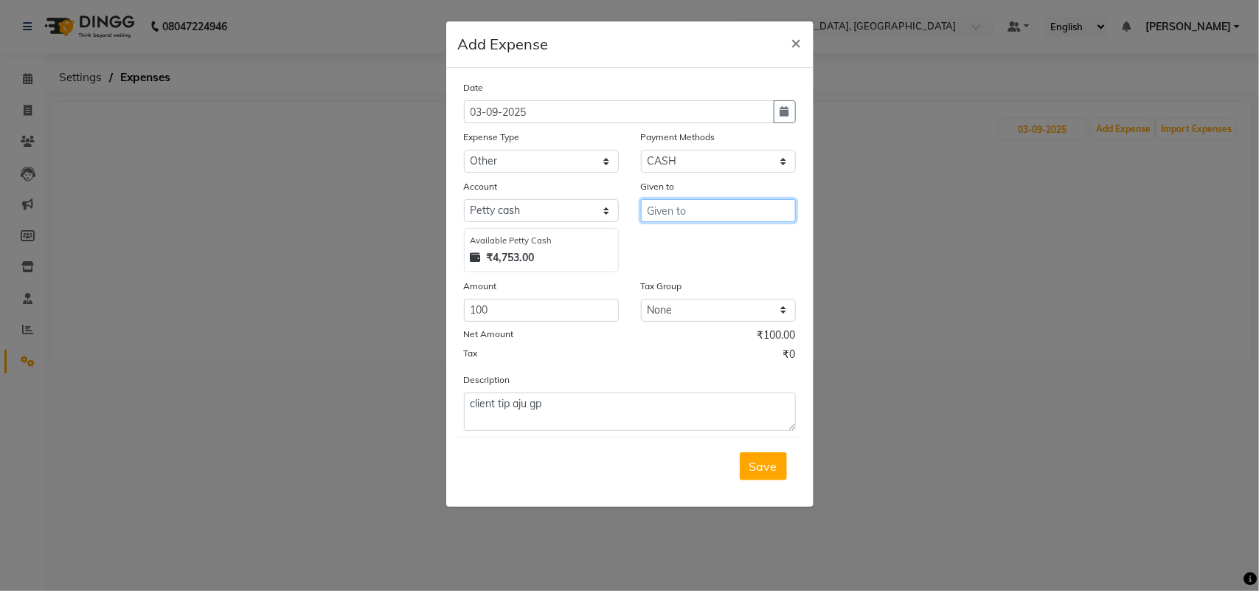
click at [712, 222] on input "text" at bounding box center [718, 210] width 155 height 23
click at [697, 265] on button "Van dna" at bounding box center [699, 253] width 116 height 24
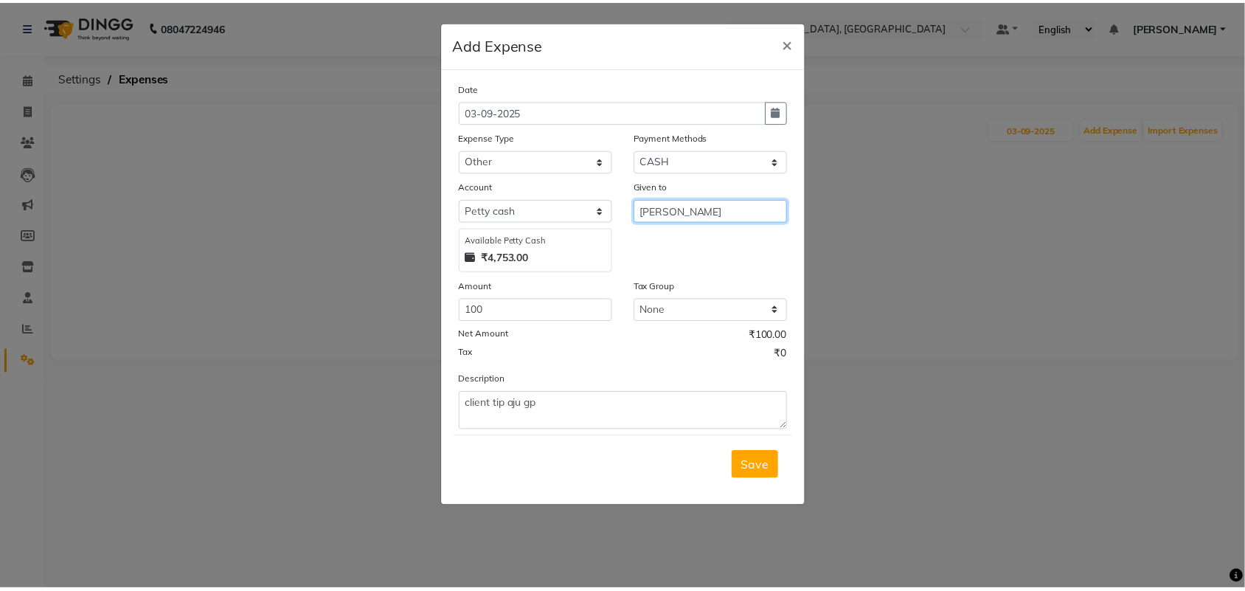
scroll to position [76, 0]
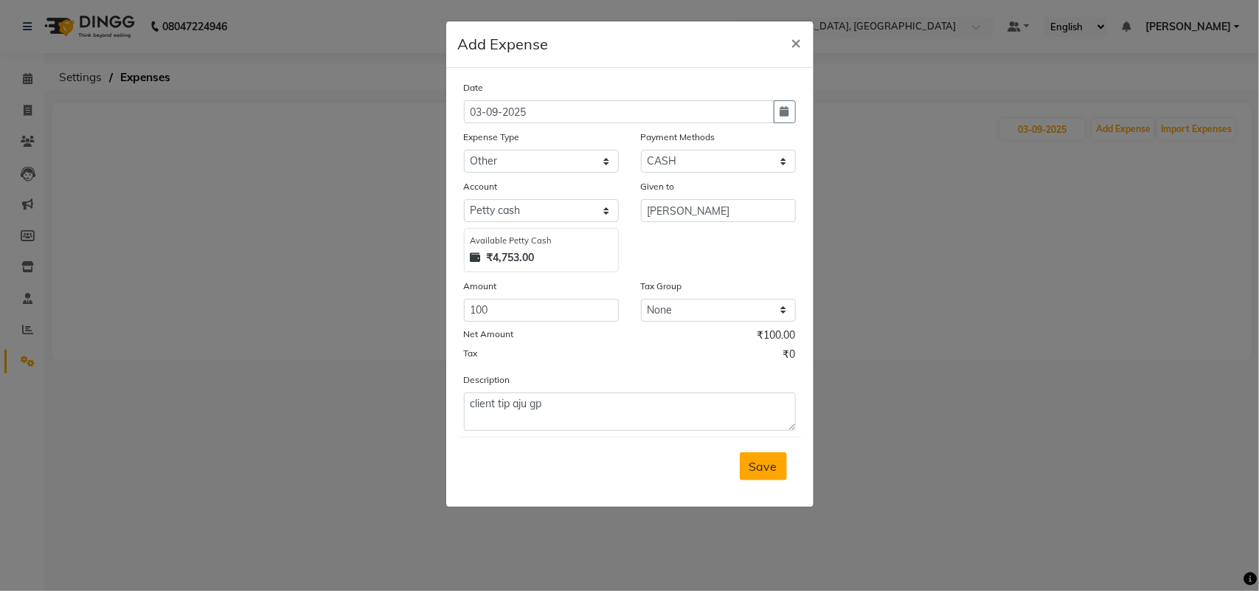
click at [749, 473] on span "Save" at bounding box center [763, 466] width 28 height 15
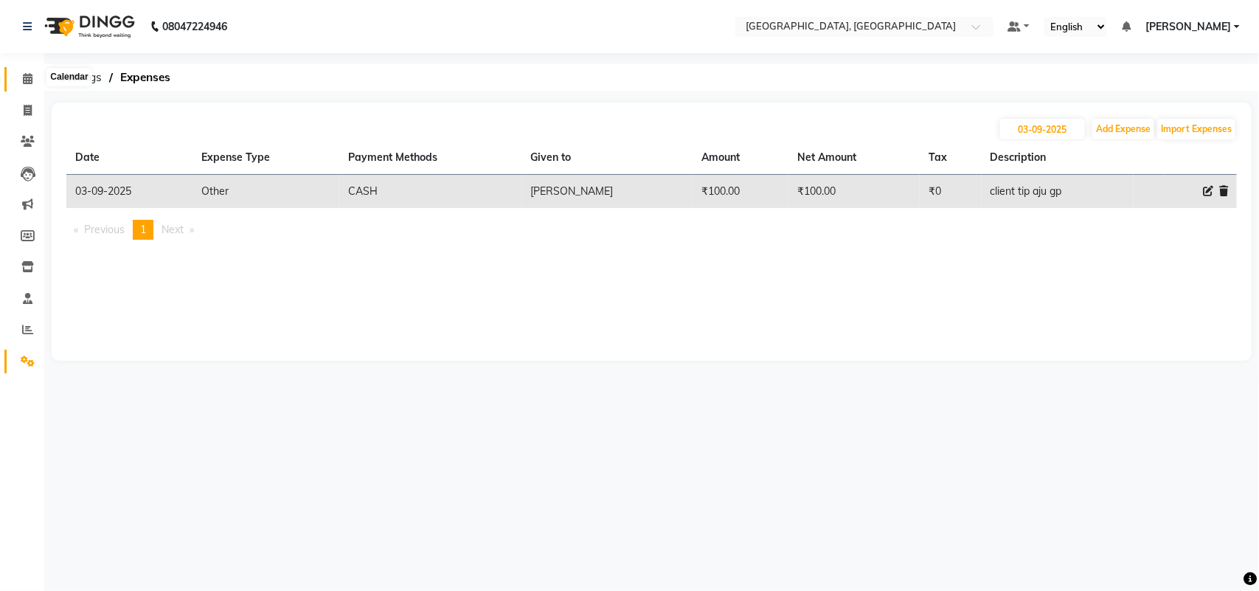
click at [30, 78] on icon at bounding box center [28, 78] width 10 height 11
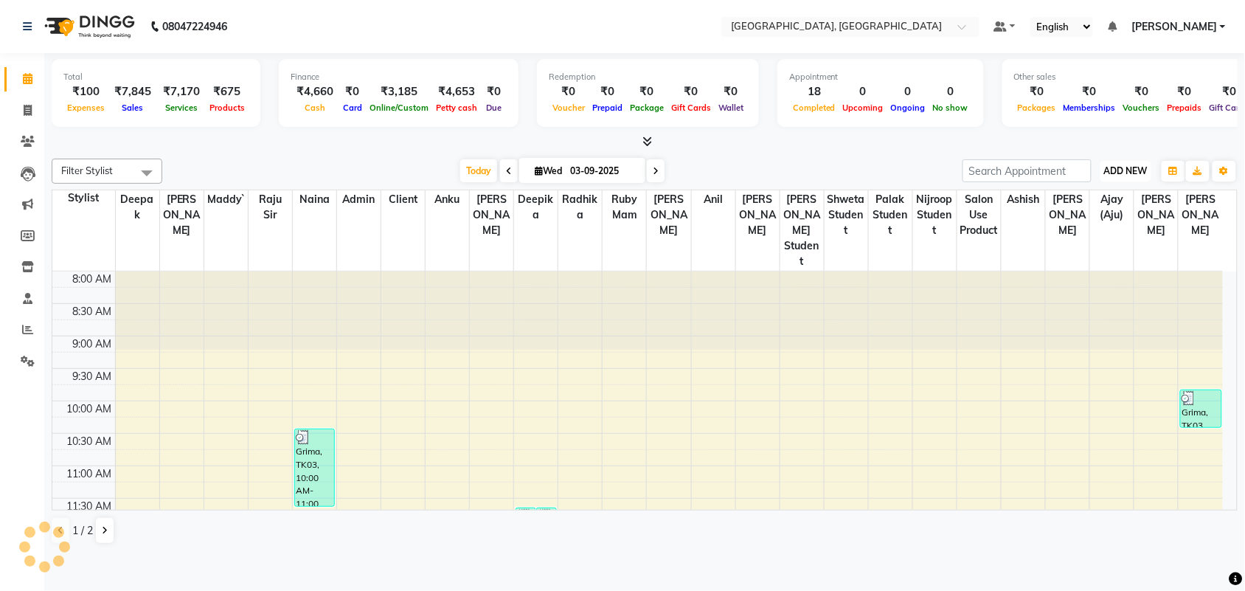
click at [1104, 176] on span "ADD NEW" at bounding box center [1126, 170] width 44 height 11
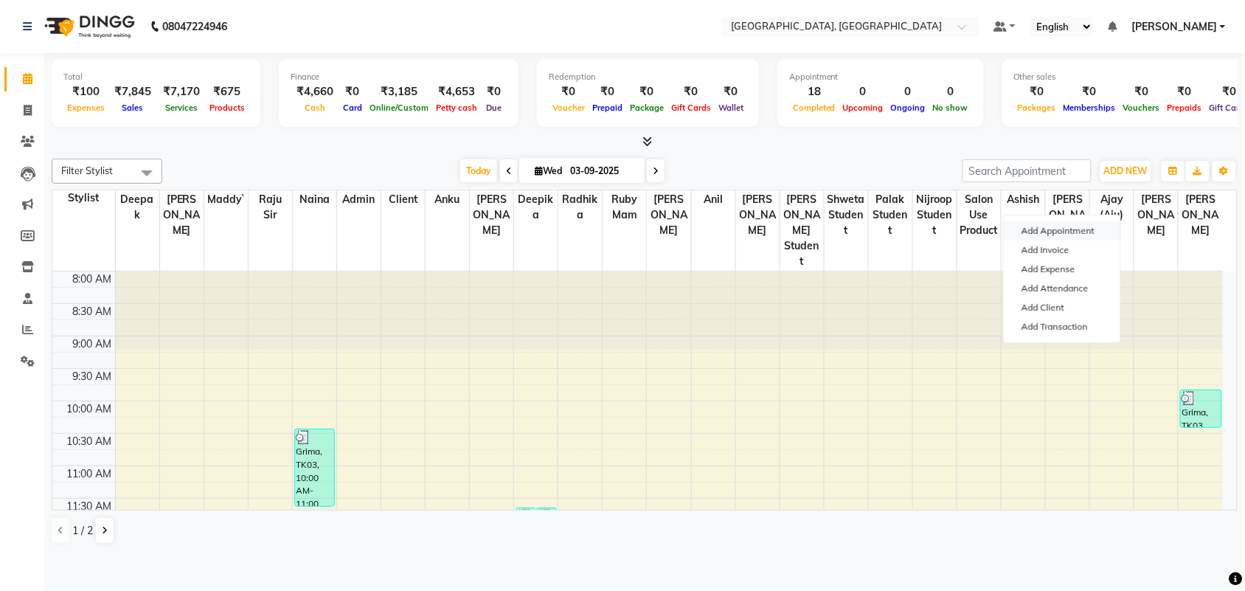
click at [1063, 240] on button "Add Appointment" at bounding box center [1061, 230] width 116 height 19
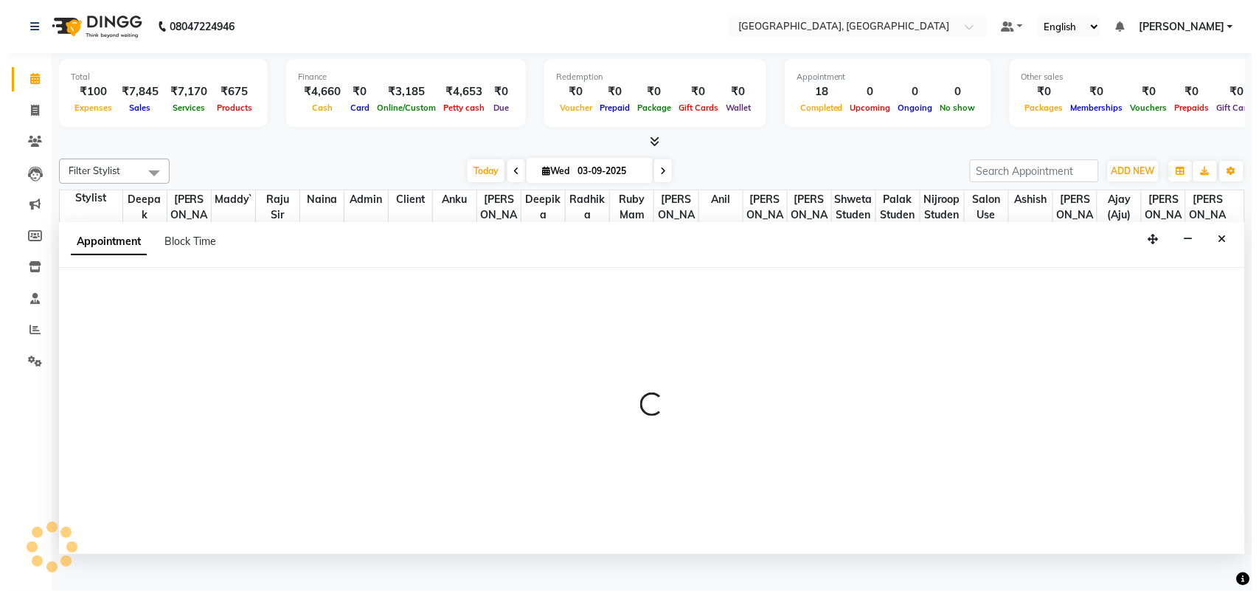
scroll to position [7, 0]
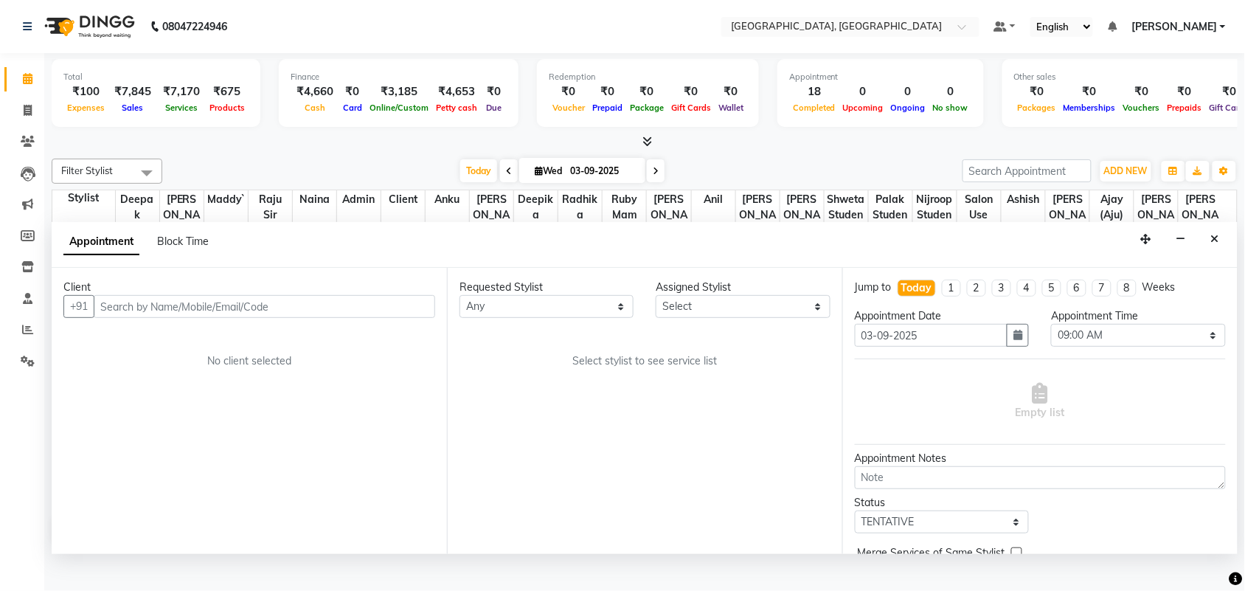
click at [248, 318] on input "text" at bounding box center [264, 306] width 341 height 23
click at [246, 318] on input "text" at bounding box center [264, 306] width 341 height 23
click at [190, 318] on input "9805200221" at bounding box center [234, 306] width 280 height 23
click at [385, 313] on span "Add Client" at bounding box center [404, 305] width 49 height 13
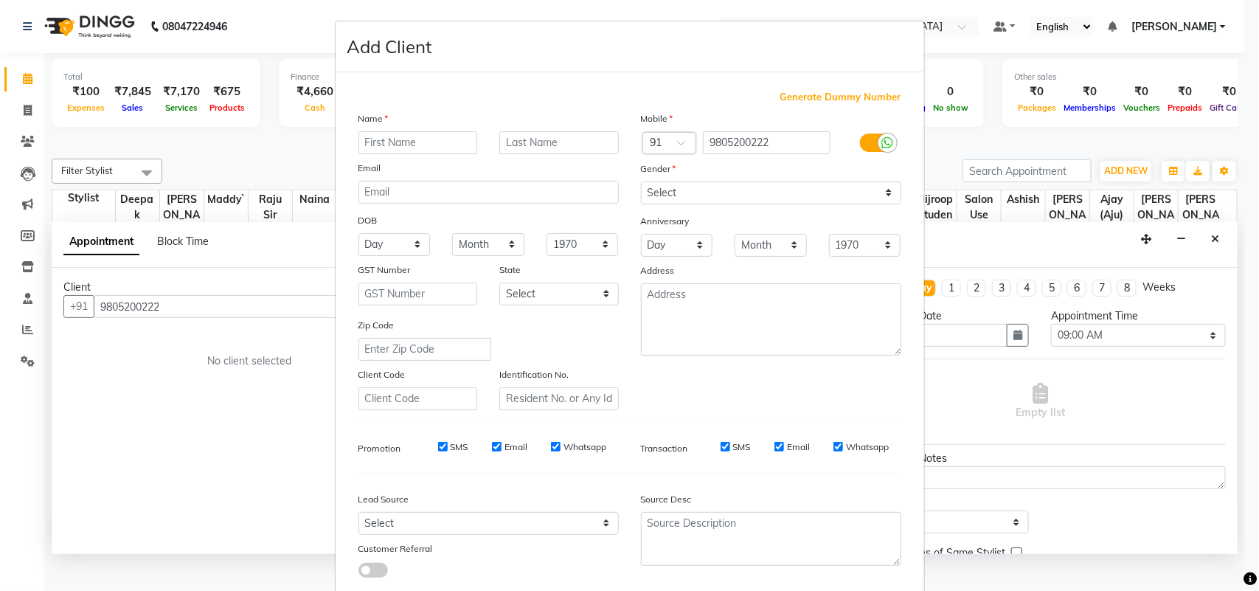
click at [433, 154] on input "text" at bounding box center [417, 142] width 119 height 23
click at [557, 154] on input "text" at bounding box center [558, 142] width 119 height 23
click at [510, 154] on input "aju client" at bounding box center [558, 142] width 119 height 23
click at [535, 257] on div "Name [PERSON_NAME] client Email DOB Day 01 02 03 04 05 06 07 08 09 10 11 12 13 …" at bounding box center [488, 260] width 282 height 299
drag, startPoint x: 693, startPoint y: 246, endPoint x: 697, endPoint y: 254, distance: 9.6
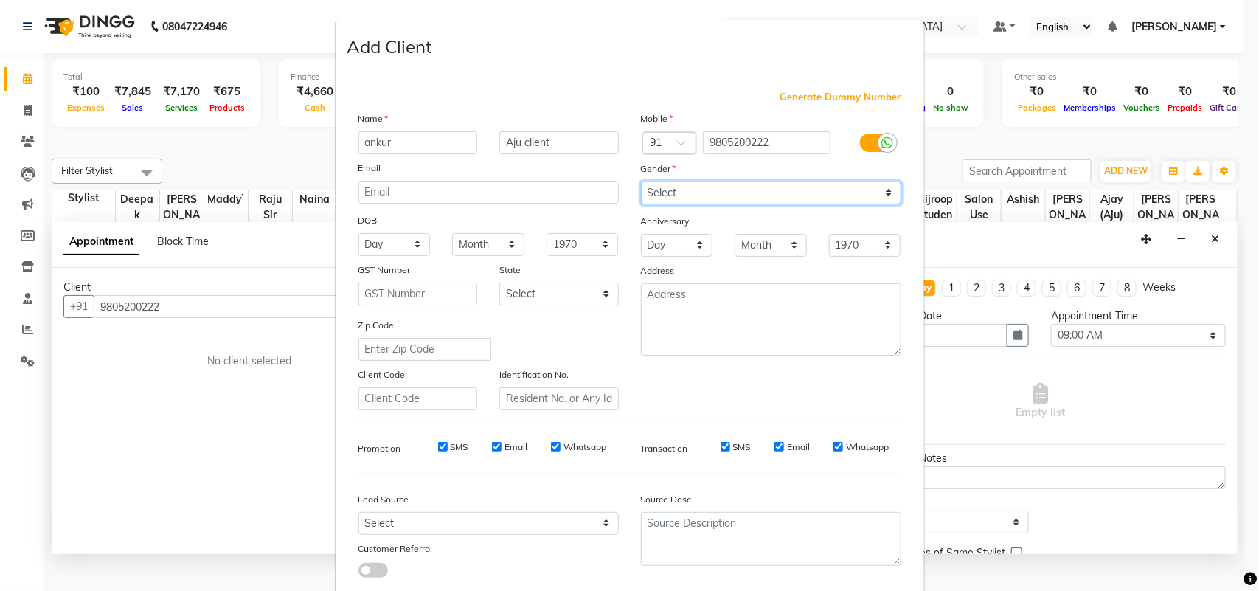
click at [693, 204] on select "Select [DEMOGRAPHIC_DATA] [DEMOGRAPHIC_DATA] Other Prefer Not To Say" at bounding box center [771, 192] width 260 height 23
click at [641, 204] on select "Select [DEMOGRAPHIC_DATA] [DEMOGRAPHIC_DATA] Other Prefer Not To Say" at bounding box center [771, 192] width 260 height 23
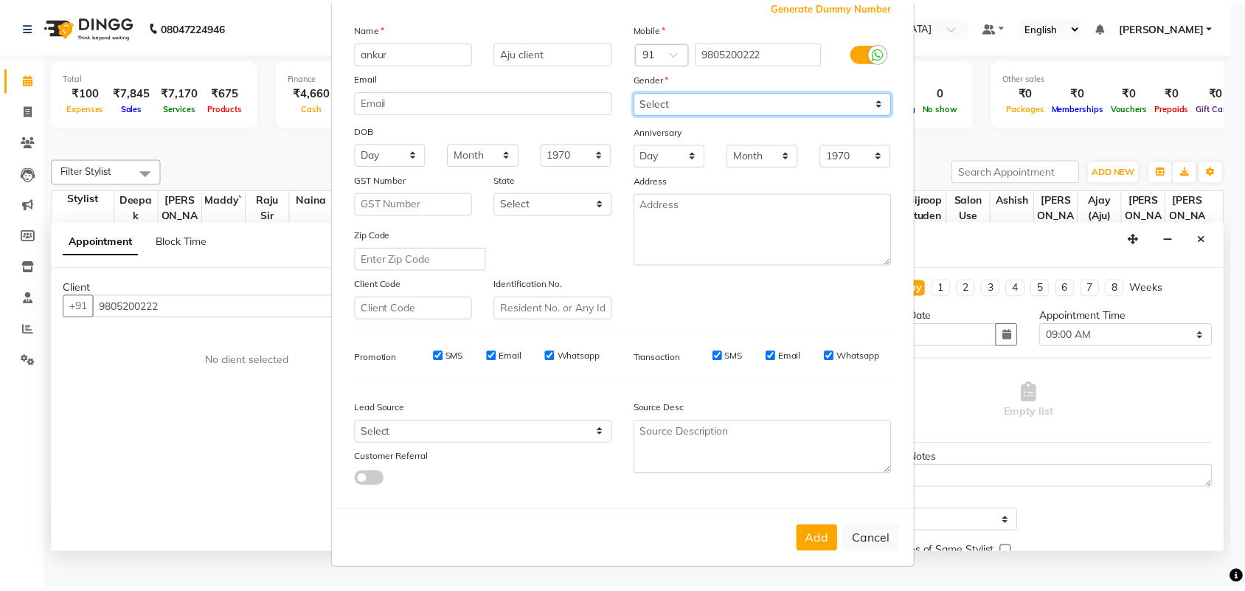
scroll to position [260, 0]
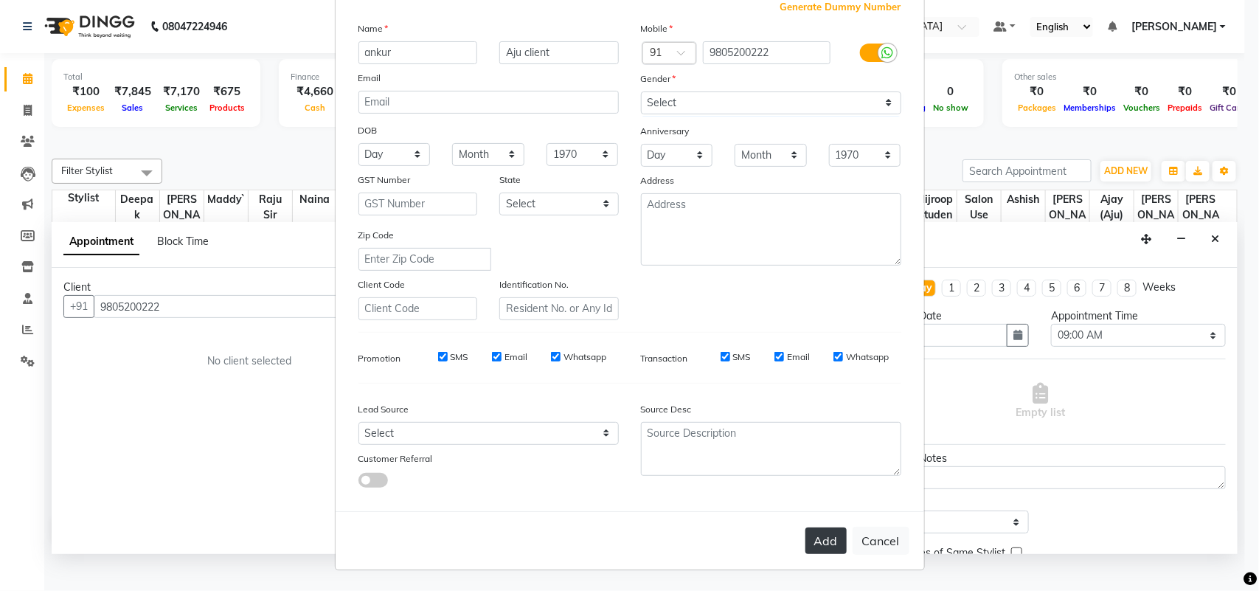
click at [805, 527] on button "Add" at bounding box center [825, 540] width 41 height 27
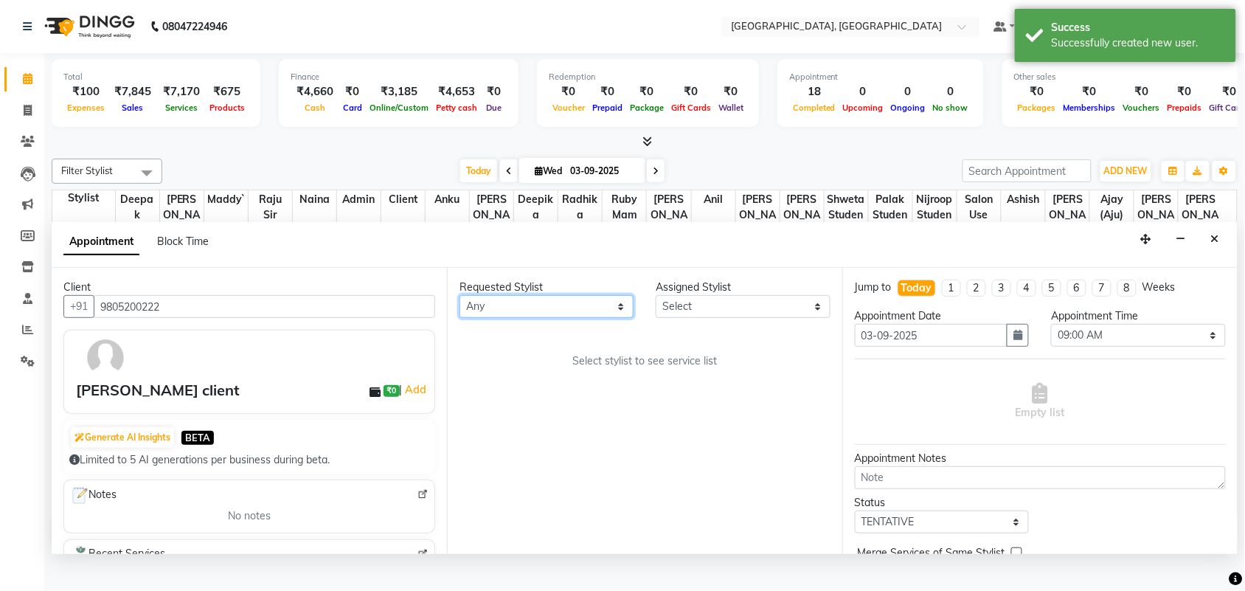
click at [502, 318] on select "Any admin Ajay (Aju) [PERSON_NAME] [PERSON_NAME] [PERSON_NAME] Client [PERSON_N…" at bounding box center [546, 306] width 174 height 23
click at [462, 318] on select "Any admin Ajay (Aju) [PERSON_NAME] [PERSON_NAME] [PERSON_NAME] Client [PERSON_N…" at bounding box center [546, 306] width 174 height 23
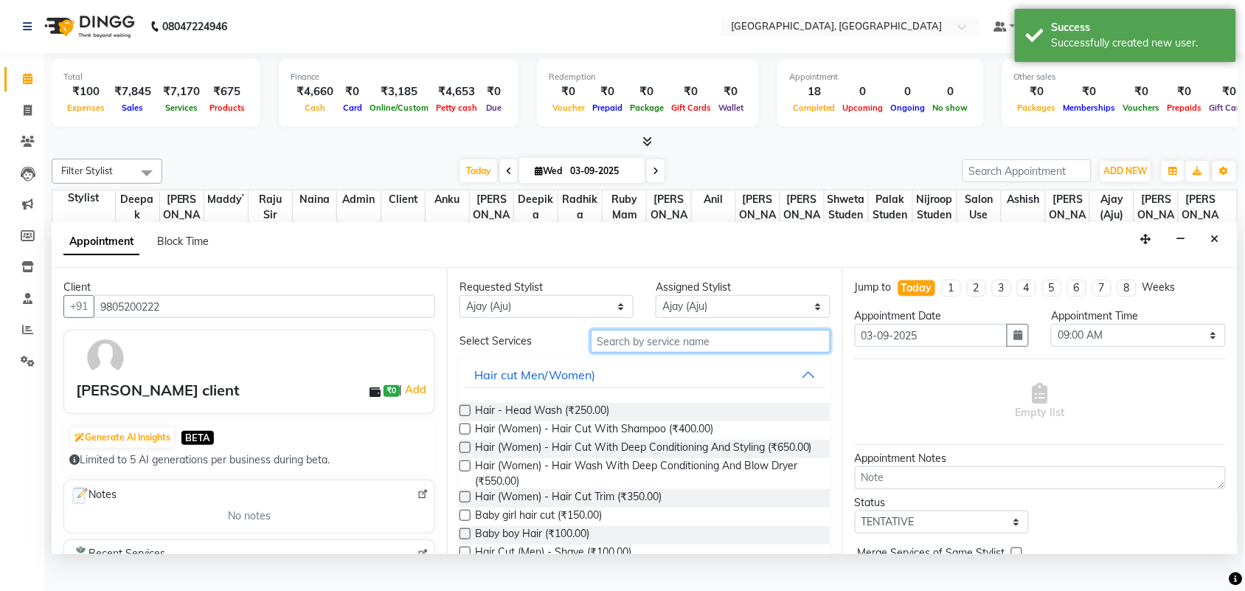
click at [661, 352] on input "text" at bounding box center [711, 341] width 240 height 23
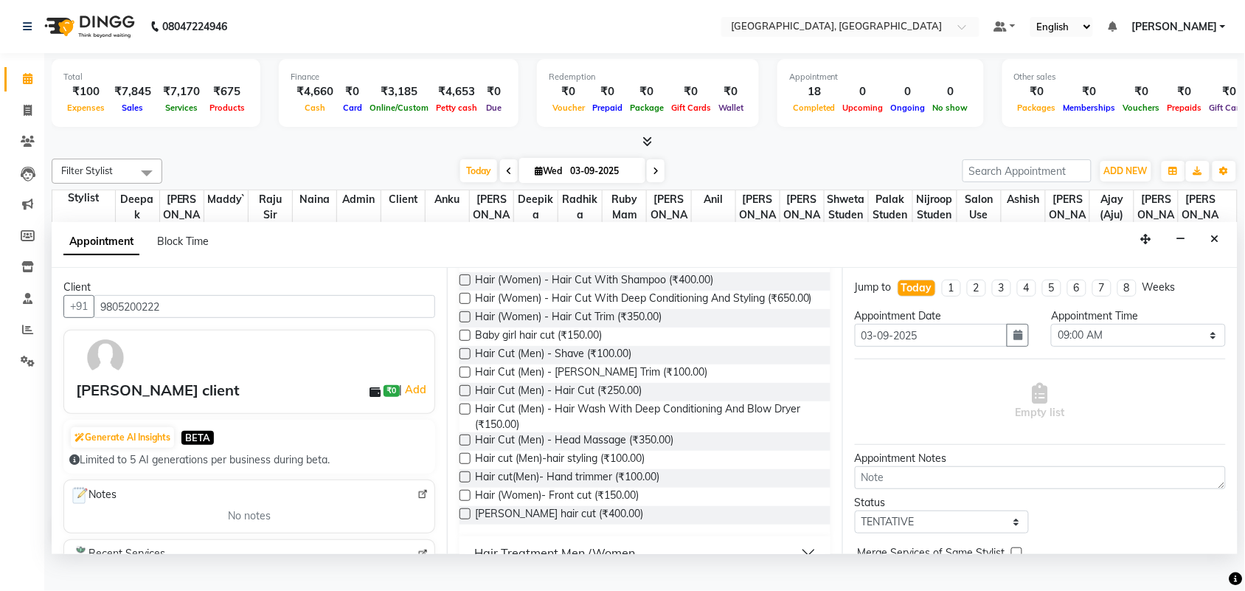
scroll to position [160, 0]
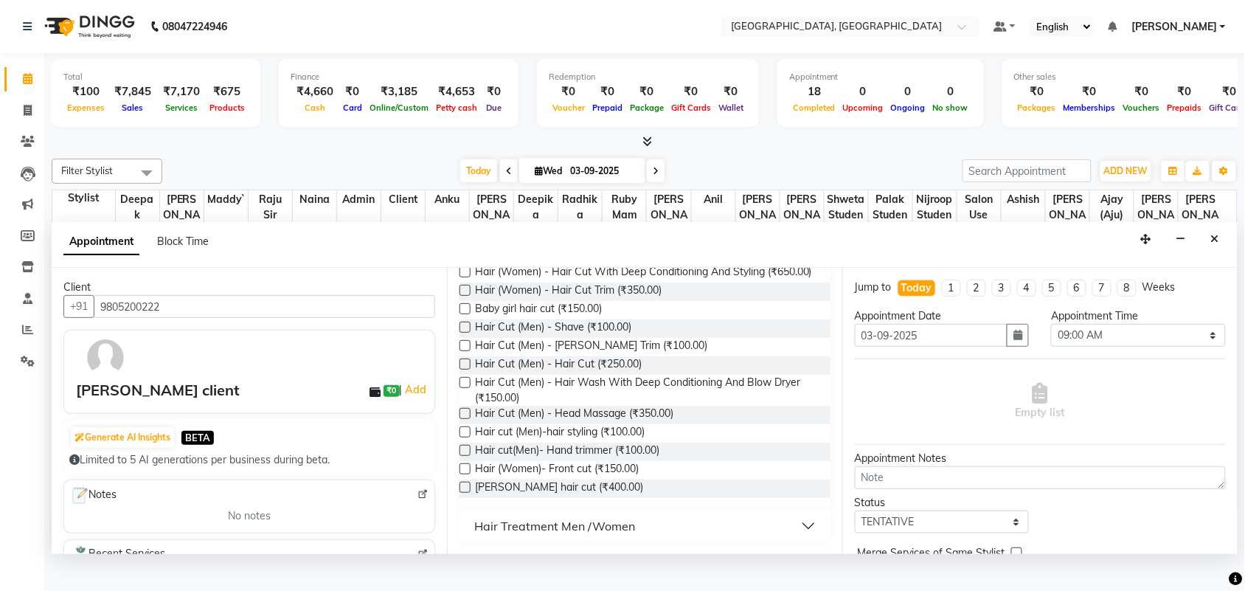
click at [470, 369] on label at bounding box center [464, 363] width 11 height 11
click at [469, 370] on input "checkbox" at bounding box center [464, 366] width 10 height 10
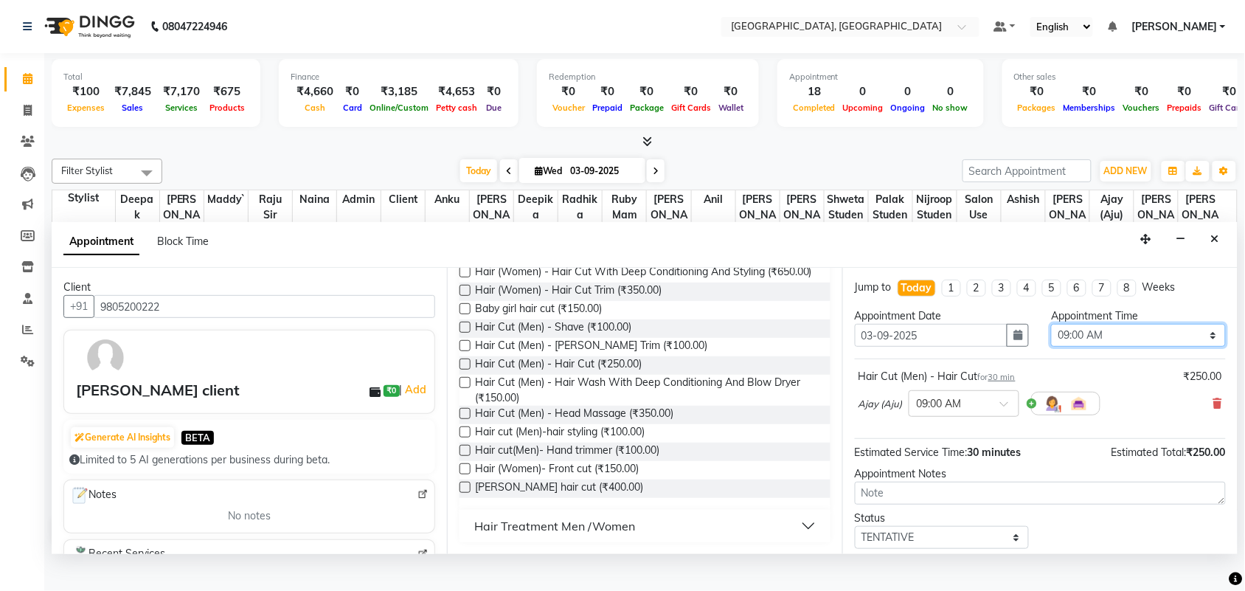
click at [1102, 347] on select "Select 09:00 AM 09:15 AM 09:30 AM 09:45 AM 10:00 AM 10:15 AM 10:30 AM 10:45 AM …" at bounding box center [1138, 335] width 174 height 23
click at [1051, 347] on select "Select 09:00 AM 09:15 AM 09:30 AM 09:45 AM 10:00 AM 10:15 AM 10:30 AM 10:45 AM …" at bounding box center [1138, 335] width 174 height 23
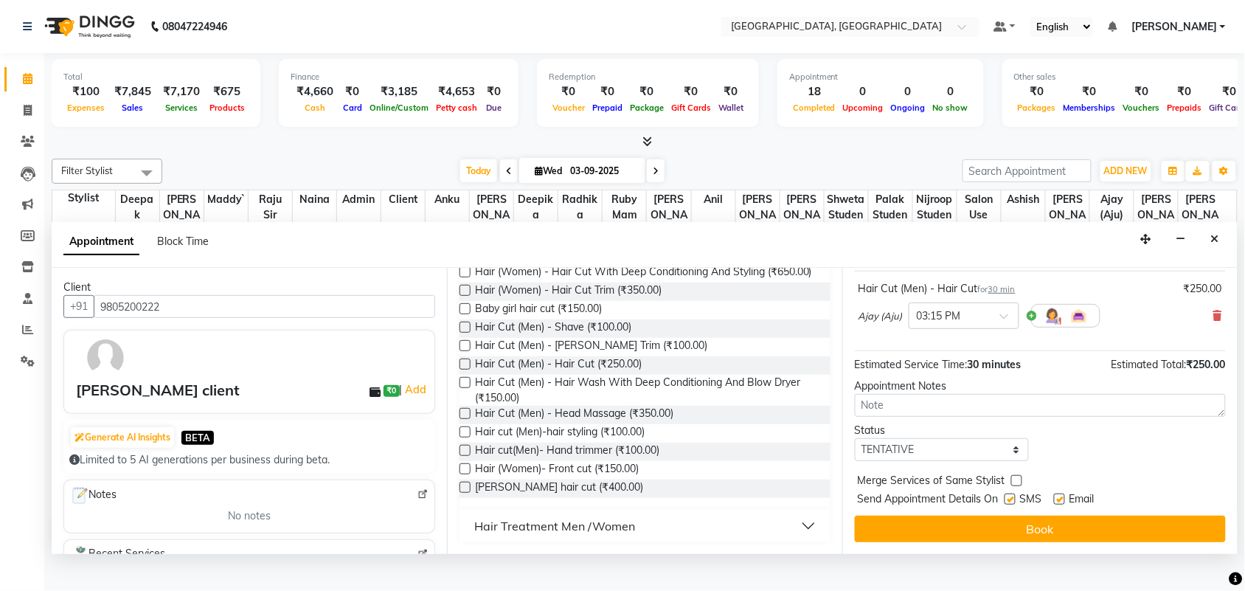
scroll to position [227, 0]
click at [930, 454] on select "Select TENTATIVE CONFIRM CHECK-IN UPCOMING" at bounding box center [942, 449] width 174 height 23
click at [858, 438] on select "Select TENTATIVE CONFIRM CHECK-IN UPCOMING" at bounding box center [942, 449] width 174 height 23
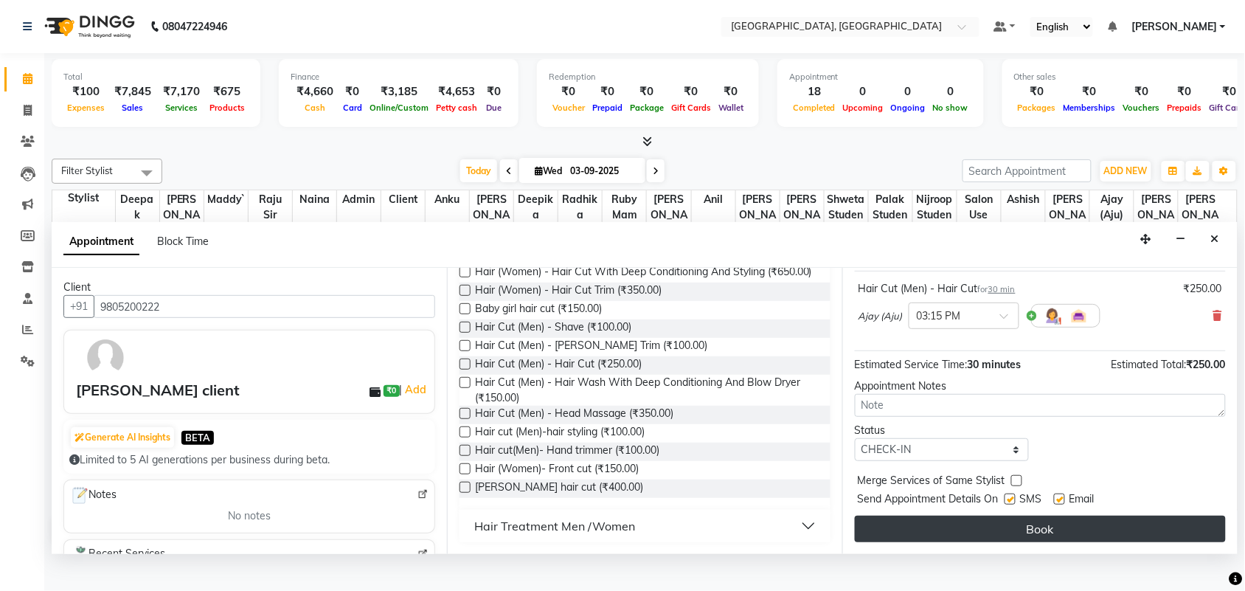
click at [1037, 542] on button "Book" at bounding box center [1040, 528] width 371 height 27
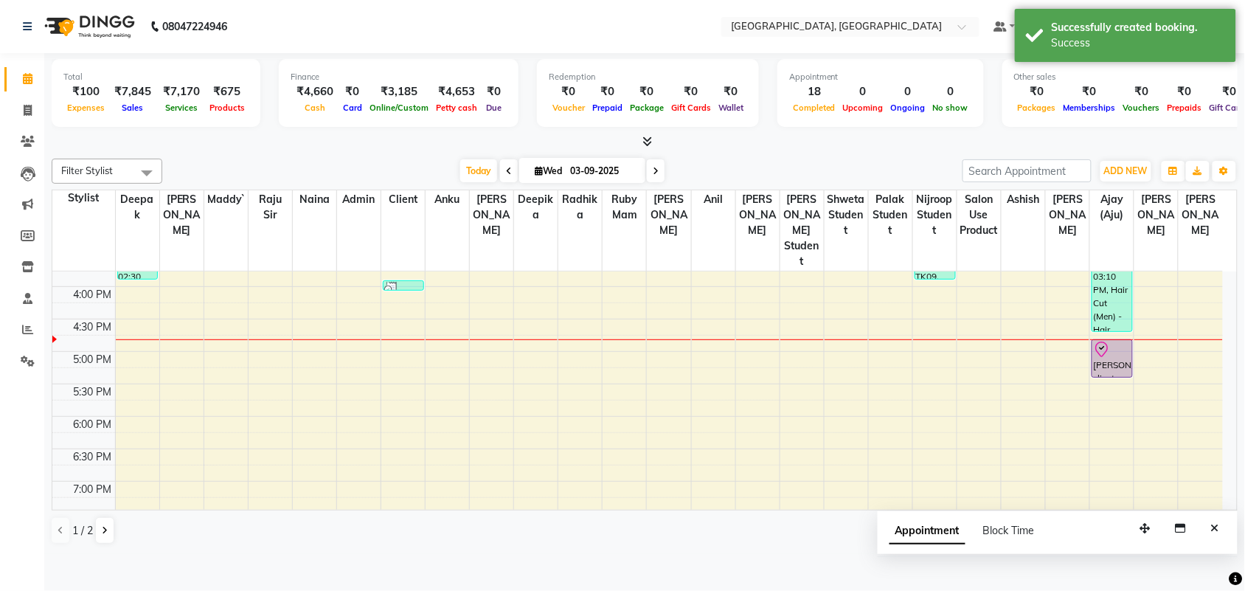
scroll to position [554, 0]
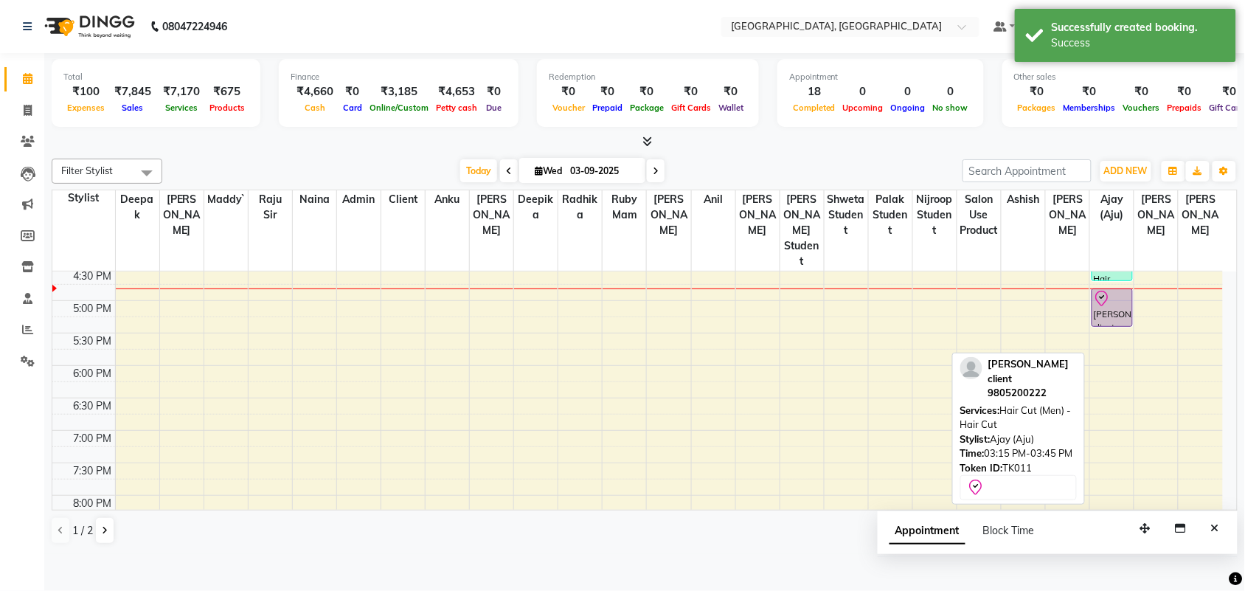
click at [1102, 326] on div "[PERSON_NAME] client, TK11, 03:15 PM-03:45 PM, Hair Cut (Men) - Hair Cut" at bounding box center [1112, 307] width 40 height 37
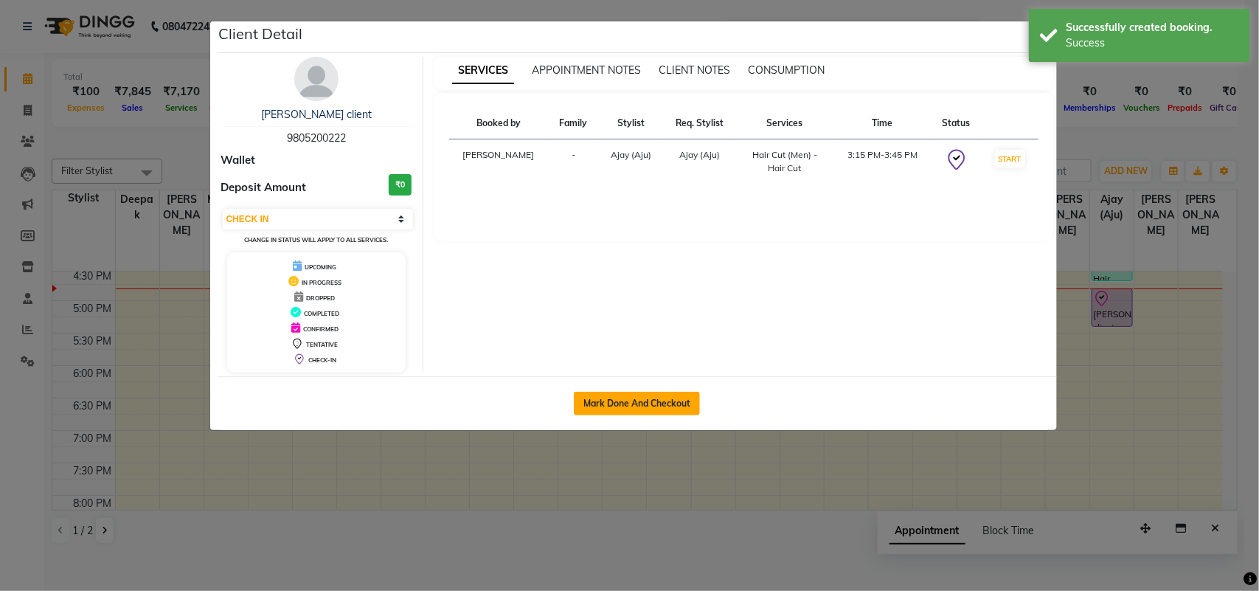
click at [671, 415] on button "Mark Done And Checkout" at bounding box center [637, 404] width 126 height 24
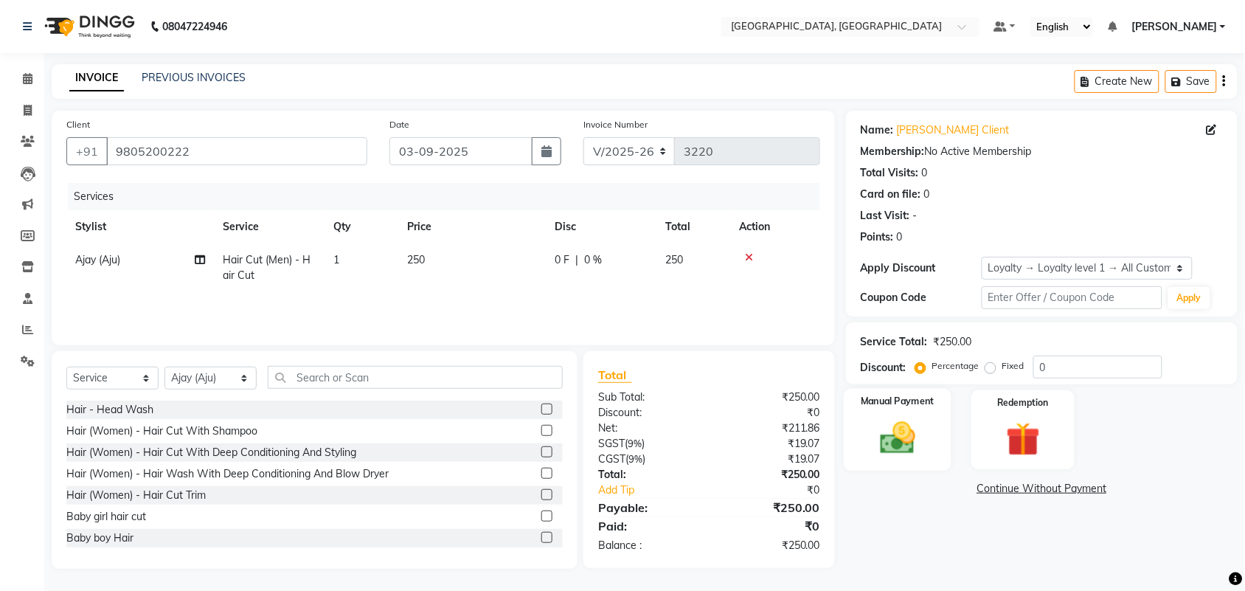
click at [889, 444] on img at bounding box center [898, 437] width 58 height 41
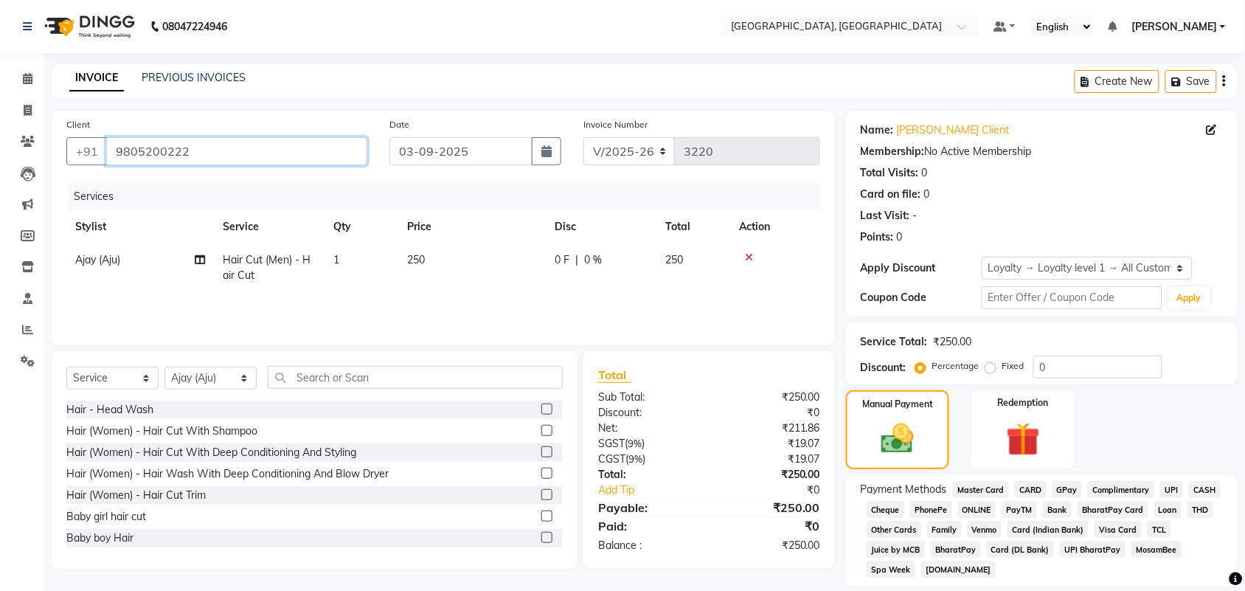
drag, startPoint x: 241, startPoint y: 175, endPoint x: 131, endPoint y: 175, distance: 110.6
click at [131, 165] on input "9805200222" at bounding box center [236, 151] width 261 height 28
click at [28, 78] on icon at bounding box center [28, 78] width 10 height 11
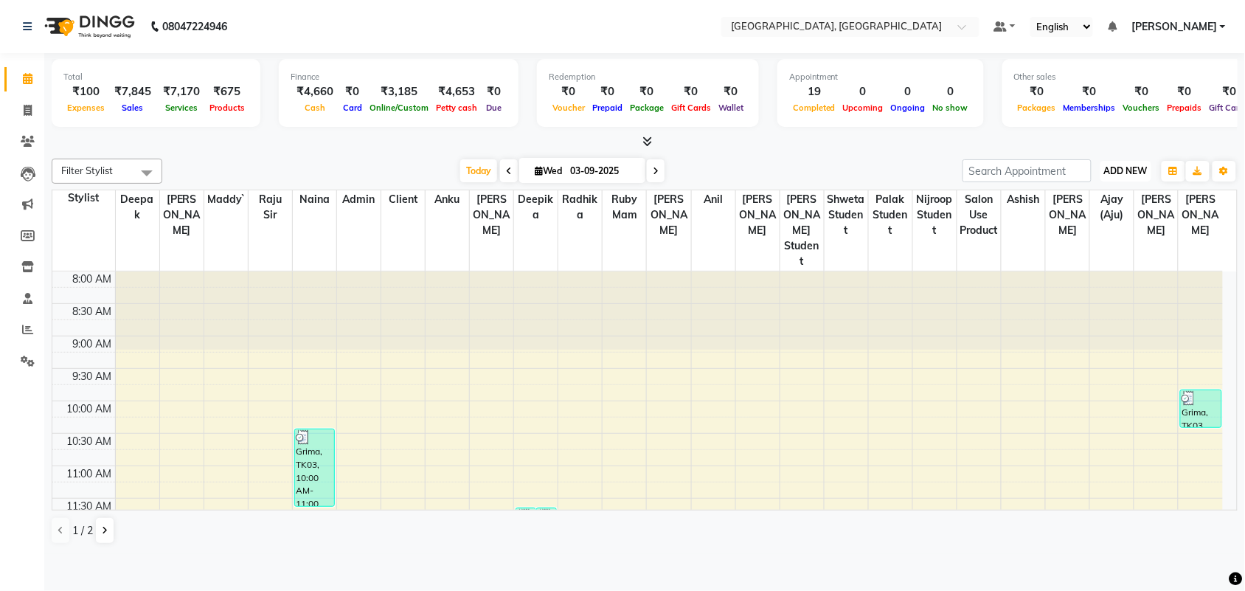
click at [1134, 176] on span "ADD NEW" at bounding box center [1126, 170] width 44 height 11
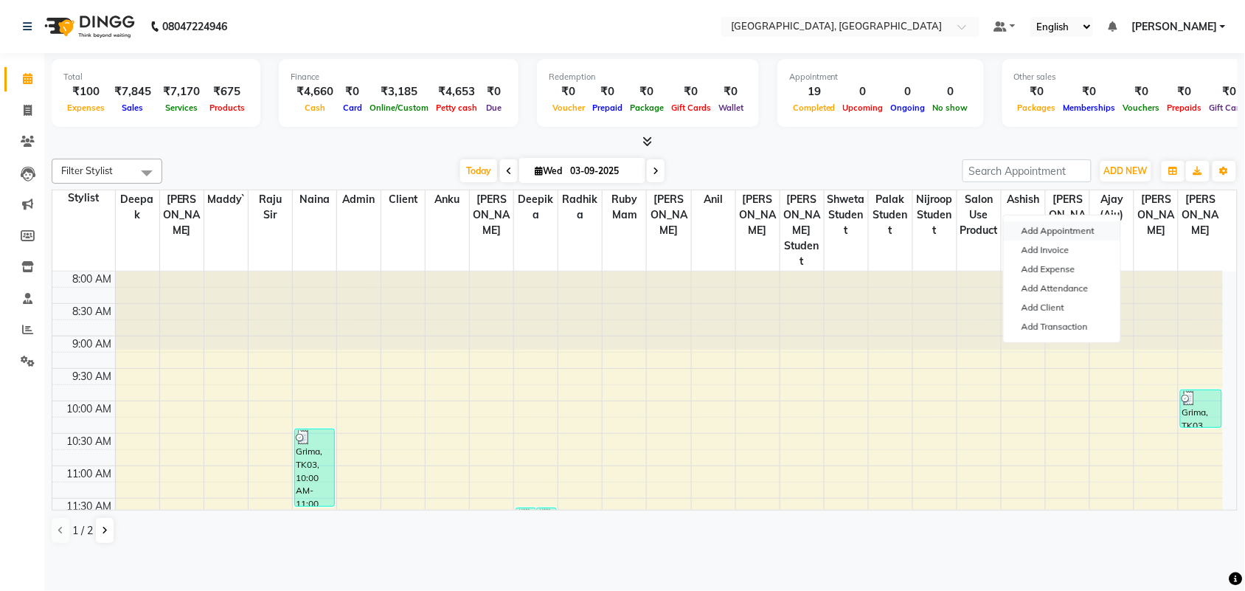
click at [1107, 237] on button "Add Appointment" at bounding box center [1061, 230] width 116 height 19
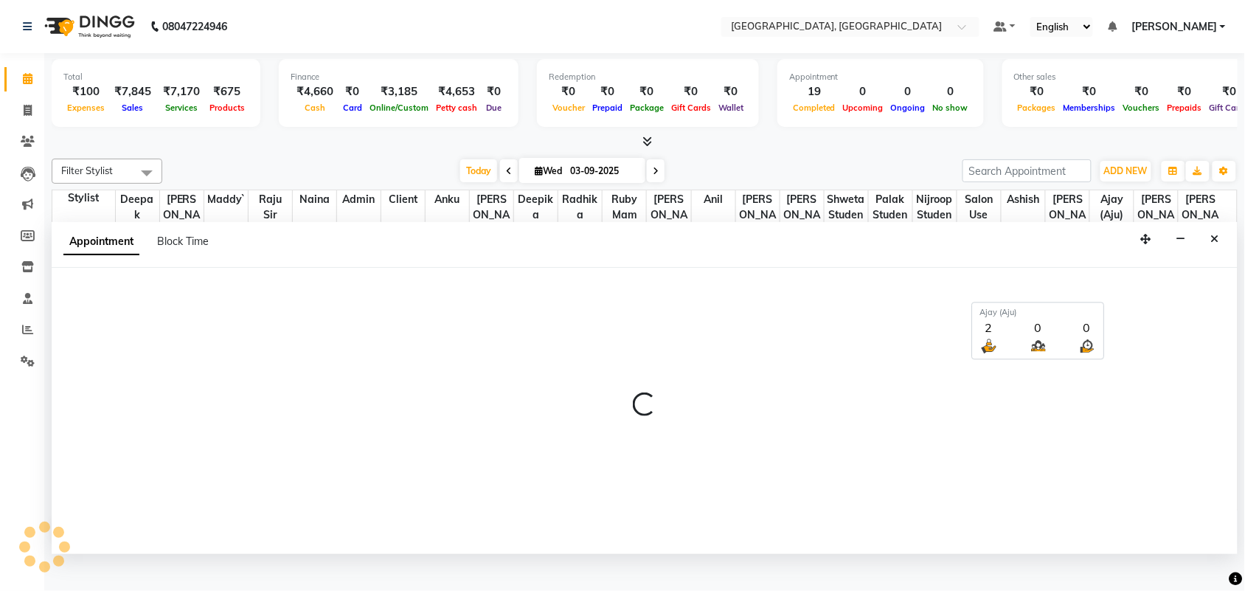
scroll to position [7, 0]
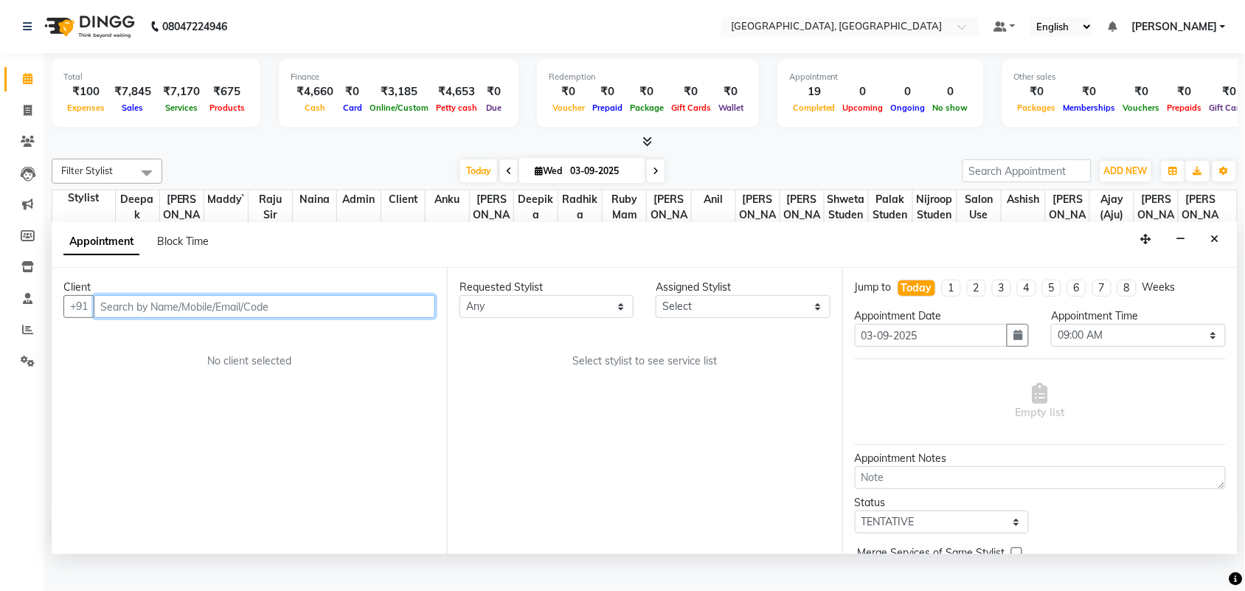
click at [256, 318] on input "text" at bounding box center [264, 306] width 341 height 23
paste input "9805200222"
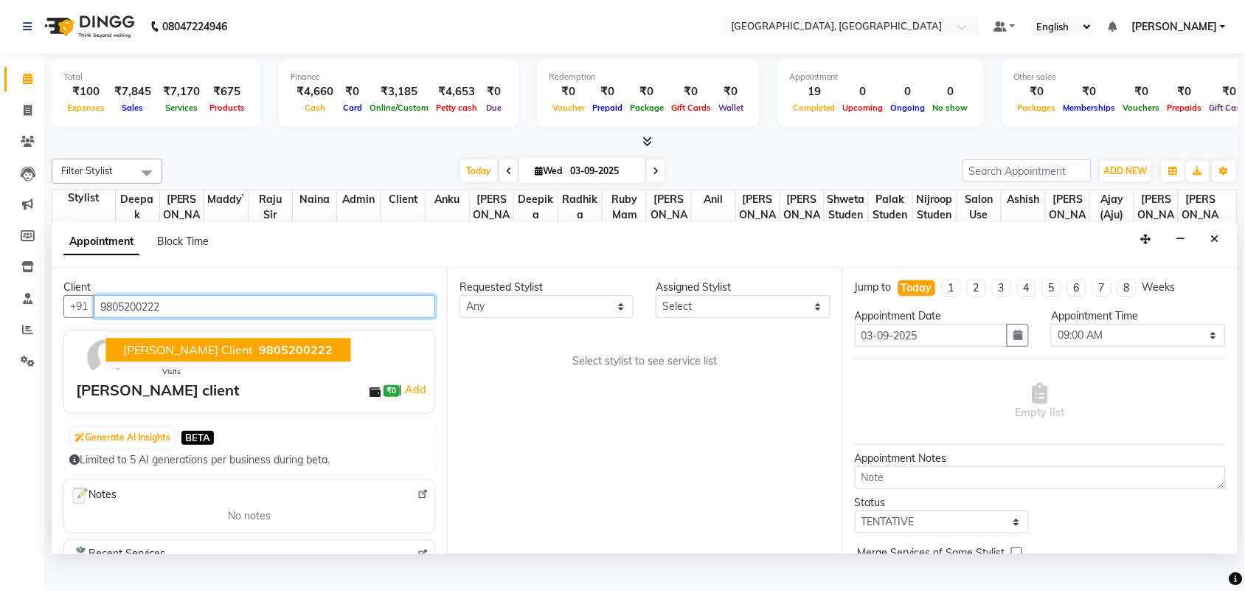
click at [296, 358] on span "9805200222" at bounding box center [297, 350] width 74 height 15
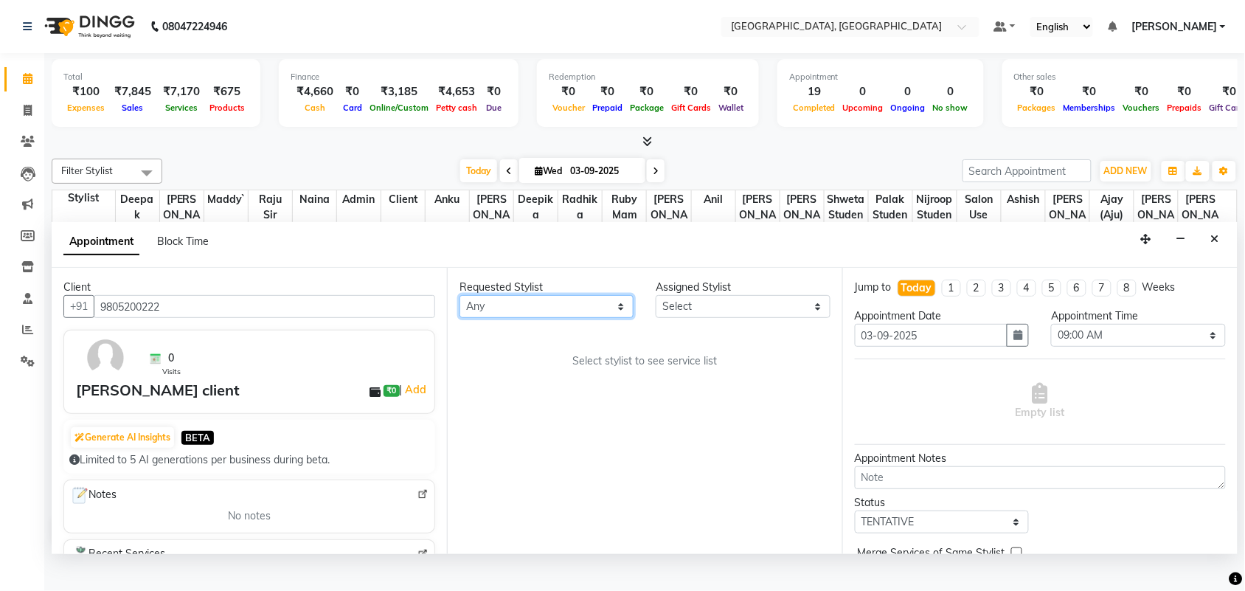
click at [494, 318] on select "Any admin Ajay (Aju) [PERSON_NAME] [PERSON_NAME] [PERSON_NAME] Client [PERSON_N…" at bounding box center [546, 306] width 174 height 23
click at [462, 318] on select "Any admin Ajay (Aju) [PERSON_NAME] [PERSON_NAME] [PERSON_NAME] Client [PERSON_N…" at bounding box center [546, 306] width 174 height 23
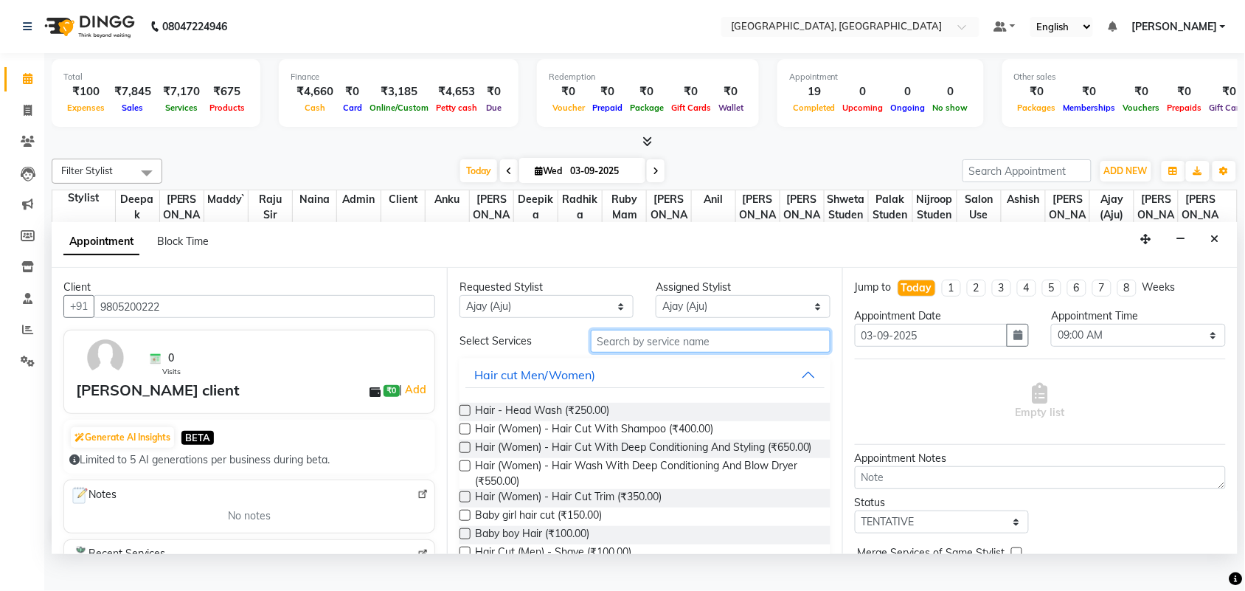
click at [740, 352] on input "text" at bounding box center [711, 341] width 240 height 23
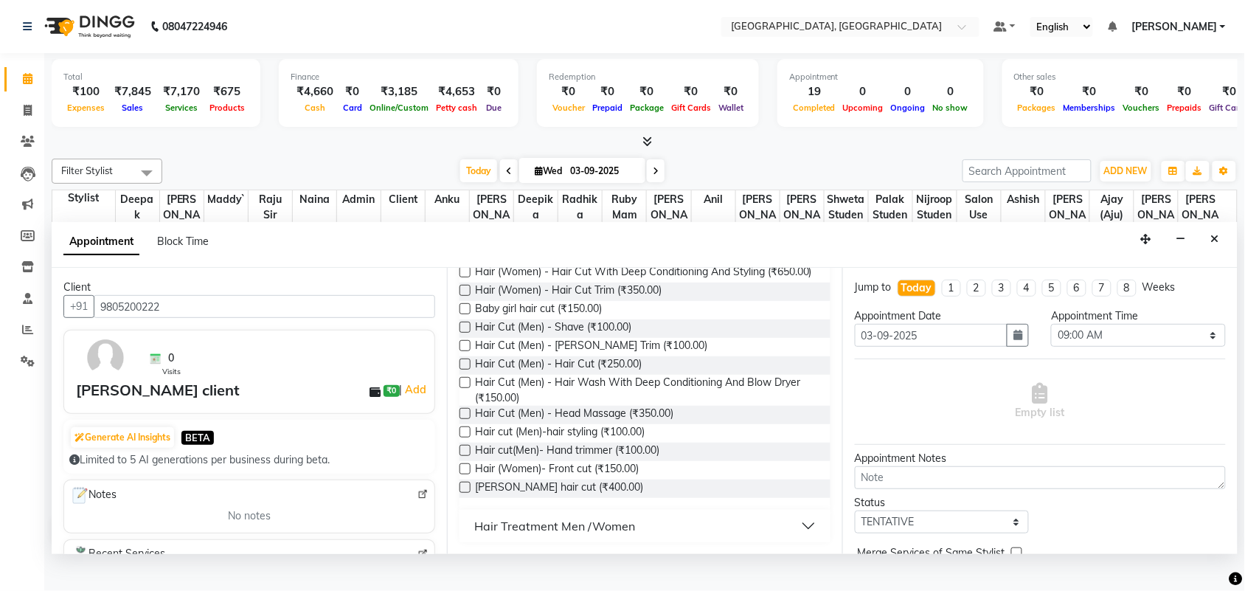
scroll to position [184, 0]
click at [470, 369] on label at bounding box center [464, 363] width 11 height 11
click at [469, 370] on input "checkbox" at bounding box center [464, 366] width 10 height 10
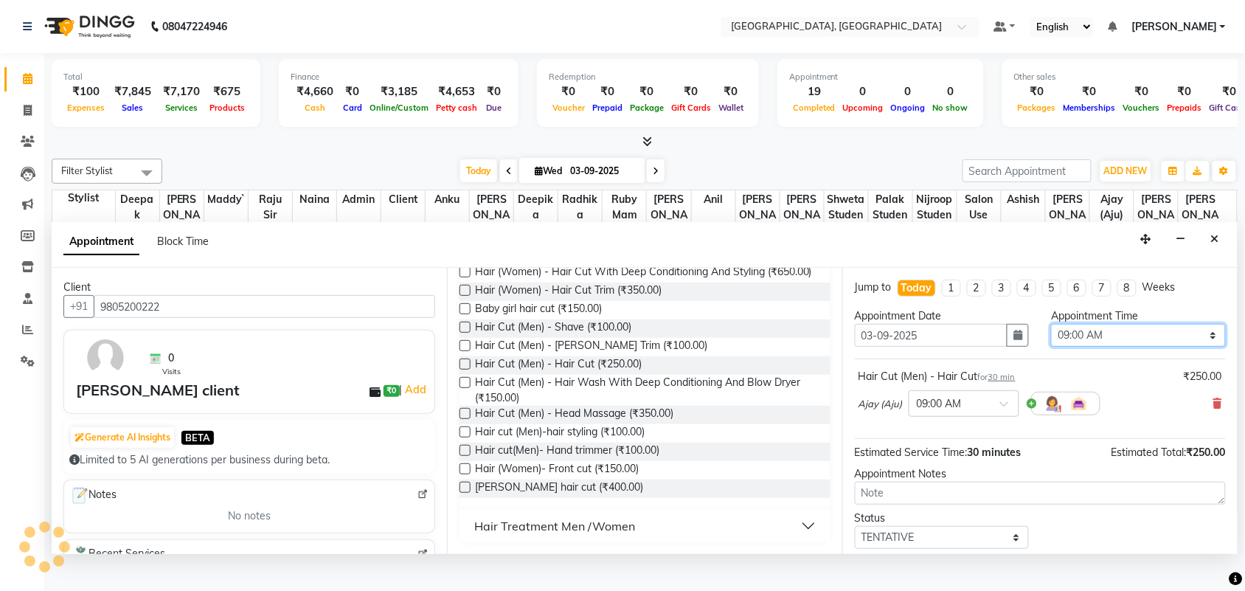
click at [1069, 347] on select "Select 09:00 AM 09:15 AM 09:30 AM 09:45 AM 10:00 AM 10:15 AM 10:30 AM 10:45 AM …" at bounding box center [1138, 335] width 174 height 23
click at [1051, 347] on select "Select 09:00 AM 09:15 AM 09:30 AM 09:45 AM 10:00 AM 10:15 AM 10:30 AM 10:45 AM …" at bounding box center [1138, 335] width 174 height 23
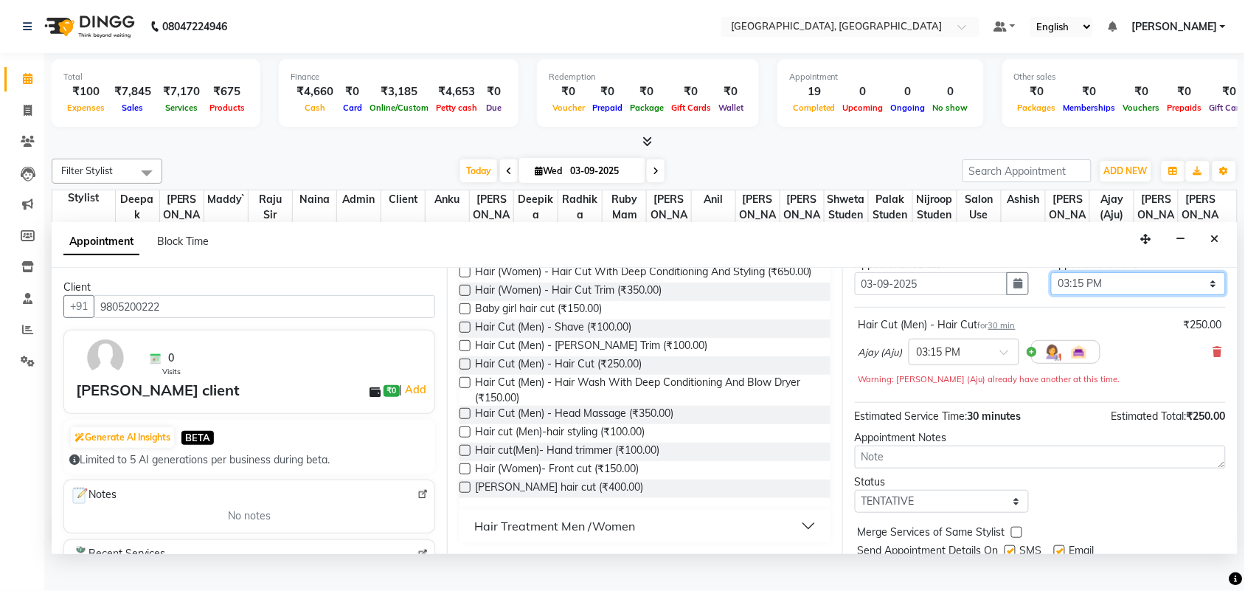
scroll to position [58, 0]
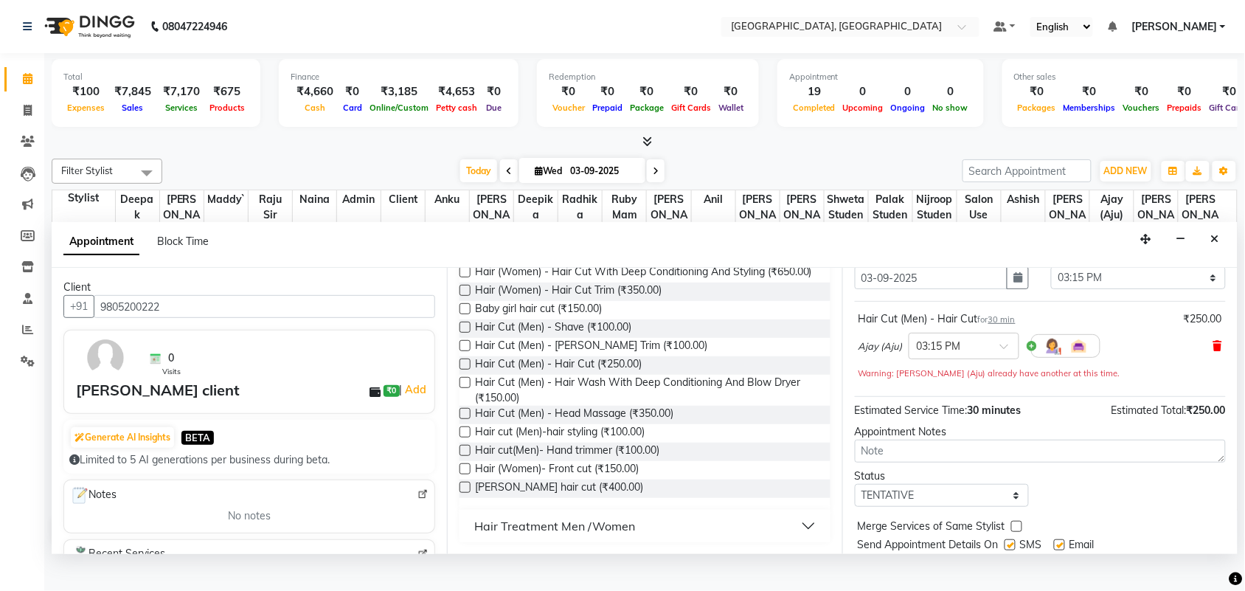
click at [1213, 351] on icon at bounding box center [1217, 346] width 9 height 10
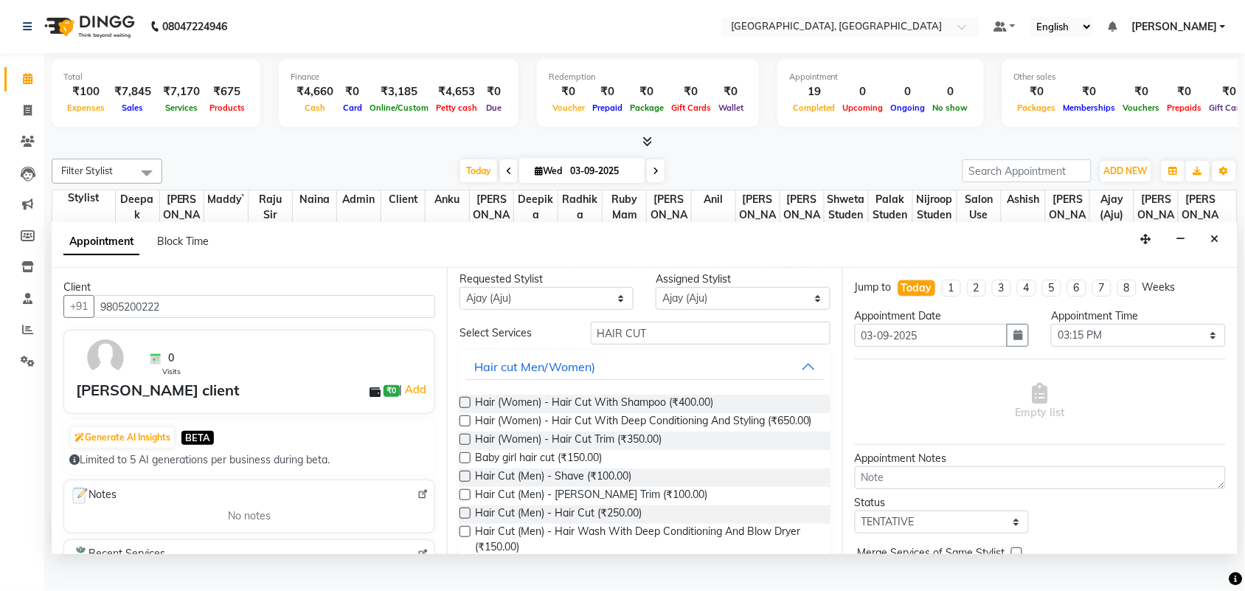
scroll to position [0, 0]
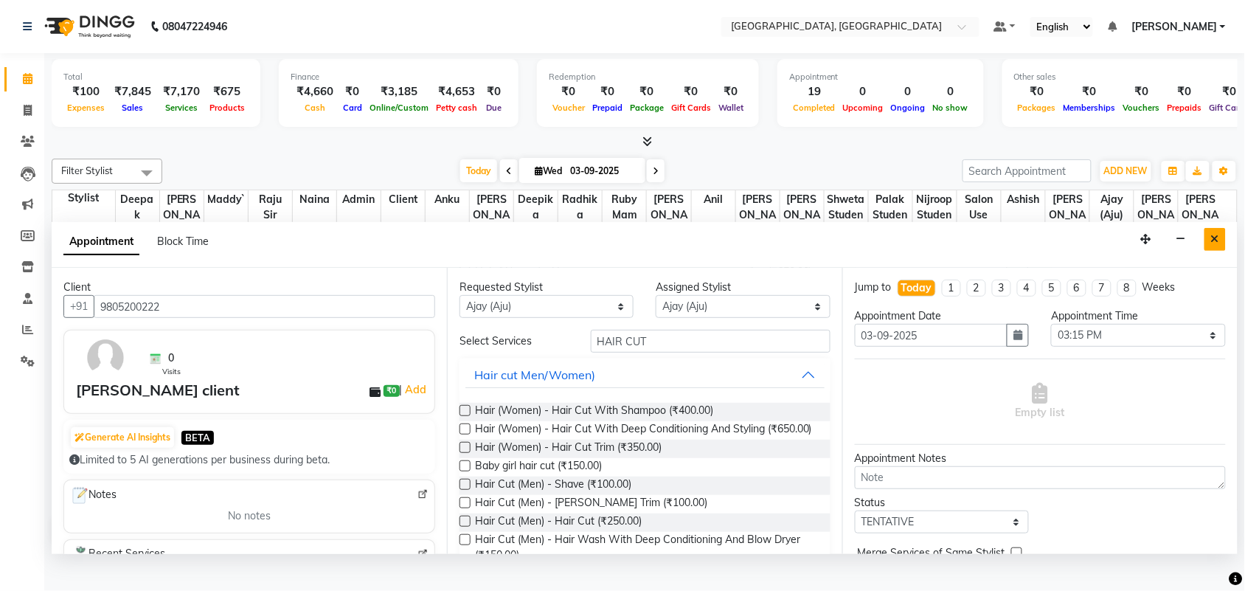
click at [1204, 251] on button "Close" at bounding box center [1214, 239] width 21 height 23
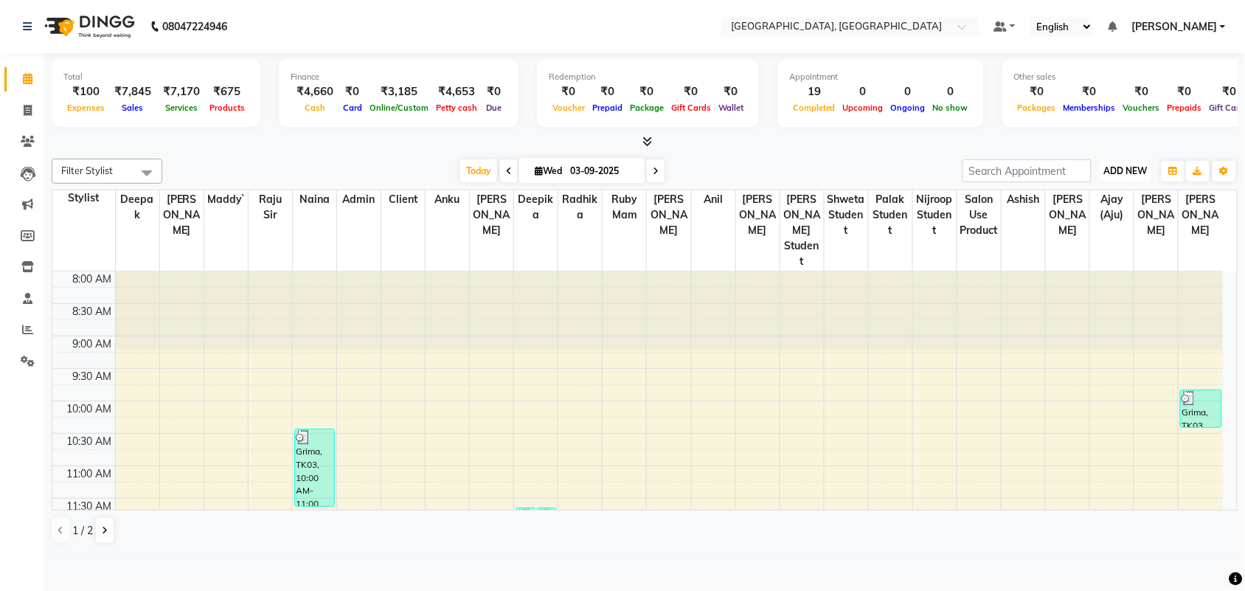
click at [1115, 176] on span "ADD NEW" at bounding box center [1126, 170] width 44 height 11
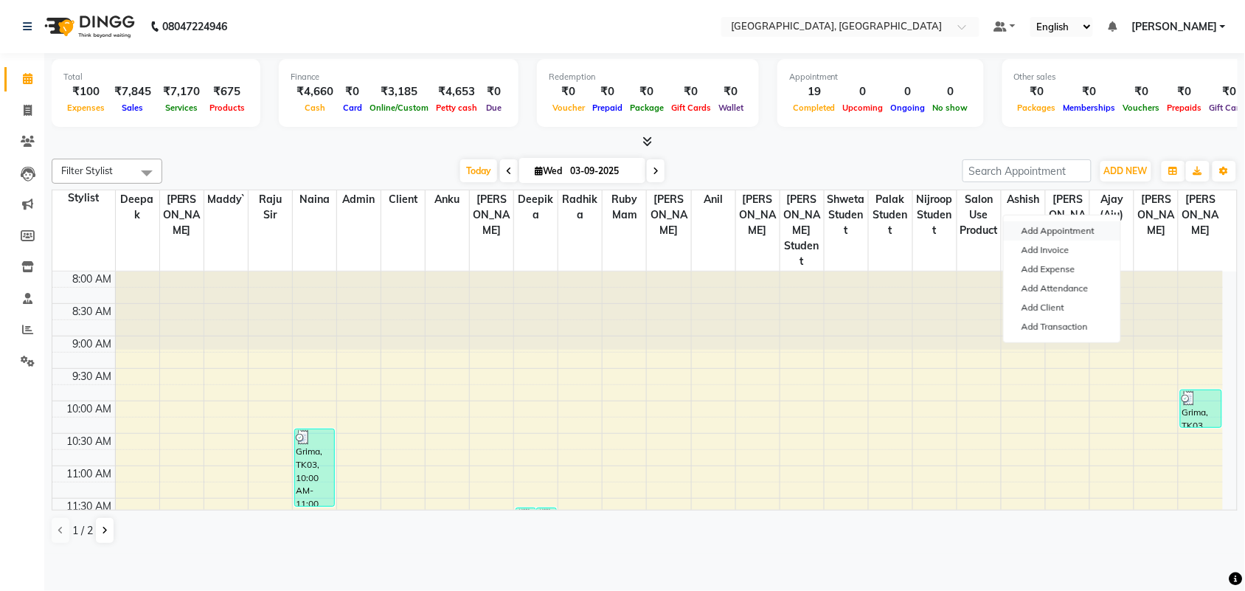
click at [1091, 234] on button "Add Appointment" at bounding box center [1061, 230] width 116 height 19
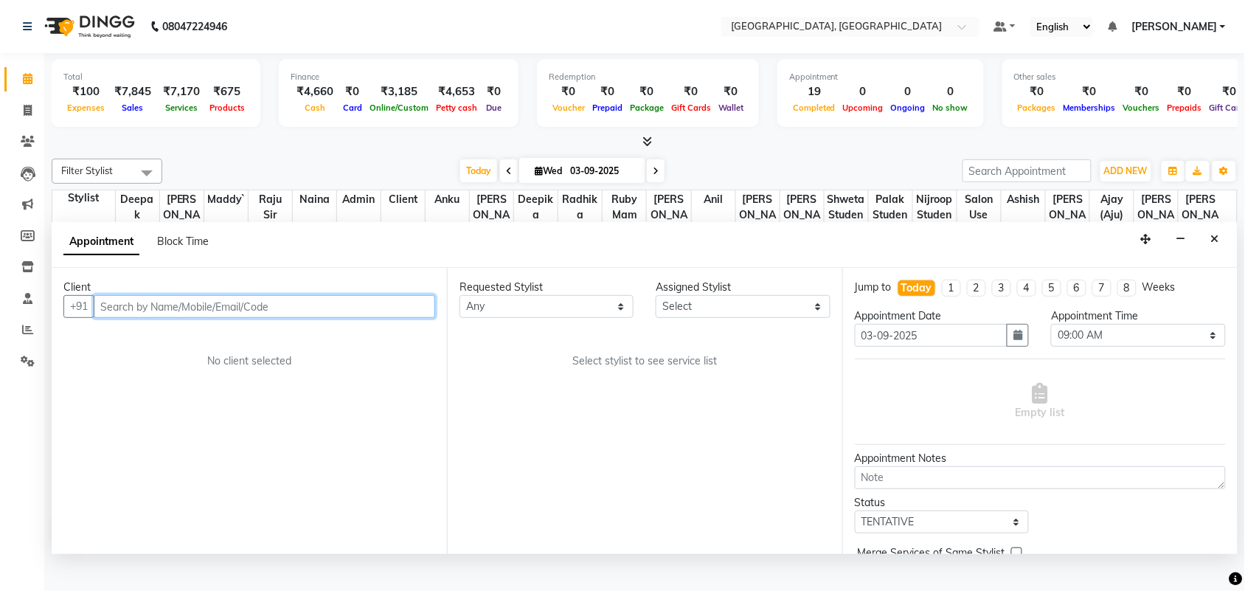
scroll to position [7, 0]
click at [140, 318] on input "text" at bounding box center [264, 306] width 341 height 23
paste input "9805200222"
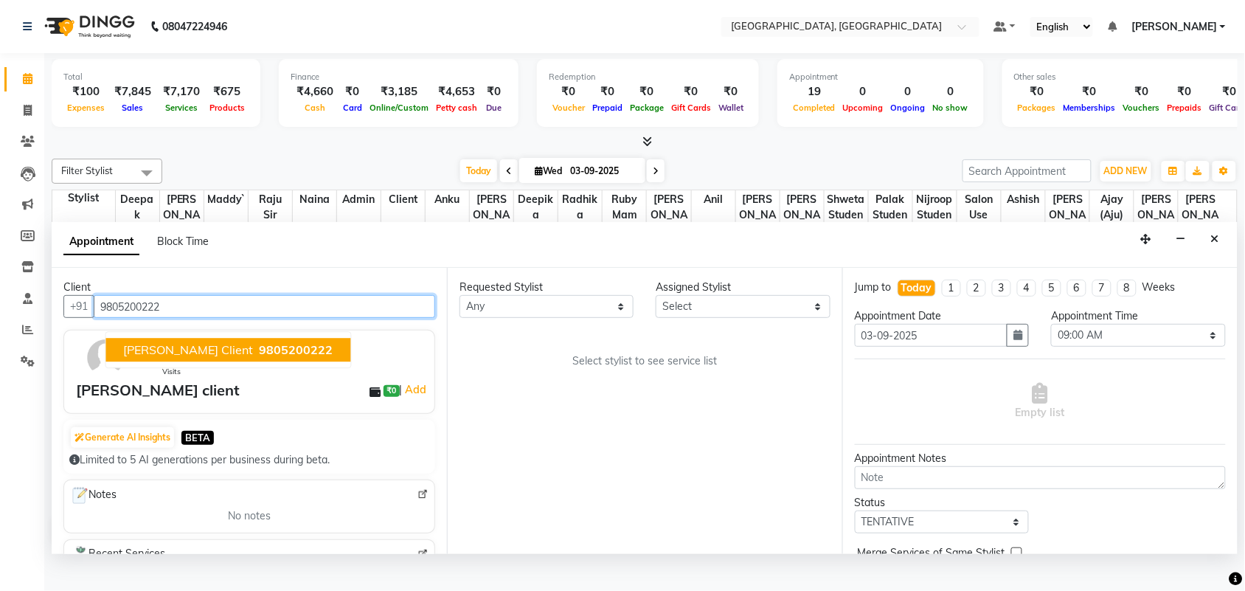
click at [295, 358] on span "9805200222" at bounding box center [297, 350] width 74 height 15
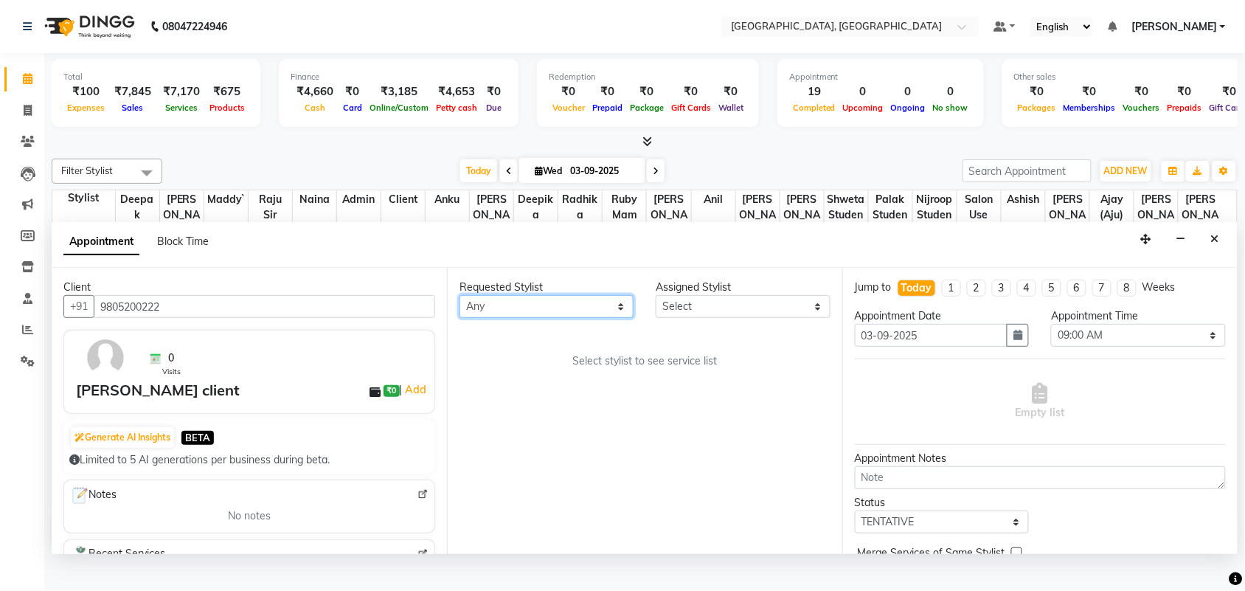
drag, startPoint x: 498, startPoint y: 372, endPoint x: 502, endPoint y: 352, distance: 21.1
click at [498, 318] on select "Any admin Ajay (Aju) [PERSON_NAME] [PERSON_NAME] [PERSON_NAME] Client [PERSON_N…" at bounding box center [546, 306] width 174 height 23
click at [462, 318] on select "Any admin Ajay (Aju) [PERSON_NAME] [PERSON_NAME] [PERSON_NAME] Client [PERSON_N…" at bounding box center [546, 306] width 174 height 23
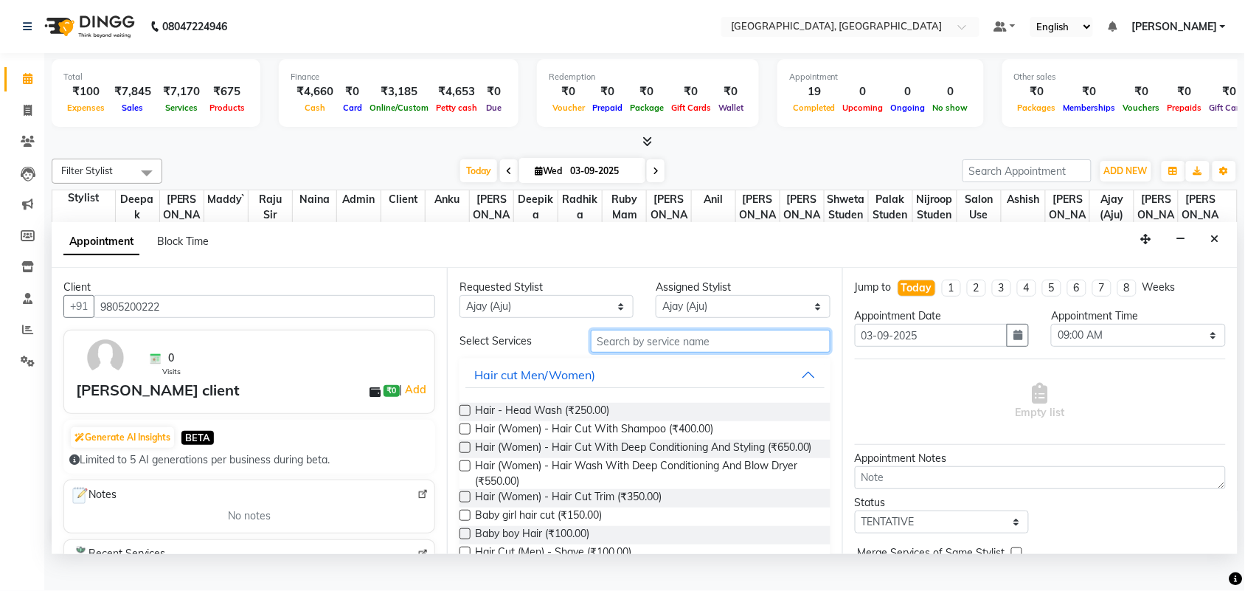
click at [651, 352] on input "text" at bounding box center [711, 341] width 240 height 23
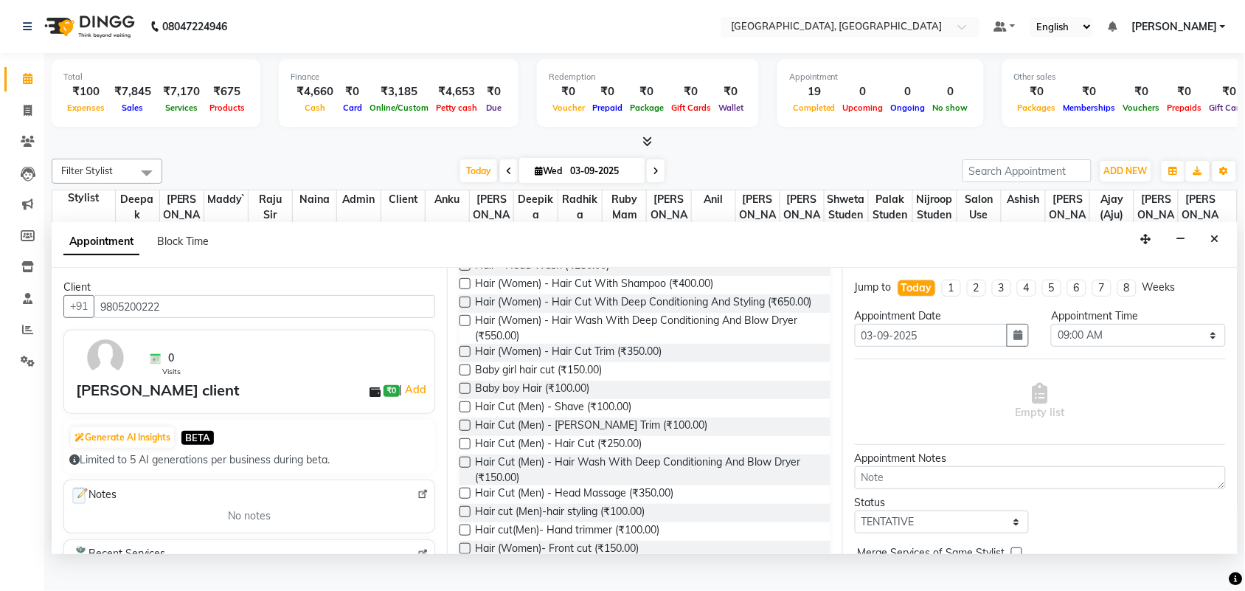
scroll to position [164, 0]
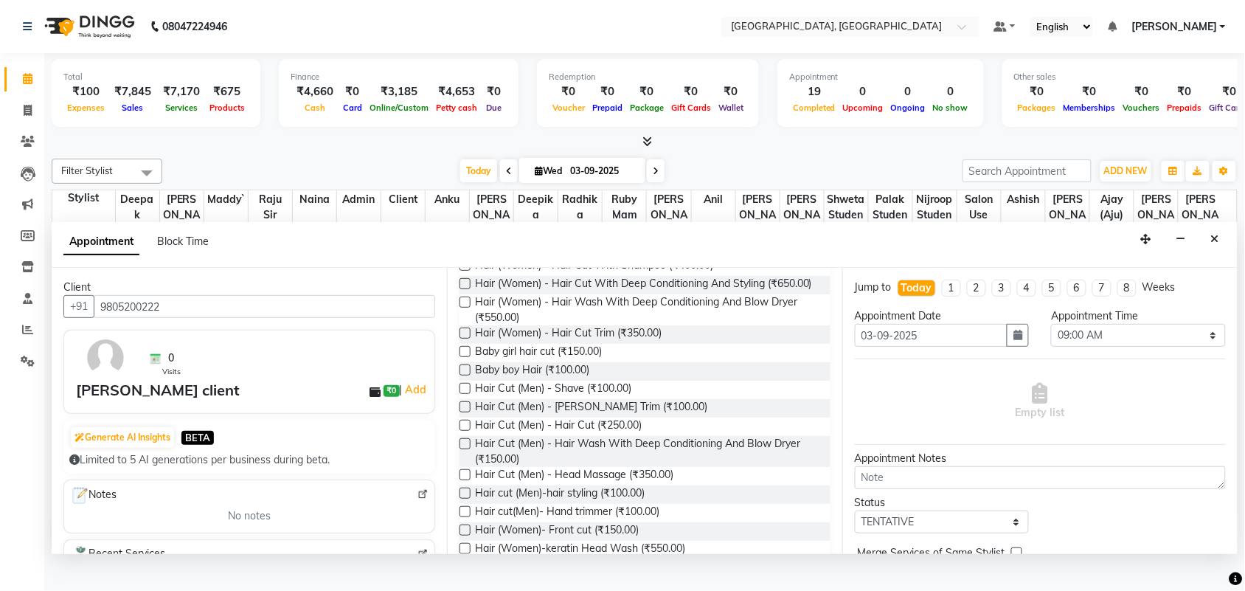
click at [469, 431] on label at bounding box center [464, 425] width 11 height 11
click at [469, 431] on input "checkbox" at bounding box center [464, 427] width 10 height 10
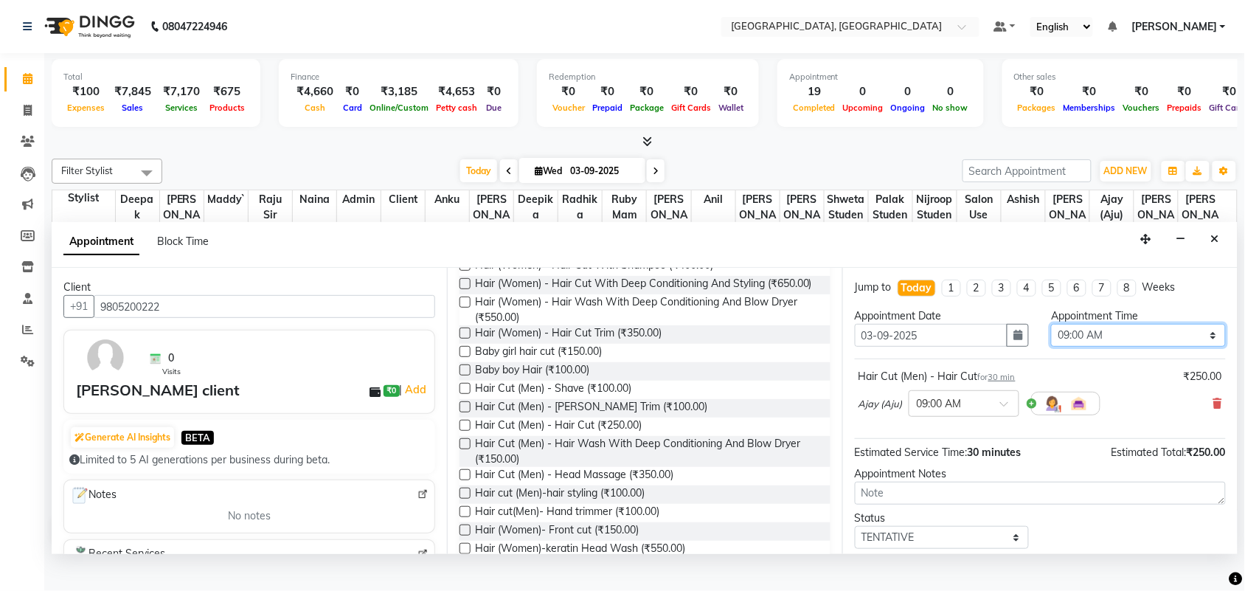
click at [1080, 347] on select "Select 09:00 AM 09:15 AM 09:30 AM 09:45 AM 10:00 AM 10:15 AM 10:30 AM 10:45 AM …" at bounding box center [1138, 335] width 174 height 23
click at [1051, 347] on select "Select 09:00 AM 09:15 AM 09:30 AM 09:45 AM 10:00 AM 10:15 AM 10:30 AM 10:45 AM …" at bounding box center [1138, 335] width 174 height 23
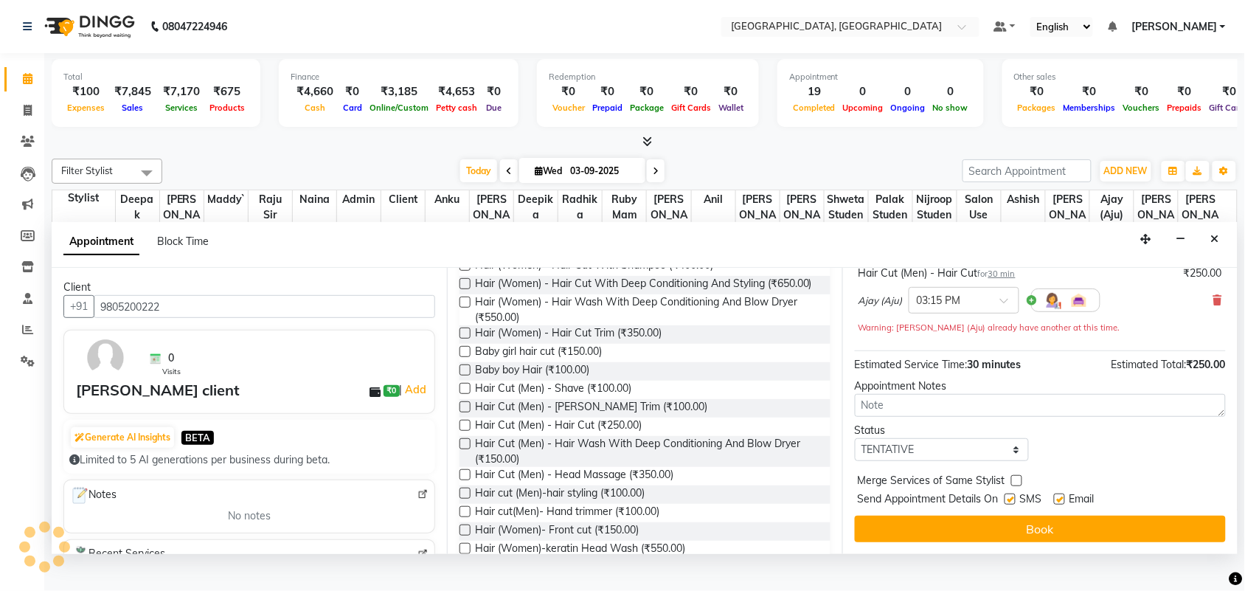
scroll to position [247, 0]
click at [966, 458] on select "Select TENTATIVE CONFIRM CHECK-IN UPCOMING" at bounding box center [942, 449] width 174 height 23
click at [858, 438] on select "Select TENTATIVE CONFIRM CHECK-IN UPCOMING" at bounding box center [942, 449] width 174 height 23
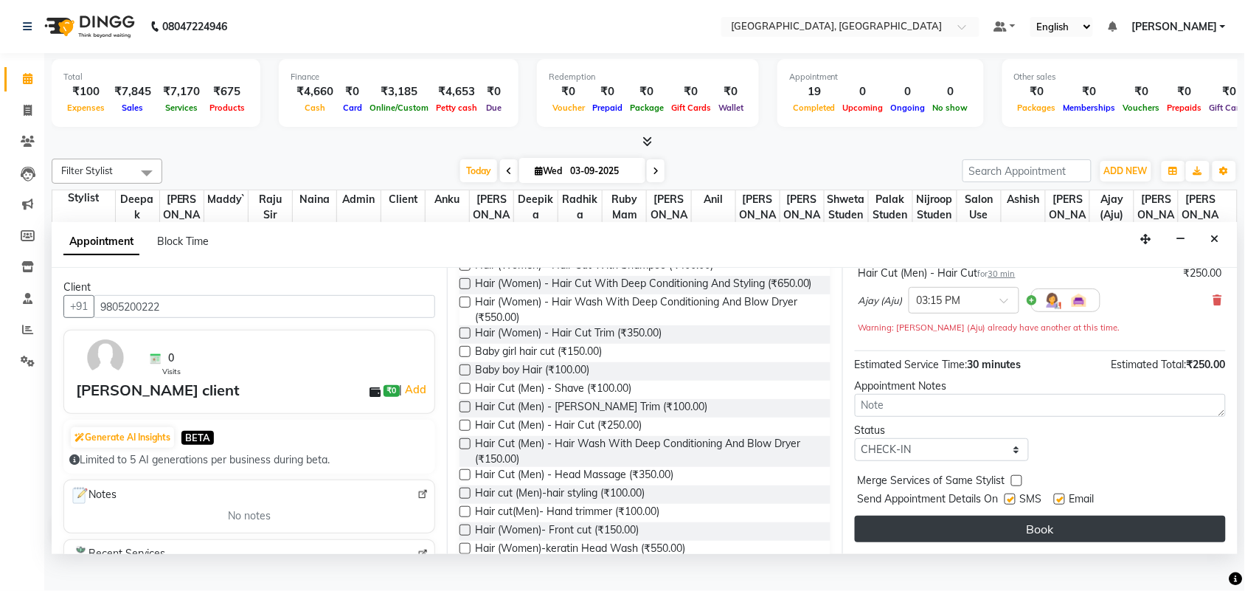
click at [986, 537] on button "Book" at bounding box center [1040, 528] width 371 height 27
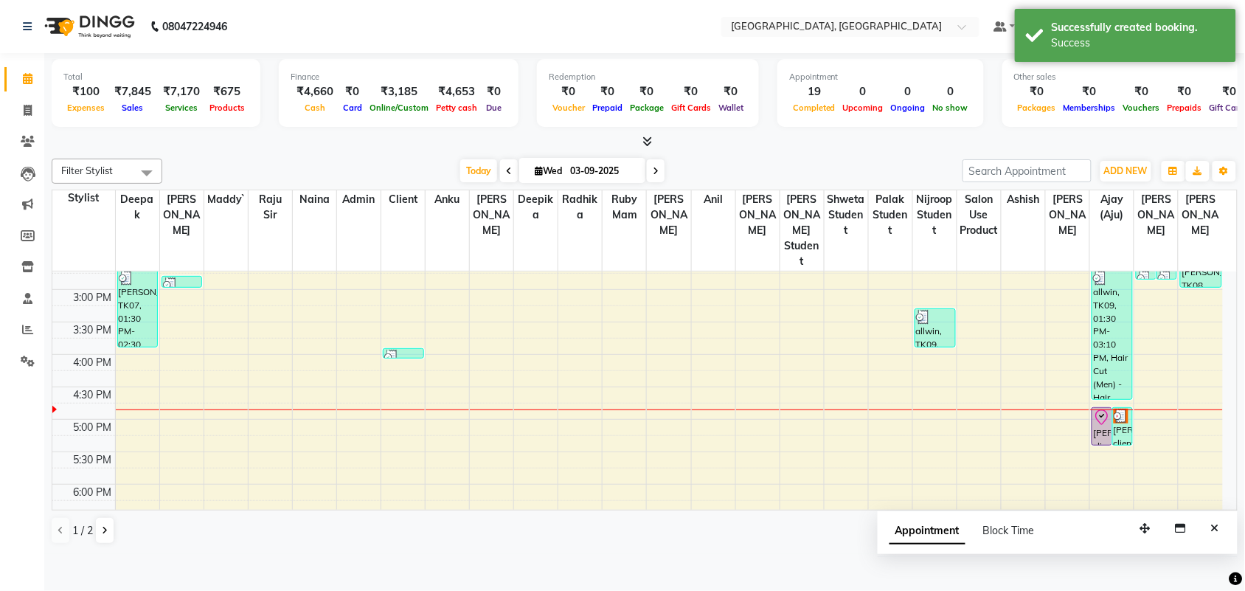
scroll to position [499, 0]
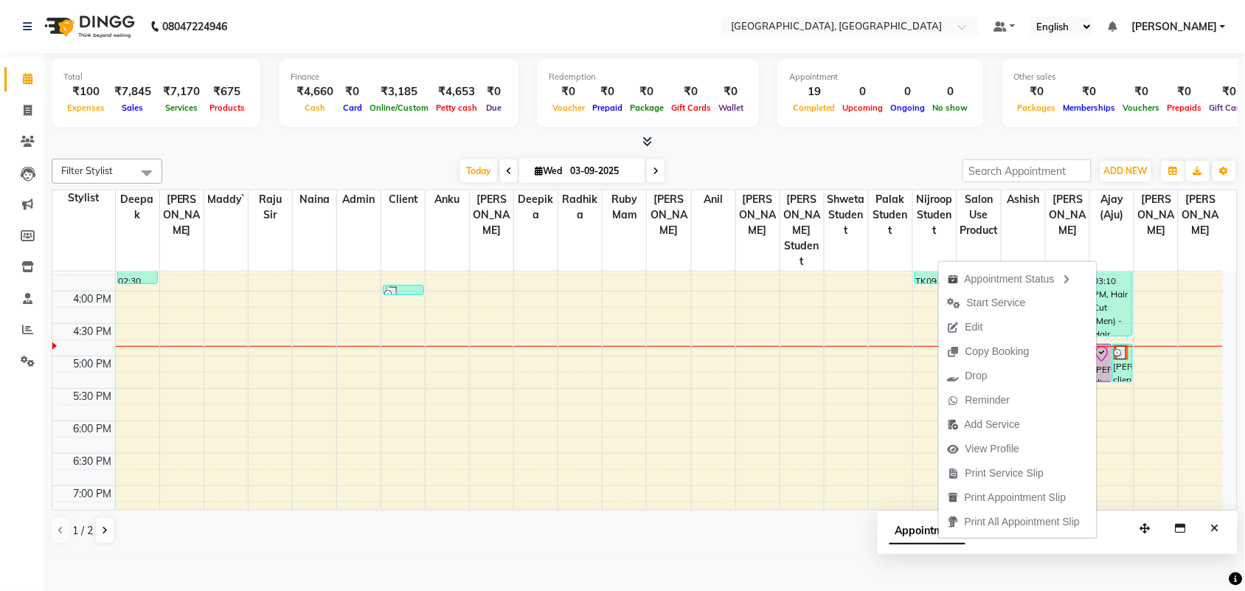
click at [965, 319] on span "Edit" at bounding box center [974, 326] width 18 height 15
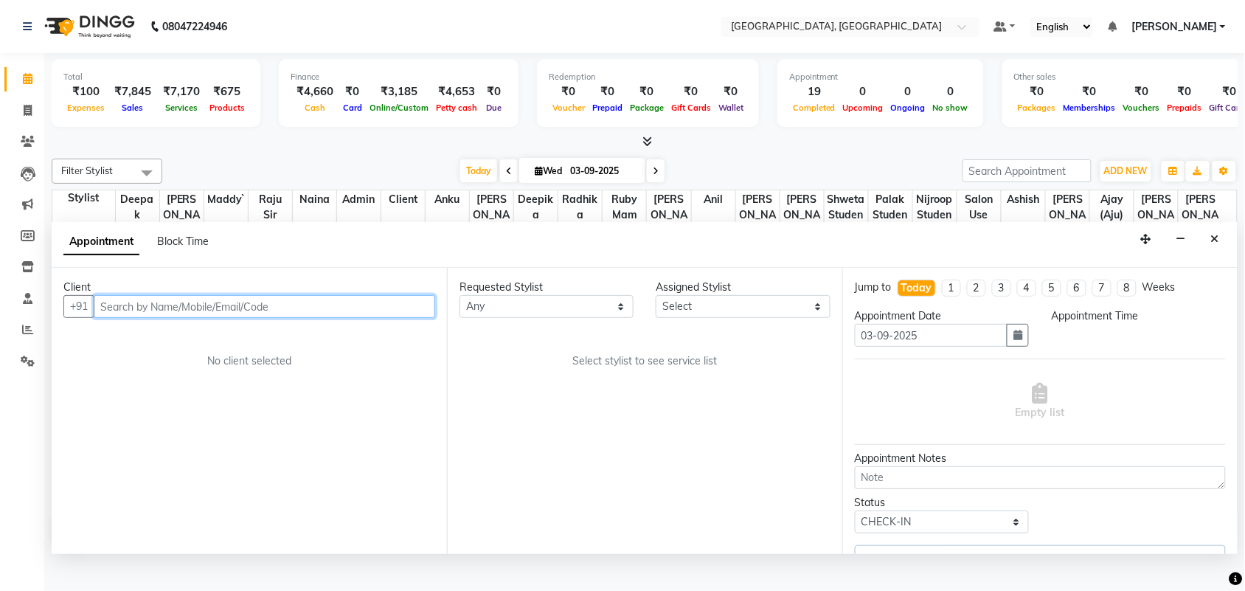
scroll to position [553, 0]
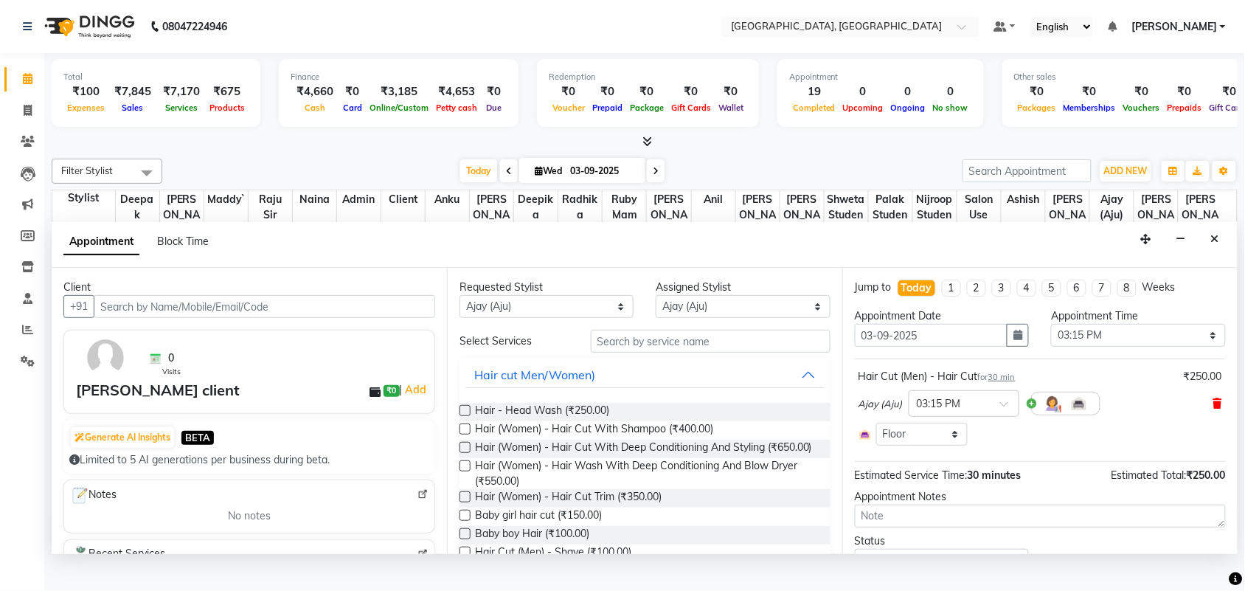
click at [1213, 408] on icon at bounding box center [1217, 403] width 9 height 10
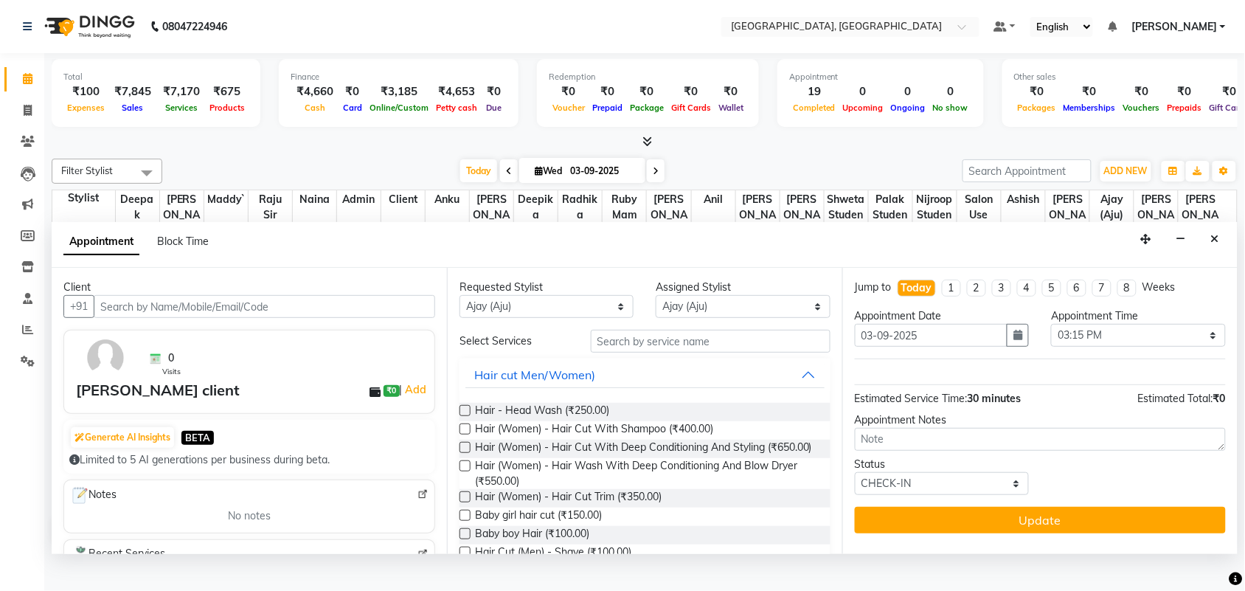
scroll to position [97, 0]
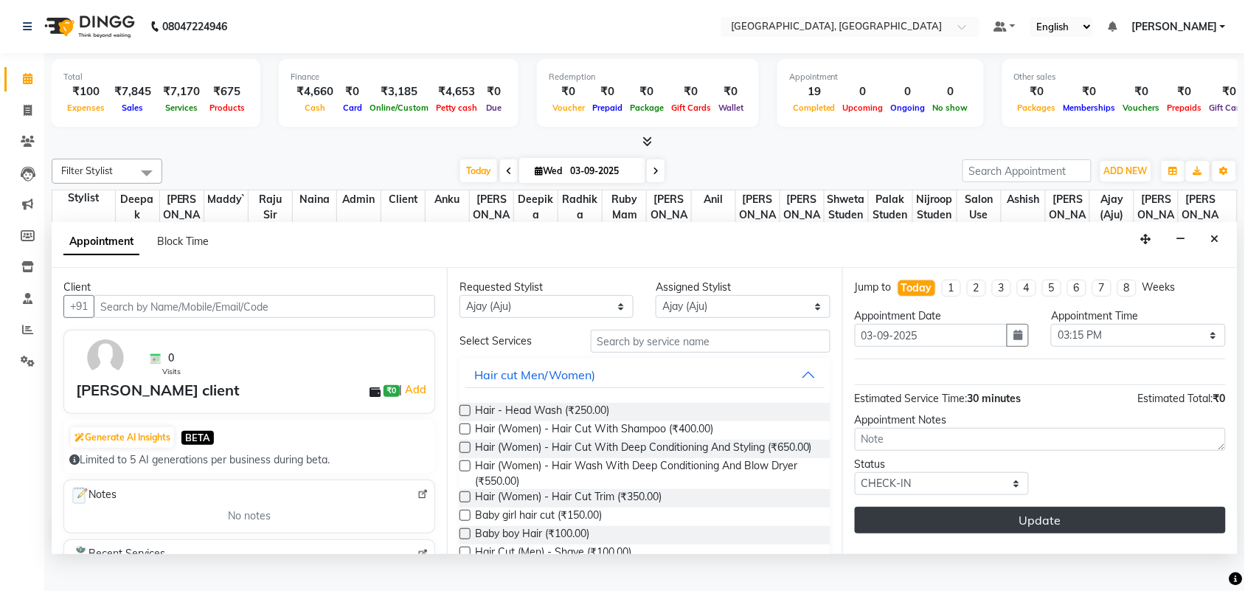
click at [1084, 533] on button "Update" at bounding box center [1040, 520] width 371 height 27
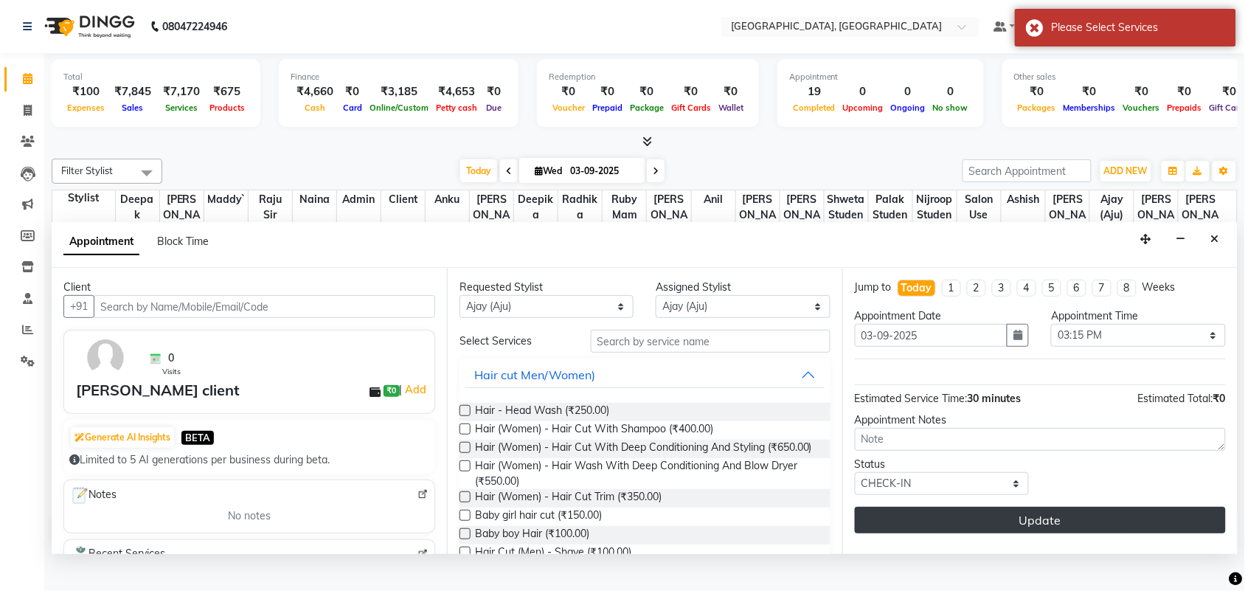
click at [1084, 533] on button "Update" at bounding box center [1040, 520] width 371 height 27
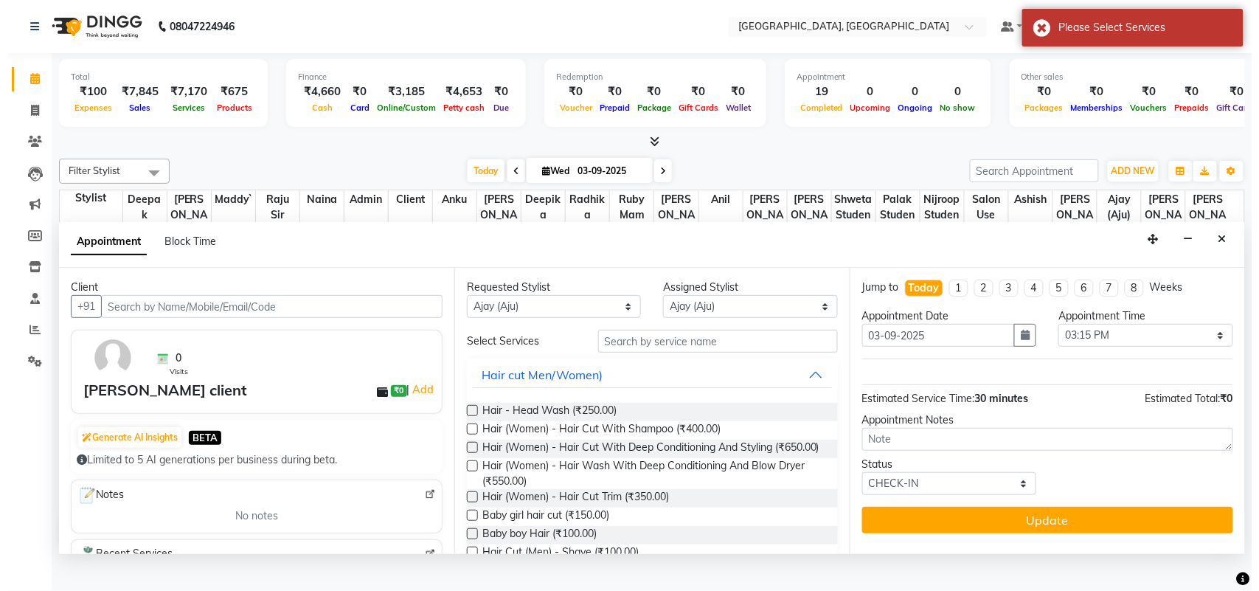
scroll to position [0, 0]
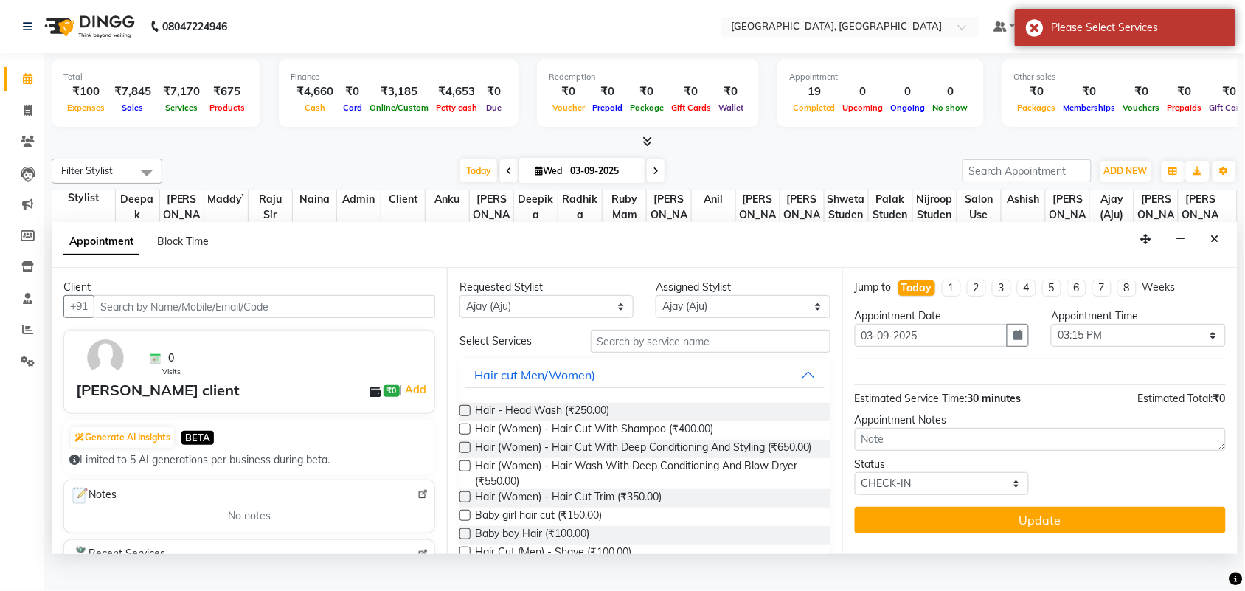
drag, startPoint x: 1209, startPoint y: 273, endPoint x: 1203, endPoint y: 285, distance: 13.2
click at [1211, 244] on icon "Close" at bounding box center [1215, 239] width 8 height 10
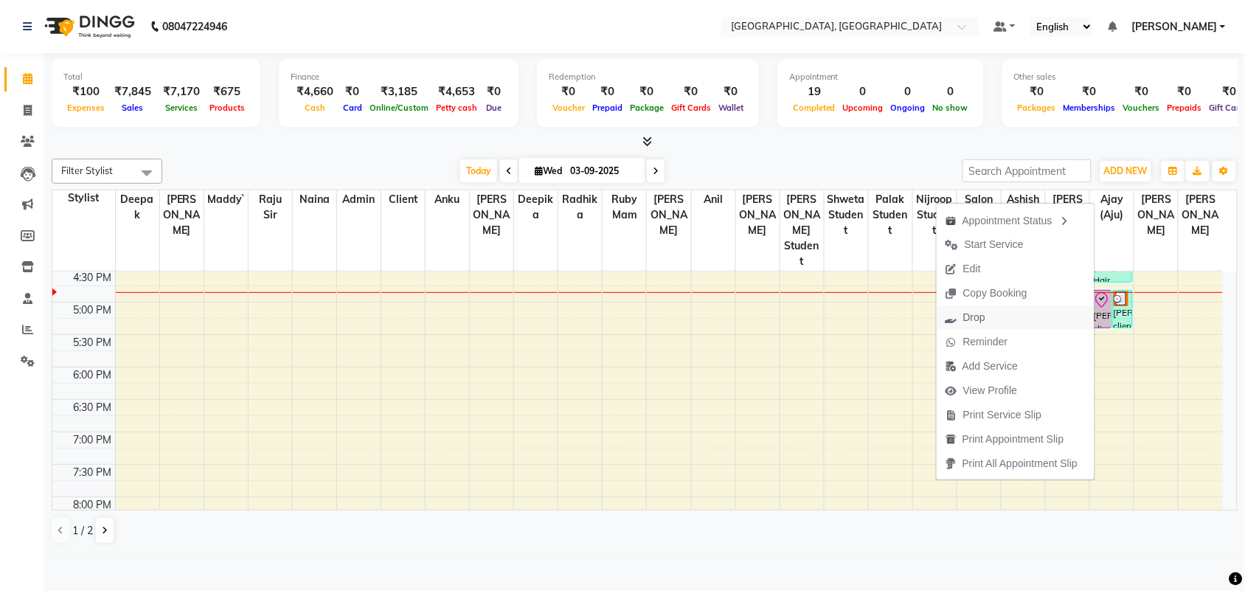
click at [963, 314] on span "Drop" at bounding box center [974, 317] width 22 height 15
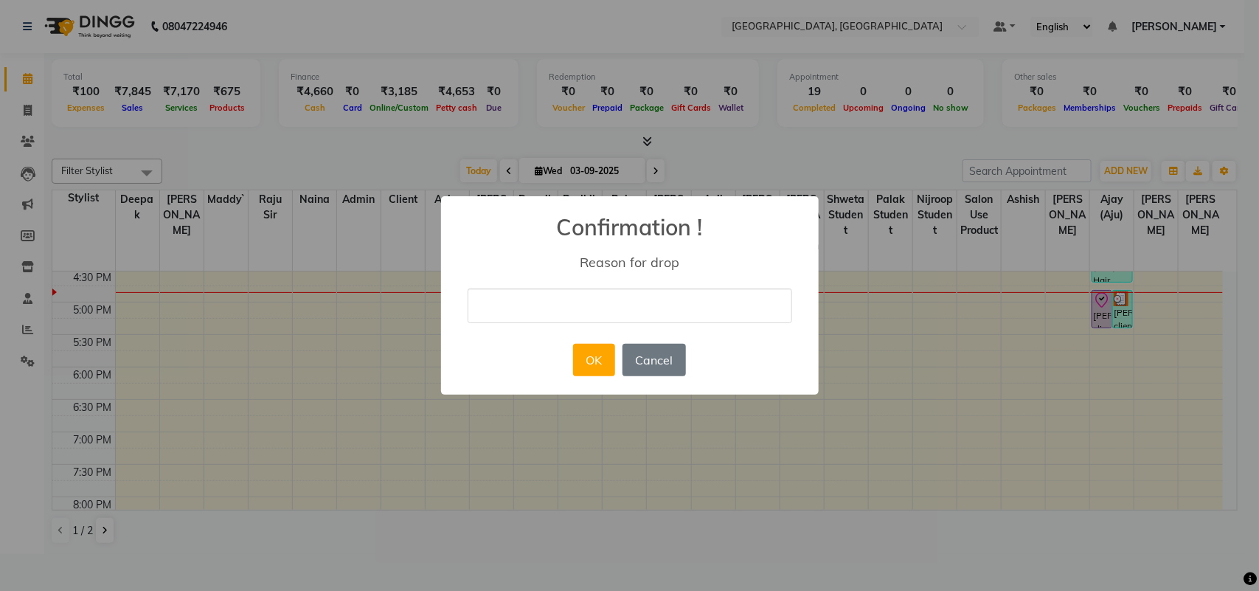
click at [673, 323] on input "text" at bounding box center [629, 305] width 324 height 35
click at [576, 375] on button "OK" at bounding box center [594, 360] width 42 height 32
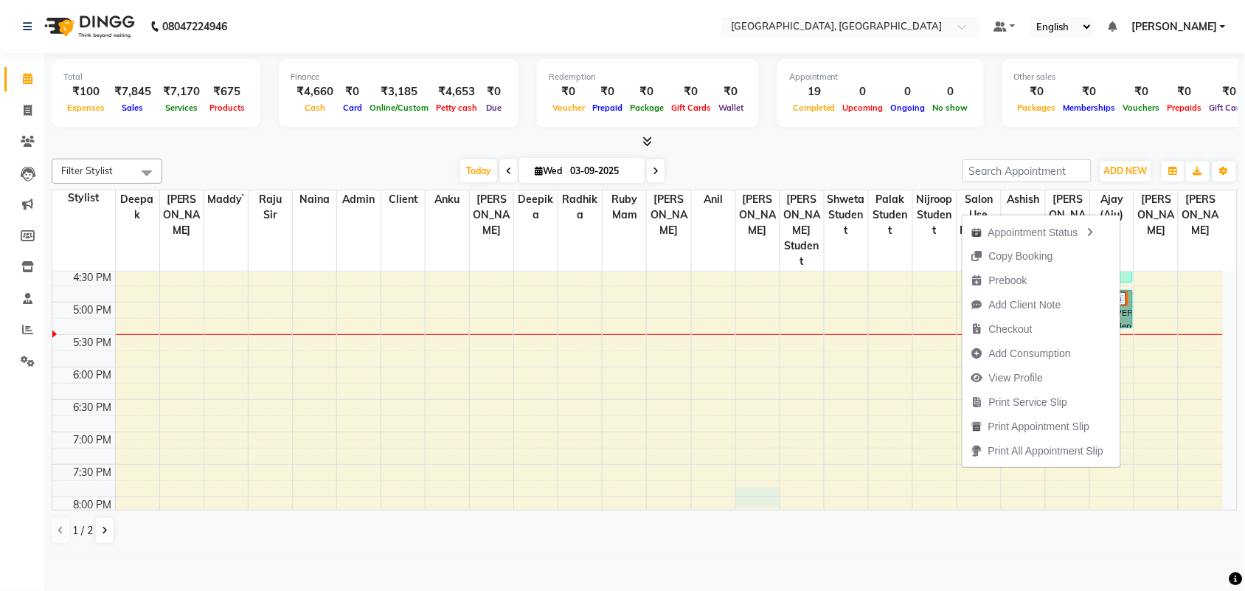
click at [740, 515] on div "8:00 AM 8:30 AM 9:00 AM 9:30 AM 10:00 AM 10:30 AM 11:00 AM 11:30 AM 12:00 PM 12…" at bounding box center [637, 139] width 1170 height 843
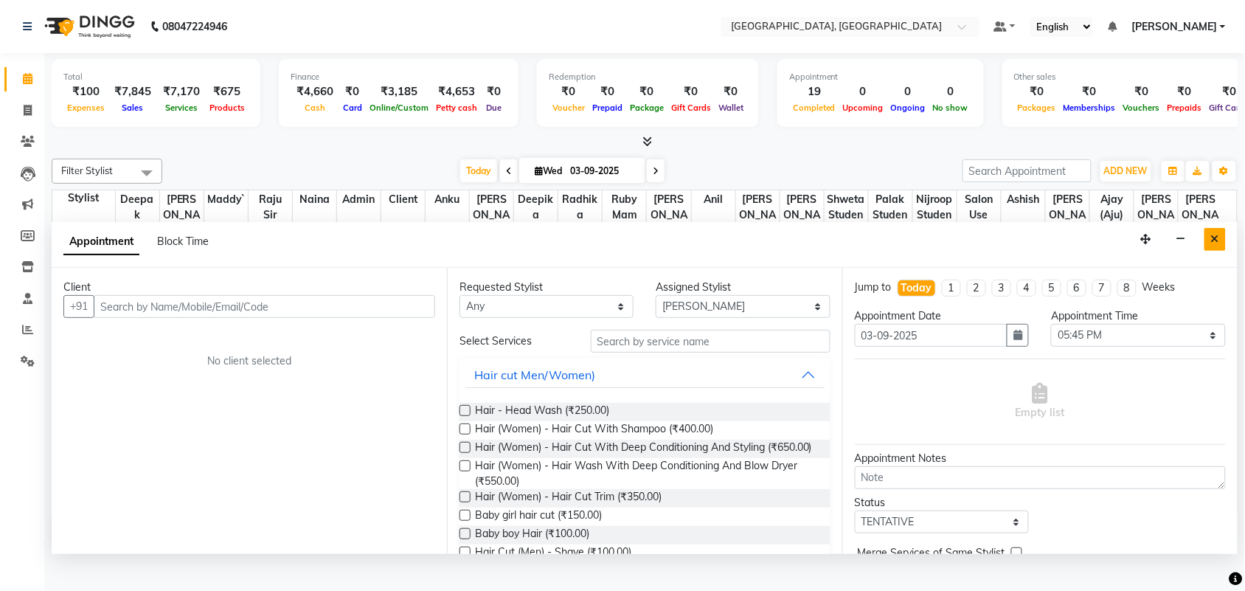
click at [1211, 244] on icon "Close" at bounding box center [1215, 239] width 8 height 10
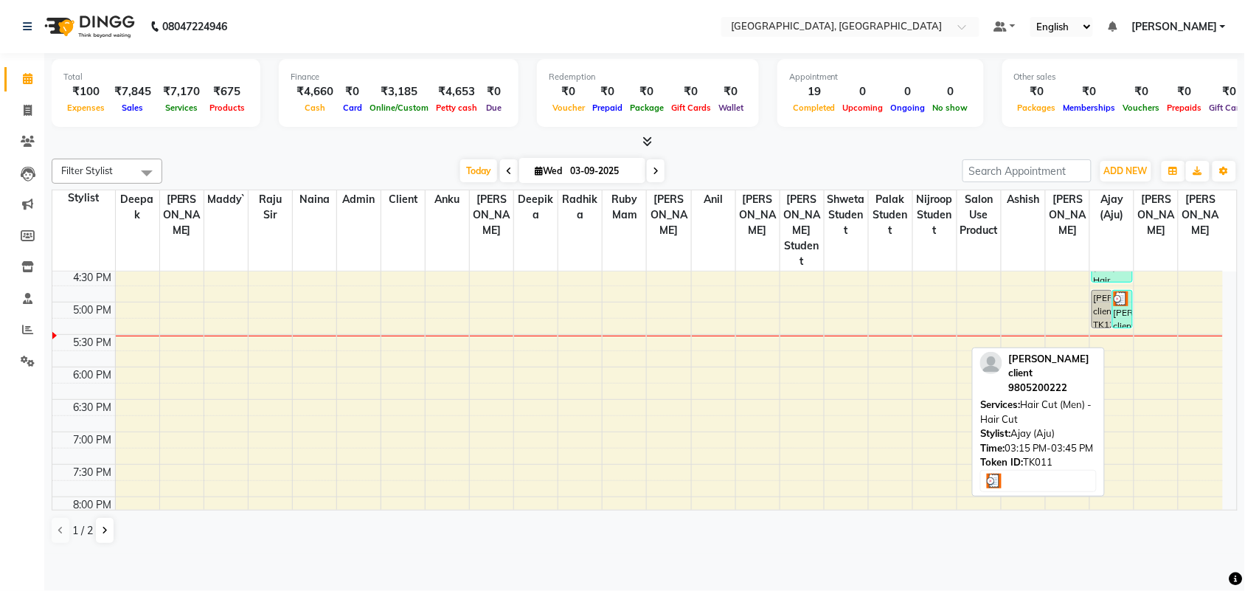
click at [1121, 327] on div "[PERSON_NAME] client, TK11, 03:15 PM-03:45 PM, Hair Cut (Men) - Hair Cut" at bounding box center [1122, 309] width 19 height 37
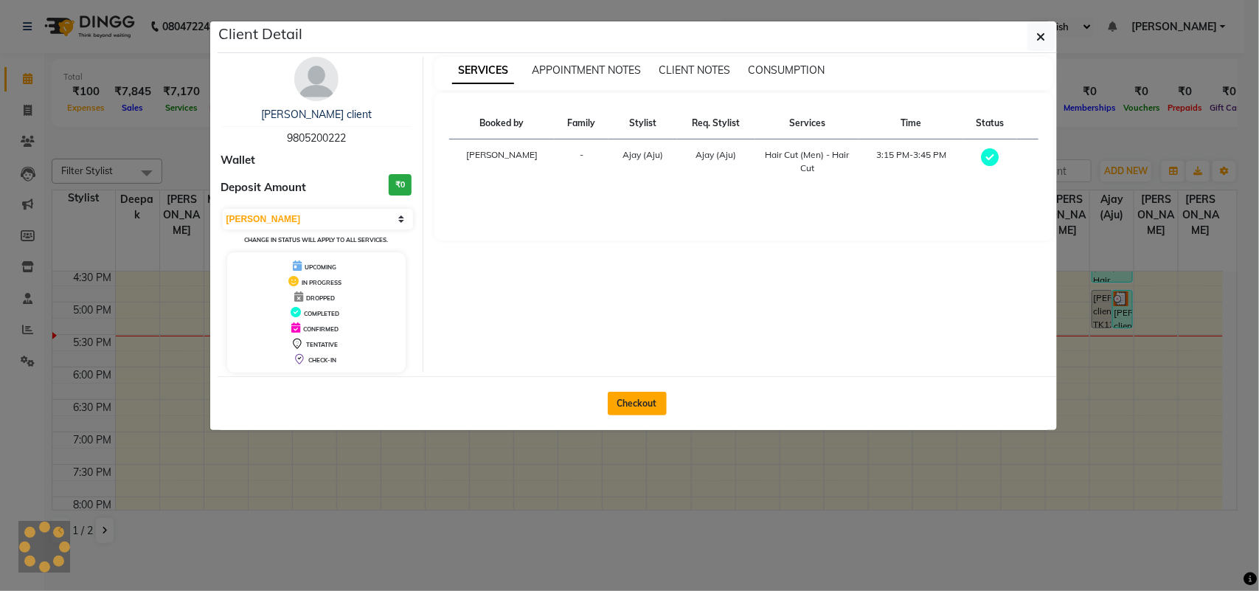
click at [627, 415] on button "Checkout" at bounding box center [637, 404] width 59 height 24
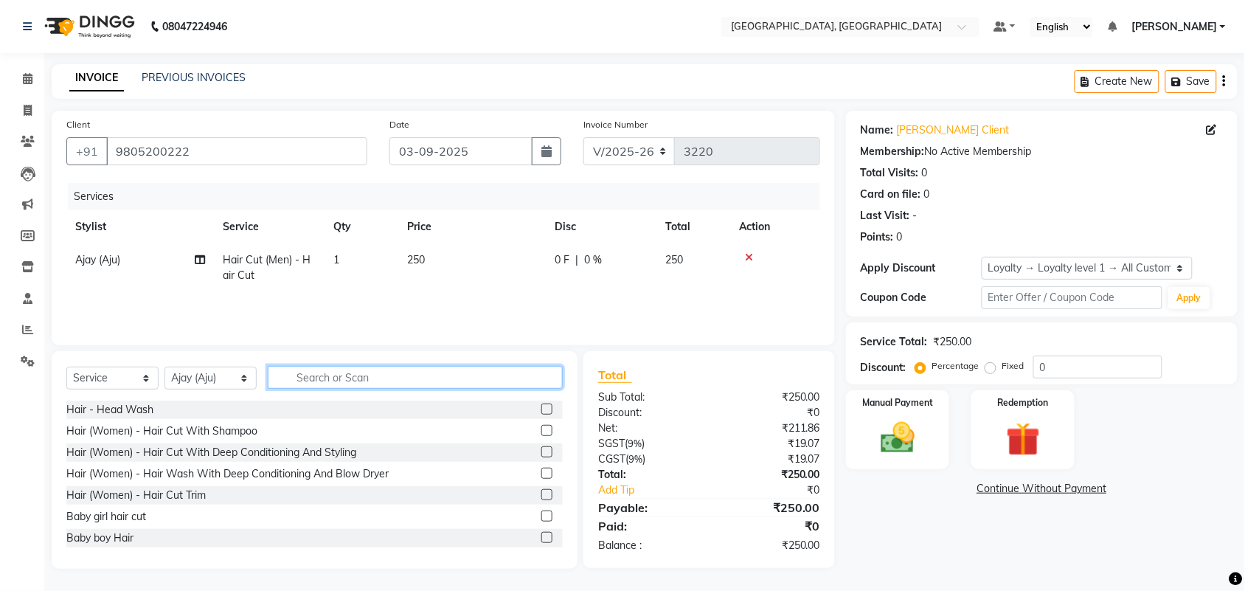
click at [354, 389] on input "text" at bounding box center [415, 377] width 295 height 23
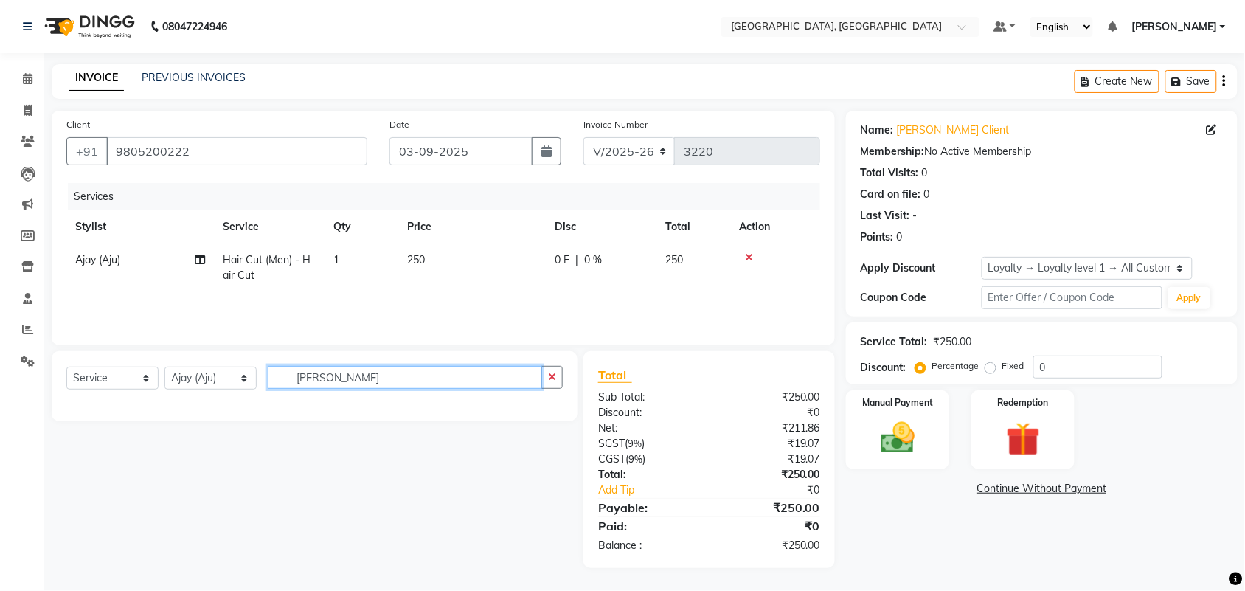
click at [354, 389] on input "[PERSON_NAME]" at bounding box center [405, 377] width 274 height 23
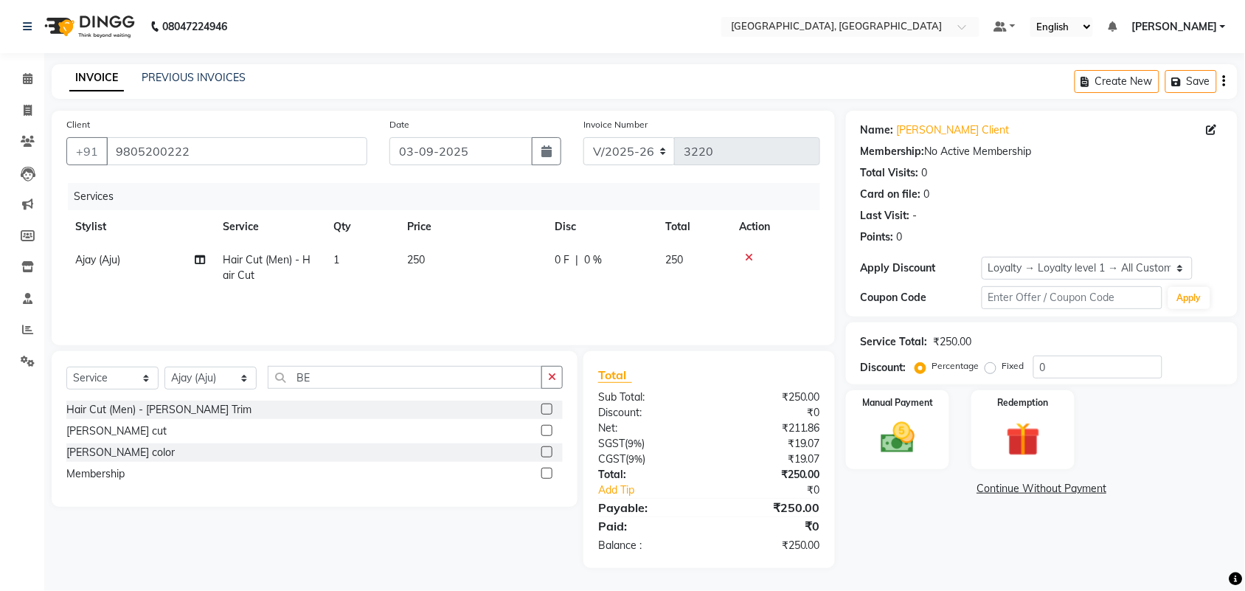
click at [541, 414] on label at bounding box center [546, 408] width 11 height 11
click at [541, 414] on input "checkbox" at bounding box center [546, 410] width 10 height 10
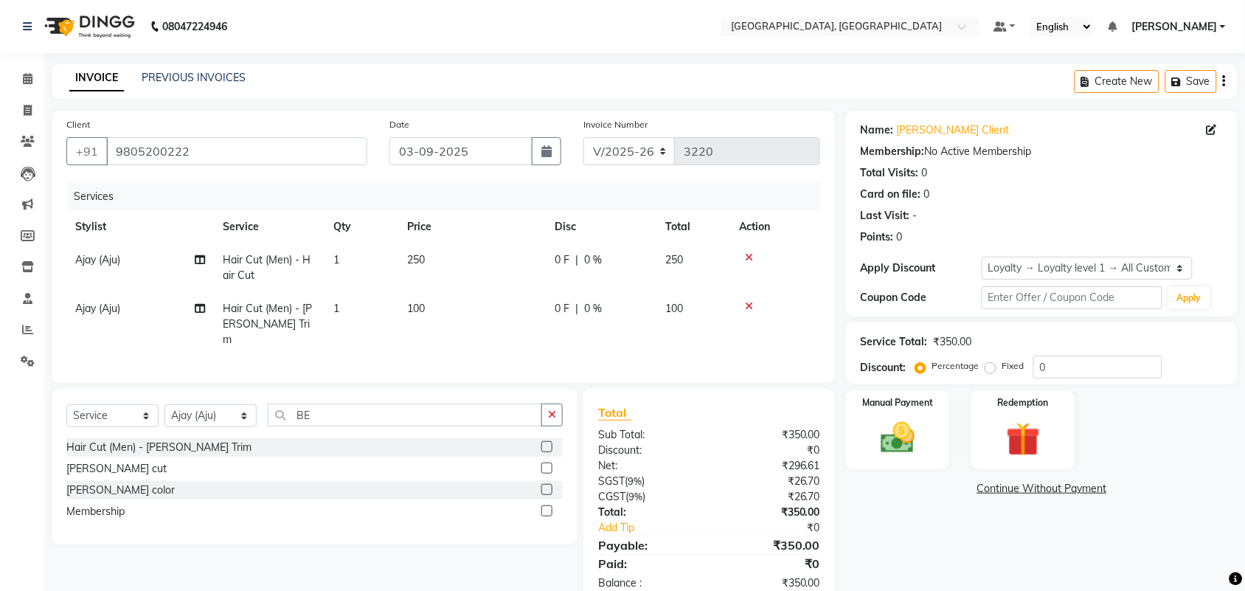
scroll to position [160, 0]
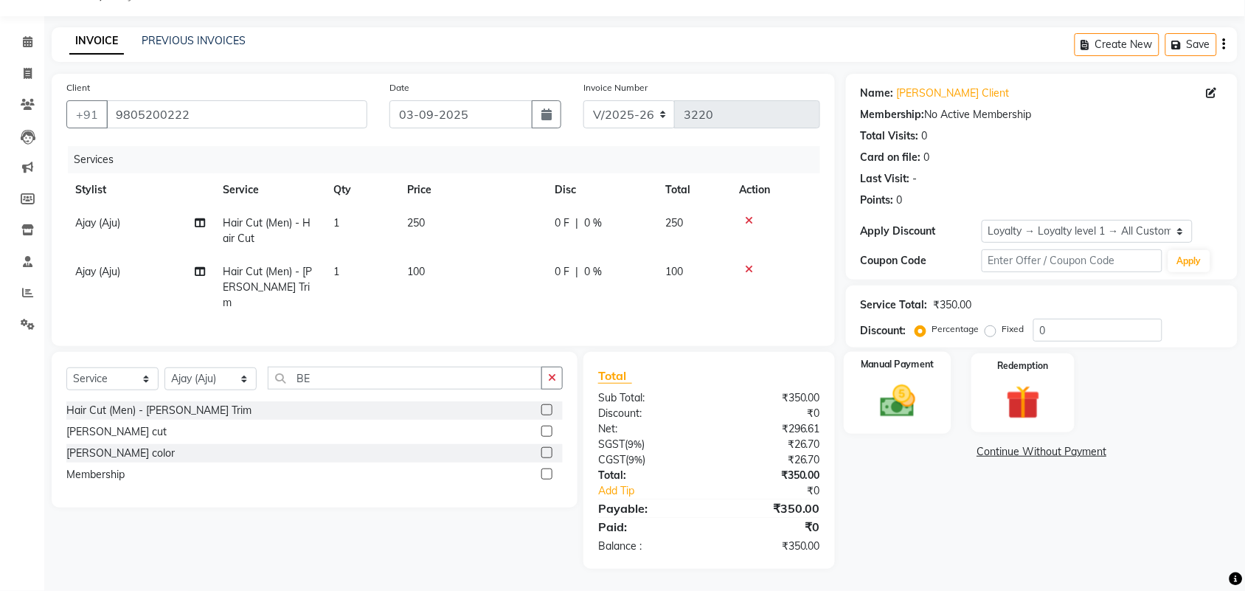
click at [902, 392] on img at bounding box center [898, 400] width 58 height 41
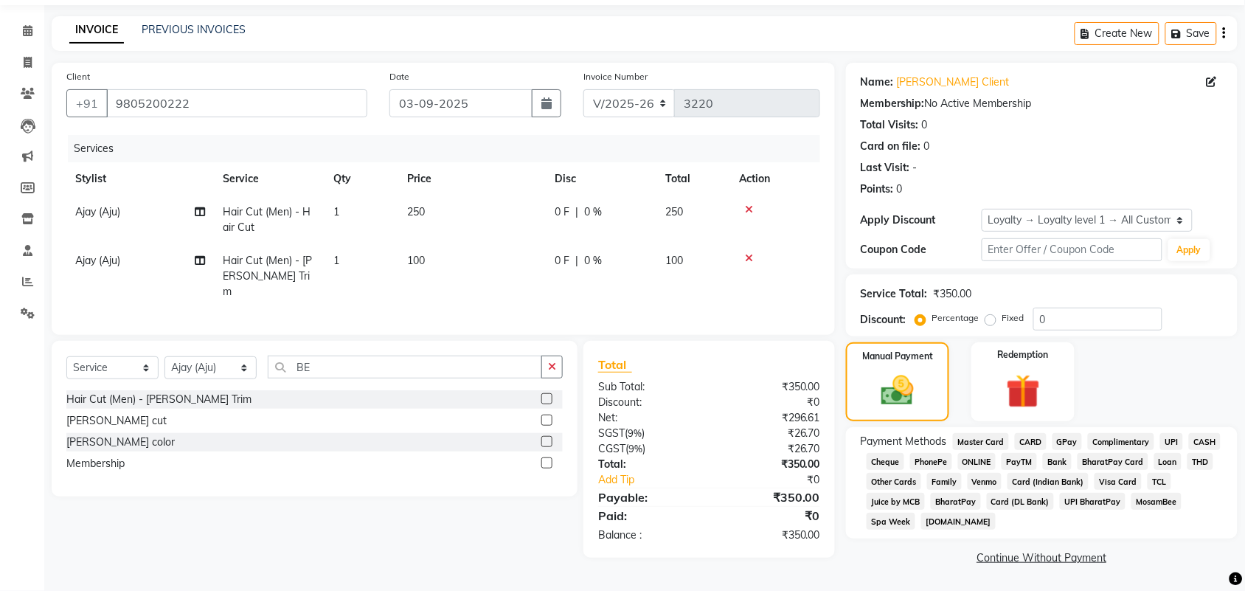
click at [1189, 450] on span "CASH" at bounding box center [1205, 441] width 32 height 17
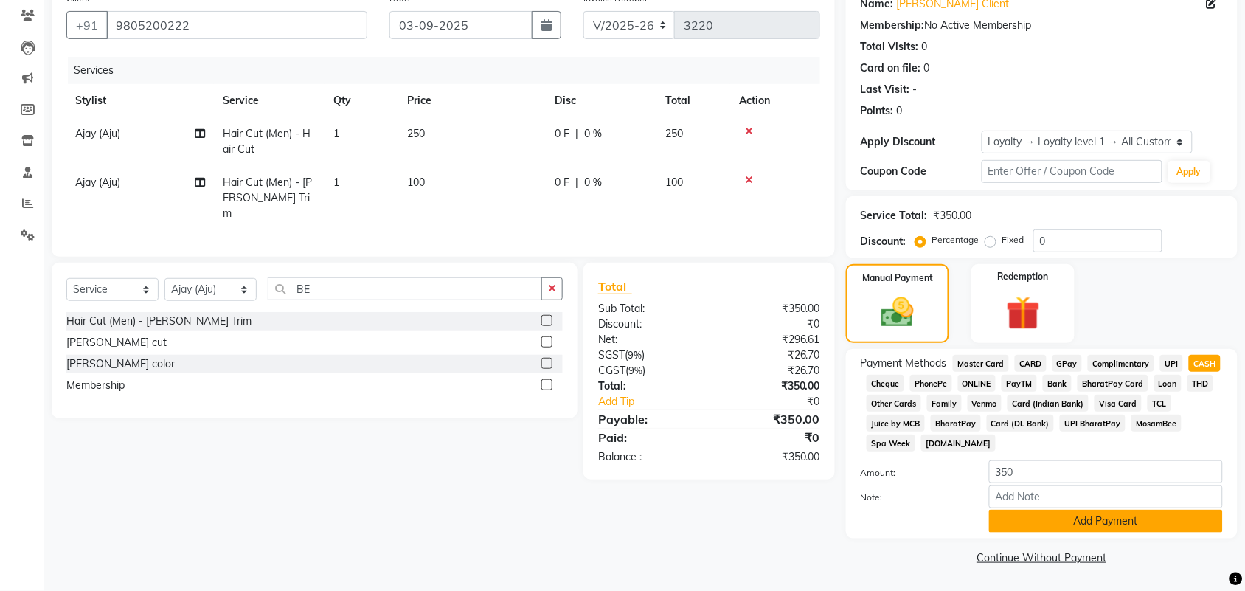
click at [1093, 509] on button "Add Payment" at bounding box center [1106, 520] width 234 height 23
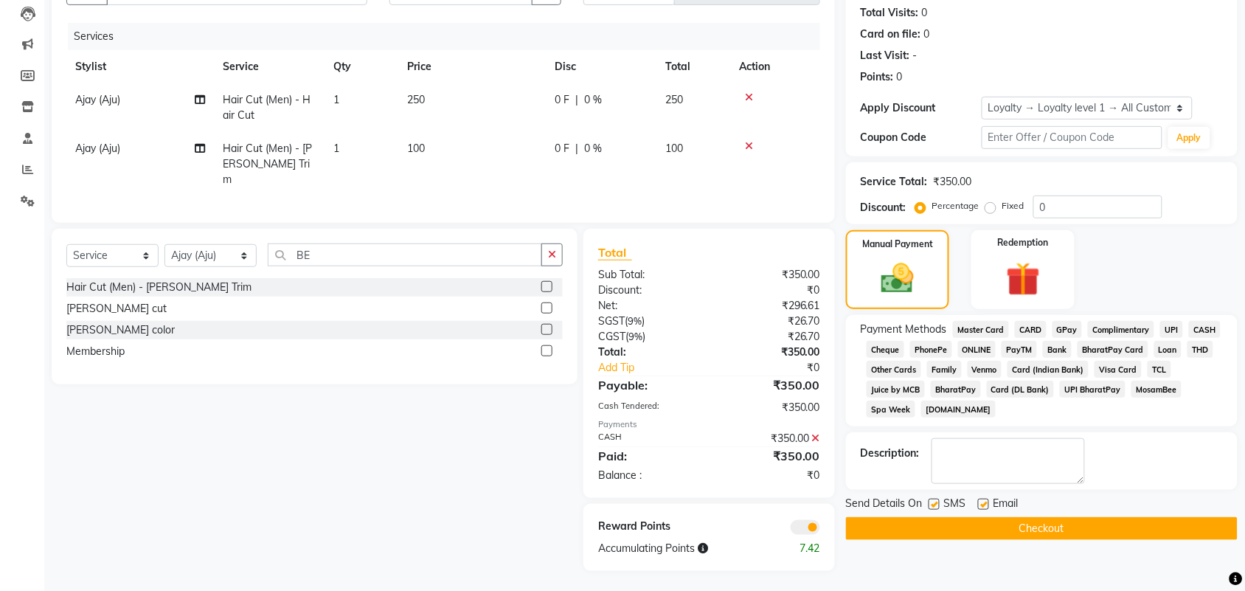
scroll to position [323, 0]
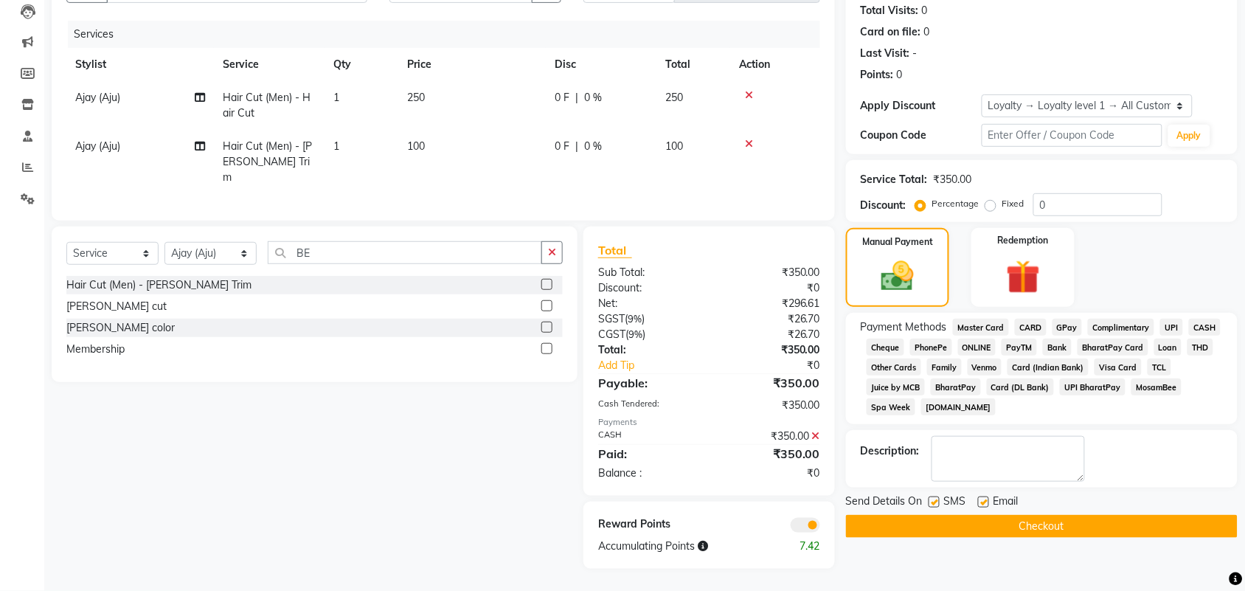
click at [1082, 538] on button "Checkout" at bounding box center [1042, 526] width 392 height 23
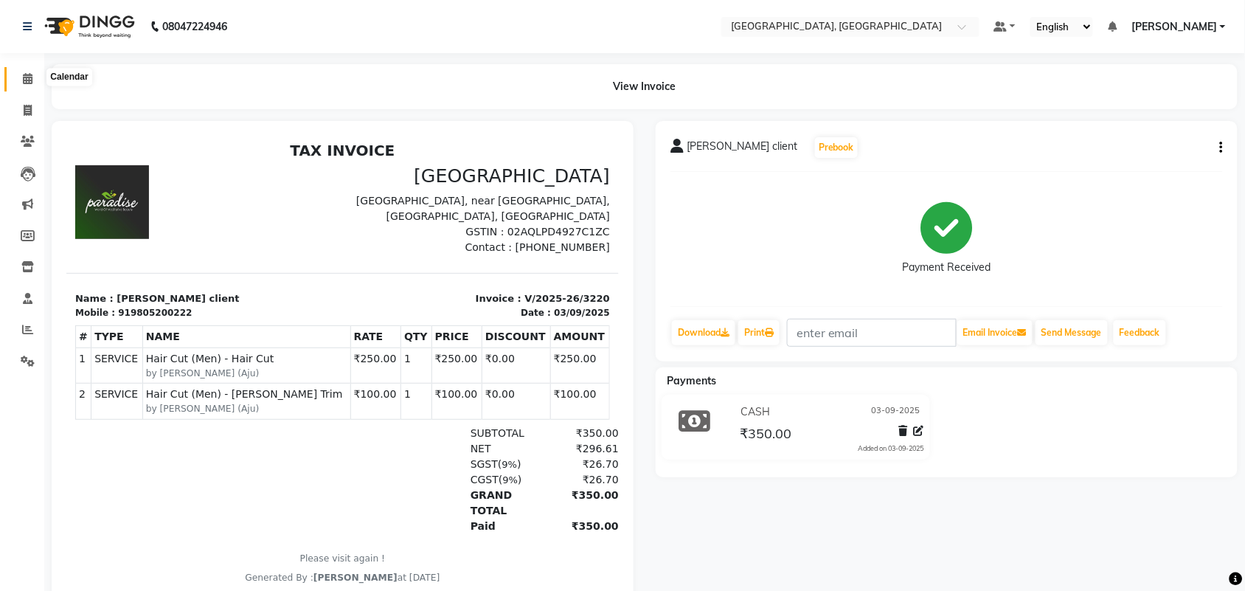
click at [28, 82] on icon at bounding box center [28, 78] width 10 height 11
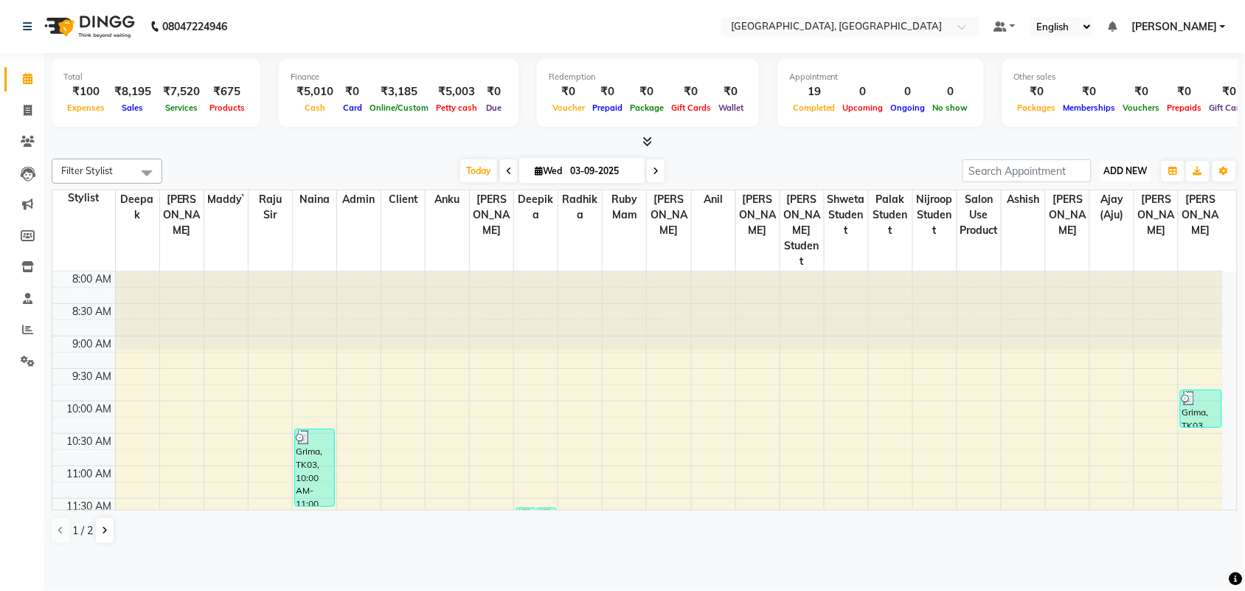
click at [1119, 176] on span "ADD NEW" at bounding box center [1126, 170] width 44 height 11
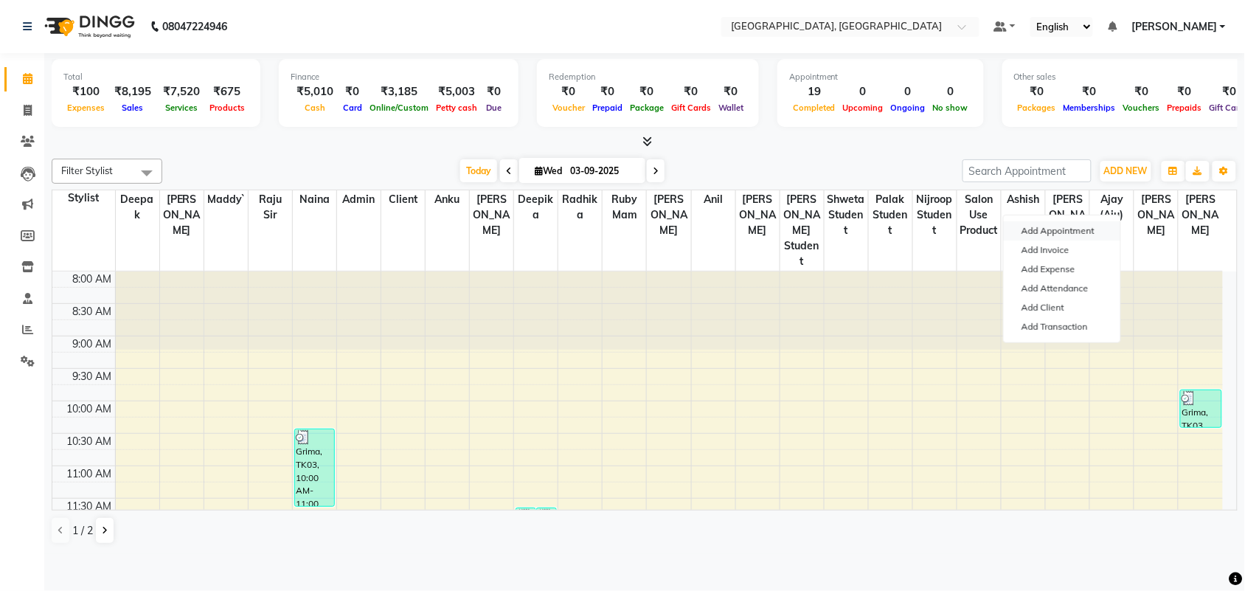
click at [1084, 240] on button "Add Appointment" at bounding box center [1061, 230] width 116 height 19
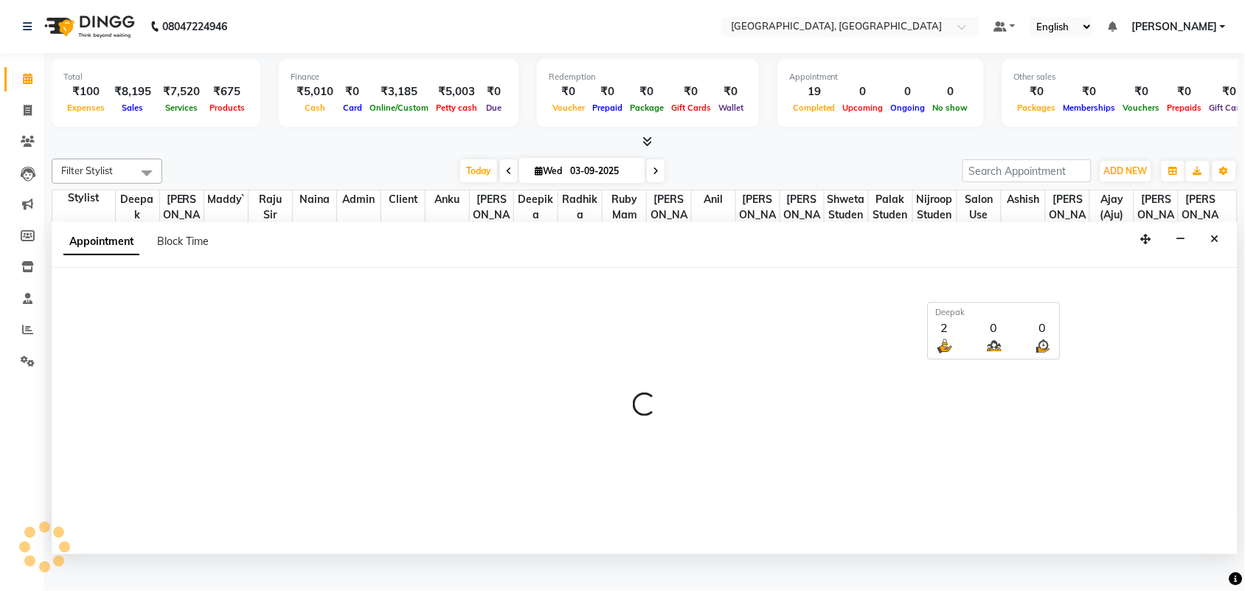
scroll to position [7, 0]
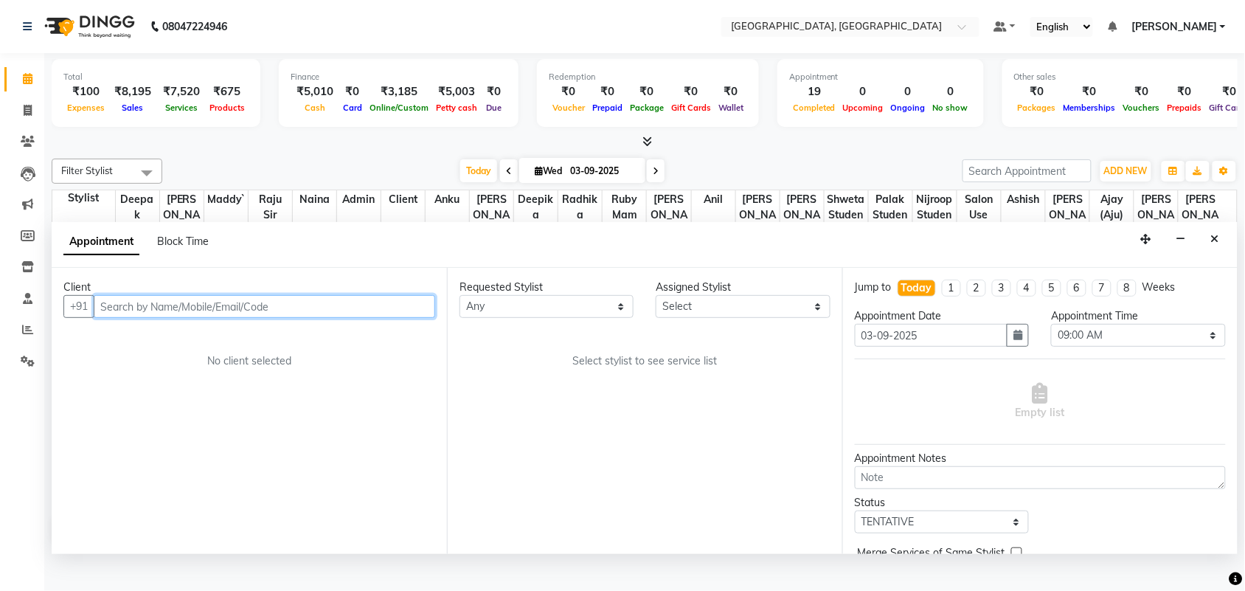
click at [274, 318] on input "text" at bounding box center [264, 306] width 341 height 23
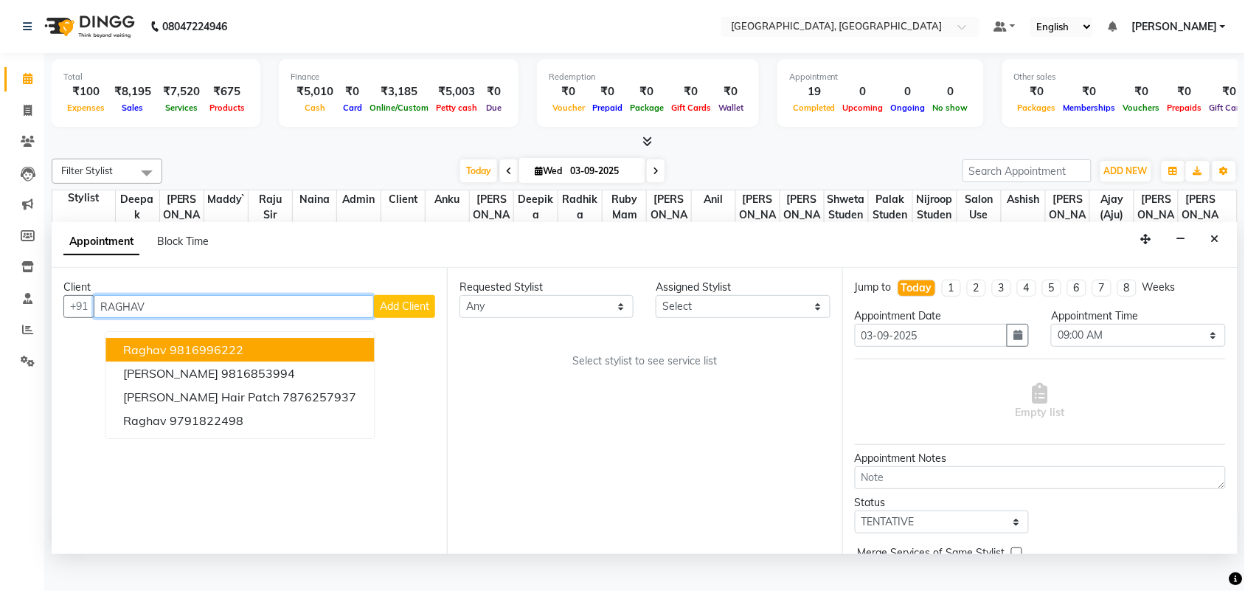
click at [244, 358] on ngb-highlight "9816996222" at bounding box center [207, 350] width 74 height 15
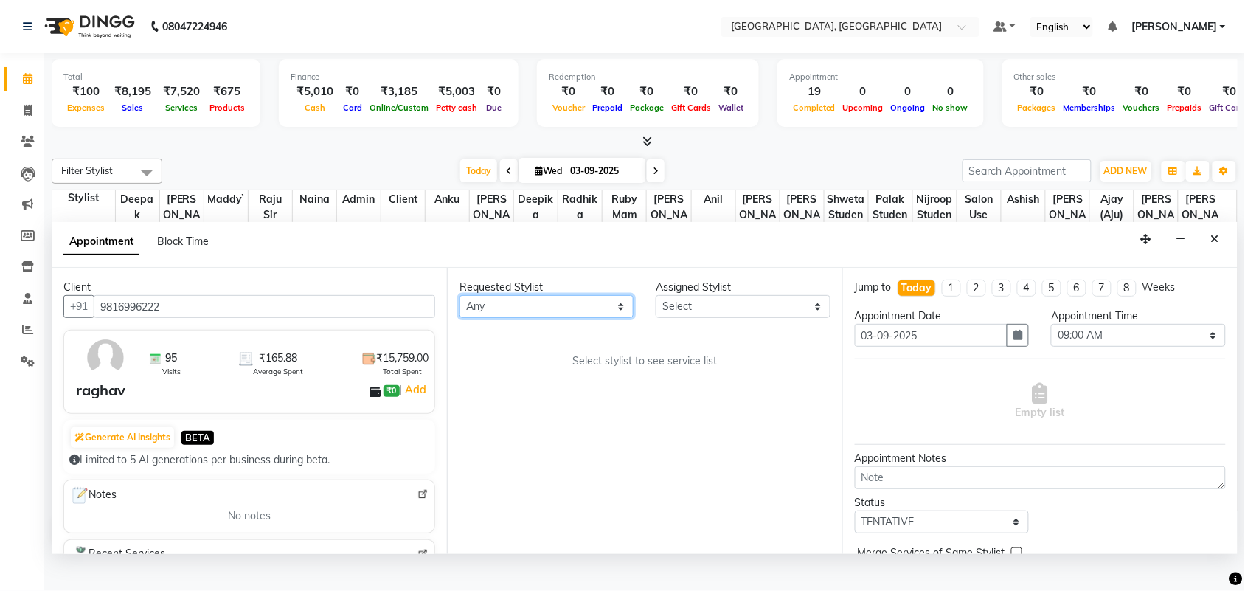
click at [518, 318] on select "Any admin Ajay (Aju) [PERSON_NAME] [PERSON_NAME] [PERSON_NAME] Client [PERSON_N…" at bounding box center [546, 306] width 174 height 23
click at [462, 318] on select "Any admin Ajay (Aju) [PERSON_NAME] [PERSON_NAME] [PERSON_NAME] Client [PERSON_N…" at bounding box center [546, 306] width 174 height 23
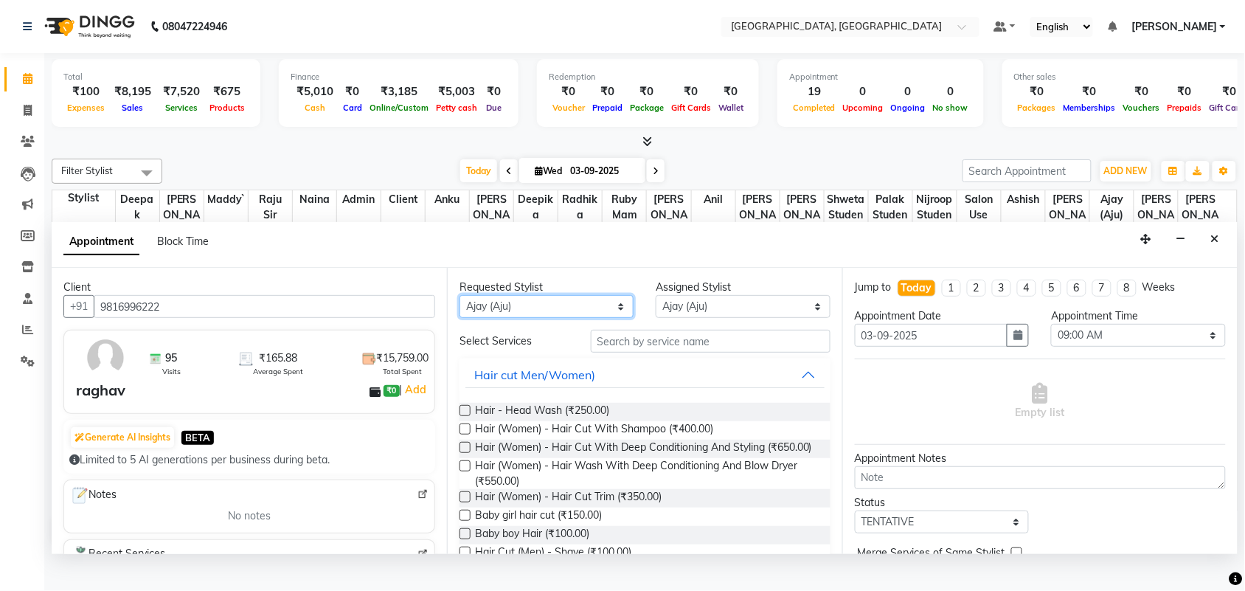
click at [588, 318] on select "Any admin Ajay (Aju) [PERSON_NAME] [PERSON_NAME] [PERSON_NAME] Client [PERSON_N…" at bounding box center [546, 306] width 174 height 23
click at [462, 318] on select "Any admin Ajay (Aju) [PERSON_NAME] [PERSON_NAME] [PERSON_NAME] Client [PERSON_N…" at bounding box center [546, 306] width 174 height 23
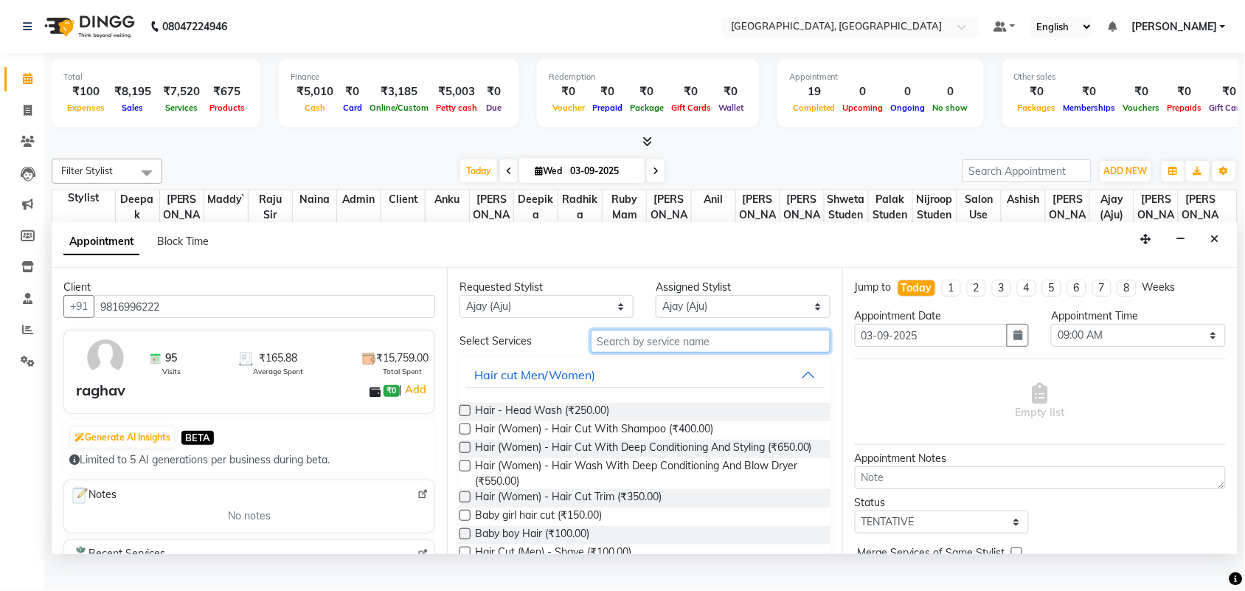
click at [676, 352] on input "text" at bounding box center [711, 341] width 240 height 23
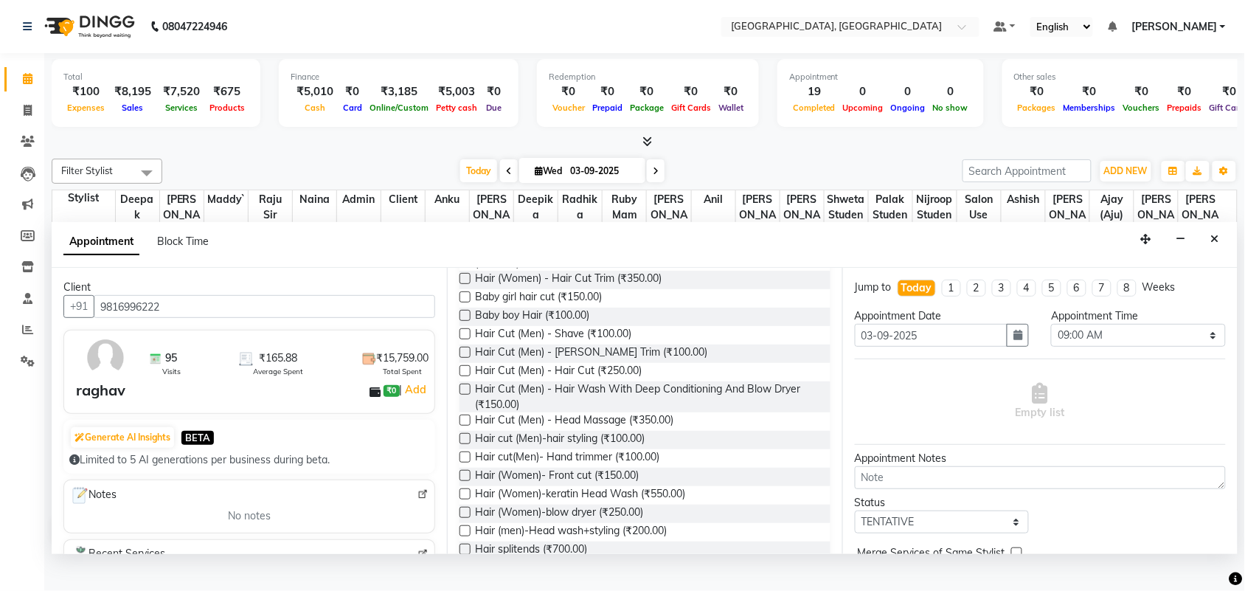
scroll to position [237, 0]
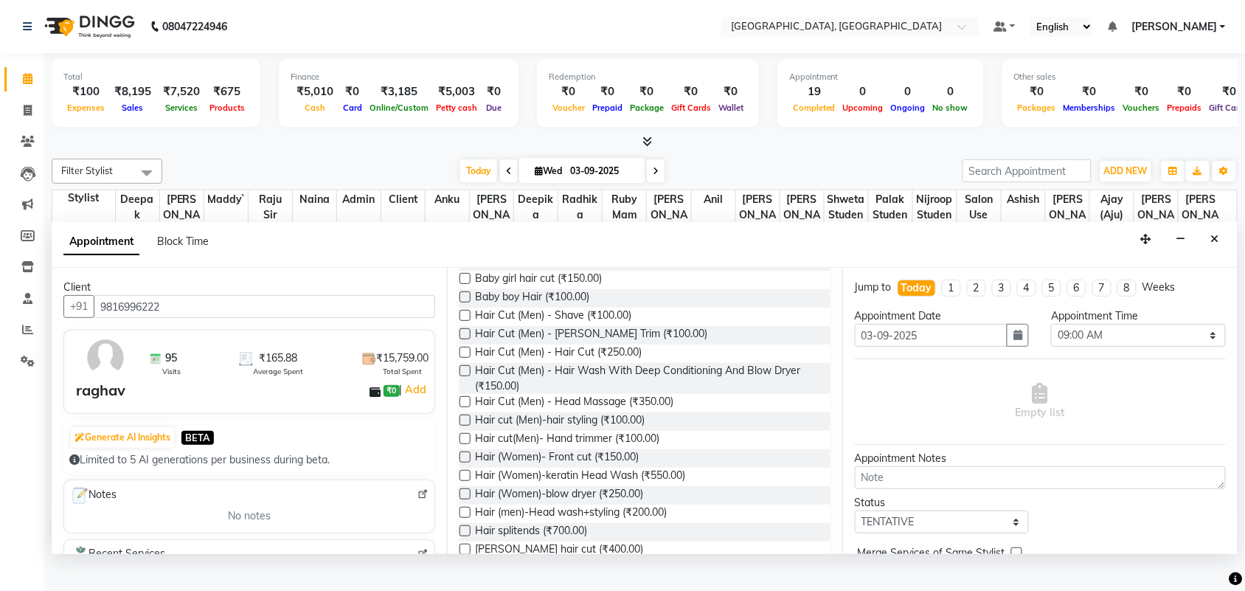
click at [466, 358] on label at bounding box center [464, 352] width 11 height 11
click at [466, 358] on input "checkbox" at bounding box center [464, 354] width 10 height 10
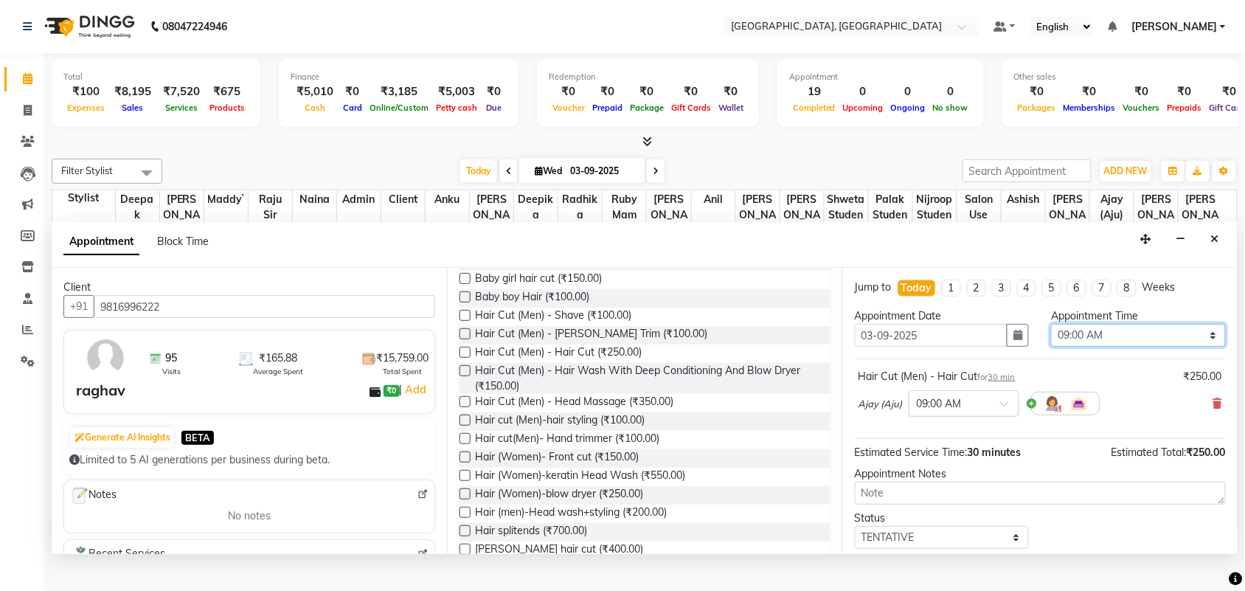
click at [1152, 347] on select "Select 09:00 AM 09:15 AM 09:30 AM 09:45 AM 10:00 AM 10:15 AM 10:30 AM 10:45 AM …" at bounding box center [1138, 335] width 174 height 23
click at [1051, 347] on select "Select 09:00 AM 09:15 AM 09:30 AM 09:45 AM 10:00 AM 10:15 AM 10:30 AM 10:45 AM …" at bounding box center [1138, 335] width 174 height 23
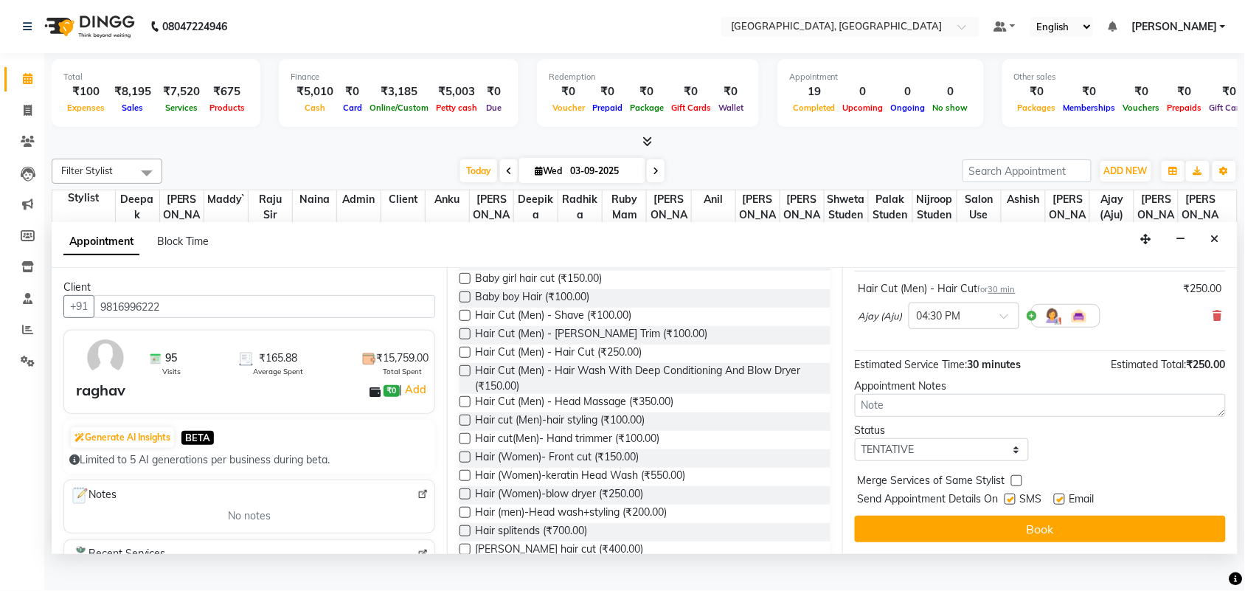
scroll to position [227, 0]
click at [876, 448] on select "Select TENTATIVE CONFIRM CHECK-IN UPCOMING" at bounding box center [942, 449] width 174 height 23
click at [858, 438] on select "Select TENTATIVE CONFIRM CHECK-IN UPCOMING" at bounding box center [942, 449] width 174 height 23
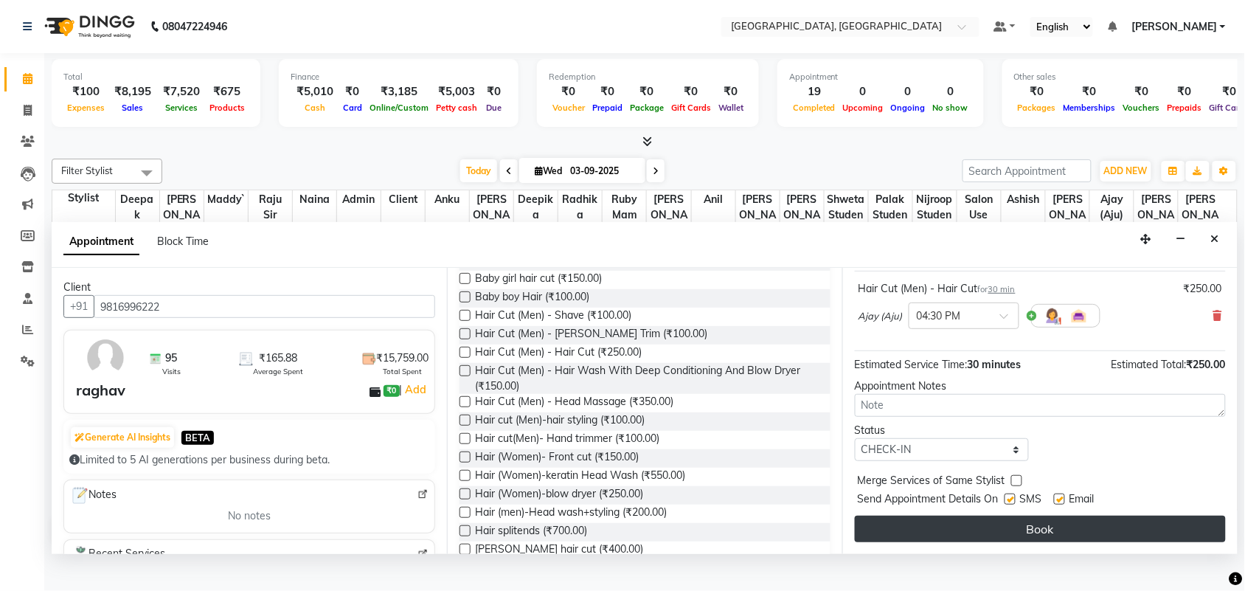
click at [1071, 542] on button "Book" at bounding box center [1040, 528] width 371 height 27
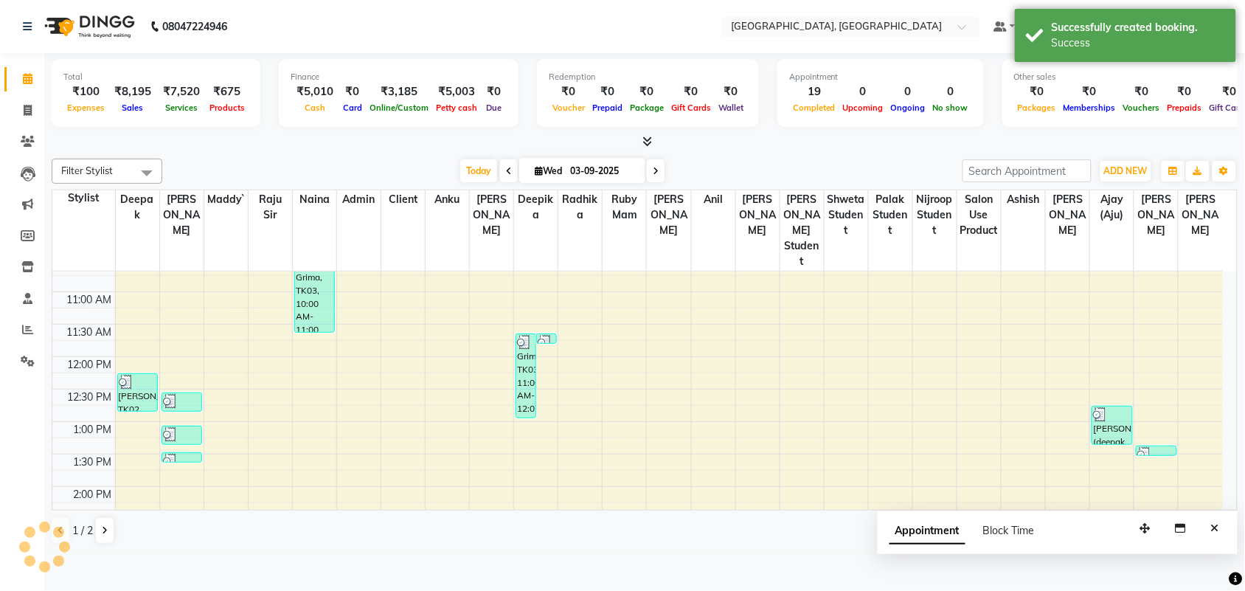
scroll to position [0, 0]
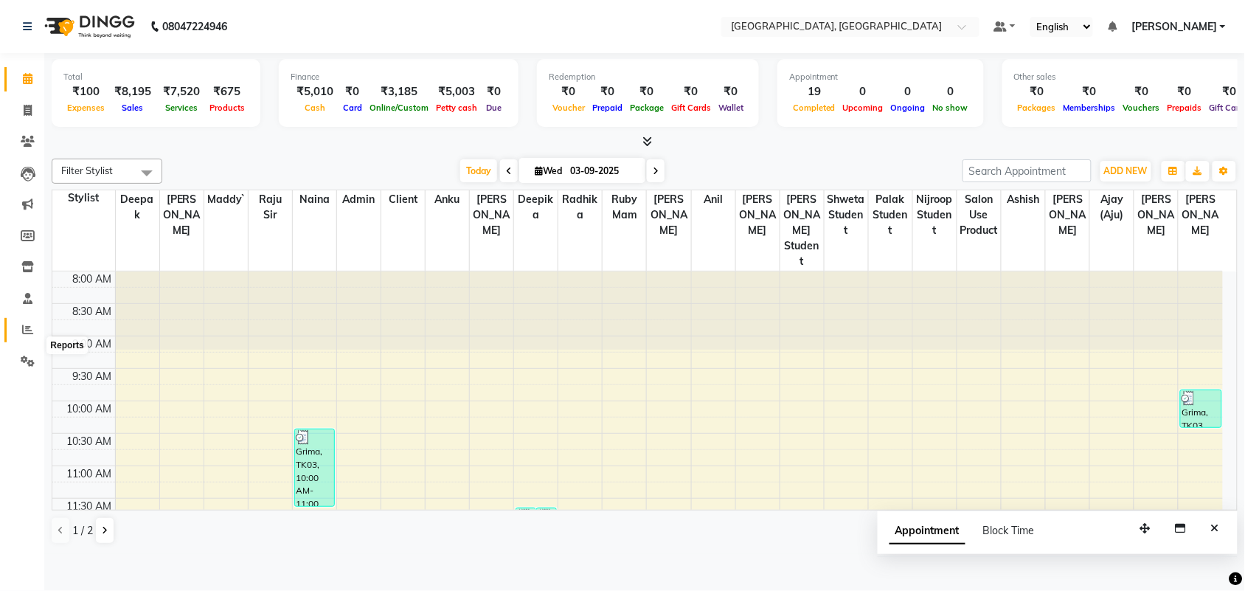
click at [29, 335] on icon at bounding box center [27, 329] width 11 height 11
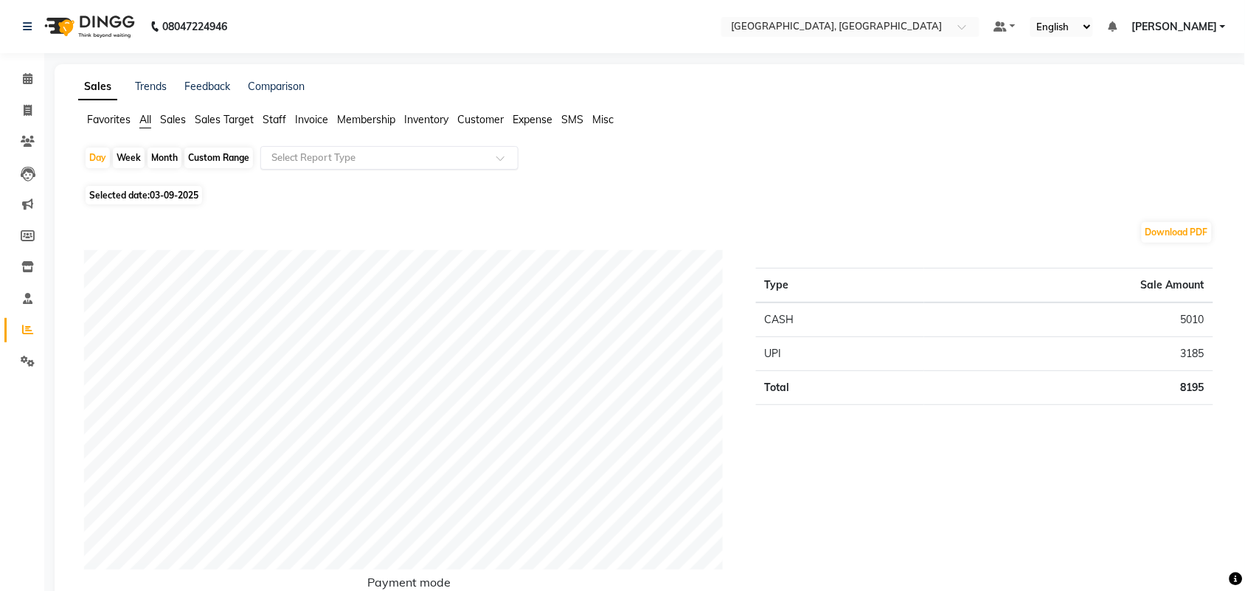
click at [461, 165] on input "text" at bounding box center [374, 157] width 212 height 15
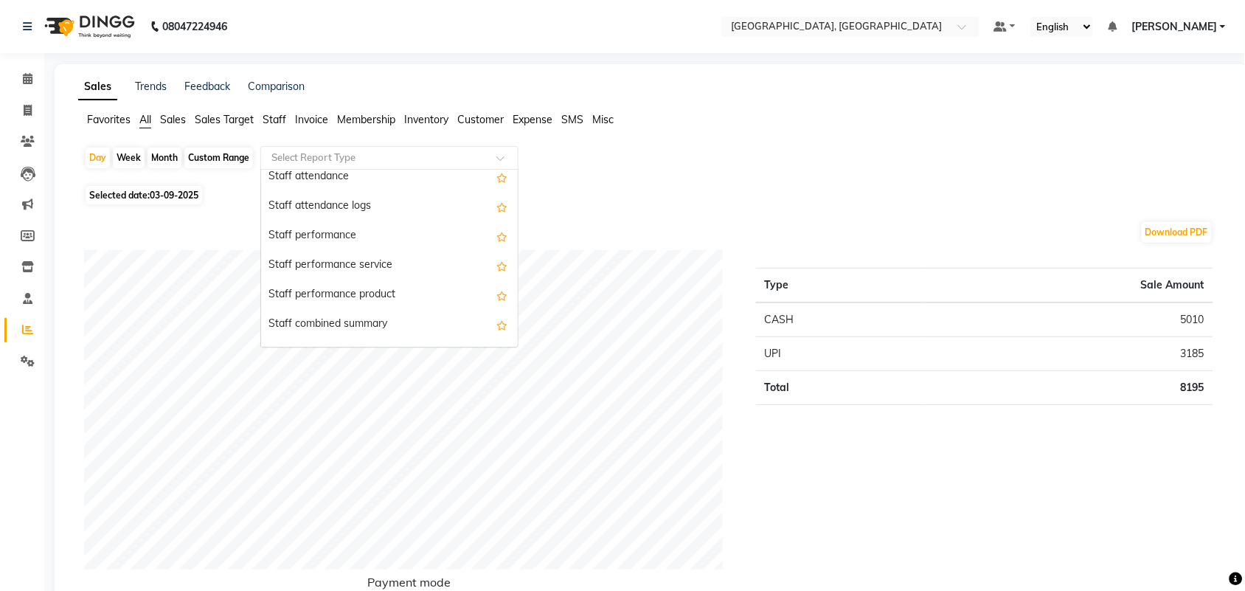
scroll to position [341, 0]
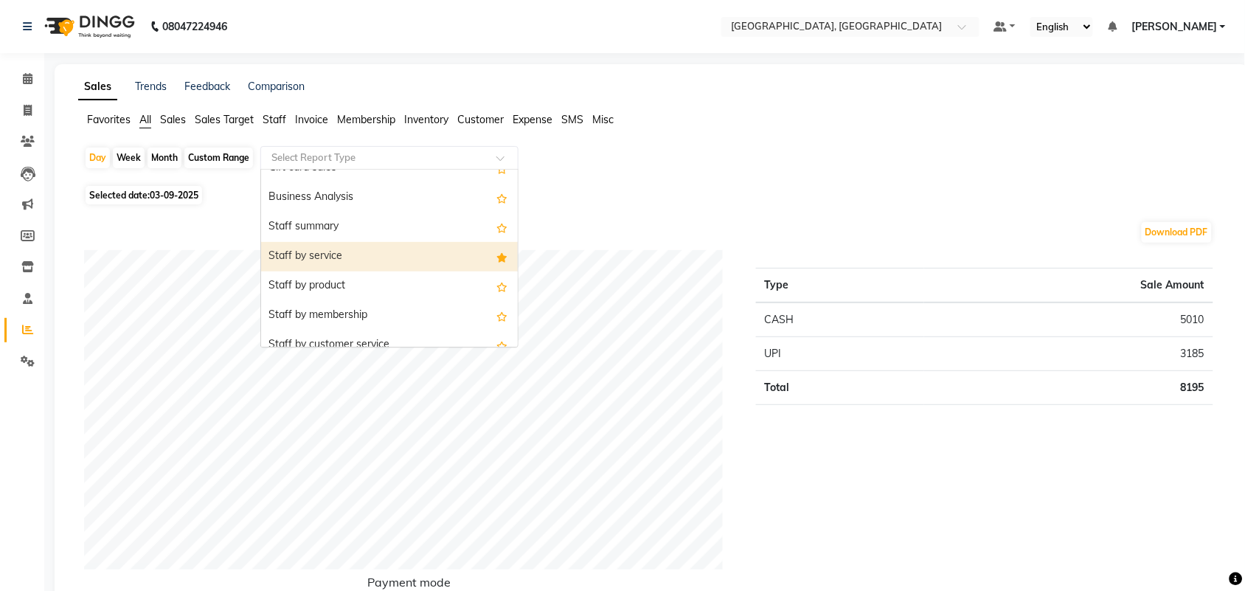
click at [470, 271] on div "Staff by service" at bounding box center [389, 256] width 257 height 29
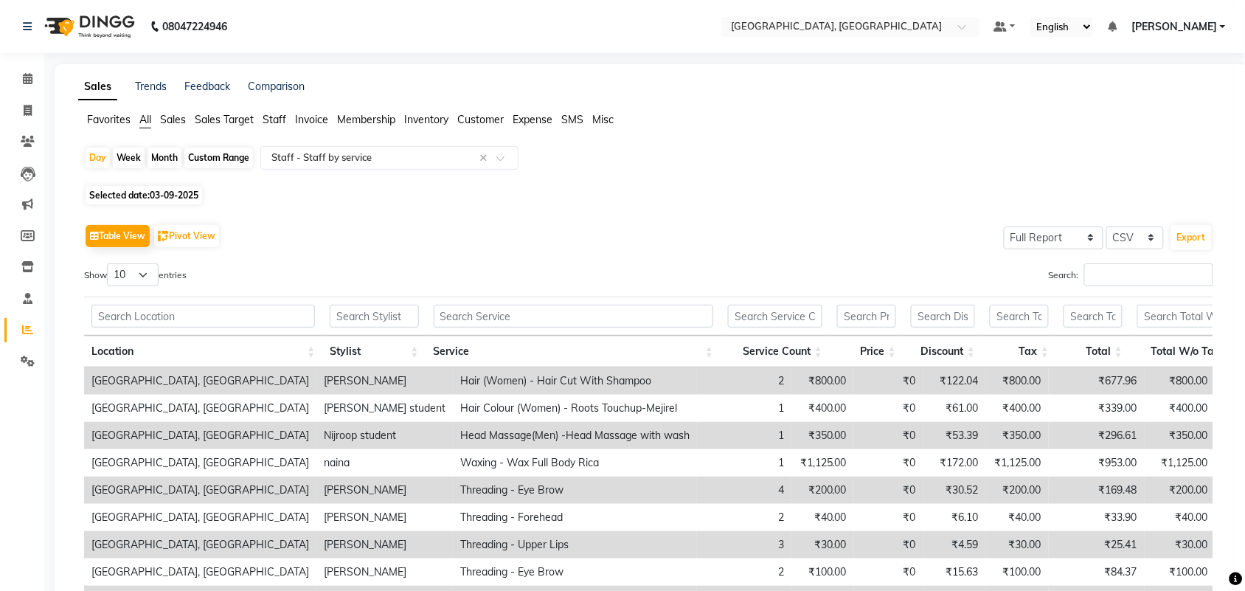
click at [181, 168] on div "Month" at bounding box center [164, 157] width 34 height 21
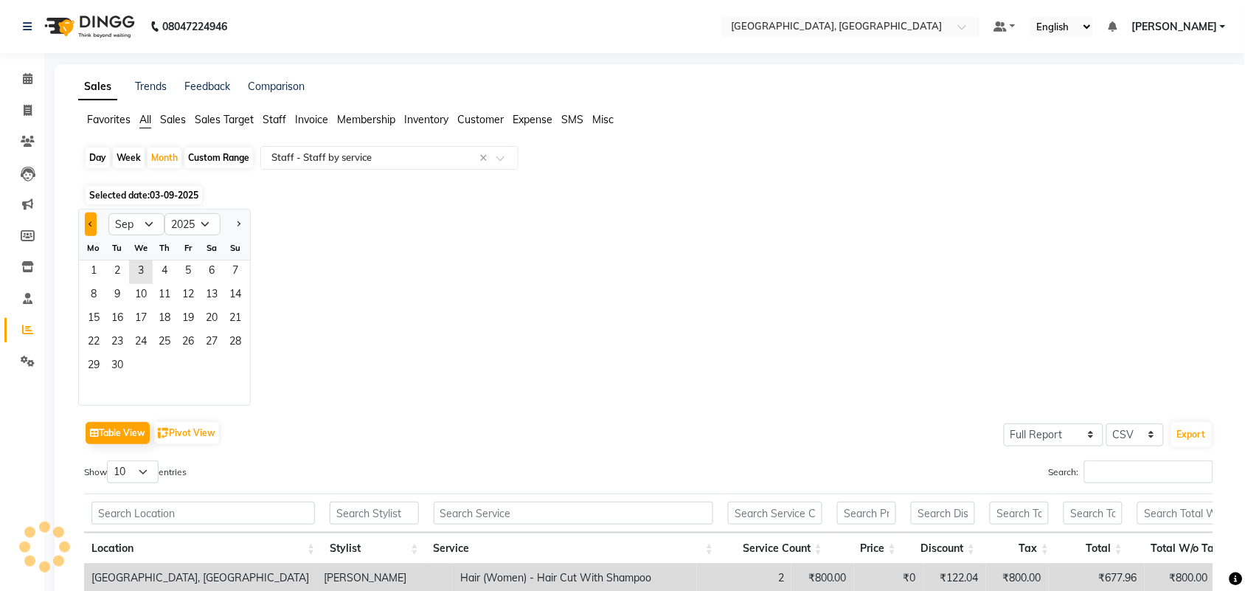
click at [94, 226] on span "Previous month" at bounding box center [90, 222] width 5 height 5
click at [200, 284] on span "1" at bounding box center [188, 272] width 24 height 24
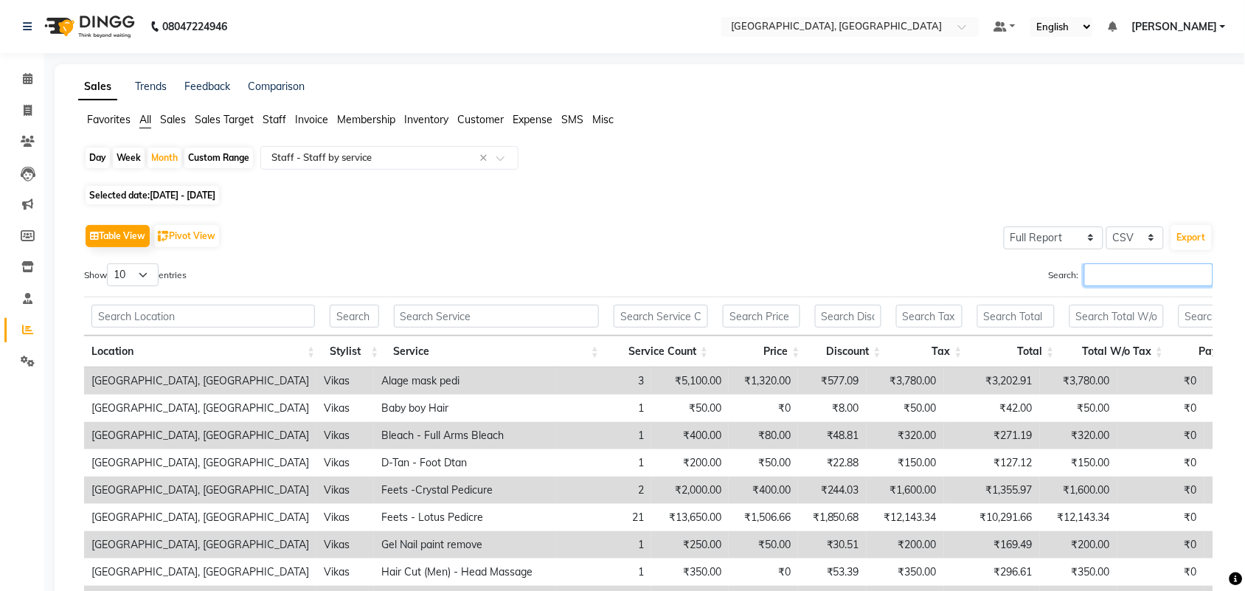
click at [1121, 286] on input "Search:" at bounding box center [1148, 274] width 129 height 23
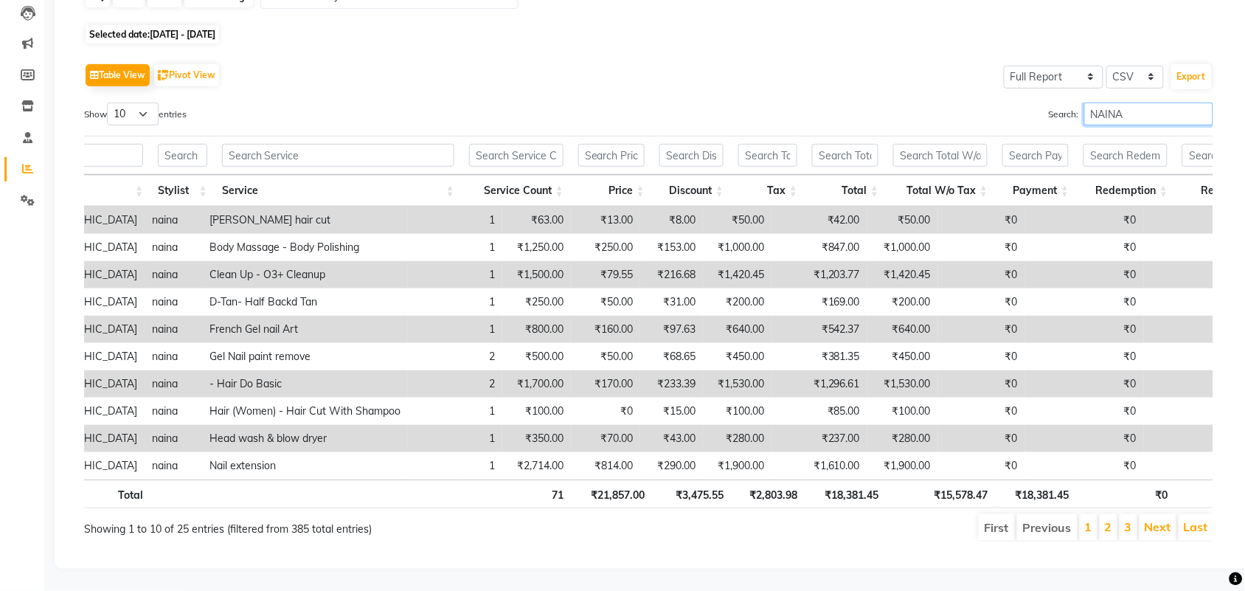
scroll to position [0, 188]
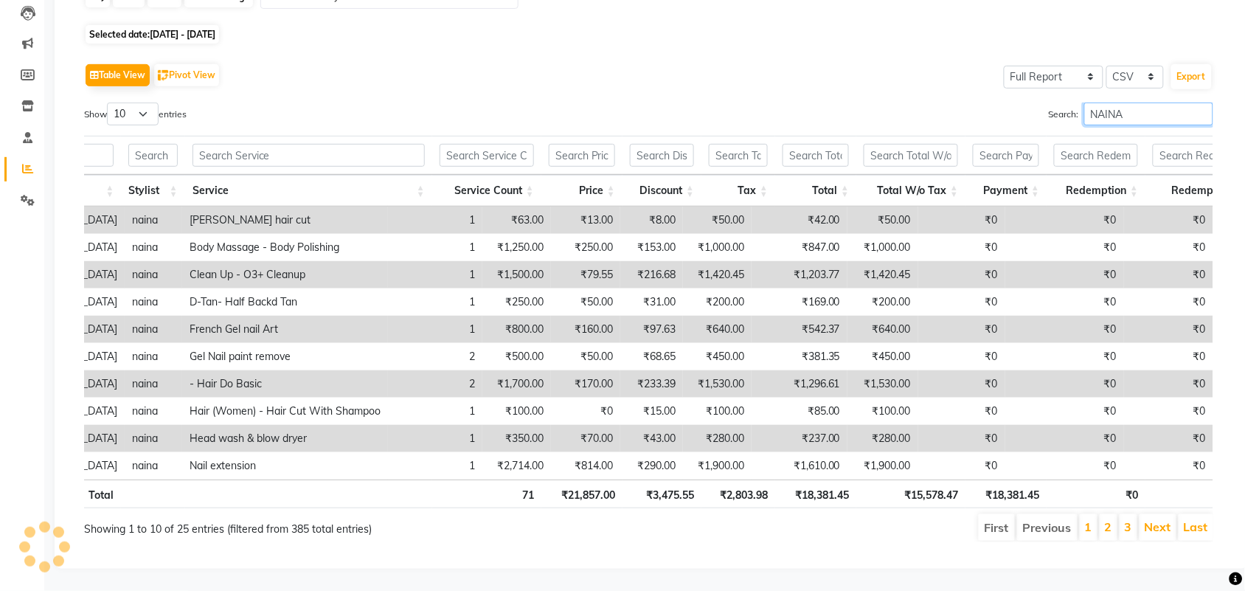
click at [1188, 102] on input "NAINA" at bounding box center [1148, 113] width 129 height 23
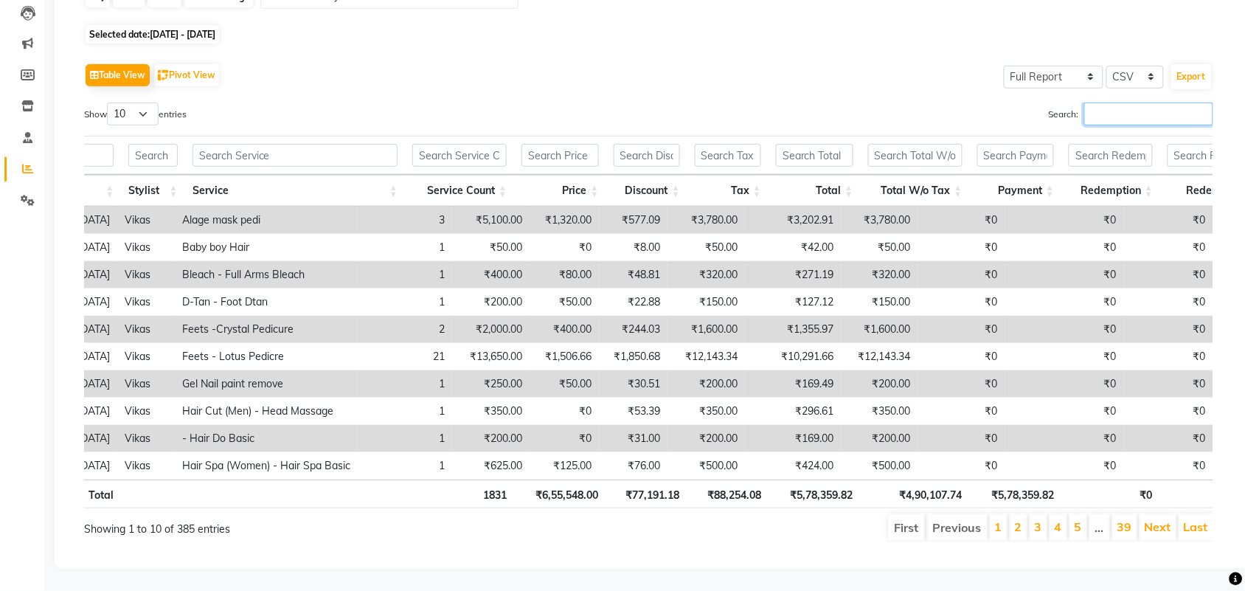
scroll to position [0, 0]
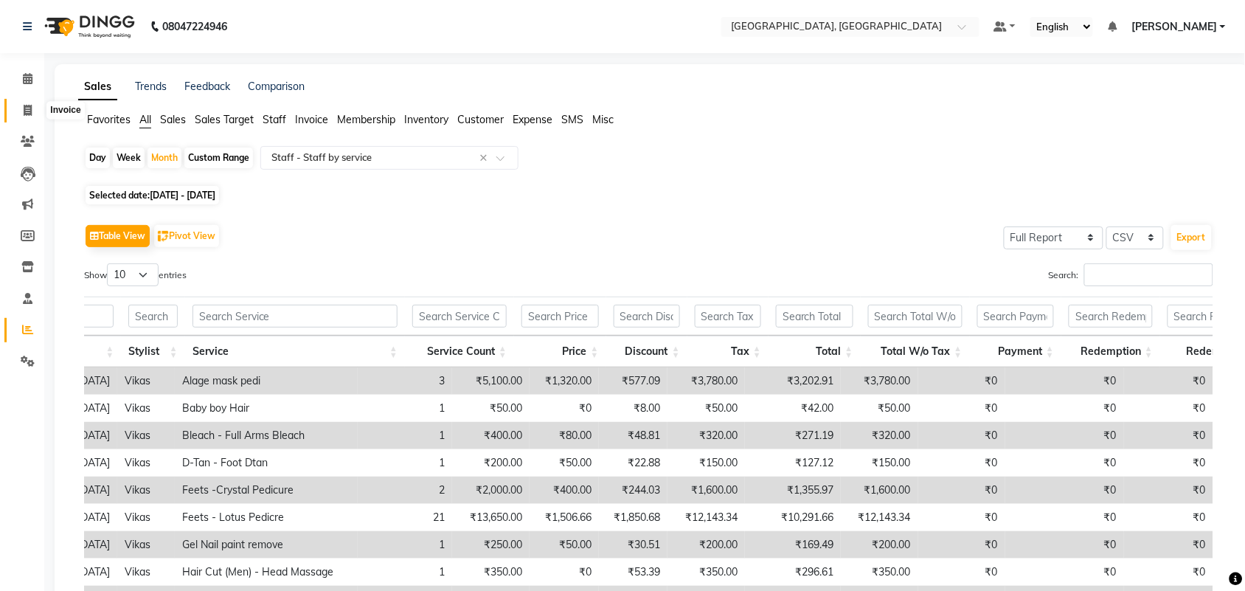
click at [24, 116] on icon at bounding box center [28, 110] width 8 height 11
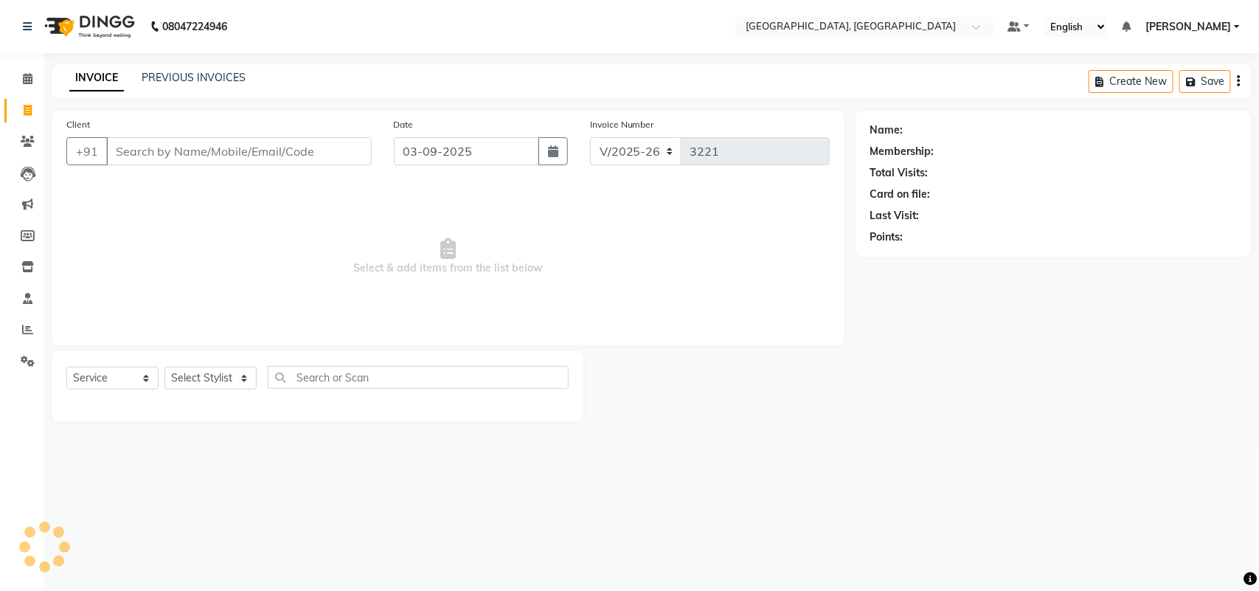
click at [187, 165] on input "Client" at bounding box center [238, 151] width 265 height 28
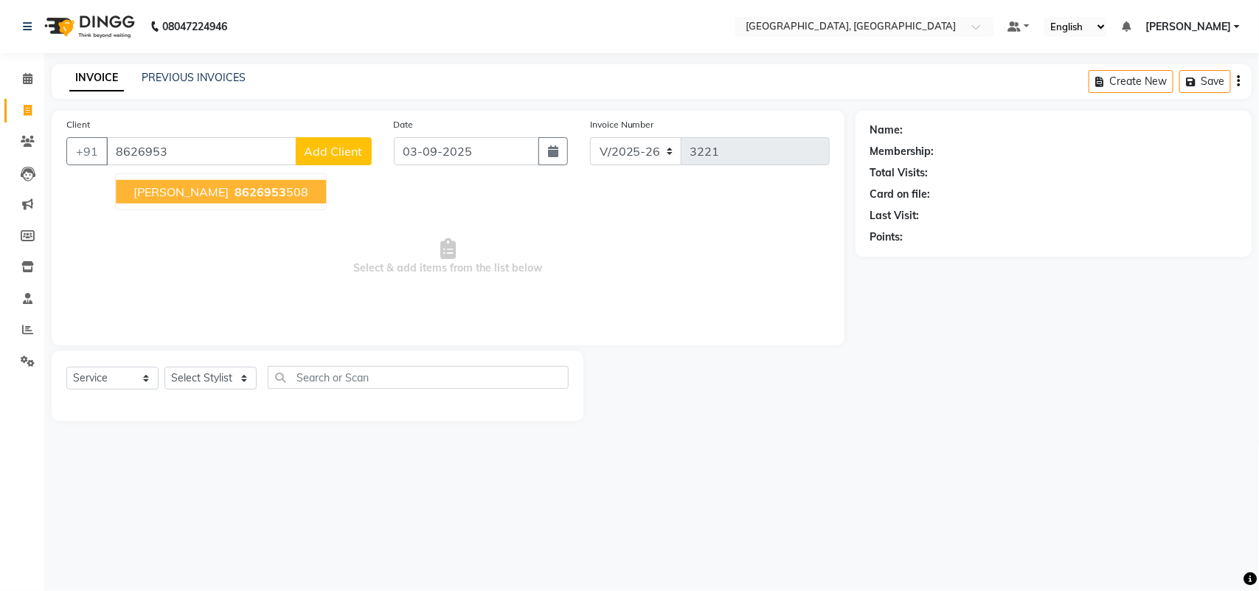
click at [226, 199] on span "[PERSON_NAME]" at bounding box center [180, 191] width 95 height 15
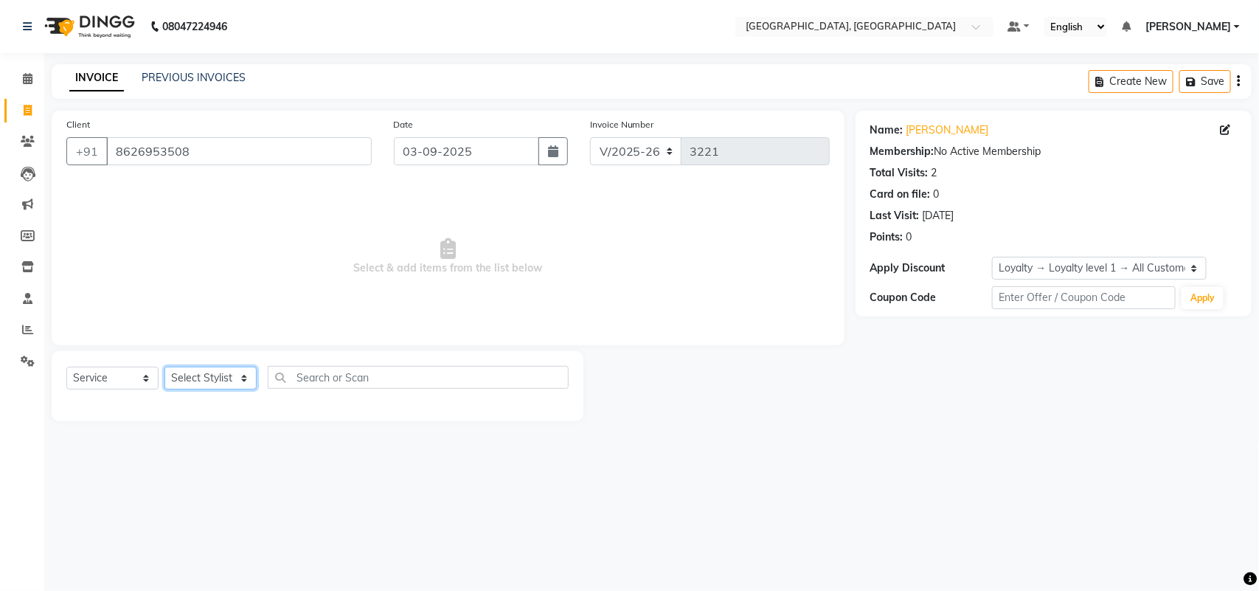
click at [198, 389] on select "Select Stylist admin Ajay (Aju) [PERSON_NAME] [PERSON_NAME] [PERSON_NAME] Clien…" at bounding box center [210, 377] width 92 height 23
click at [170, 389] on select "Select Stylist admin Ajay (Aju) [PERSON_NAME] [PERSON_NAME] [PERSON_NAME] Clien…" at bounding box center [210, 377] width 92 height 23
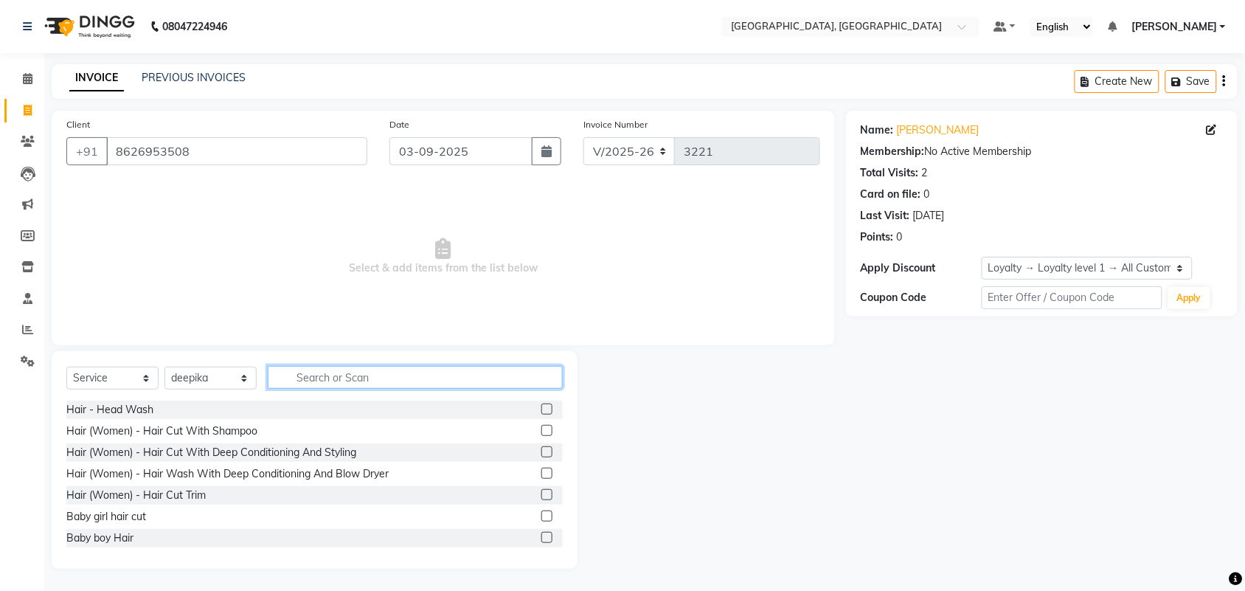
click at [452, 389] on input "text" at bounding box center [415, 377] width 295 height 23
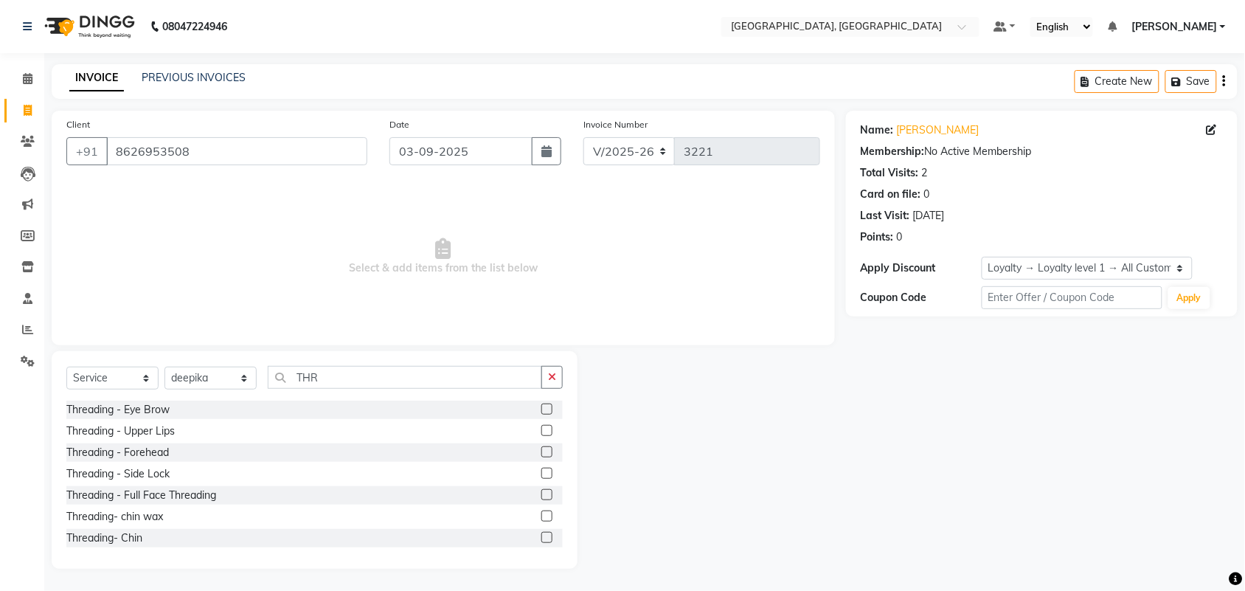
click at [541, 414] on label at bounding box center [546, 408] width 11 height 11
click at [541, 414] on input "checkbox" at bounding box center [546, 410] width 10 height 10
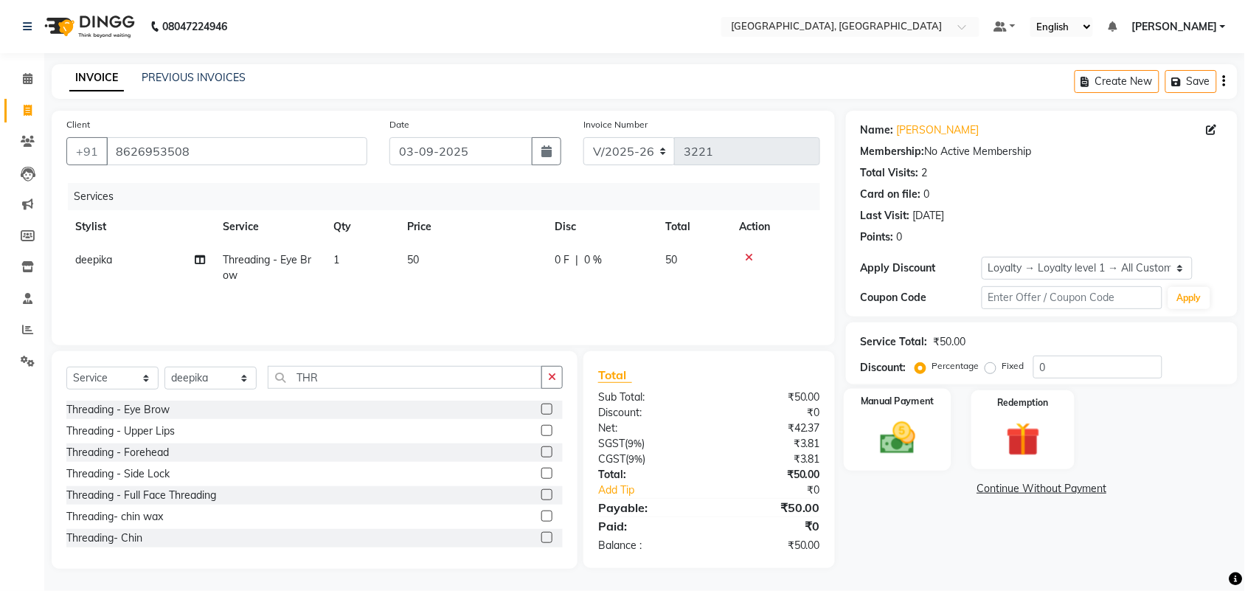
click at [893, 451] on img at bounding box center [898, 437] width 58 height 41
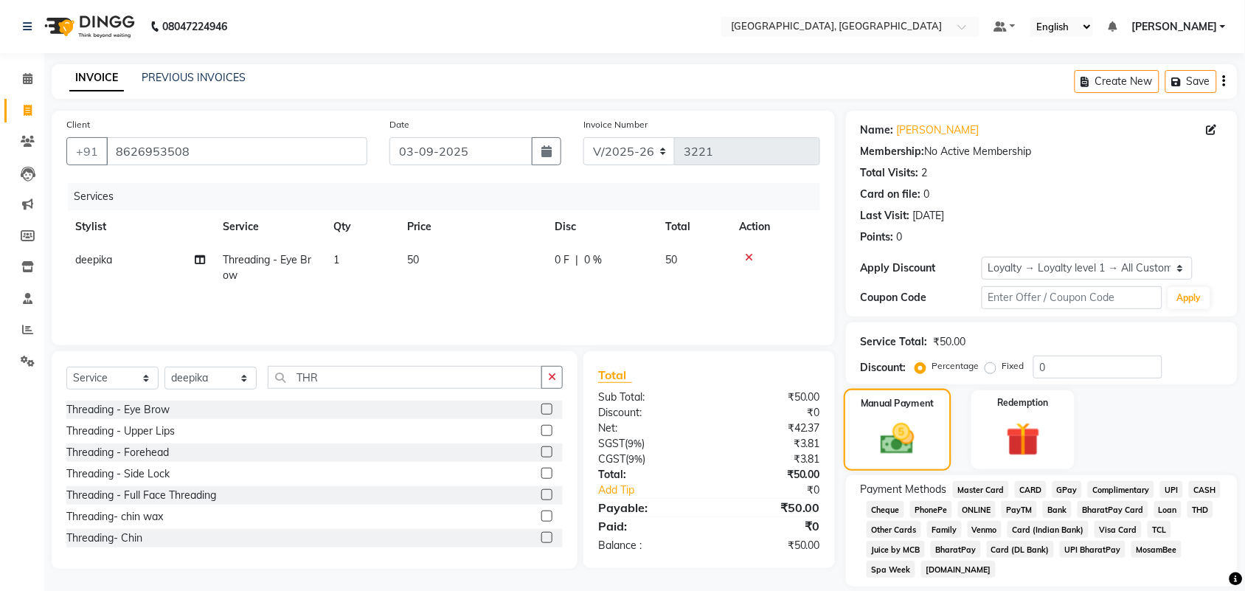
scroll to position [100, 0]
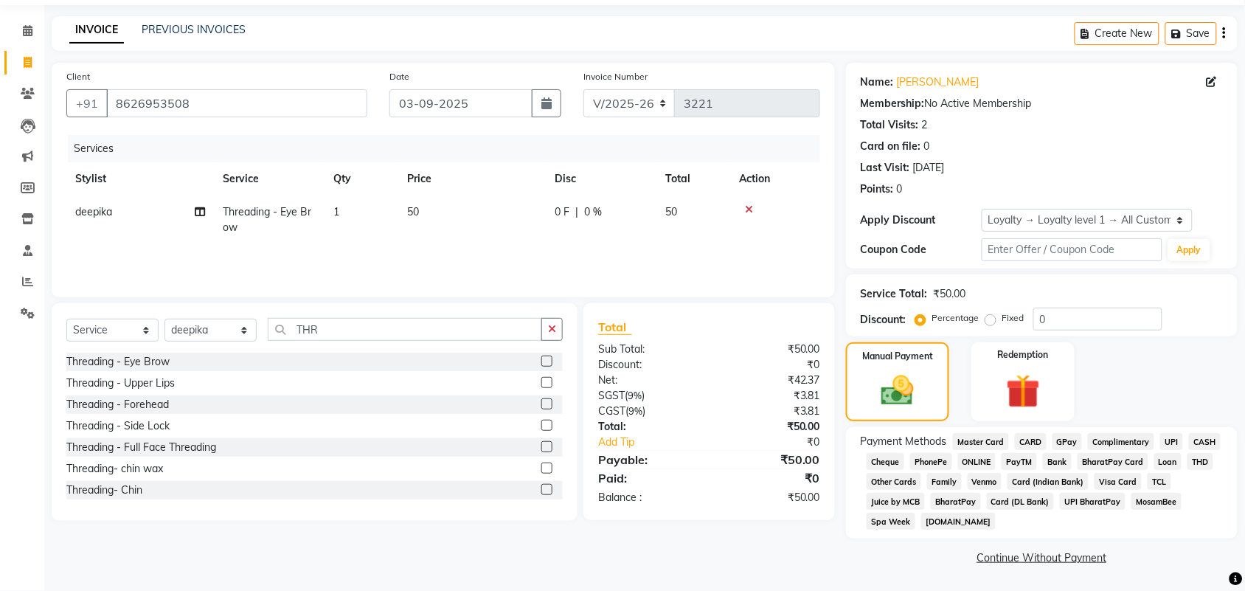
click at [1160, 450] on span "UPI" at bounding box center [1171, 441] width 23 height 17
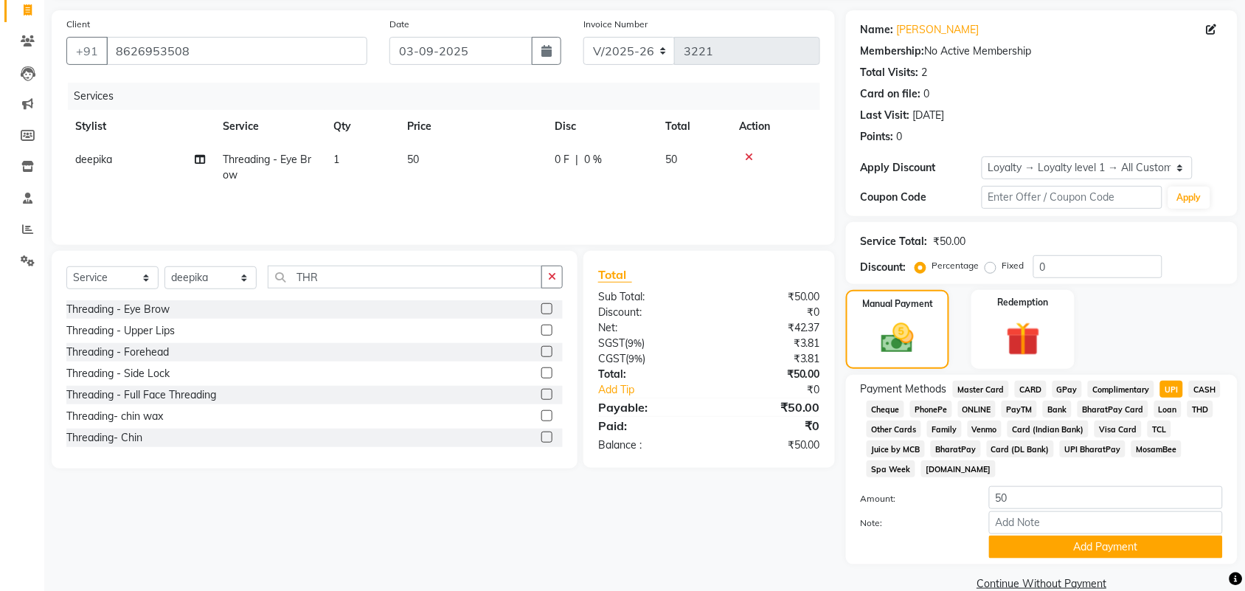
click at [1082, 535] on button "Add Payment" at bounding box center [1106, 546] width 234 height 23
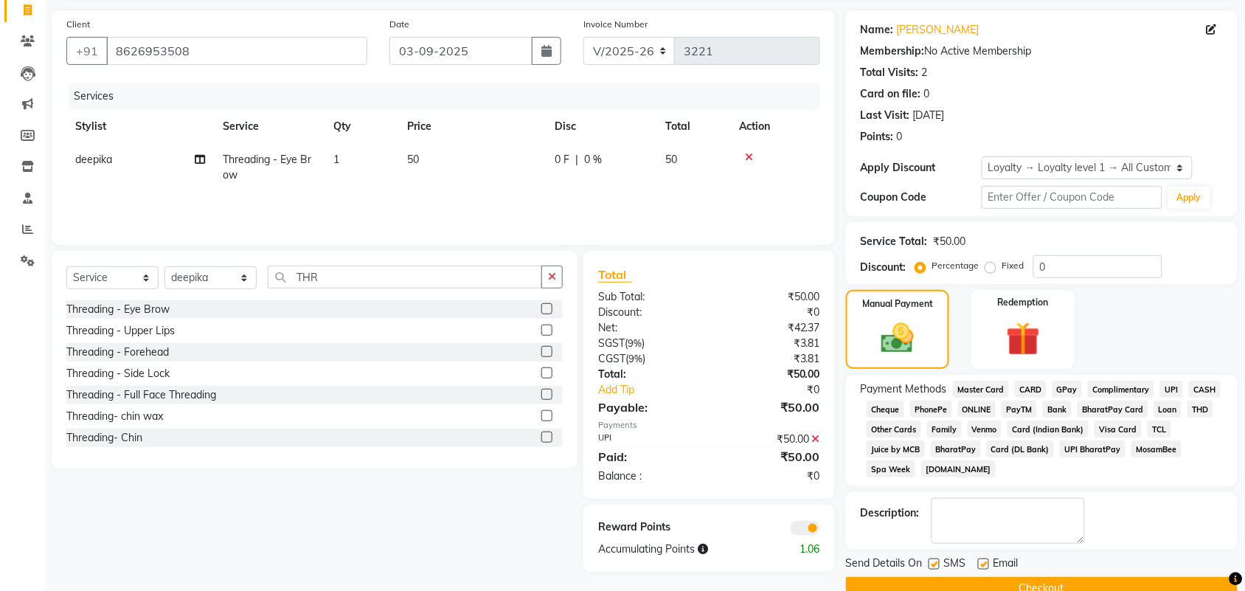
scroll to position [323, 0]
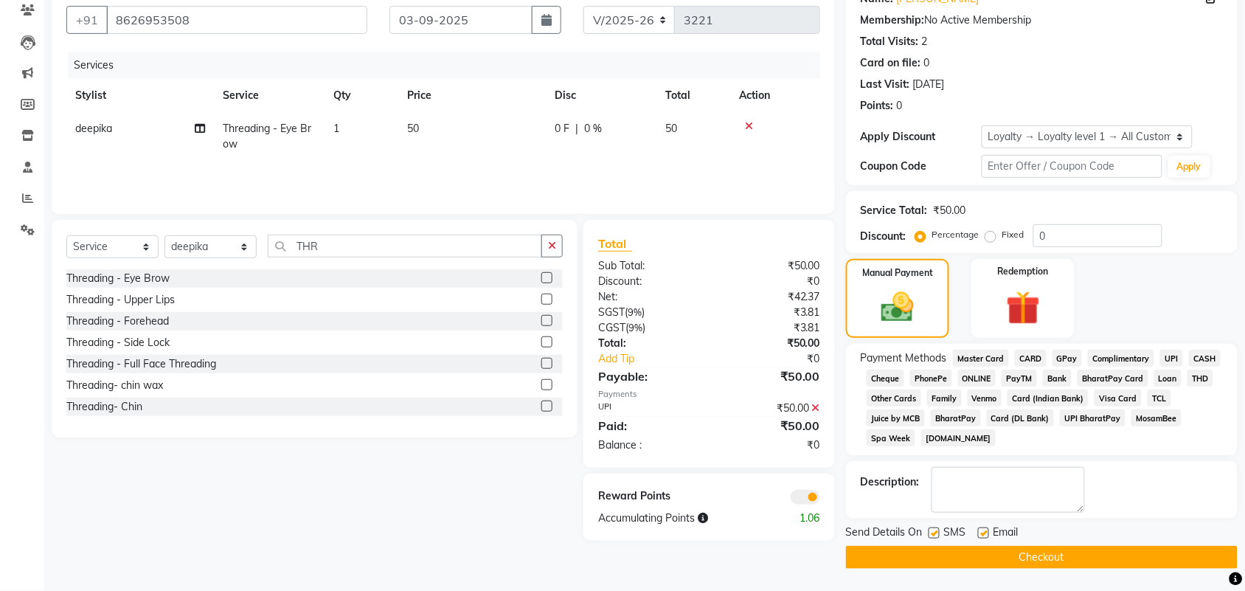
click at [1062, 554] on button "Checkout" at bounding box center [1042, 557] width 392 height 23
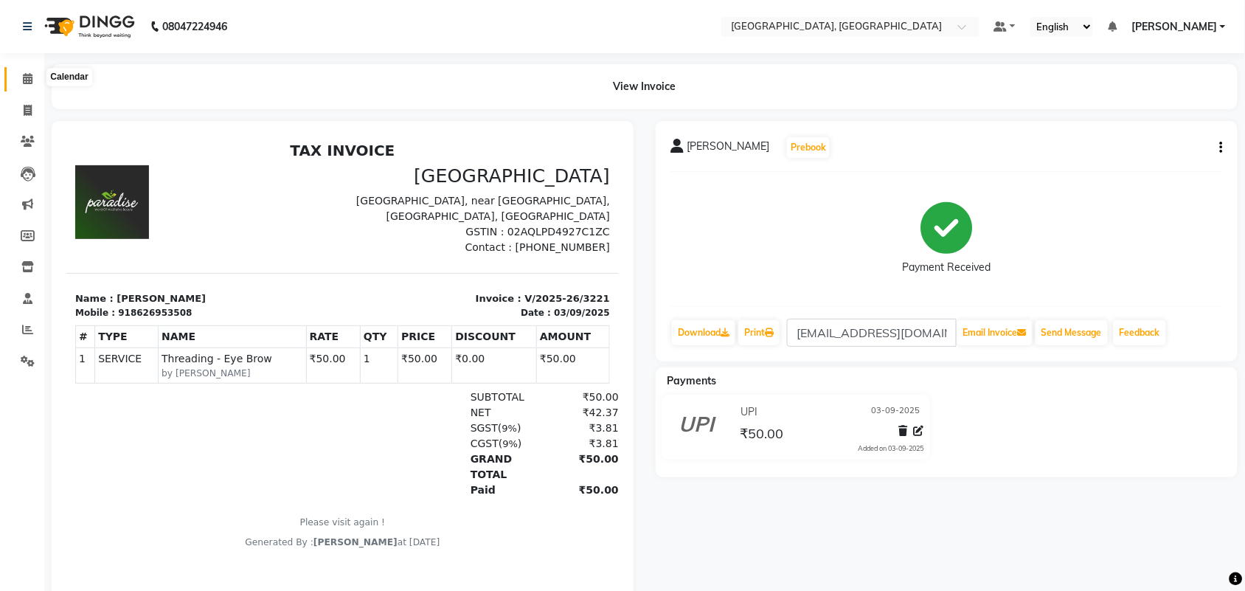
click at [27, 82] on icon at bounding box center [28, 78] width 10 height 11
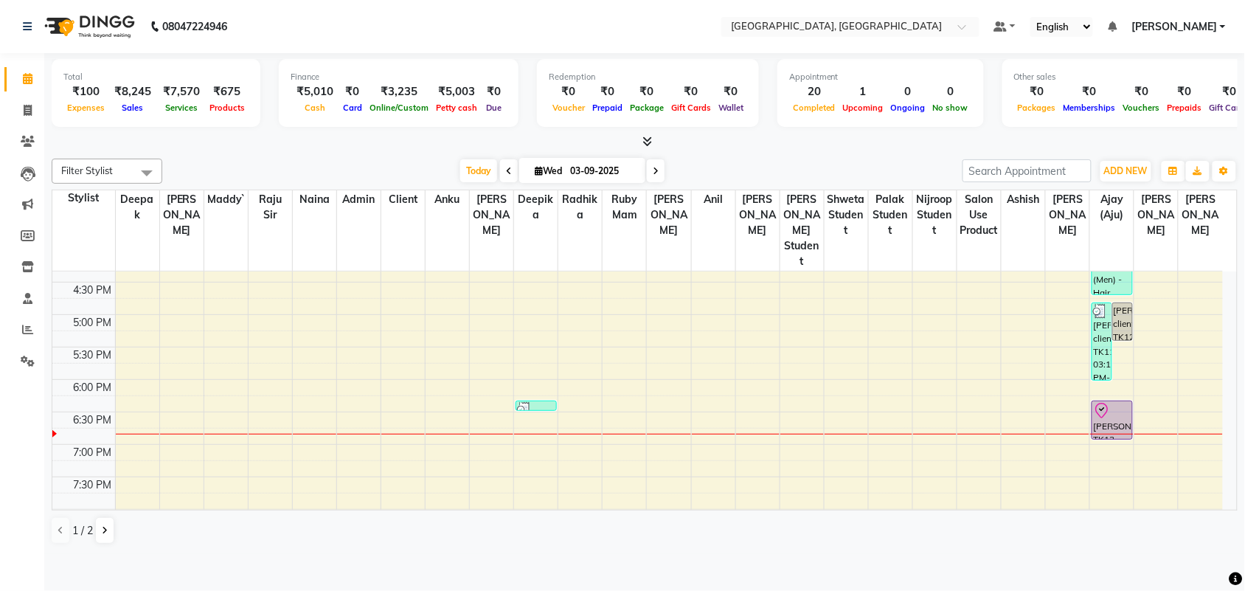
scroll to position [550, 0]
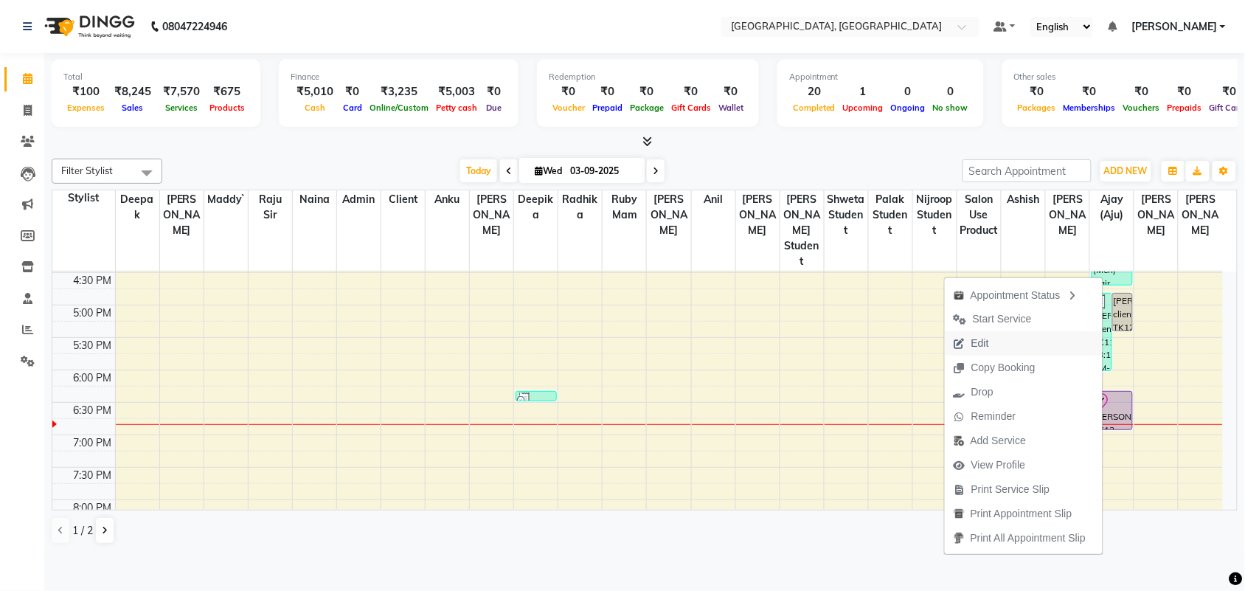
click at [971, 355] on span "Edit" at bounding box center [971, 343] width 53 height 24
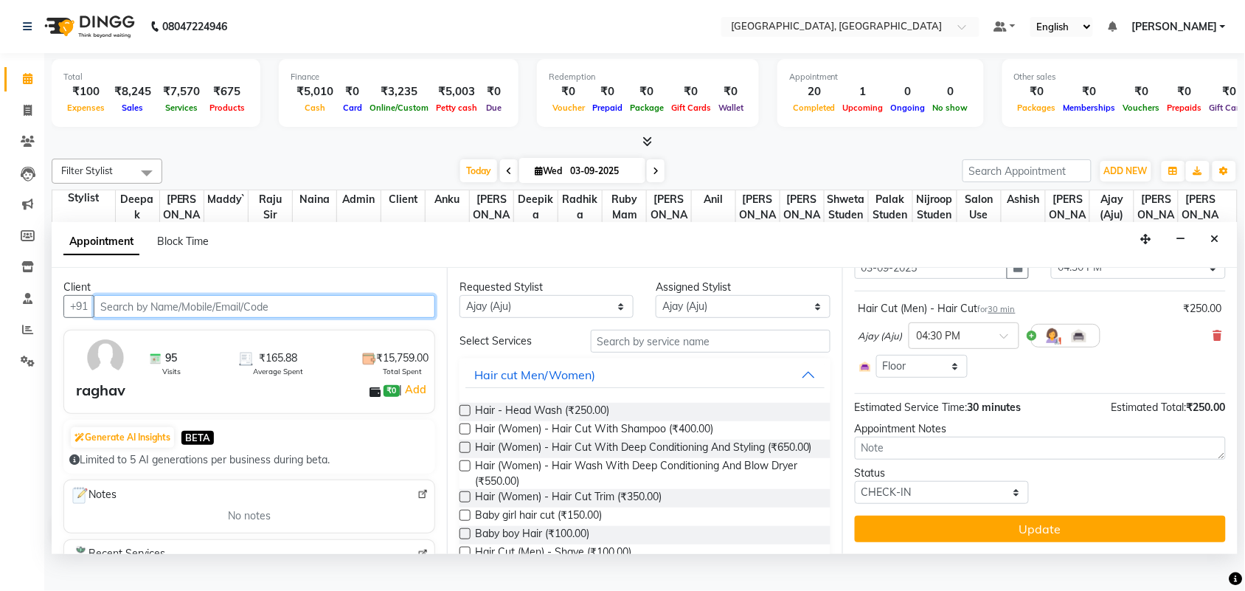
scroll to position [0, 0]
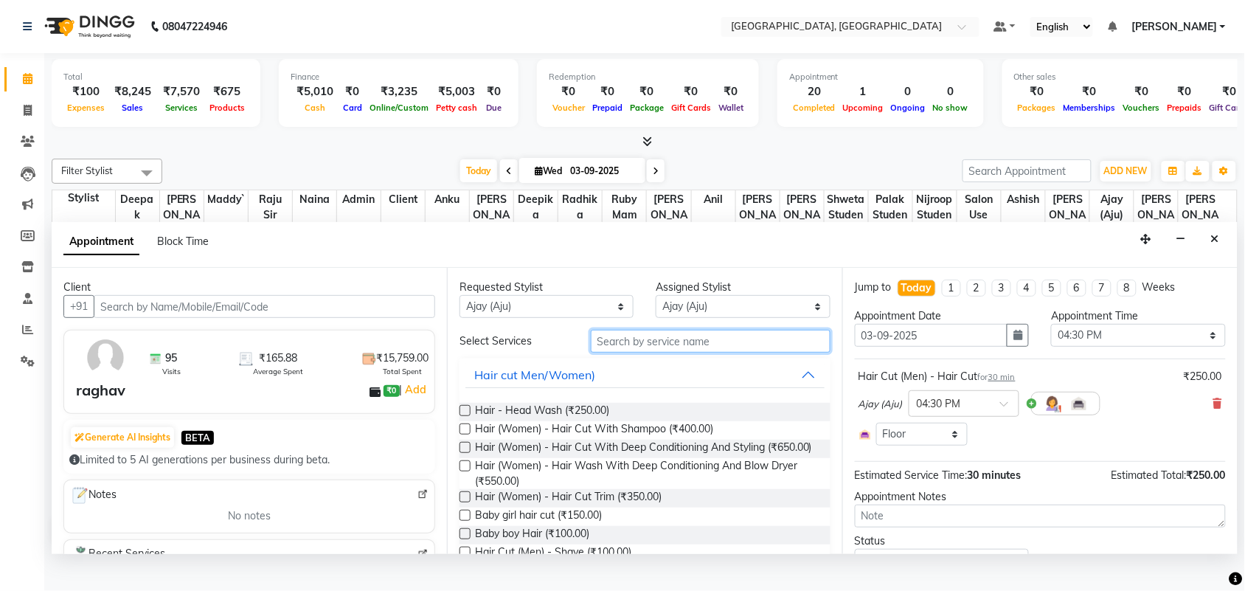
click at [639, 352] on input "text" at bounding box center [711, 341] width 240 height 23
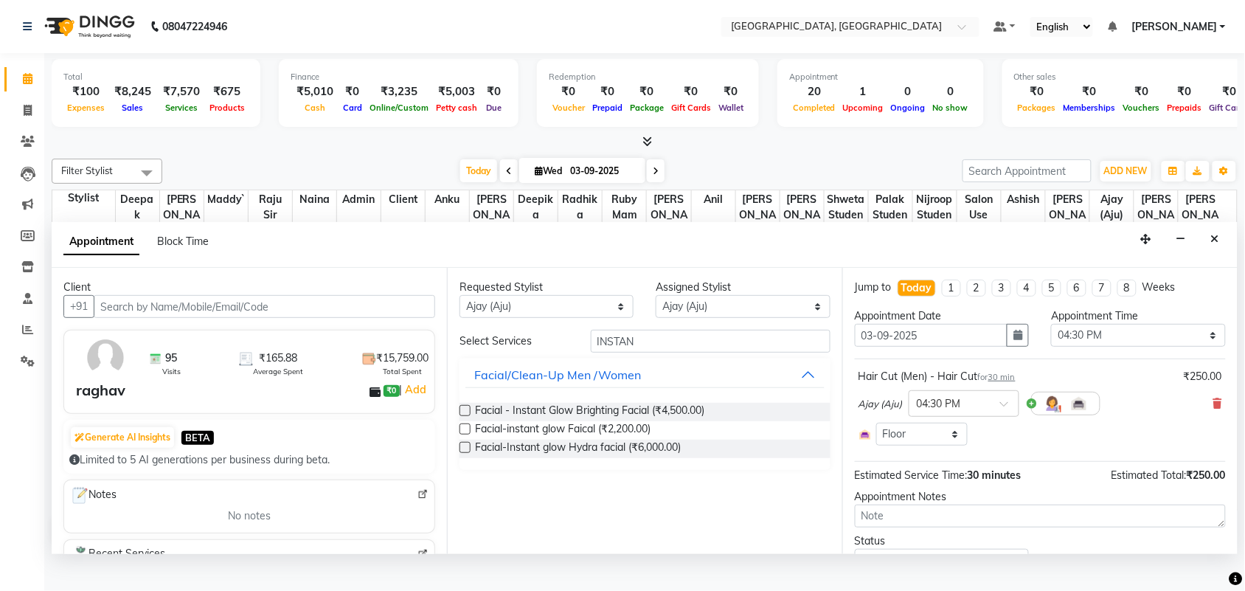
click at [470, 434] on label at bounding box center [464, 428] width 11 height 11
click at [469, 435] on input "checkbox" at bounding box center [464, 430] width 10 height 10
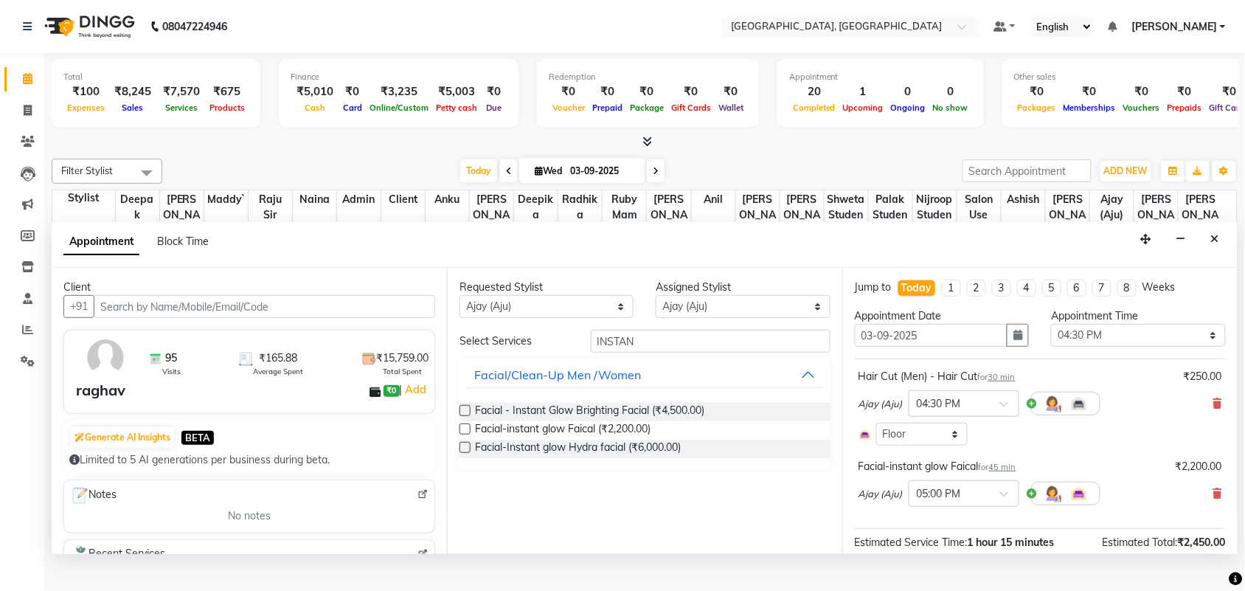
scroll to position [278, 0]
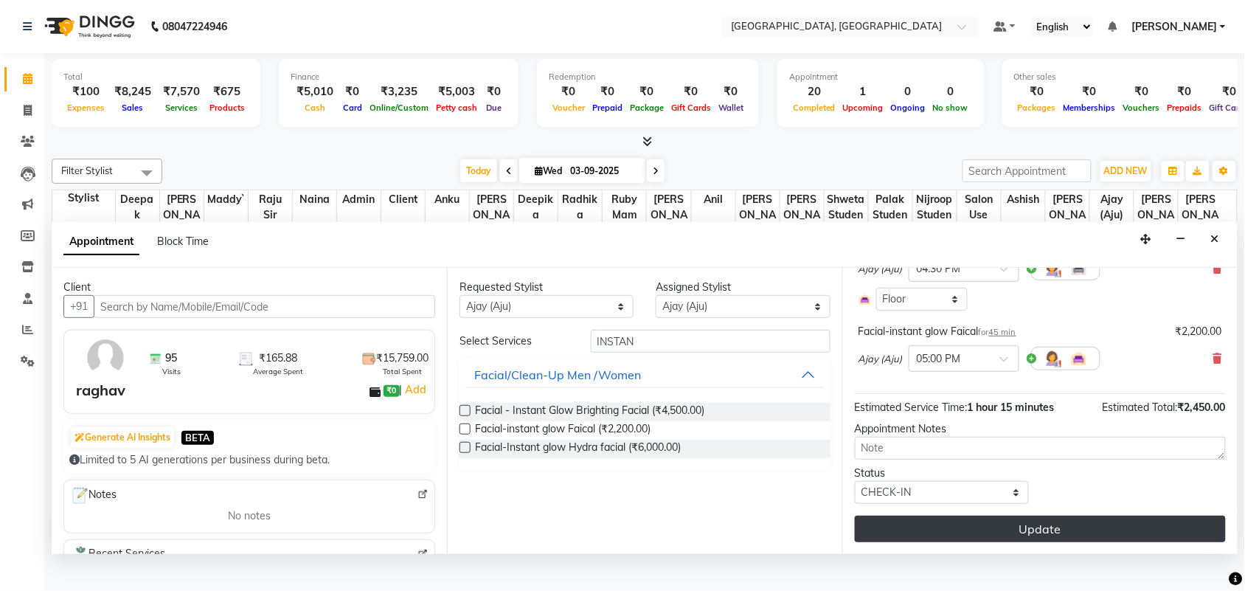
click at [1048, 542] on button "Update" at bounding box center [1040, 528] width 371 height 27
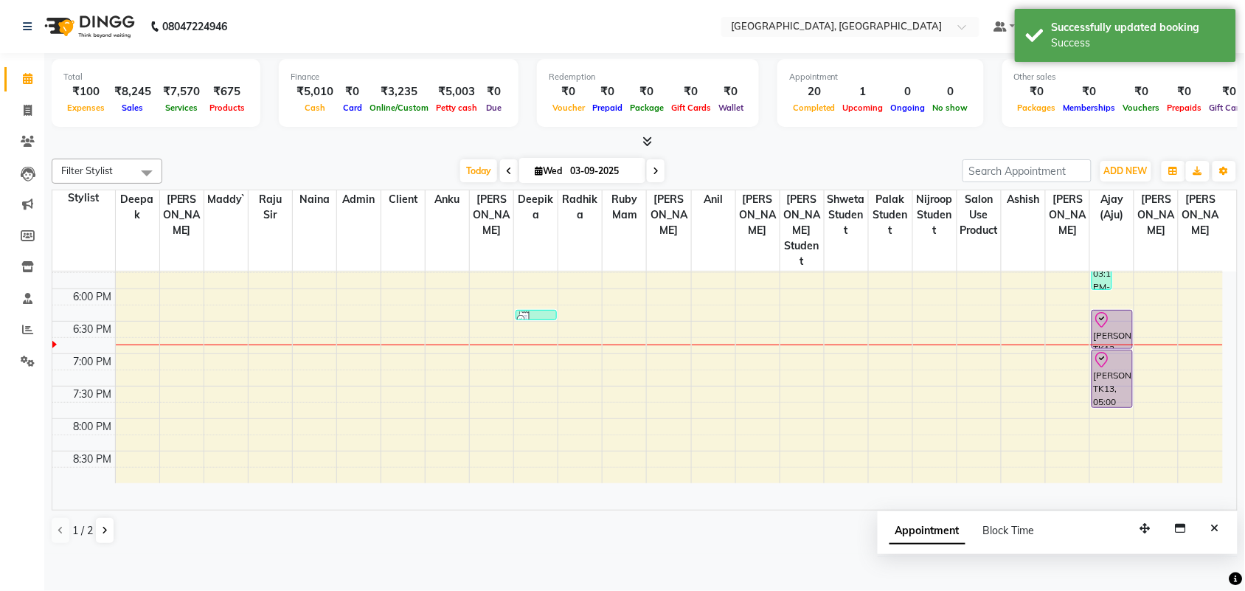
scroll to position [0, 0]
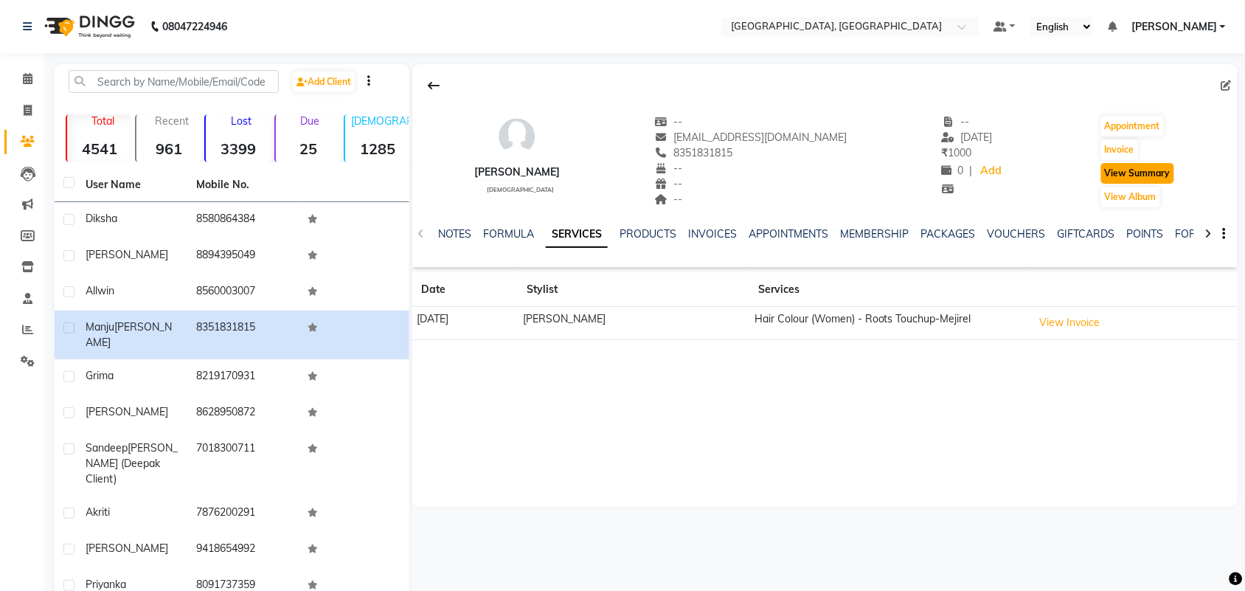
click at [1127, 184] on button "View Summary" at bounding box center [1137, 173] width 73 height 21
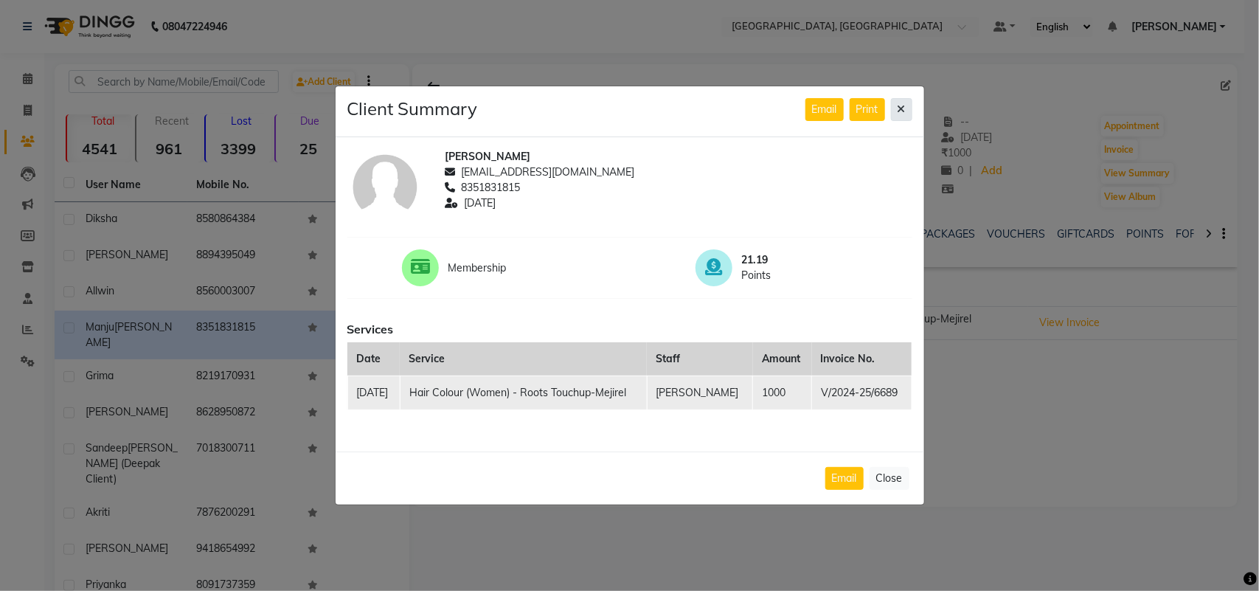
click at [897, 104] on icon at bounding box center [901, 109] width 8 height 10
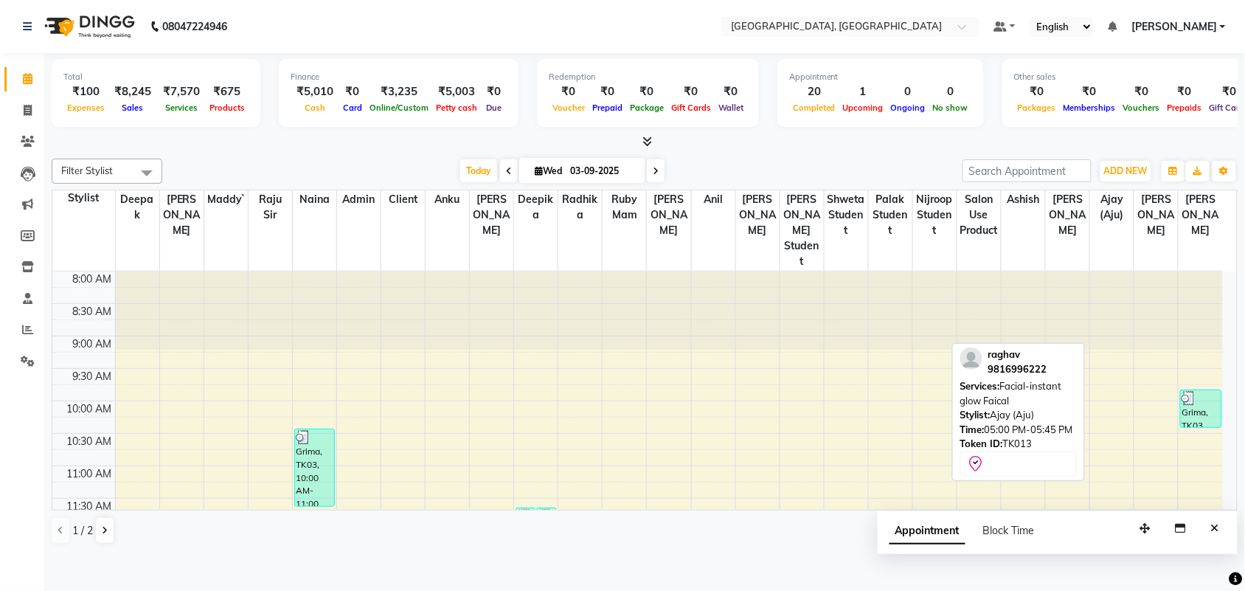
scroll to position [631, 0]
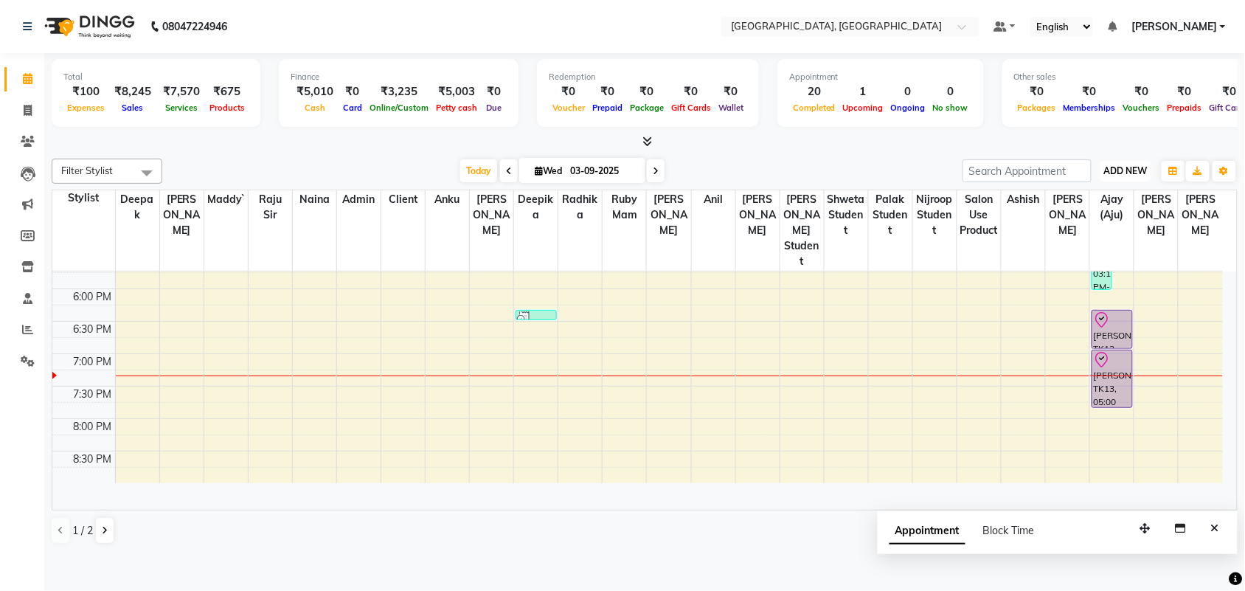
click at [1123, 176] on span "ADD NEW" at bounding box center [1126, 170] width 44 height 11
